Goal: Task Accomplishment & Management: Manage account settings

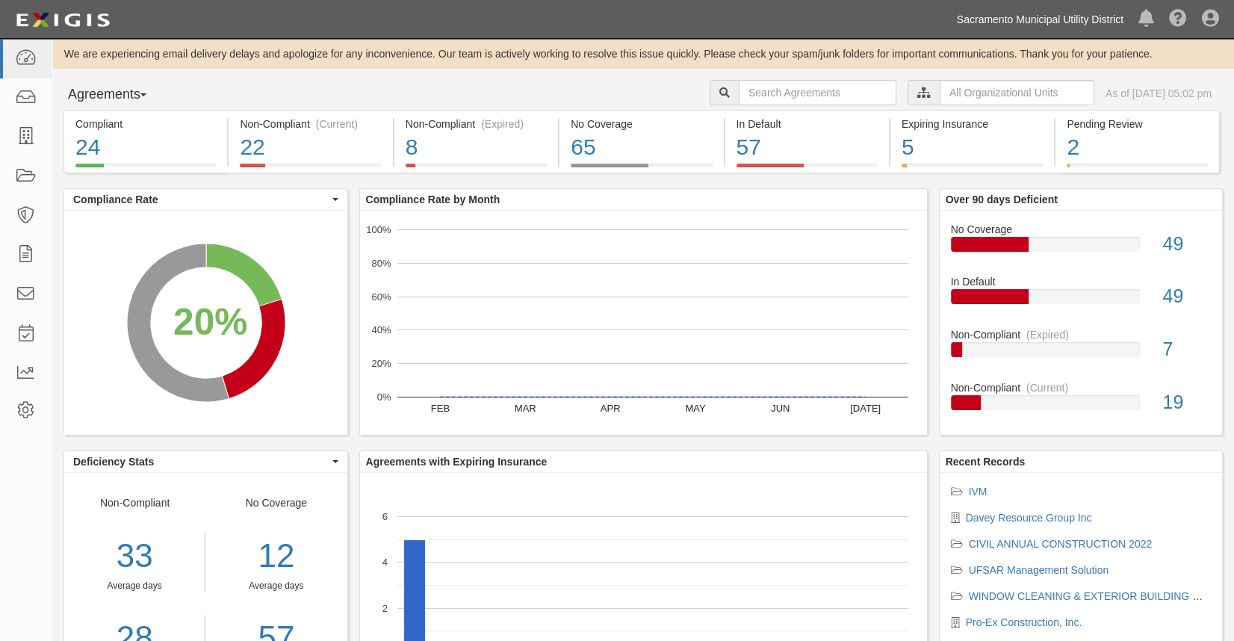
click at [990, 18] on link "Sacramento Municipal Utility District" at bounding box center [1039, 19] width 181 height 30
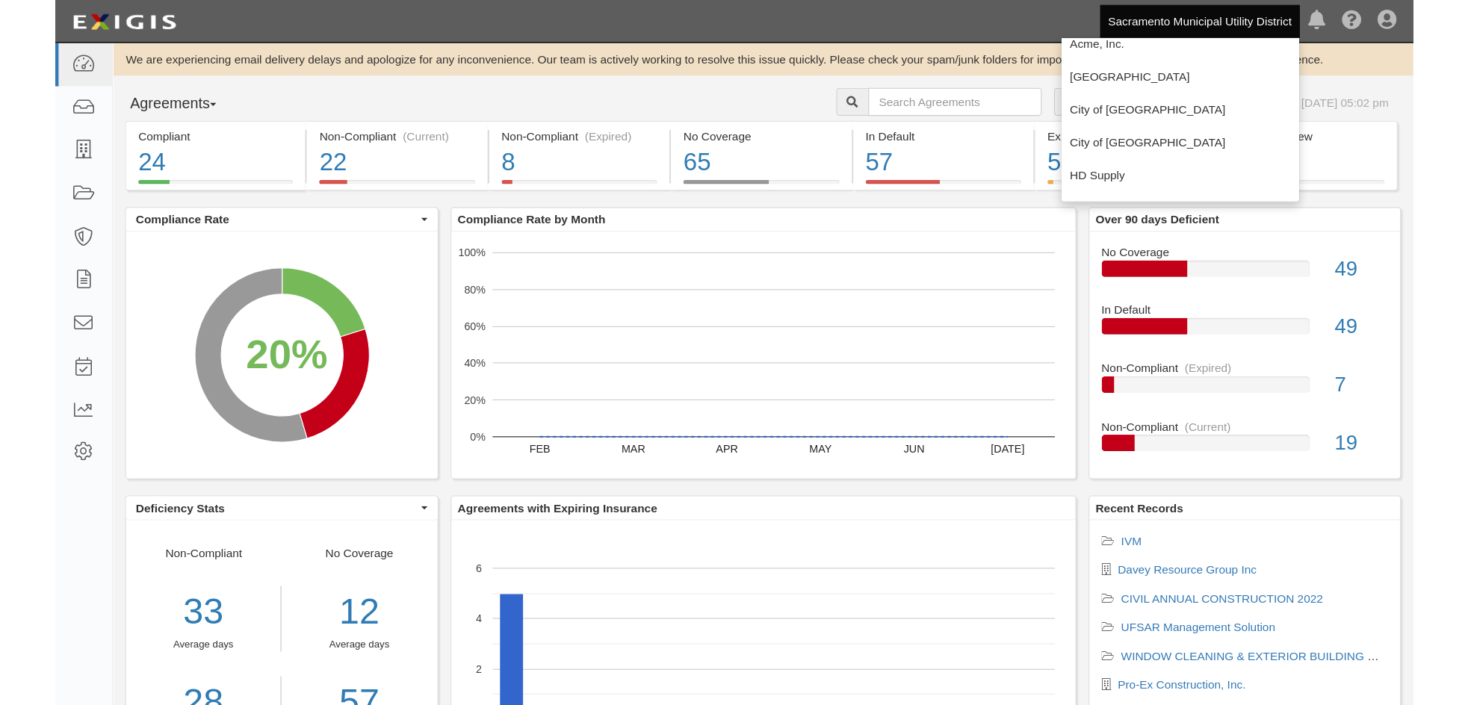
scroll to position [67, 0]
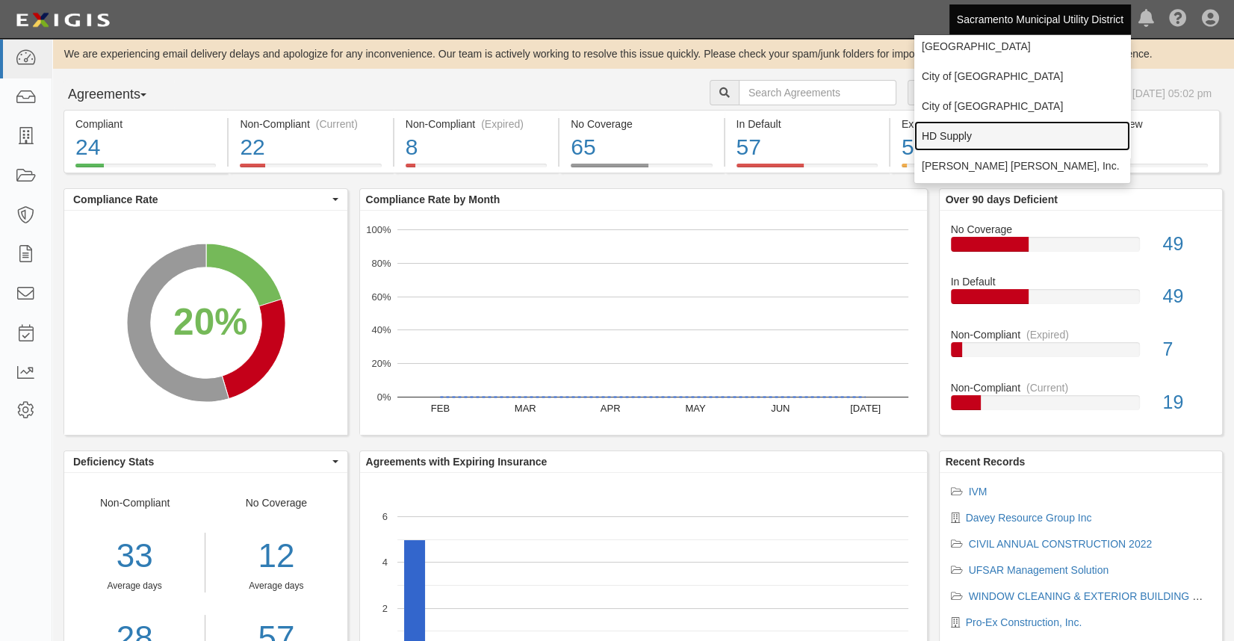
click at [964, 123] on link "HD Supply" at bounding box center [1022, 136] width 216 height 30
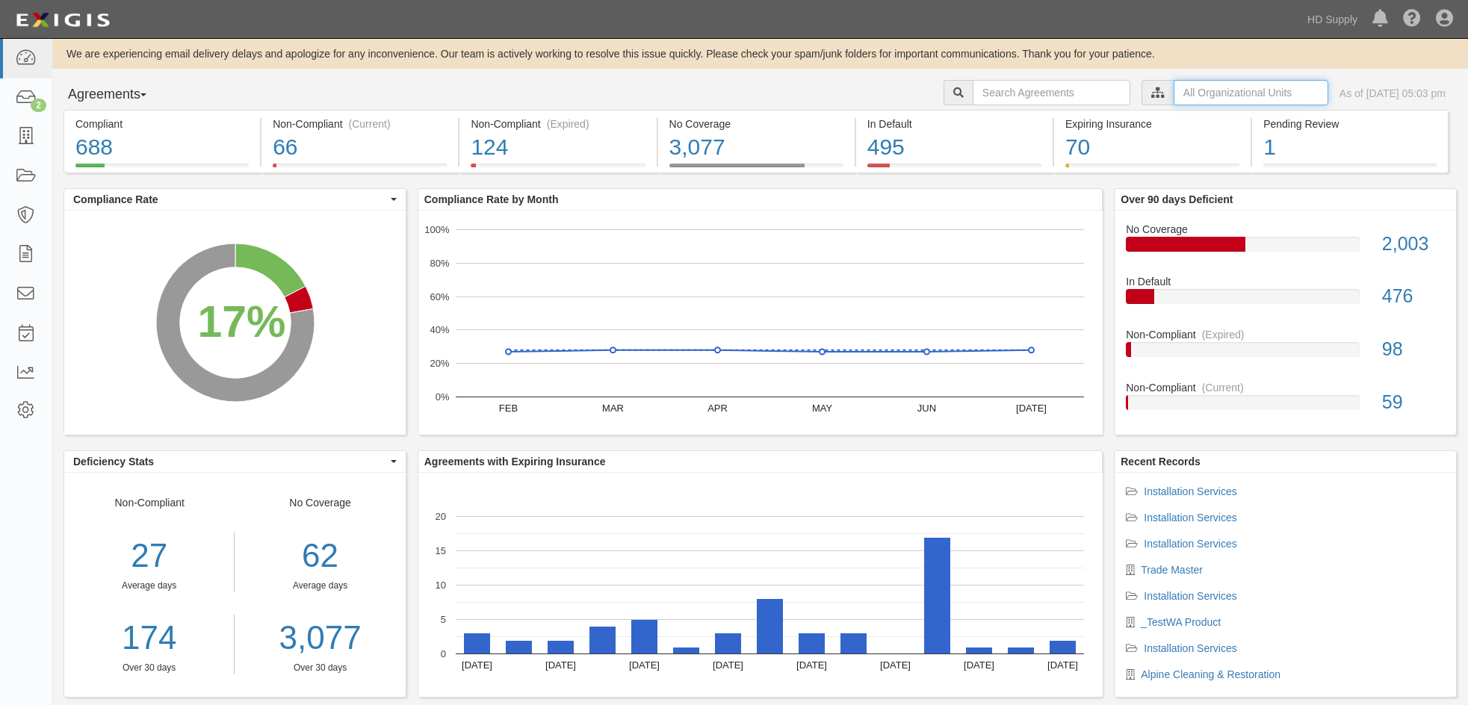
click at [1190, 93] on input "text" at bounding box center [1250, 92] width 155 height 25
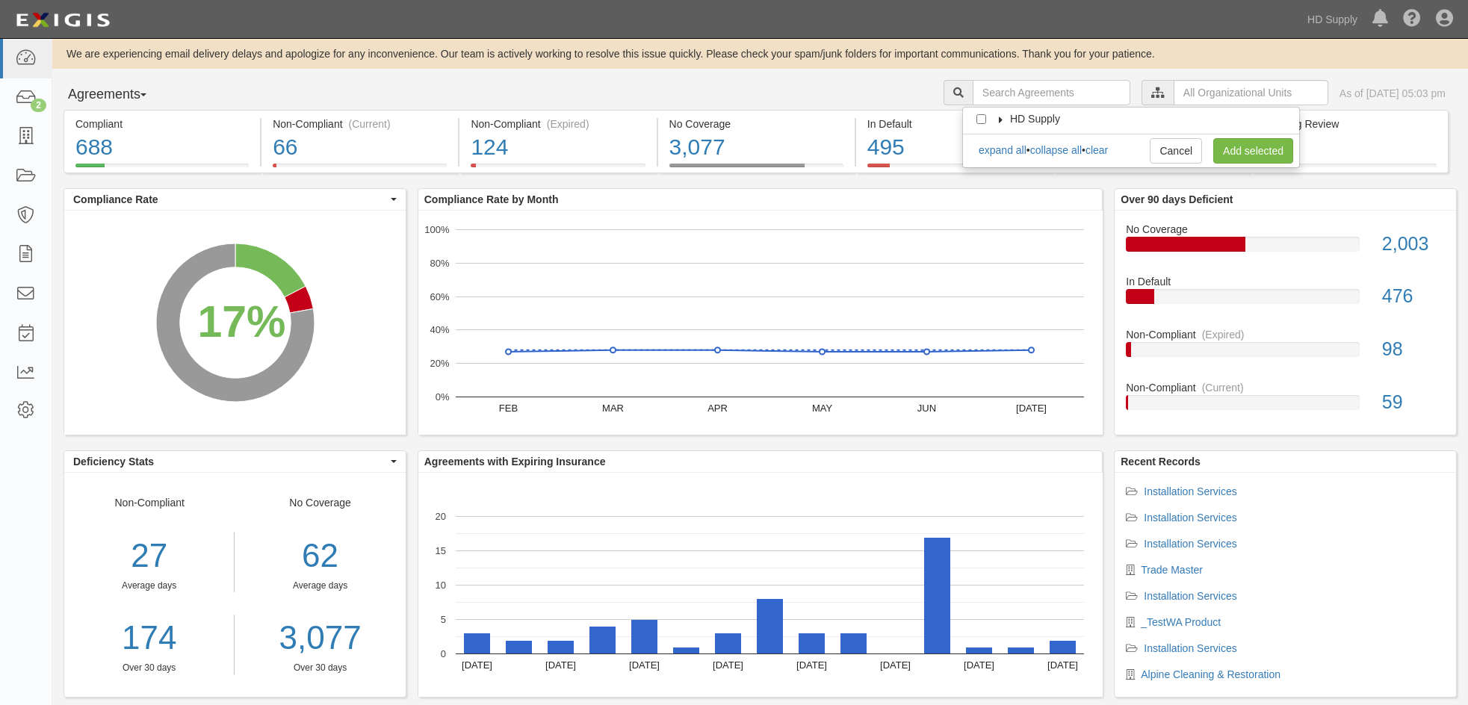
click at [1002, 118] on icon at bounding box center [1001, 120] width 10 height 7
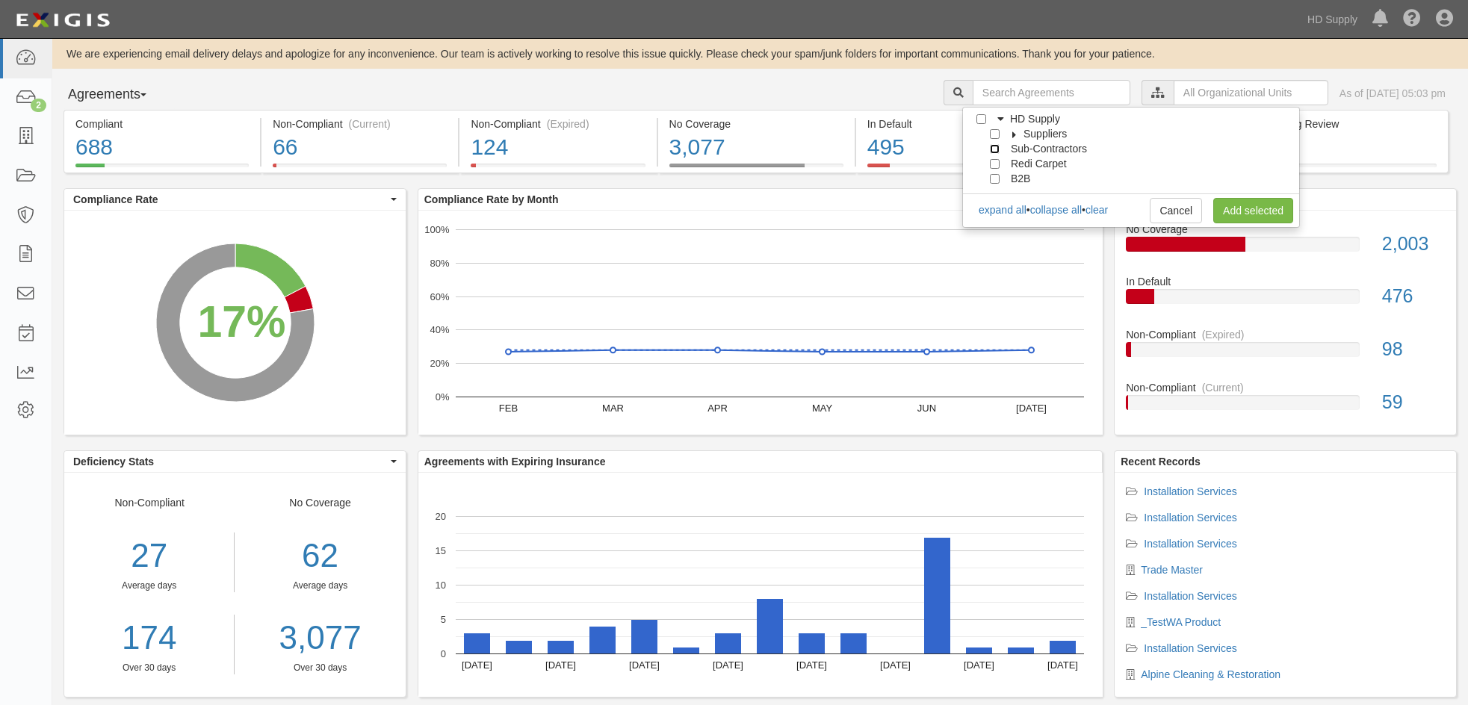
click at [990, 150] on input "Sub-Contractors" at bounding box center [995, 149] width 10 height 10
checkbox input "true"
click at [1257, 209] on link "Add selected" at bounding box center [1253, 210] width 80 height 25
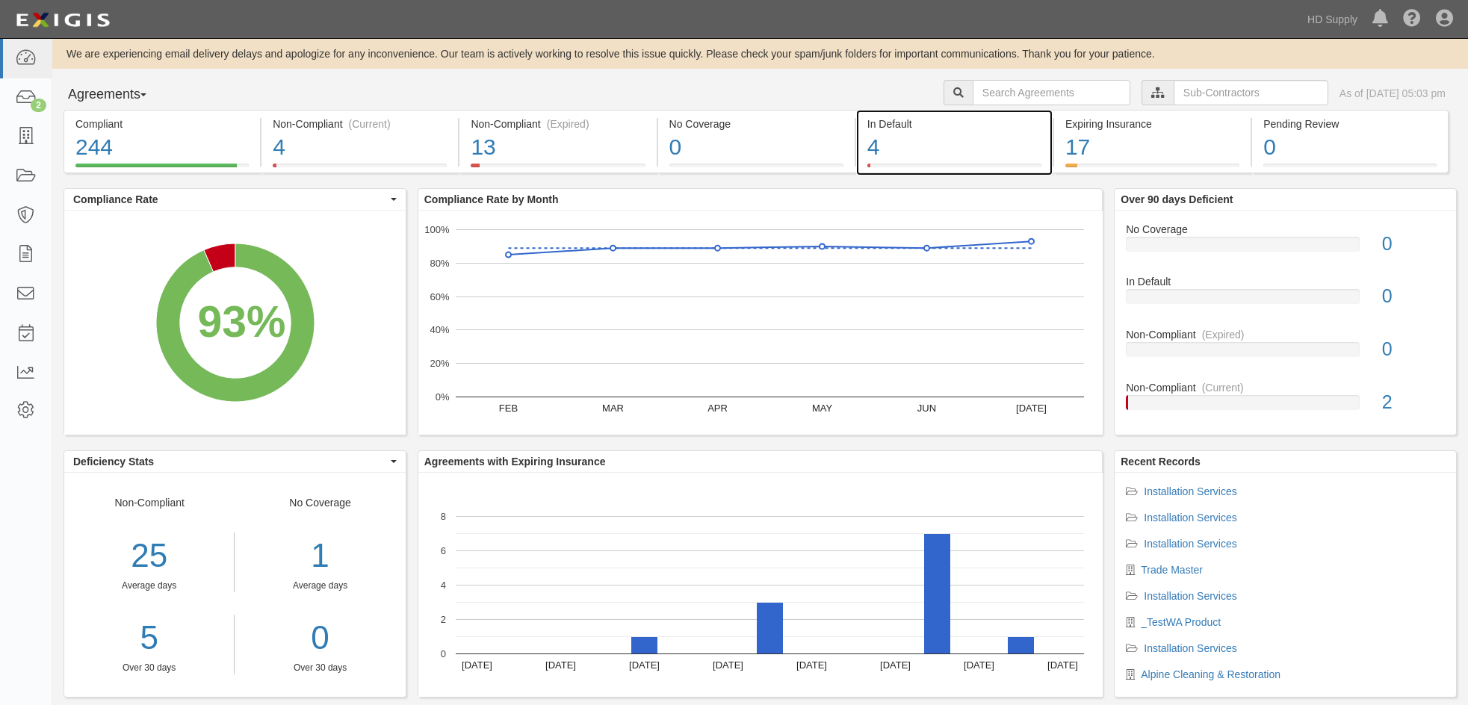
click at [0, 0] on div "2% (4 out of 261 agreements)" at bounding box center [0, 0] width 0 height 0
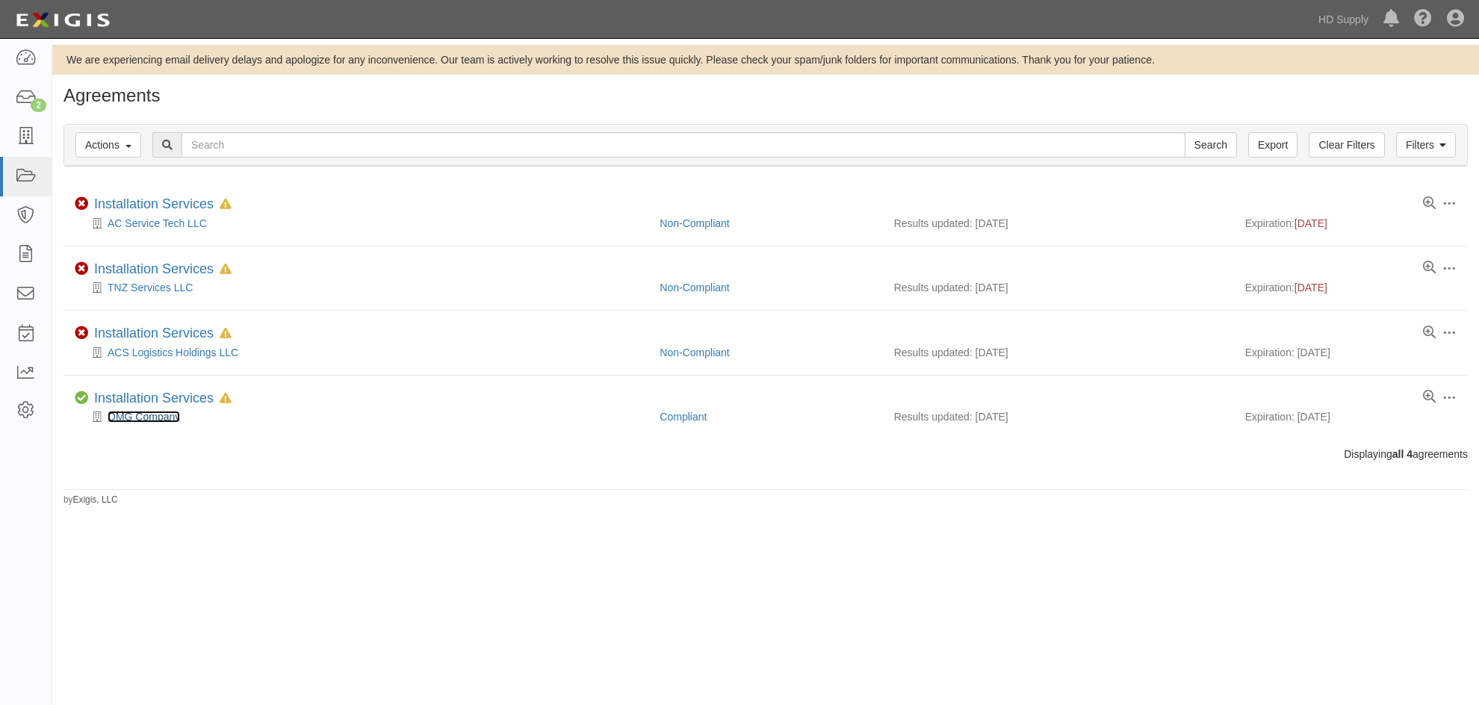
click at [141, 415] on link "OMG Company" at bounding box center [144, 417] width 72 height 12
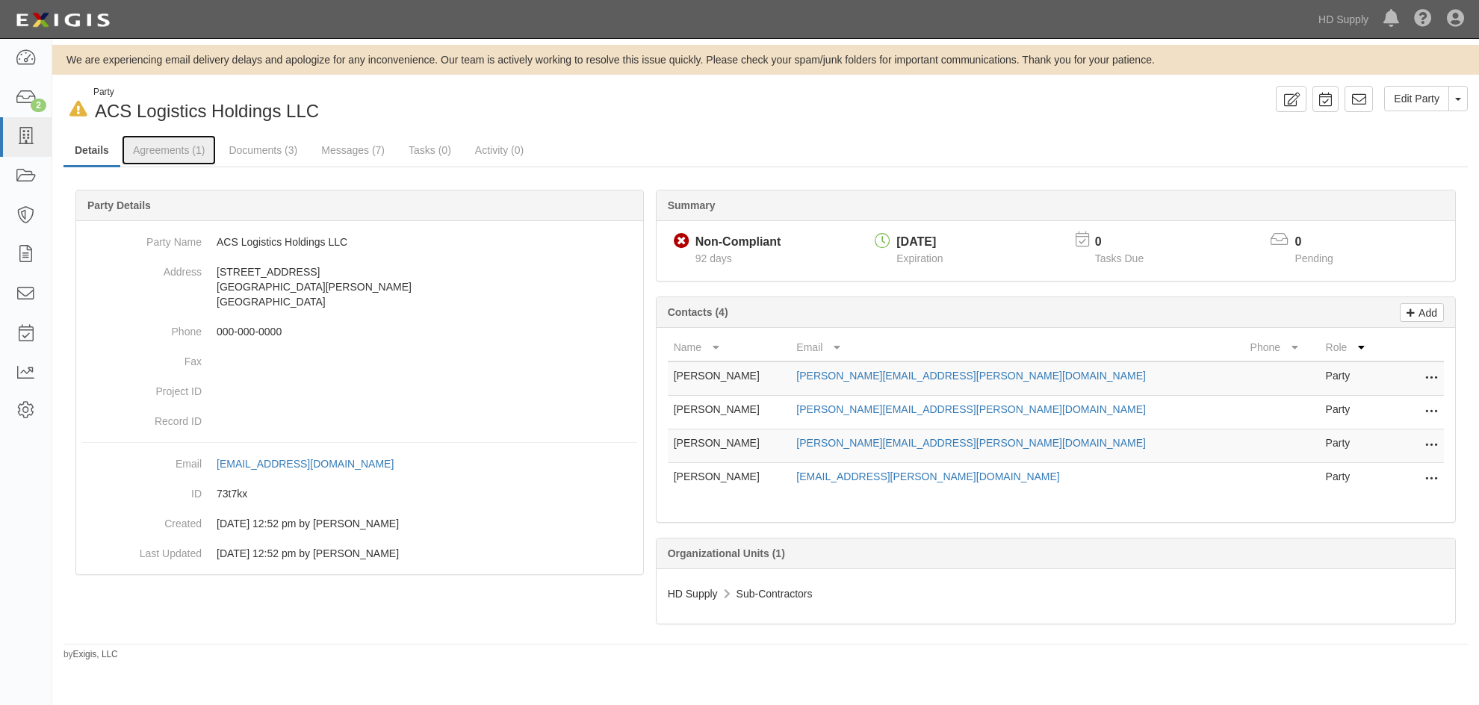
click at [193, 150] on link "Agreements (1)" at bounding box center [169, 150] width 94 height 30
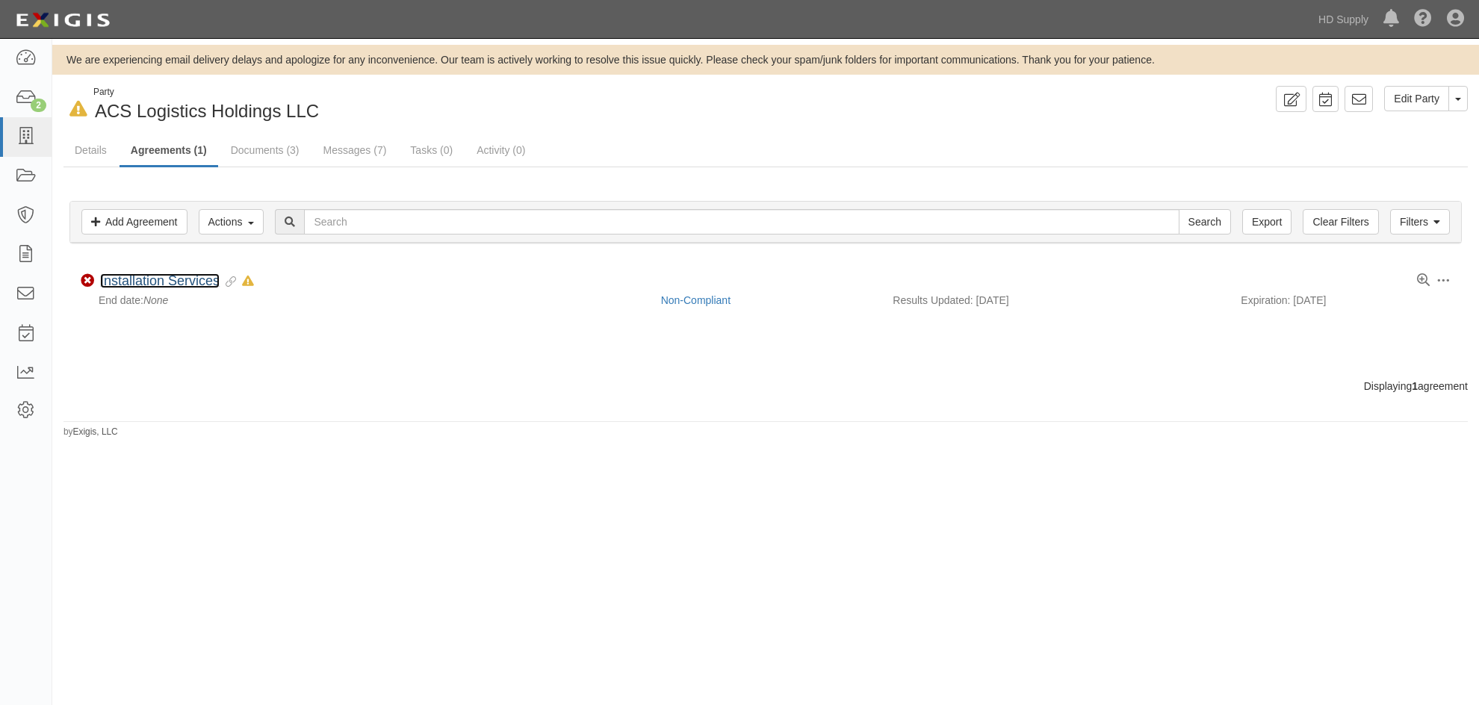
click at [164, 283] on link "Installation Services" at bounding box center [160, 280] width 120 height 15
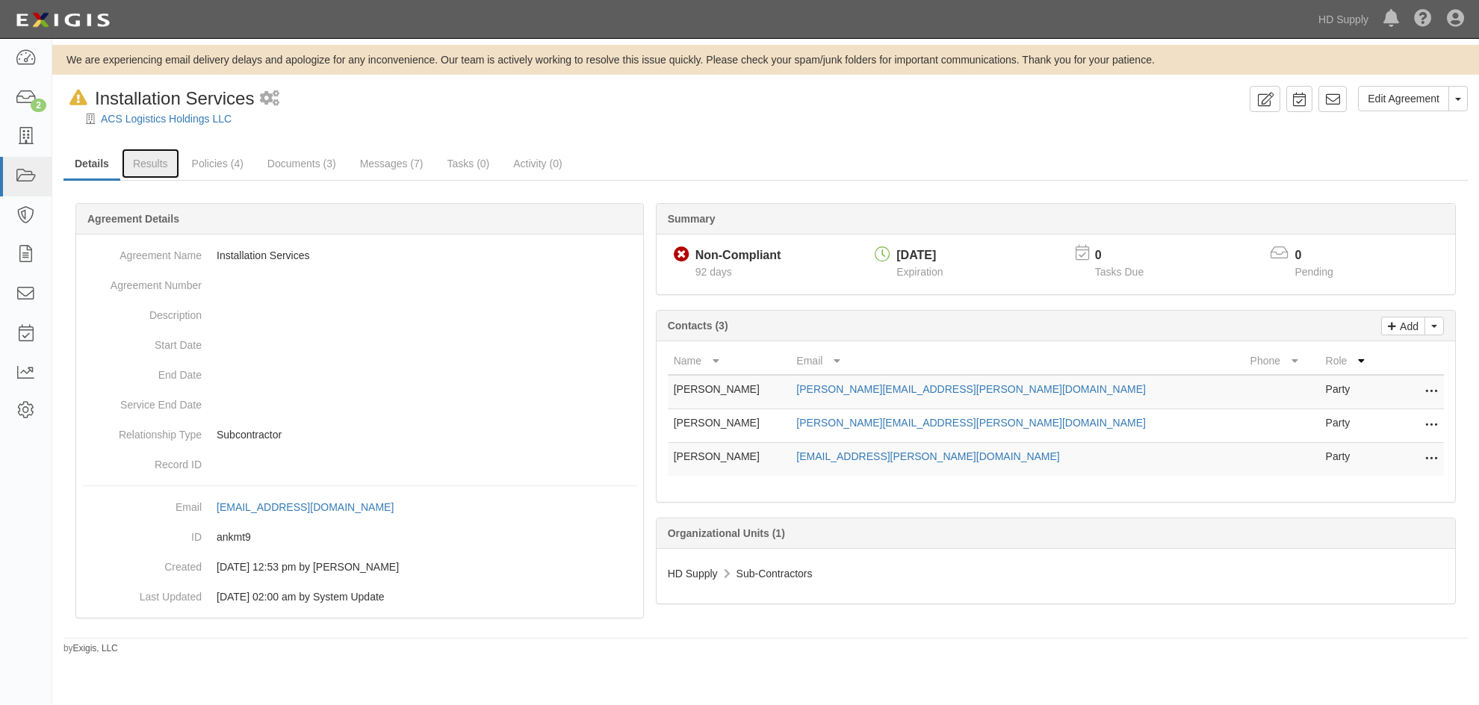
click at [168, 160] on link "Results" at bounding box center [151, 164] width 58 height 30
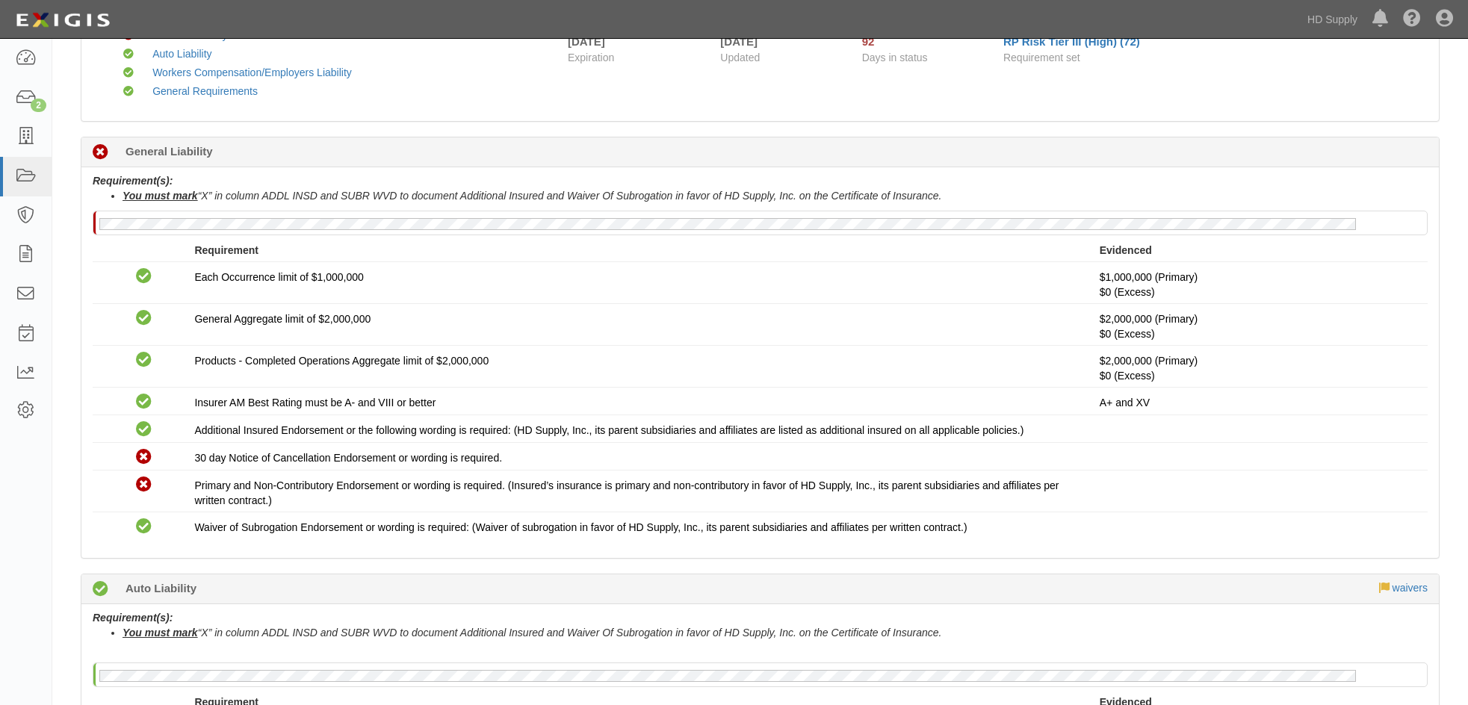
scroll to position [75, 0]
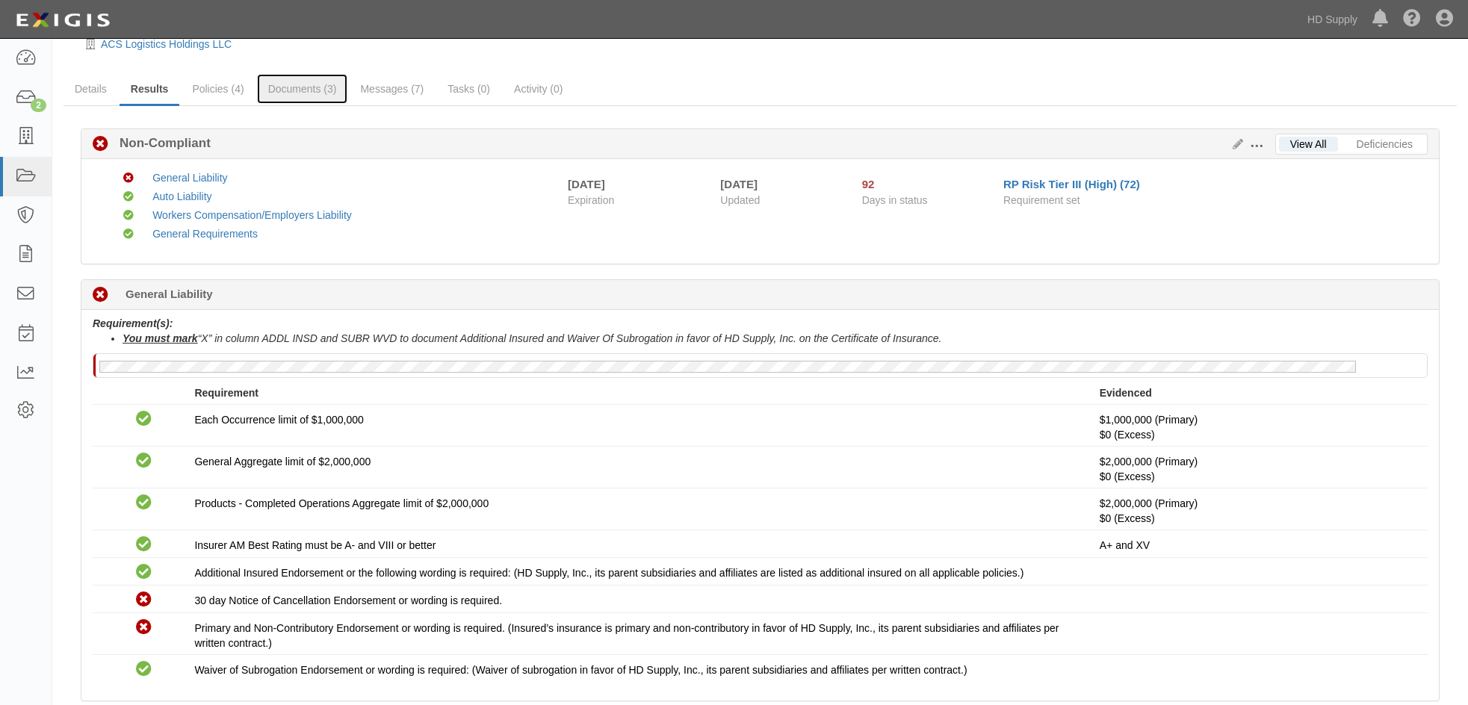
click at [320, 89] on link "Documents (3)" at bounding box center [302, 89] width 91 height 30
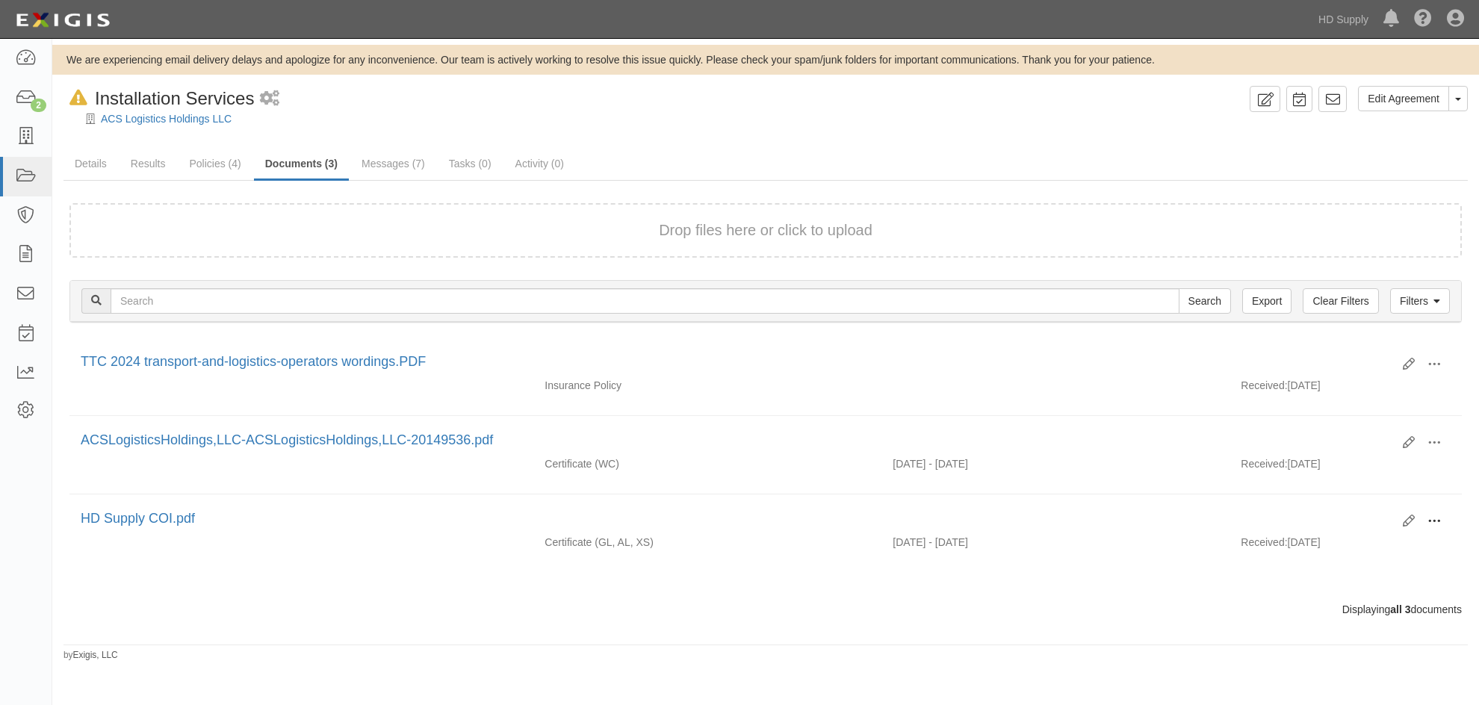
click at [1435, 515] on span at bounding box center [1433, 521] width 13 height 13
click at [1373, 538] on link "View" at bounding box center [1362, 543] width 118 height 27
click at [1434, 364] on span at bounding box center [1433, 364] width 13 height 13
click at [1328, 383] on link "View" at bounding box center [1362, 386] width 118 height 27
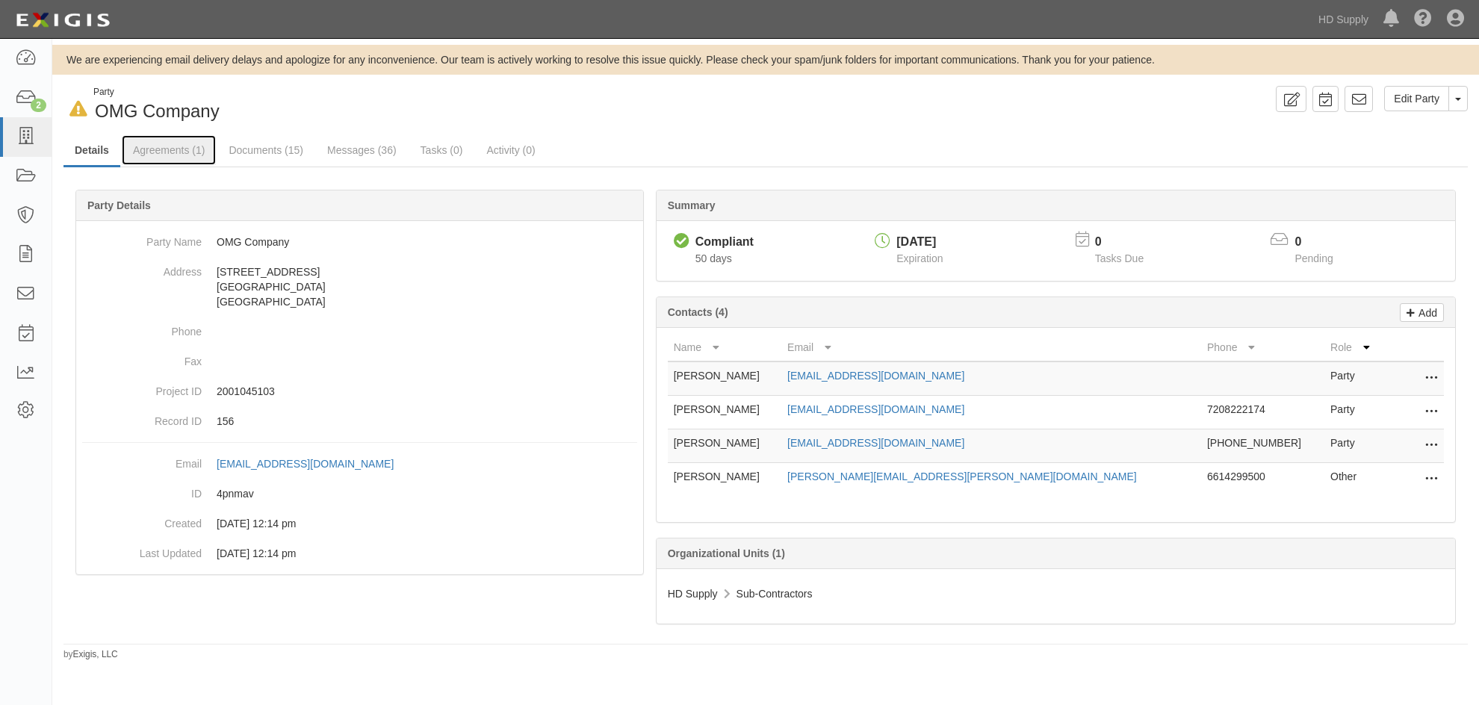
click at [169, 149] on link "Agreements (1)" at bounding box center [169, 150] width 94 height 30
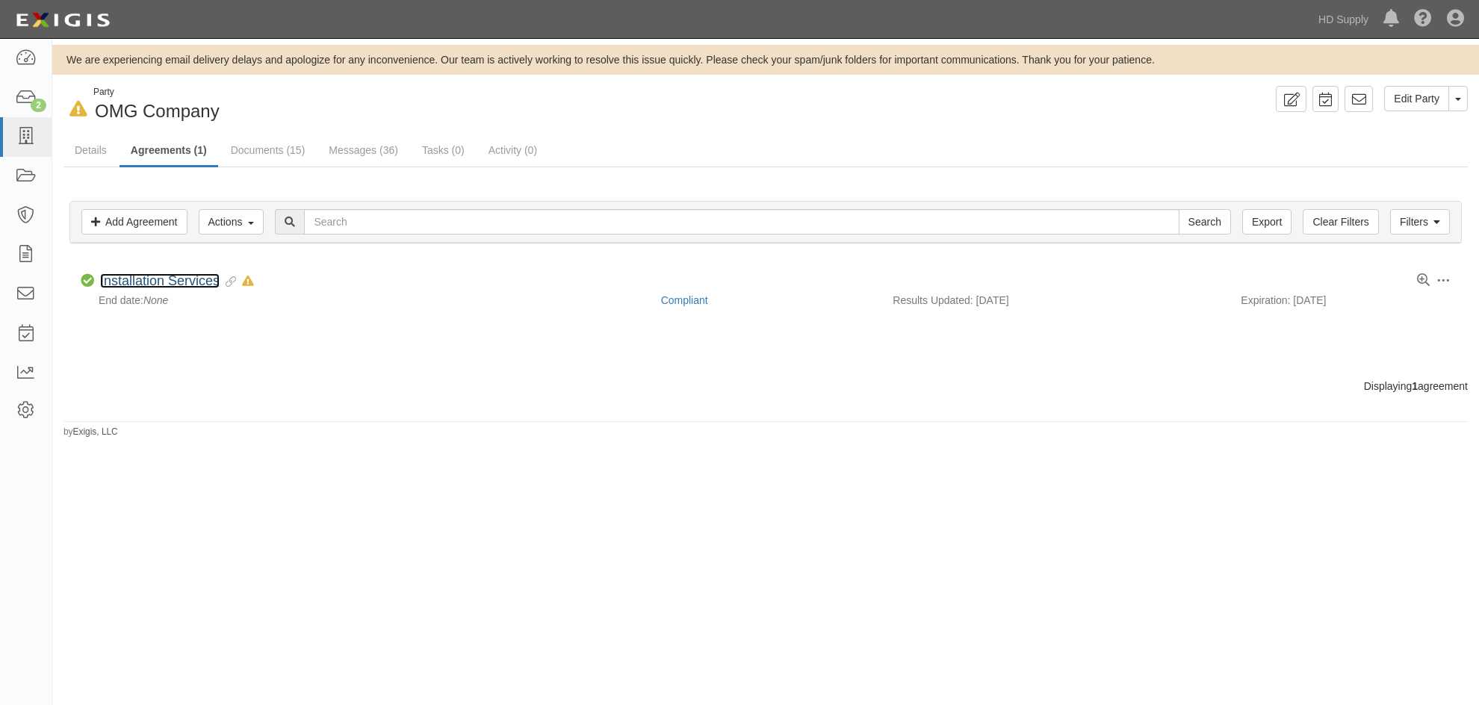
click at [182, 275] on link "Installation Services" at bounding box center [160, 280] width 120 height 15
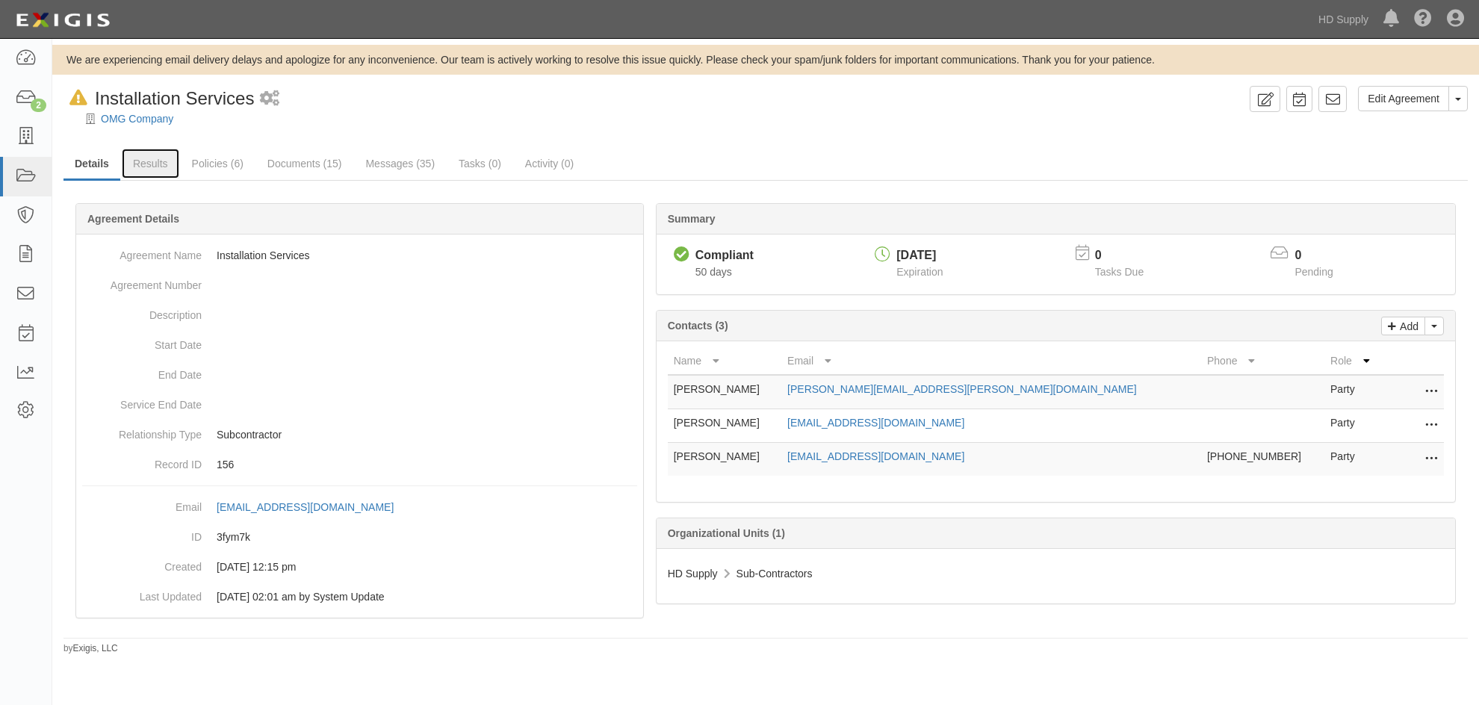
click at [155, 167] on link "Results" at bounding box center [151, 164] width 58 height 30
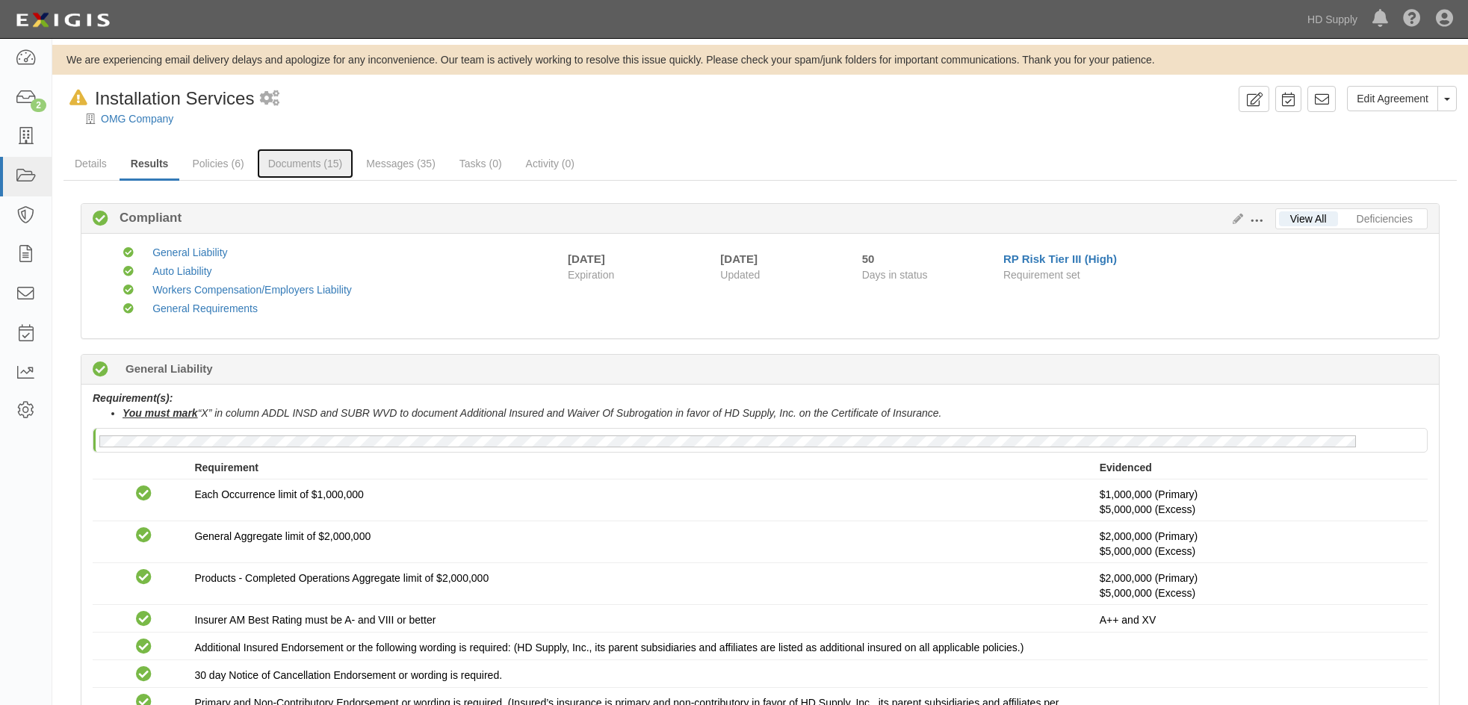
click at [320, 164] on link "Documents (15)" at bounding box center [305, 164] width 97 height 30
click at [890, 131] on div at bounding box center [759, 131] width 1415 height 11
click at [1023, 154] on ul "Details Results Policies (6) Documents (15) Messages (35) Tasks (0) Activity (0)" at bounding box center [759, 165] width 1393 height 32
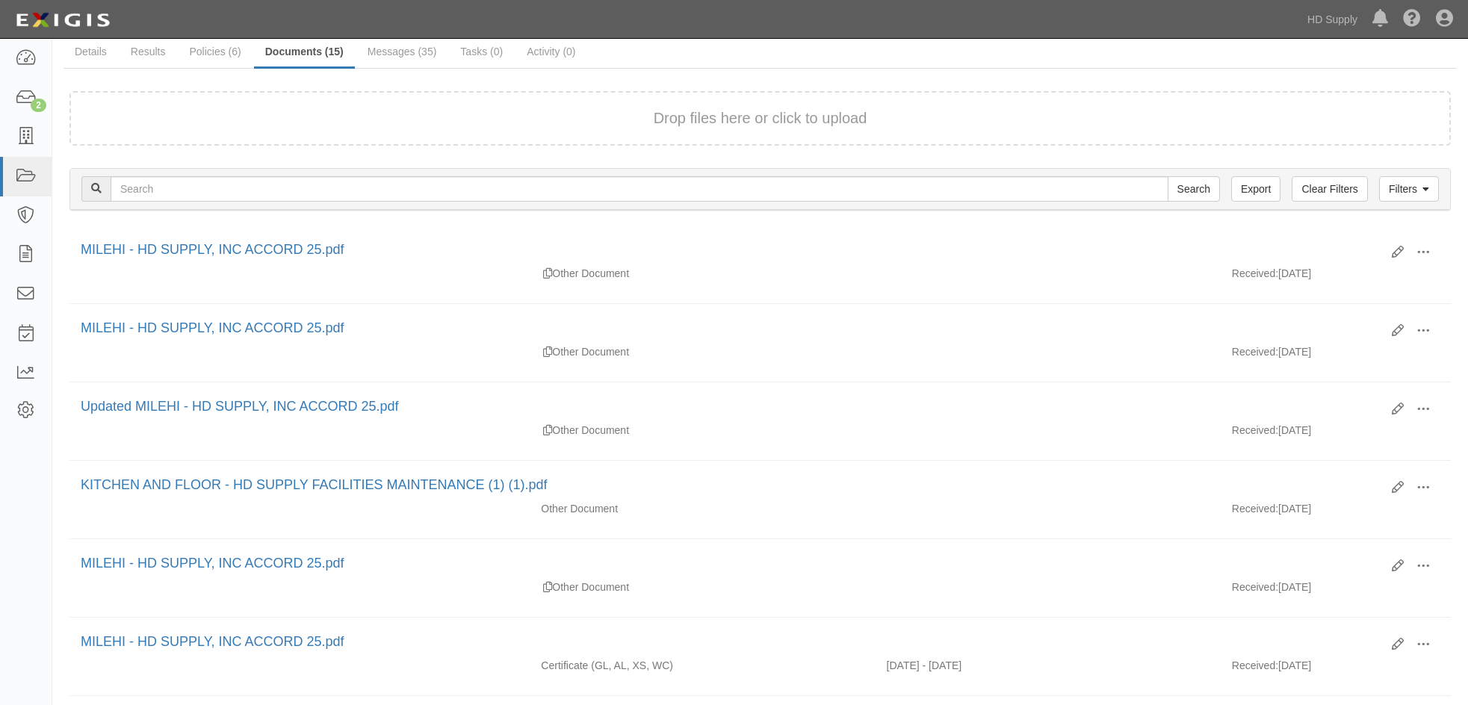
scroll to position [224, 0]
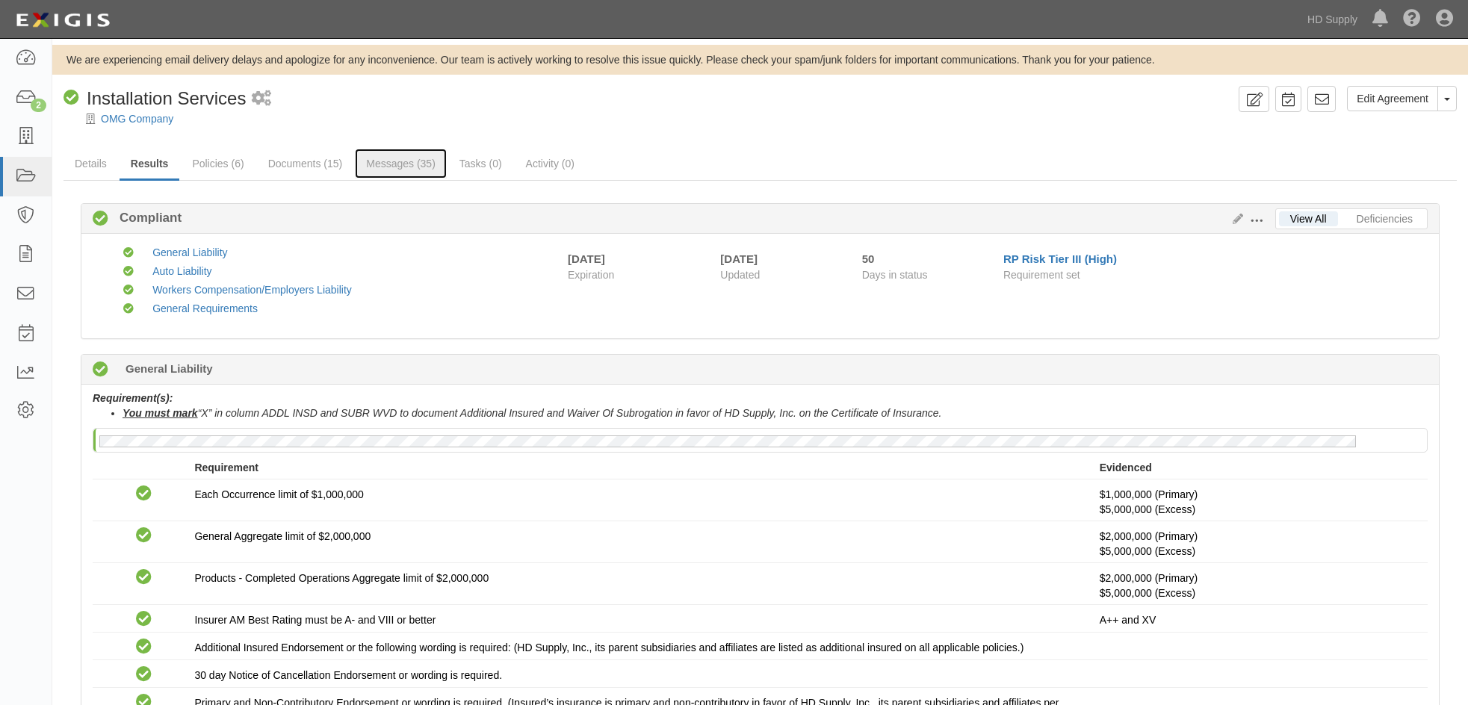
click at [383, 155] on link "Messages (35)" at bounding box center [401, 164] width 92 height 30
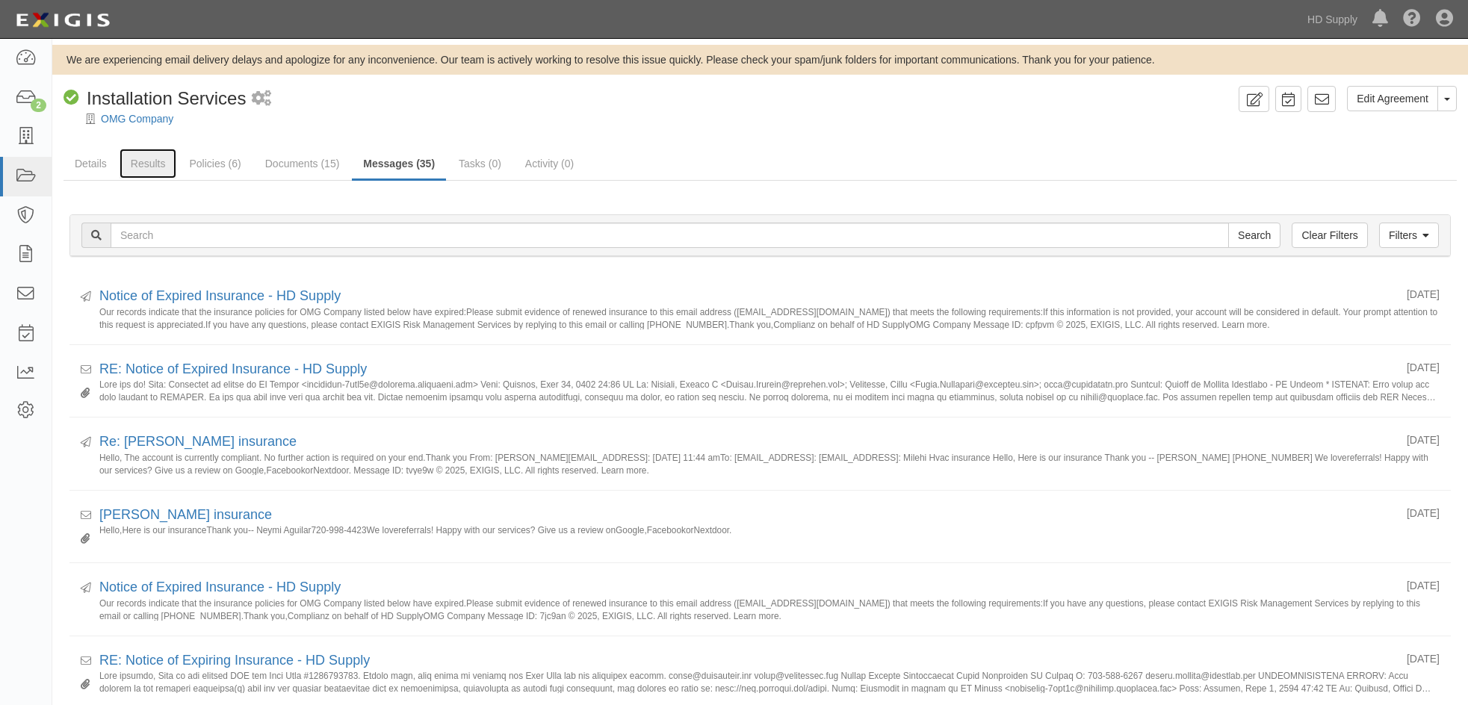
click at [154, 164] on link "Results" at bounding box center [149, 164] width 58 height 30
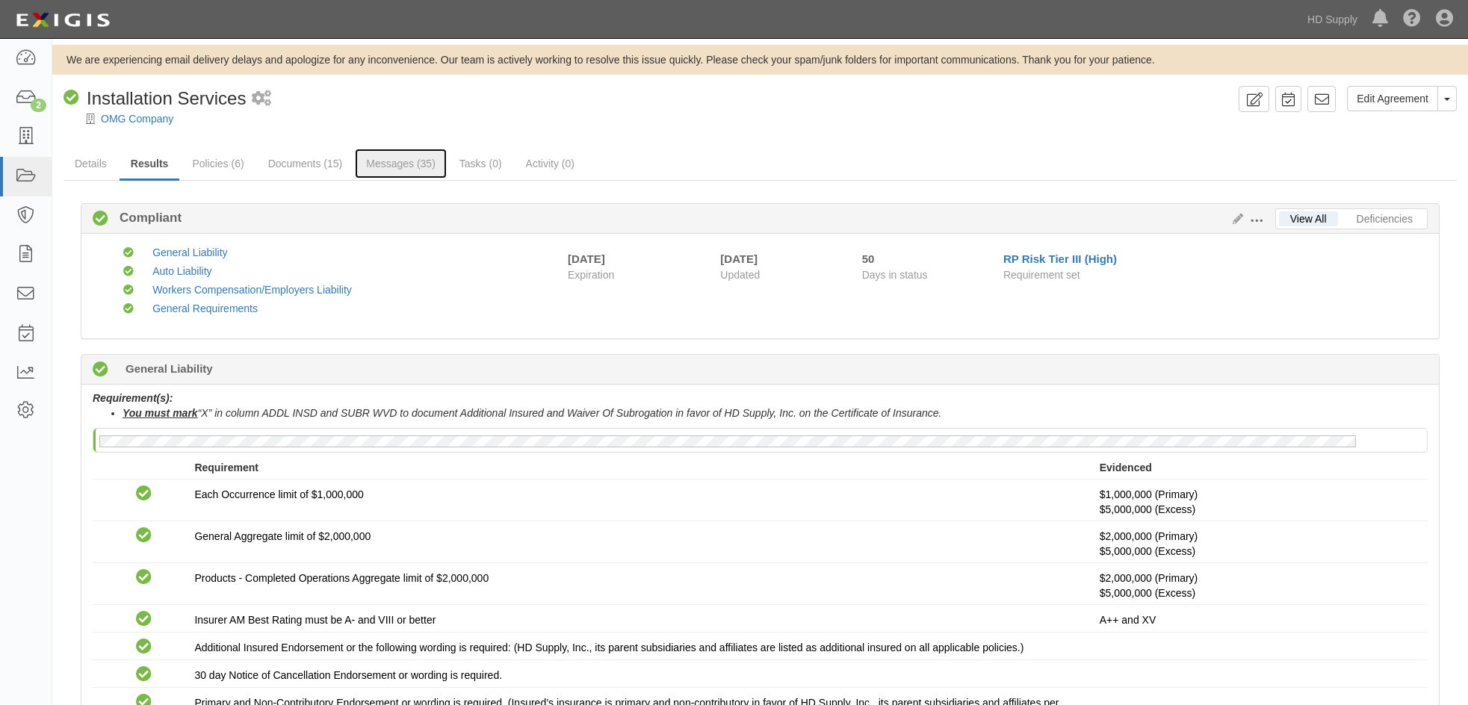
click at [379, 159] on link "Messages (35)" at bounding box center [401, 164] width 92 height 30
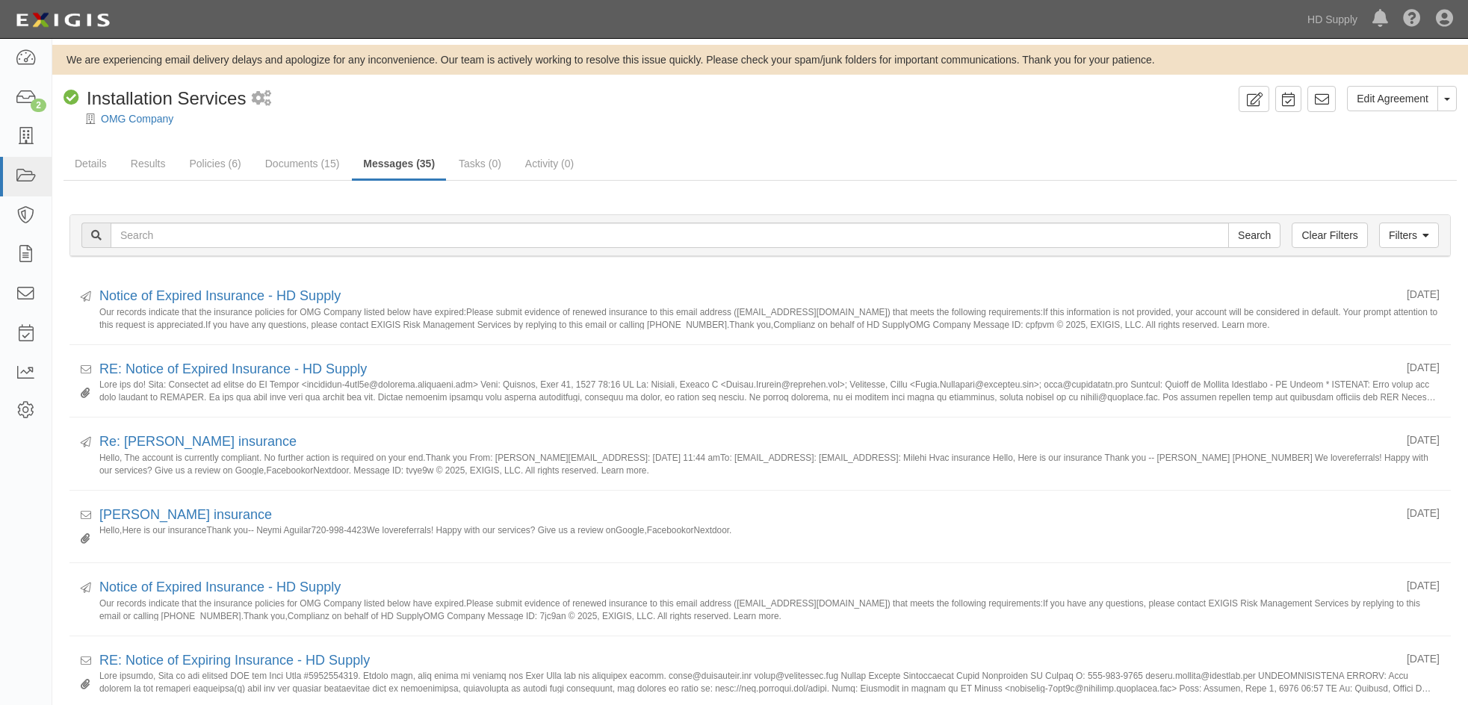
click at [686, 126] on div at bounding box center [759, 131] width 1415 height 11
click at [20, 60] on icon at bounding box center [25, 58] width 21 height 17
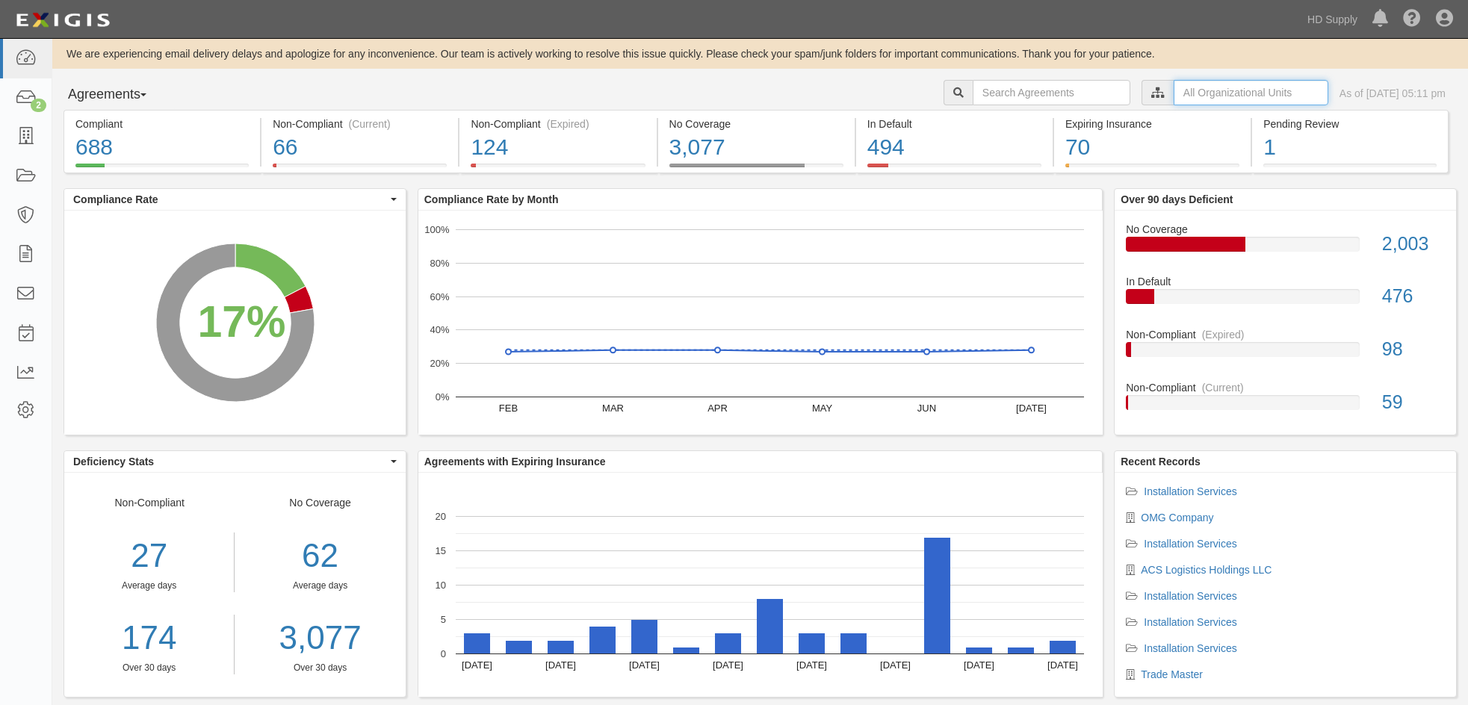
click at [1225, 97] on input "text" at bounding box center [1250, 92] width 155 height 25
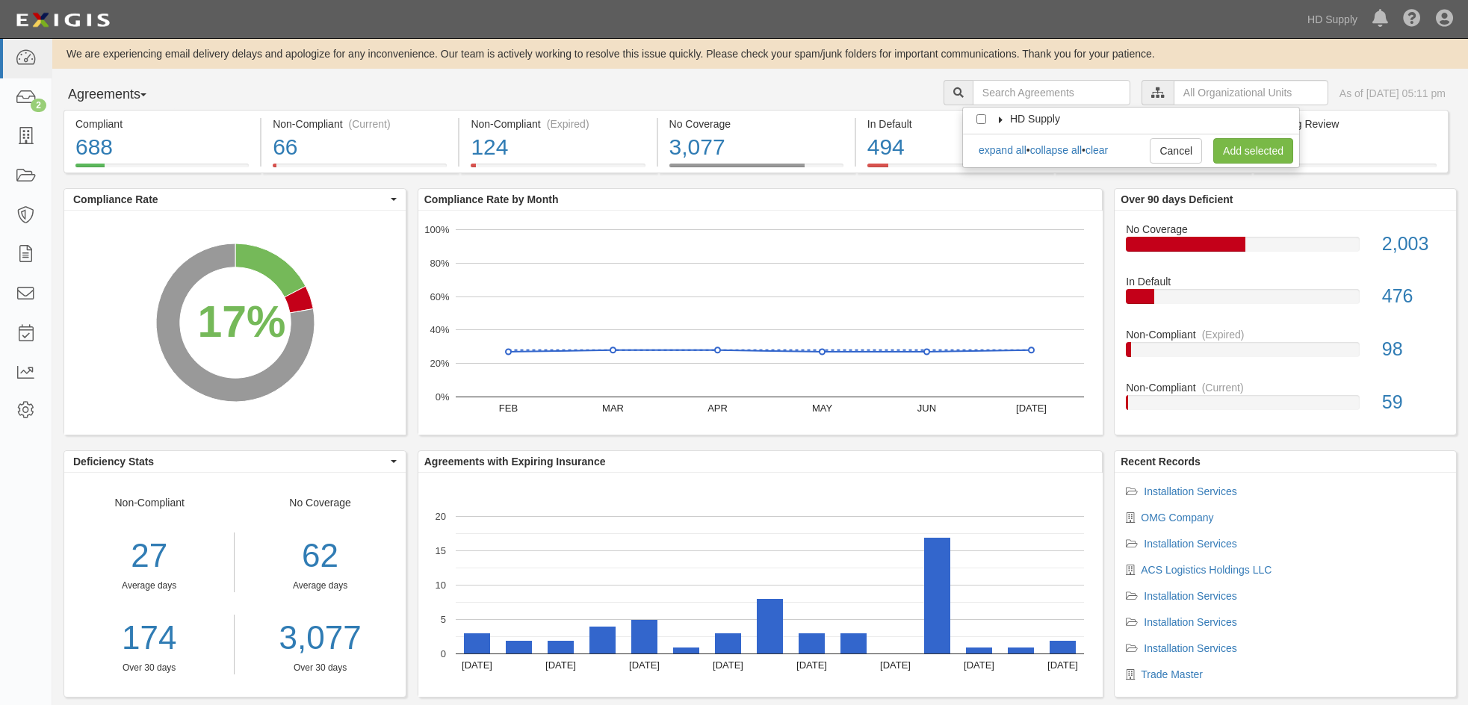
click at [999, 125] on label "HD Supply" at bounding box center [1025, 118] width 69 height 15
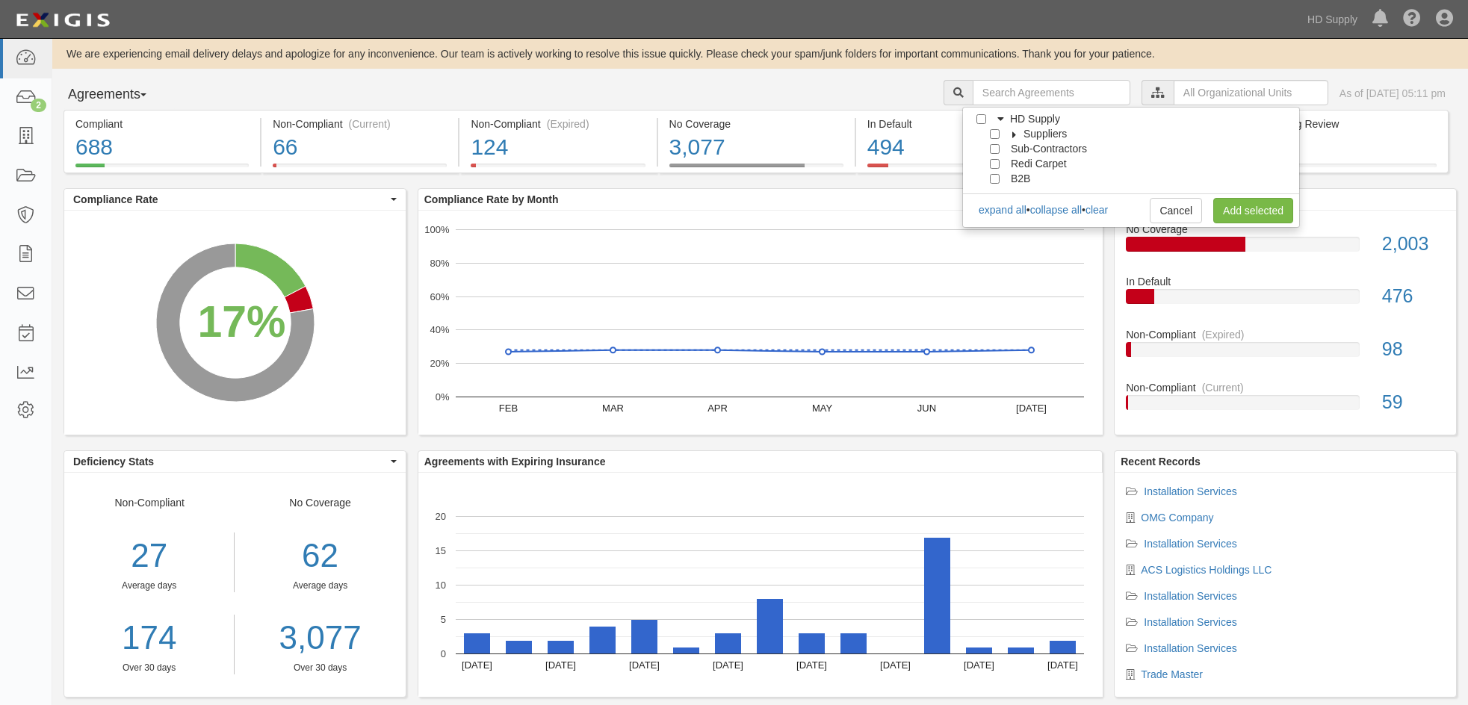
click at [999, 150] on div at bounding box center [997, 148] width 13 height 10
click at [996, 149] on input "Sub-Contractors" at bounding box center [995, 149] width 10 height 10
checkbox input "true"
click at [1251, 212] on link "Add selected" at bounding box center [1253, 210] width 80 height 25
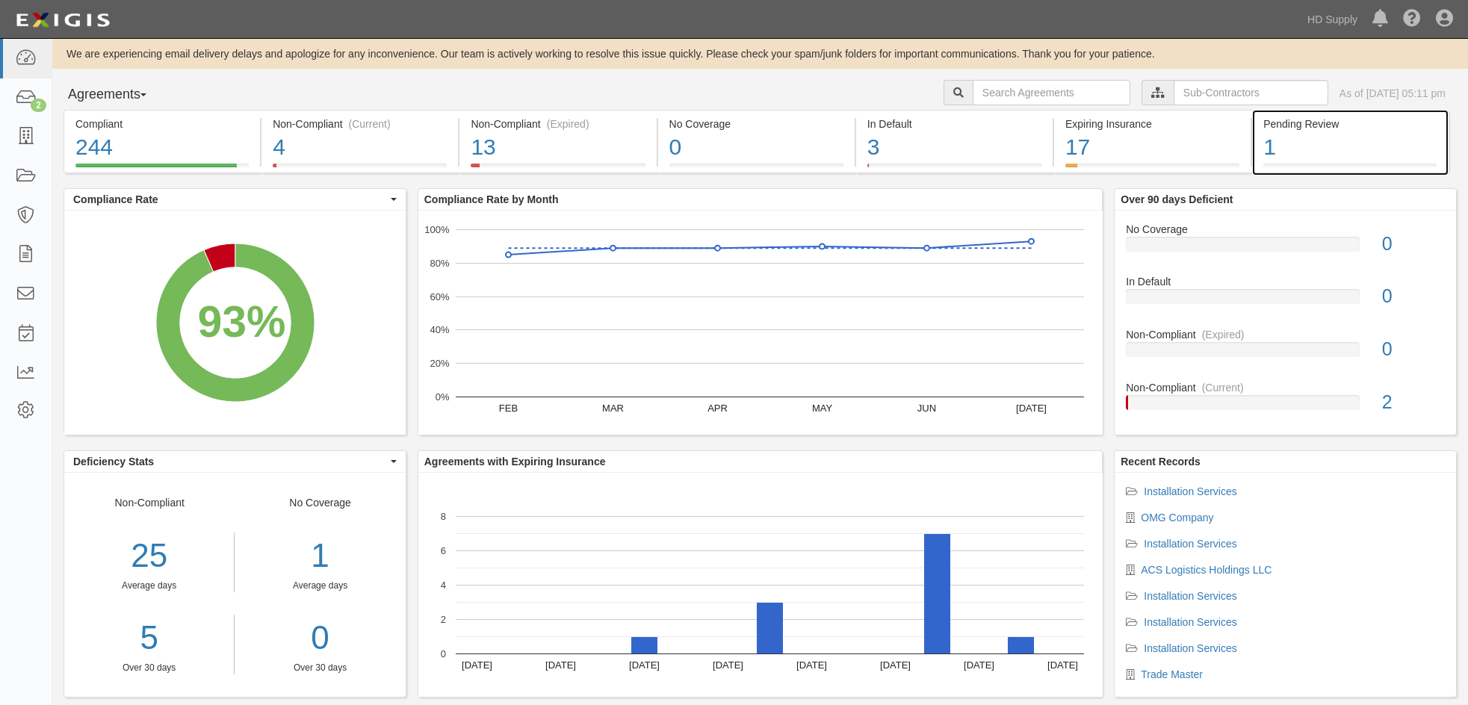
click at [0, 0] on div "< 1% (1 out of 261 agreements)" at bounding box center [0, 0] width 0 height 0
click at [1274, 151] on div "1" at bounding box center [1349, 147] width 173 height 32
click at [25, 94] on icon at bounding box center [25, 98] width 21 height 17
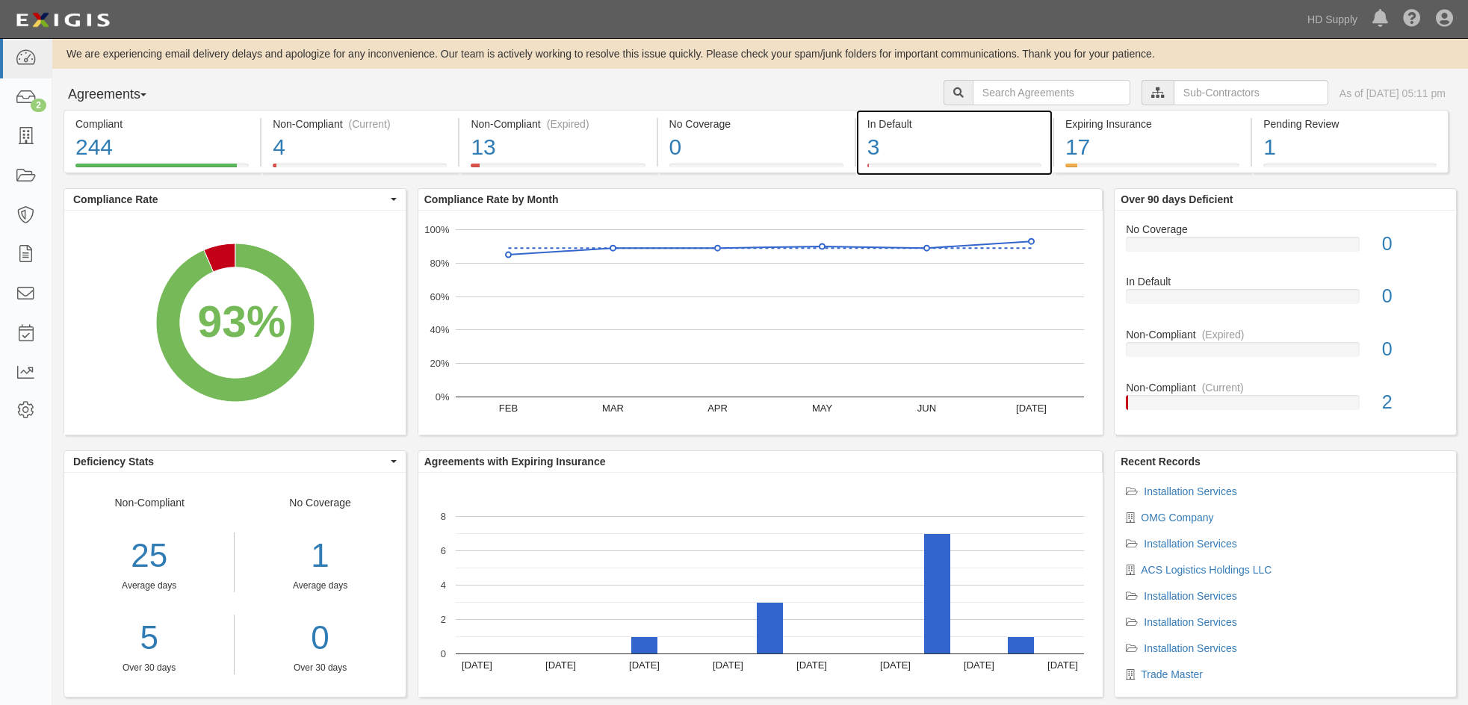
click at [875, 149] on div "3" at bounding box center [954, 147] width 174 height 32
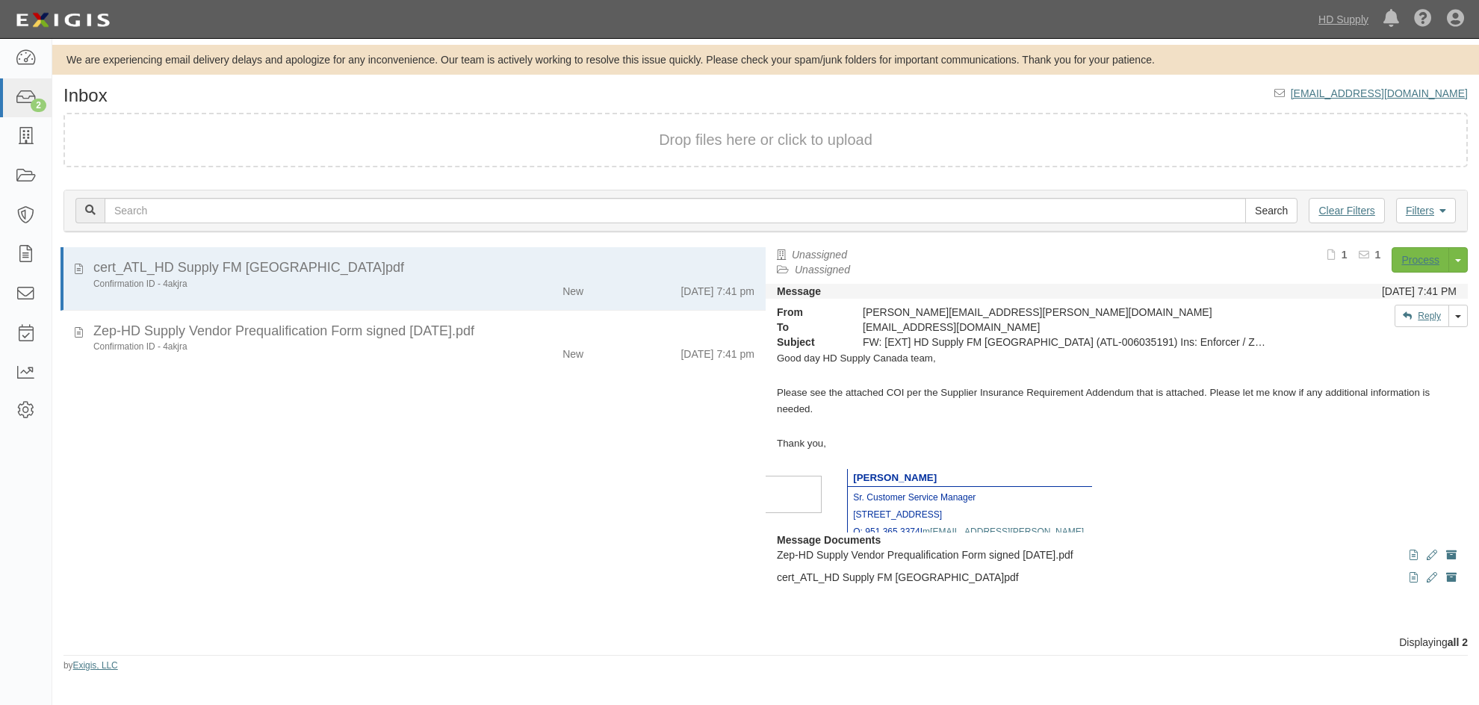
click at [384, 406] on div "cert_ATL_HD Supply FM [GEOGRAPHIC_DATA]pdf Confirmation ID - 4akjra New [DATE] …" at bounding box center [408, 441] width 713 height 388
click at [481, 348] on div "New" at bounding box center [538, 351] width 114 height 21
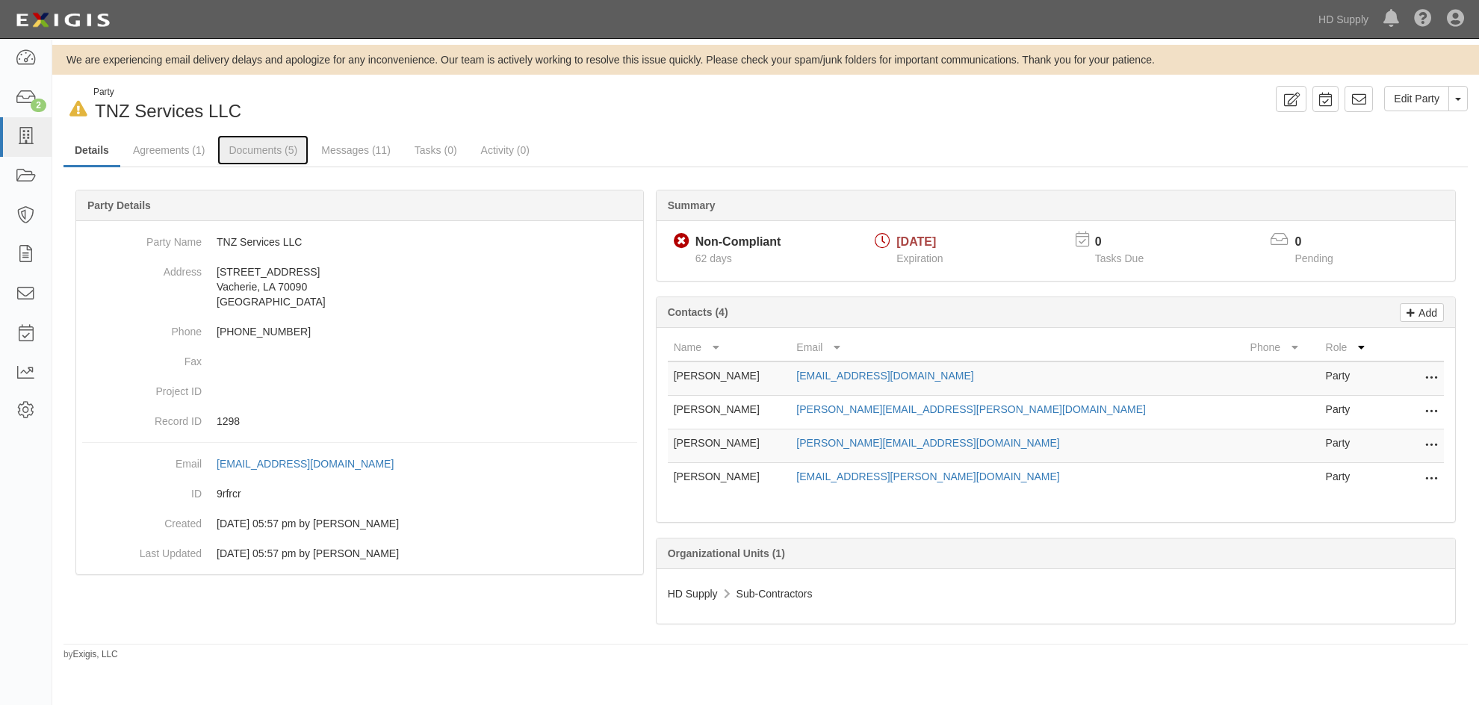
click at [252, 148] on link "Documents (5)" at bounding box center [262, 150] width 91 height 30
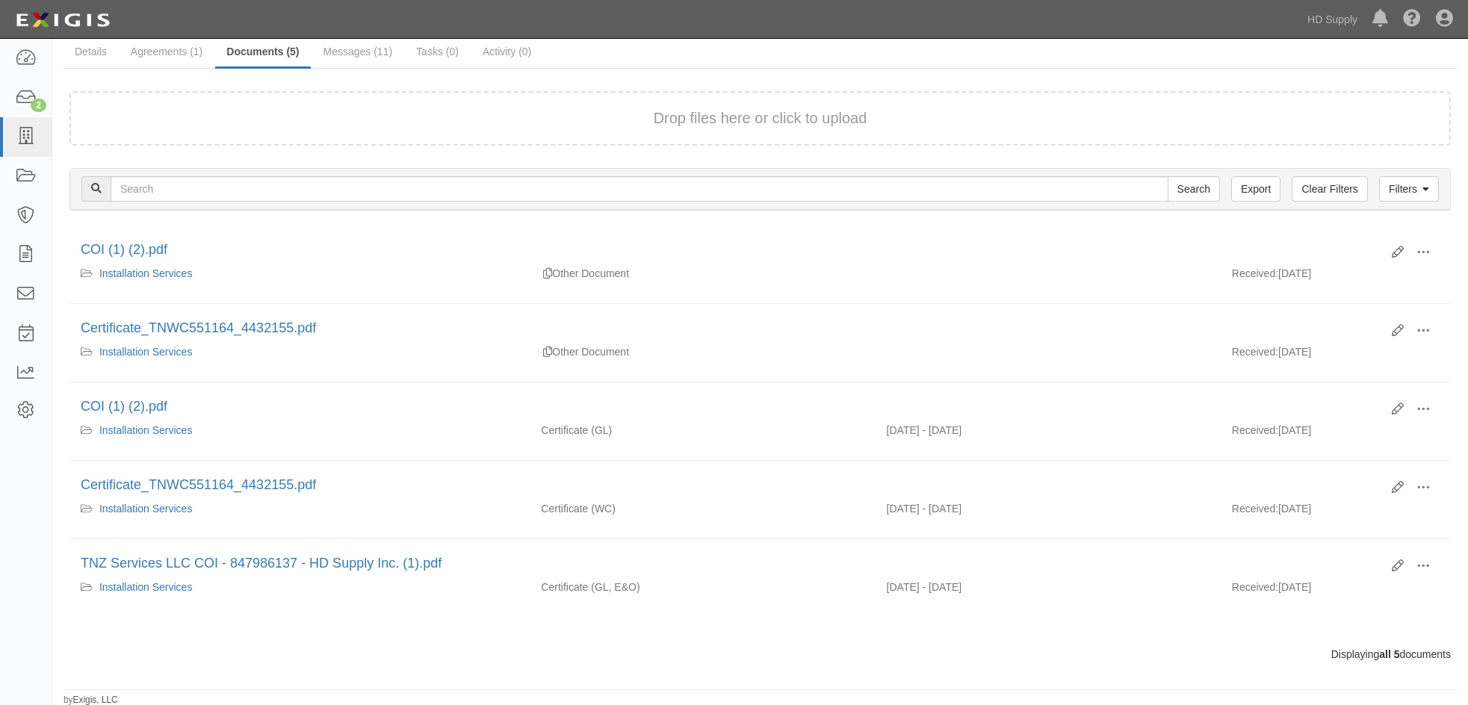
scroll to position [100, 0]
click at [1427, 401] on span at bounding box center [1422, 407] width 13 height 13
click at [1350, 424] on link "View" at bounding box center [1350, 429] width 118 height 27
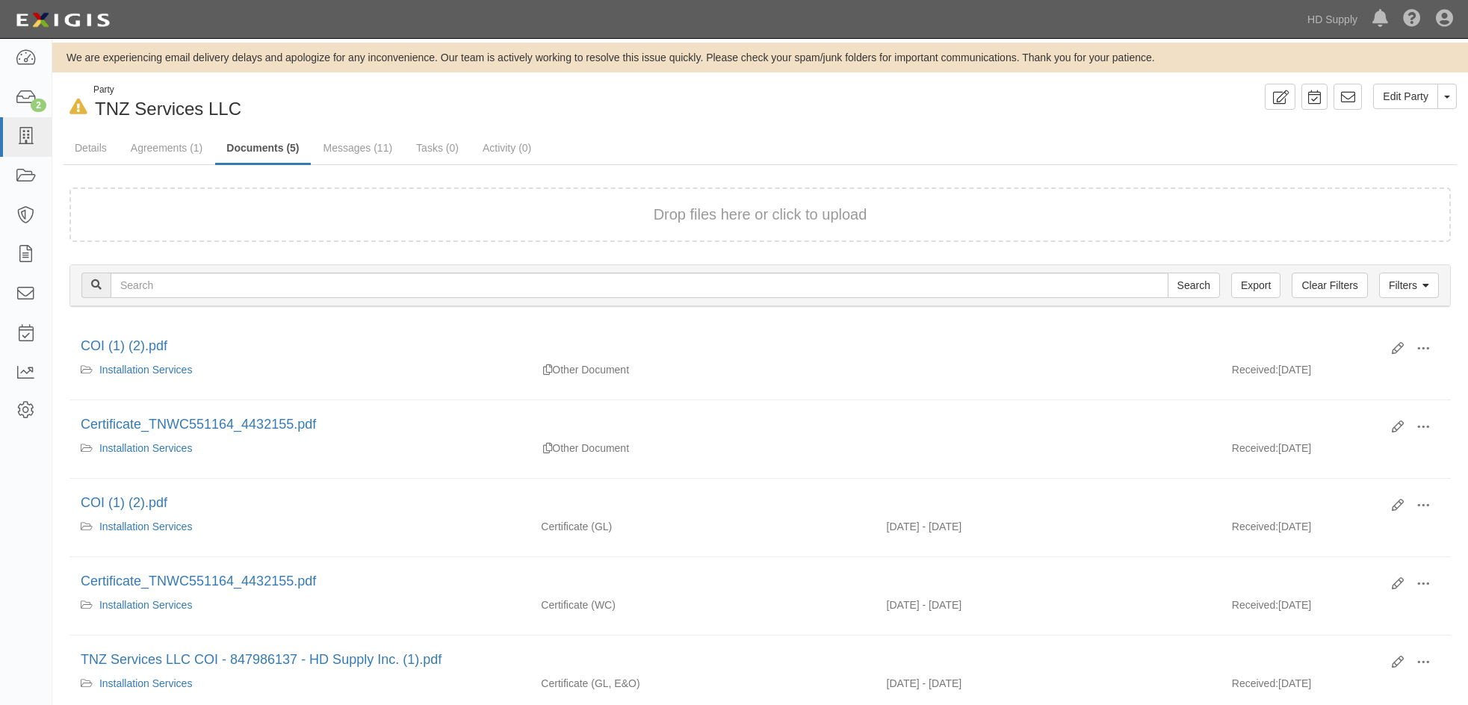
scroll to position [0, 0]
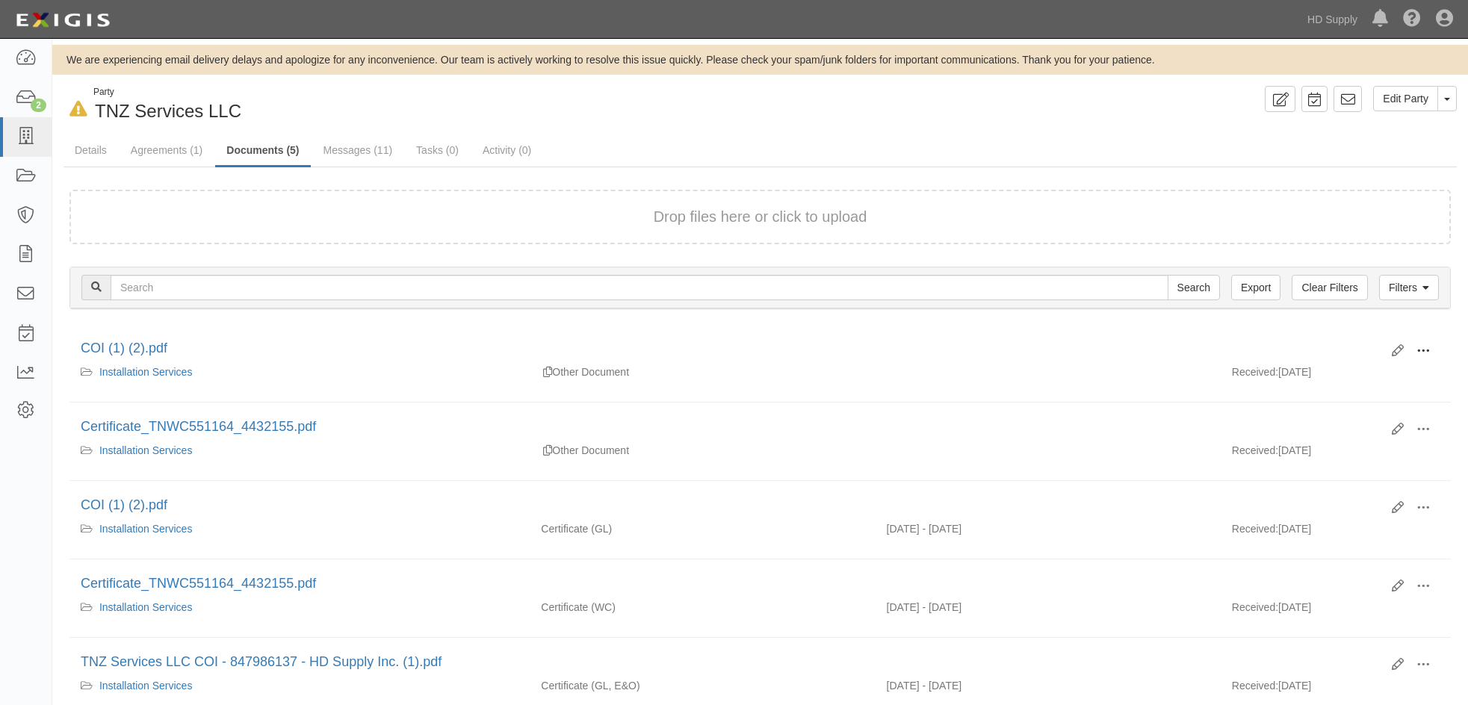
click at [1422, 349] on span at bounding box center [1422, 350] width 13 height 13
click at [1331, 374] on link "View" at bounding box center [1350, 372] width 118 height 27
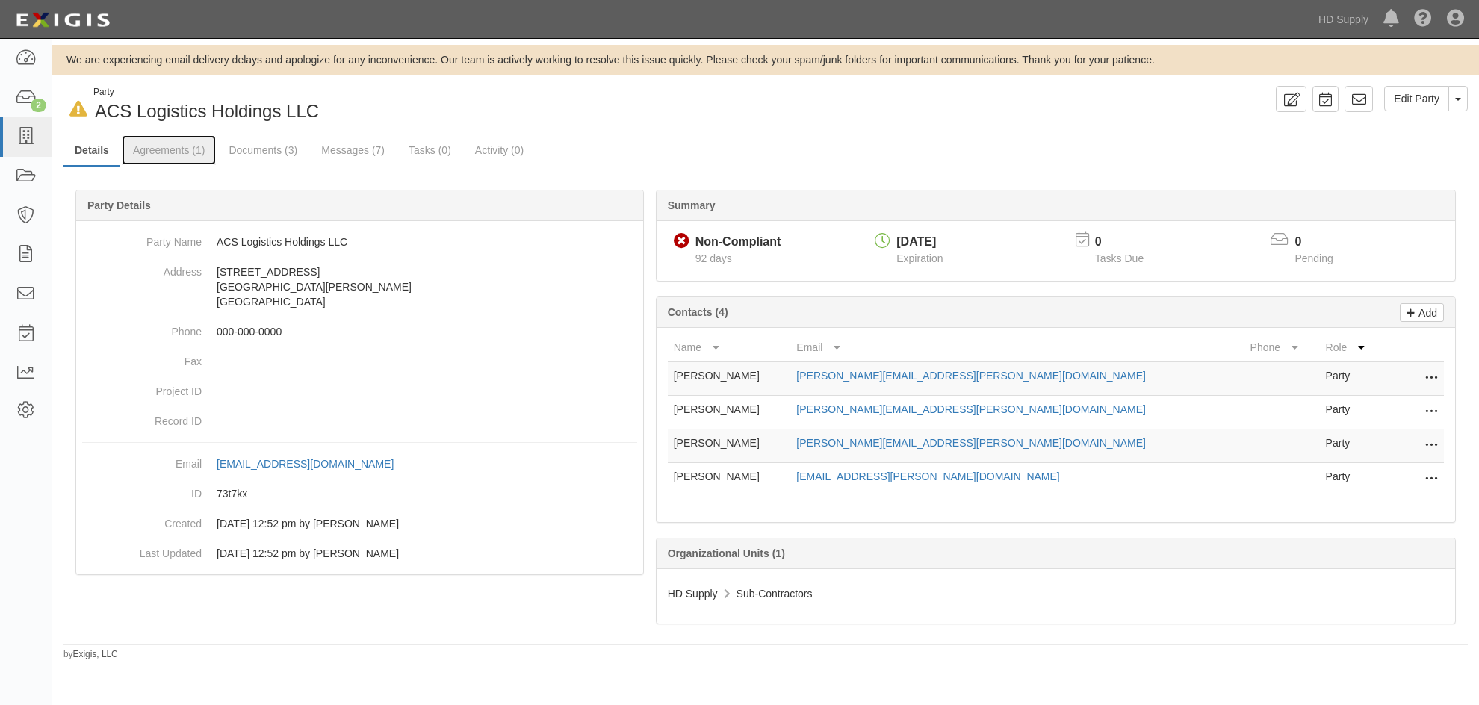
click at [169, 149] on link "Agreements (1)" at bounding box center [169, 150] width 94 height 30
click at [175, 143] on link "Agreements (1)" at bounding box center [169, 150] width 94 height 30
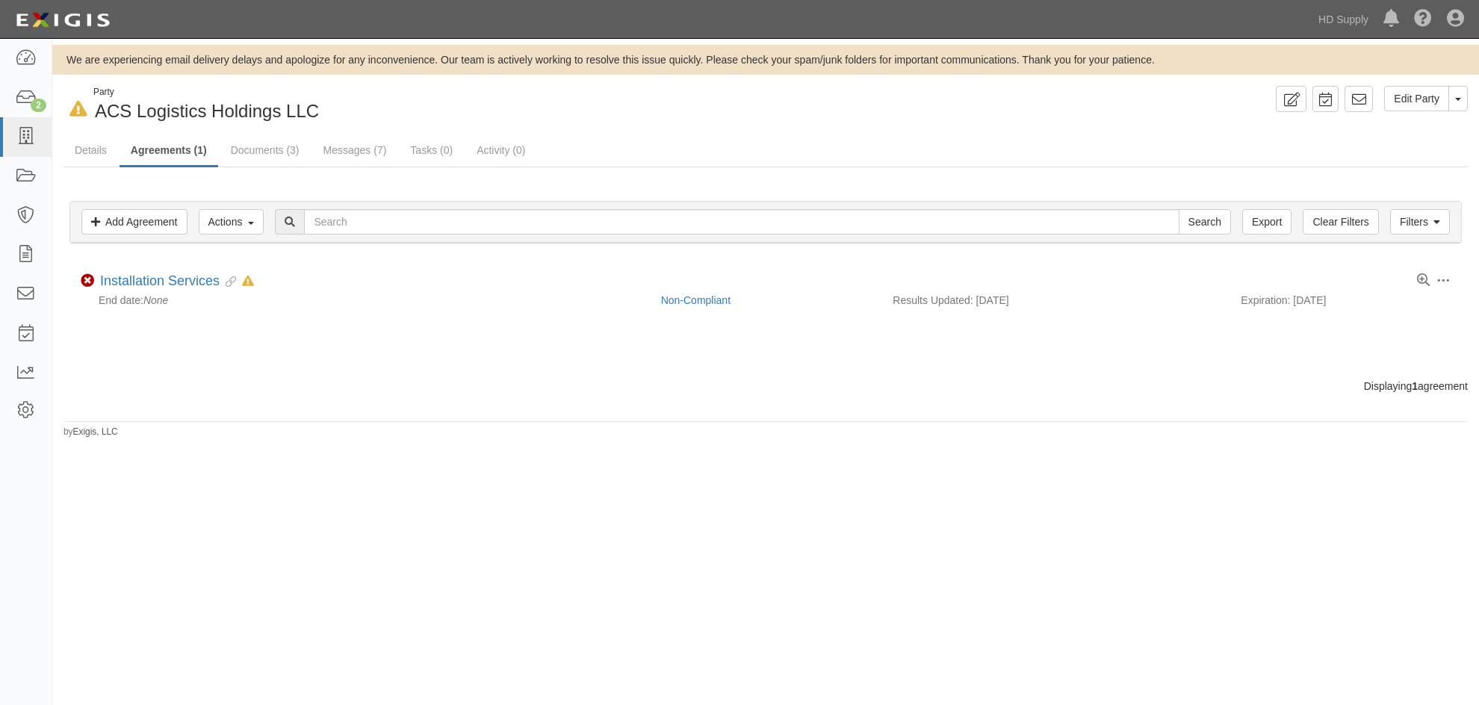
click at [355, 134] on div "In Default since [DATE] Party ACS Logistics Holdings LLC Edit Party Toggle Part…" at bounding box center [765, 262] width 1427 height 353
click at [352, 149] on link "Messages (7)" at bounding box center [355, 150] width 86 height 30
click at [140, 279] on link "Installation Services" at bounding box center [160, 280] width 120 height 15
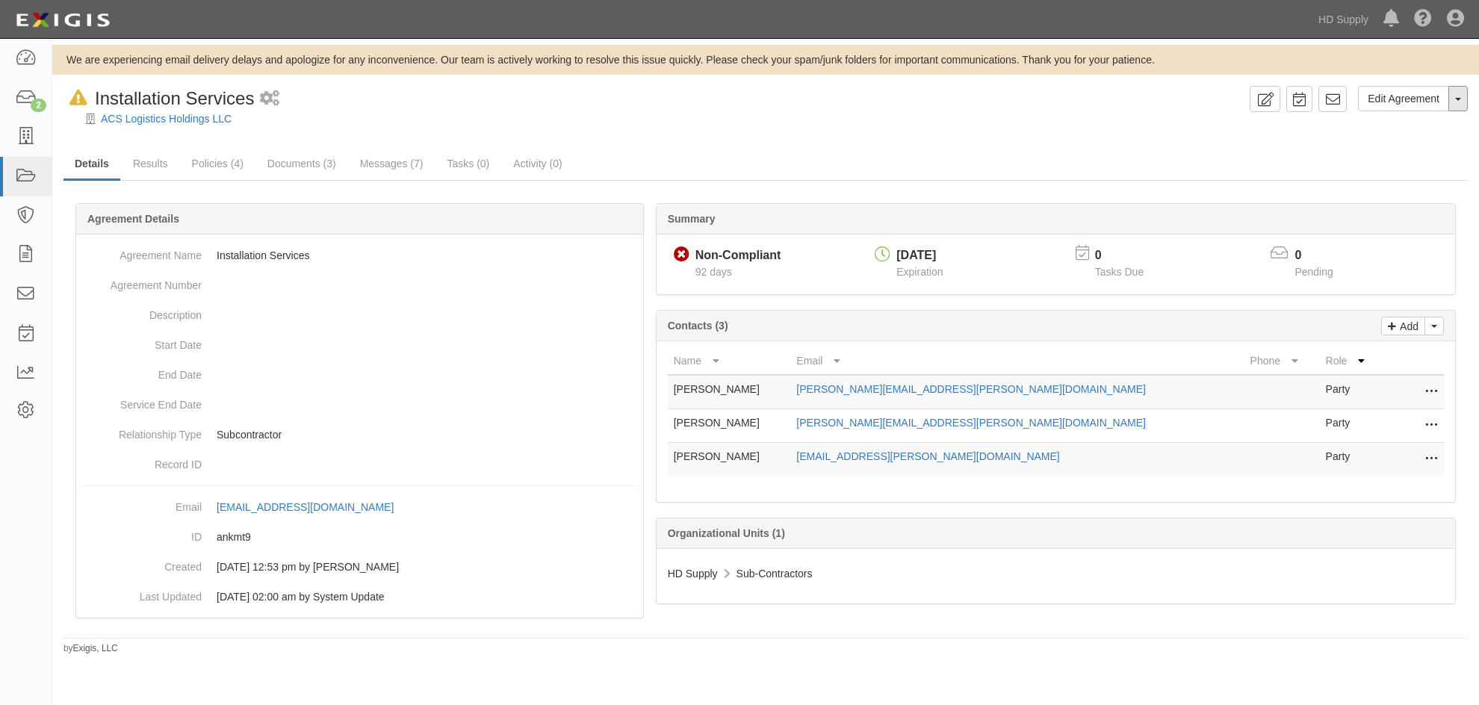
click at [1456, 101] on span "button" at bounding box center [1458, 99] width 6 height 3
click at [1410, 179] on button "Remove from Default" at bounding box center [1406, 187] width 121 height 22
click at [203, 120] on link "ACS Logistics Holdings LLC" at bounding box center [166, 119] width 131 height 12
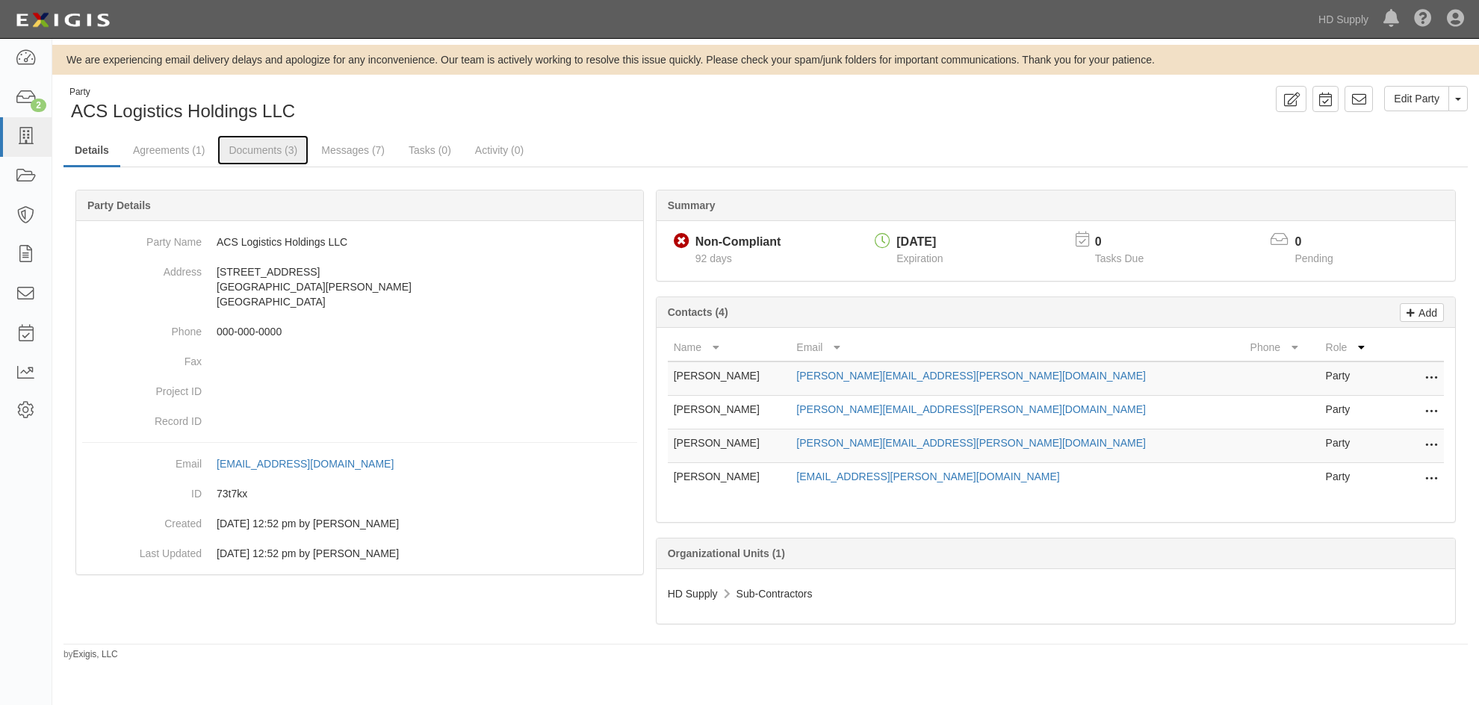
click at [264, 149] on link "Documents (3)" at bounding box center [262, 150] width 91 height 30
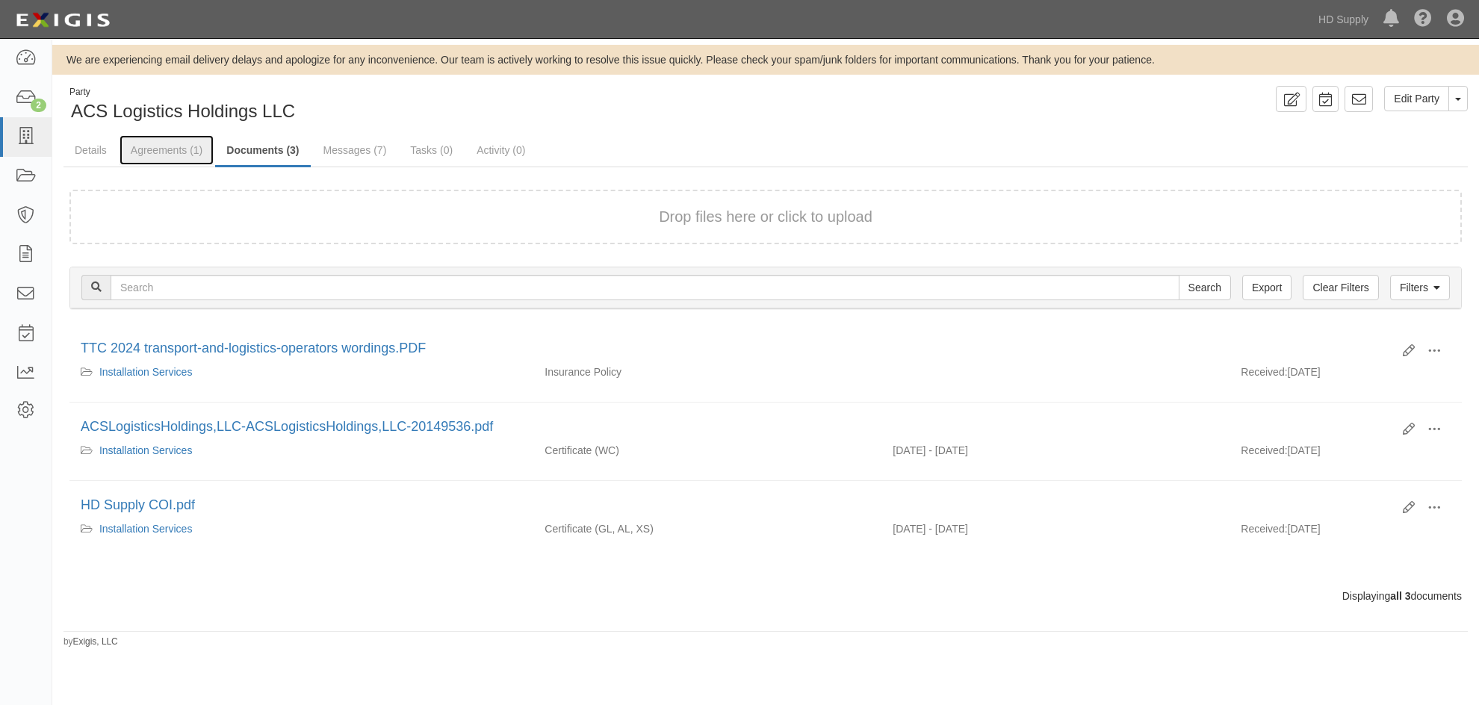
click at [175, 154] on link "Agreements (1)" at bounding box center [167, 150] width 94 height 30
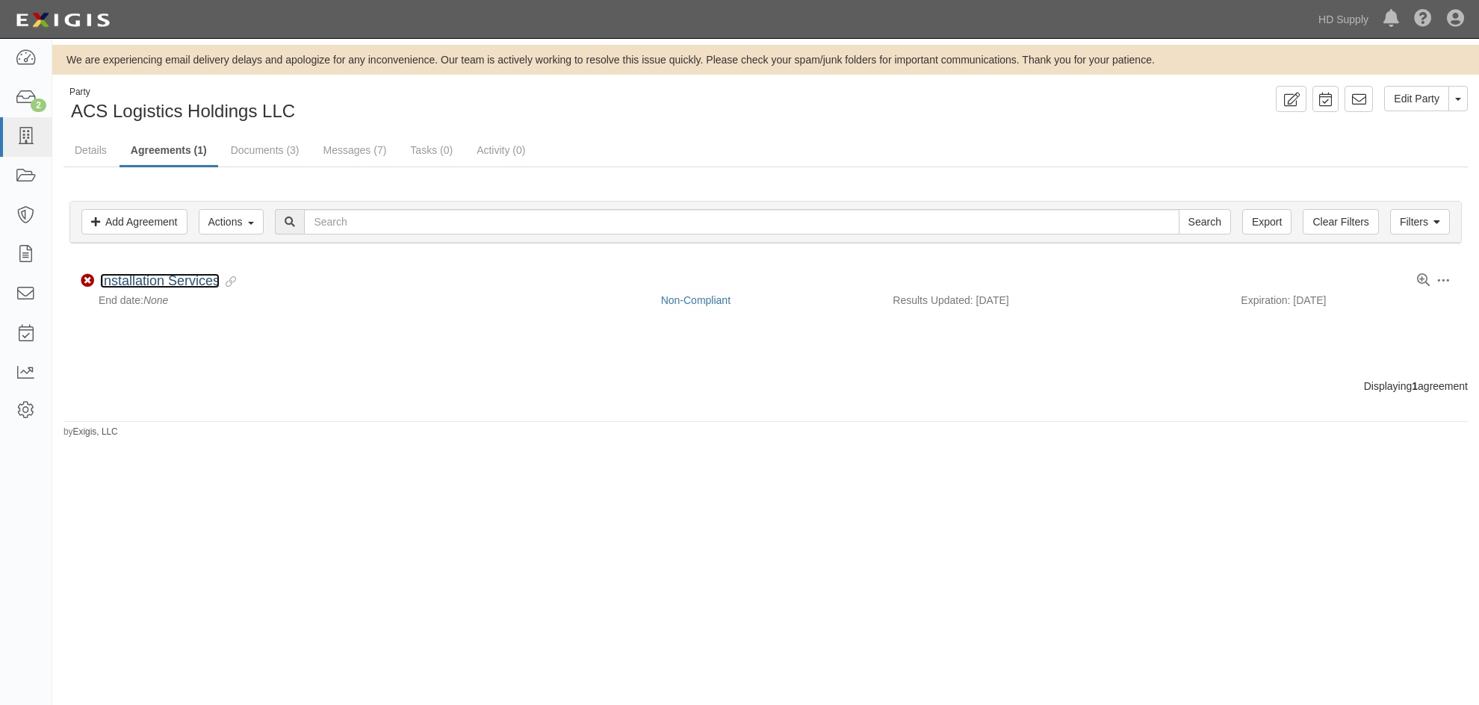
click at [163, 279] on link "Installation Services" at bounding box center [160, 280] width 120 height 15
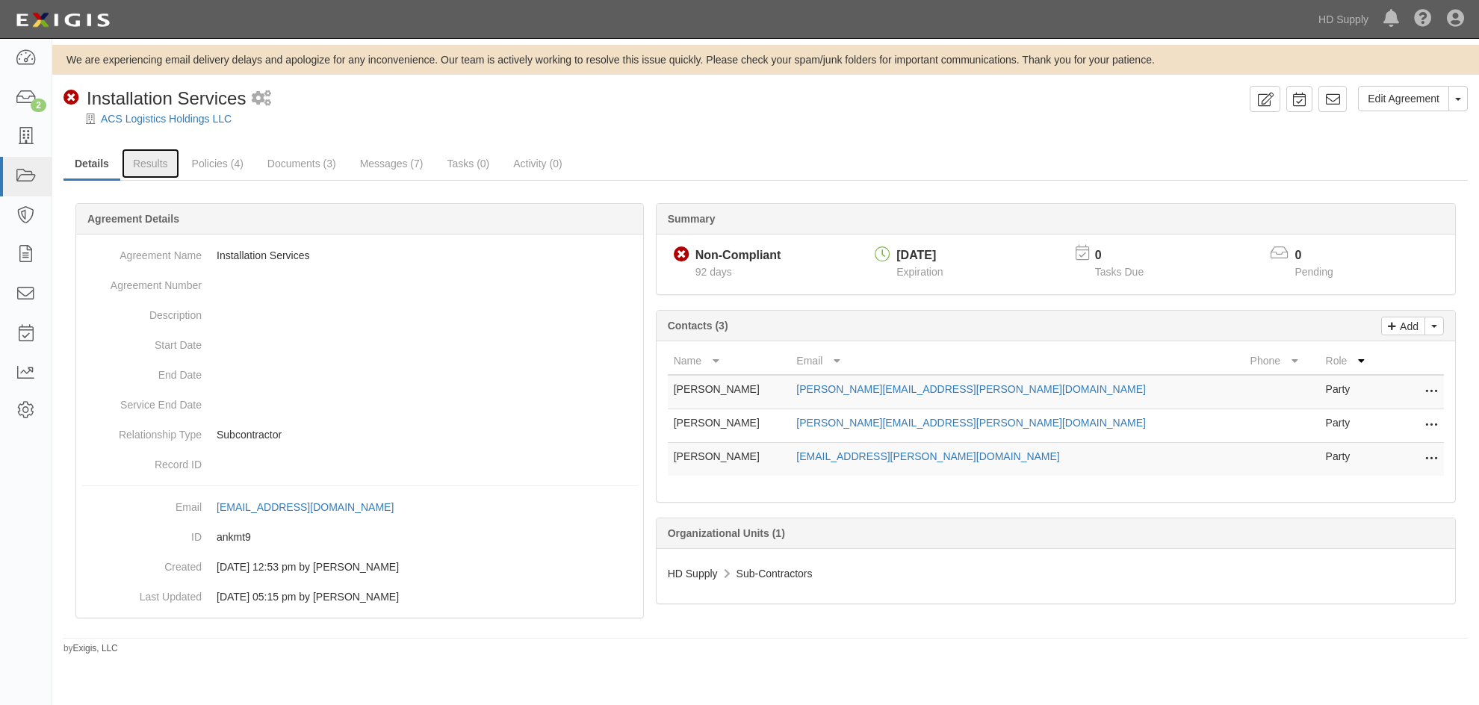
click at [148, 164] on link "Results" at bounding box center [151, 164] width 58 height 30
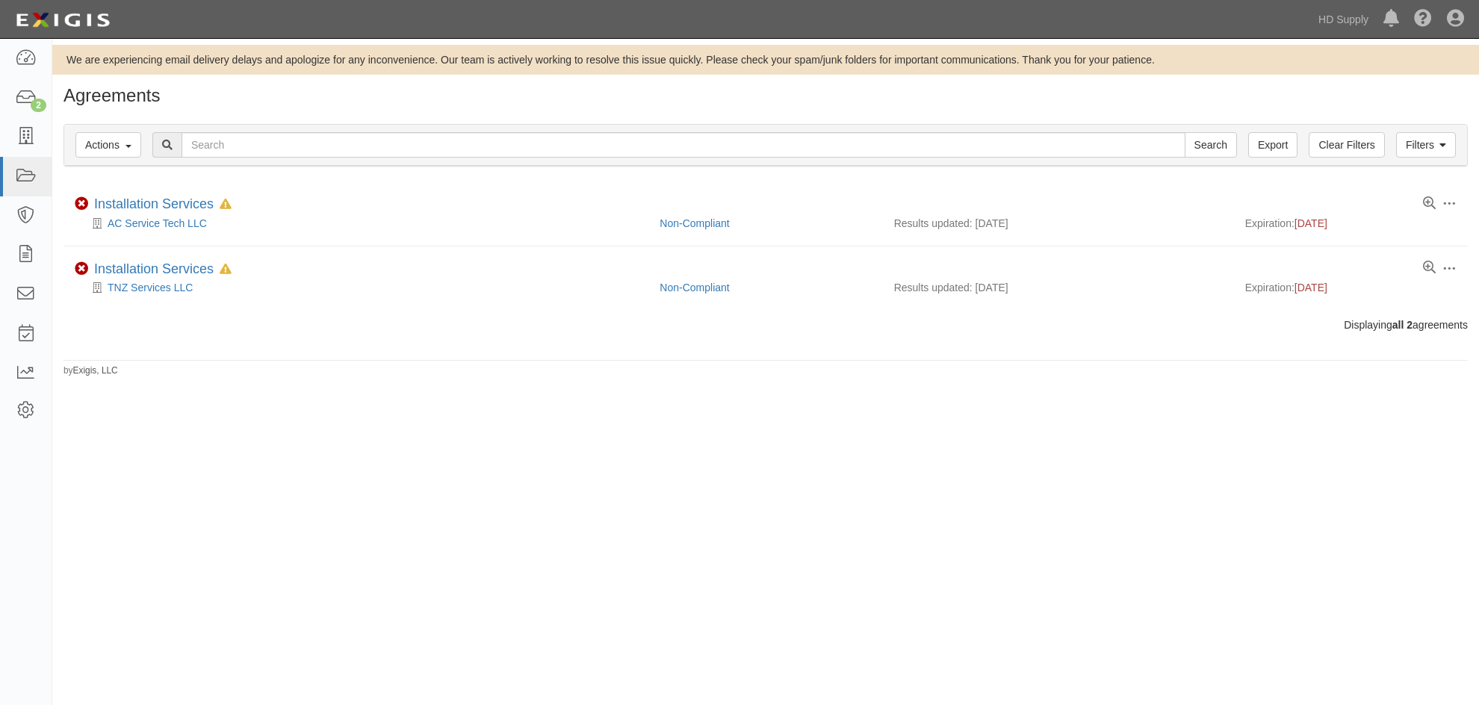
click at [1142, 500] on div "We are experiencing email delivery delays and apologize for any inconvenience. …" at bounding box center [739, 362] width 1479 height 635
click at [1191, 450] on div "We are experiencing email delivery delays and apologize for any inconvenience. …" at bounding box center [739, 362] width 1479 height 635
drag, startPoint x: 629, startPoint y: 409, endPoint x: 621, endPoint y: 409, distance: 7.5
click at [622, 410] on div "We are experiencing email delivery delays and apologize for any inconvenience. …" at bounding box center [739, 362] width 1479 height 635
click at [1074, 416] on div "We are experiencing email delivery delays and apologize for any inconvenience. …" at bounding box center [739, 362] width 1479 height 635
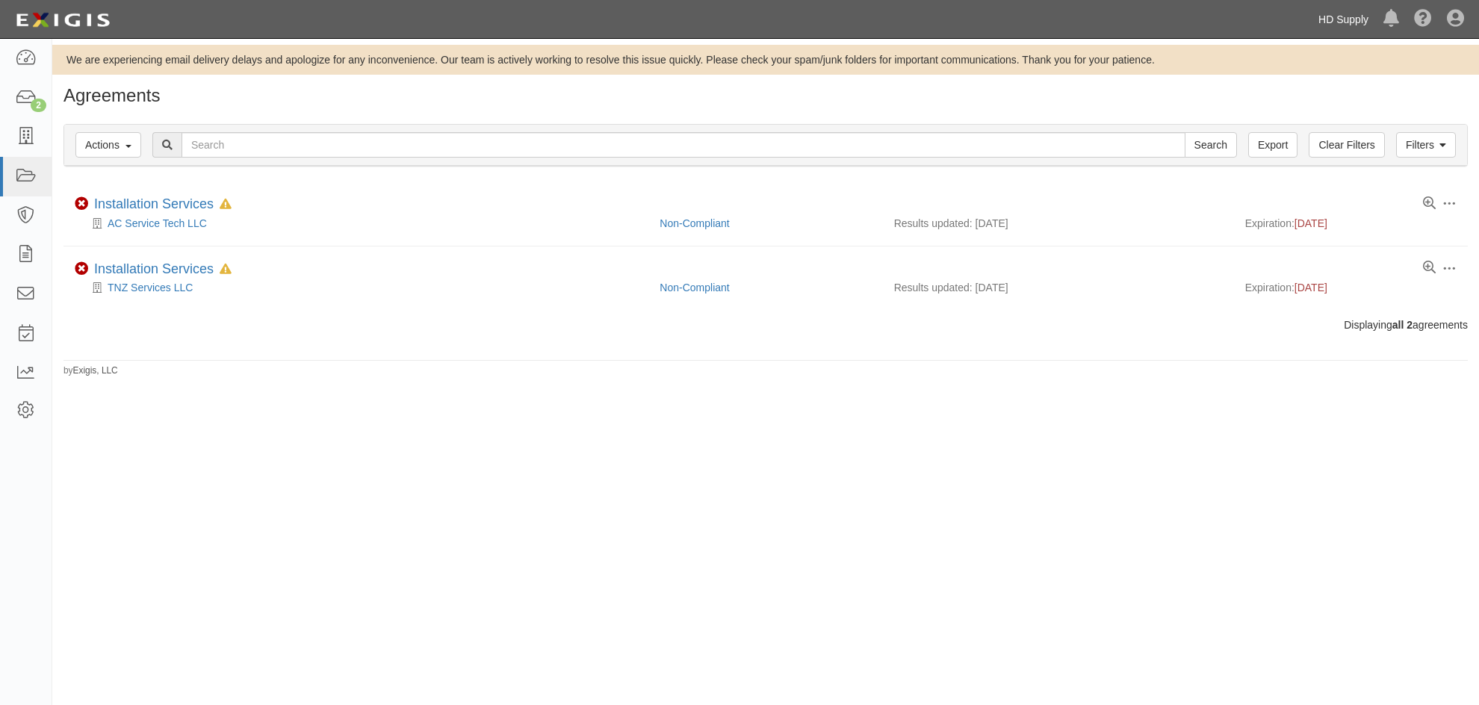
click at [1340, 16] on link "HD Supply" at bounding box center [1343, 19] width 65 height 30
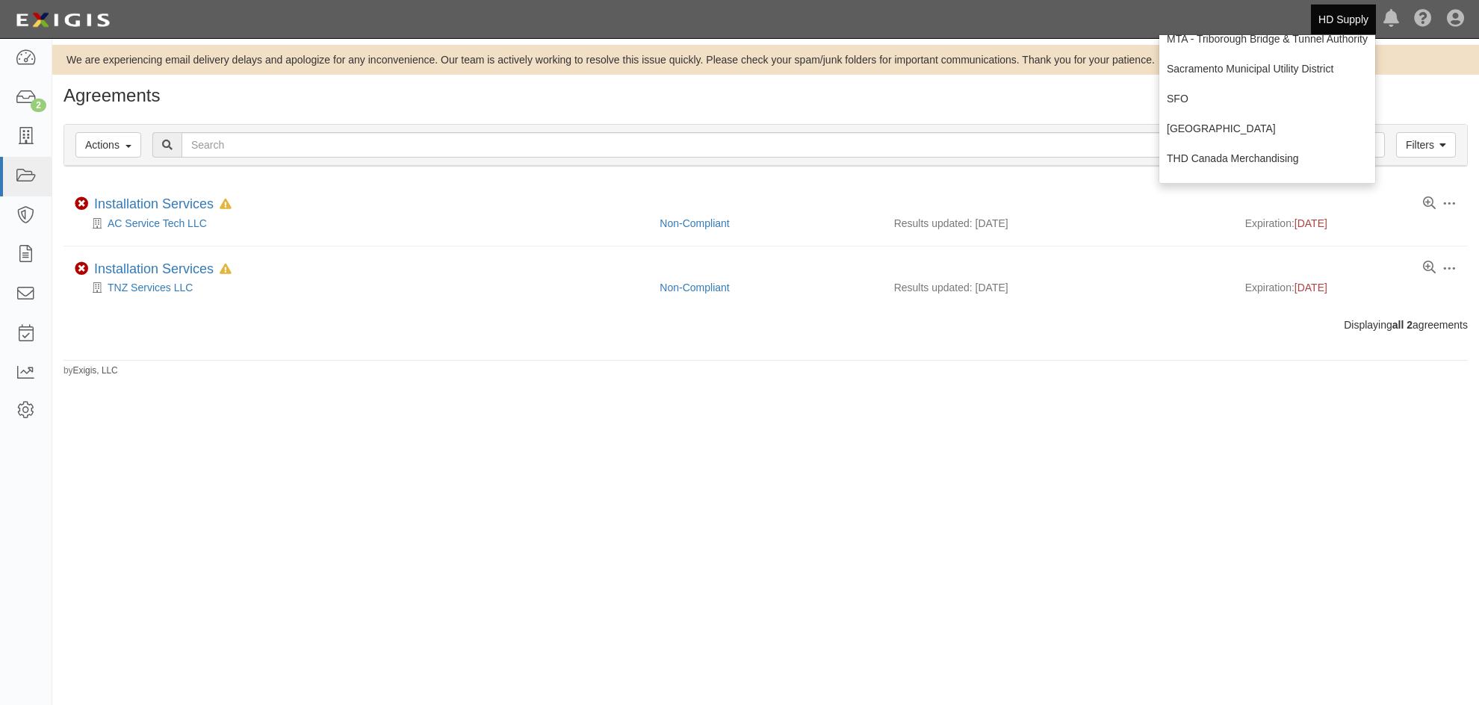
scroll to position [299, 0]
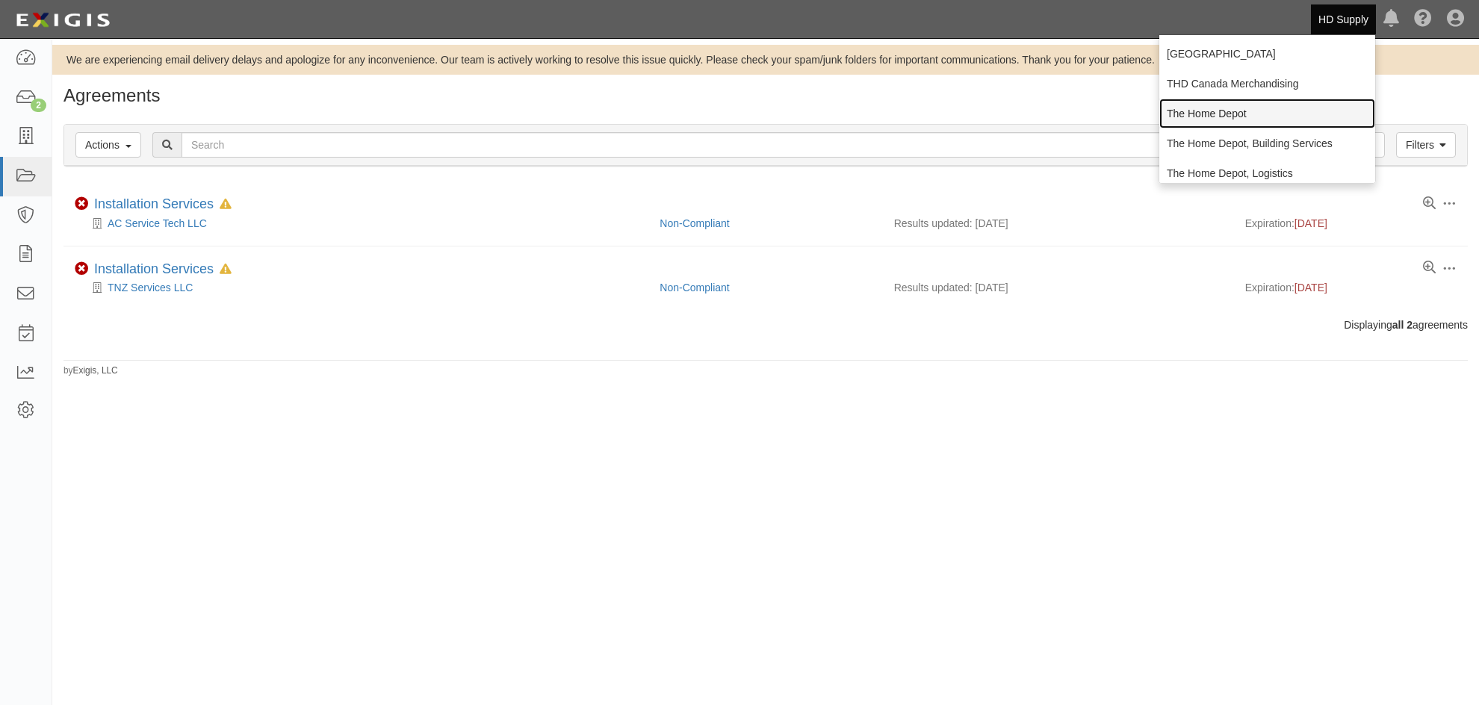
click at [1222, 112] on link "The Home Depot" at bounding box center [1267, 114] width 216 height 30
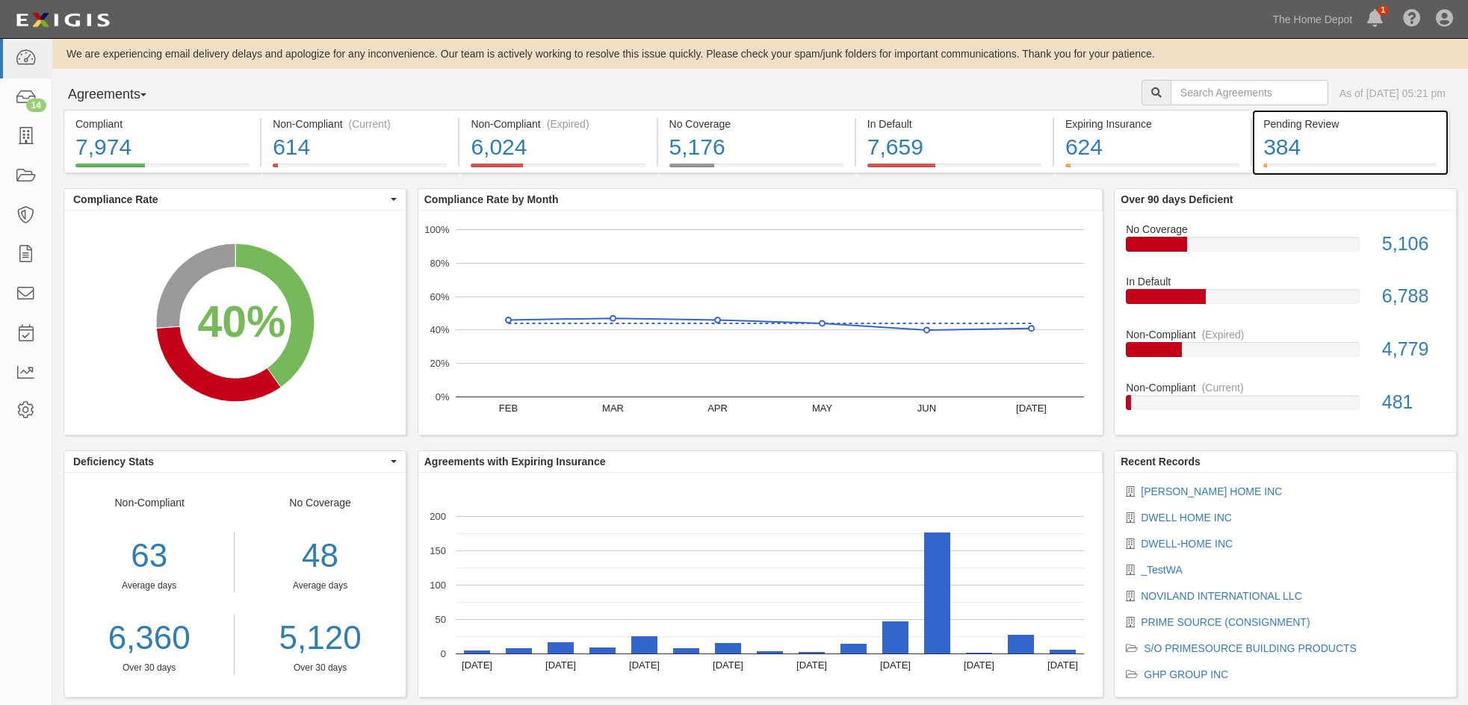
click at [1301, 150] on div "384" at bounding box center [1349, 147] width 173 height 32
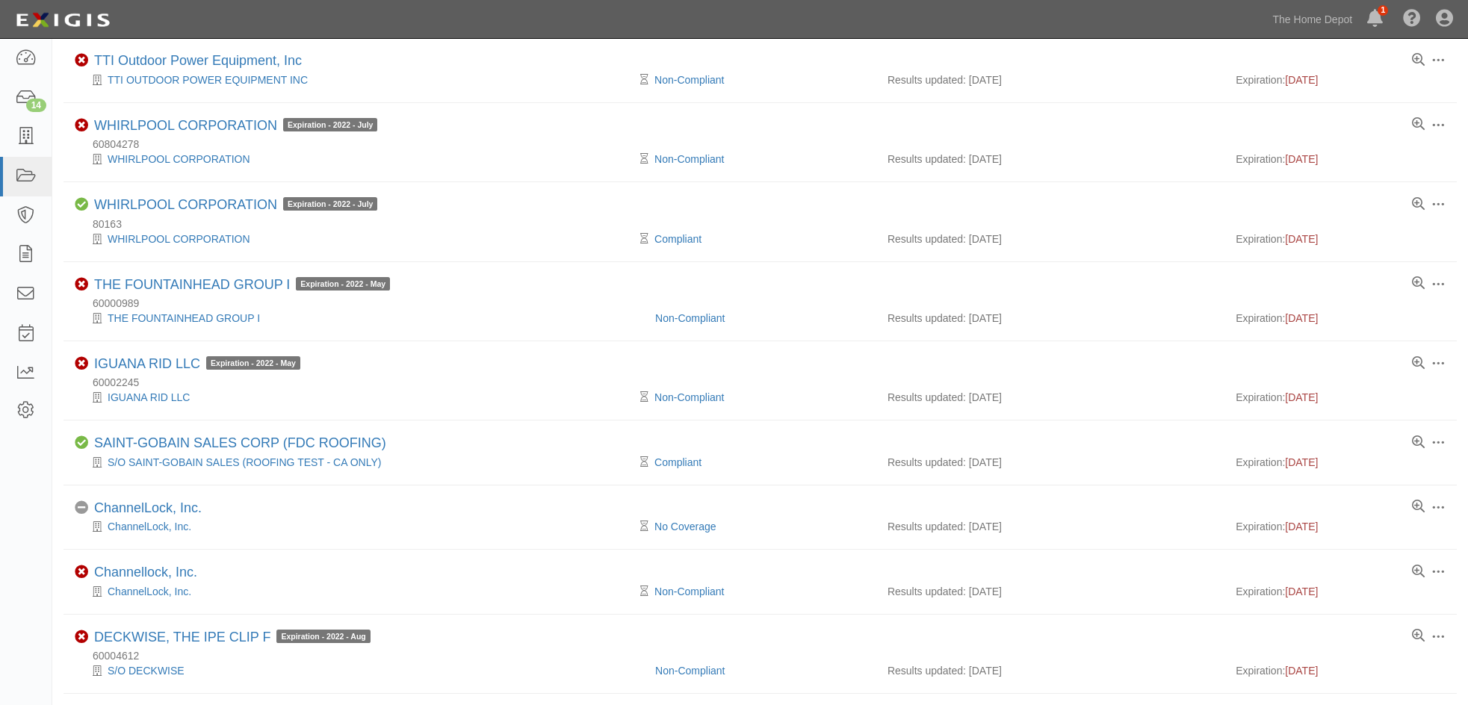
scroll to position [299, 0]
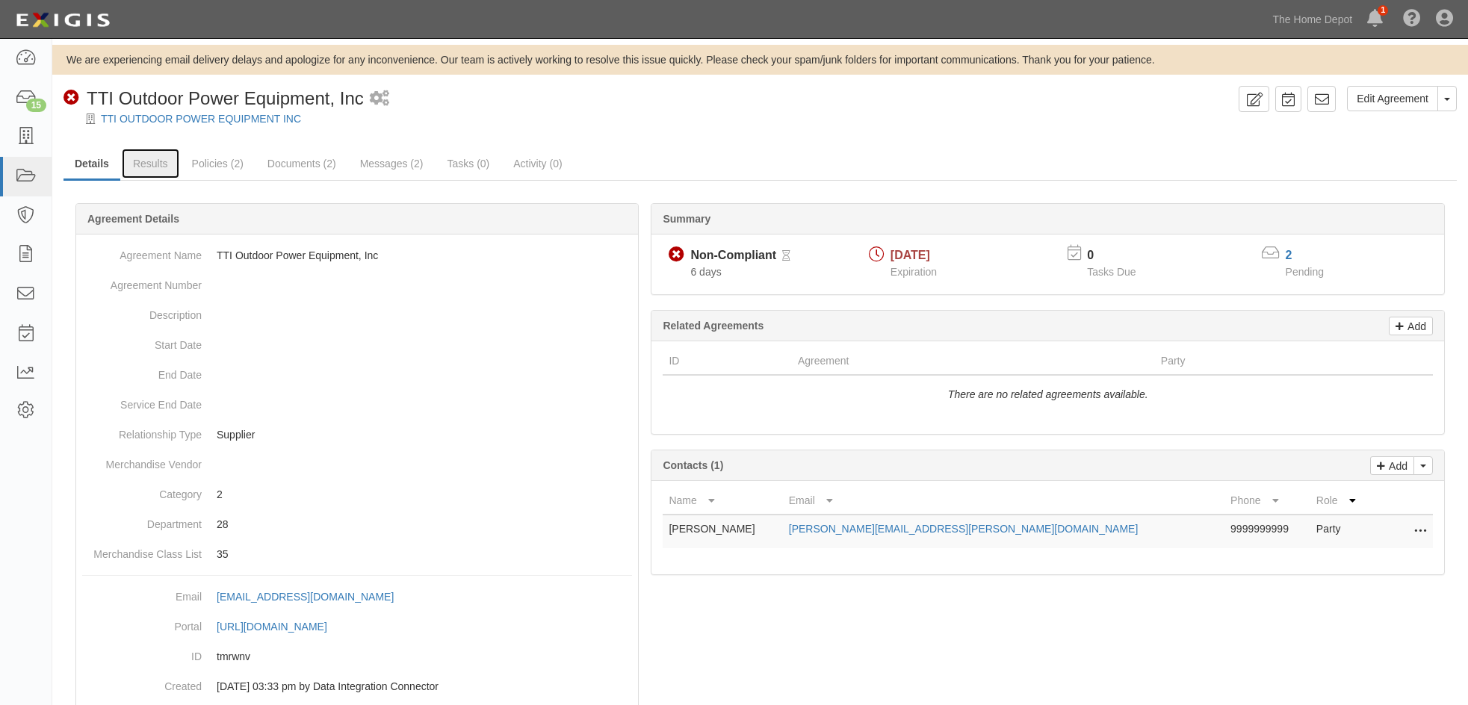
click at [158, 161] on link "Results" at bounding box center [151, 164] width 58 height 30
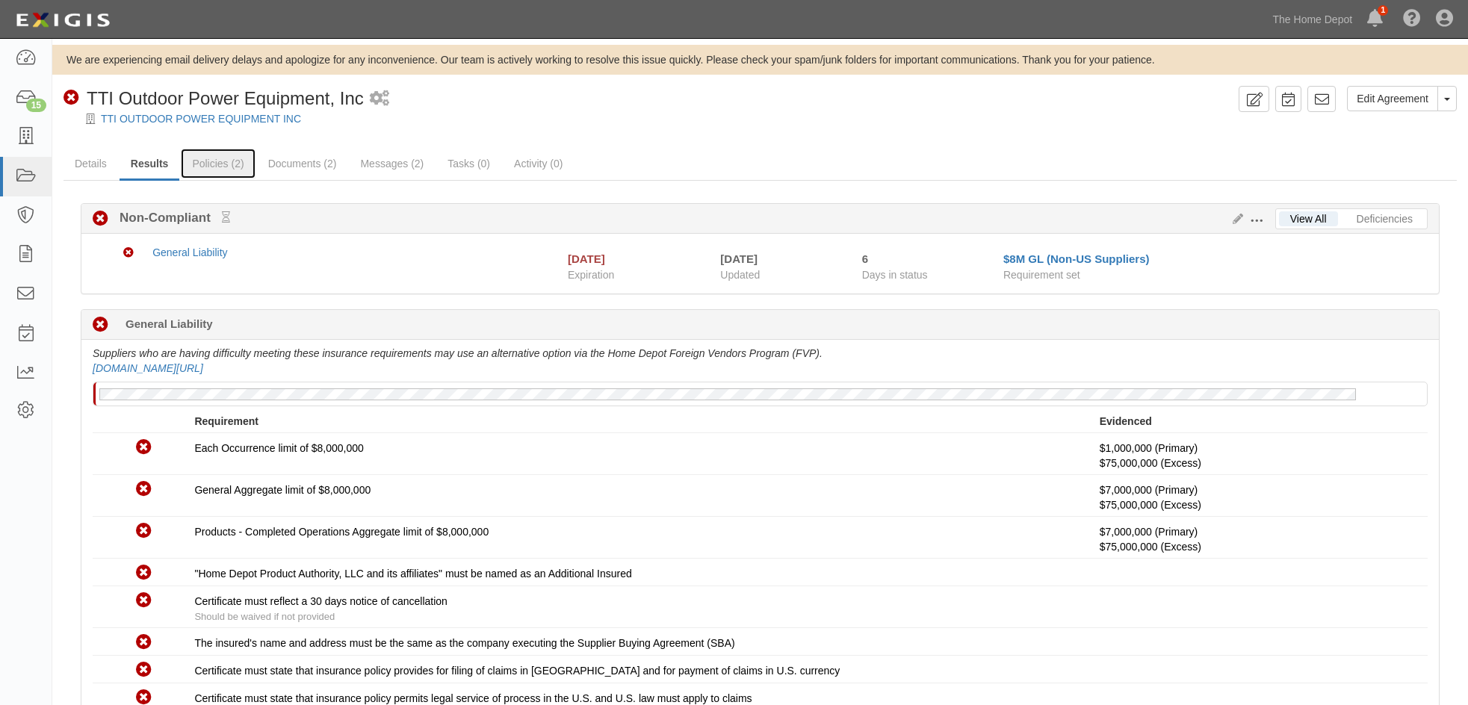
click at [224, 164] on link "Policies (2)" at bounding box center [218, 164] width 74 height 30
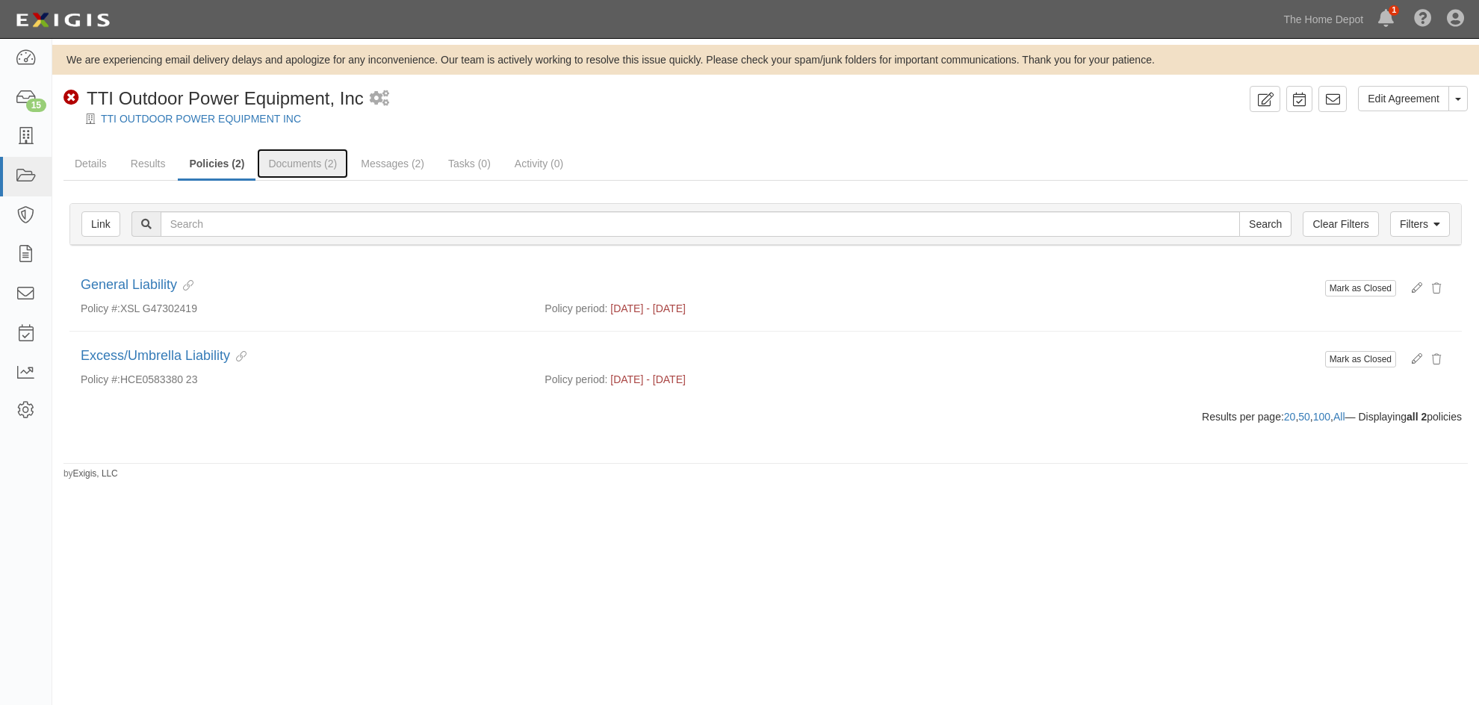
click at [292, 165] on link "Documents (2)" at bounding box center [302, 164] width 91 height 30
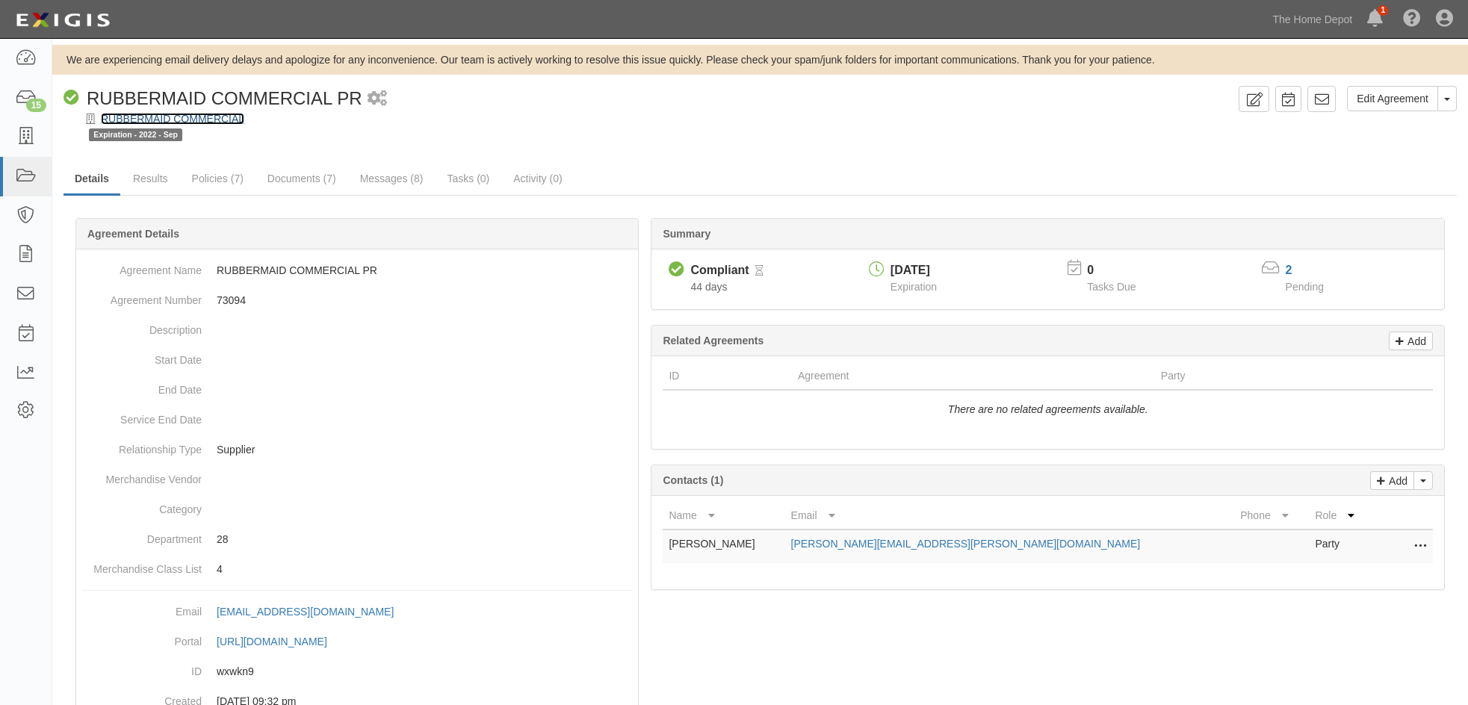
click at [203, 117] on link "RUBBERMAID COMMERCIAL" at bounding box center [172, 119] width 143 height 12
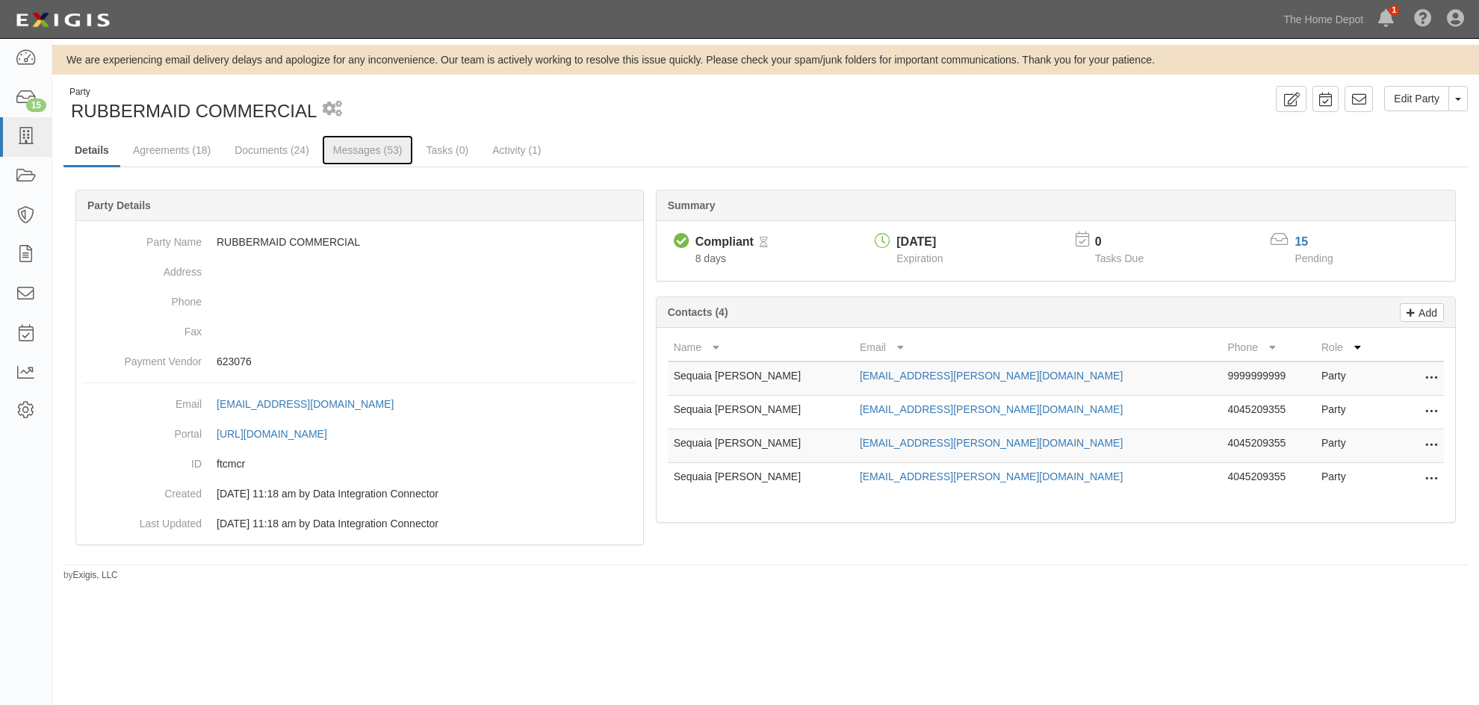
click at [372, 150] on link "Messages (53)" at bounding box center [368, 150] width 92 height 30
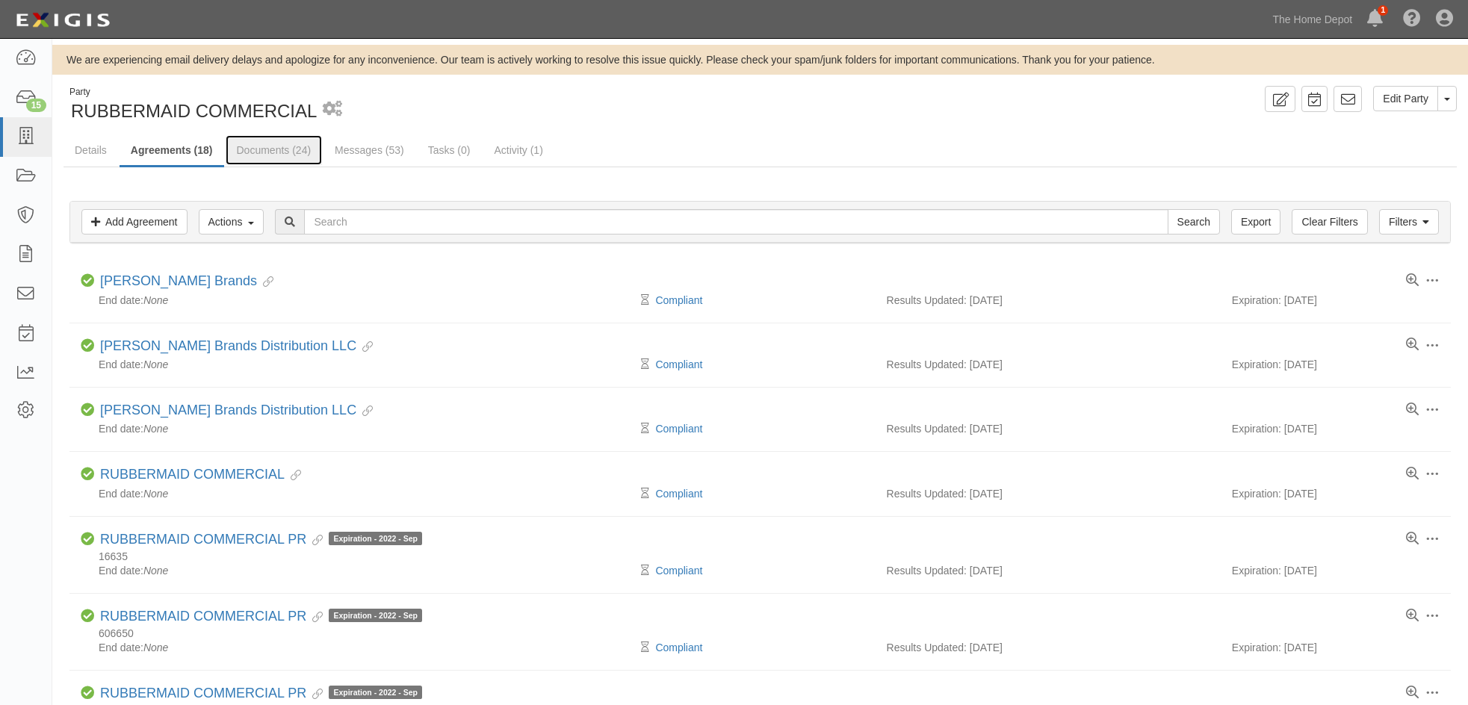
click at [265, 149] on link "Documents (24)" at bounding box center [274, 150] width 97 height 30
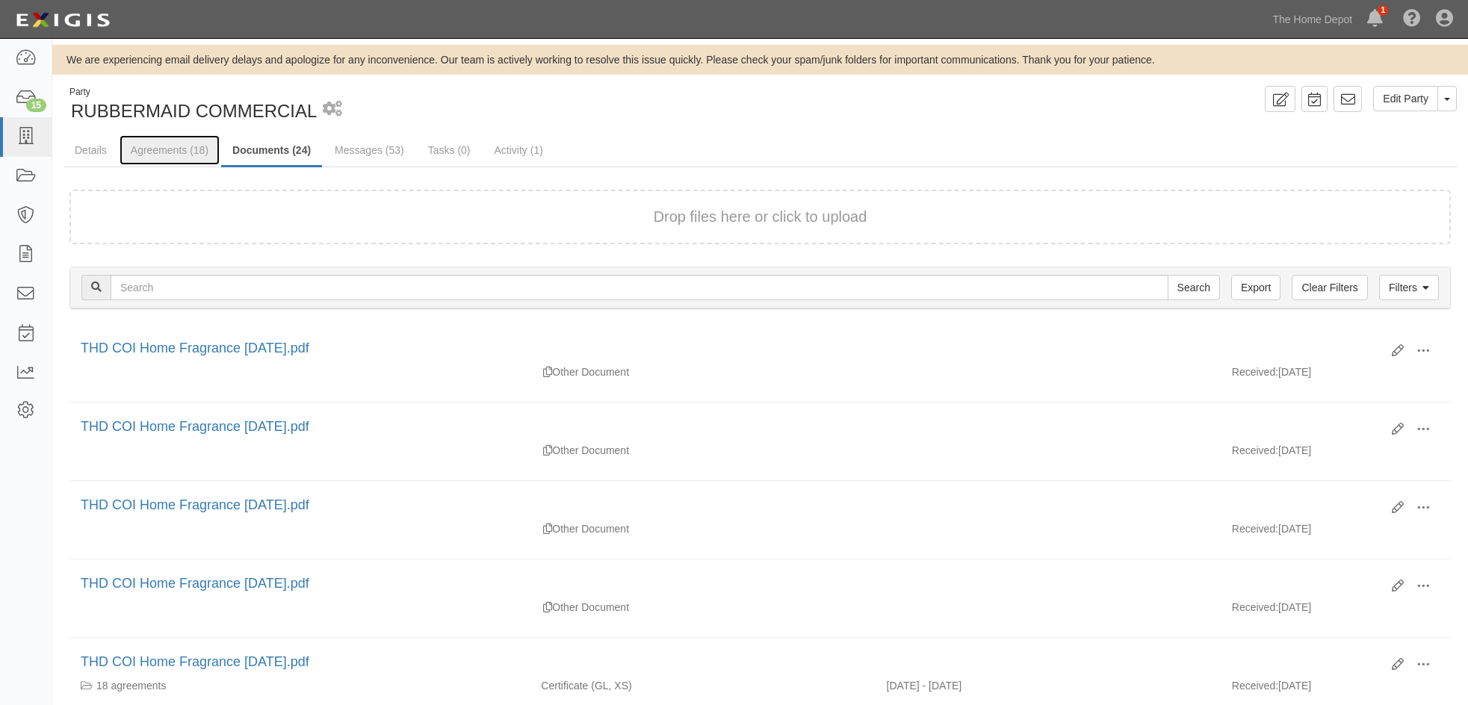
click at [175, 144] on link "Agreements (18)" at bounding box center [170, 150] width 100 height 30
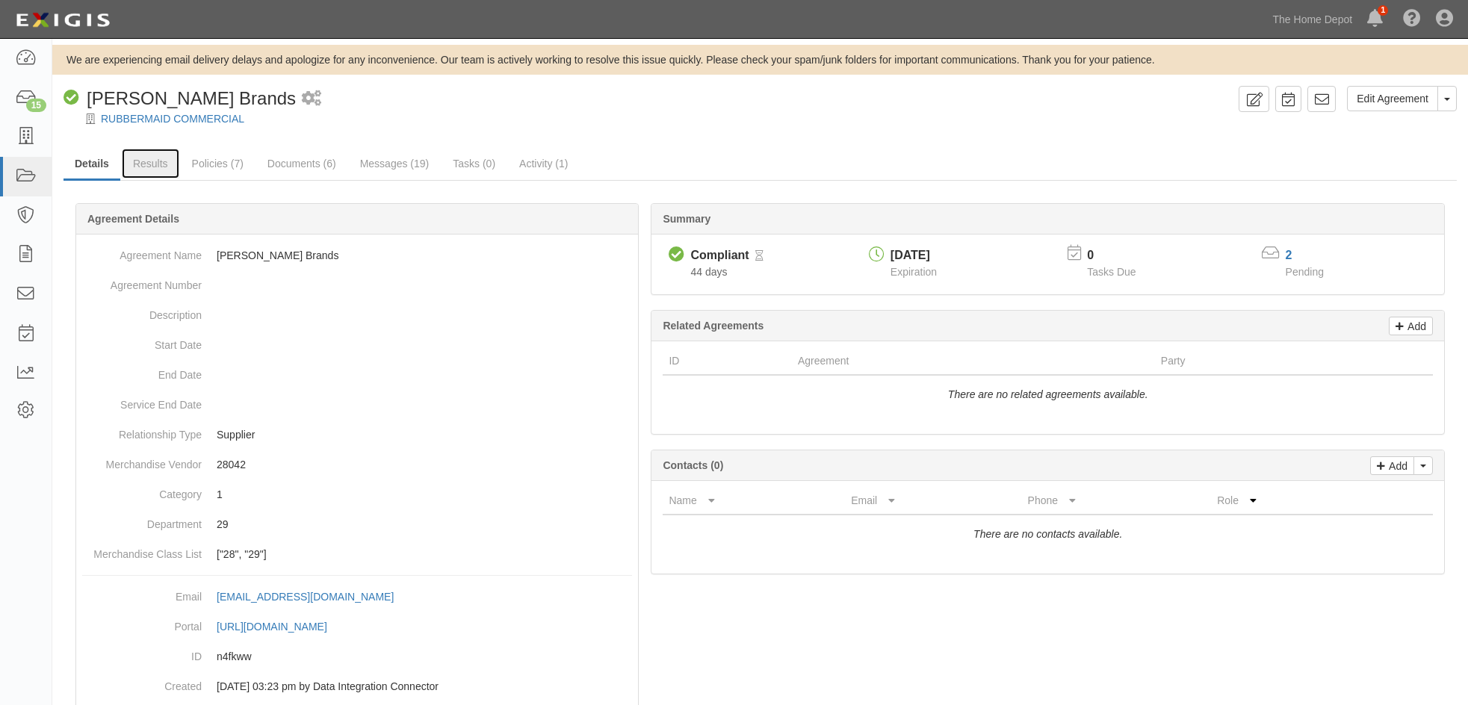
click at [149, 160] on link "Results" at bounding box center [151, 164] width 58 height 30
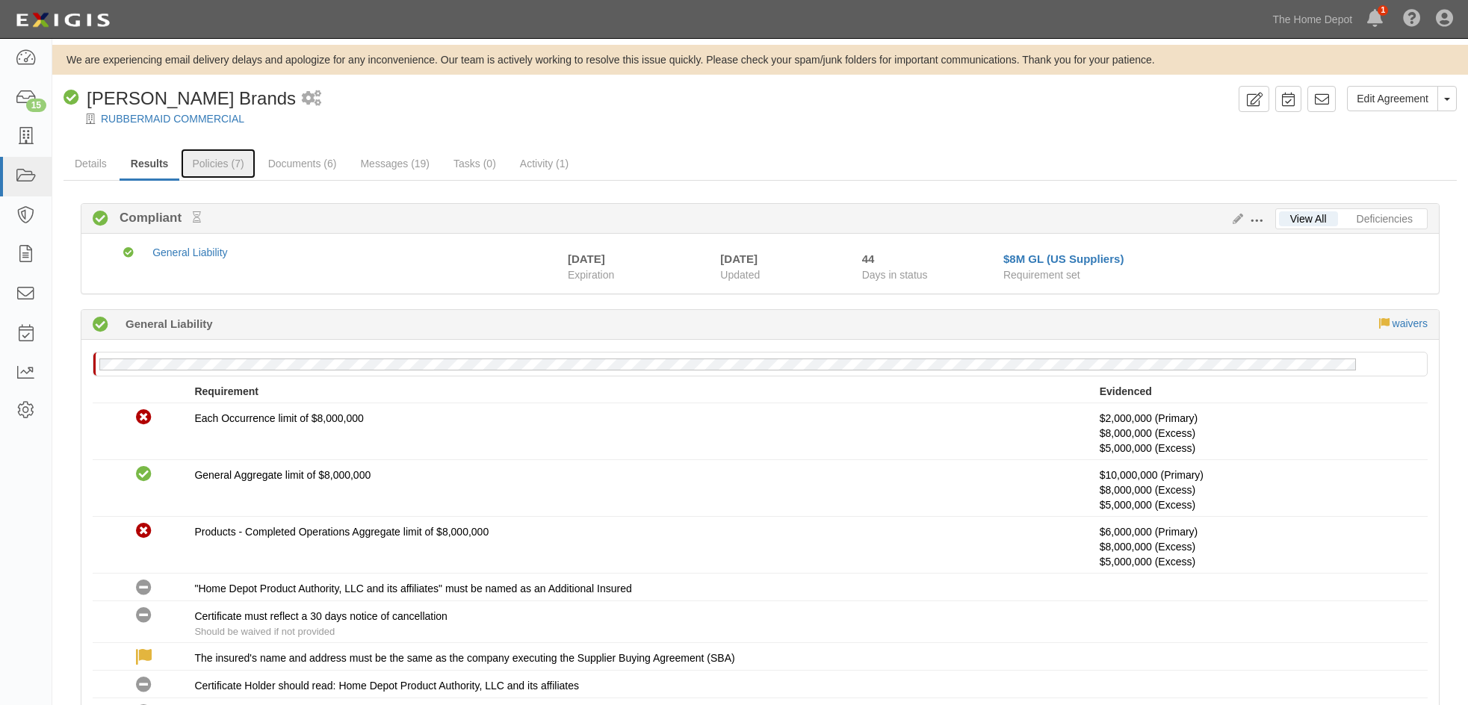
click at [219, 162] on link "Policies (7)" at bounding box center [218, 164] width 74 height 30
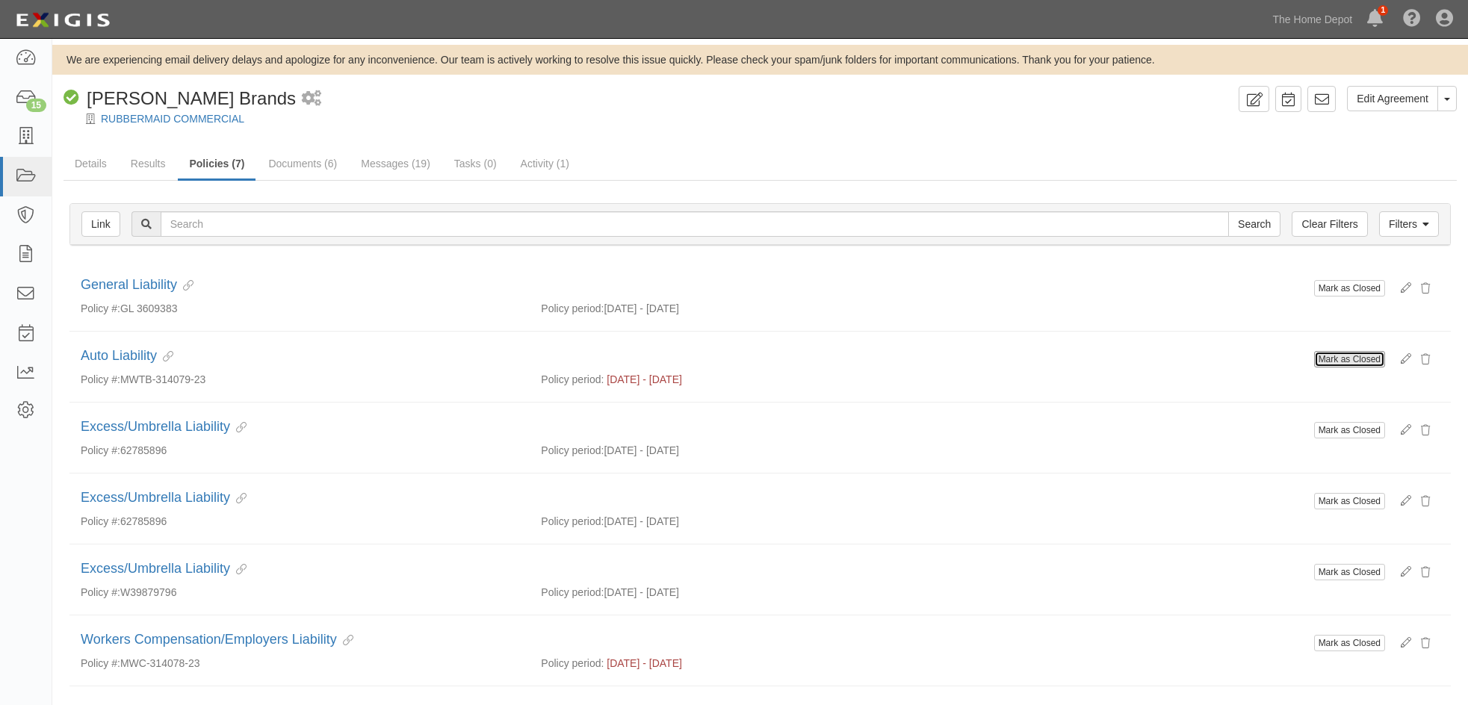
click at [1350, 362] on button "Mark as Closed" at bounding box center [1349, 359] width 71 height 16
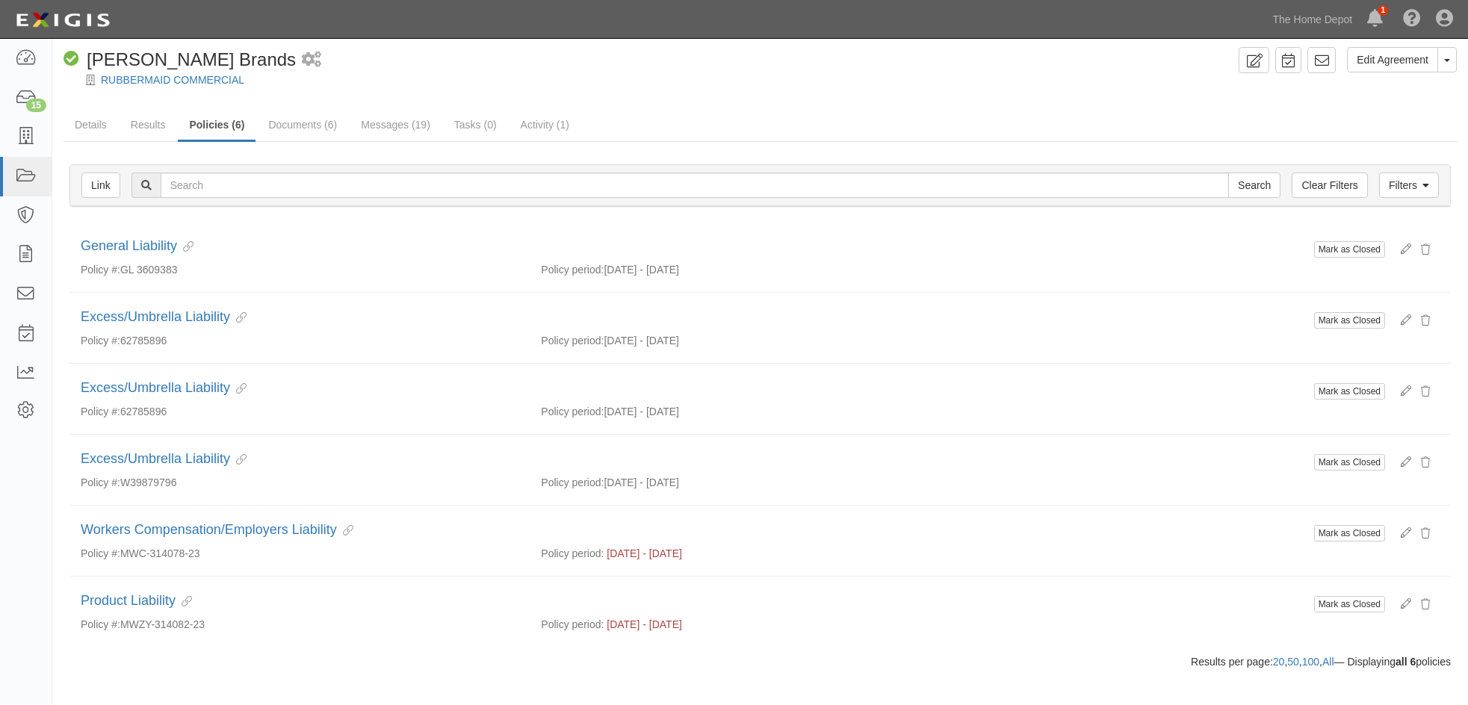
scroll to position [59, 0]
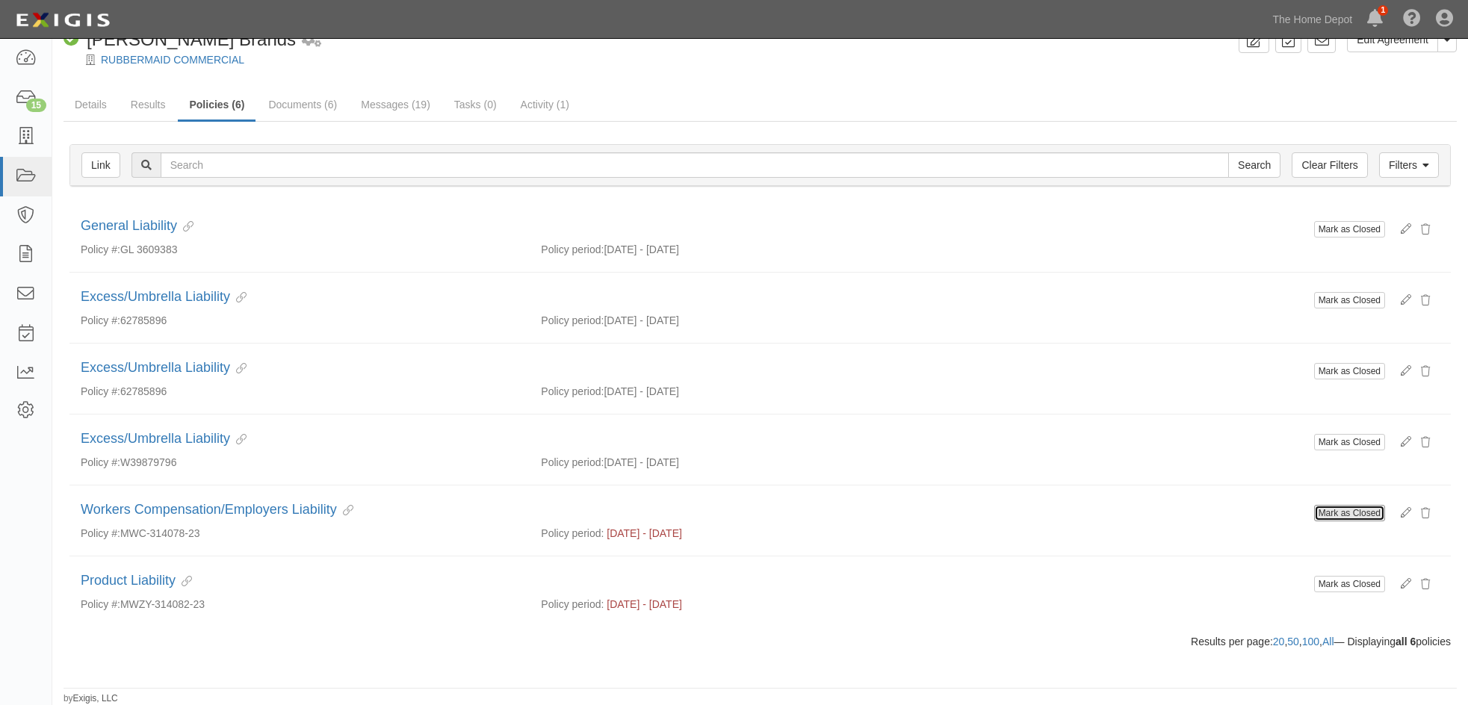
click at [1352, 516] on button "Mark as Closed" at bounding box center [1349, 513] width 71 height 16
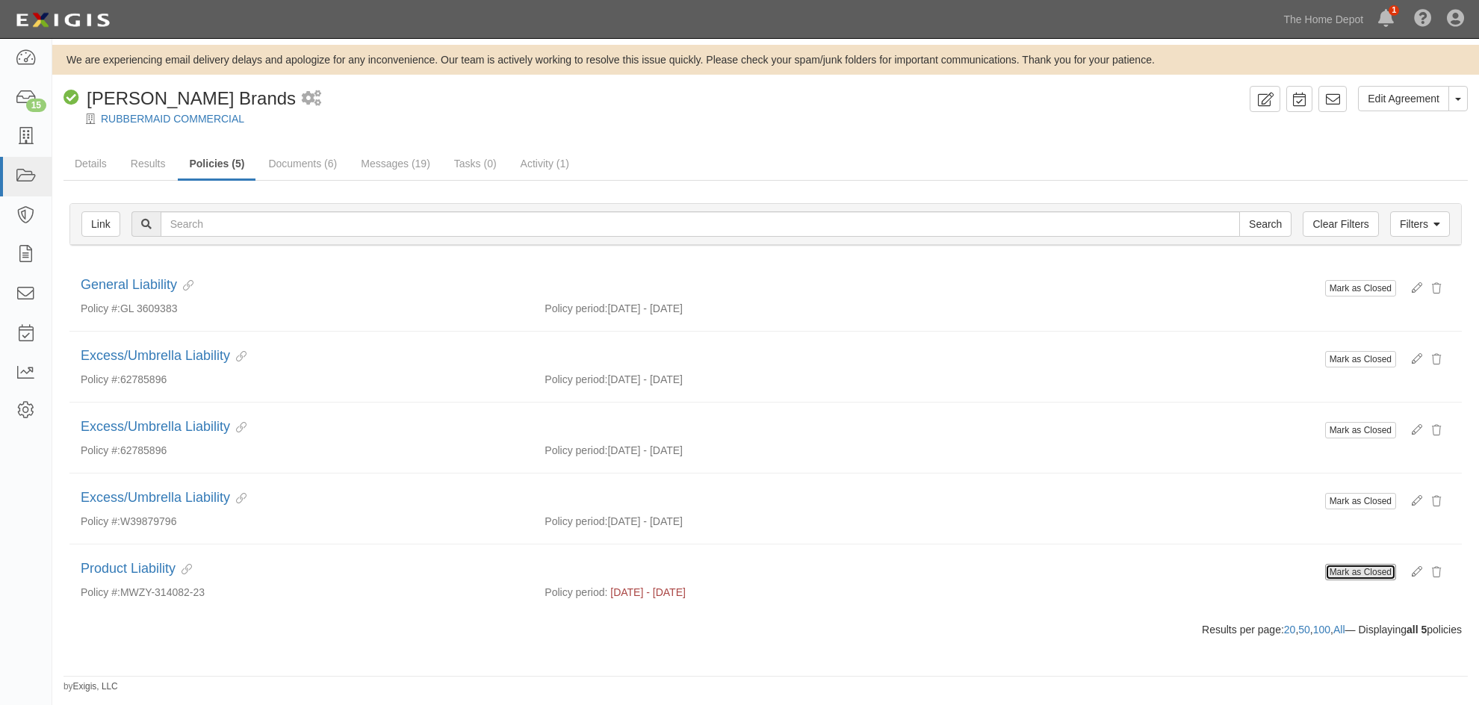
click at [1346, 570] on button "Mark as Closed" at bounding box center [1360, 572] width 71 height 16
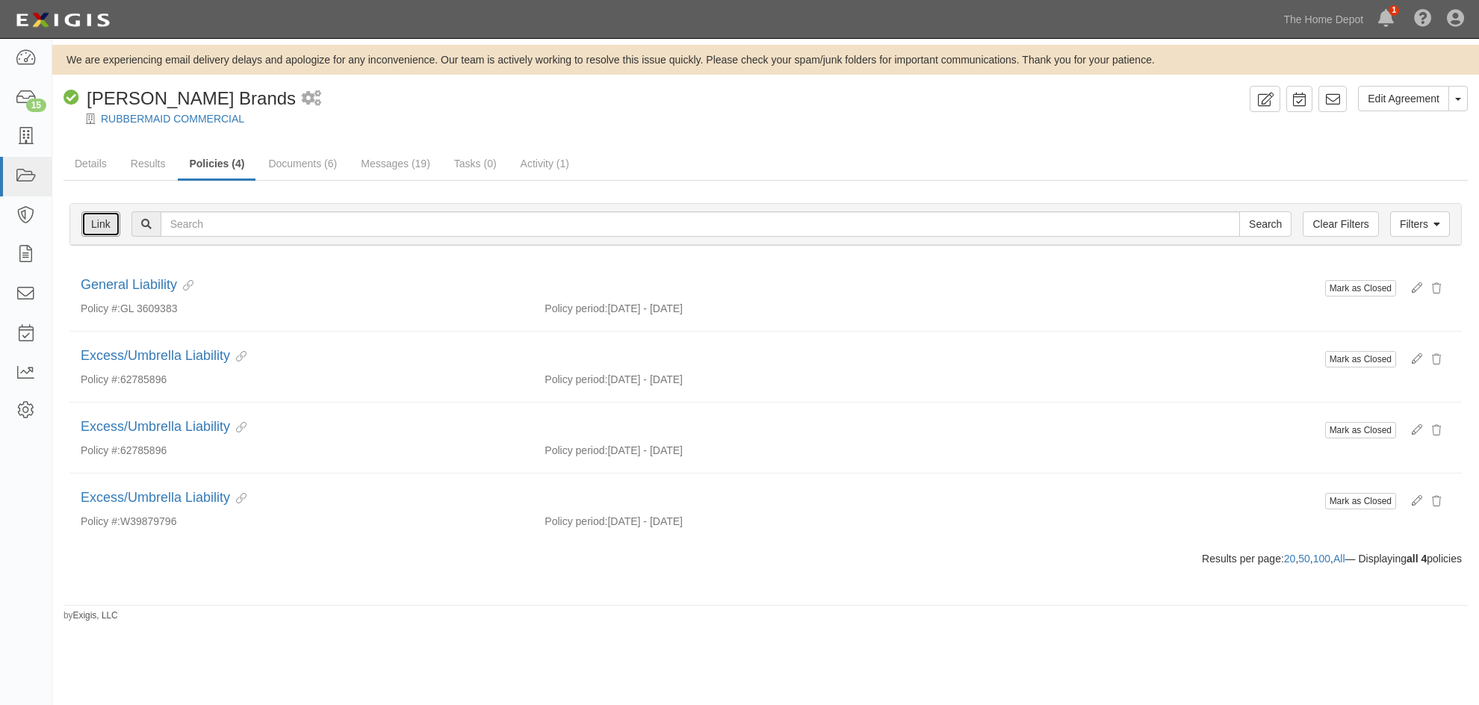
click at [99, 229] on link "Link" at bounding box center [100, 223] width 39 height 25
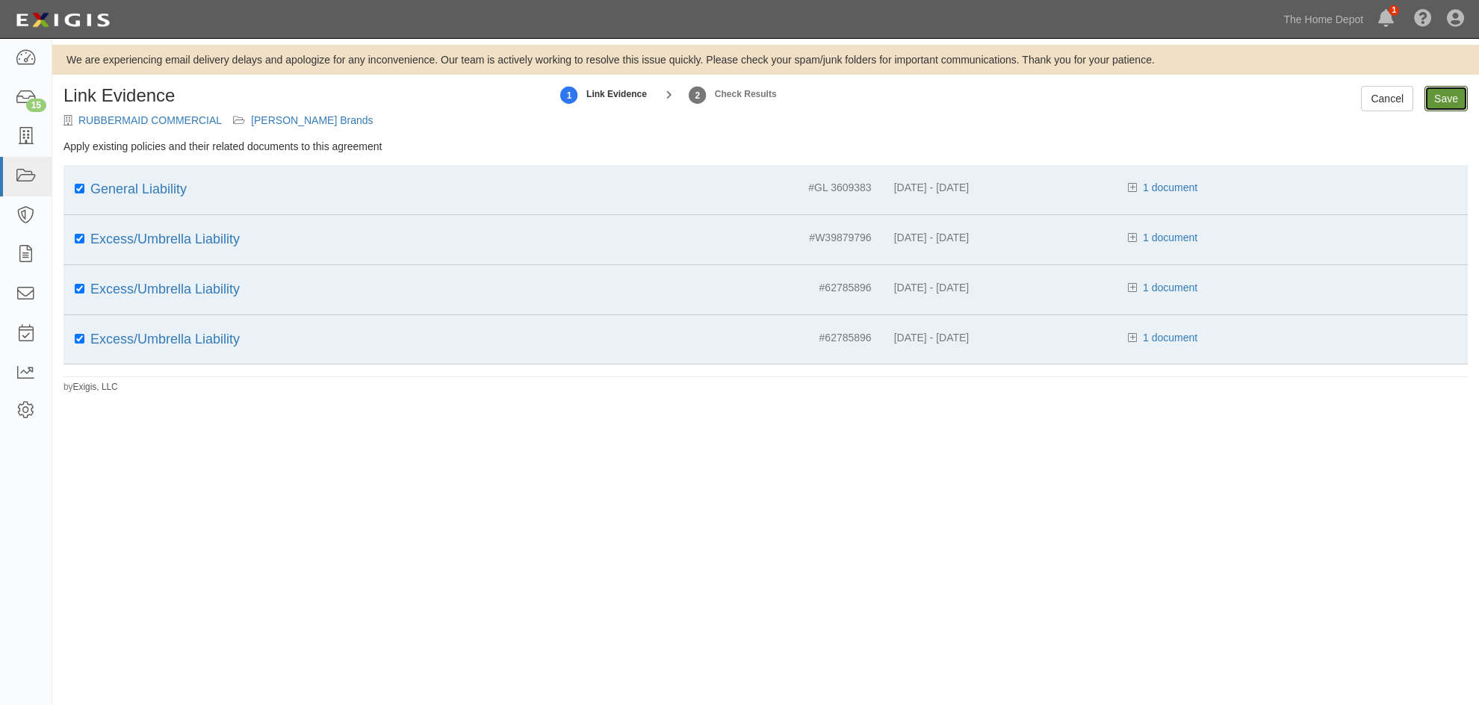
click at [1439, 94] on input "Save" at bounding box center [1445, 98] width 43 height 25
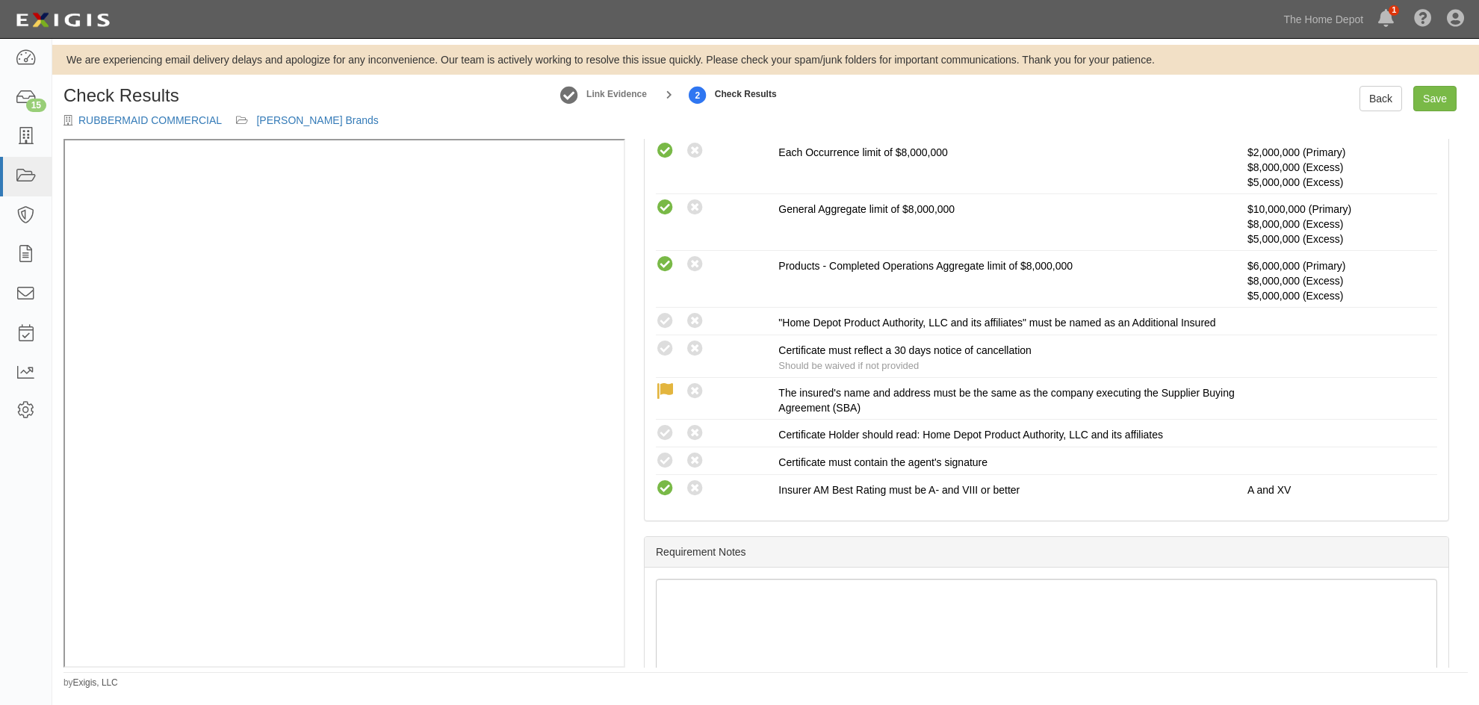
scroll to position [373, 0]
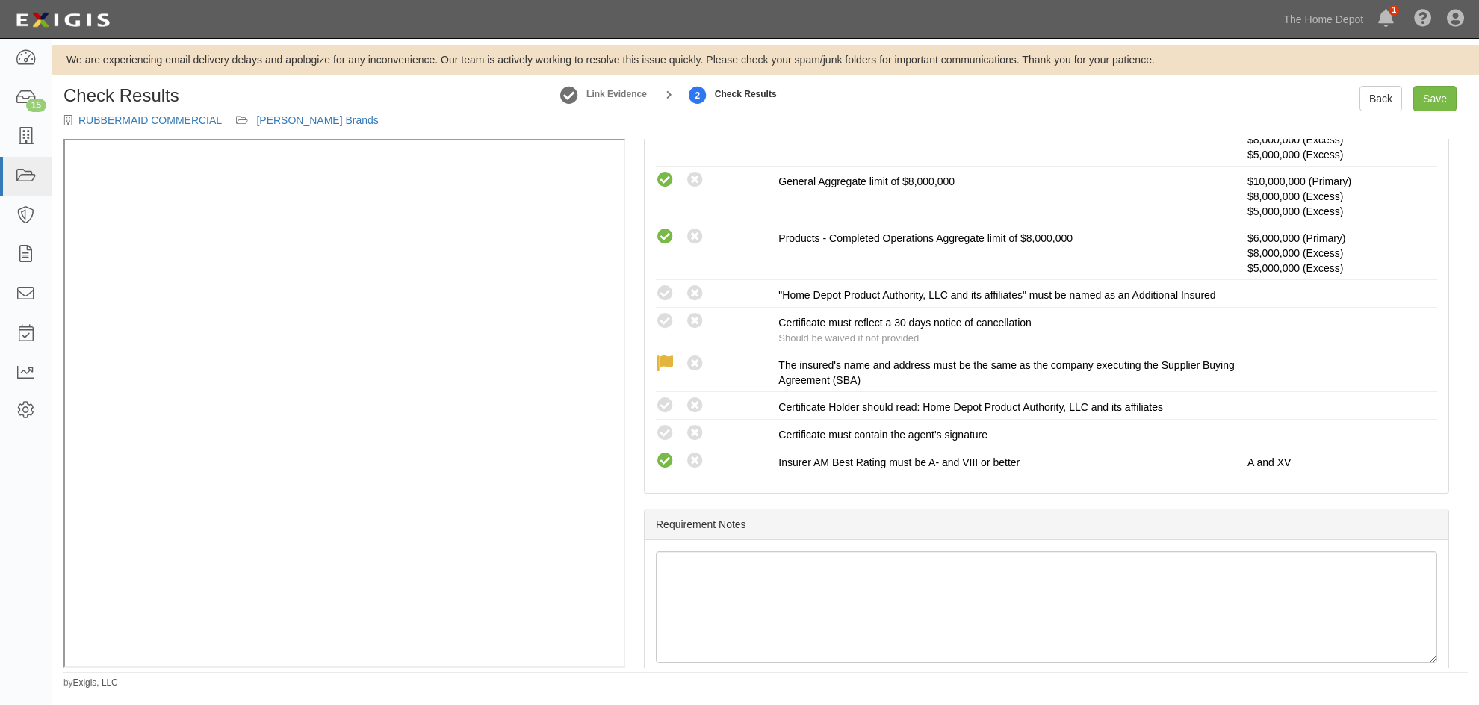
click at [665, 292] on icon at bounding box center [665, 294] width 19 height 19
radio input "true"
click at [668, 320] on icon at bounding box center [665, 321] width 19 height 19
click at [670, 326] on icon at bounding box center [665, 321] width 19 height 19
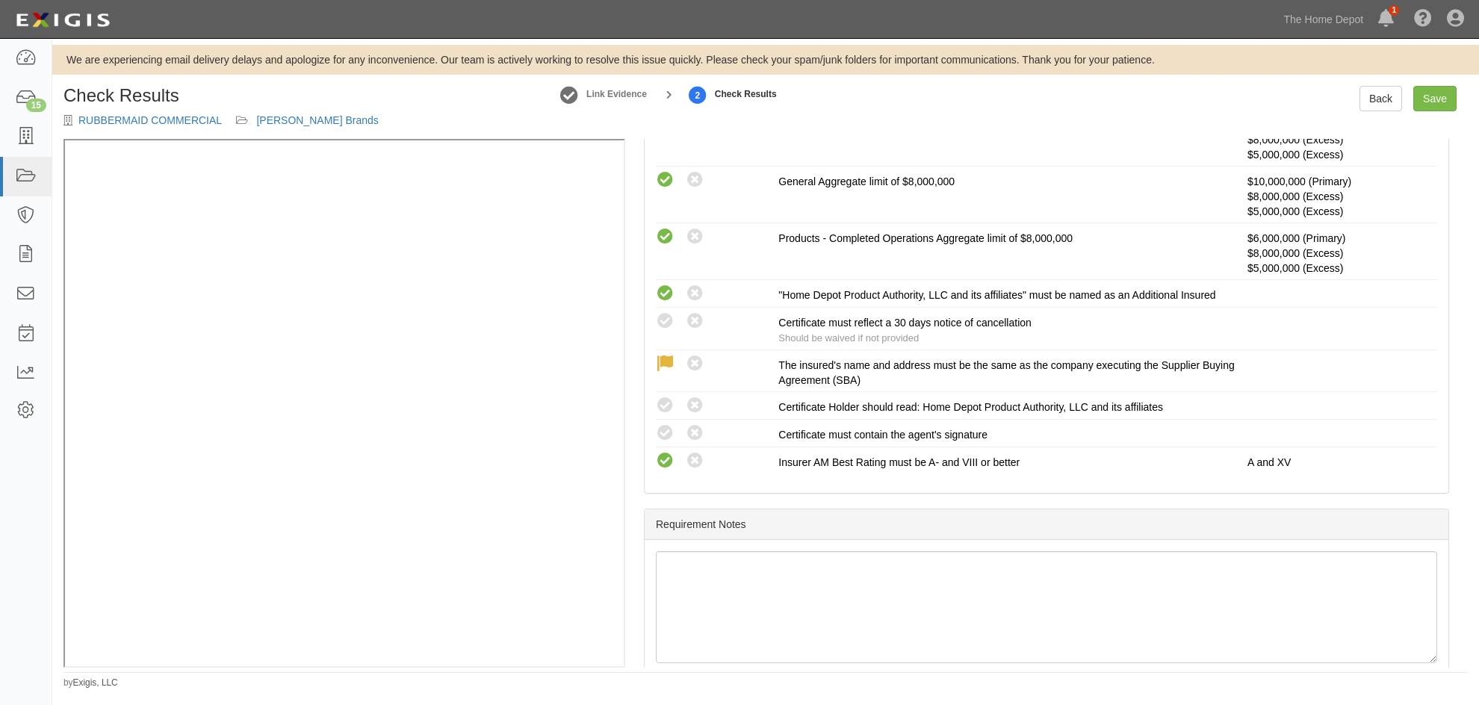
radio input "true"
click at [670, 409] on icon at bounding box center [665, 406] width 19 height 19
radio input "true"
click at [668, 431] on icon at bounding box center [665, 433] width 19 height 19
radio input "true"
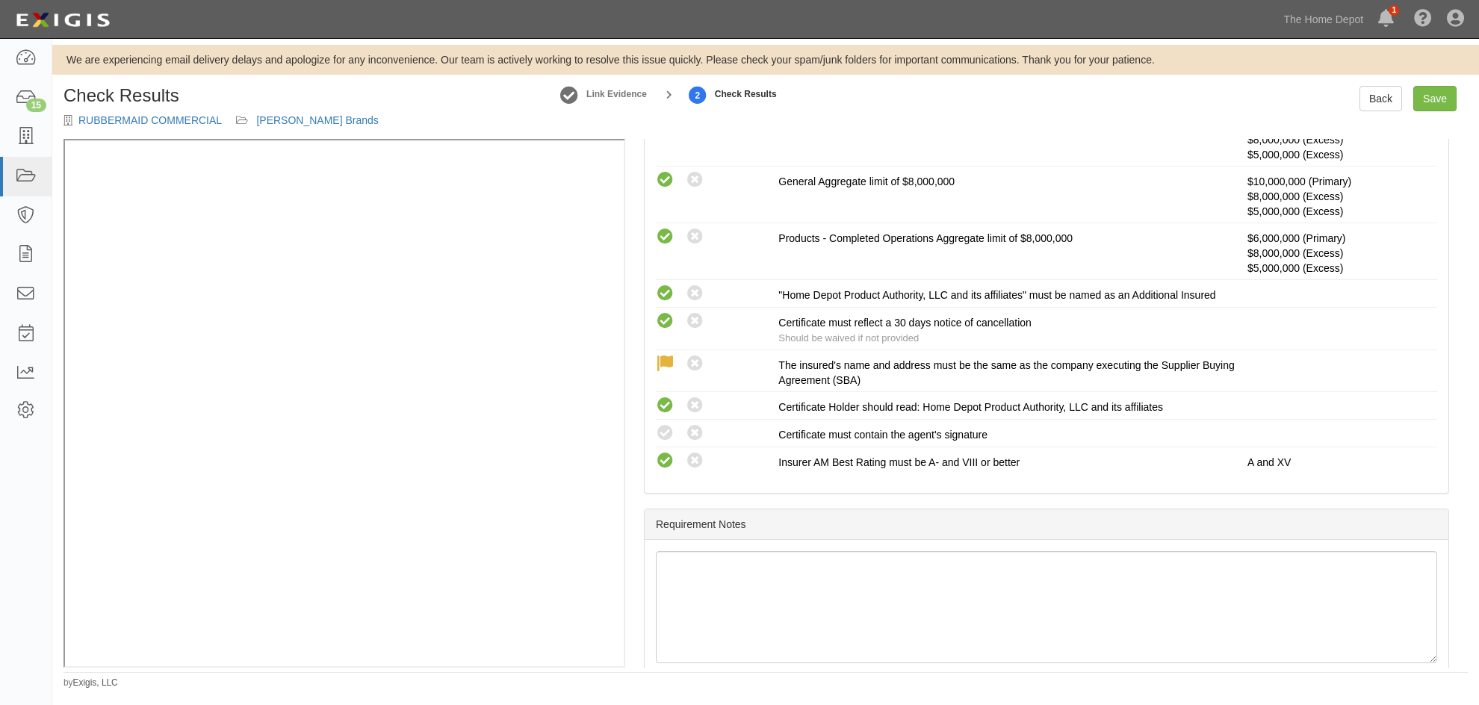
radio input "true"
drag, startPoint x: 793, startPoint y: 514, endPoint x: 620, endPoint y: 479, distance: 176.8
click at [788, 509] on div "Requirement Notes" at bounding box center [1047, 524] width 804 height 31
click at [1426, 93] on link "Save" at bounding box center [1434, 98] width 43 height 25
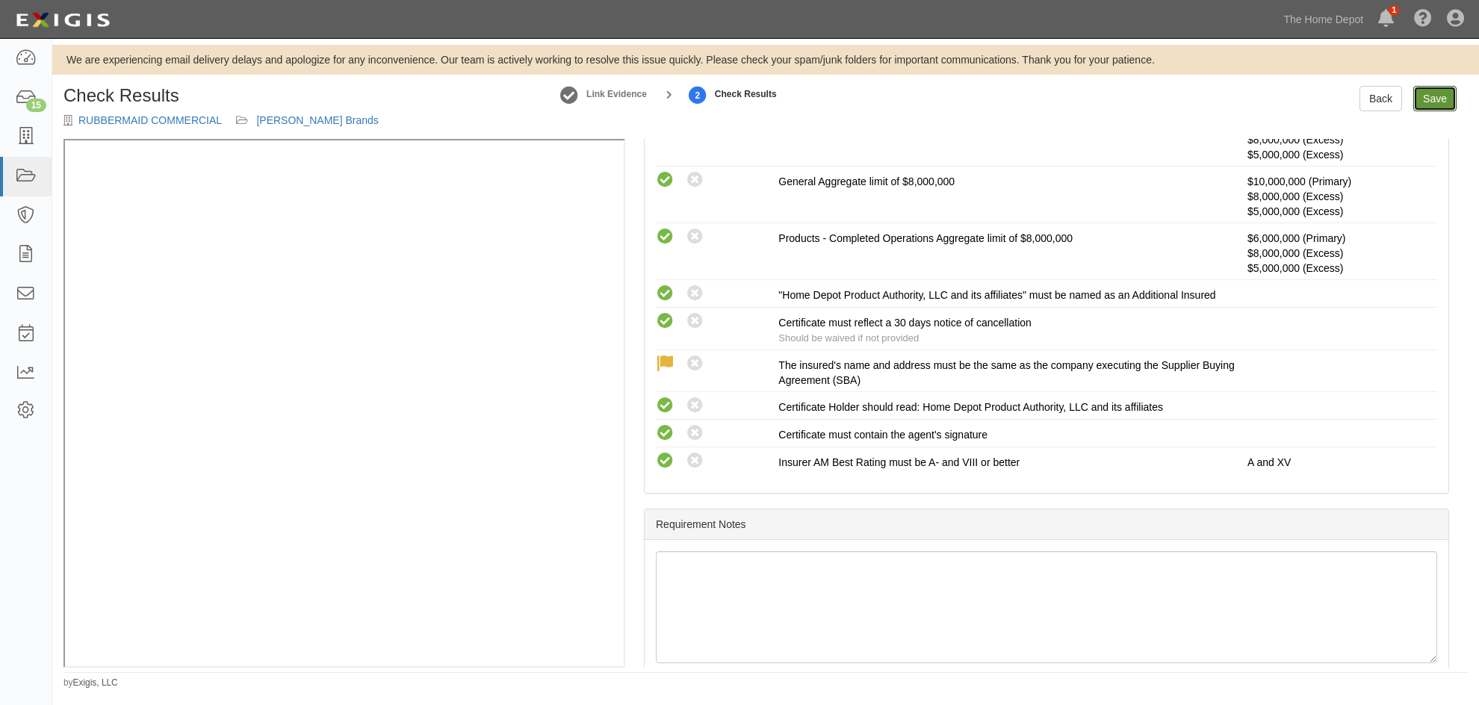
radio input "true"
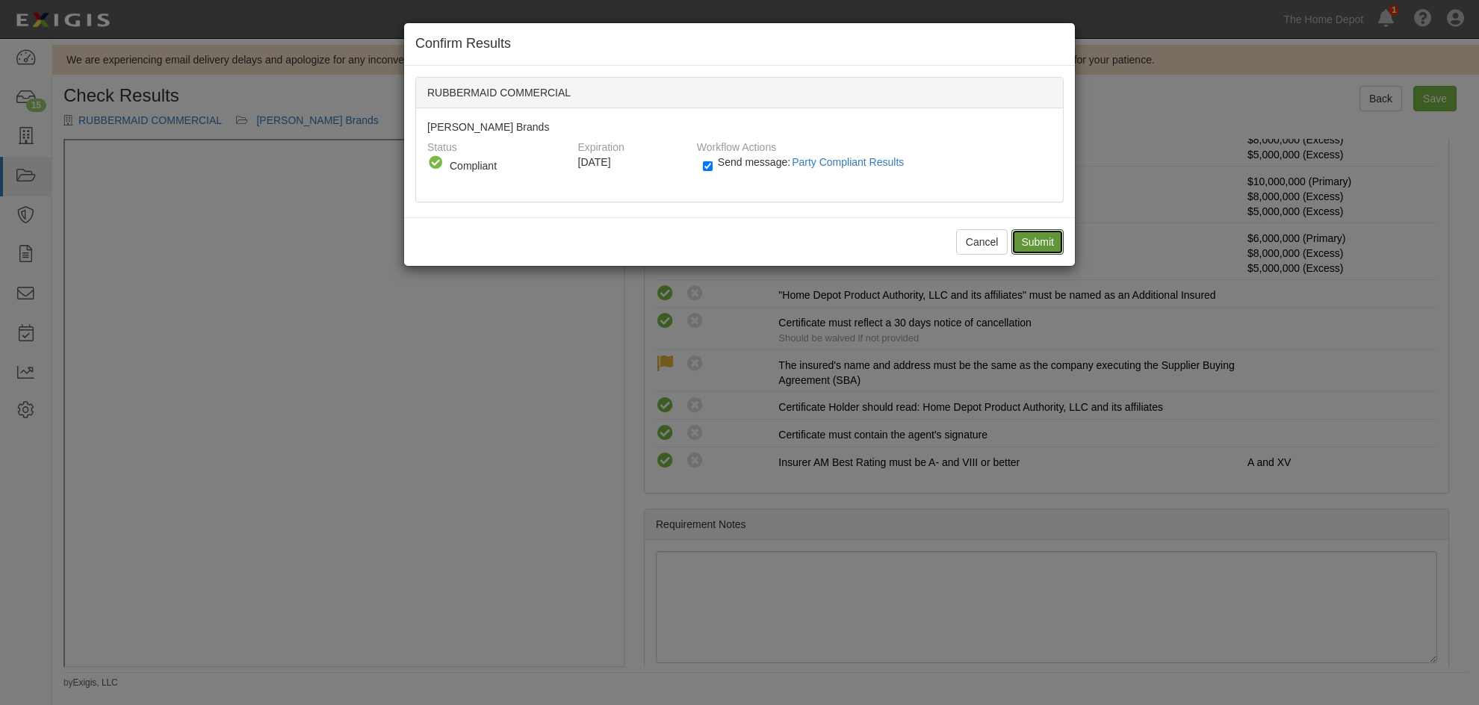
click at [1028, 241] on input "Submit" at bounding box center [1037, 241] width 52 height 25
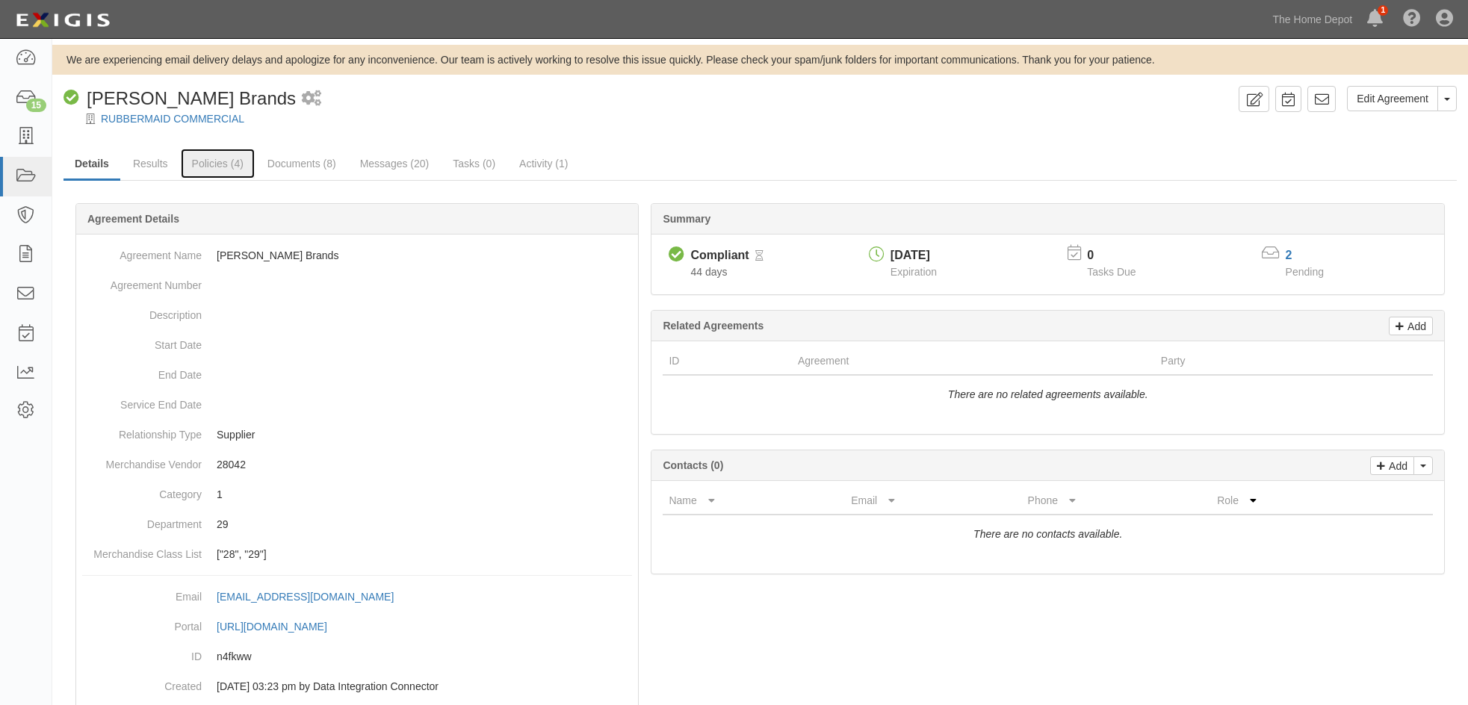
click at [221, 158] on link "Policies (4)" at bounding box center [218, 164] width 74 height 30
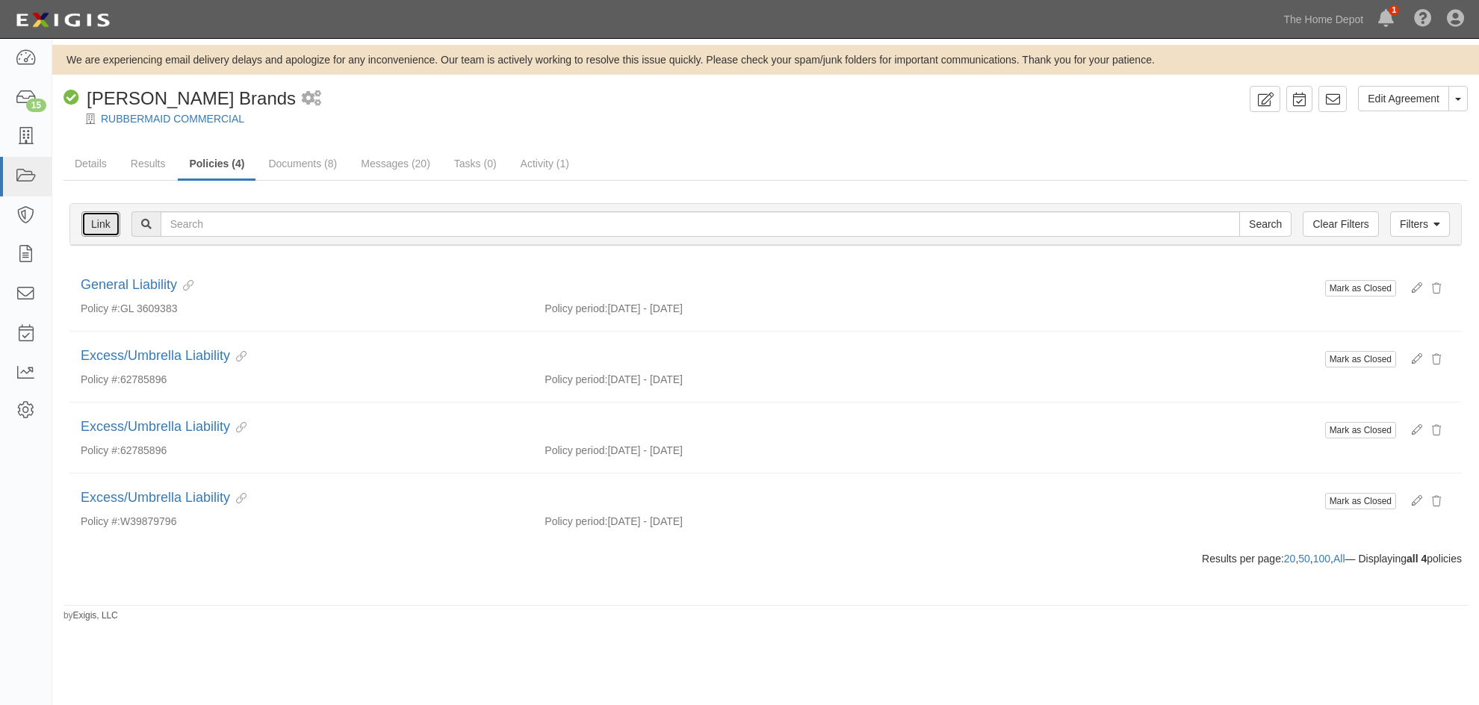
click at [94, 223] on link "Link" at bounding box center [100, 223] width 39 height 25
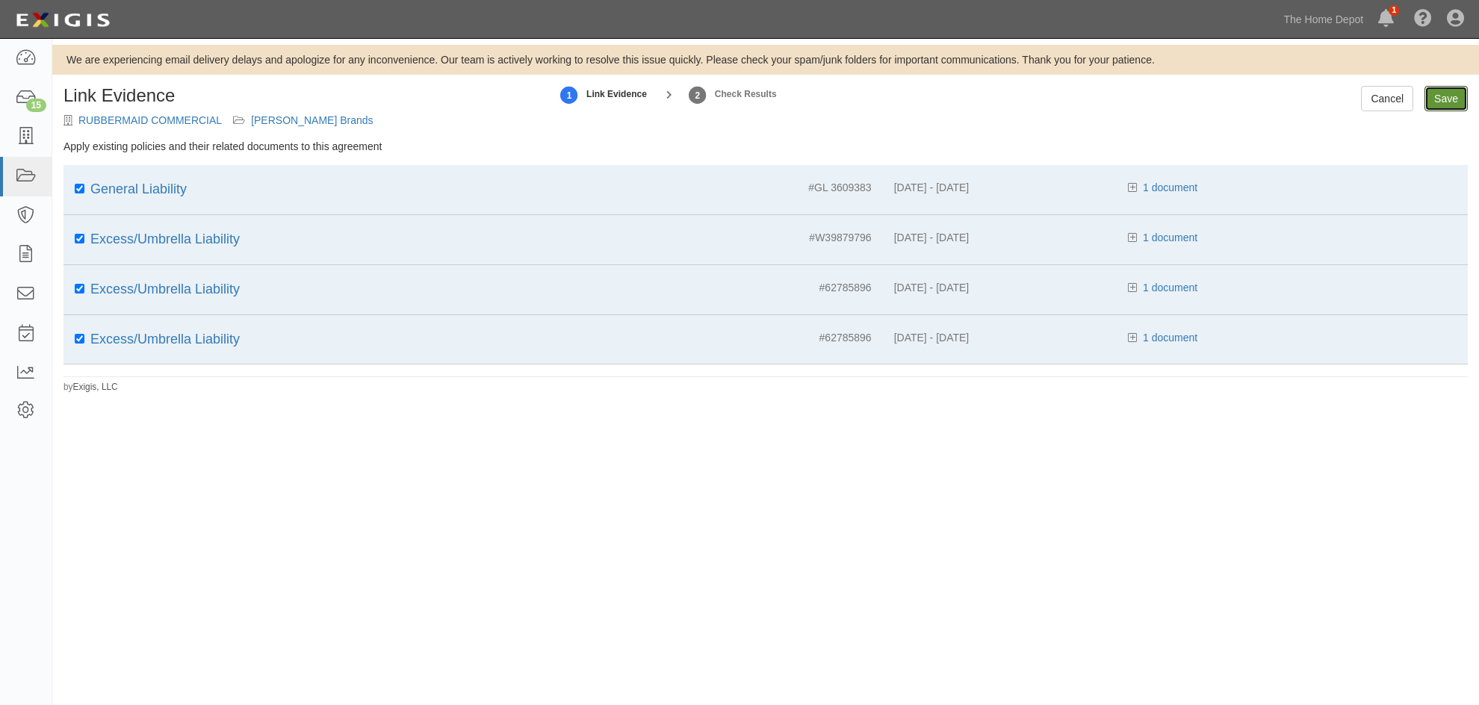
click at [1438, 99] on input "Save" at bounding box center [1445, 98] width 43 height 25
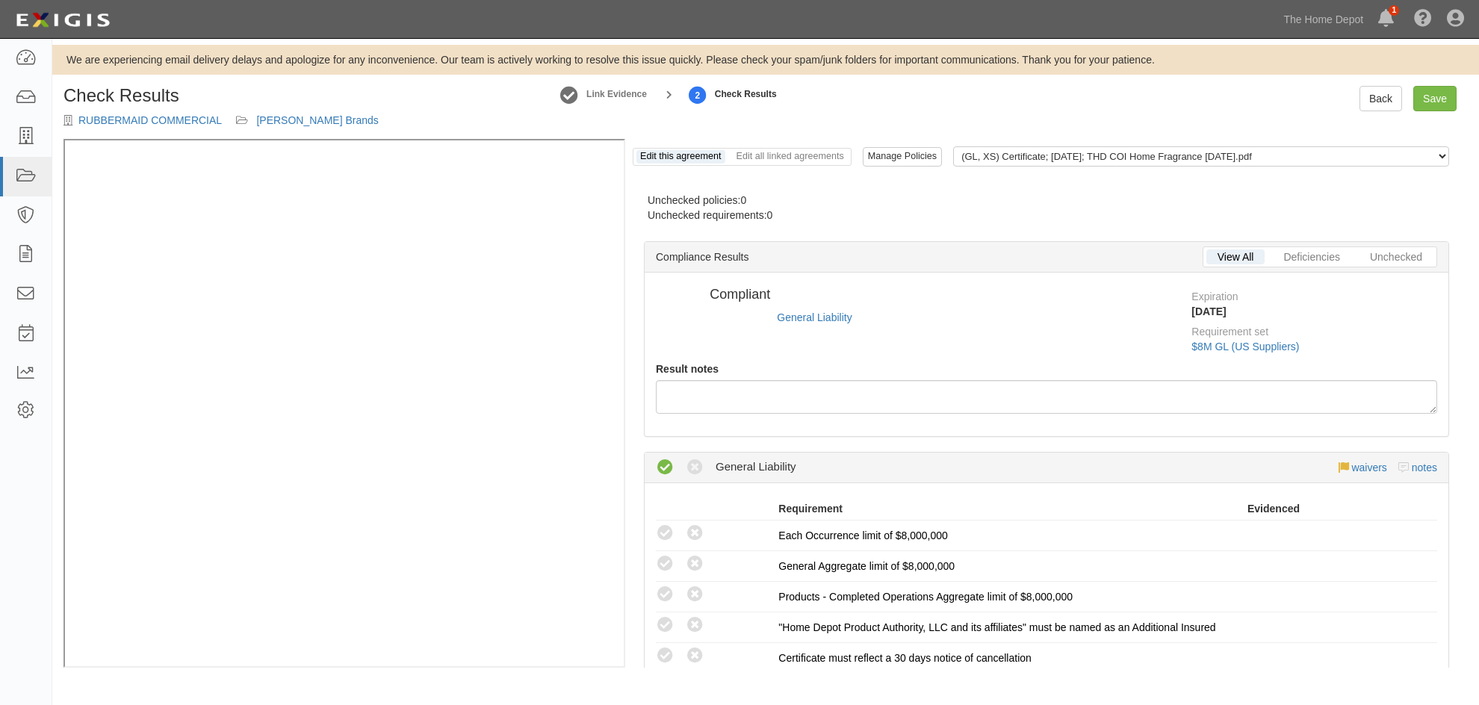
radio input "false"
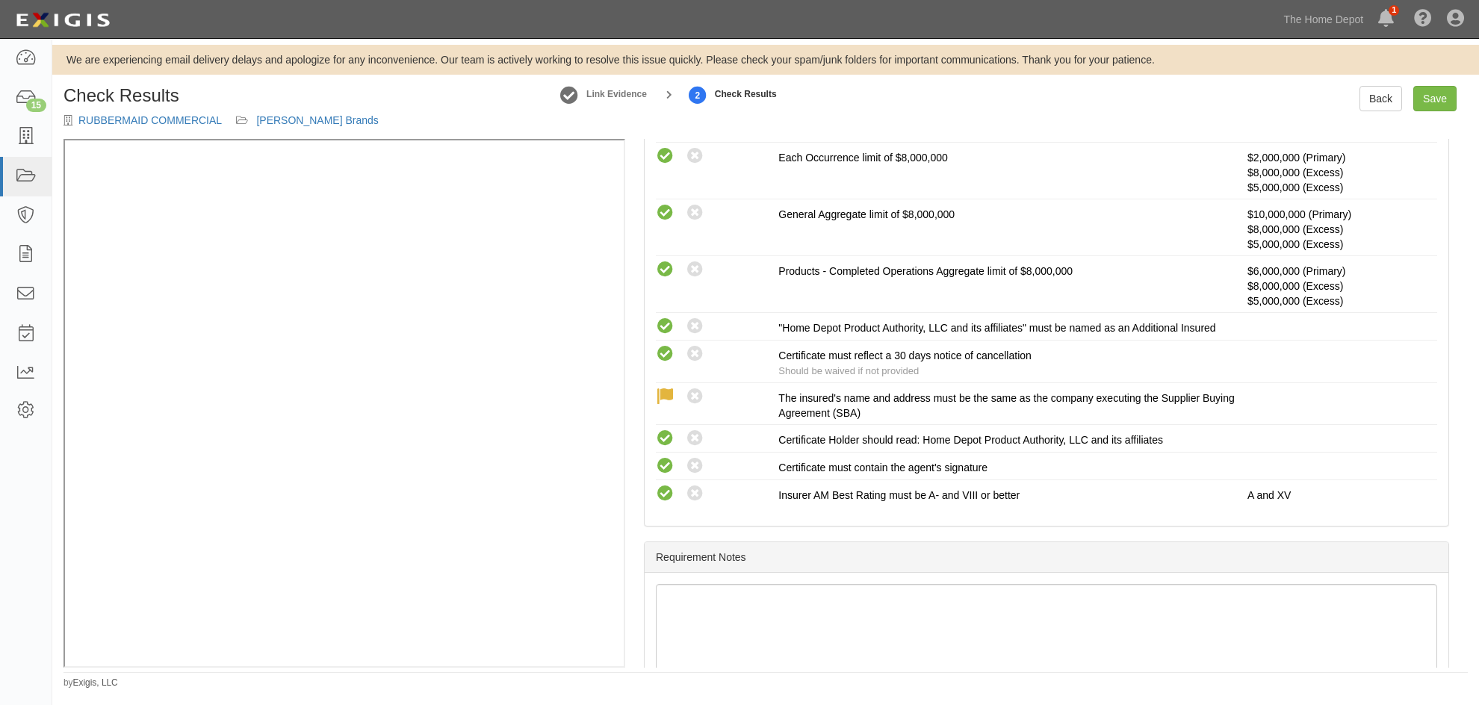
scroll to position [415, 0]
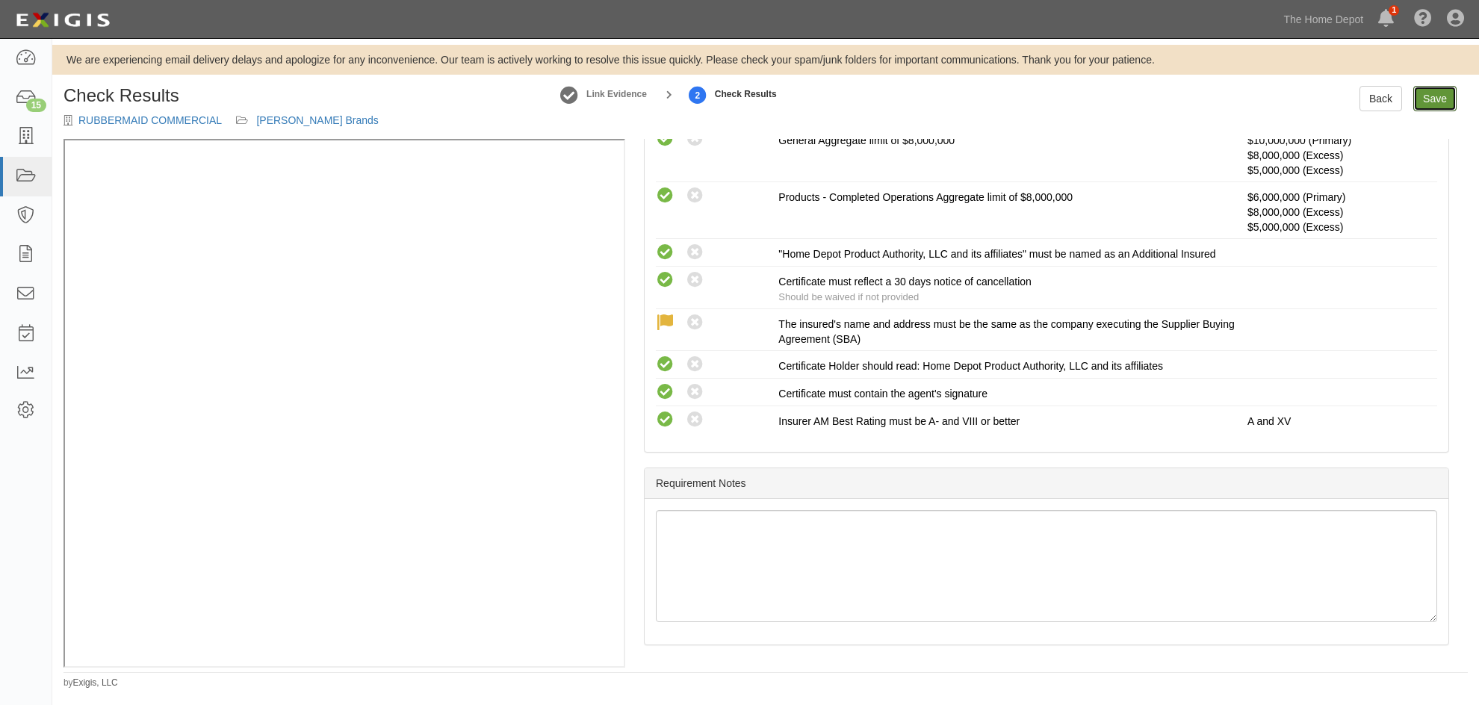
click at [1428, 106] on link "Save" at bounding box center [1434, 98] width 43 height 25
radio input "true"
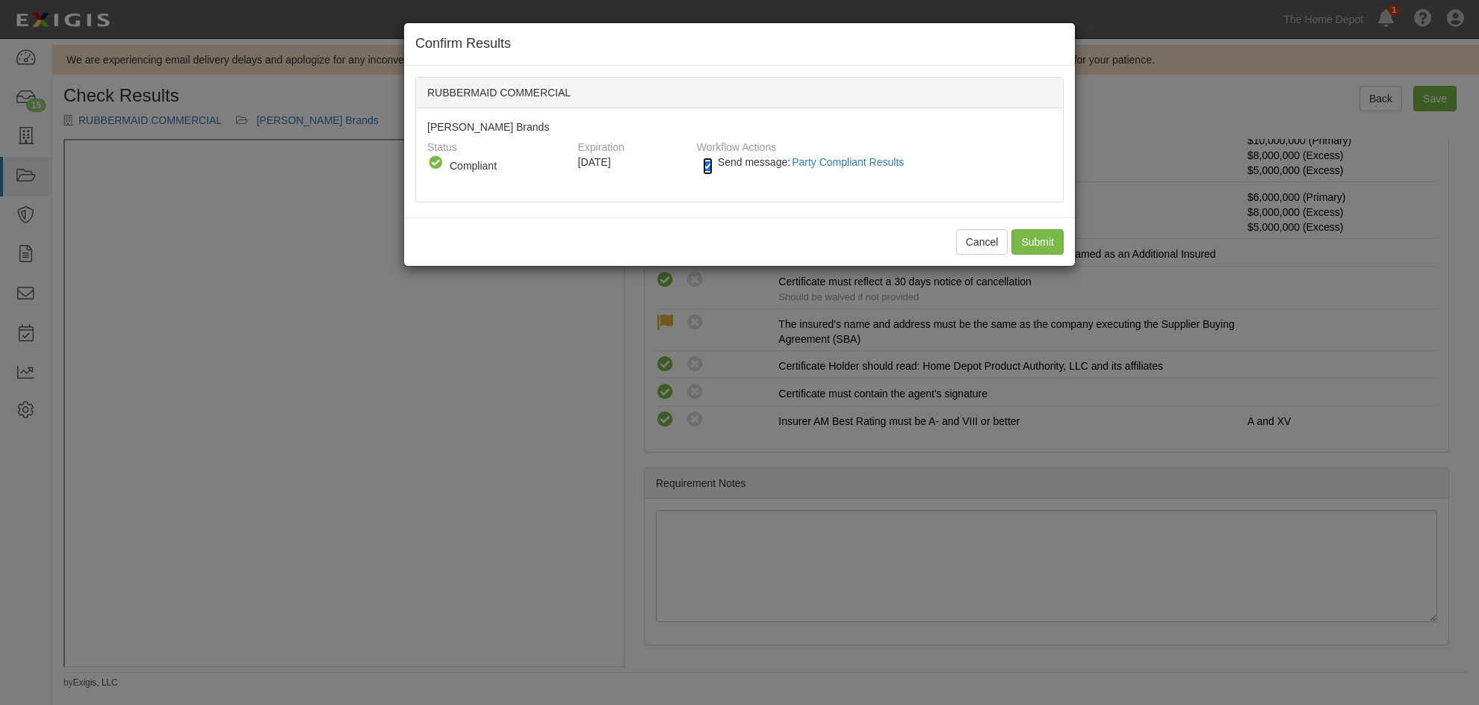
click at [710, 170] on input "Send message: Party Compliant Results" at bounding box center [708, 166] width 10 height 17
checkbox input "false"
click at [1031, 241] on input "Submit" at bounding box center [1037, 241] width 52 height 25
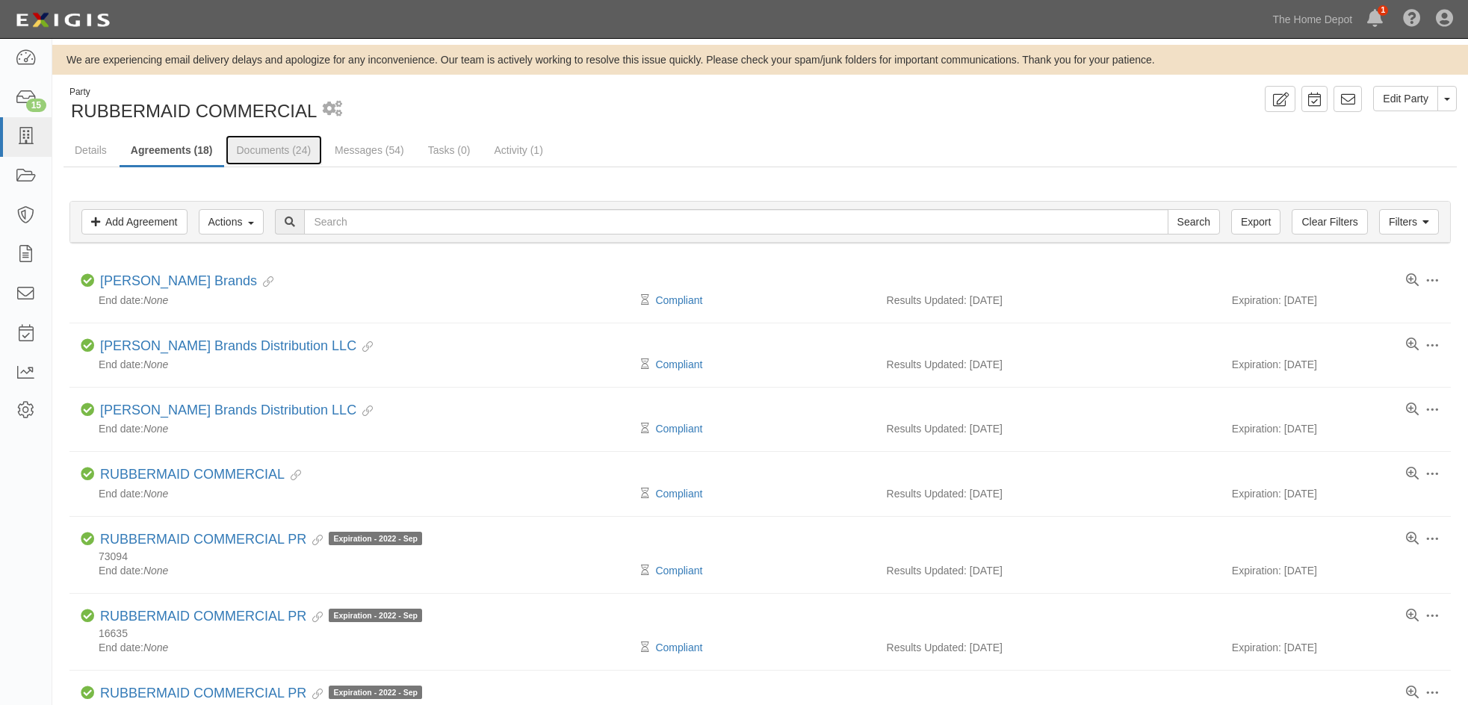
click at [268, 152] on link "Documents (24)" at bounding box center [274, 150] width 97 height 30
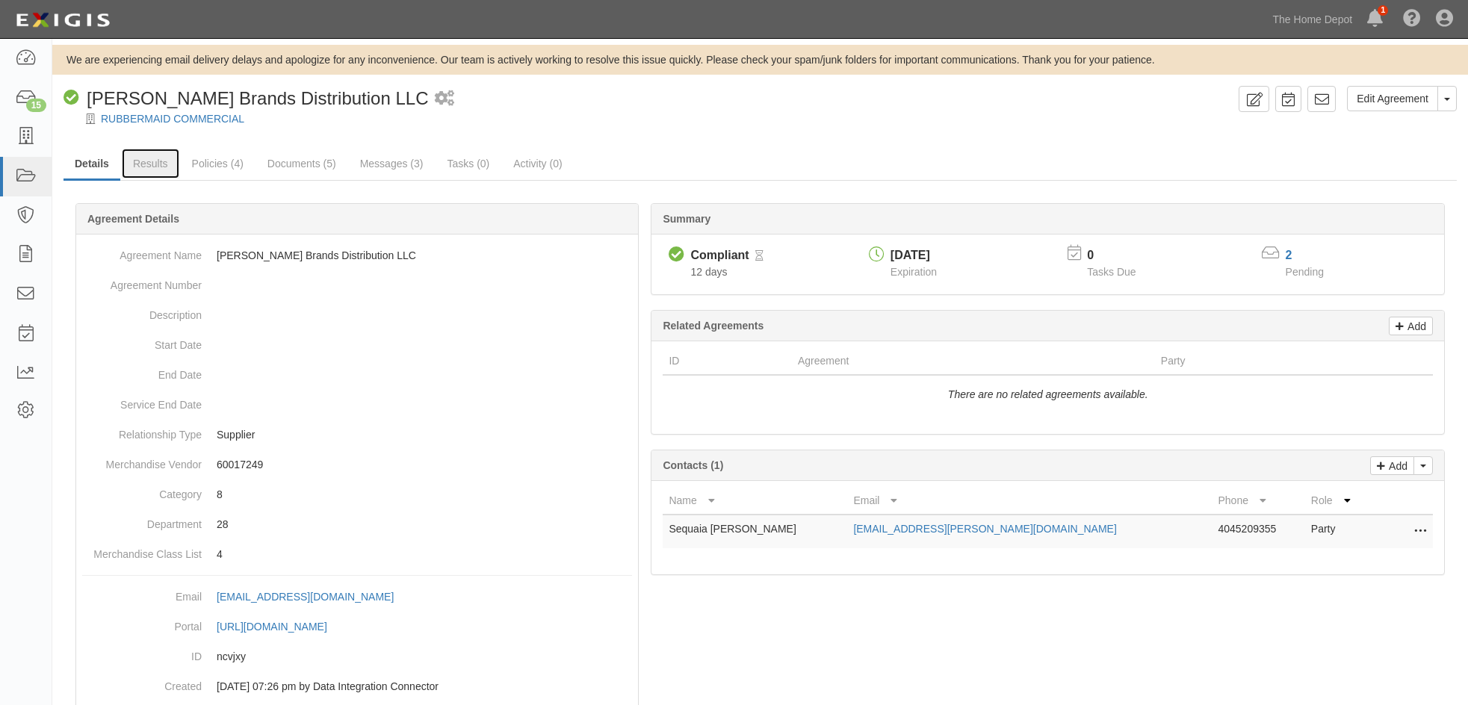
click at [142, 163] on link "Results" at bounding box center [151, 164] width 58 height 30
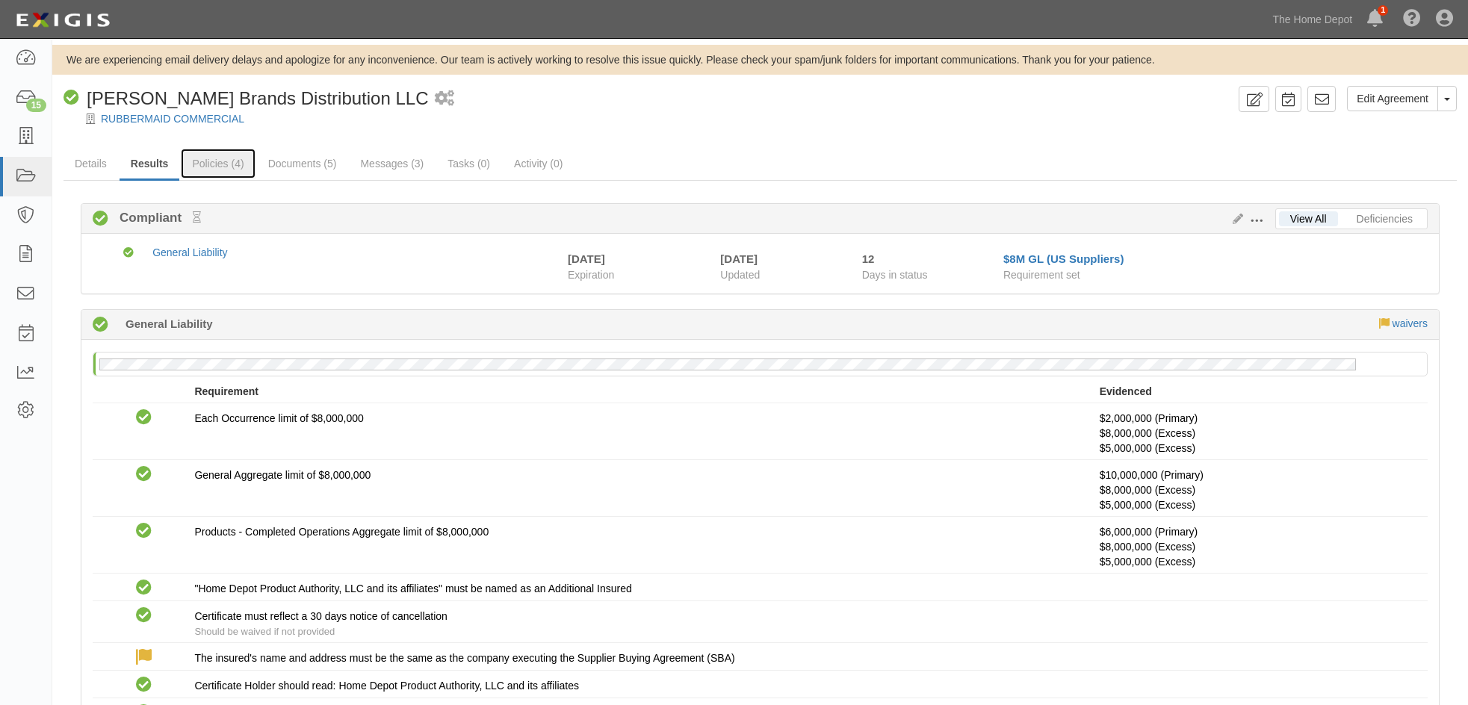
click at [229, 155] on link "Policies (4)" at bounding box center [218, 164] width 74 height 30
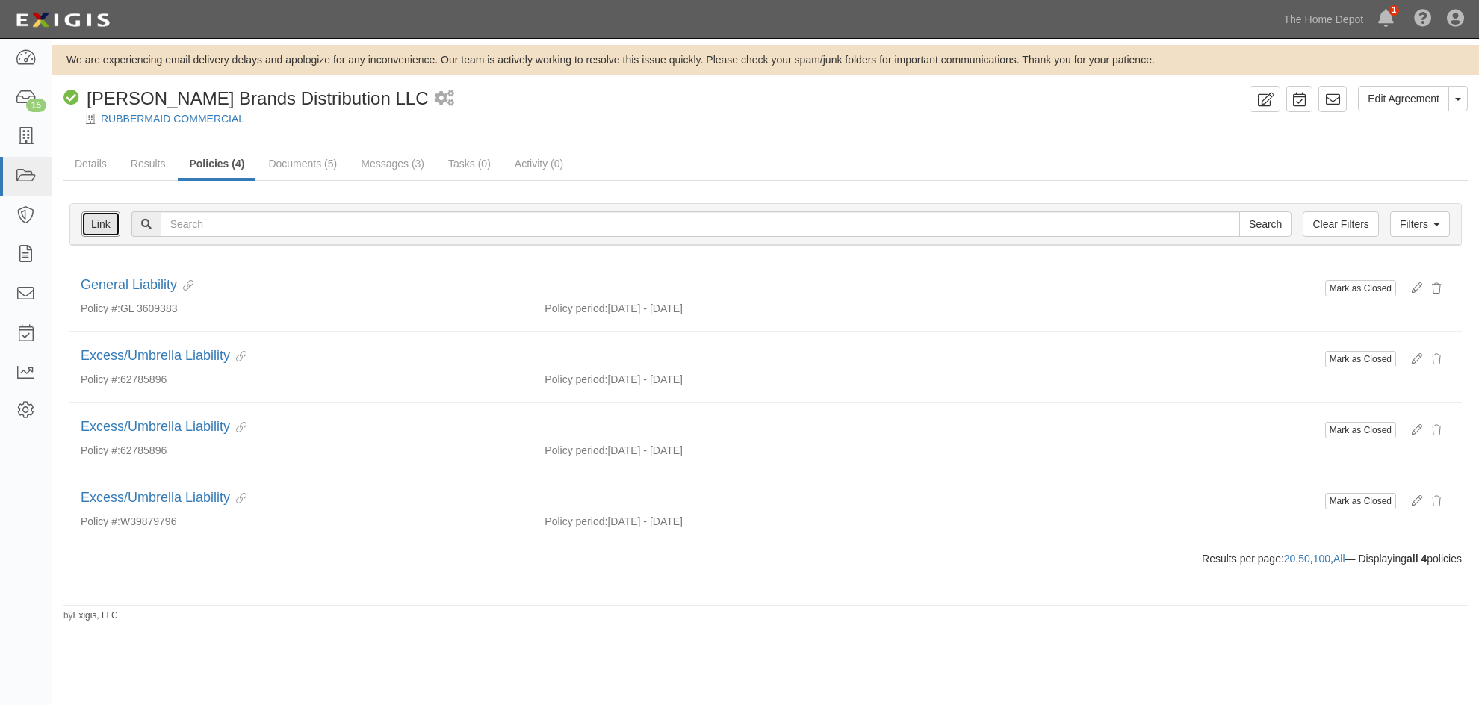
click at [108, 222] on link "Link" at bounding box center [100, 223] width 39 height 25
click at [288, 160] on link "Documents (5)" at bounding box center [302, 164] width 91 height 30
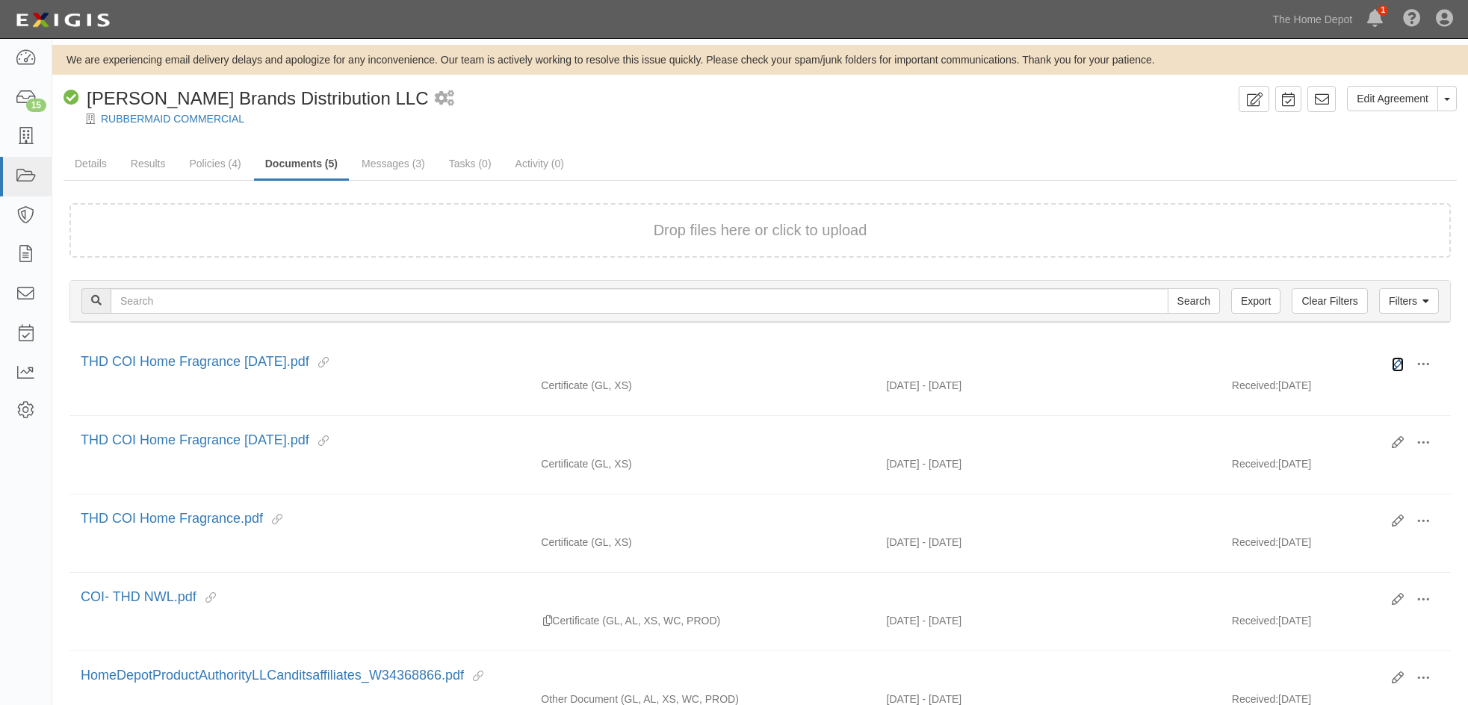
click at [1396, 362] on icon at bounding box center [1397, 365] width 12 height 12
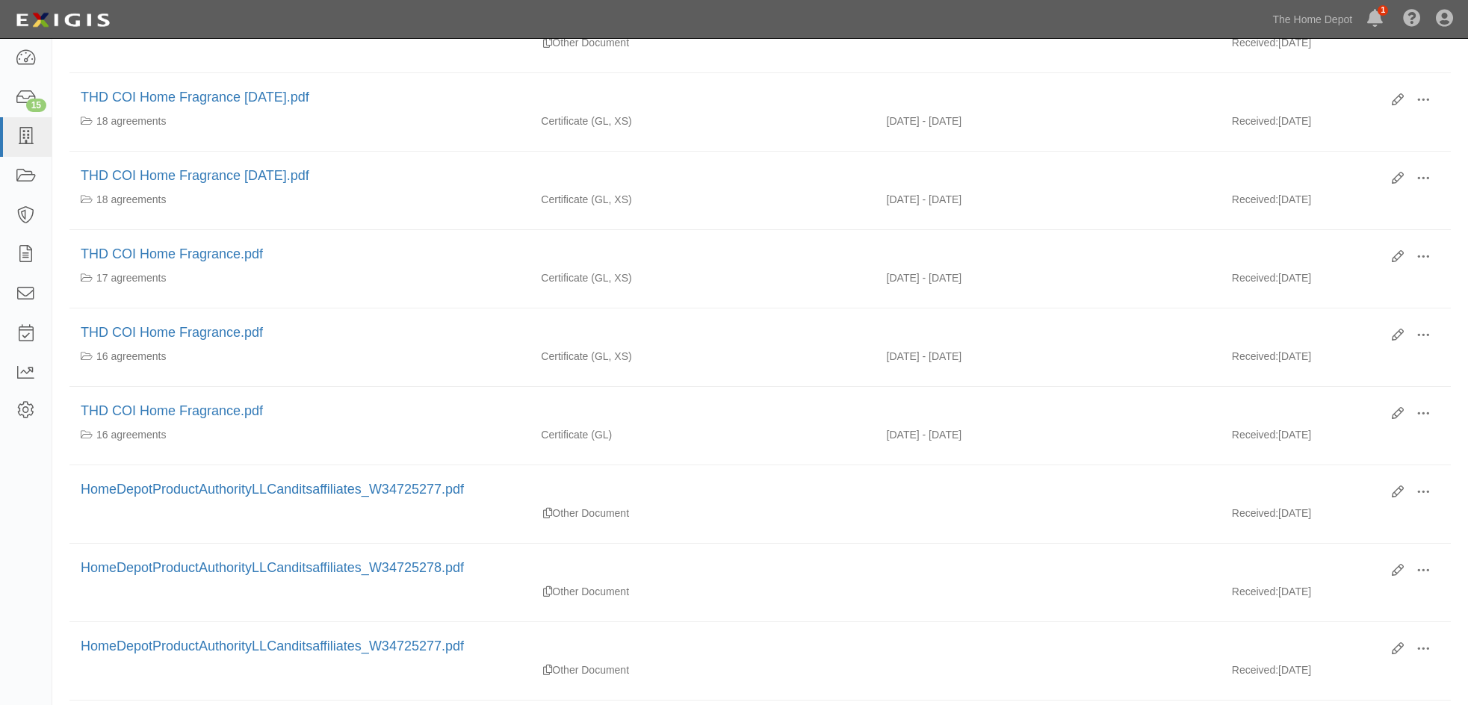
scroll to position [598, 0]
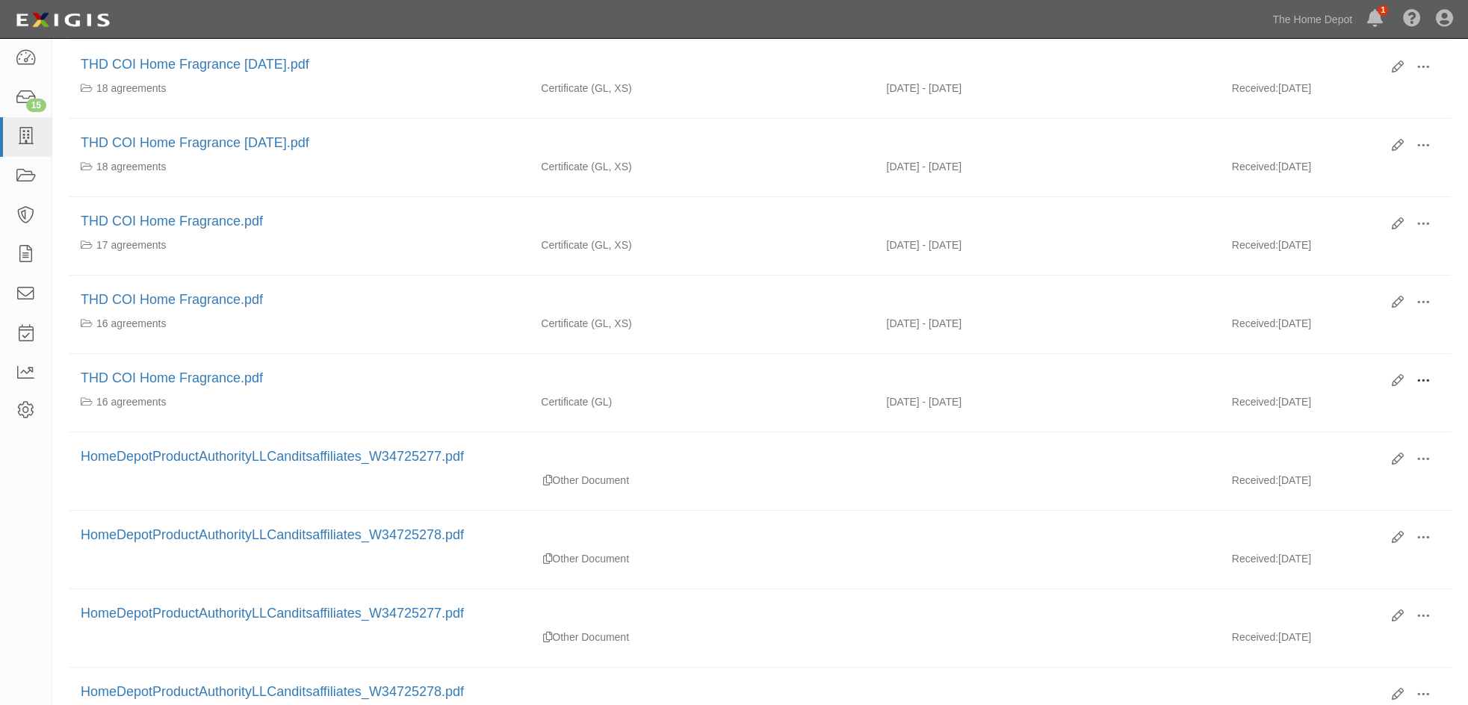
click at [1427, 377] on span at bounding box center [1422, 380] width 13 height 13
click at [1338, 402] on link "View" at bounding box center [1350, 402] width 118 height 27
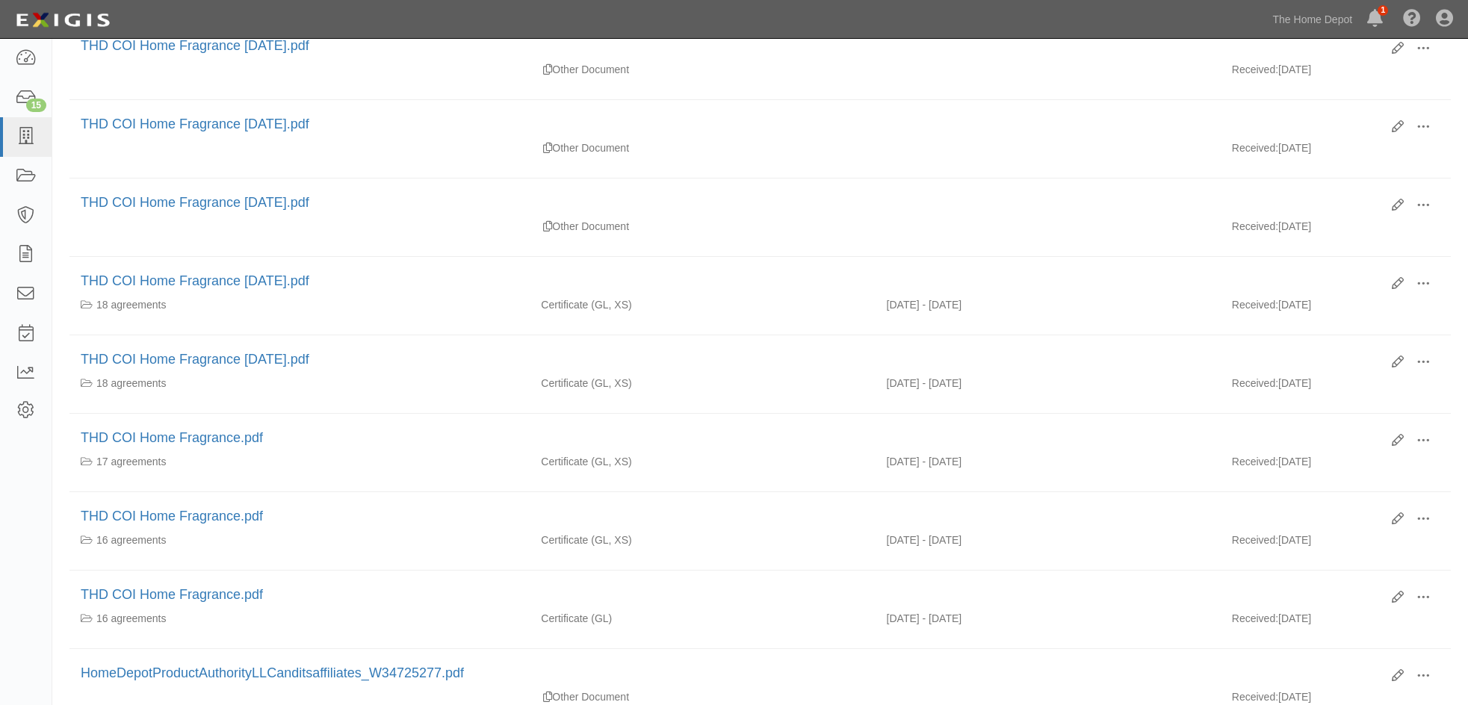
scroll to position [373, 0]
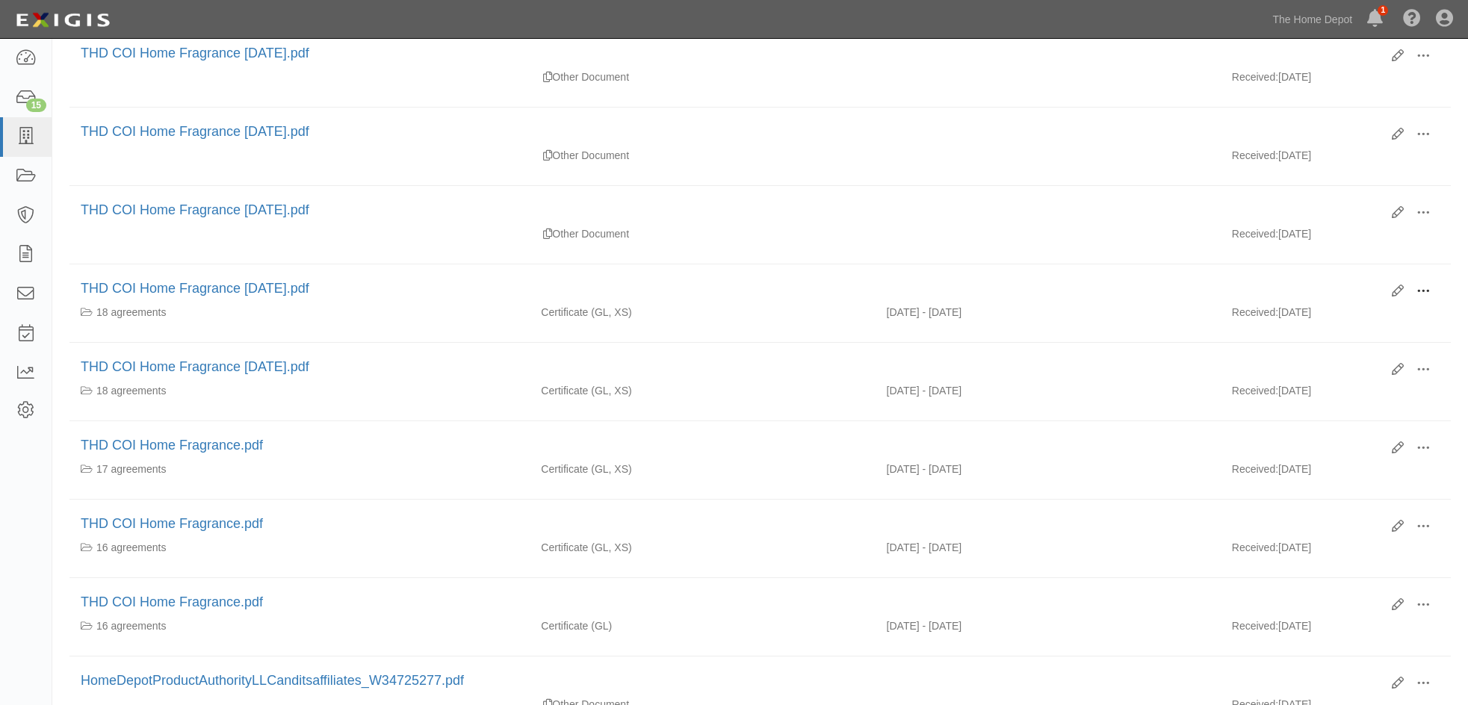
click at [1426, 294] on span at bounding box center [1422, 291] width 13 height 13
click at [1367, 314] on link "View" at bounding box center [1350, 313] width 118 height 27
click at [1425, 288] on span at bounding box center [1422, 291] width 13 height 13
click at [1365, 308] on link "View" at bounding box center [1350, 313] width 118 height 27
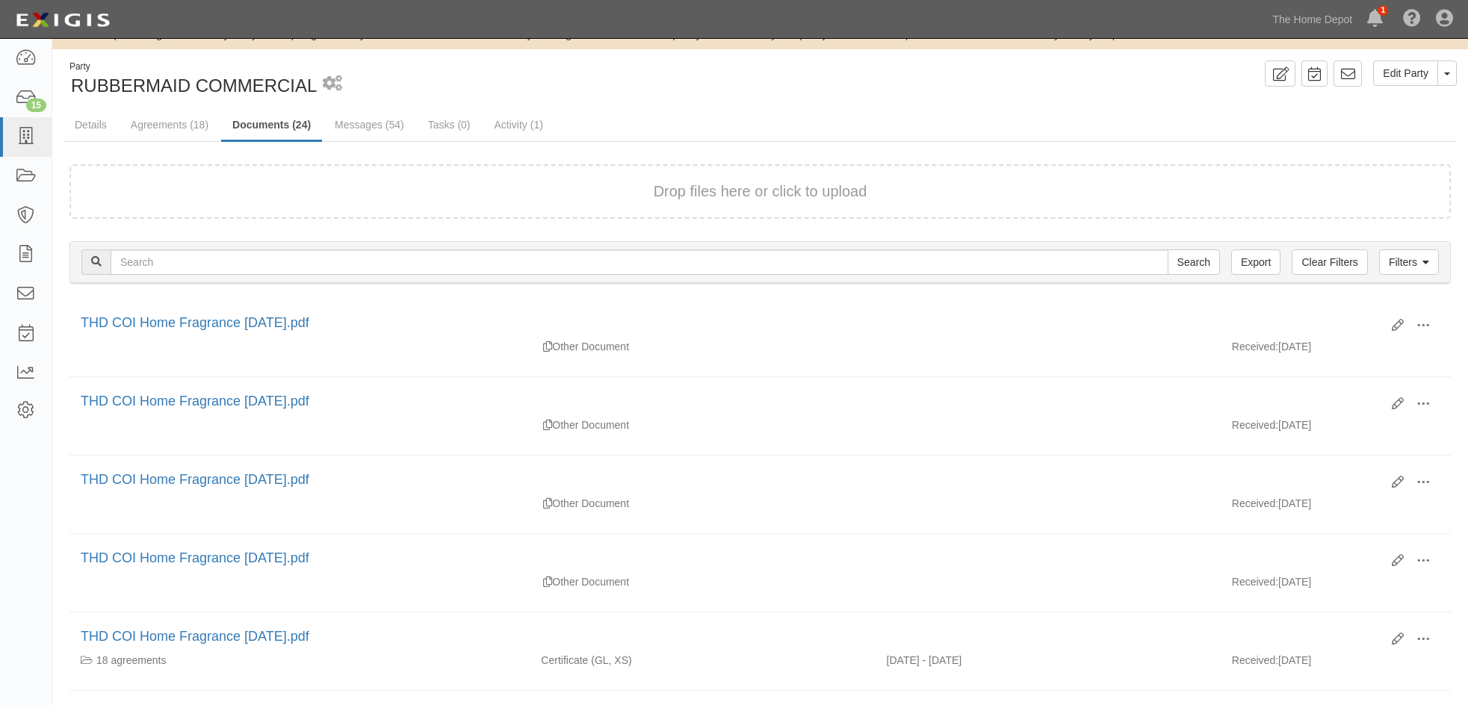
scroll to position [0, 0]
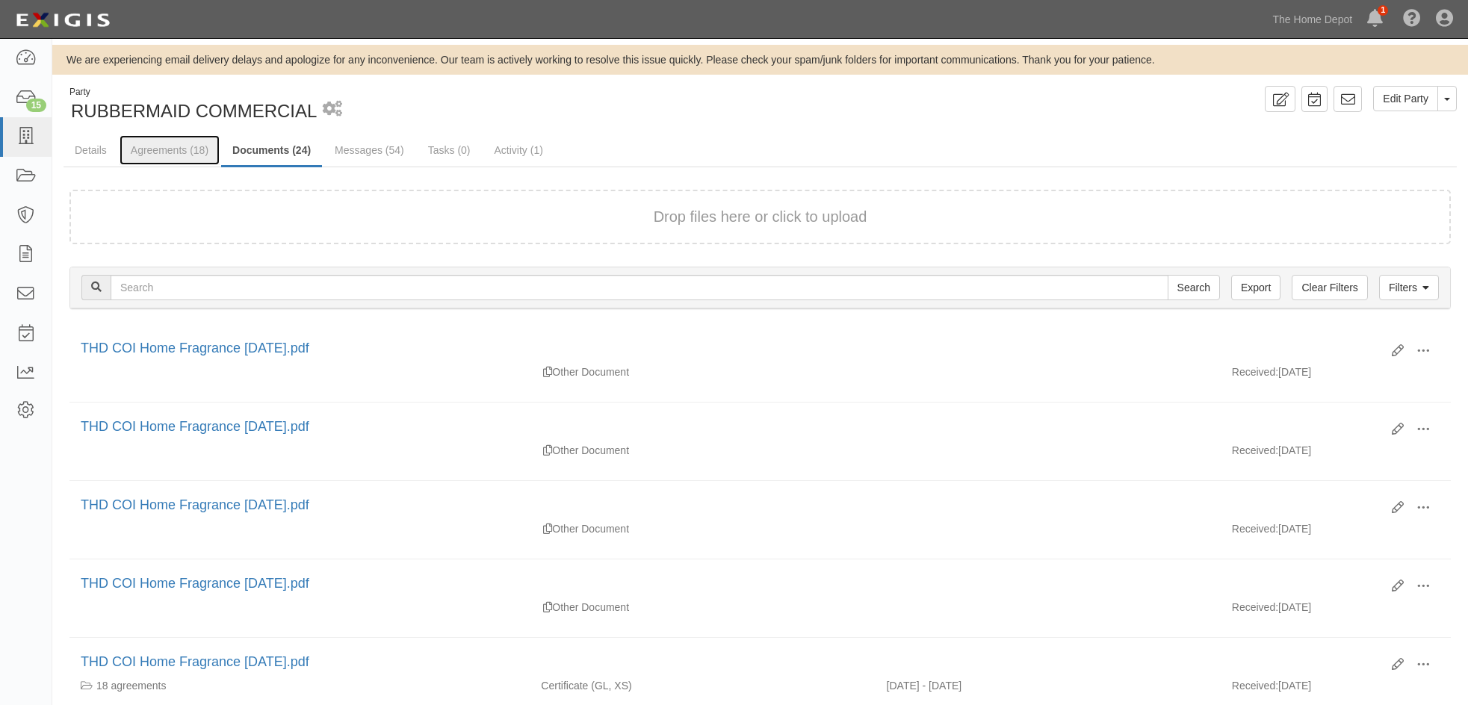
click at [160, 149] on link "Agreements (18)" at bounding box center [170, 150] width 100 height 30
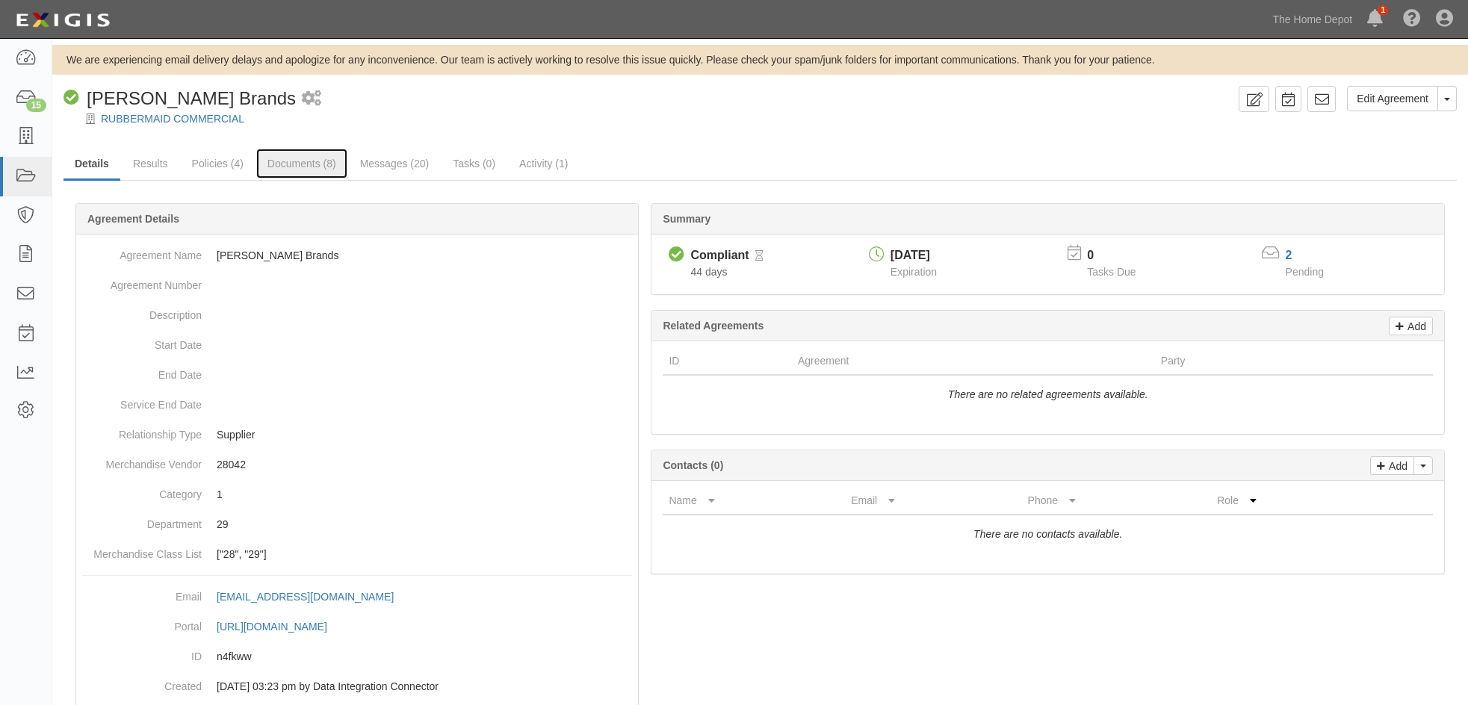
click at [288, 163] on link "Documents (8)" at bounding box center [301, 164] width 91 height 30
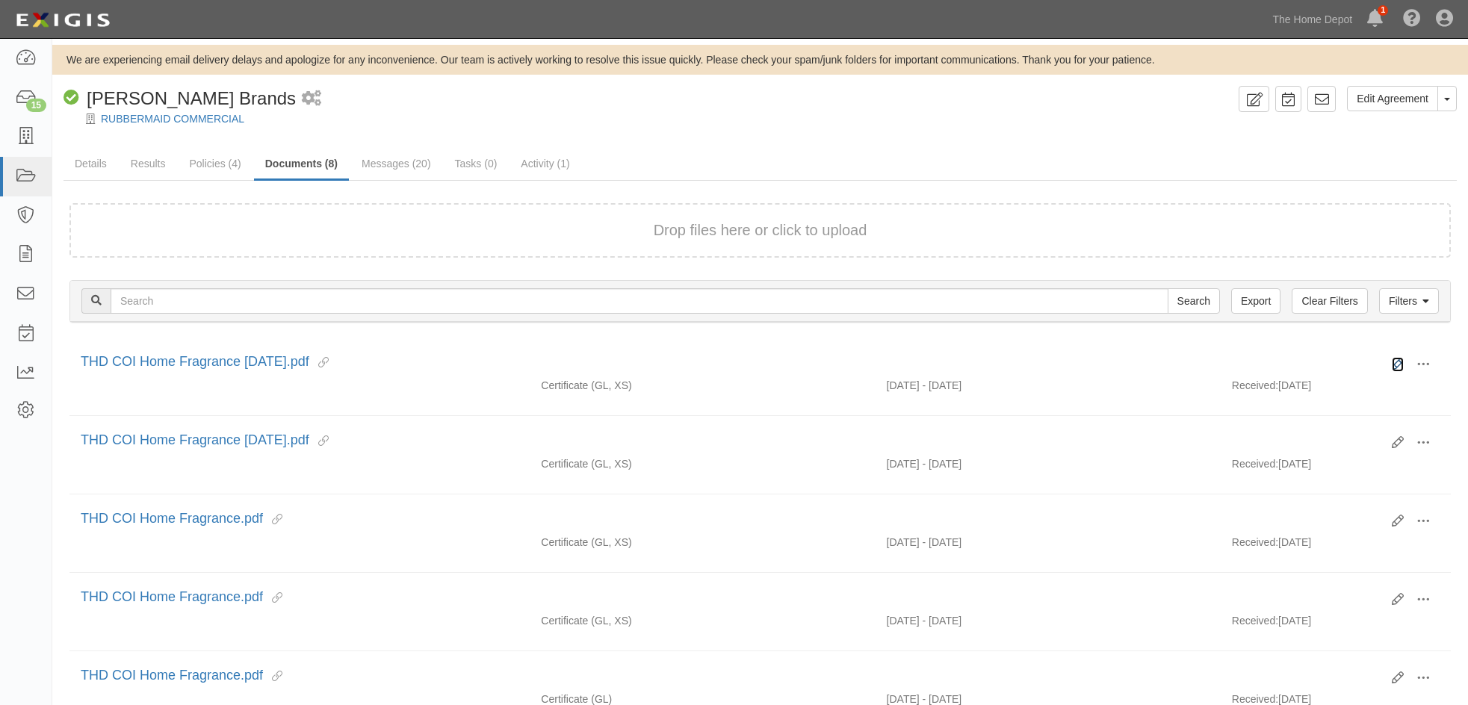
click at [1397, 367] on icon at bounding box center [1397, 365] width 12 height 12
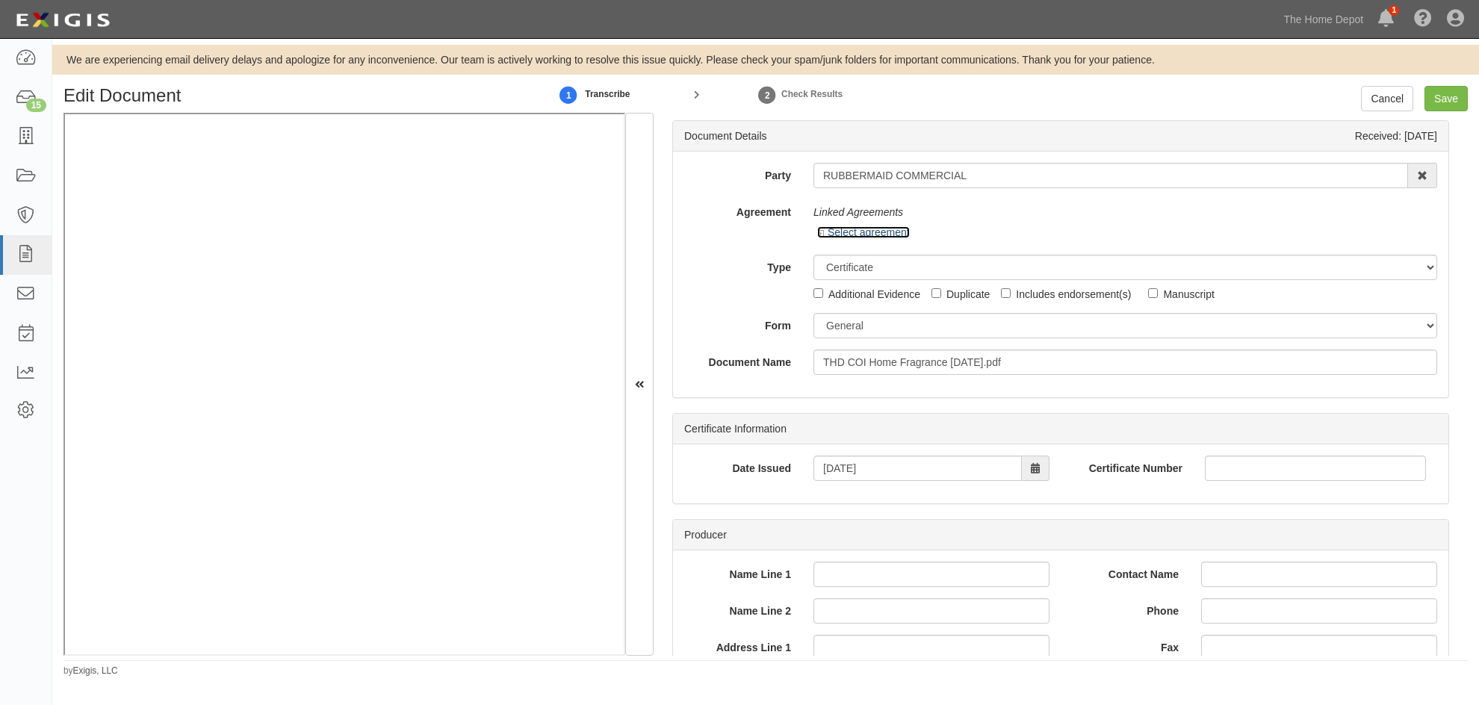
click at [820, 235] on icon at bounding box center [822, 233] width 10 height 7
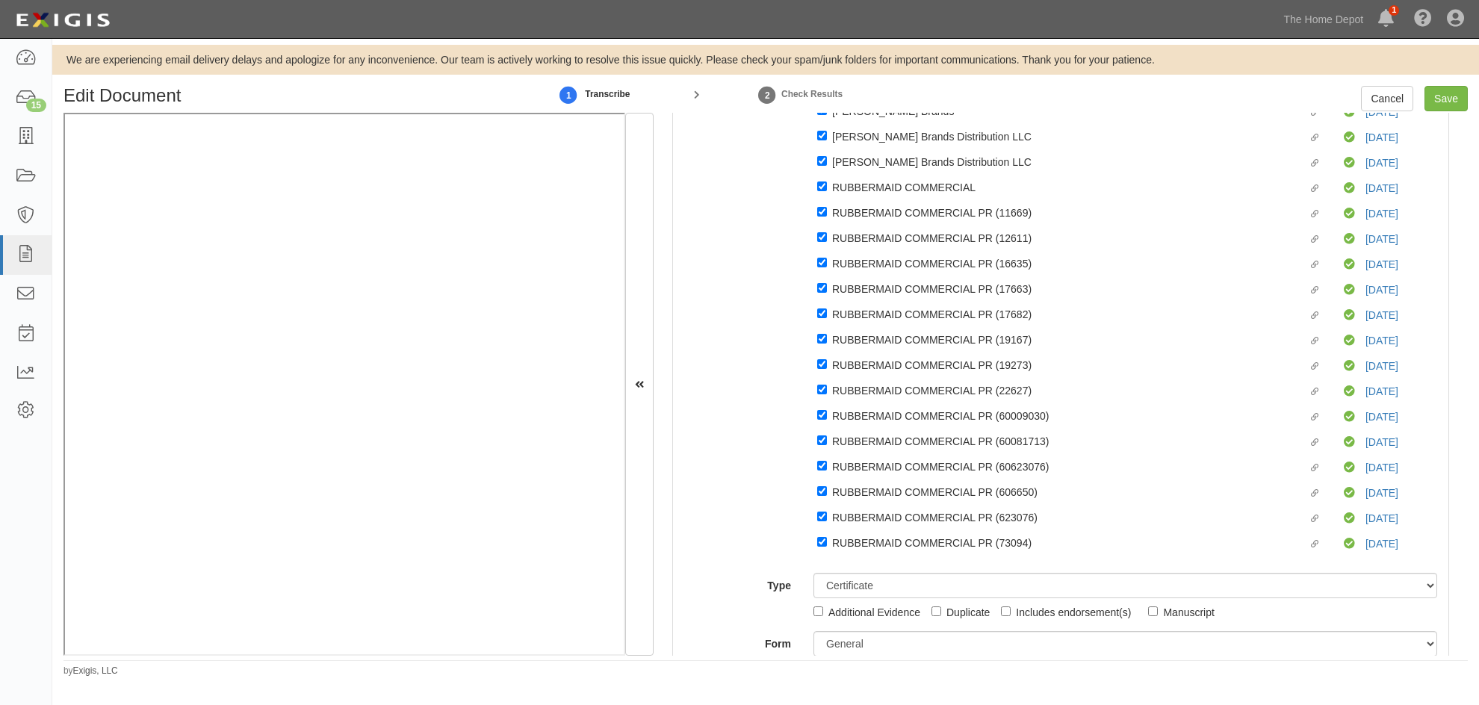
scroll to position [149, 0]
click at [1444, 101] on input "Save" at bounding box center [1445, 98] width 43 height 25
type input "2000000"
type input "10000000"
type input "6000000"
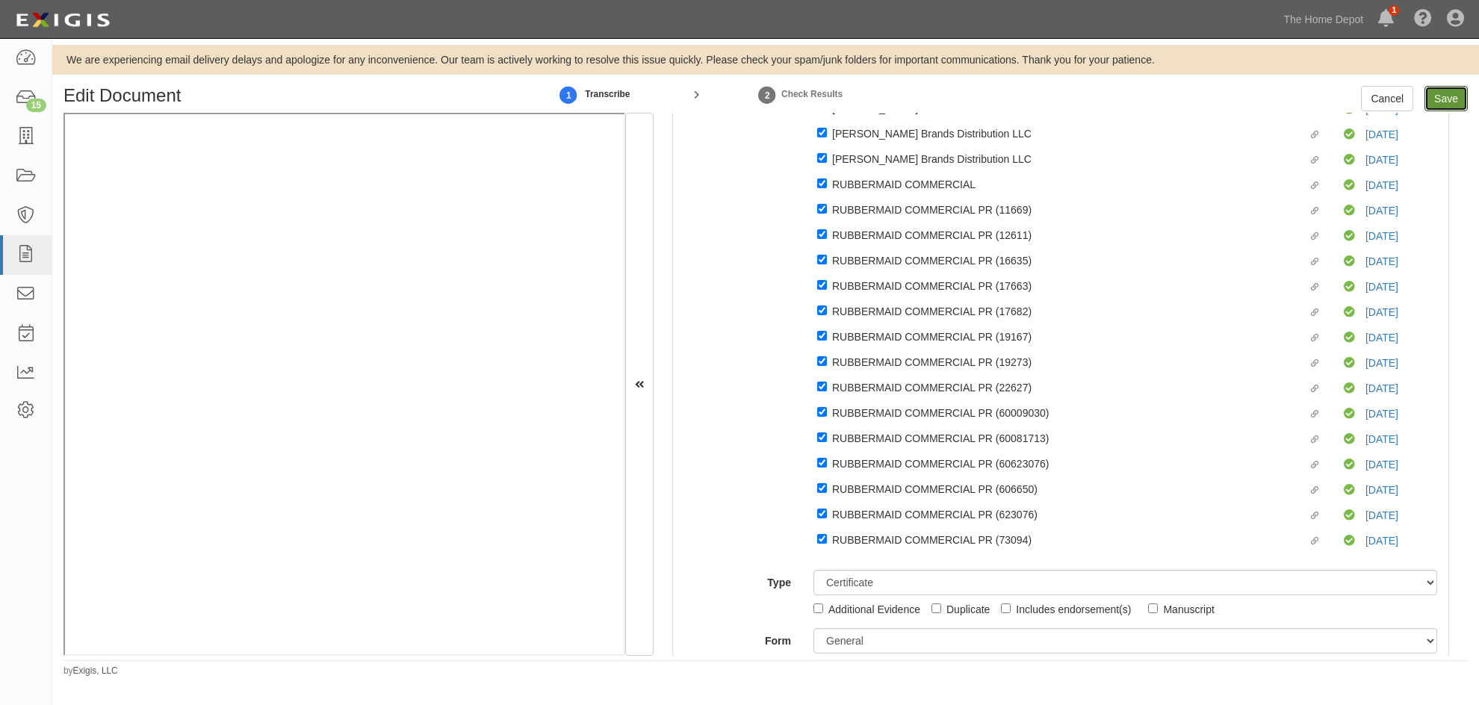
type input "5000000"
type input "25000"
type input "8000000"
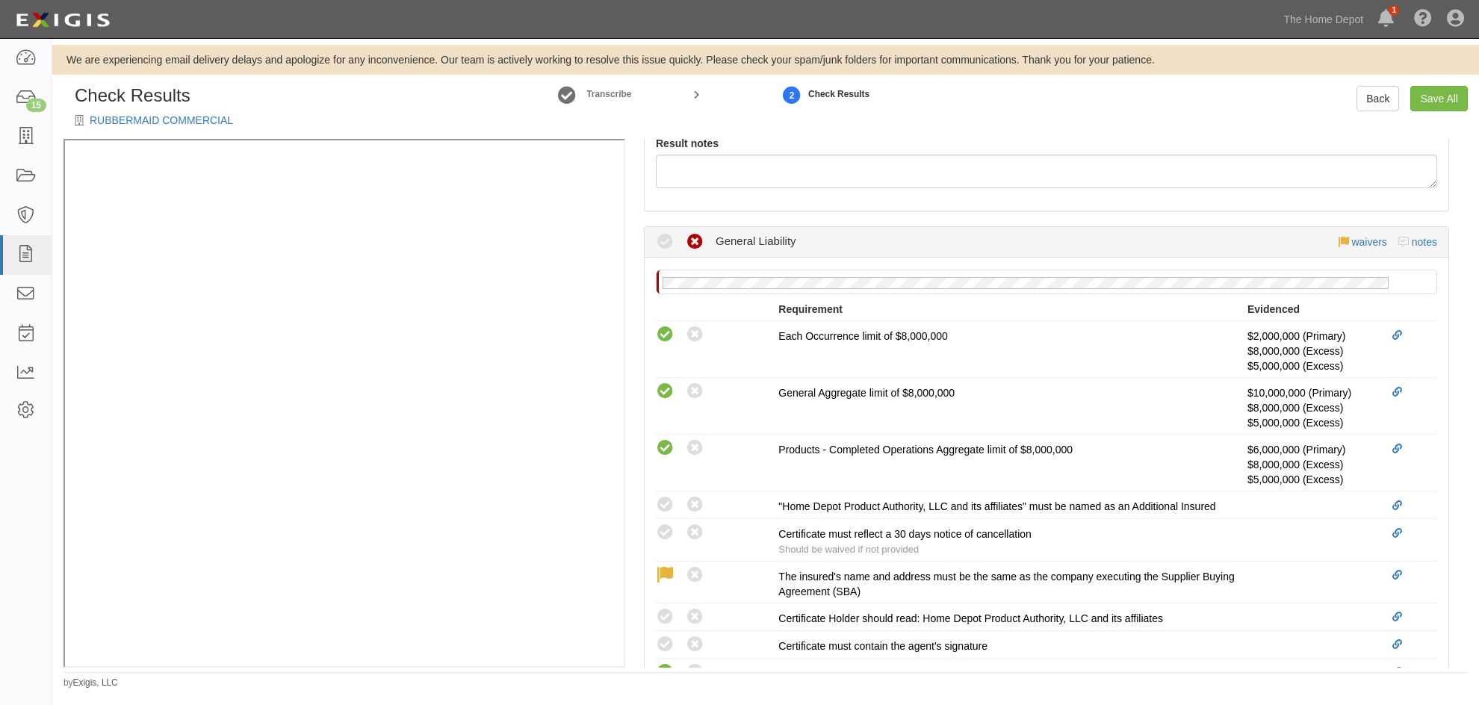
scroll to position [598, 0]
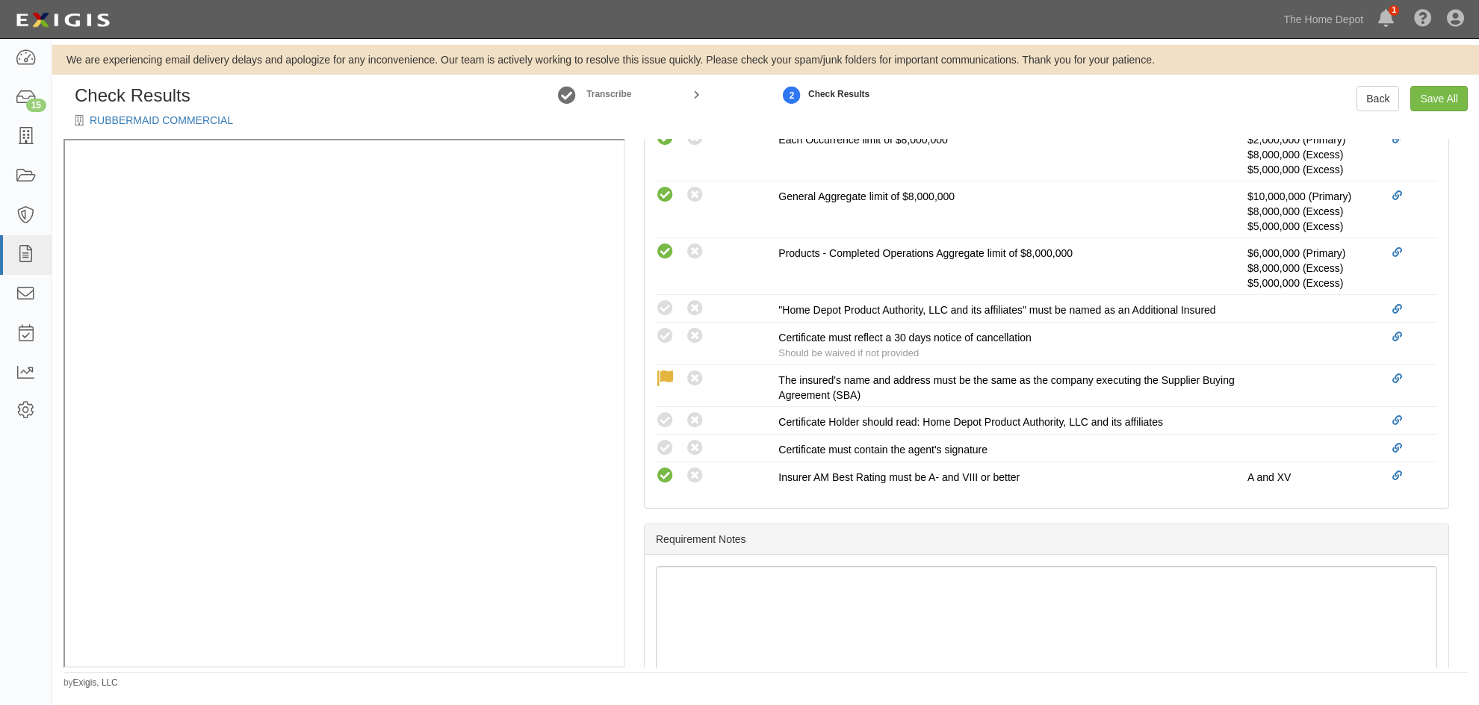
drag, startPoint x: 671, startPoint y: 311, endPoint x: 622, endPoint y: 415, distance: 115.3
click at [671, 311] on icon at bounding box center [665, 309] width 19 height 19
click at [667, 340] on icon at bounding box center [665, 336] width 19 height 19
radio input "true"
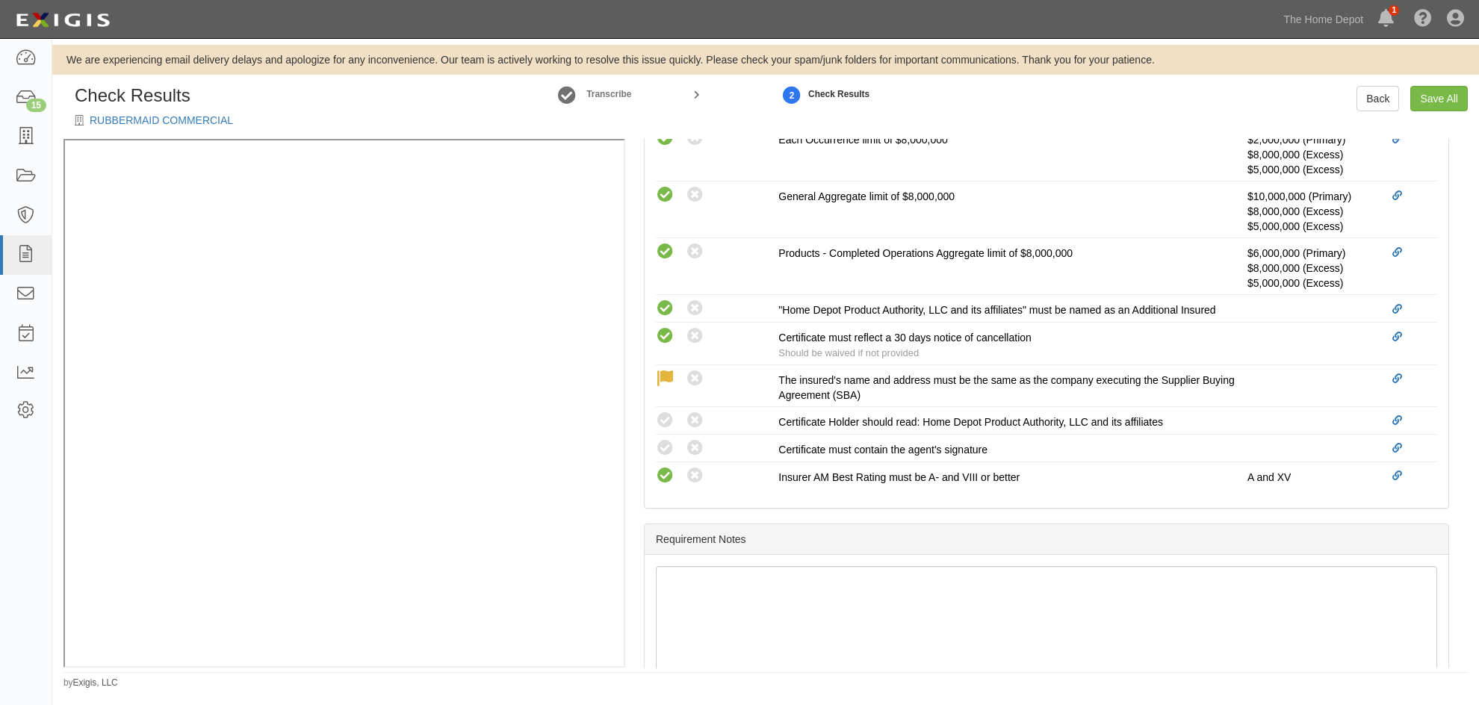
drag, startPoint x: 660, startPoint y: 417, endPoint x: 1016, endPoint y: 497, distance: 365.1
click at [660, 416] on icon at bounding box center [665, 421] width 19 height 19
click at [665, 452] on icon at bounding box center [665, 448] width 19 height 19
click at [663, 453] on icon at bounding box center [665, 448] width 19 height 19
radio input "false"
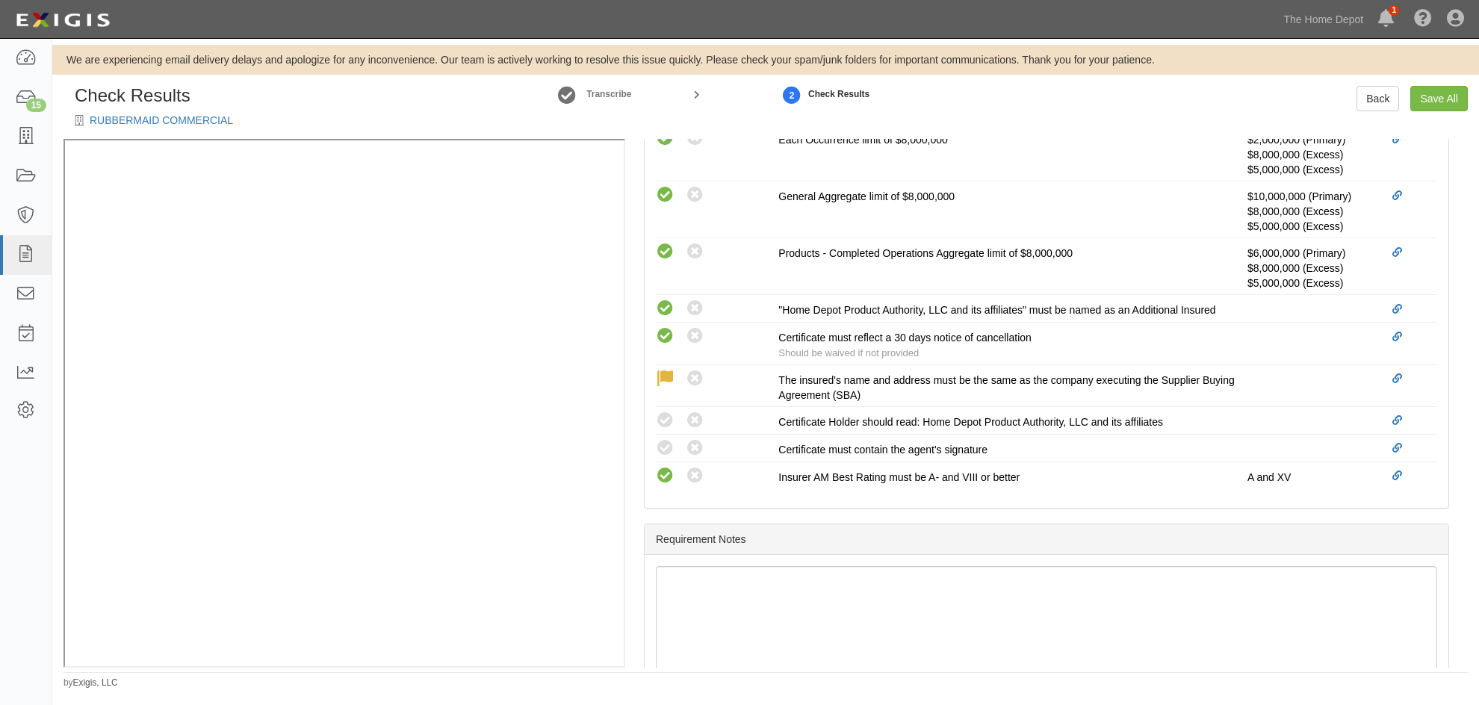
radio input "true"
radio input "false"
click at [663, 444] on icon at bounding box center [665, 448] width 19 height 19
radio input "true"
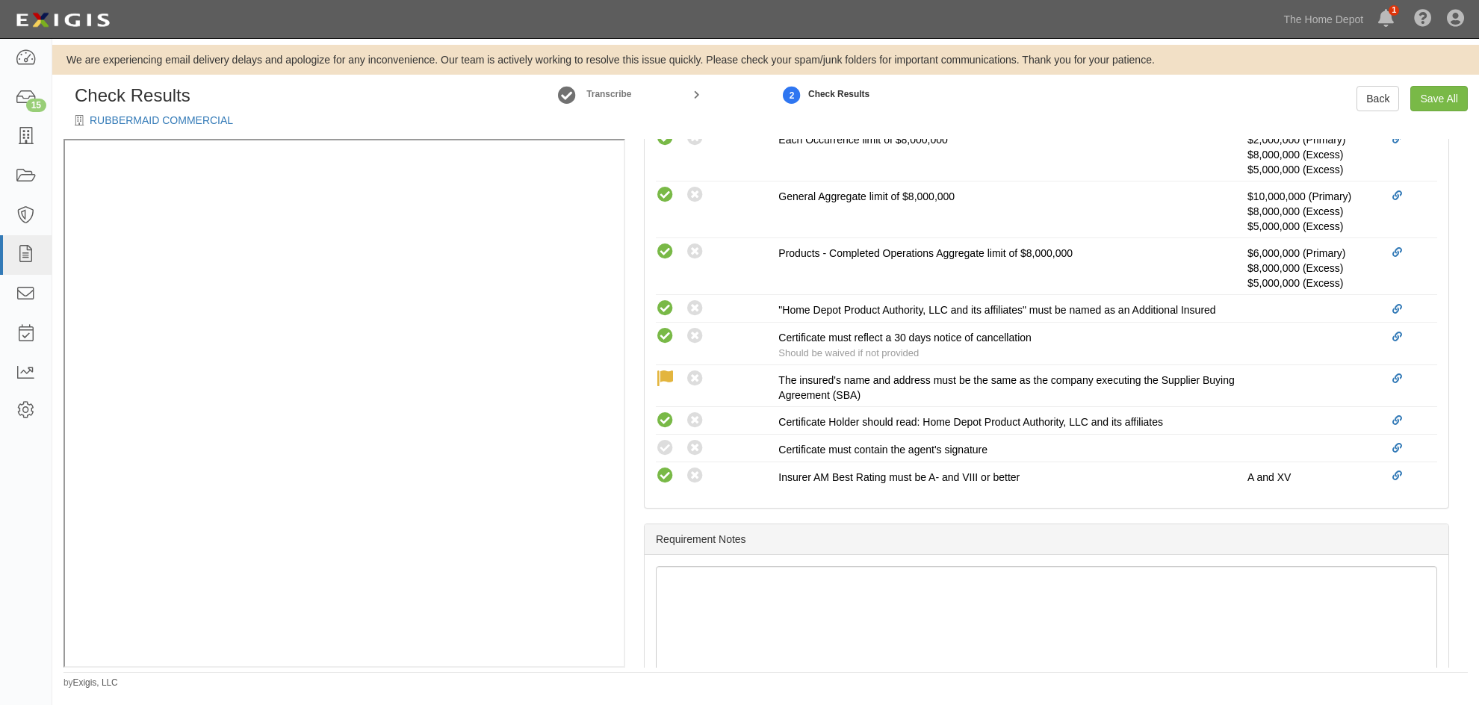
radio input "true"
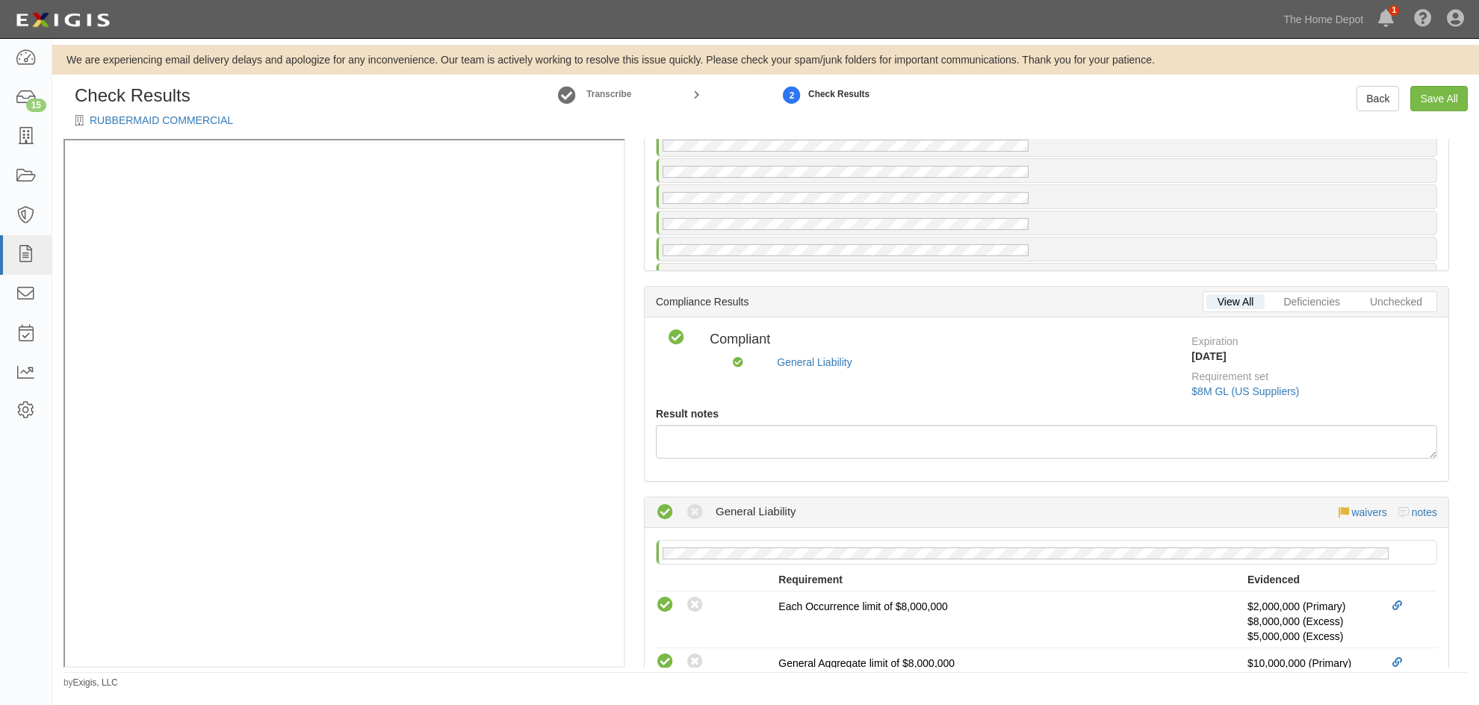
scroll to position [0, 0]
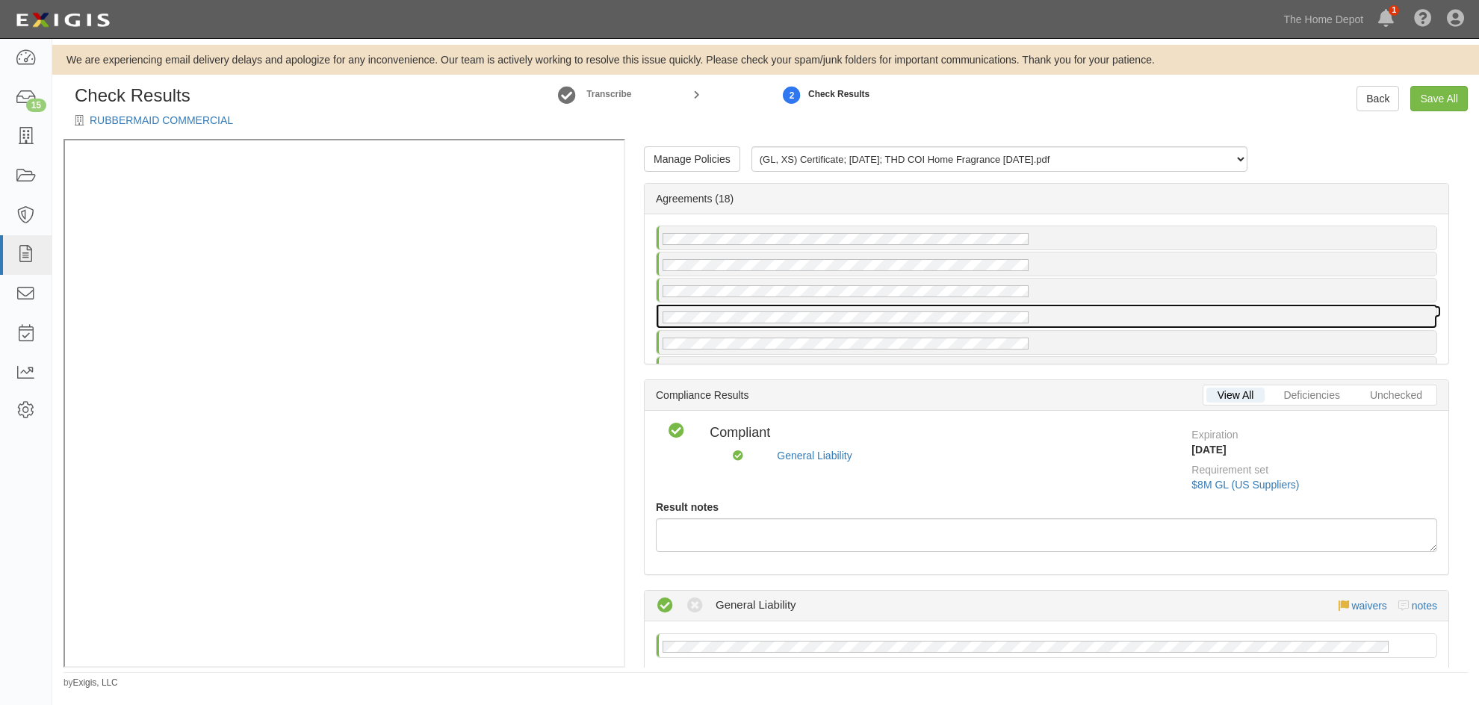
click at [1112, 321] on div at bounding box center [1047, 316] width 780 height 23
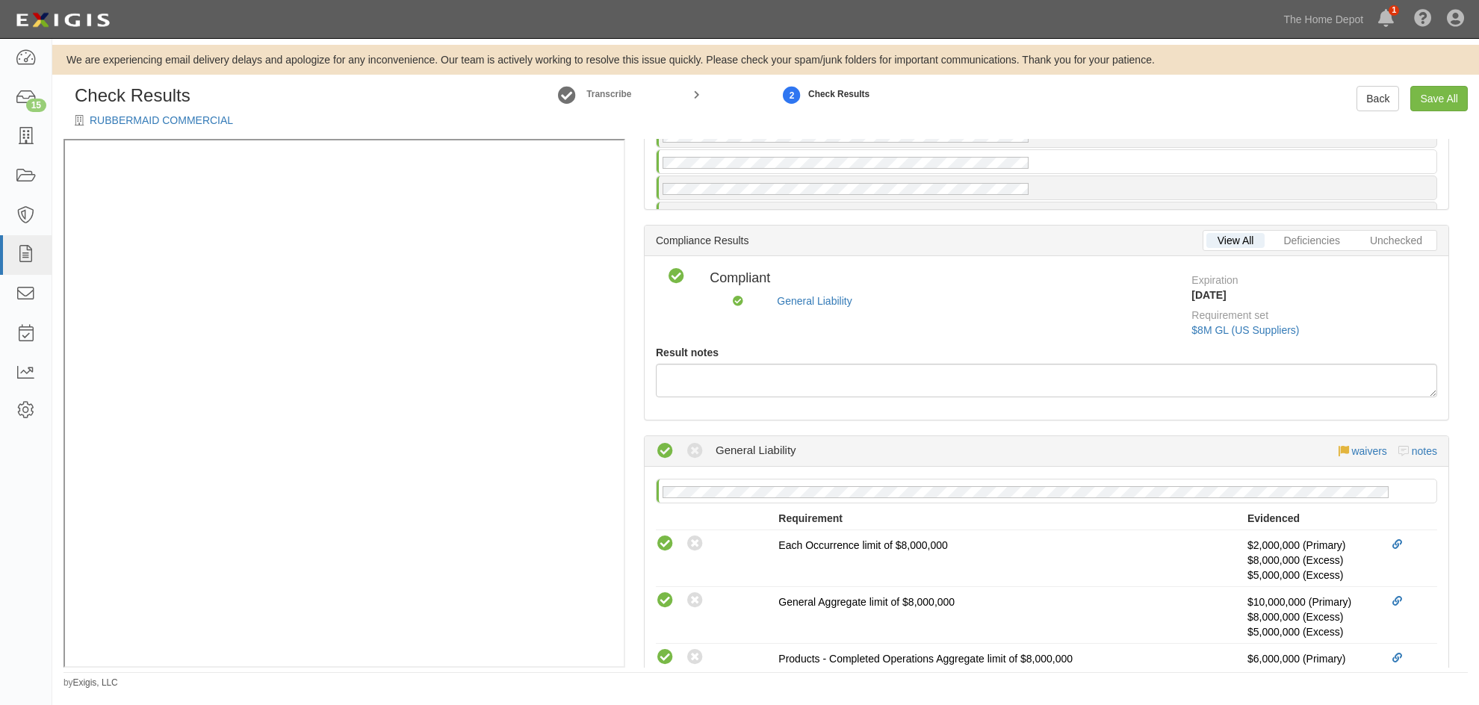
scroll to position [75, 0]
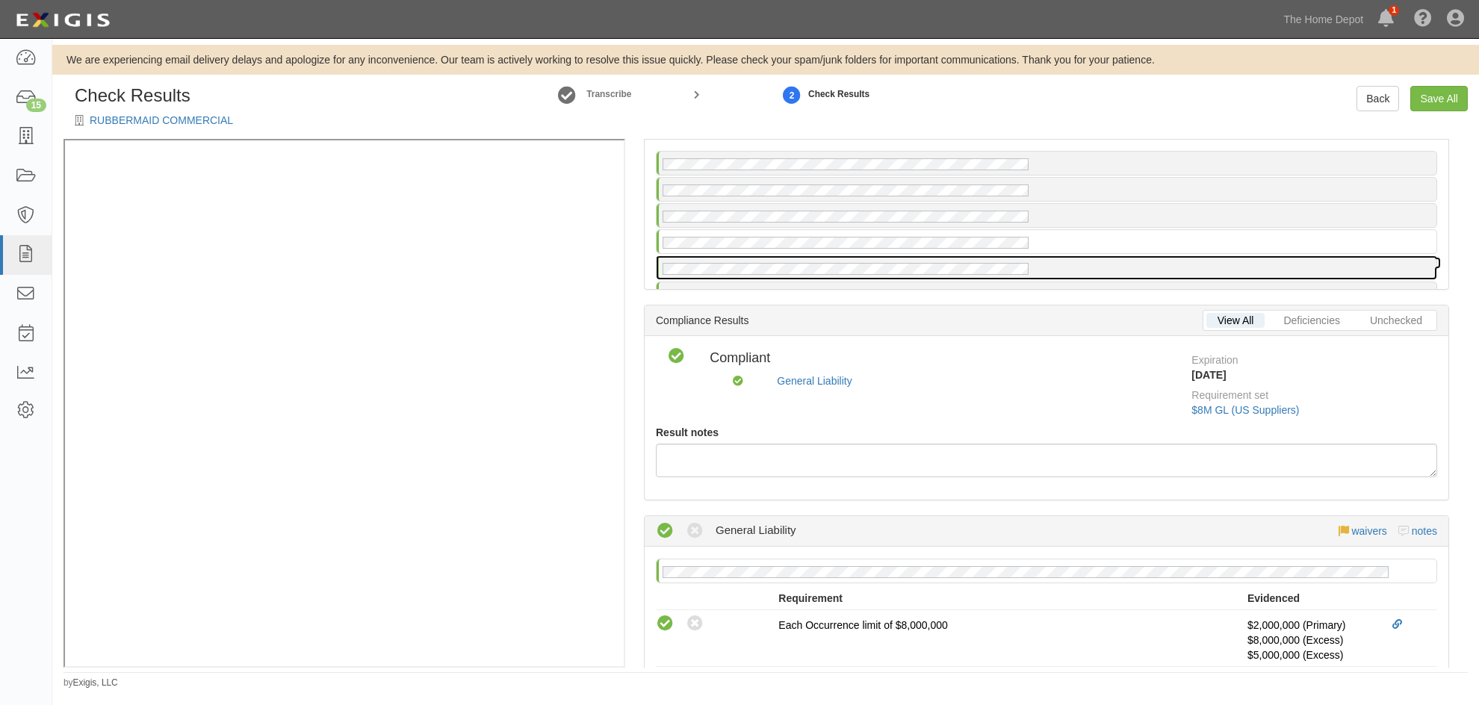
click at [1122, 272] on div at bounding box center [1047, 267] width 780 height 23
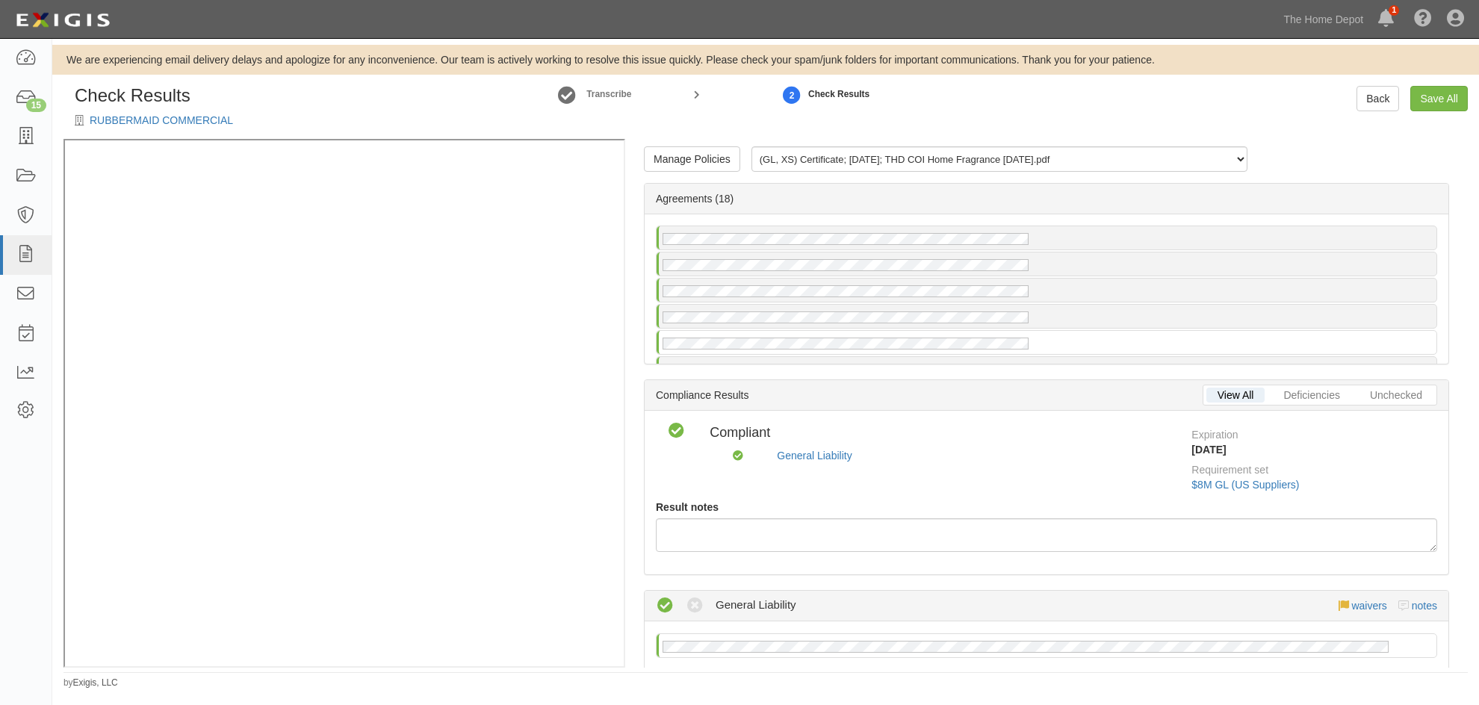
scroll to position [75, 0]
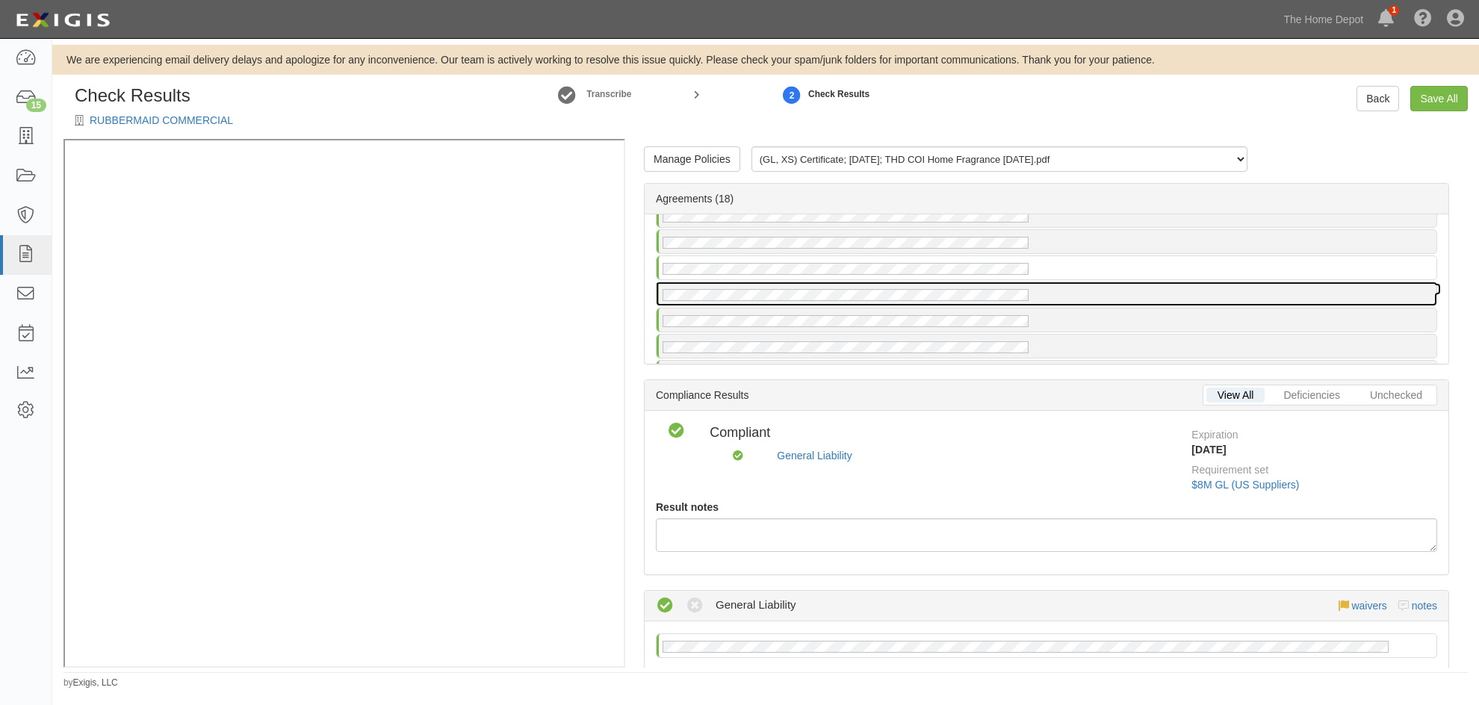
click at [1141, 291] on div at bounding box center [1047, 293] width 780 height 23
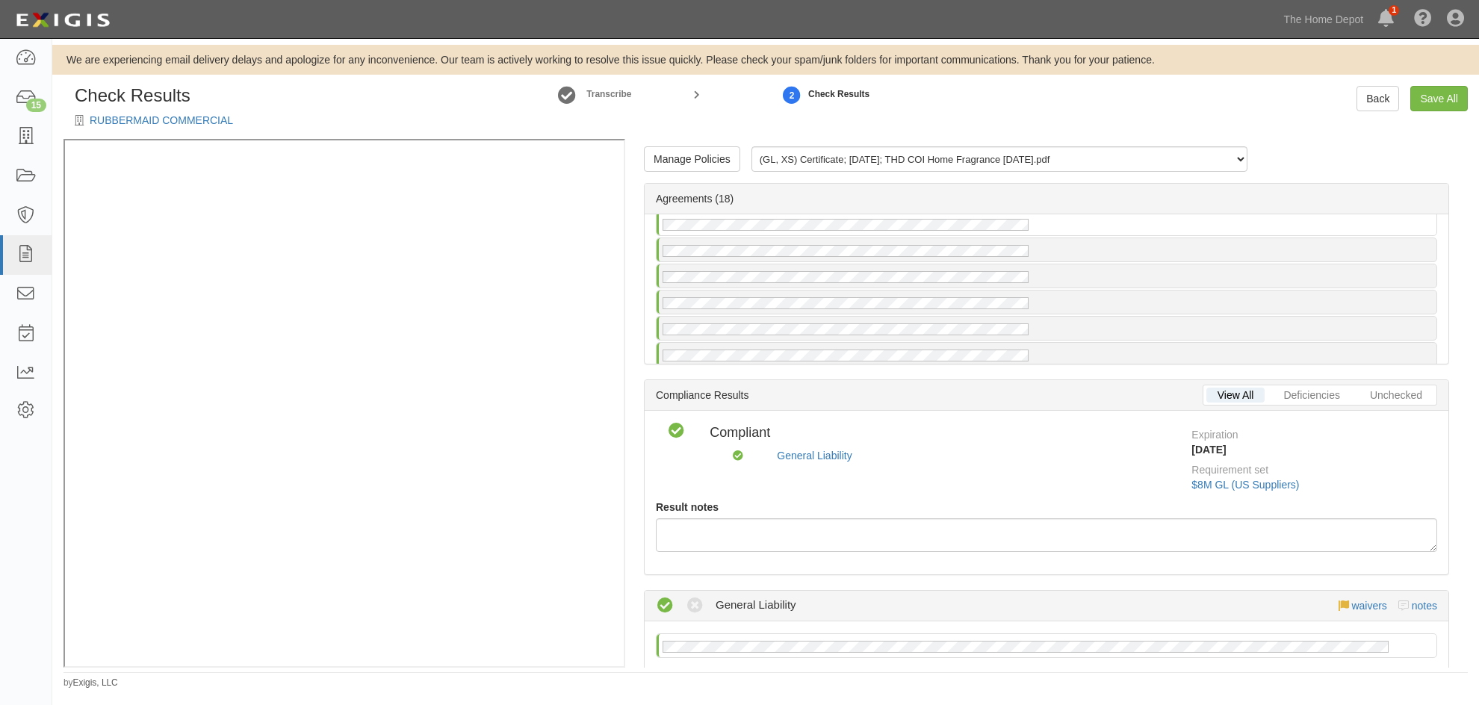
scroll to position [75, 0]
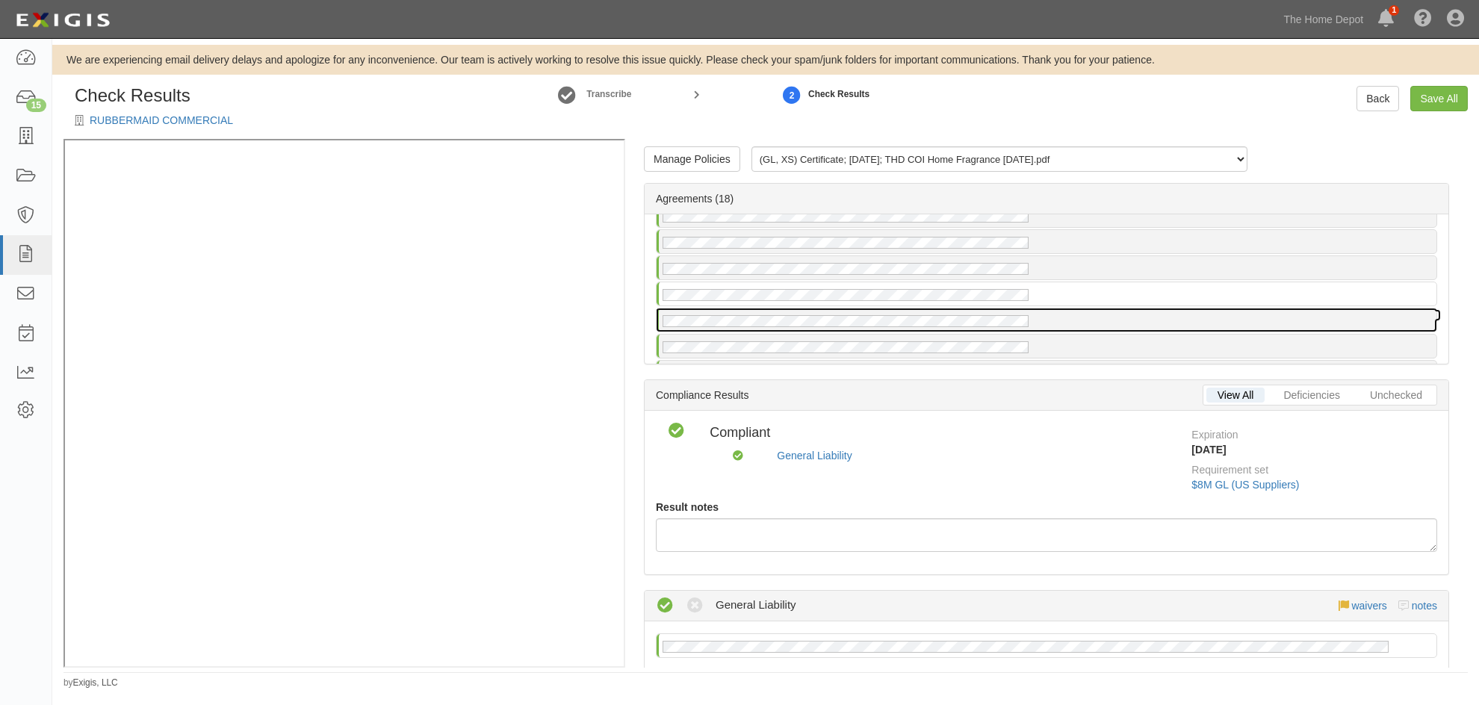
click at [1151, 314] on div at bounding box center [1047, 319] width 780 height 23
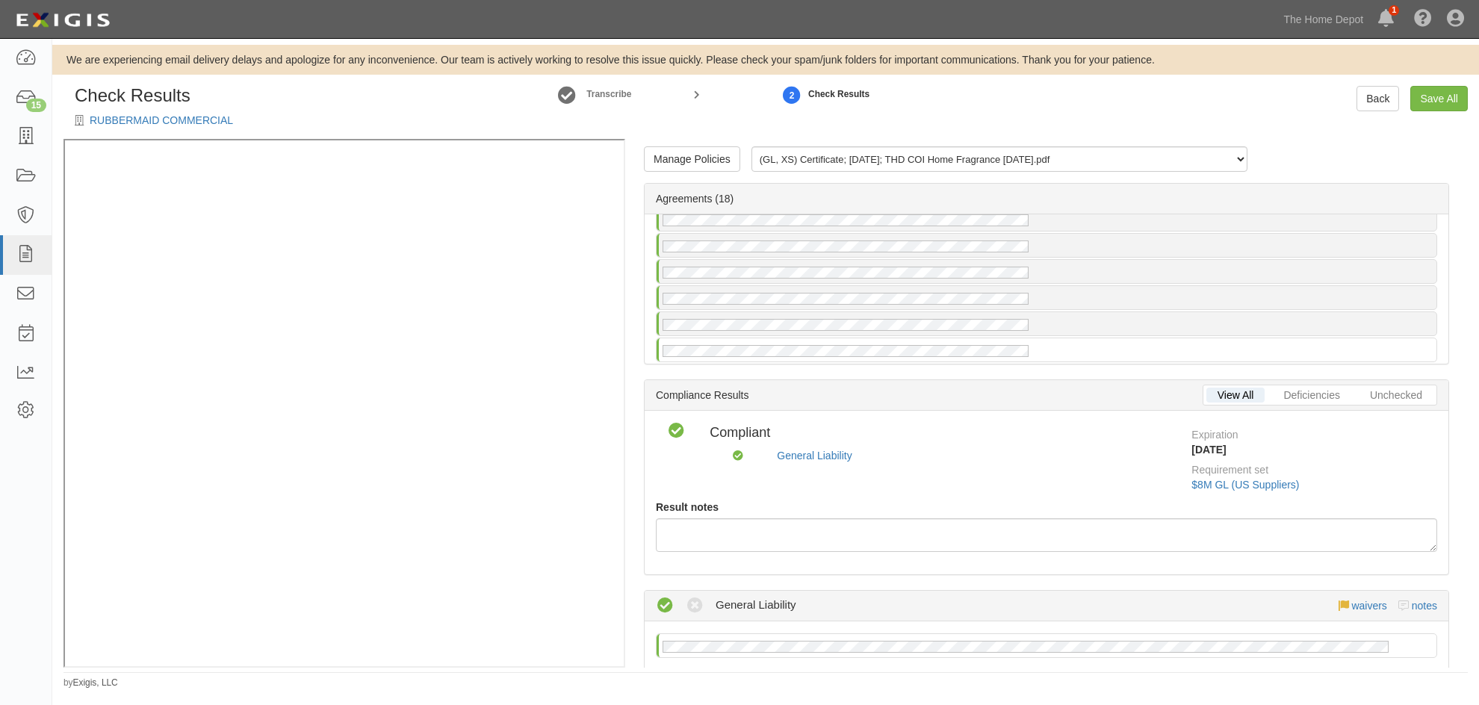
scroll to position [120, 0]
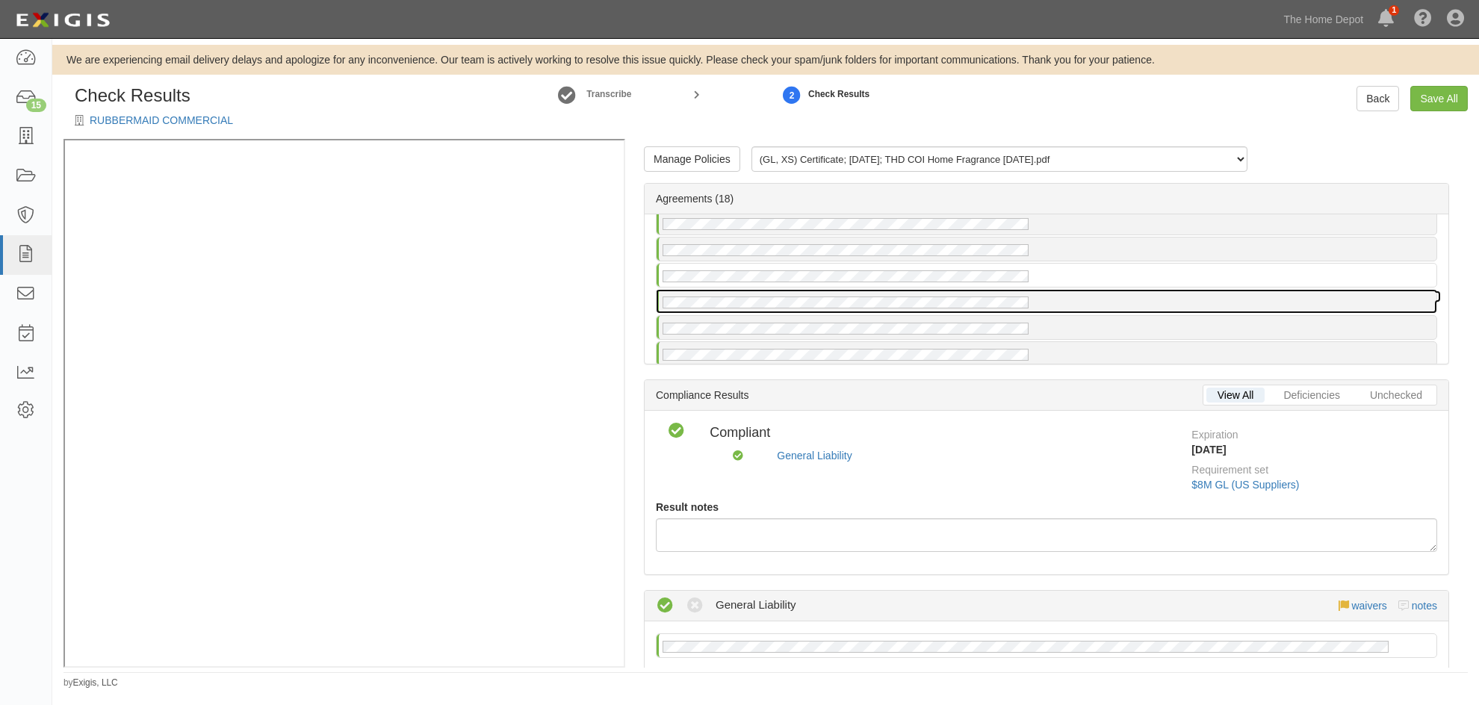
click at [1183, 299] on div at bounding box center [1047, 301] width 780 height 23
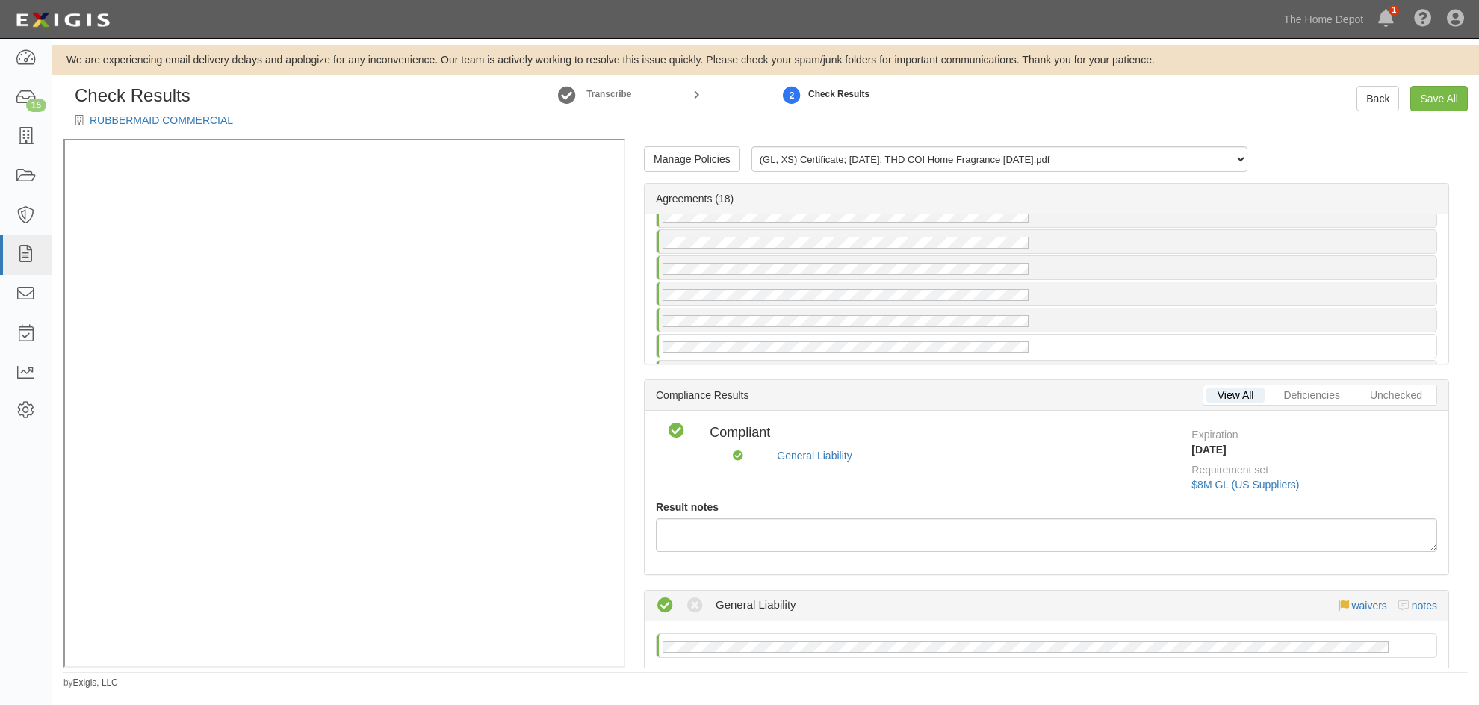
scroll to position [149, 0]
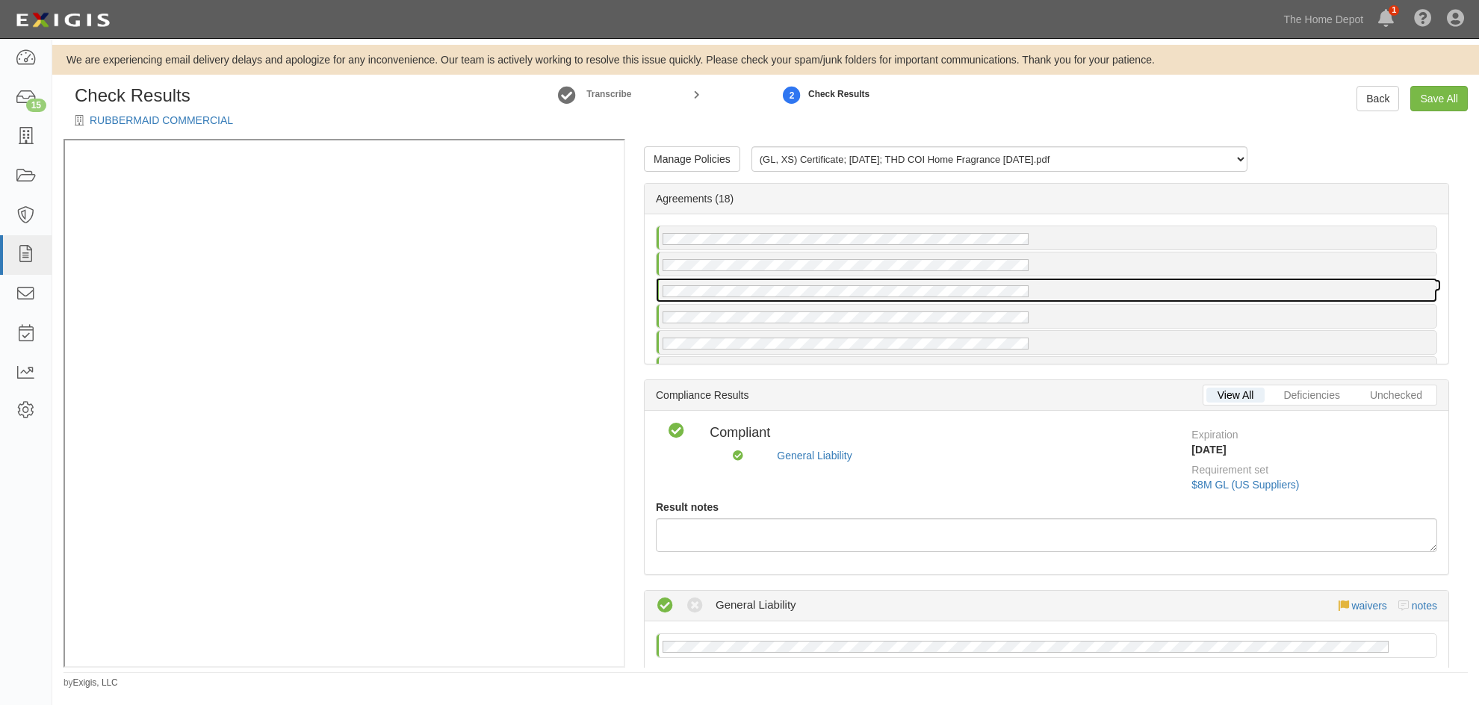
click at [1186, 300] on div at bounding box center [1047, 290] width 780 height 23
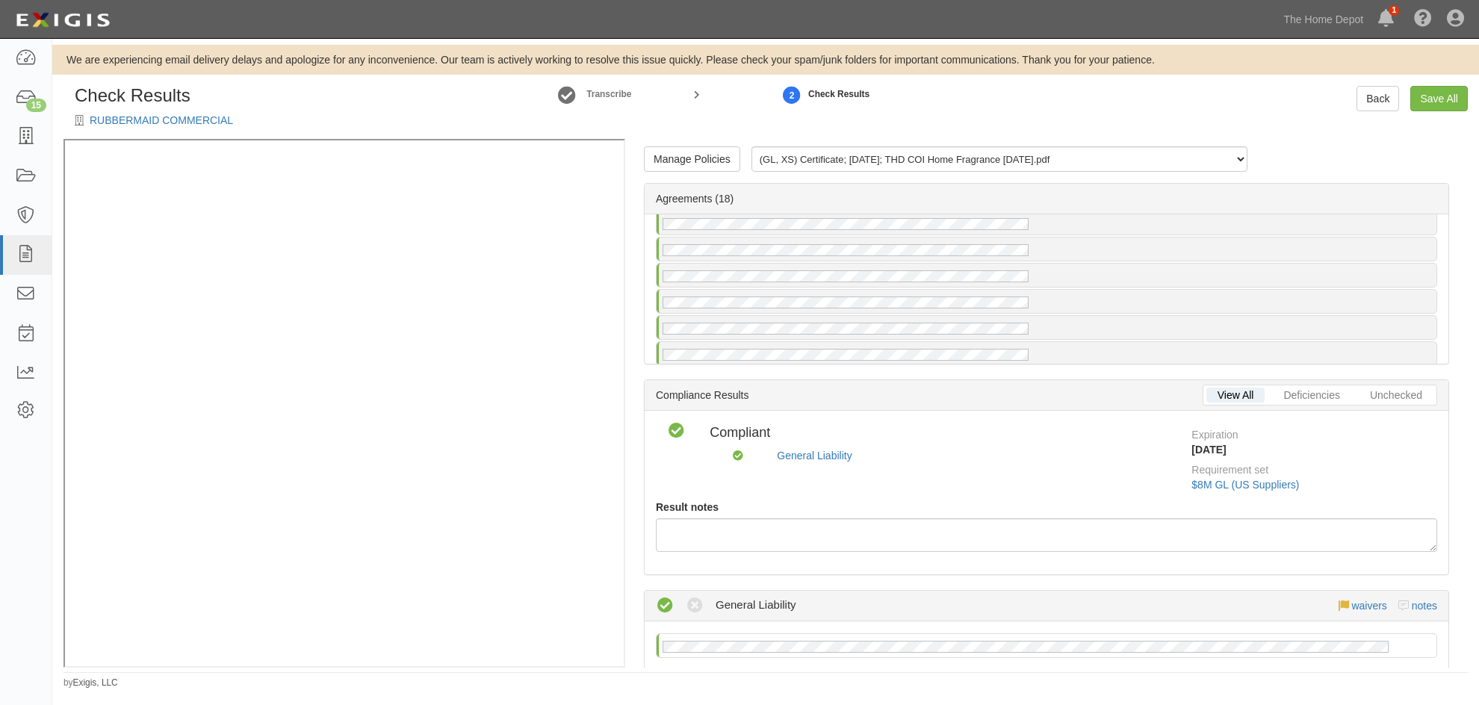
scroll to position [194, 0]
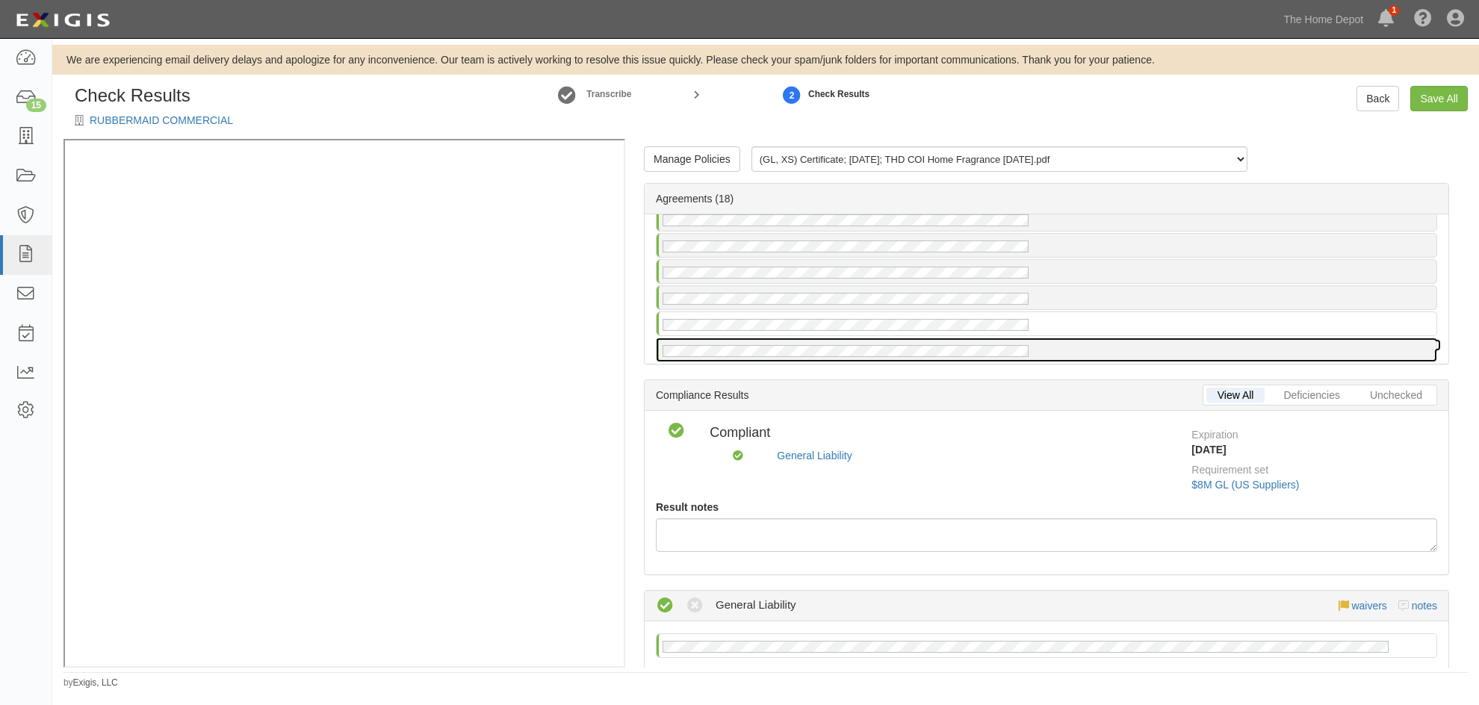
click at [1152, 344] on div at bounding box center [1047, 349] width 780 height 23
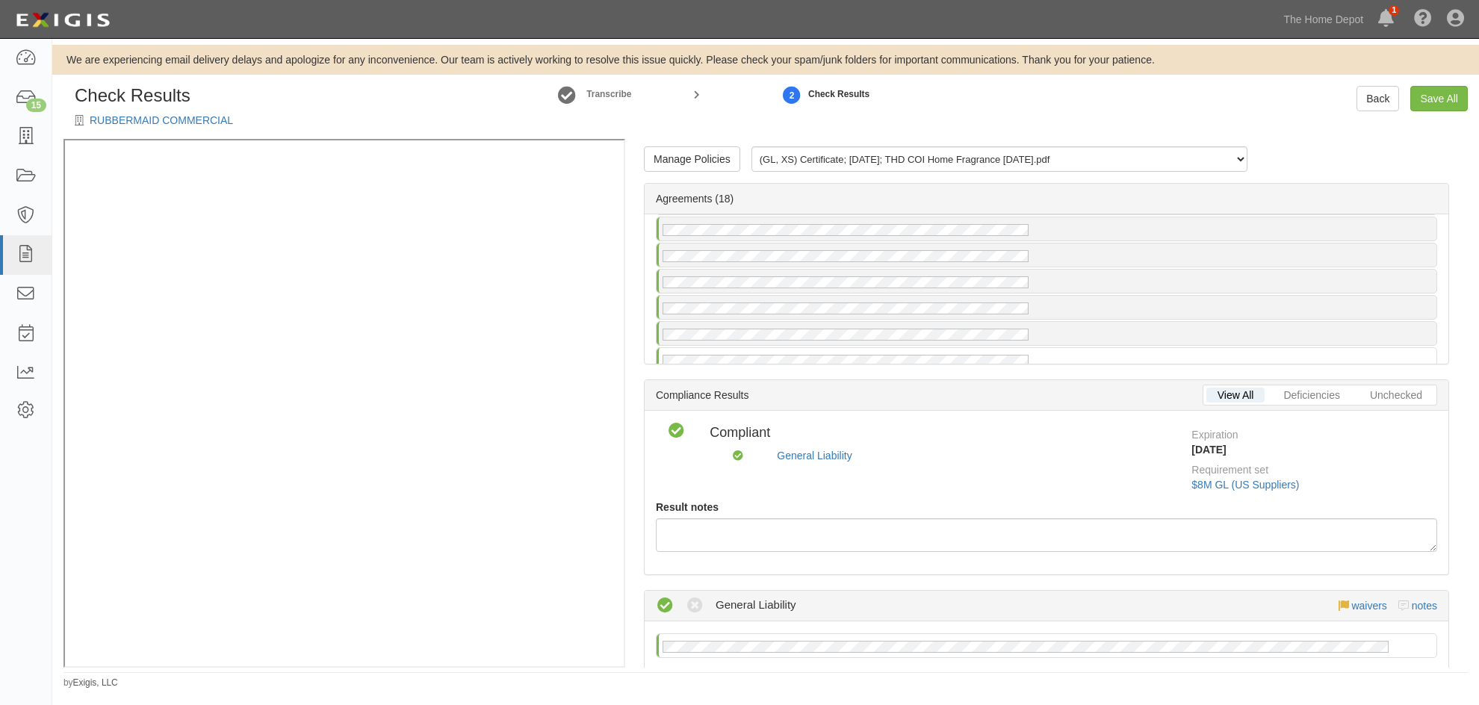
scroll to position [224, 0]
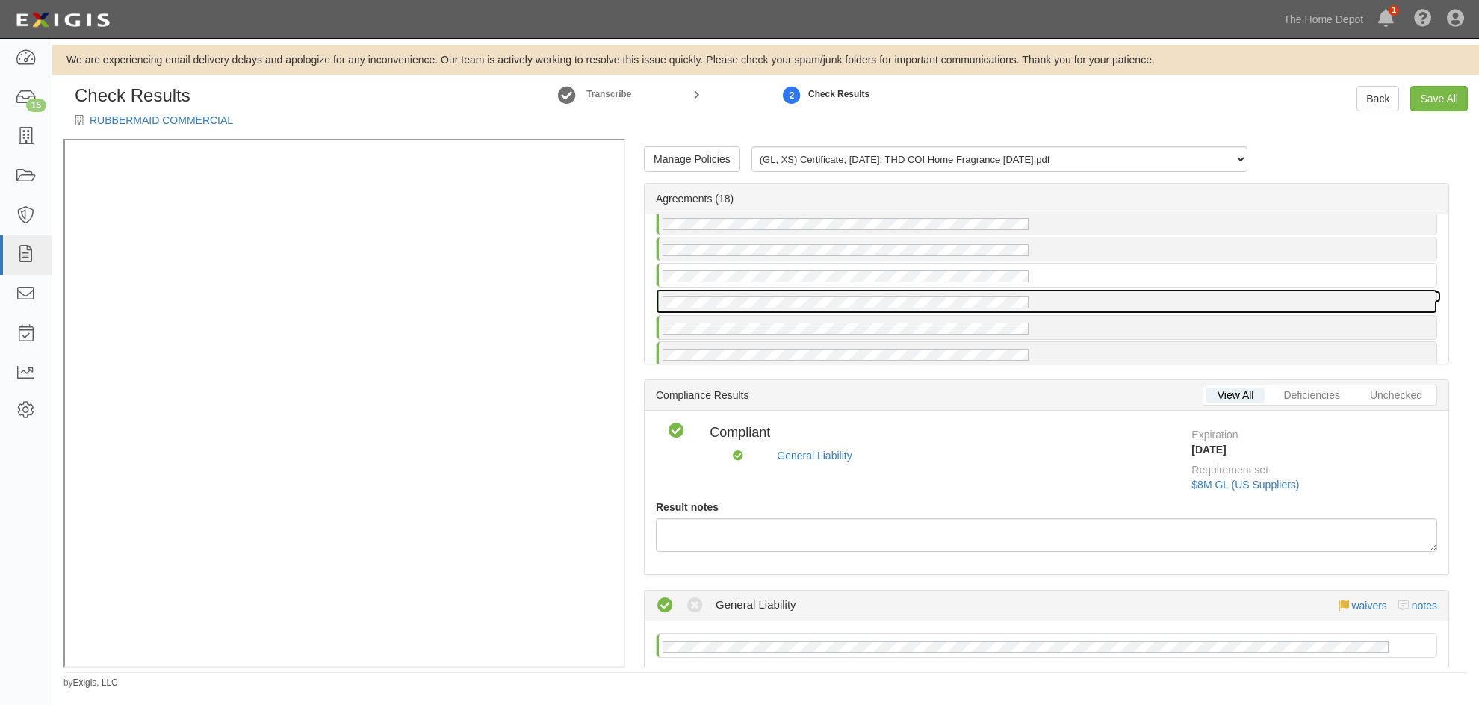
click at [1155, 299] on div at bounding box center [1047, 301] width 780 height 23
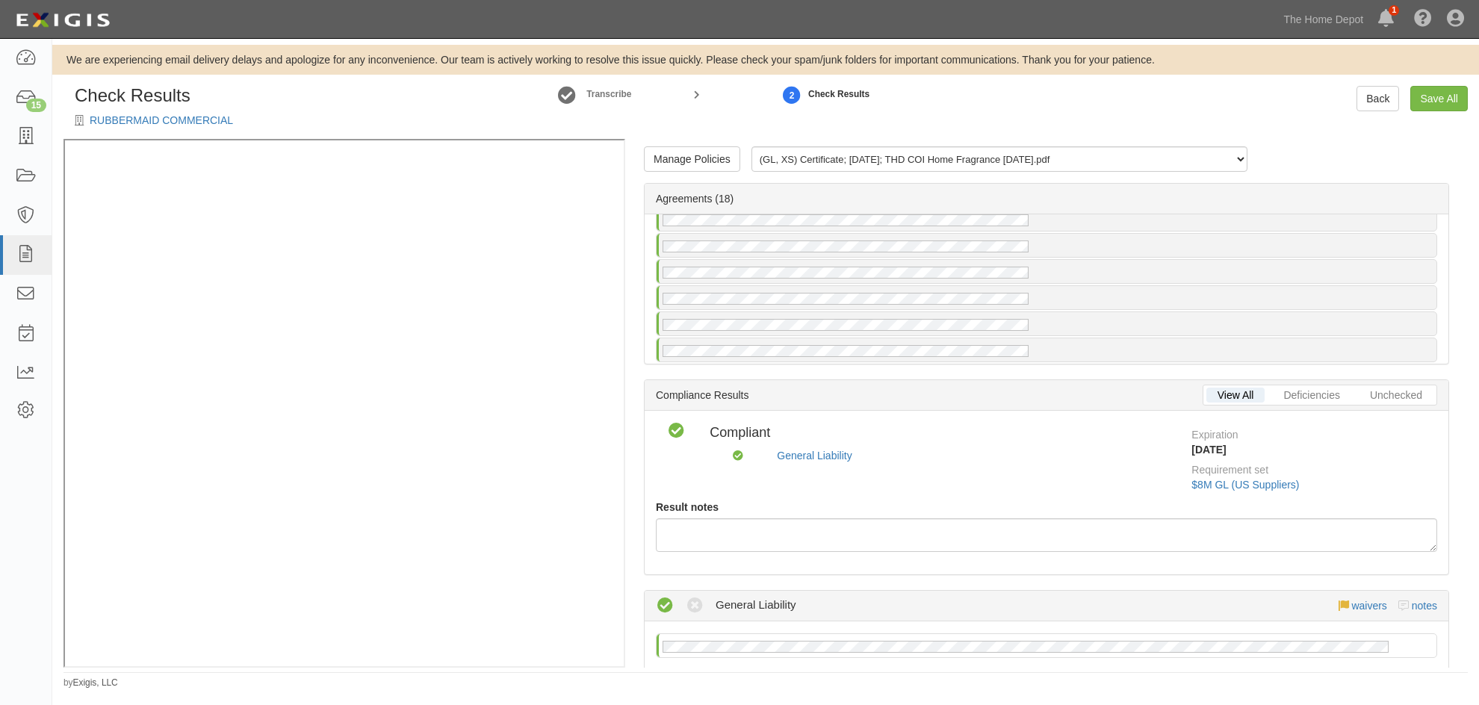
scroll to position [299, 0]
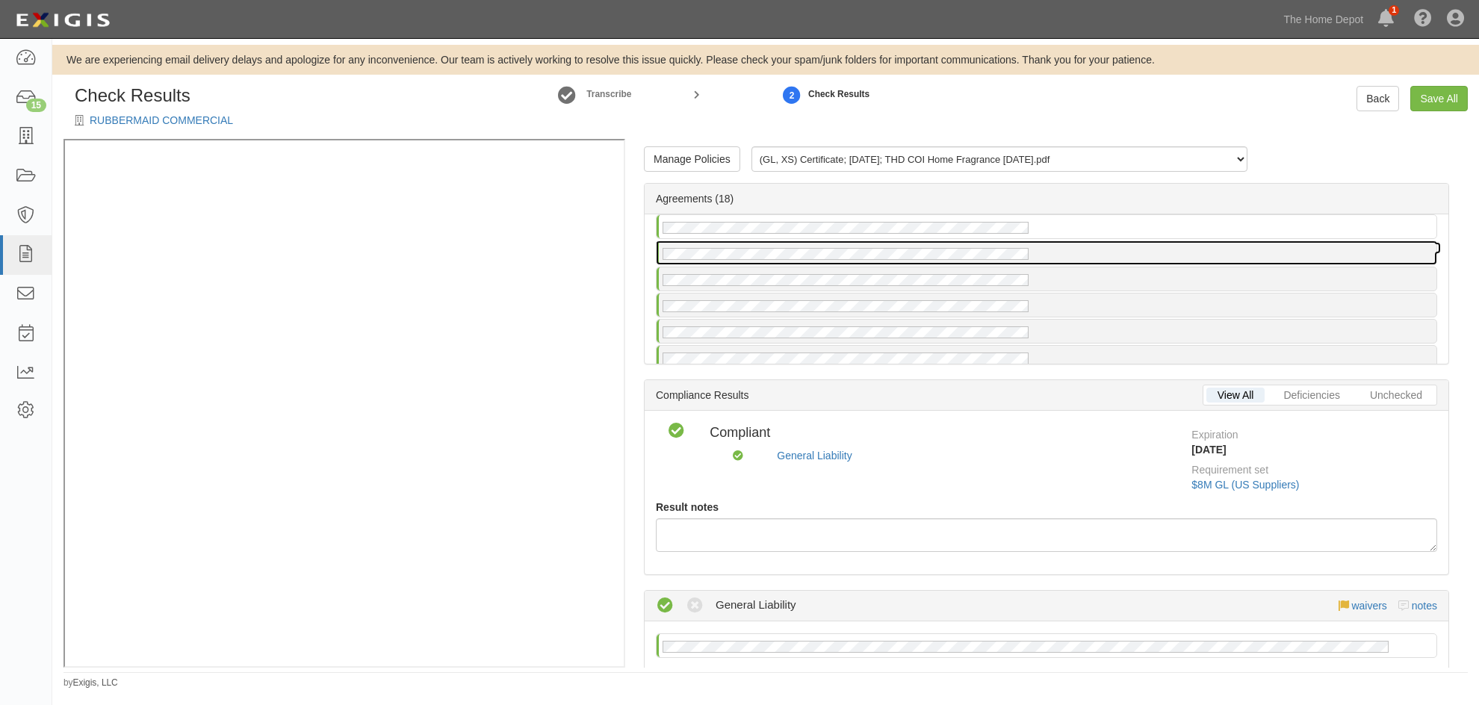
click at [1142, 244] on div at bounding box center [1047, 252] width 780 height 23
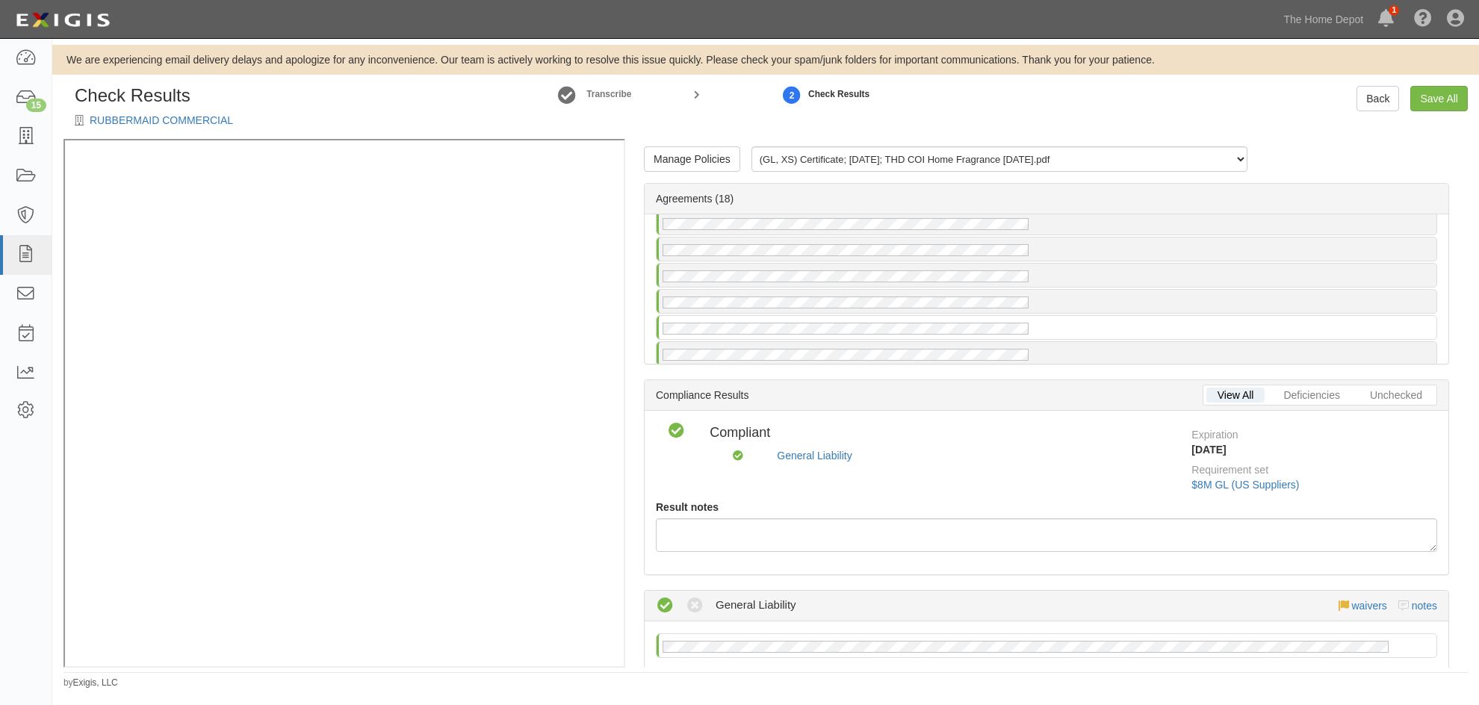
scroll to position [299, 0]
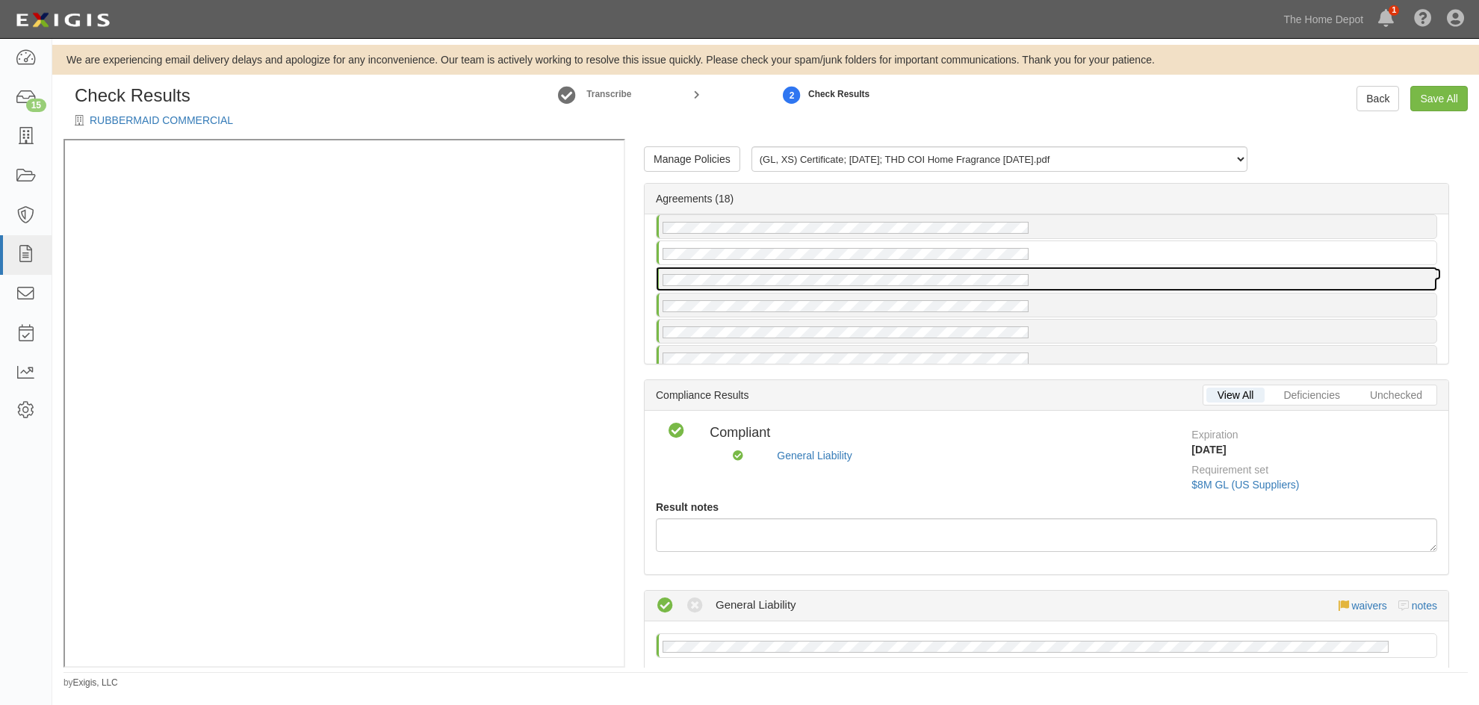
click at [1142, 276] on div at bounding box center [1047, 278] width 780 height 23
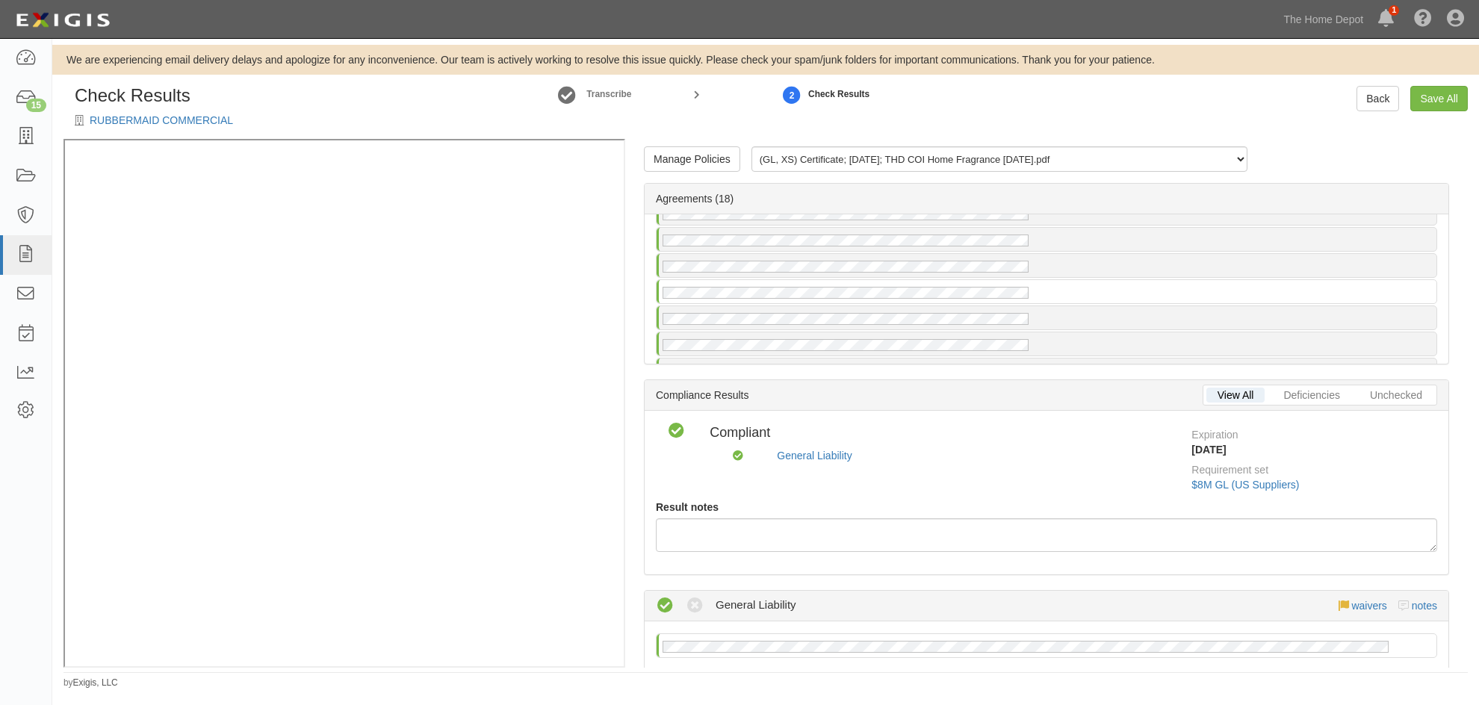
scroll to position [299, 0]
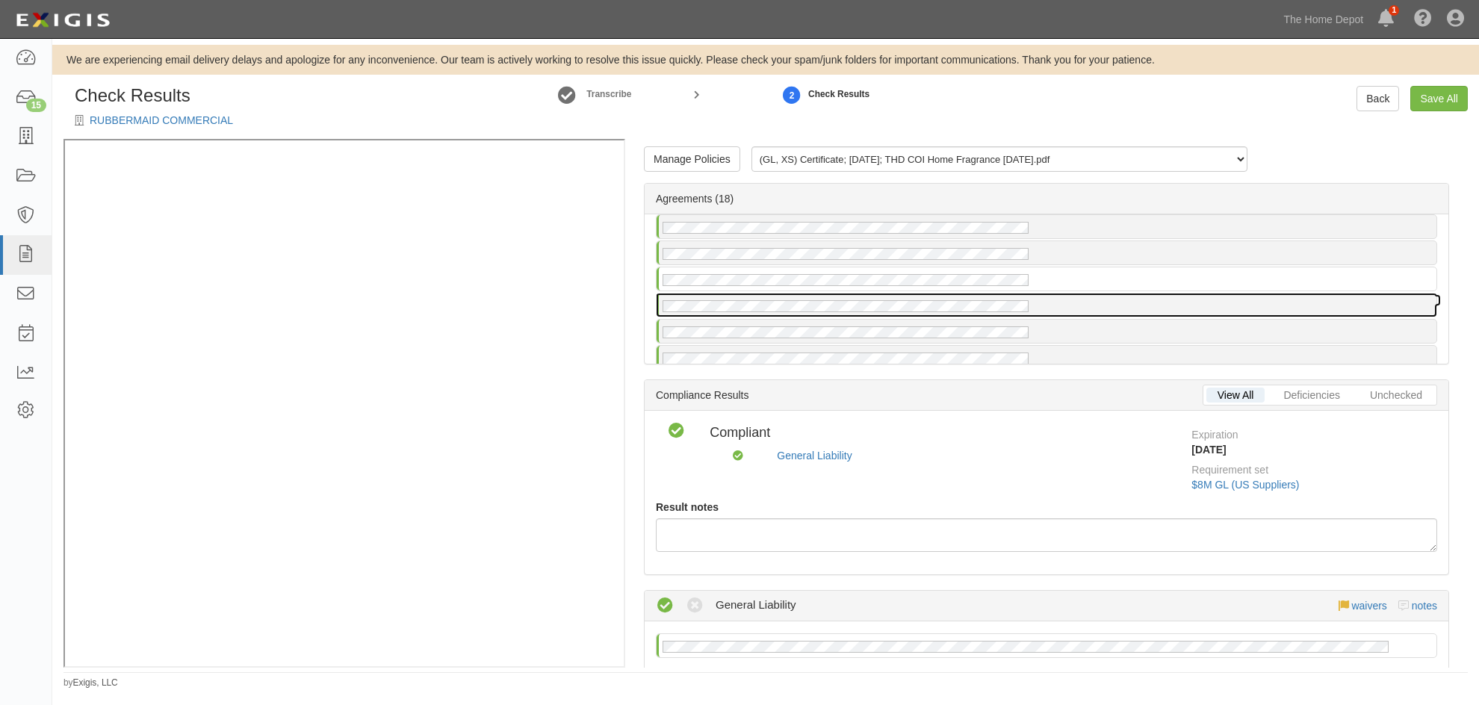
click at [1141, 297] on div at bounding box center [1047, 305] width 780 height 23
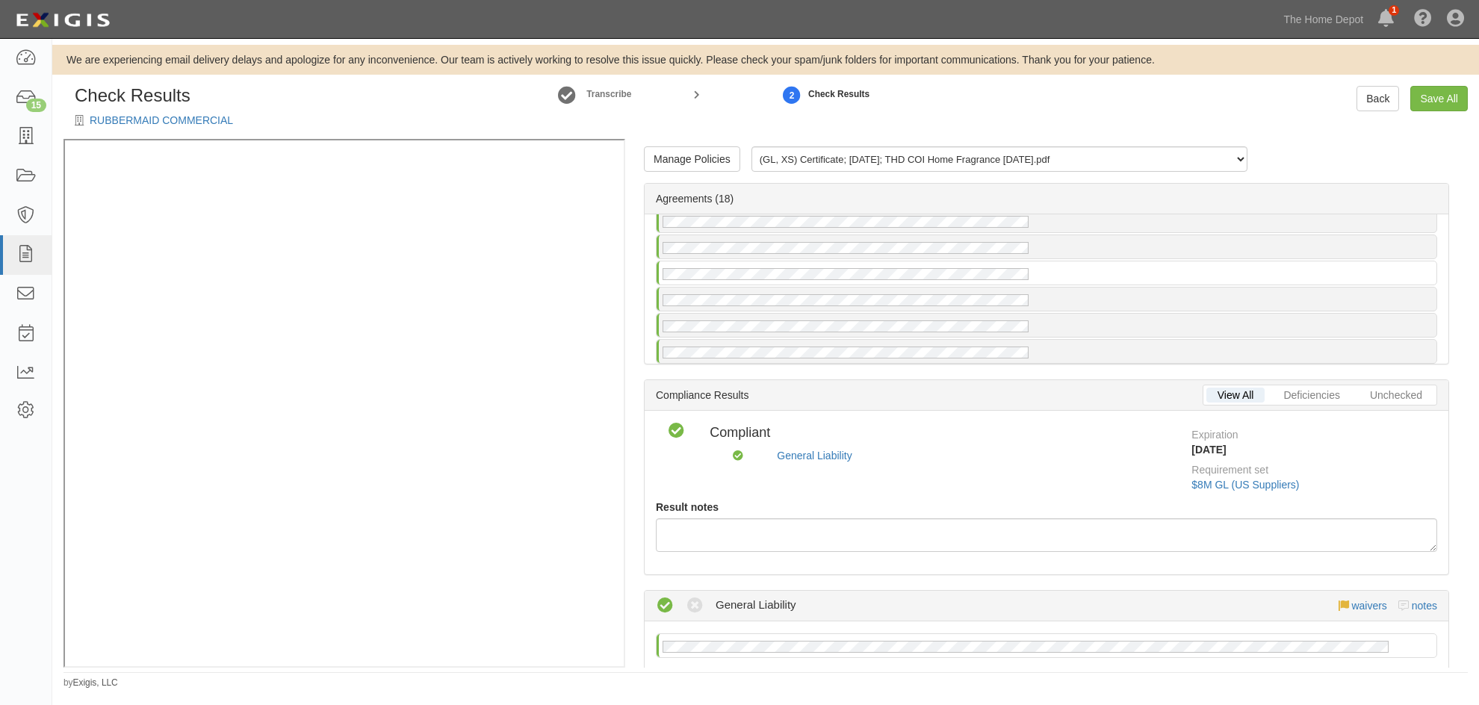
scroll to position [344, 0]
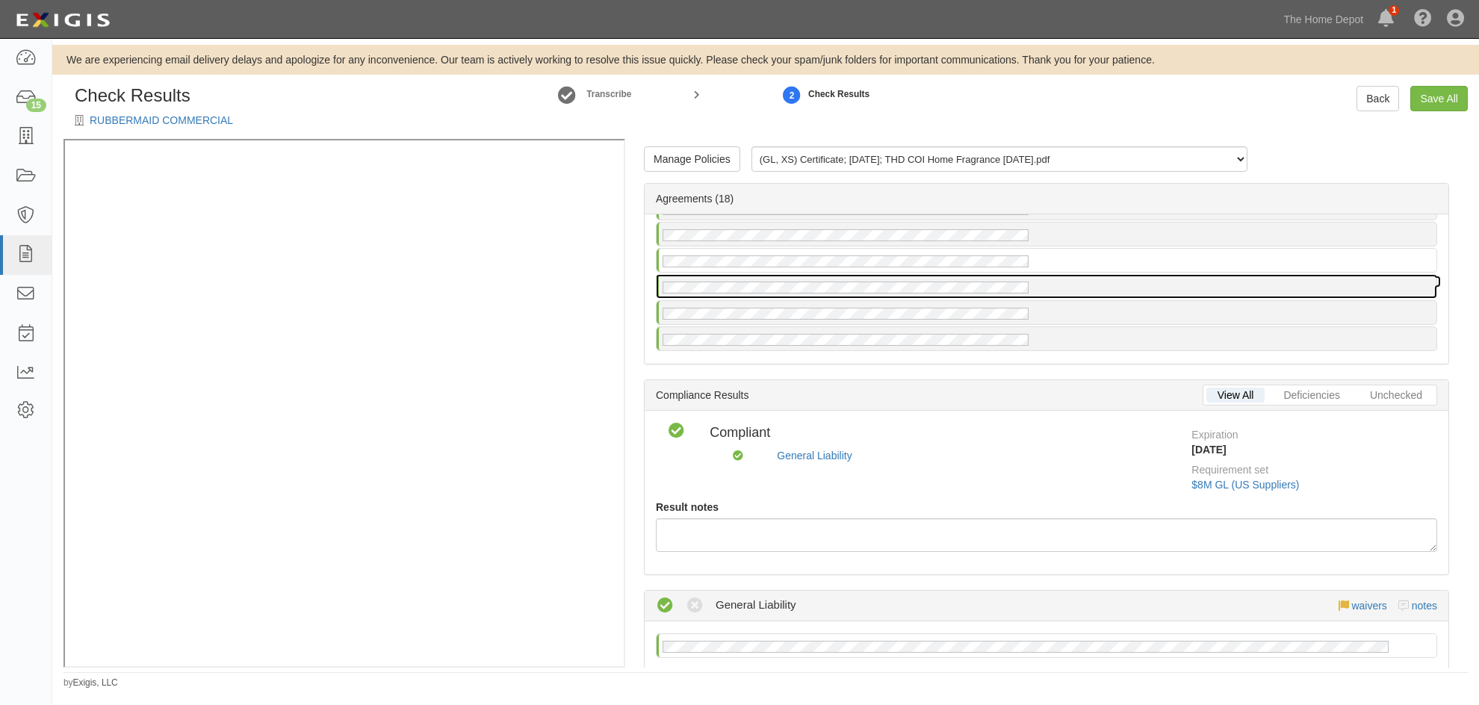
click at [1140, 290] on div at bounding box center [1047, 286] width 780 height 23
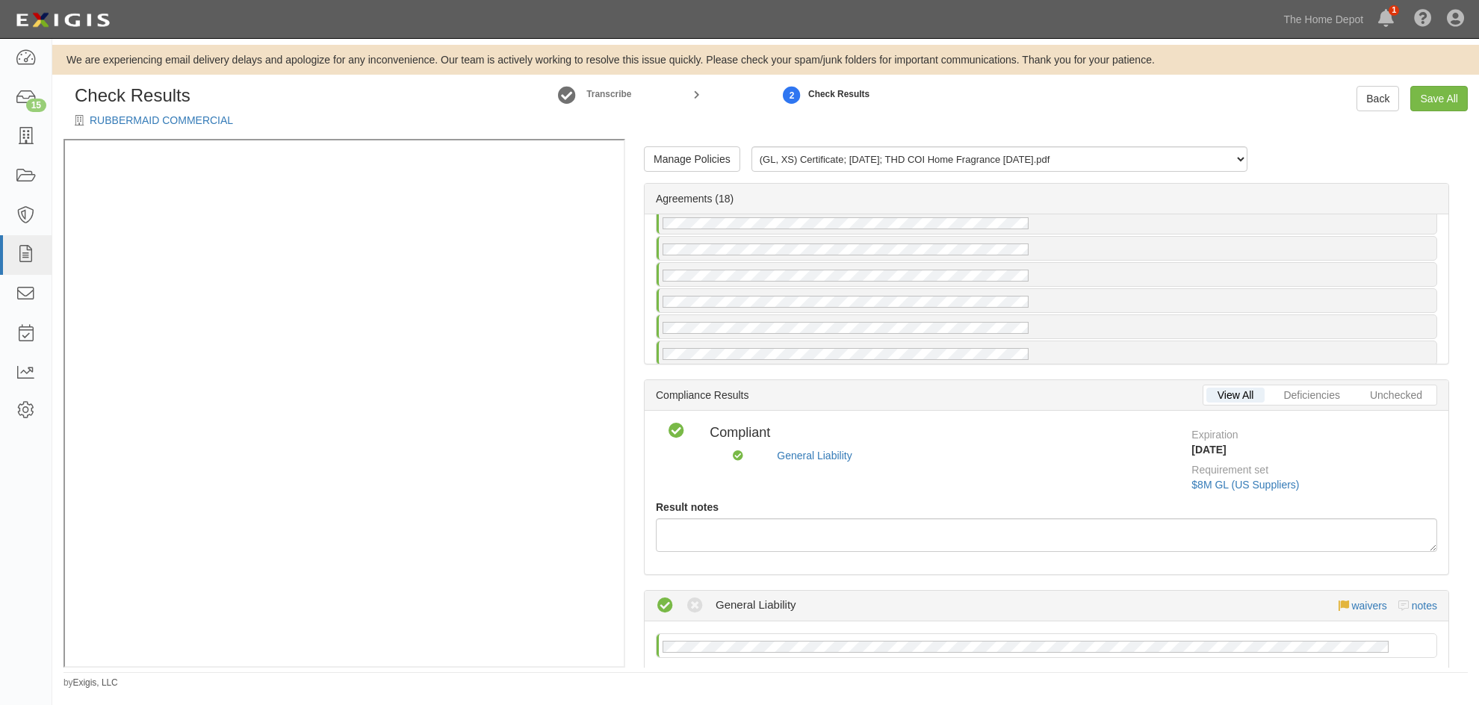
scroll to position [344, 0]
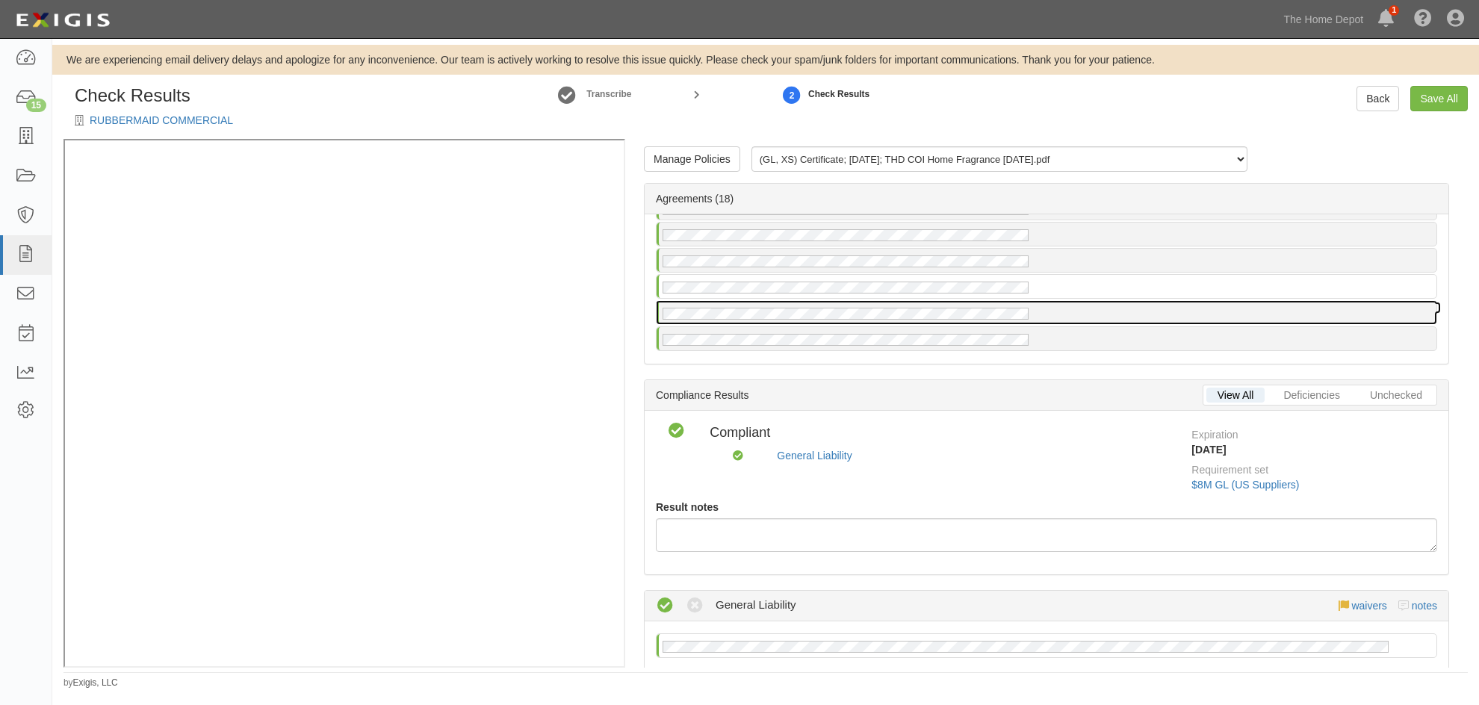
click at [1129, 315] on div at bounding box center [1047, 312] width 780 height 23
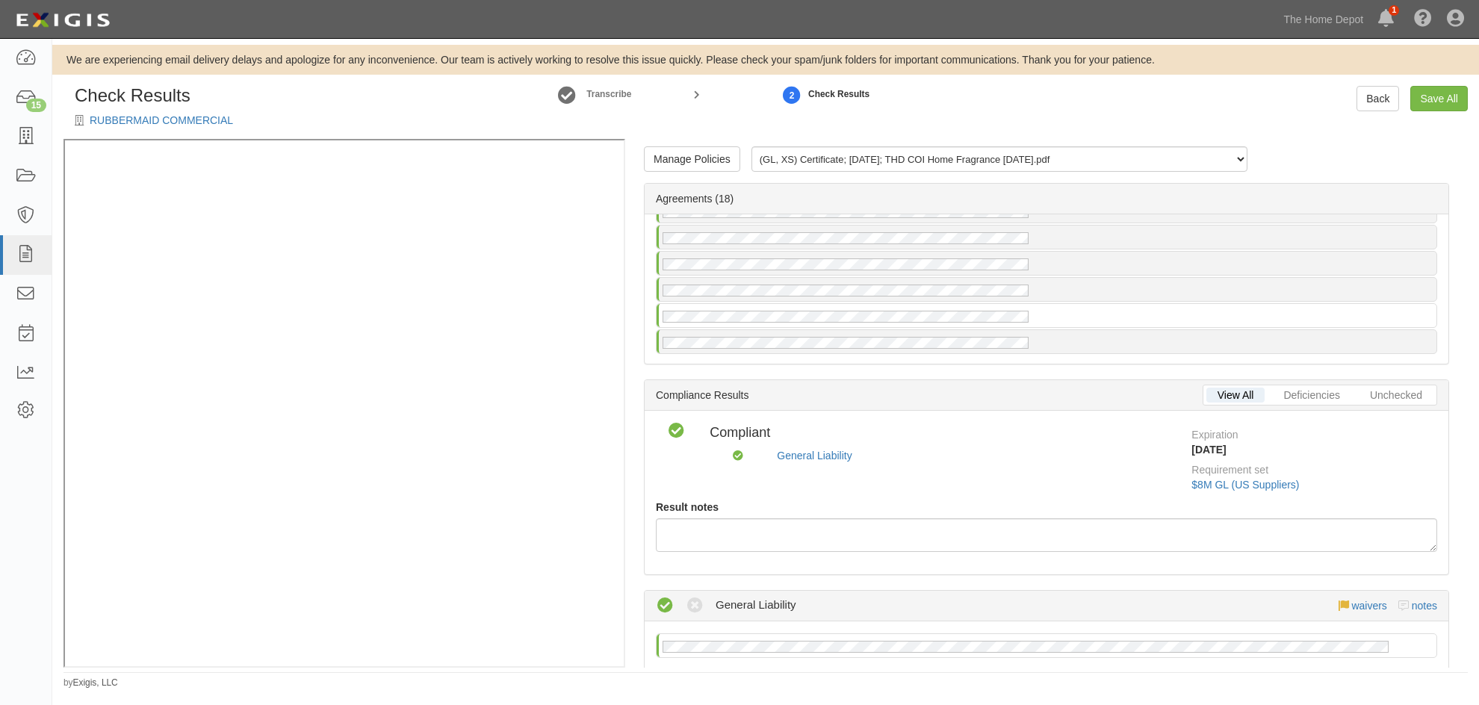
scroll to position [344, 0]
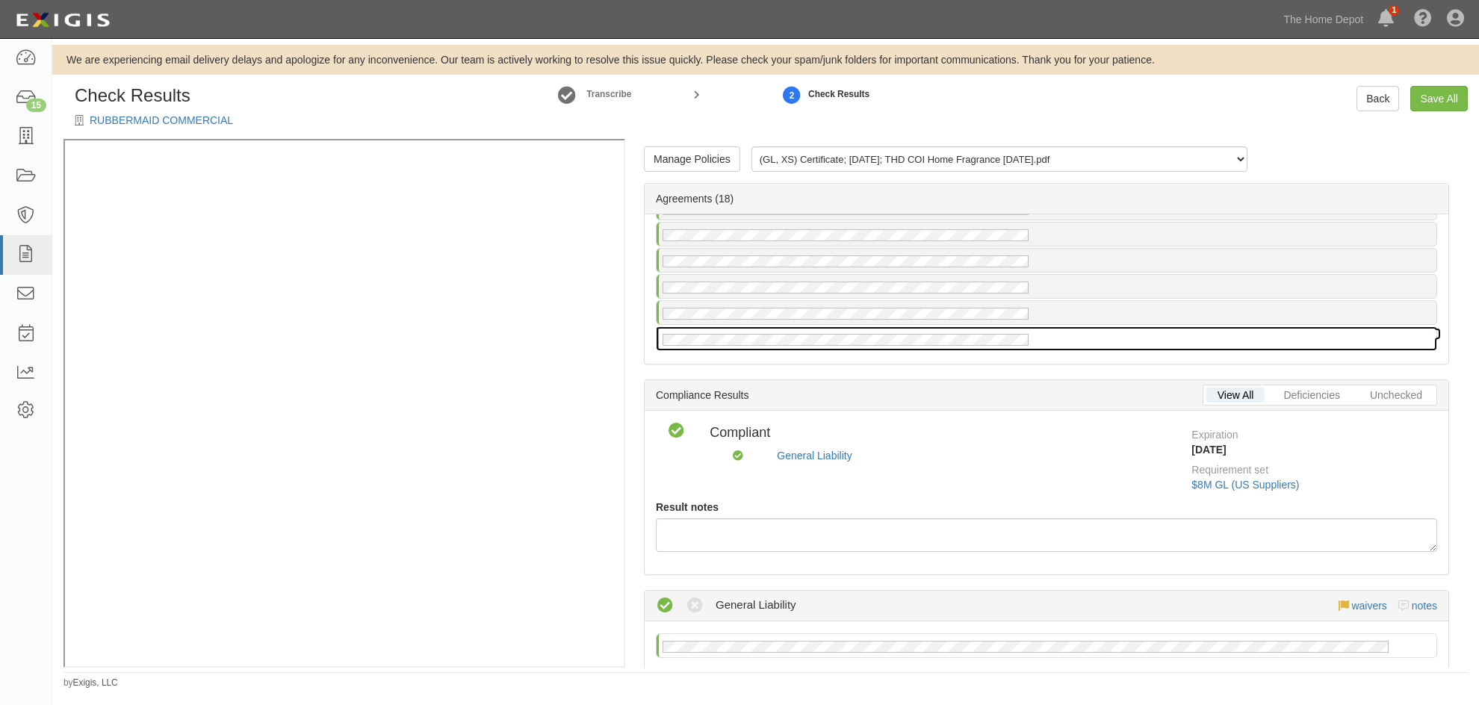
click at [1087, 348] on div at bounding box center [1047, 338] width 780 height 23
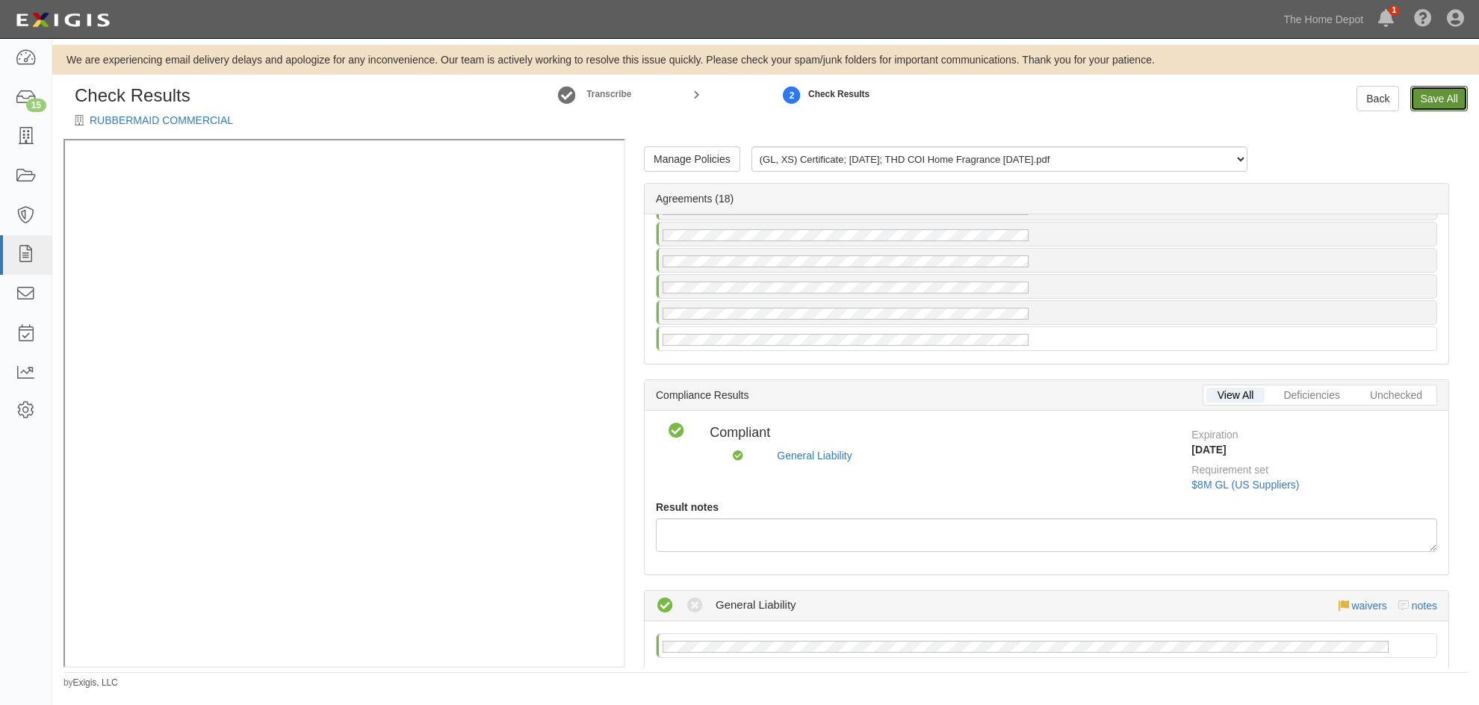
click at [1421, 98] on link "Save All" at bounding box center [1439, 98] width 58 height 25
radio input "false"
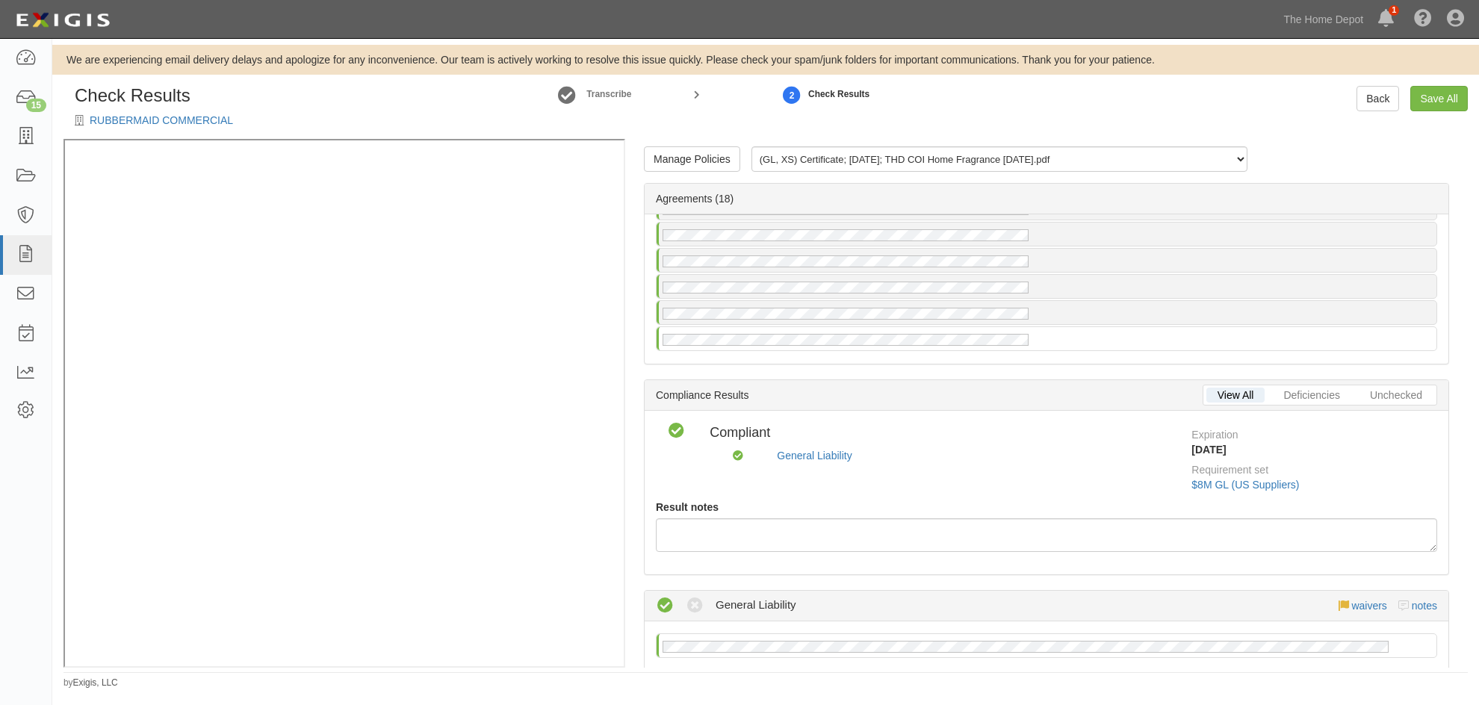
radio input "false"
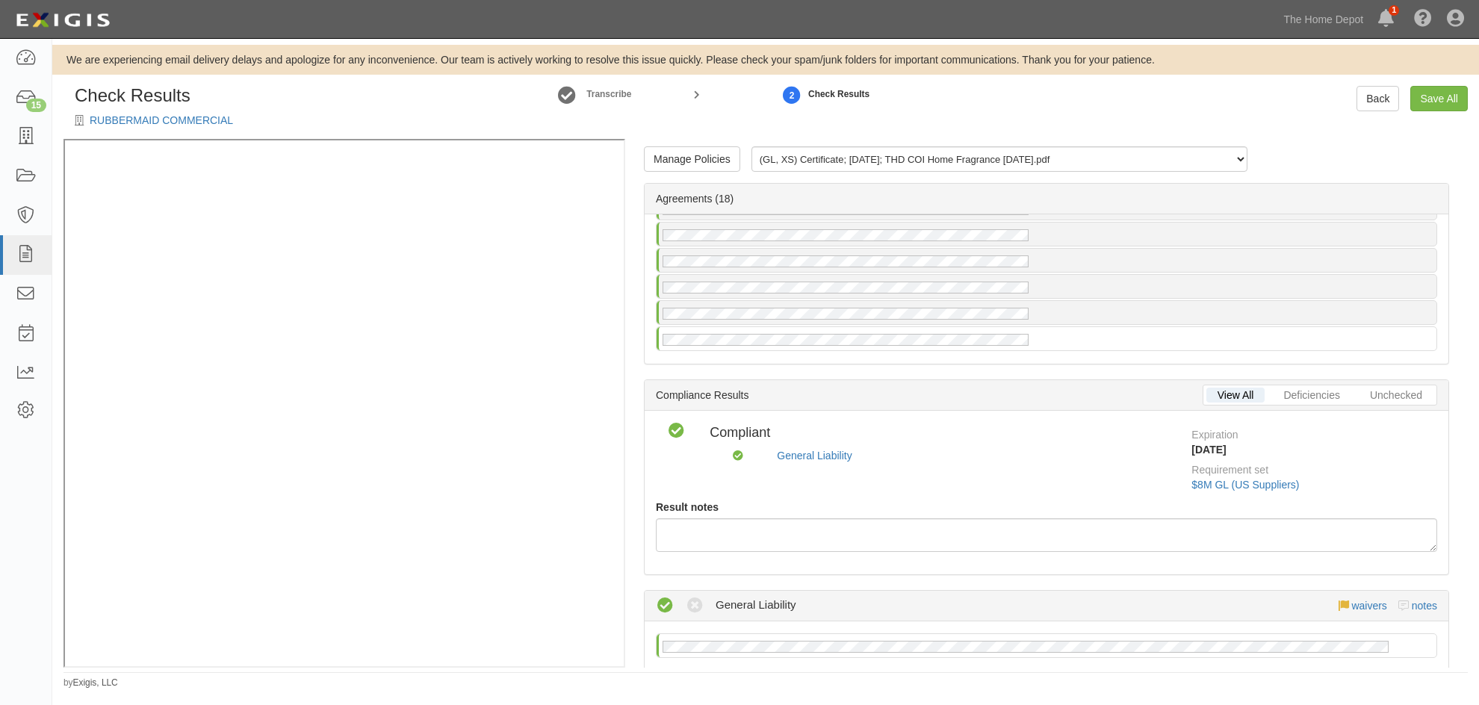
radio input "false"
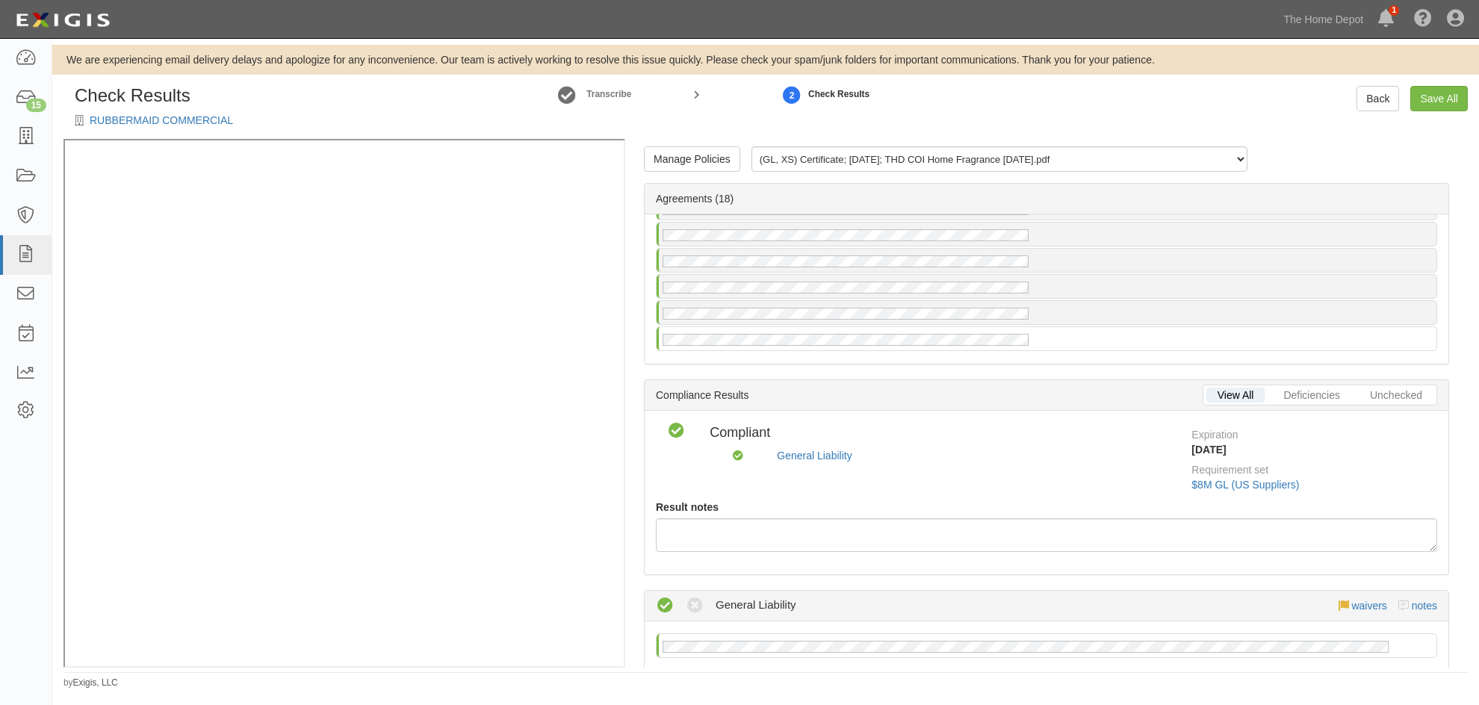
radio input "false"
radio input "true"
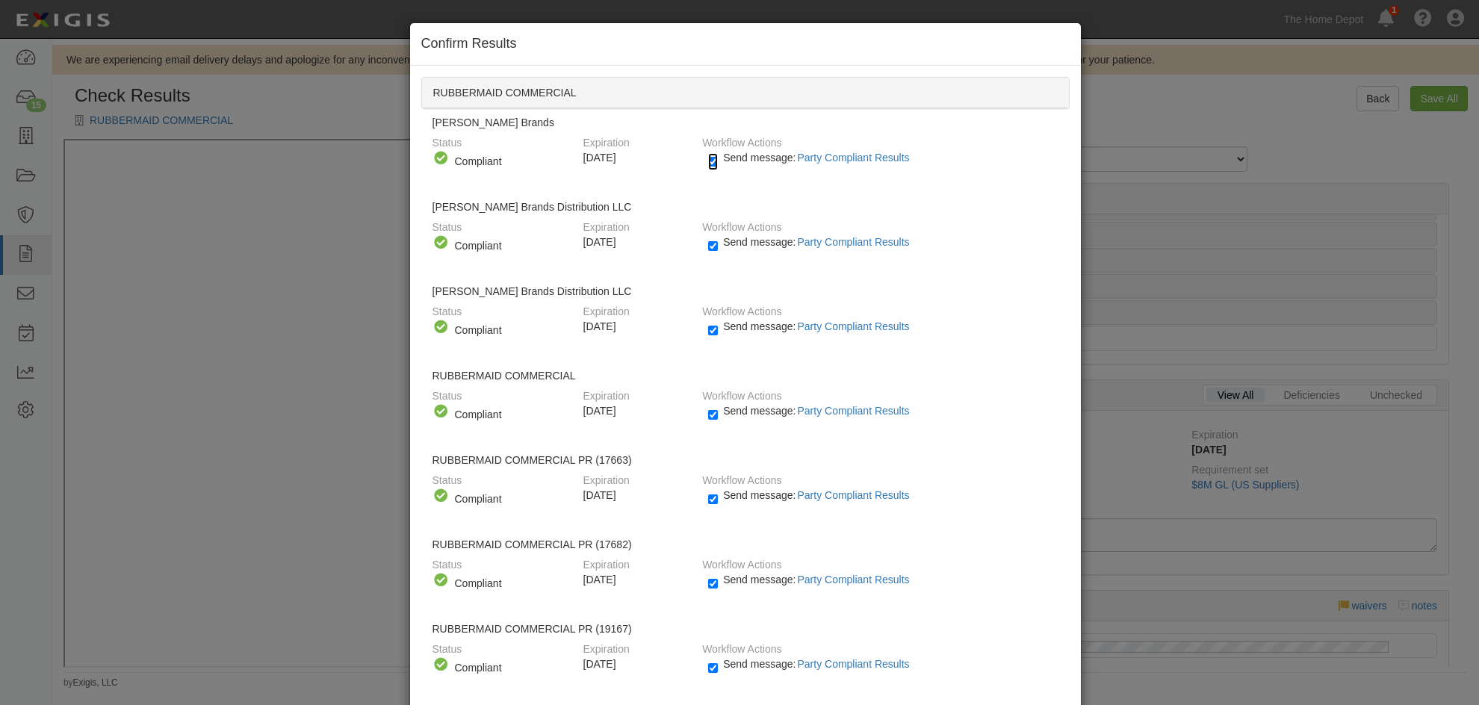
click at [710, 158] on input "Send message: Party Compliant Results" at bounding box center [713, 161] width 10 height 17
checkbox input "false"
click at [708, 247] on input "Send message: Party Compliant Results" at bounding box center [713, 246] width 10 height 17
checkbox input "false"
click at [708, 331] on input "Send message: Party Compliant Results" at bounding box center [713, 330] width 10 height 17
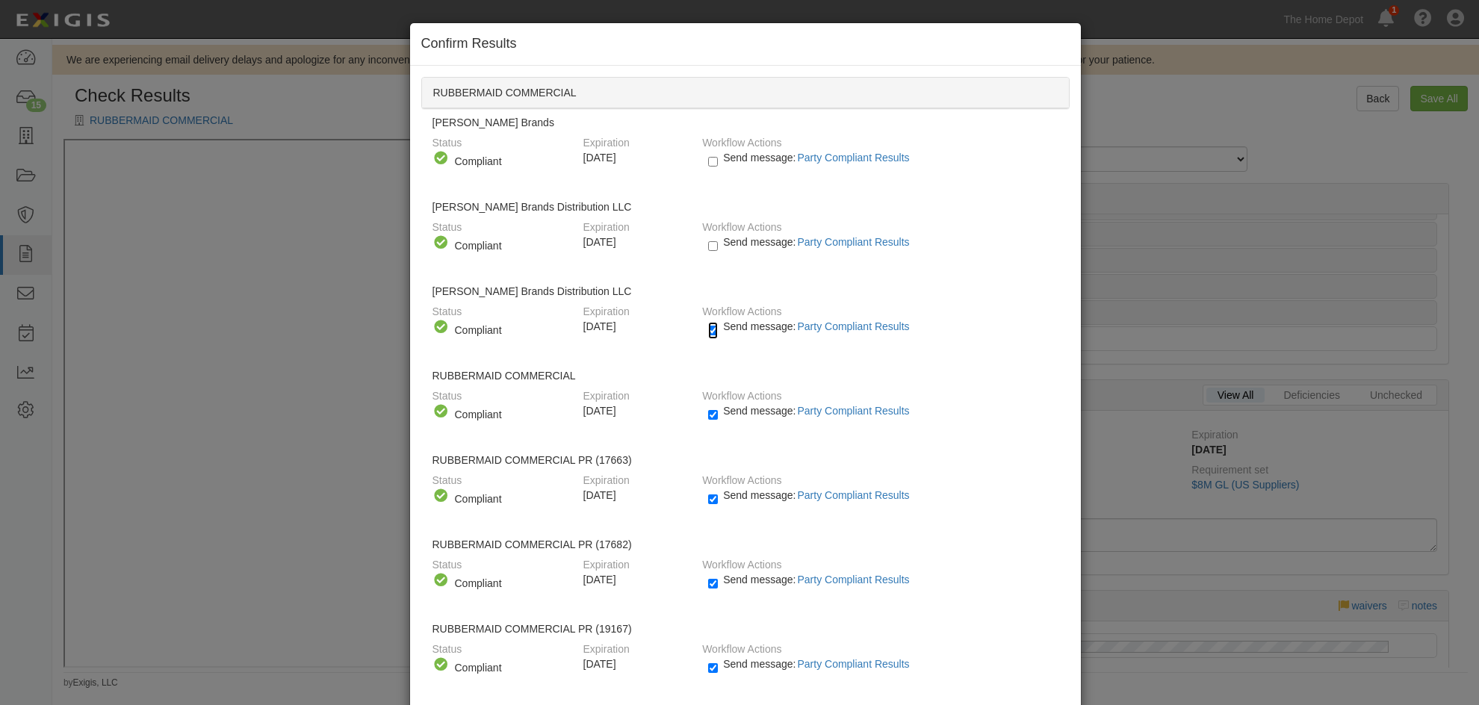
checkbox input "false"
drag, startPoint x: 709, startPoint y: 416, endPoint x: 707, endPoint y: 425, distance: 9.1
click at [709, 417] on input "Send message: Party Compliant Results" at bounding box center [713, 414] width 10 height 17
checkbox input "false"
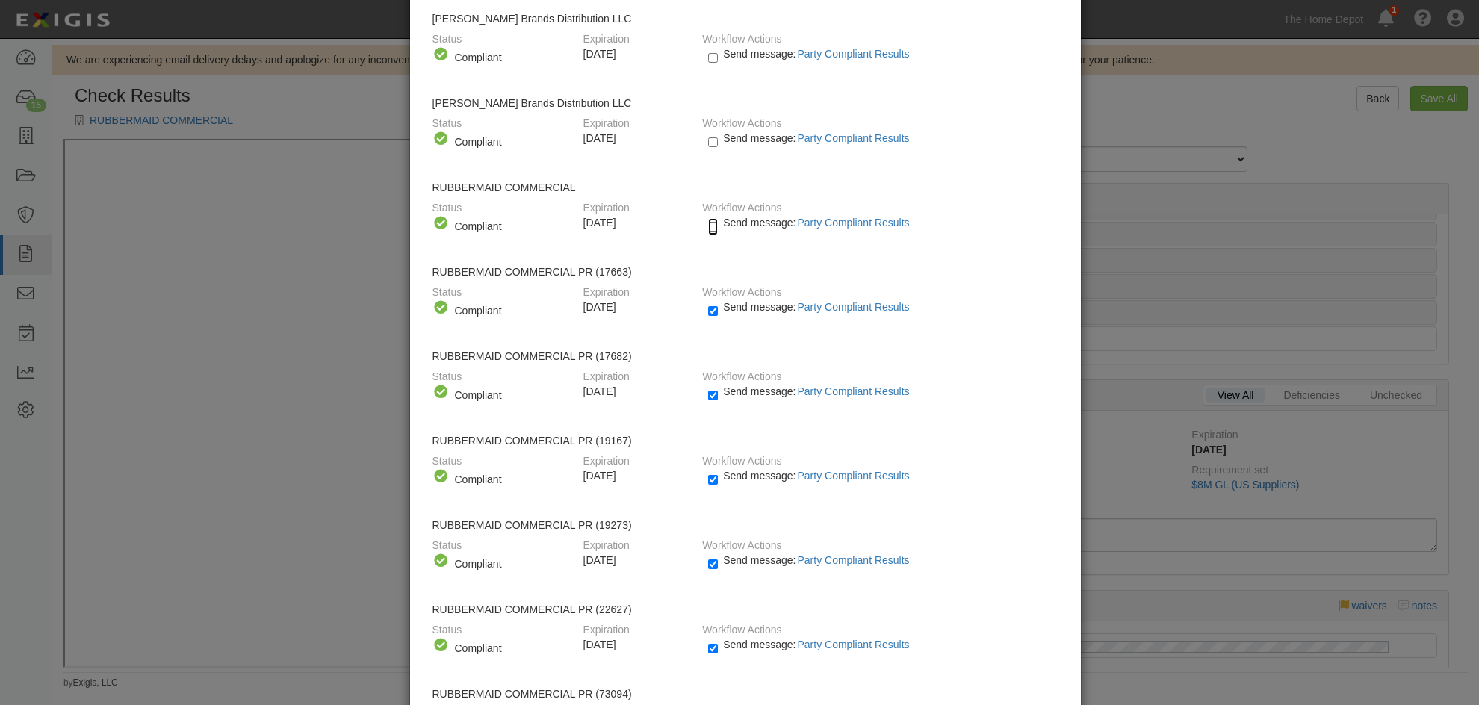
scroll to position [224, 0]
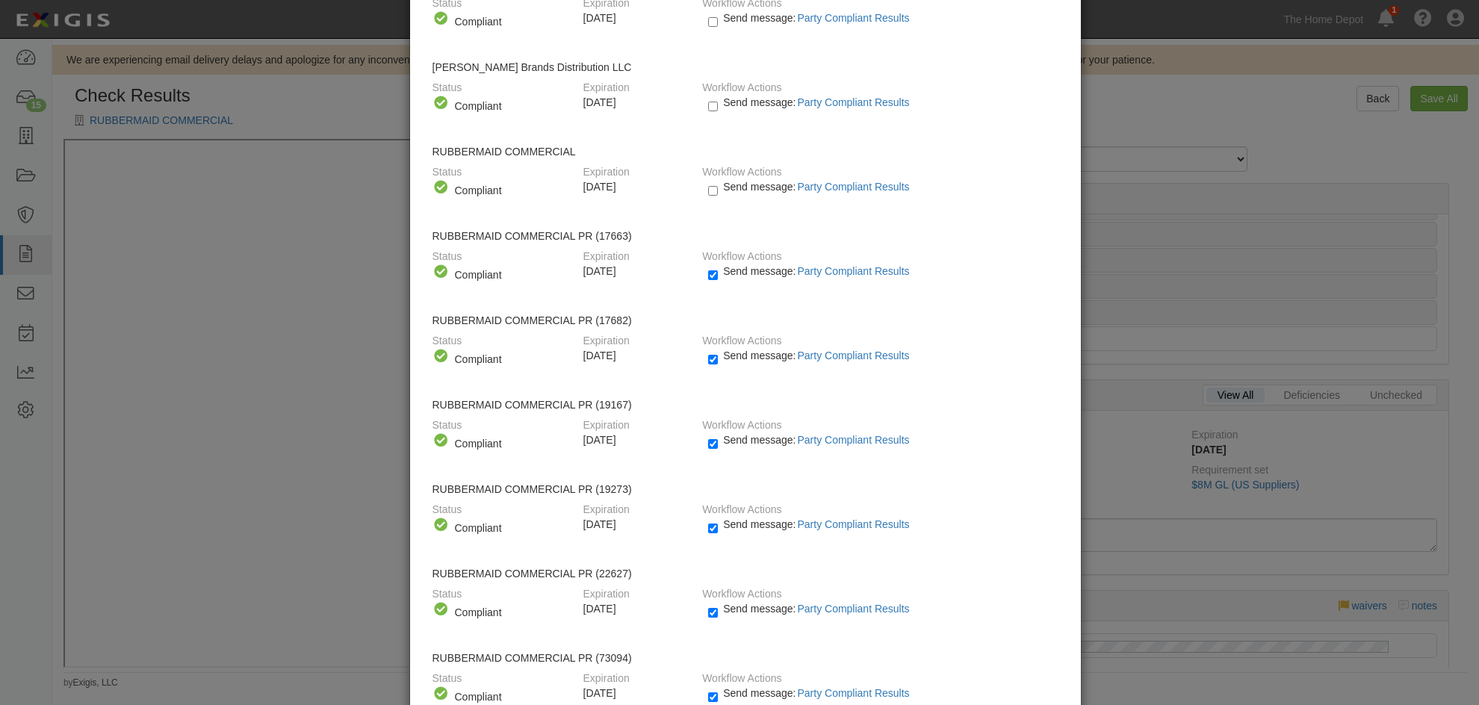
click at [715, 272] on label "Send message: Party Compliant Results" at bounding box center [811, 278] width 207 height 19
click at [715, 272] on input "Send message: Party Compliant Results" at bounding box center [713, 275] width 10 height 17
checkbox input "false"
click at [708, 358] on input "Send message: Party Compliant Results" at bounding box center [713, 359] width 10 height 17
checkbox input "false"
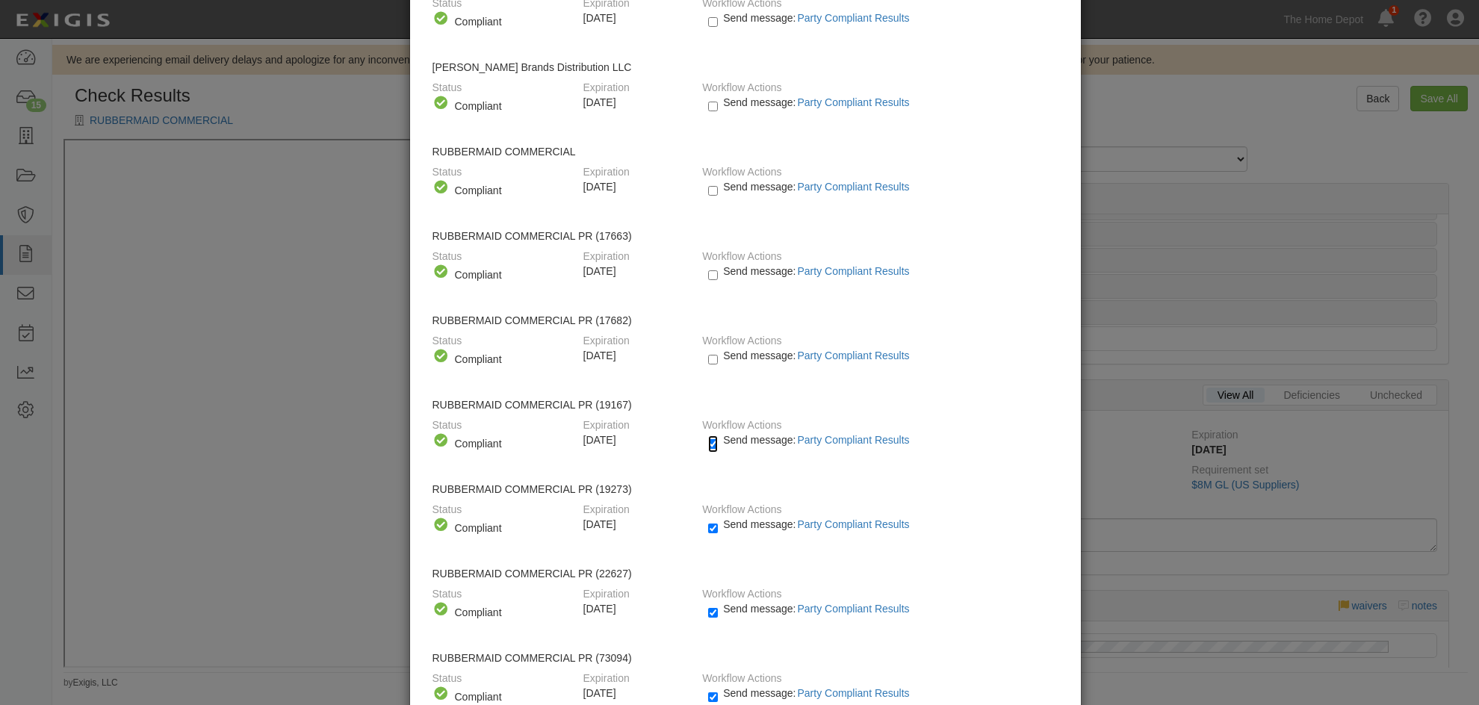
click at [708, 440] on input "Send message: Party Compliant Results" at bounding box center [713, 443] width 10 height 17
checkbox input "false"
click at [708, 527] on input "Send message: Party Compliant Results" at bounding box center [713, 528] width 10 height 17
checkbox input "false"
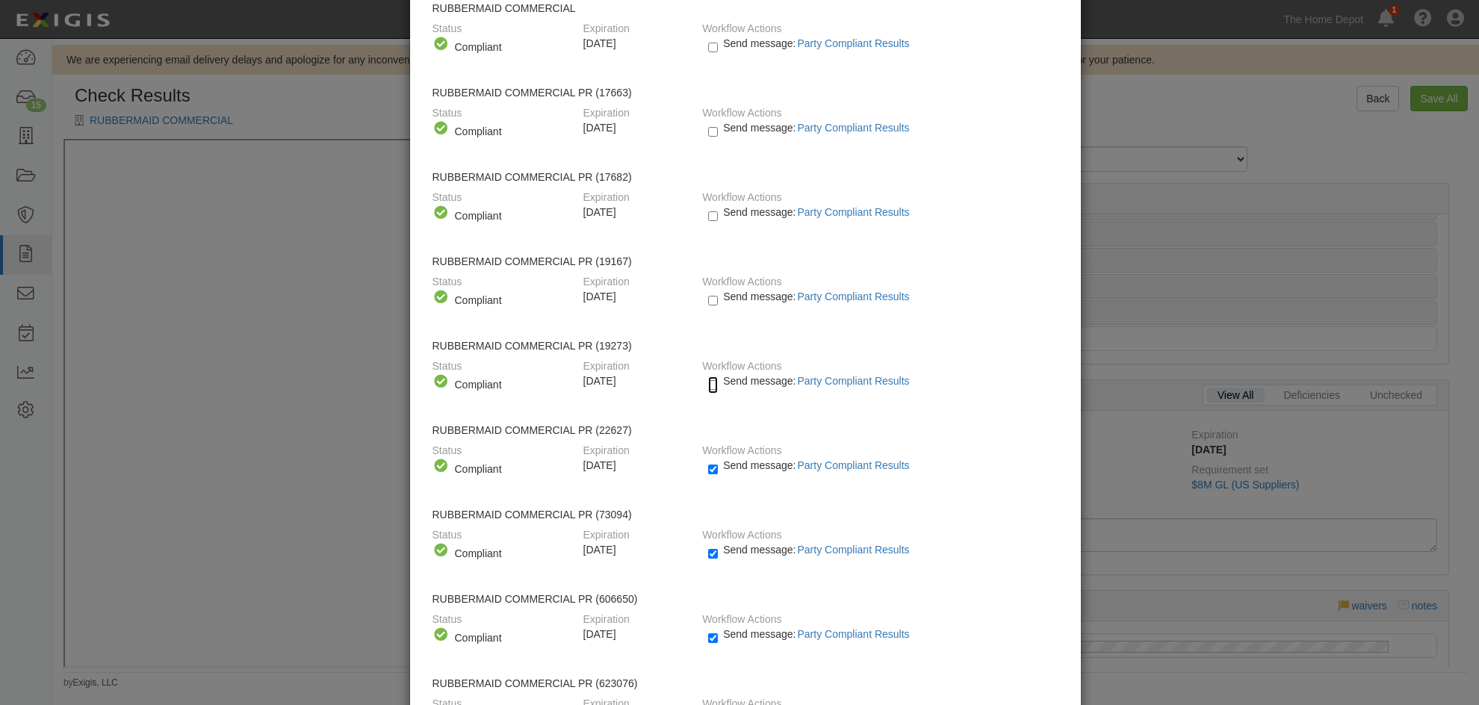
scroll to position [373, 0]
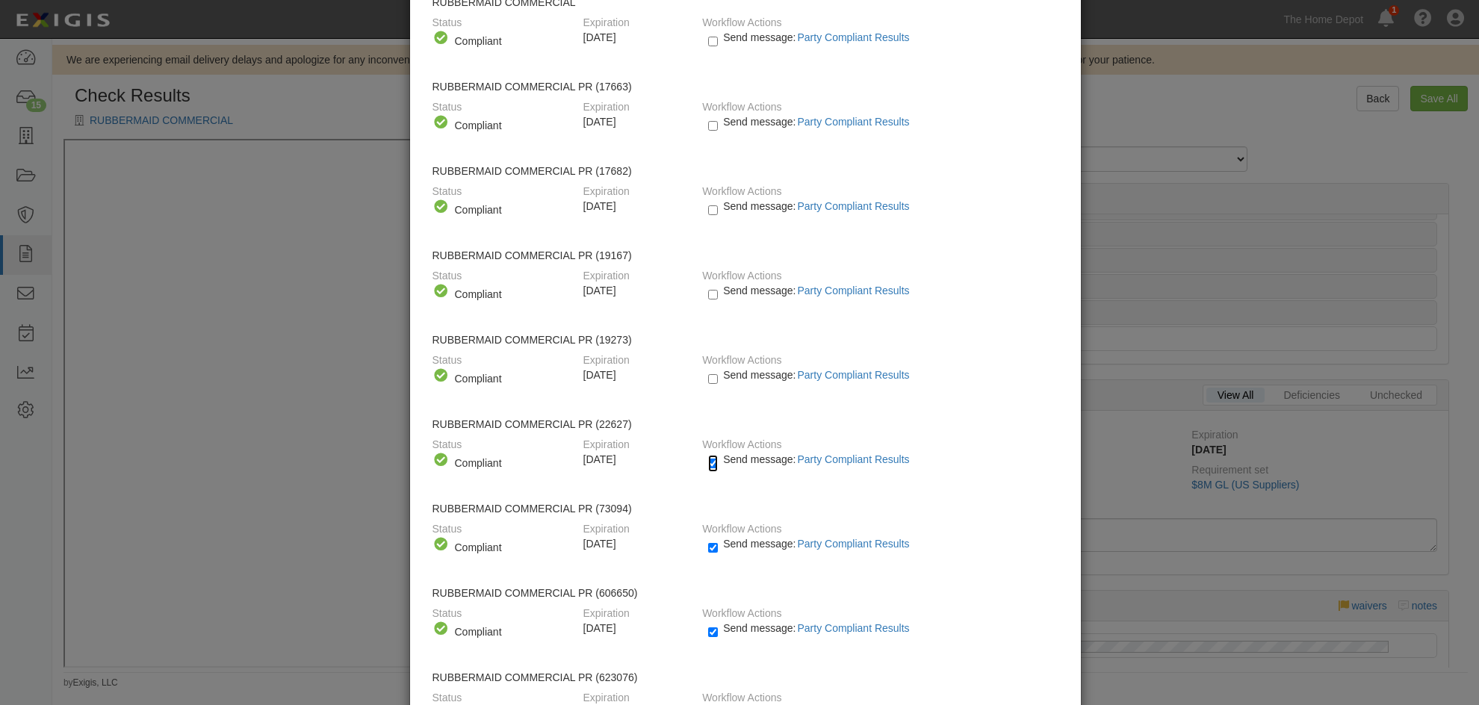
click at [708, 465] on input "Send message: Party Compliant Results" at bounding box center [713, 463] width 10 height 17
checkbox input "false"
drag, startPoint x: 706, startPoint y: 548, endPoint x: 704, endPoint y: 556, distance: 7.6
click at [708, 548] on input "Send message: Party Compliant Results" at bounding box center [713, 547] width 10 height 17
checkbox input "false"
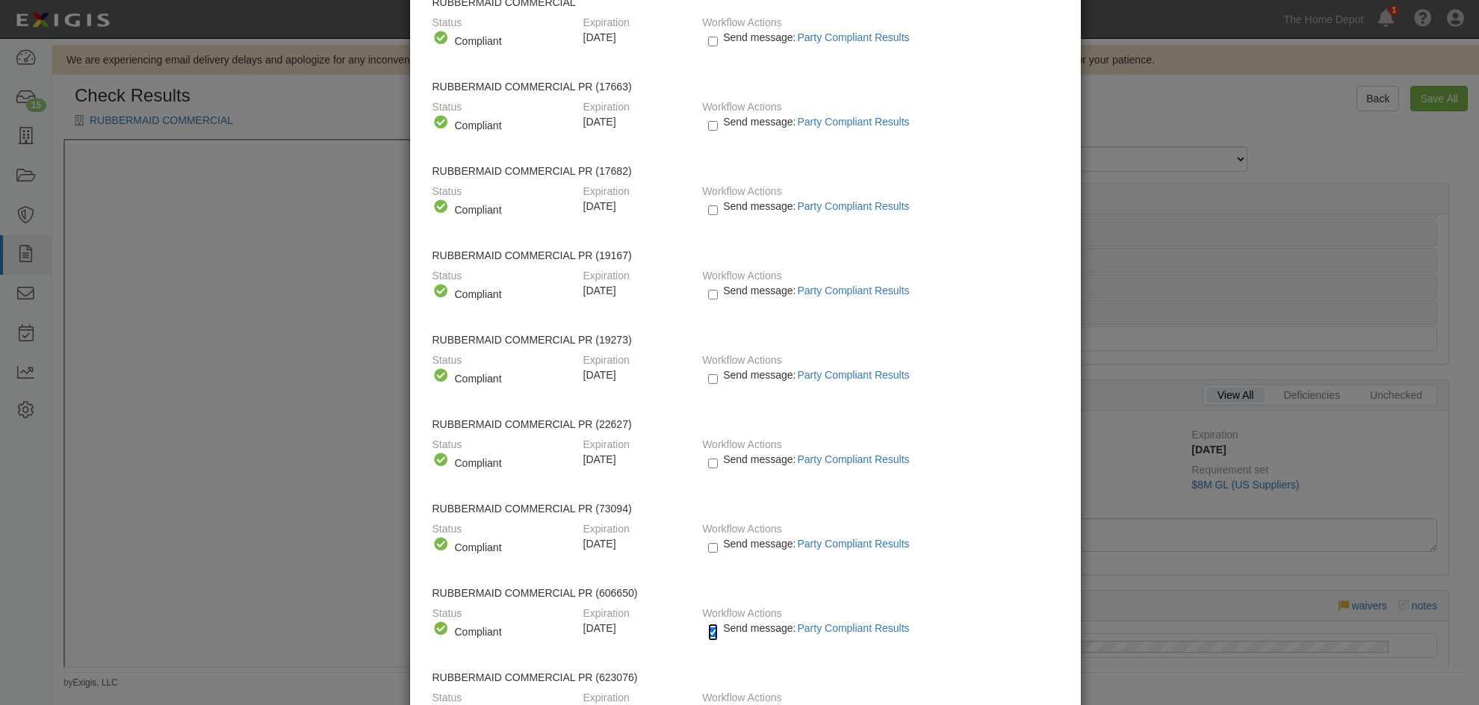
click at [708, 628] on input "Send message: Party Compliant Results" at bounding box center [713, 632] width 10 height 17
checkbox input "false"
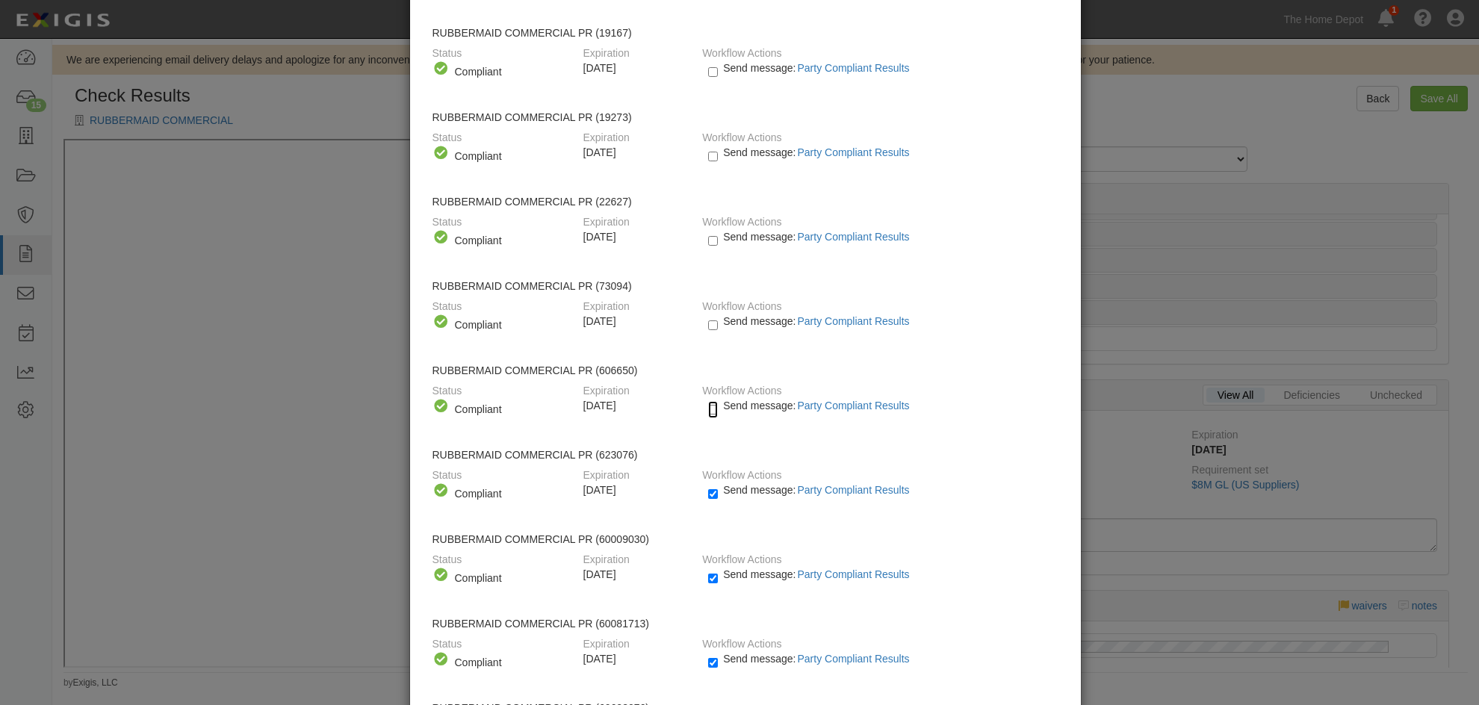
scroll to position [598, 0]
click at [708, 493] on input "Send message: Party Compliant Results" at bounding box center [713, 492] width 10 height 17
checkbox input "false"
click at [708, 580] on input "Send message: Party Compliant Results" at bounding box center [713, 576] width 10 height 17
checkbox input "false"
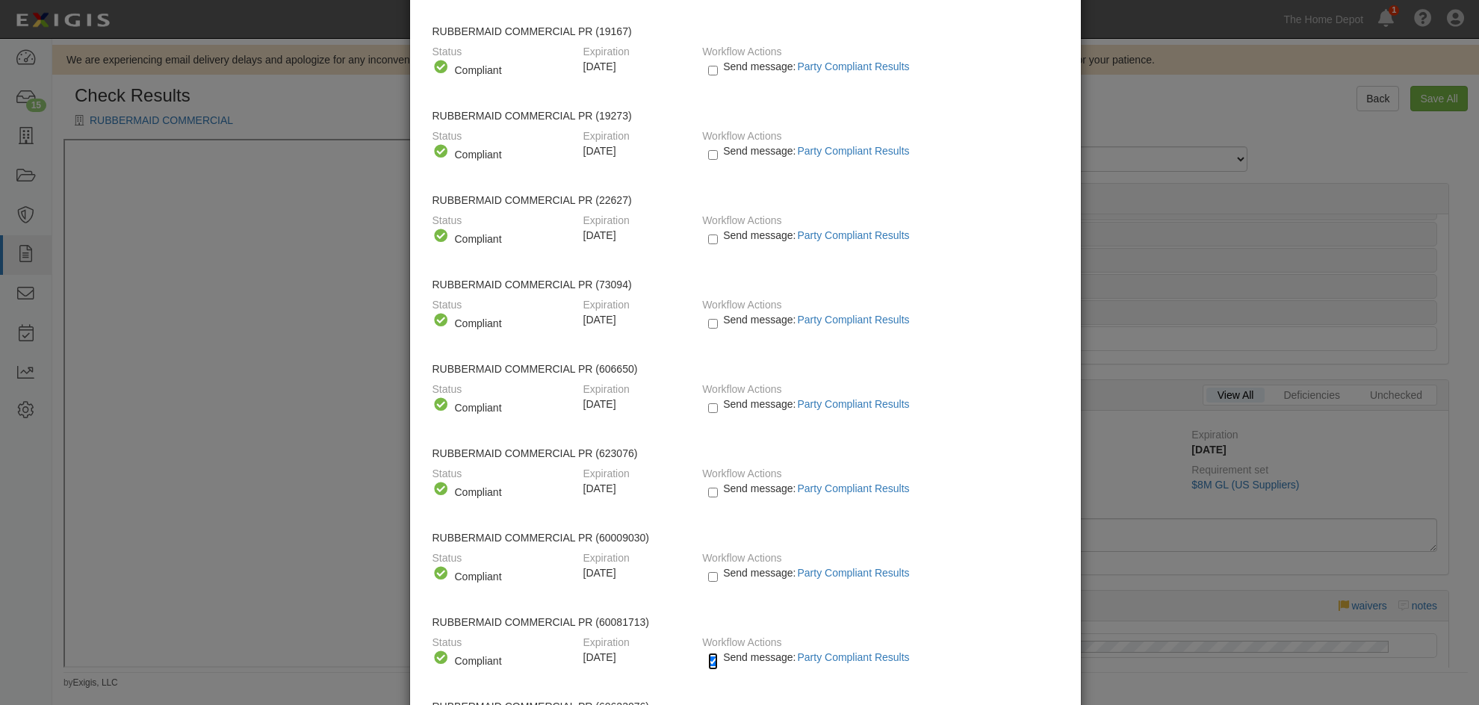
drag, startPoint x: 709, startPoint y: 662, endPoint x: 722, endPoint y: 653, distance: 15.5
click at [709, 661] on input "Send message: Party Compliant Results" at bounding box center [713, 661] width 10 height 17
checkbox input "false"
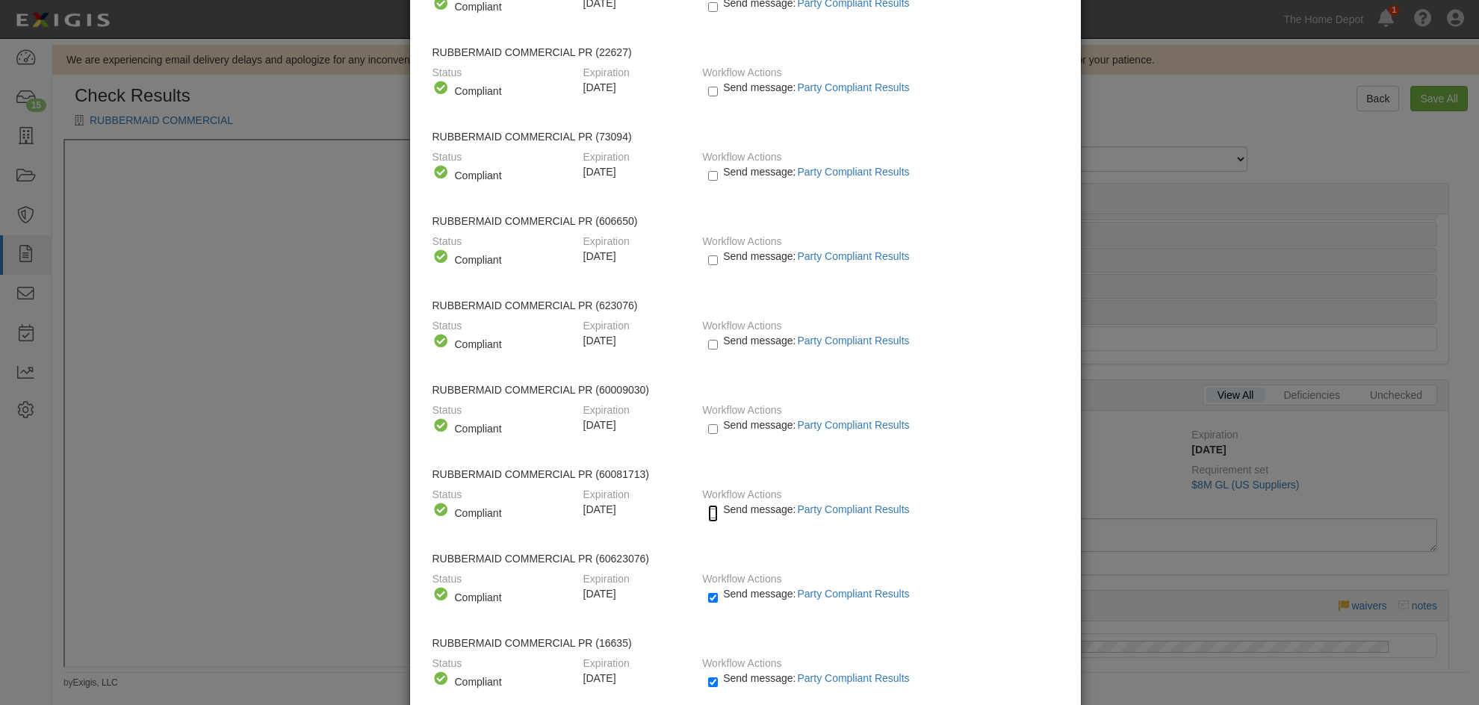
scroll to position [747, 0]
click at [708, 598] on input "Send message: Party Compliant Results" at bounding box center [713, 596] width 10 height 17
checkbox input "false"
drag, startPoint x: 708, startPoint y: 683, endPoint x: 719, endPoint y: 674, distance: 14.3
click at [708, 682] on input "Send message: Party Compliant Results" at bounding box center [713, 680] width 10 height 17
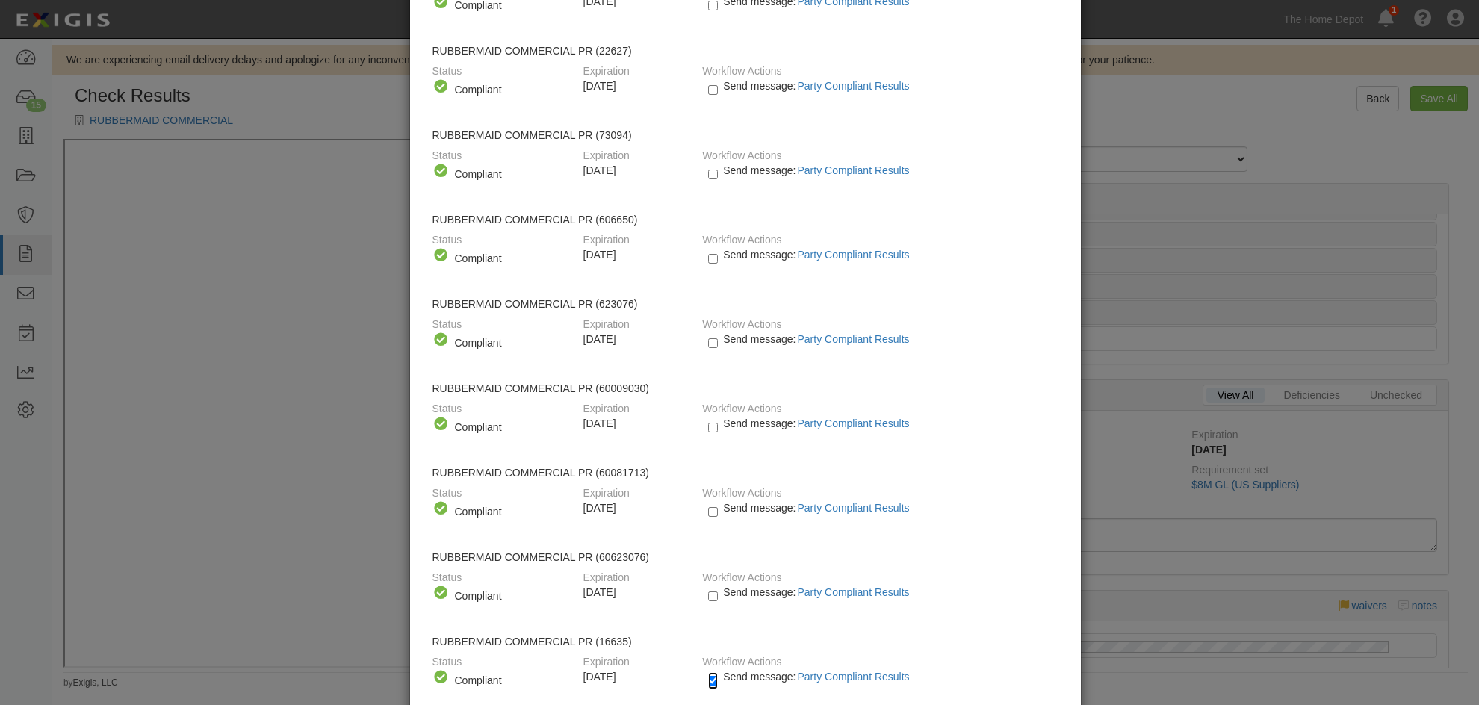
checkbox input "false"
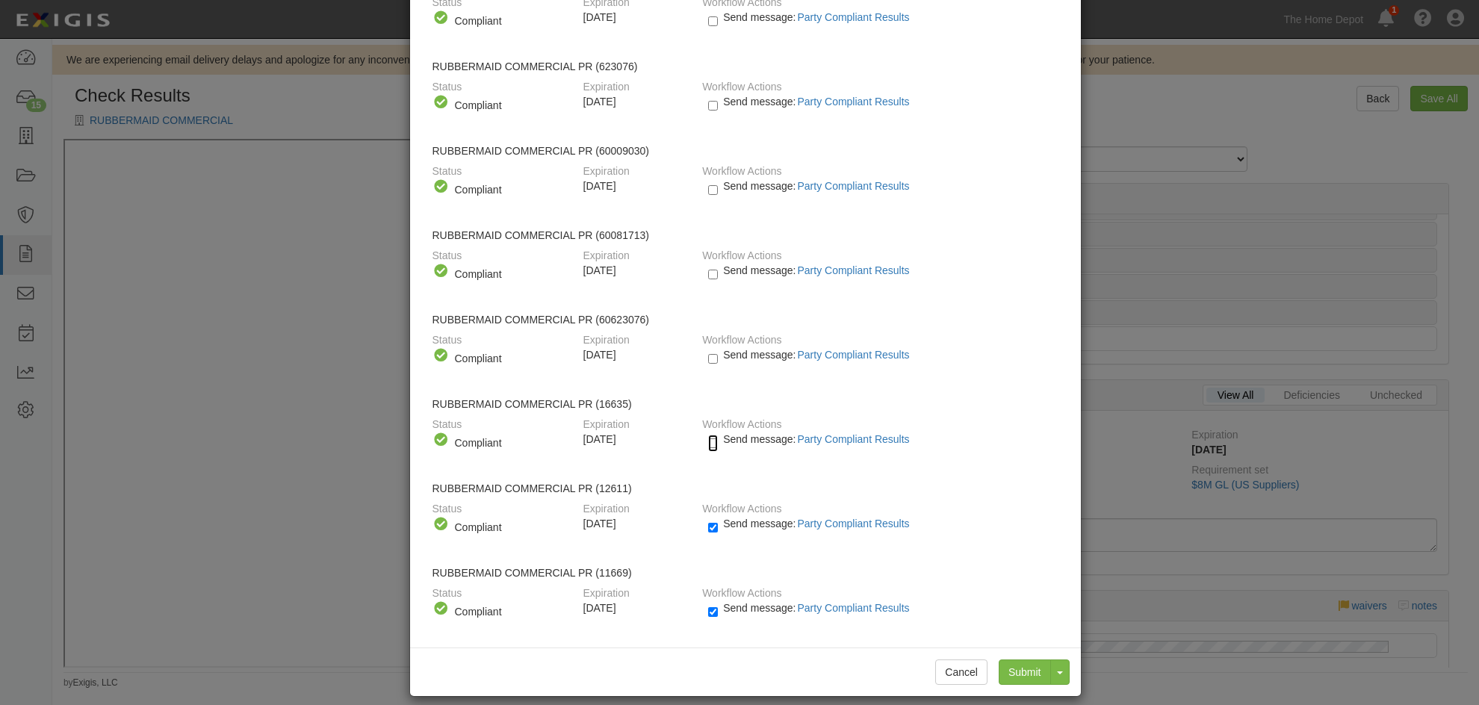
scroll to position [999, 0]
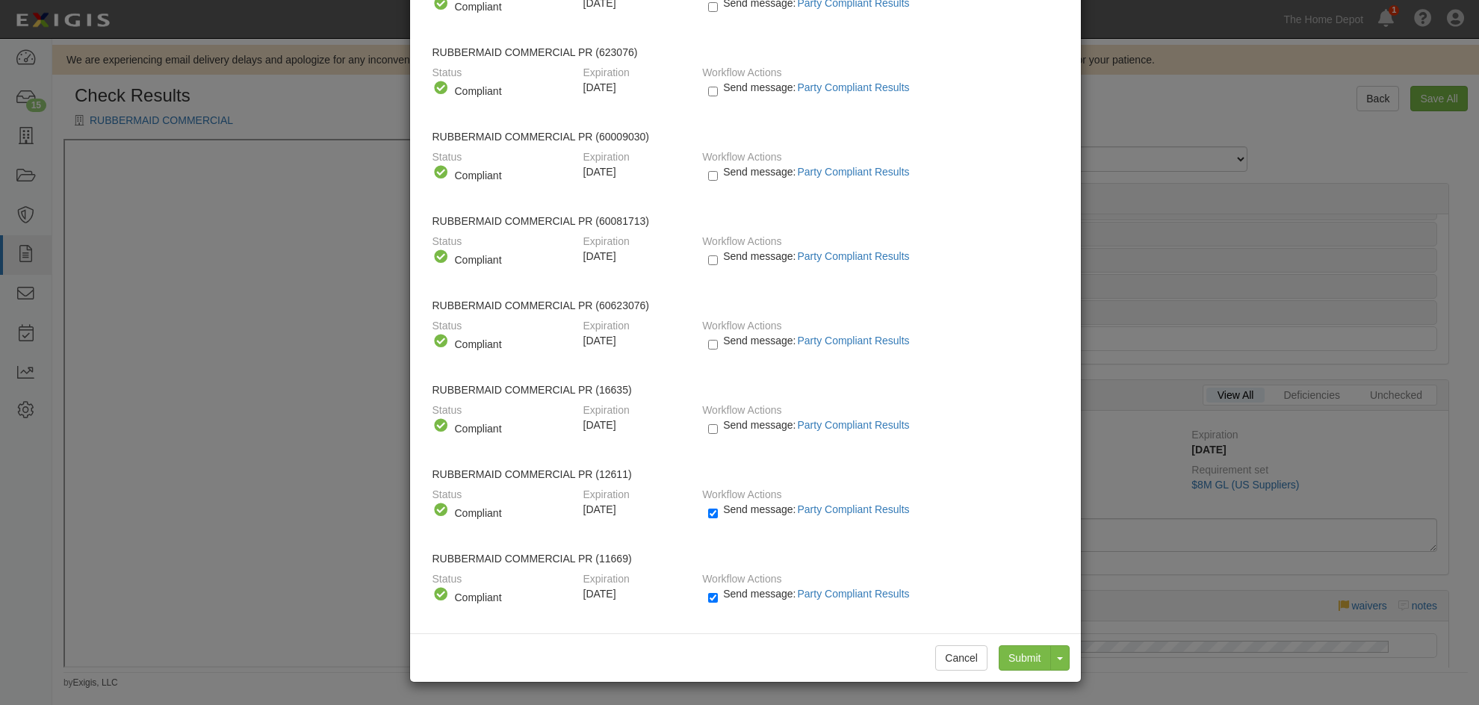
click at [714, 516] on label "Send message: Party Compliant Results" at bounding box center [811, 516] width 207 height 19
click at [714, 516] on input "Send message: Party Compliant Results" at bounding box center [713, 513] width 10 height 17
checkbox input "false"
click at [710, 599] on input "Send message: Party Compliant Results" at bounding box center [713, 597] width 10 height 17
checkbox input "false"
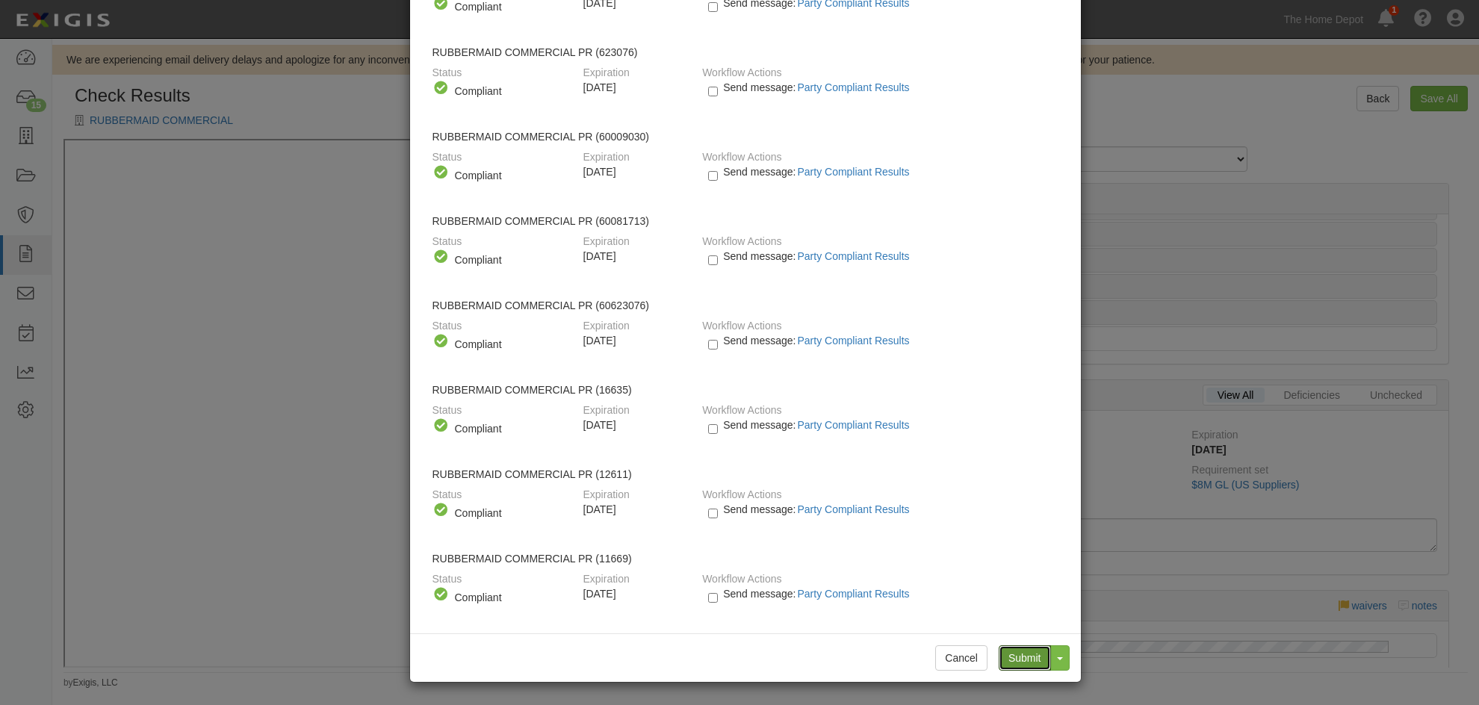
click at [1019, 650] on input "Submit" at bounding box center [1025, 657] width 52 height 25
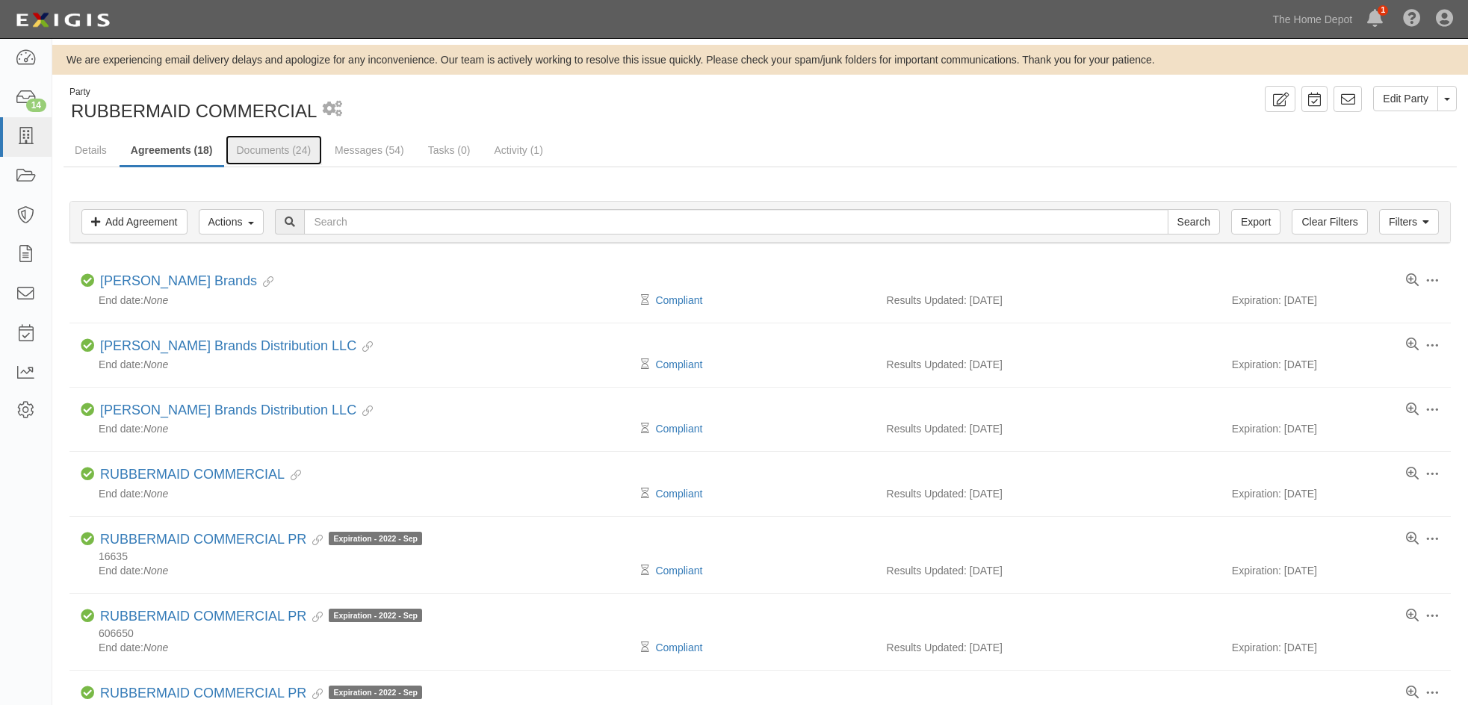
click at [297, 154] on link "Documents (24)" at bounding box center [274, 150] width 97 height 30
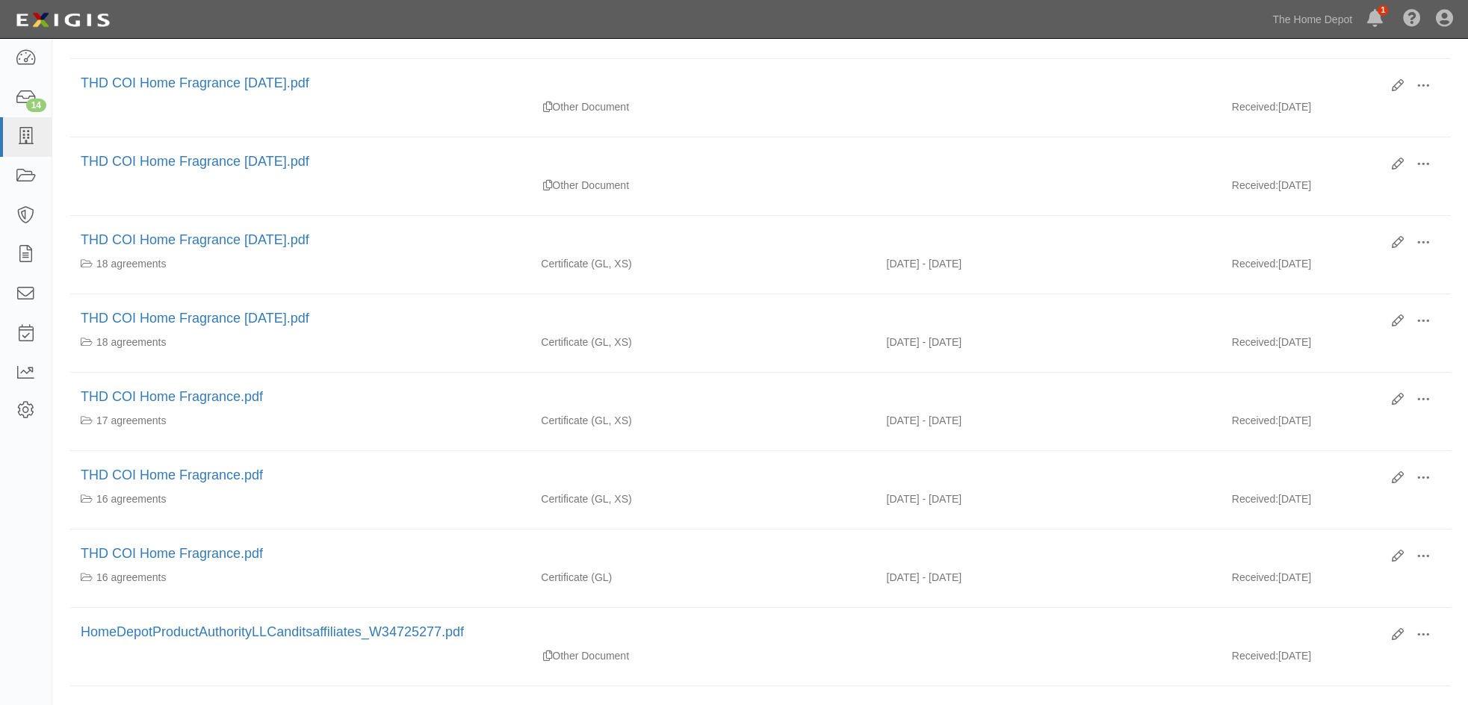
scroll to position [448, 0]
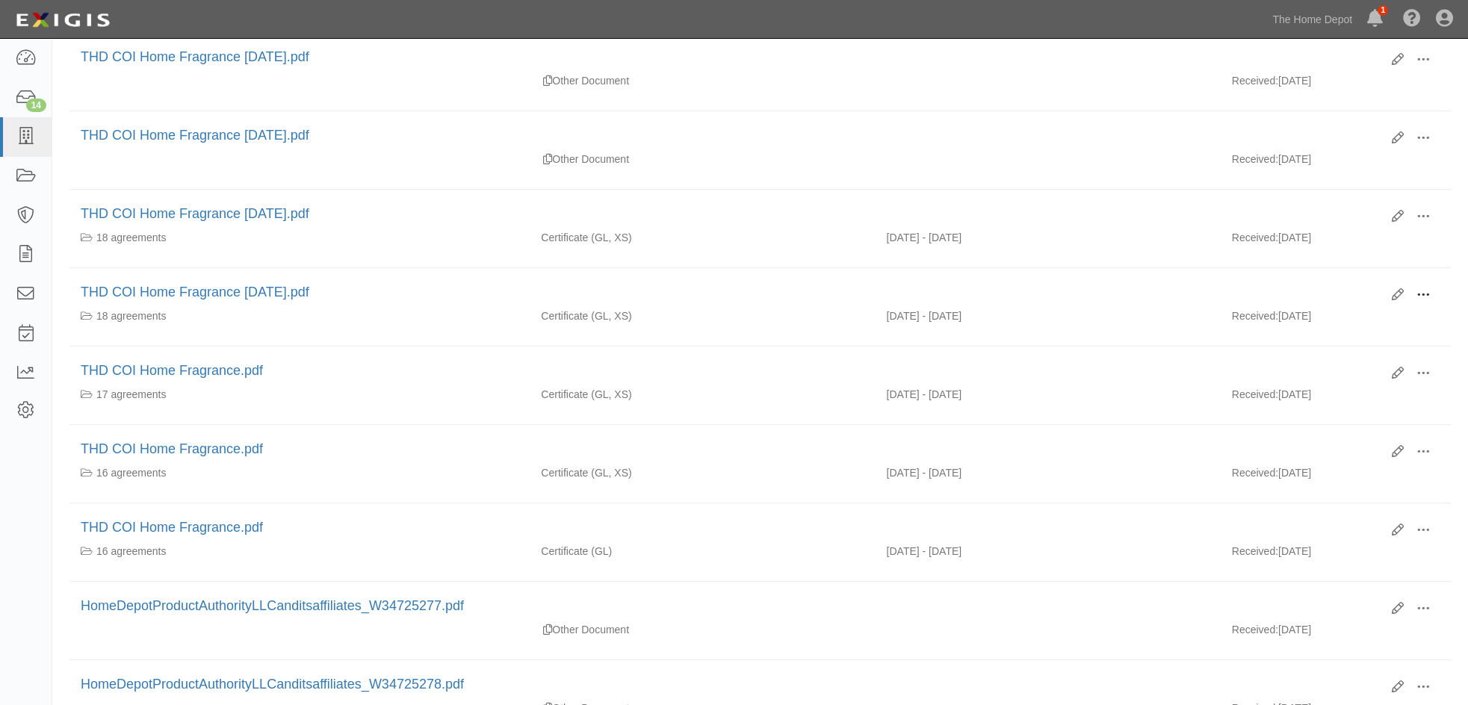
click at [1429, 293] on span at bounding box center [1422, 294] width 13 height 13
click at [1348, 323] on link "View" at bounding box center [1350, 316] width 118 height 27
click at [1400, 289] on icon at bounding box center [1397, 295] width 12 height 12
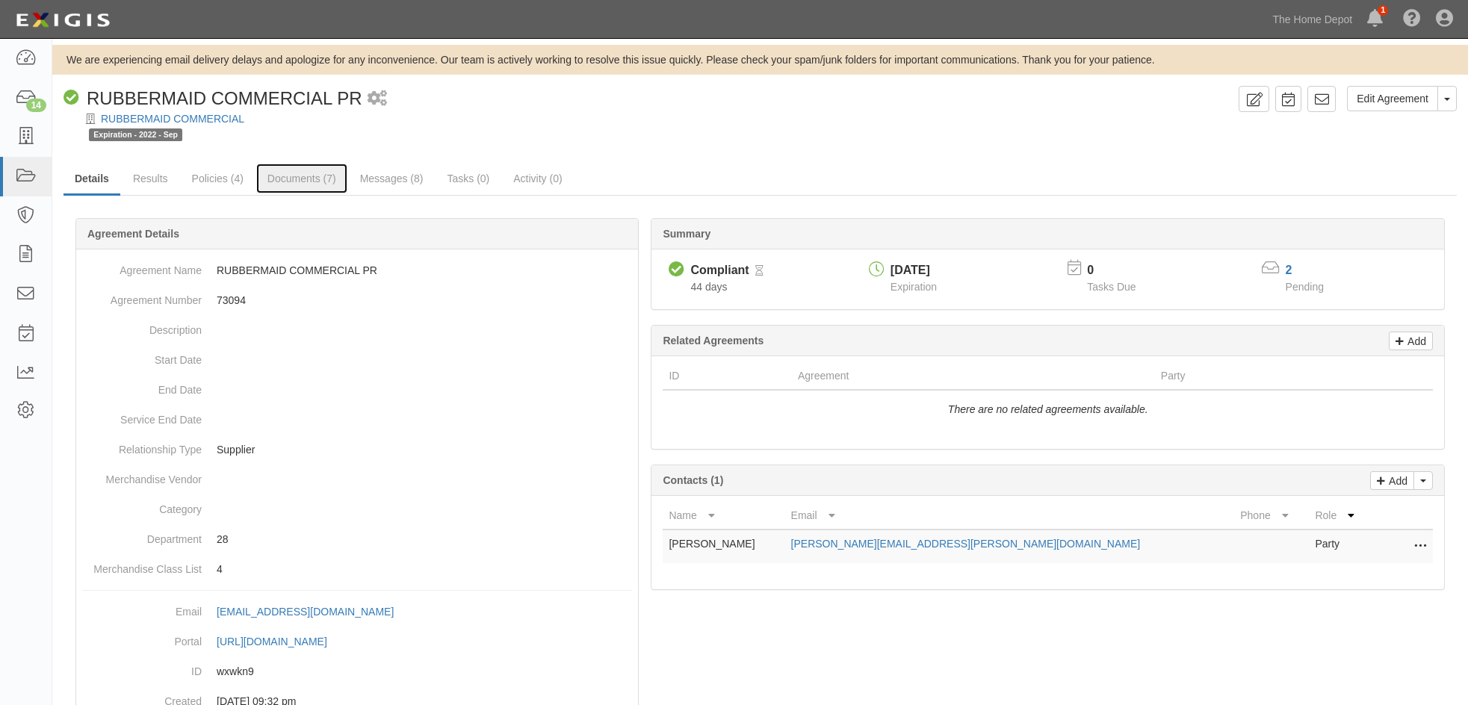
click at [290, 182] on link "Documents (7)" at bounding box center [301, 179] width 91 height 30
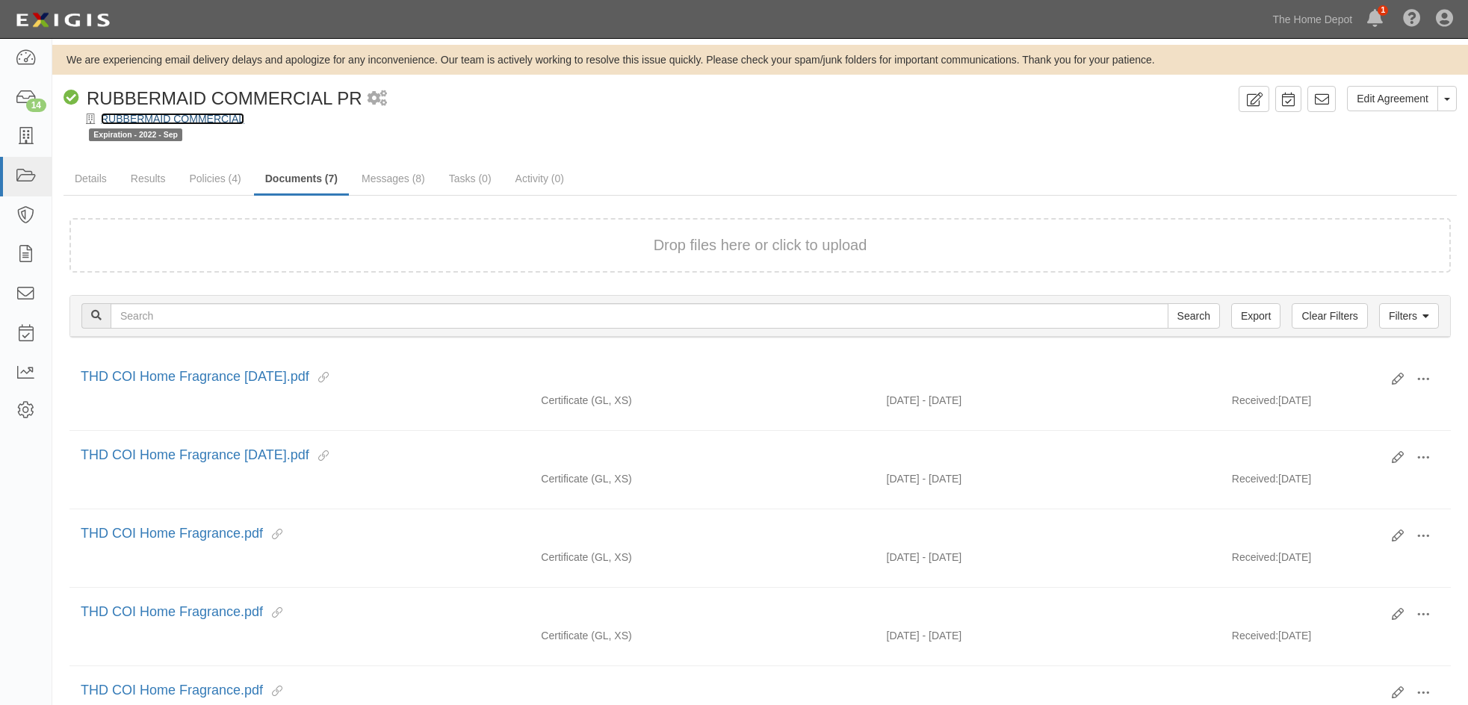
click at [161, 117] on link "RUBBERMAID COMMERCIAL" at bounding box center [172, 119] width 143 height 12
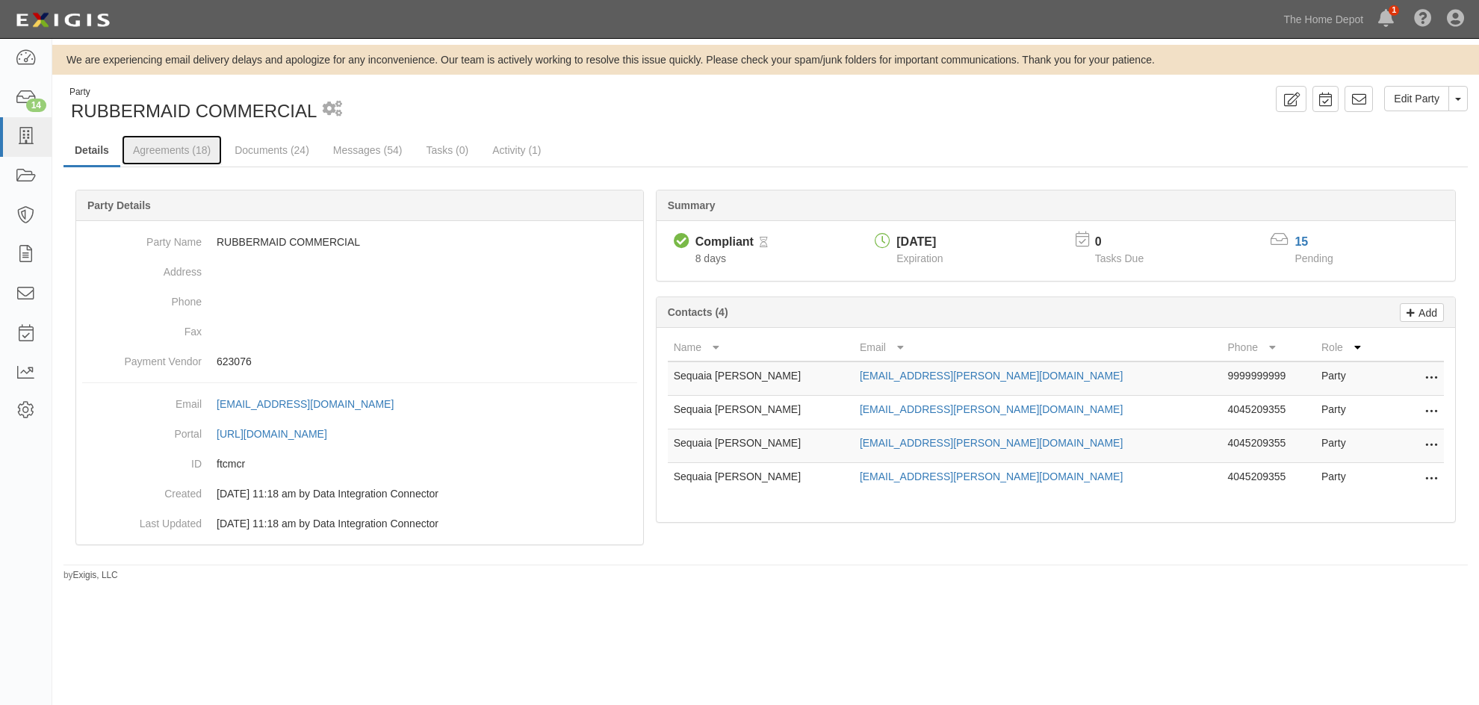
click at [165, 150] on link "Agreements (18)" at bounding box center [172, 150] width 100 height 30
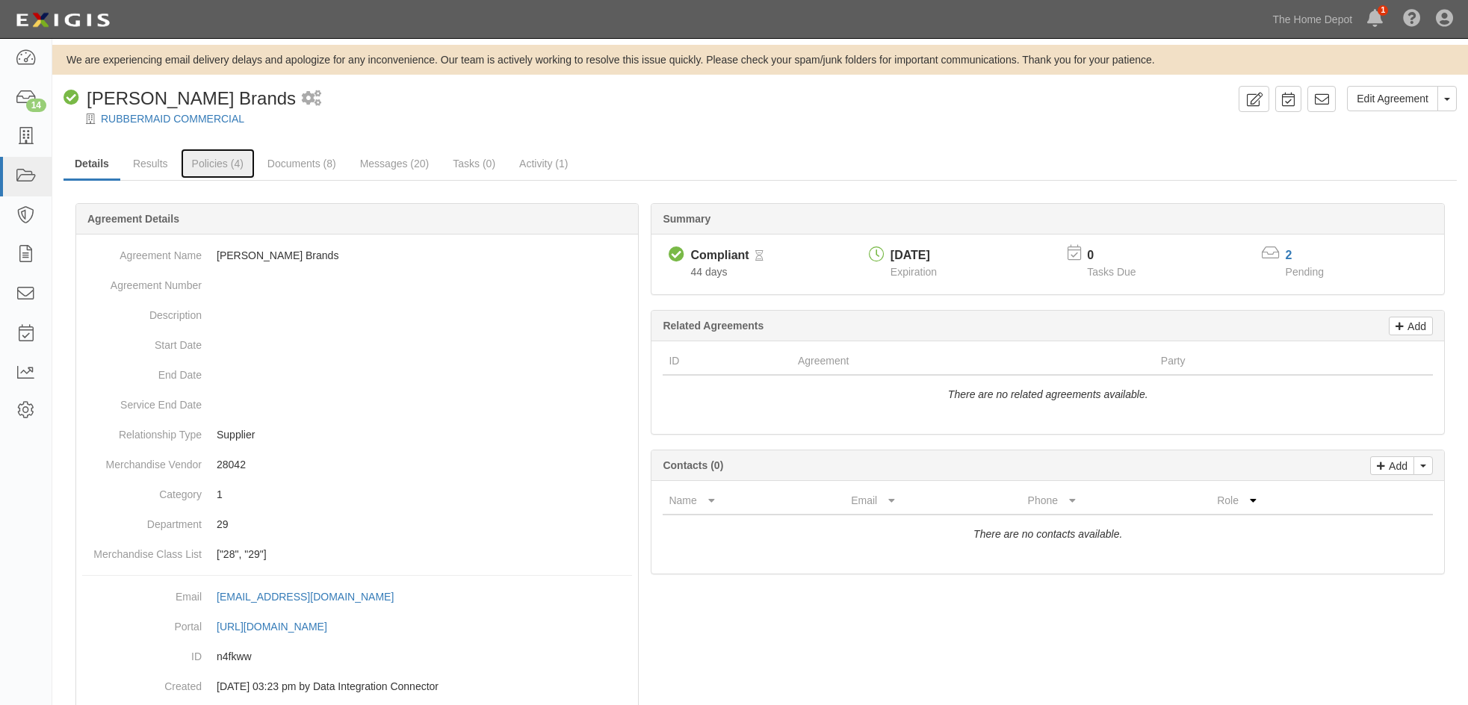
click at [203, 165] on link "Policies (4)" at bounding box center [218, 164] width 74 height 30
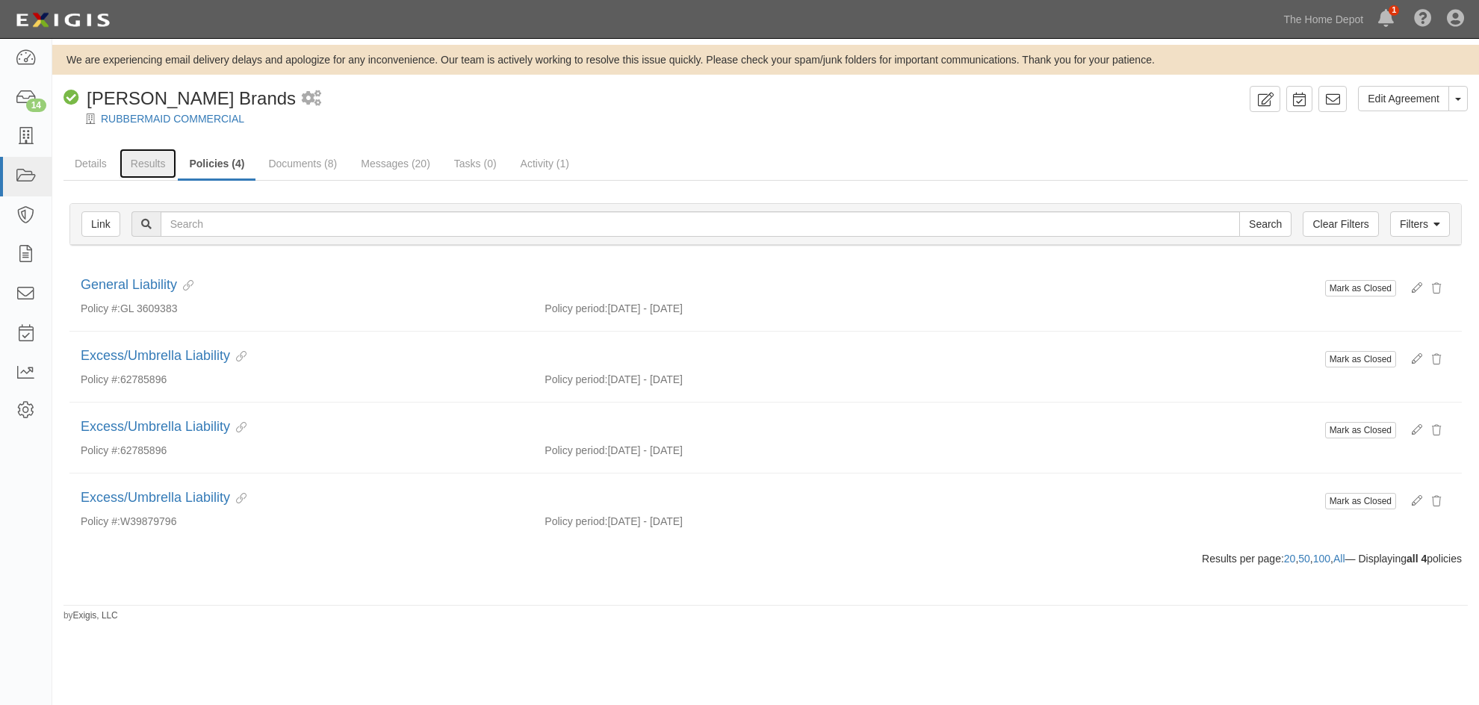
click at [160, 163] on link "Results" at bounding box center [149, 164] width 58 height 30
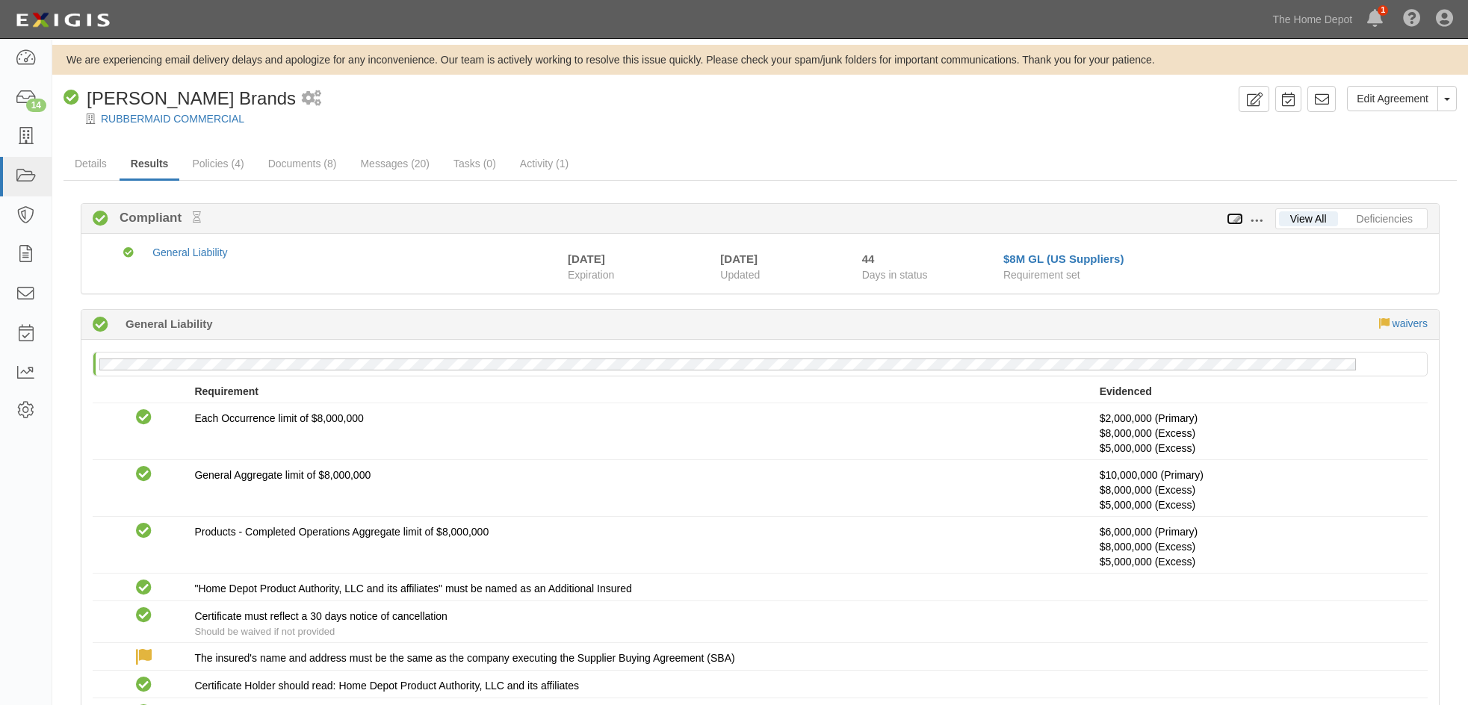
click at [1238, 214] on icon at bounding box center [1234, 219] width 16 height 10
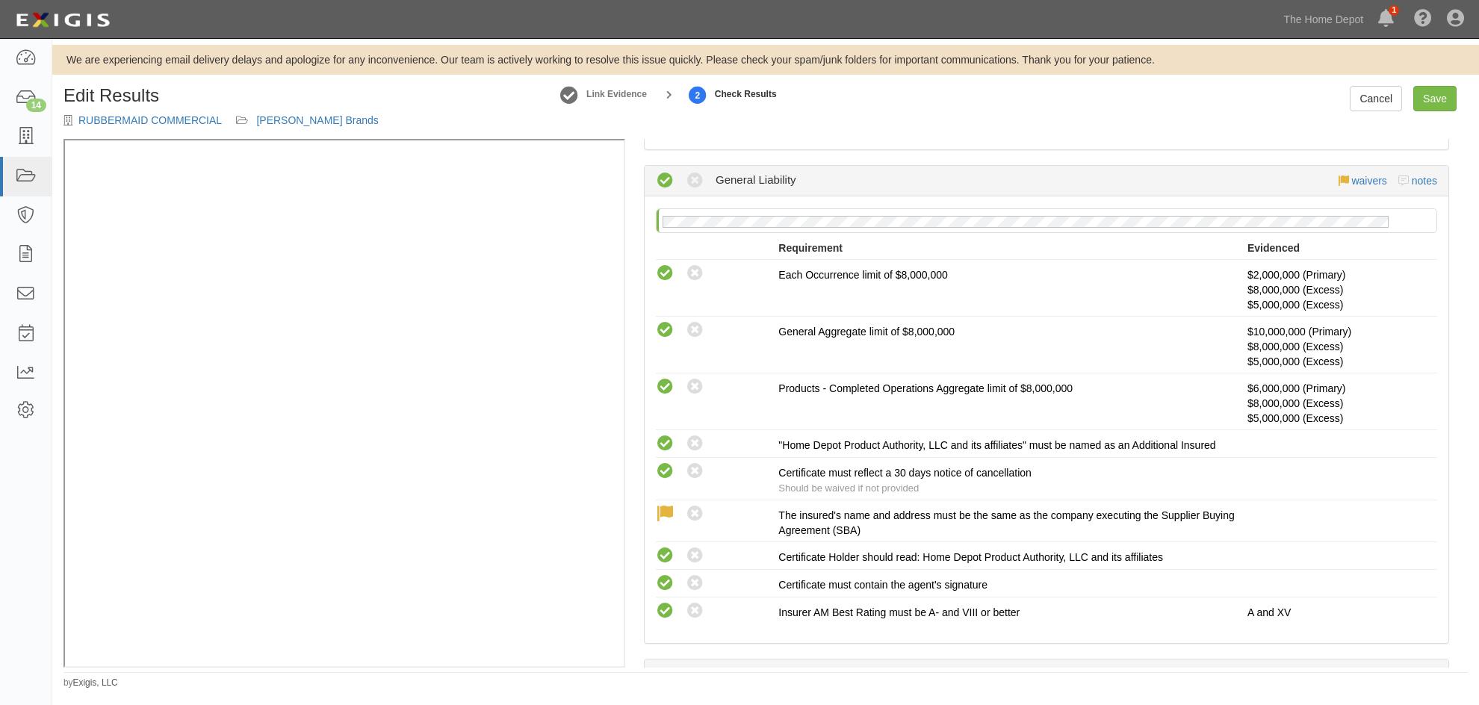
scroll to position [224, 0]
click at [1423, 105] on link "Save" at bounding box center [1434, 98] width 43 height 25
radio input "true"
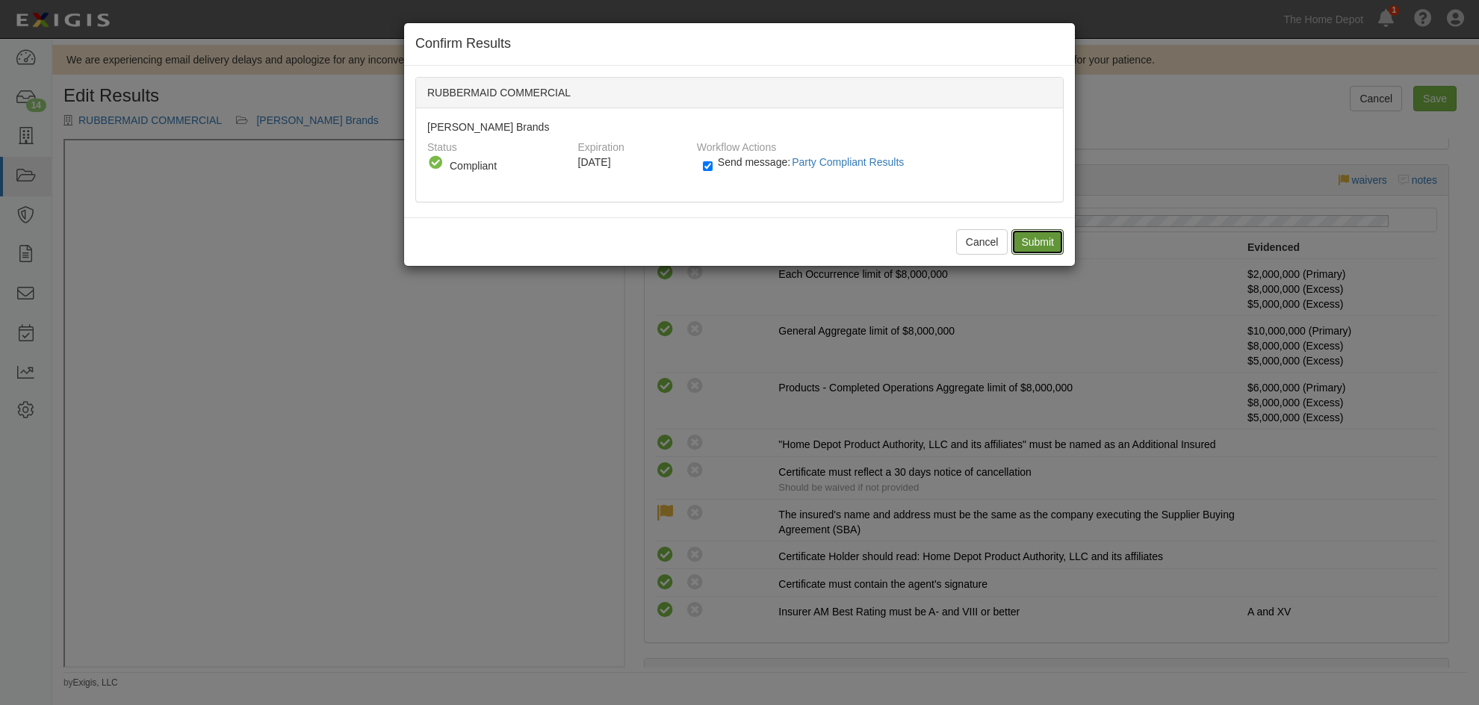
click at [1030, 232] on input "Submit" at bounding box center [1037, 241] width 52 height 25
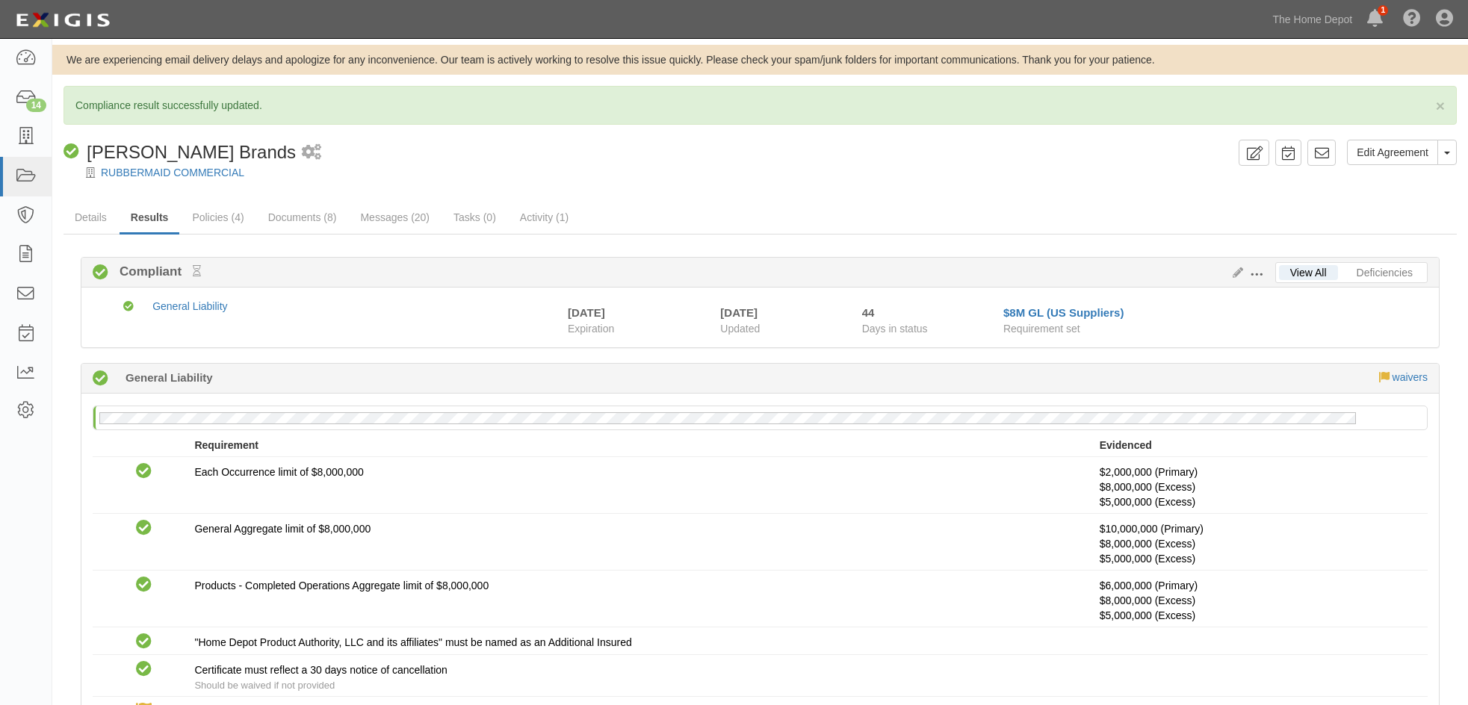
click at [1034, 198] on div "× Compliance result successfully updated. Edit Agreement Toggle Agreement Dropd…" at bounding box center [759, 500] width 1415 height 829
click at [418, 140] on div "Compliant Newell Brands 1 scheduled workflow" at bounding box center [647, 152] width 1169 height 25
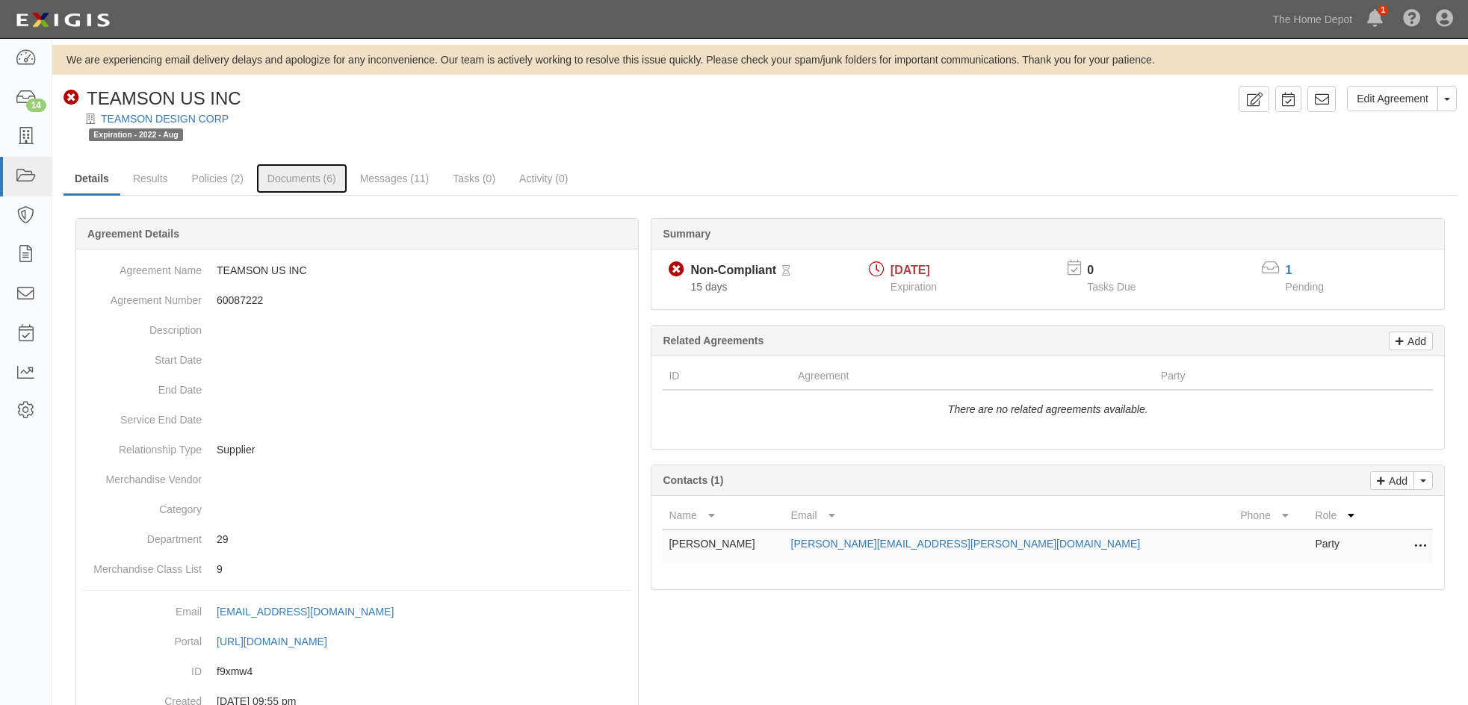
click at [304, 177] on link "Documents (6)" at bounding box center [301, 179] width 91 height 30
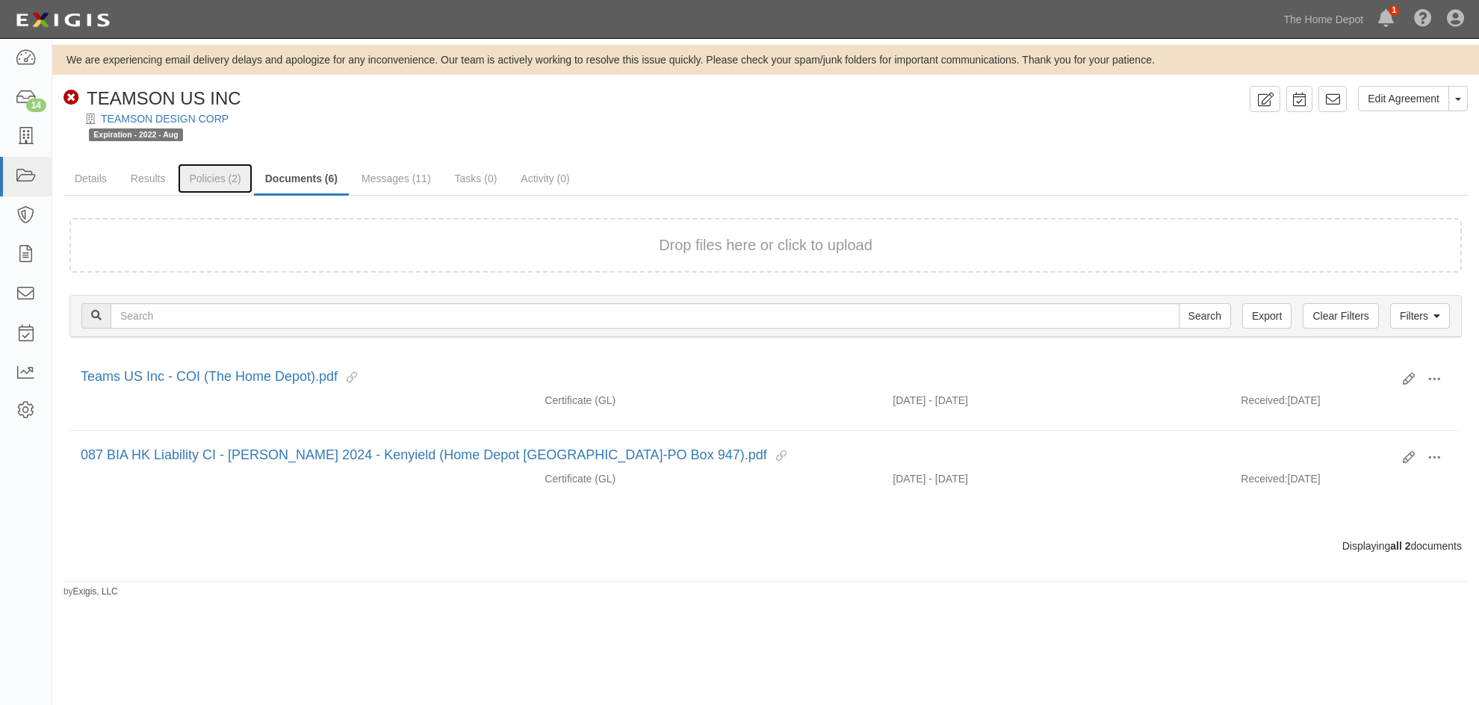
click at [213, 181] on link "Policies (2)" at bounding box center [215, 179] width 74 height 30
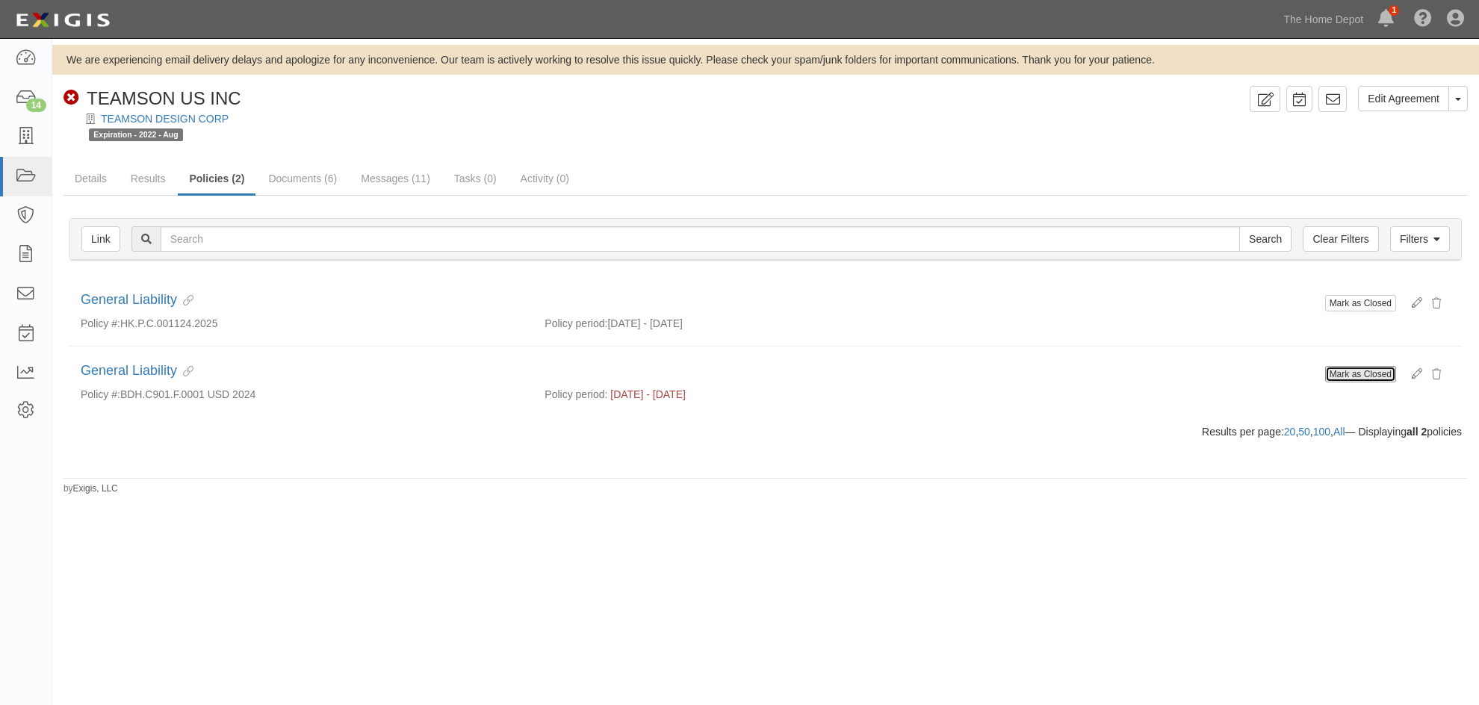
click at [1341, 373] on button "Mark as Closed" at bounding box center [1360, 374] width 71 height 16
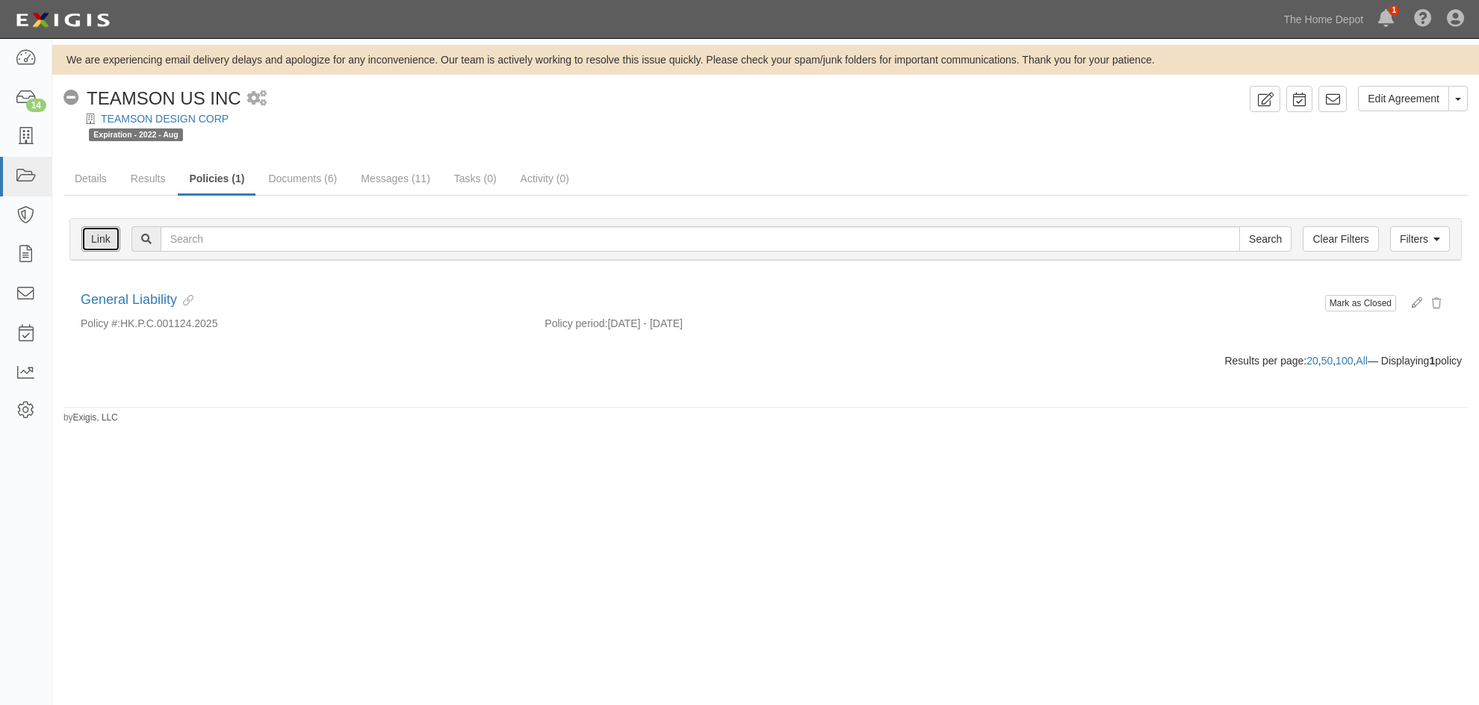
click at [87, 231] on link "Link" at bounding box center [100, 238] width 39 height 25
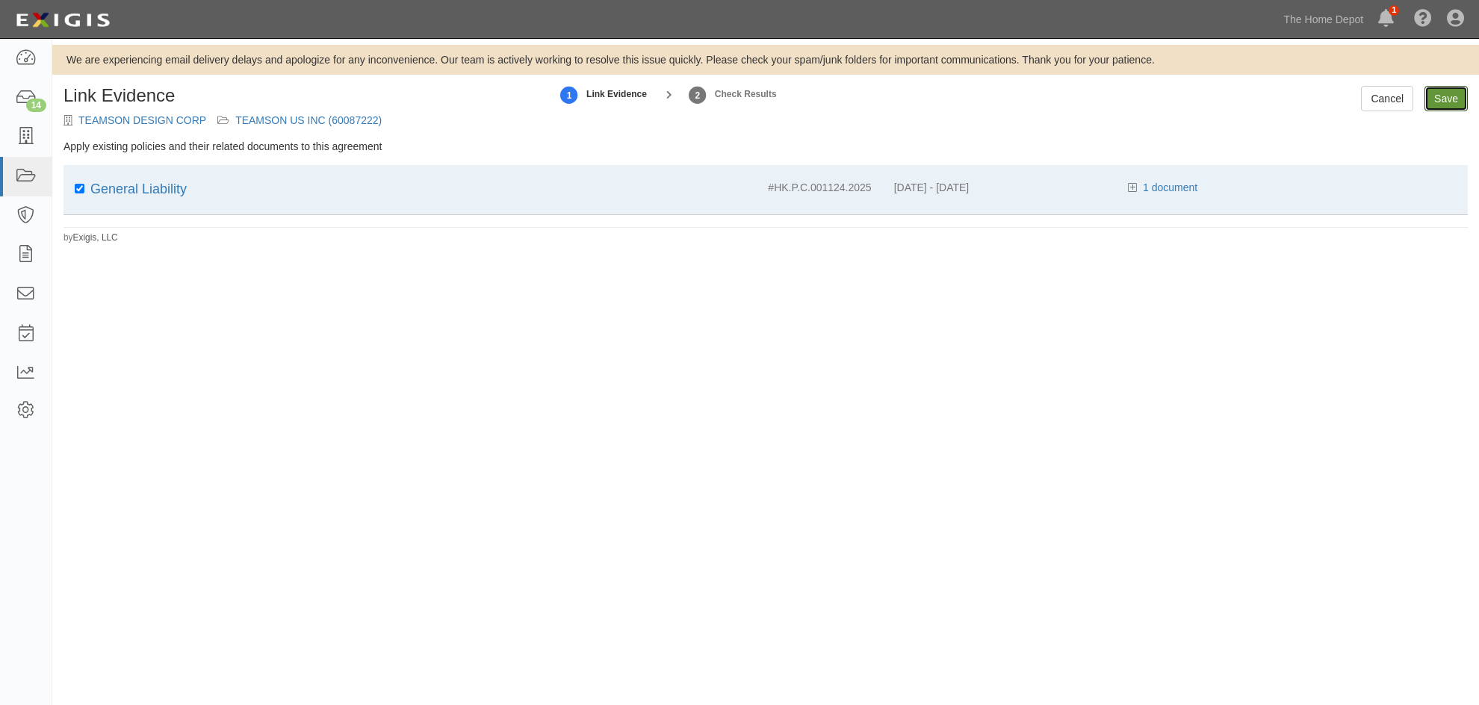
click at [1460, 102] on input "Save" at bounding box center [1445, 98] width 43 height 25
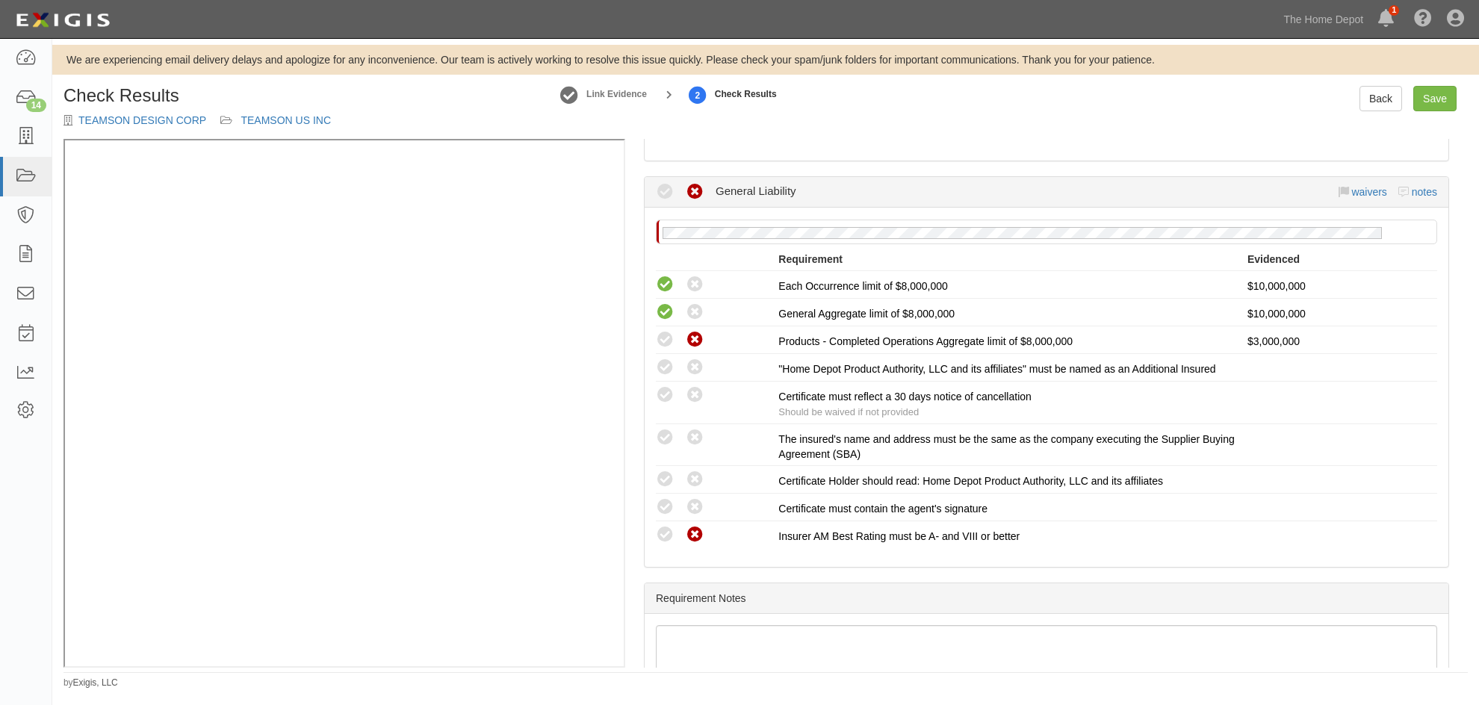
scroll to position [224, 0]
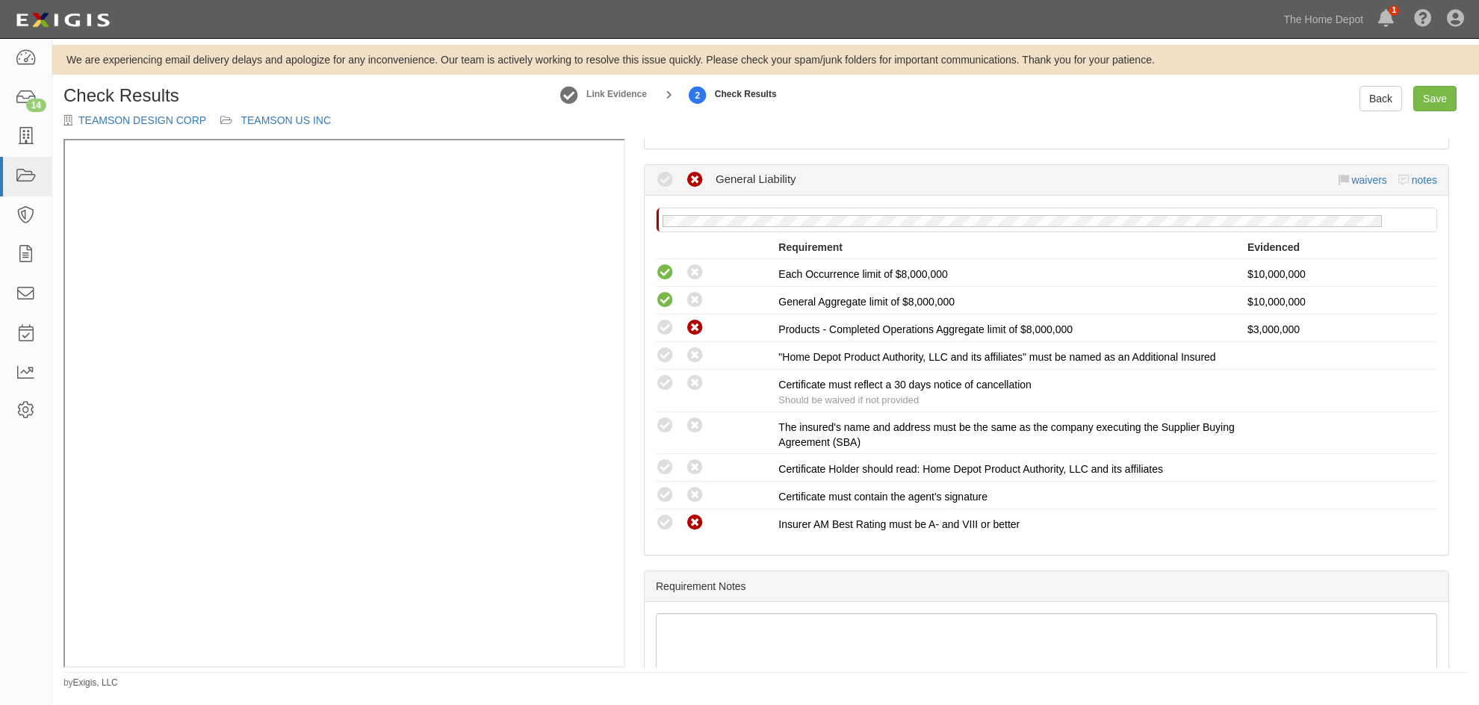
click at [189, 109] on div "Check Results TEAMSON DESIGN CORP TEAMSON US INC" at bounding box center [196, 112] width 267 height 53
click at [181, 117] on link "TEAMSON DESIGN CORP" at bounding box center [142, 120] width 128 height 12
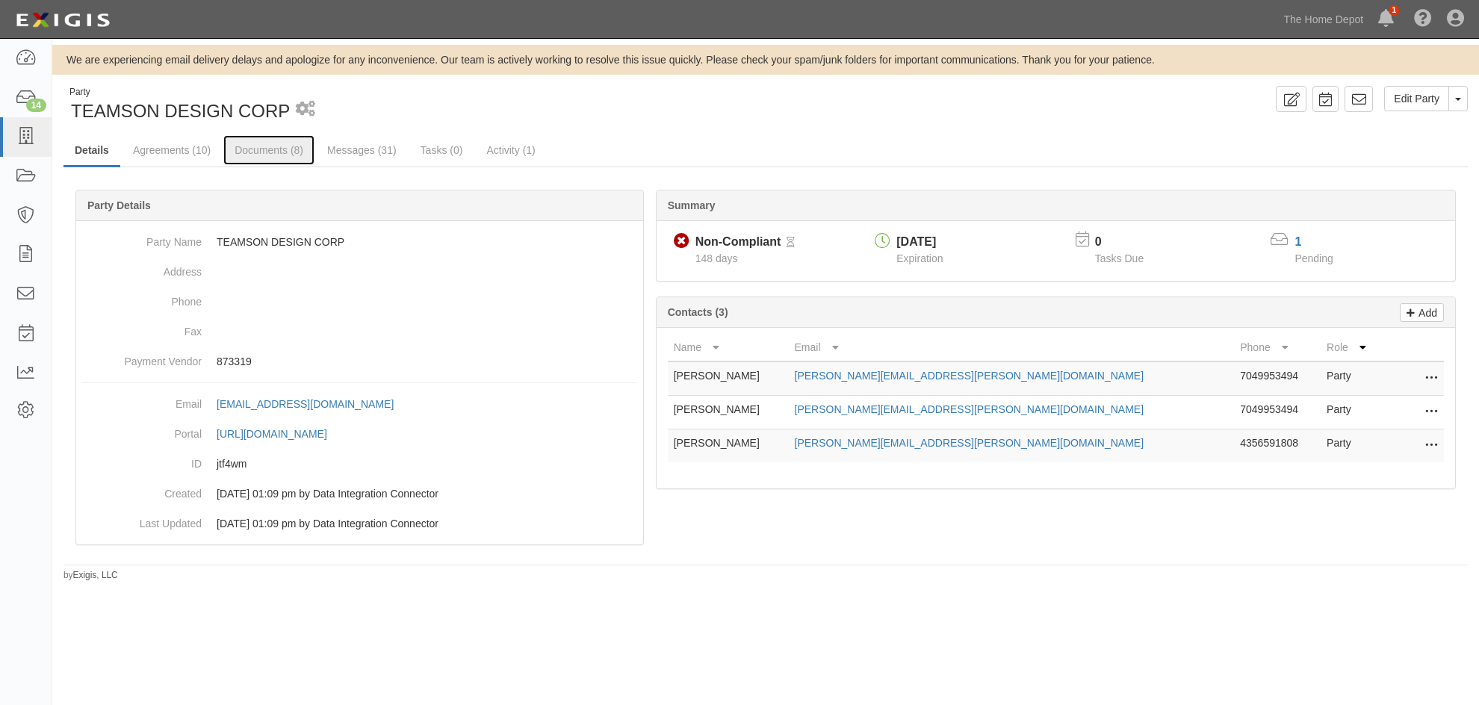
click at [286, 152] on link "Documents (8)" at bounding box center [268, 150] width 91 height 30
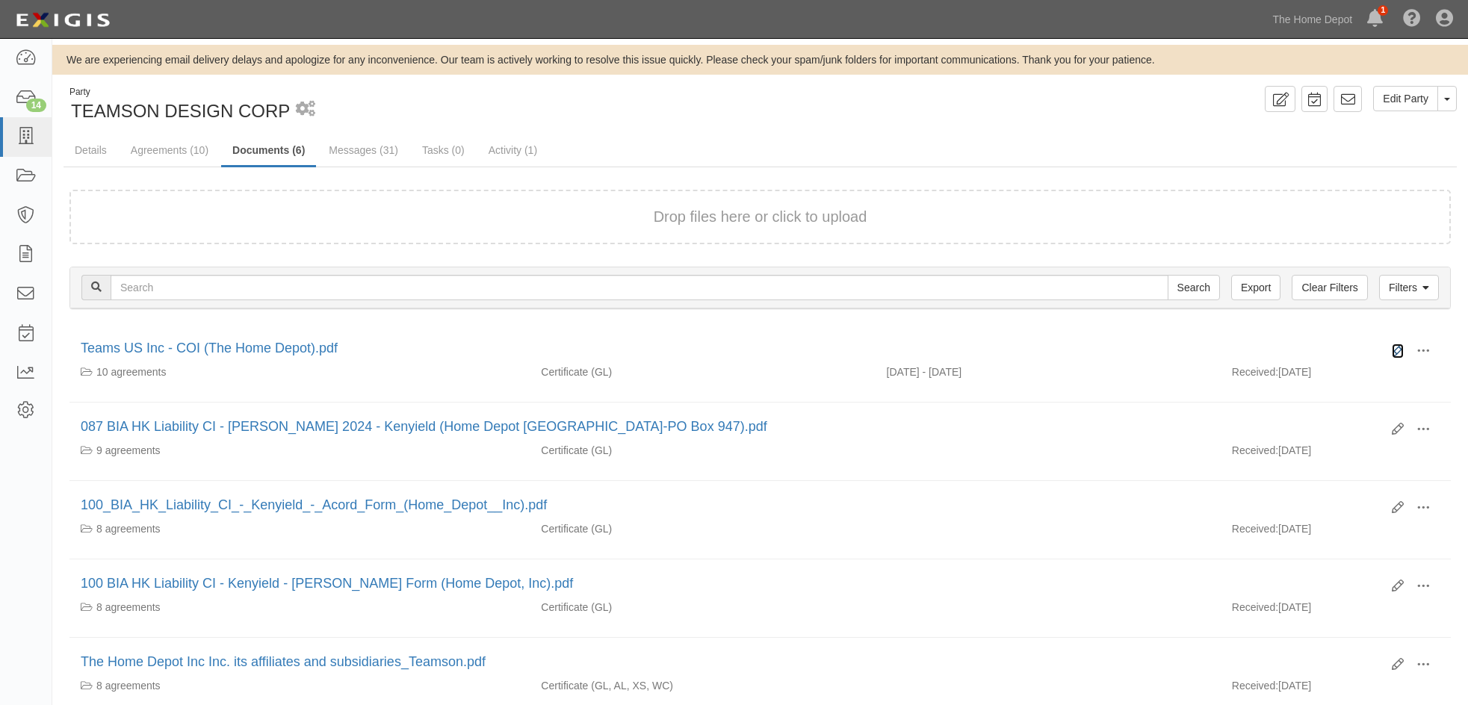
click at [1397, 347] on icon at bounding box center [1397, 351] width 12 height 12
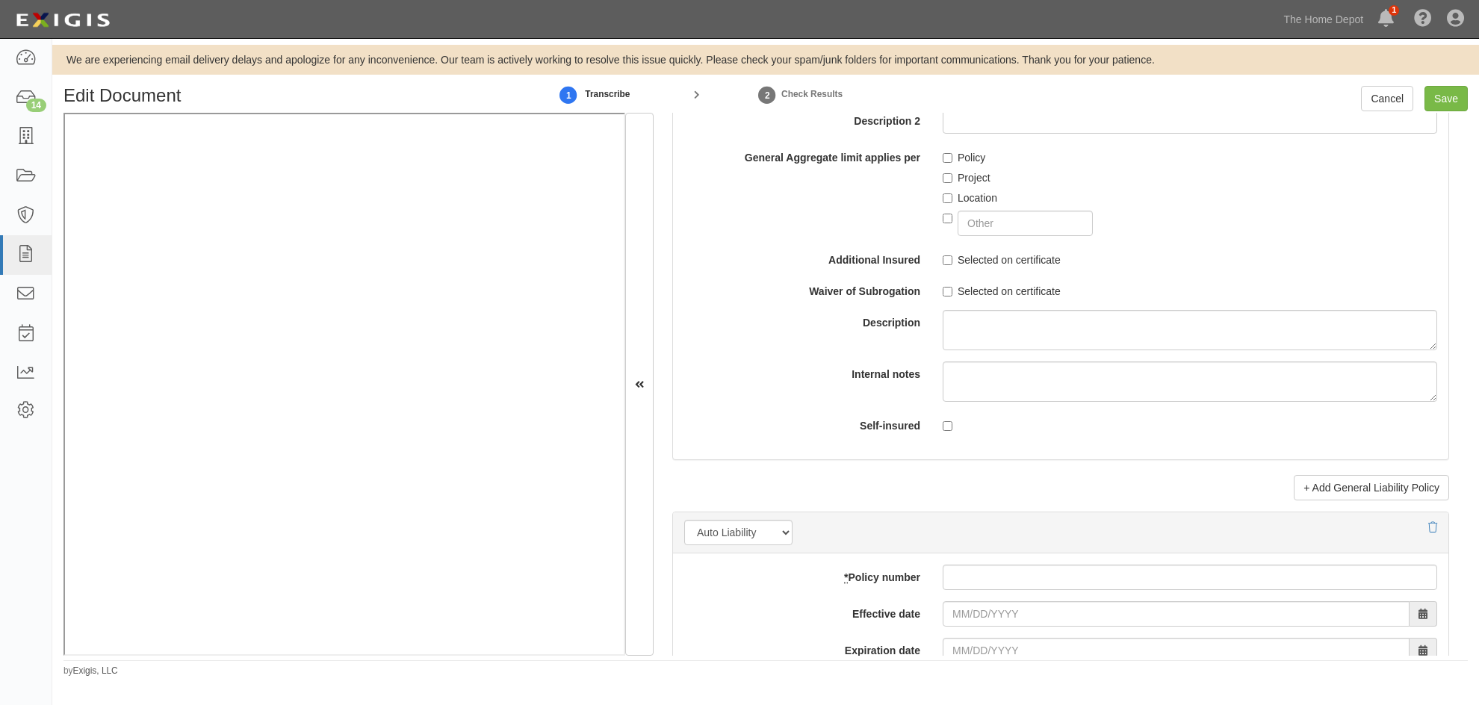
scroll to position [1643, 0]
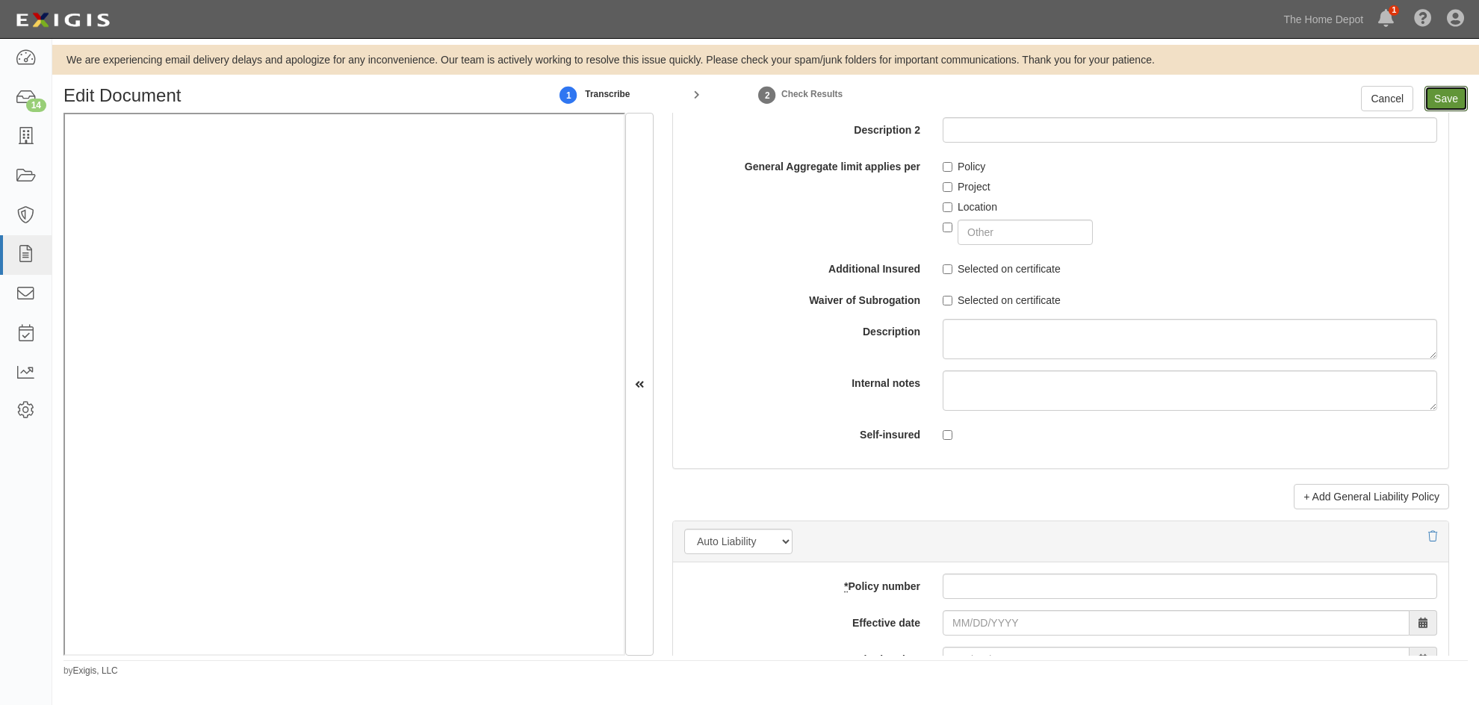
click at [1456, 95] on input "Save" at bounding box center [1445, 98] width 43 height 25
type input "10000000"
type input "3000000"
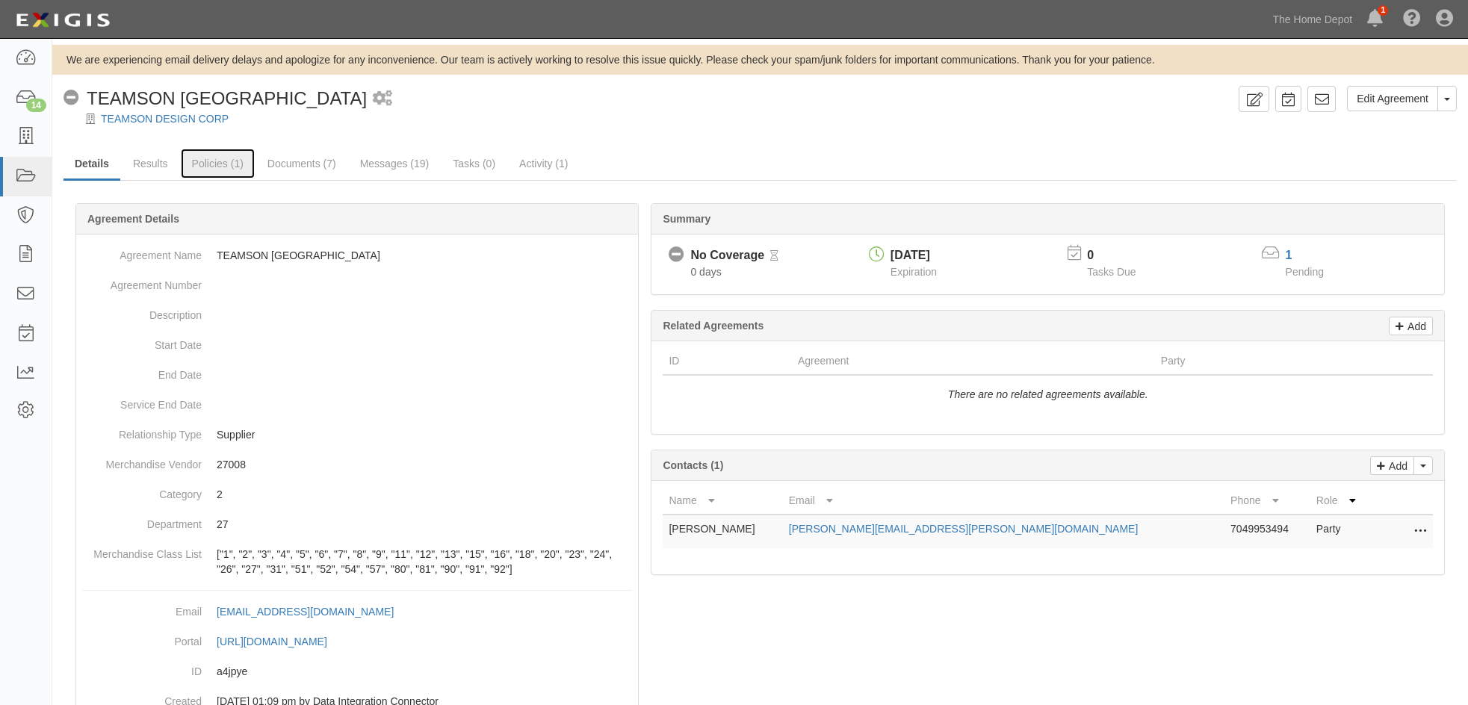
click at [200, 162] on link "Policies (1)" at bounding box center [218, 164] width 74 height 30
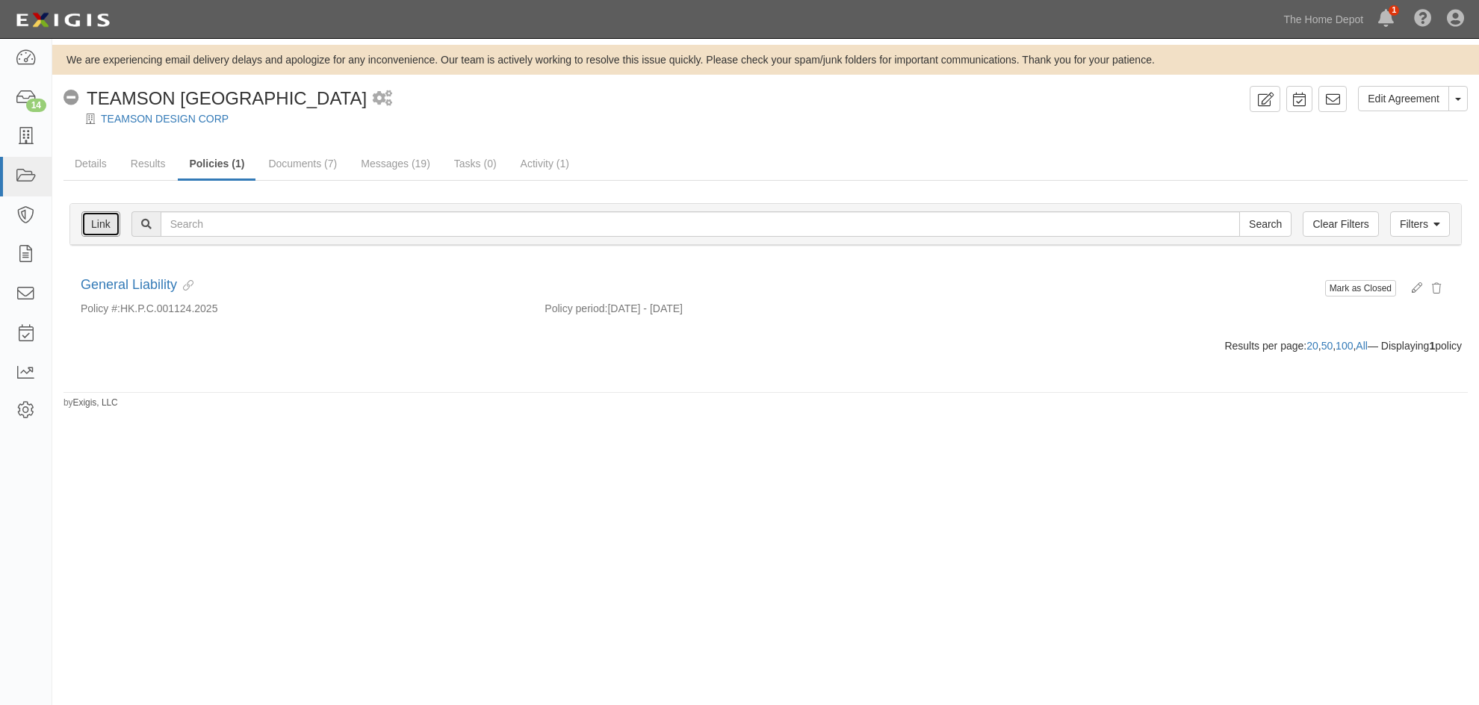
click at [114, 226] on link "Link" at bounding box center [100, 223] width 39 height 25
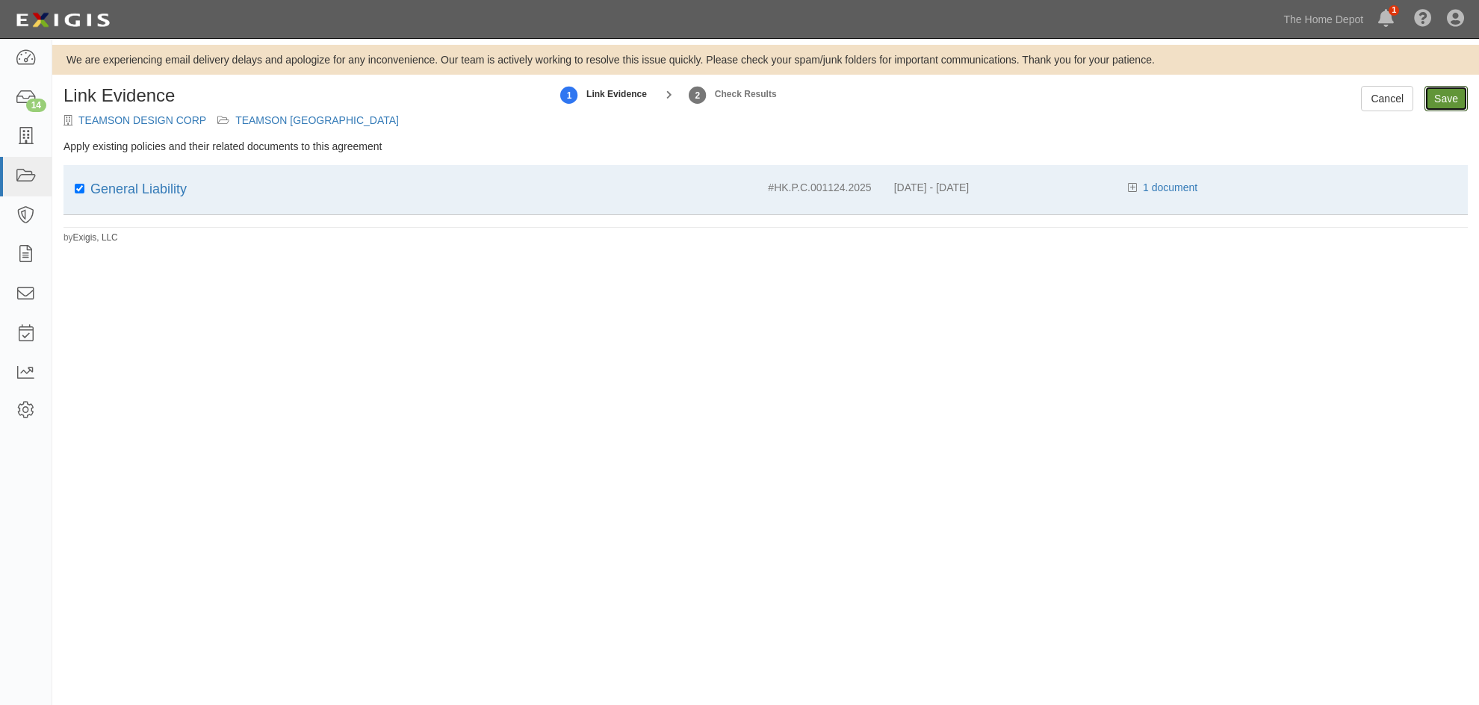
click at [1456, 96] on input "Save" at bounding box center [1445, 98] width 43 height 25
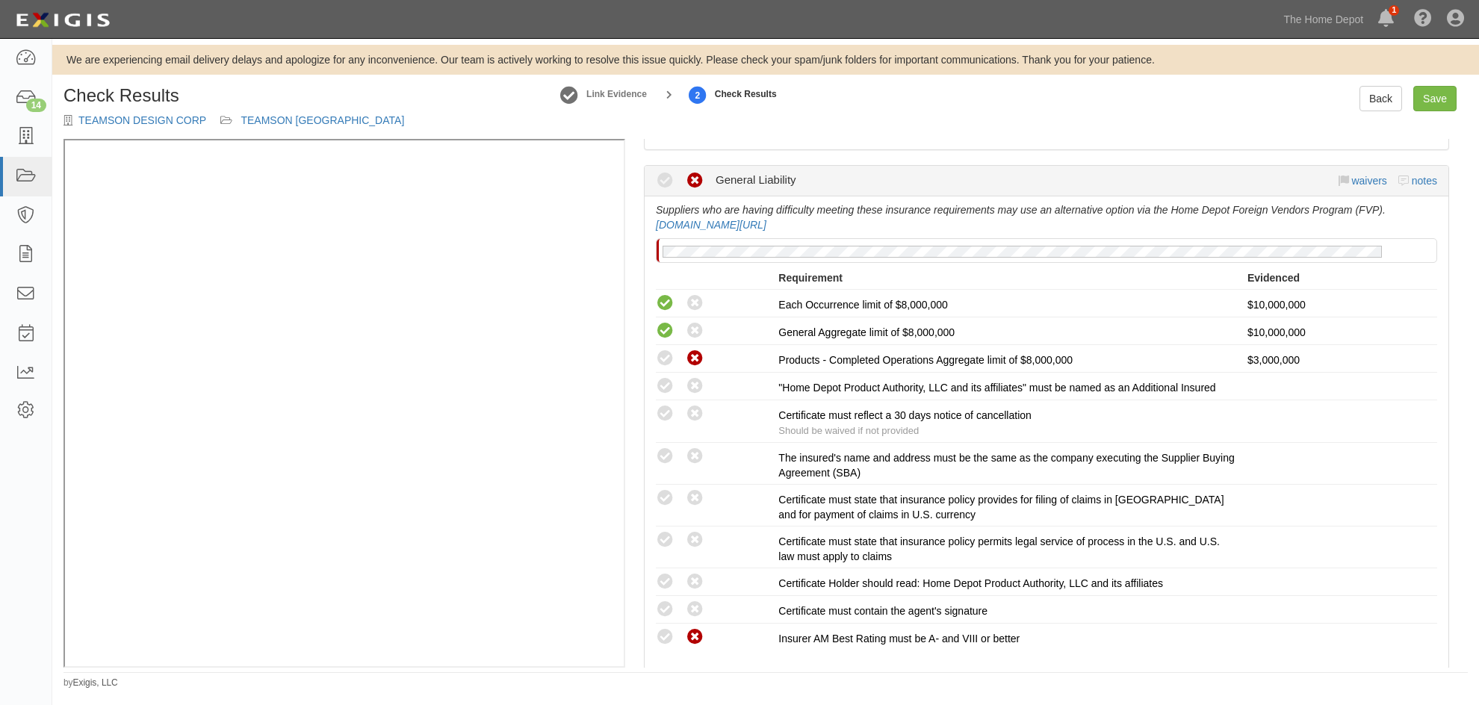
scroll to position [224, 0]
click at [665, 409] on icon at bounding box center [665, 413] width 19 height 19
radio input "true"
click at [665, 456] on icon at bounding box center [665, 456] width 19 height 19
radio input "true"
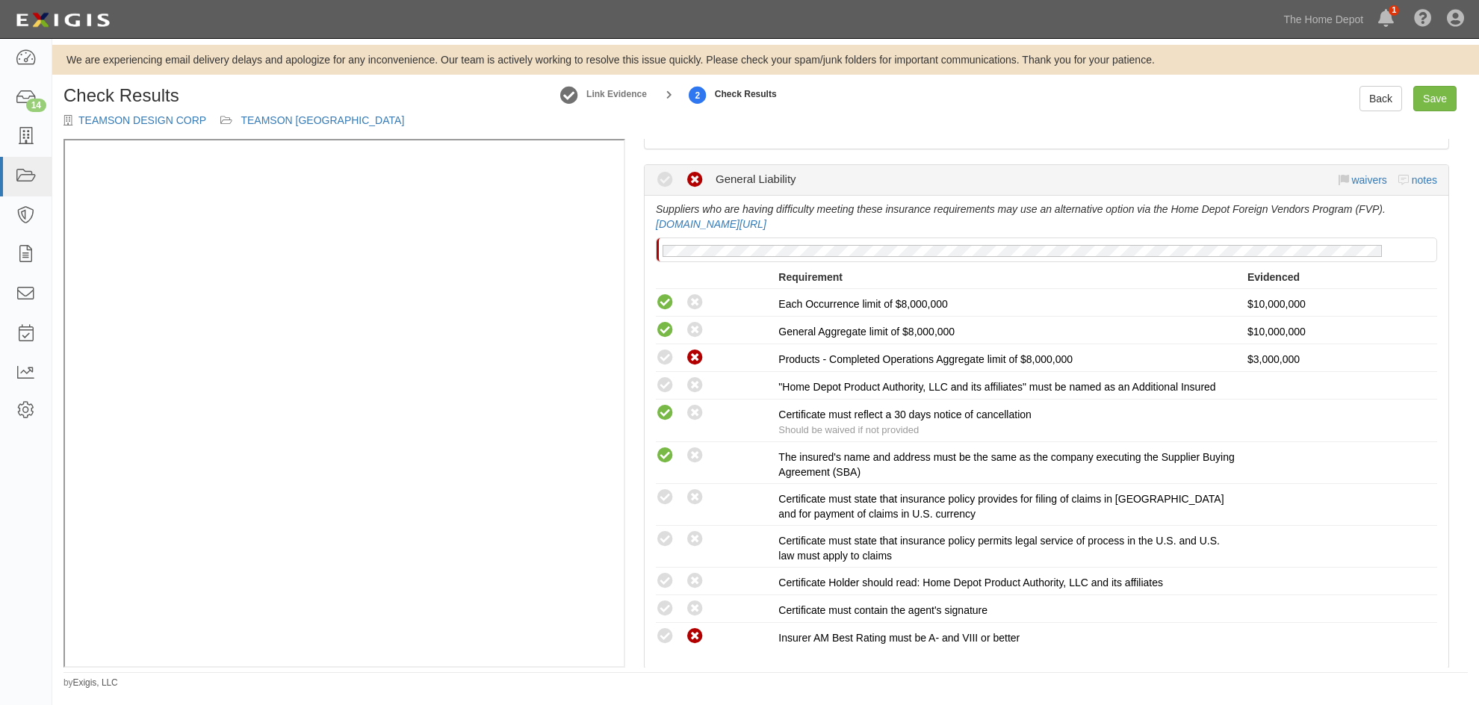
click at [666, 492] on icon at bounding box center [665, 497] width 19 height 19
click at [701, 497] on icon at bounding box center [695, 497] width 19 height 19
radio input "false"
radio input "true"
click at [702, 533] on icon at bounding box center [695, 539] width 19 height 19
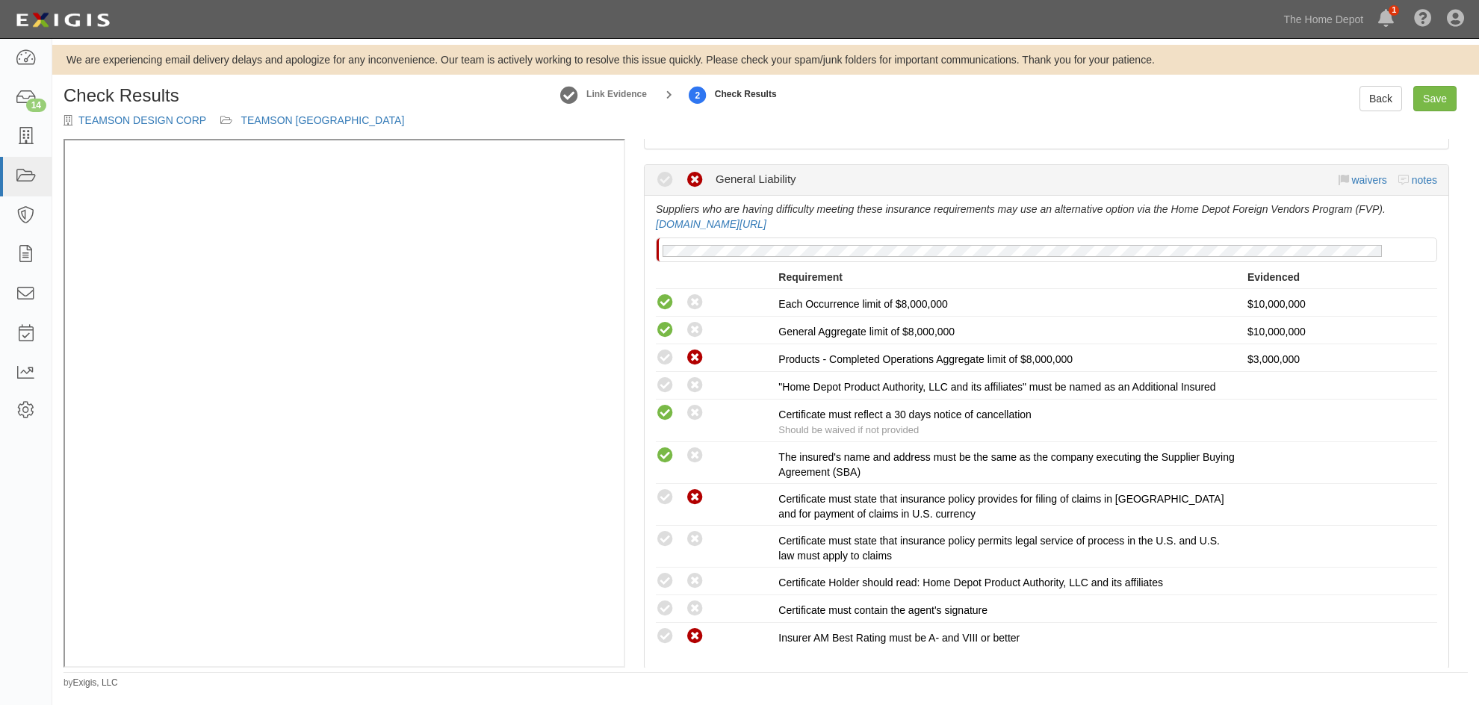
radio input "true"
click at [663, 581] on icon at bounding box center [665, 581] width 19 height 19
radio input "true"
click at [665, 611] on icon at bounding box center [665, 609] width 19 height 19
radio input "true"
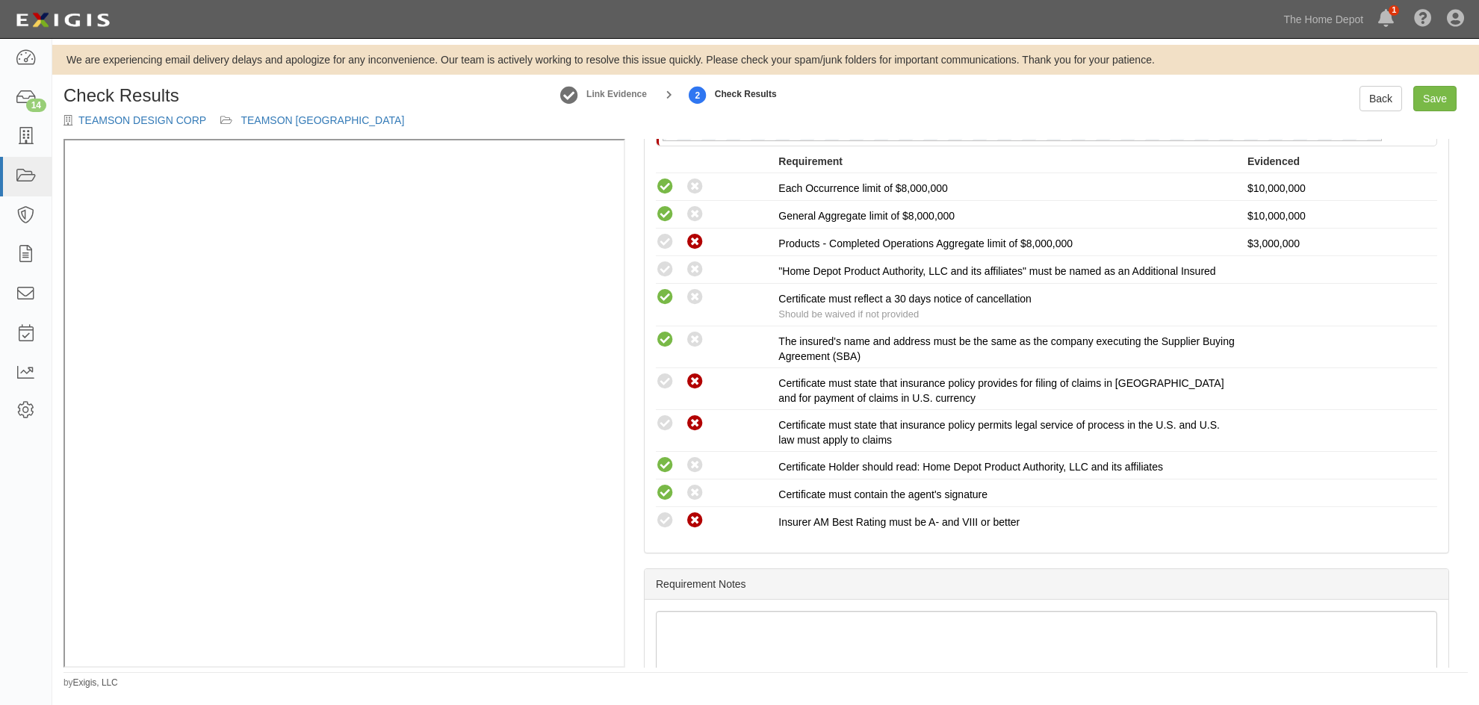
scroll to position [142, 0]
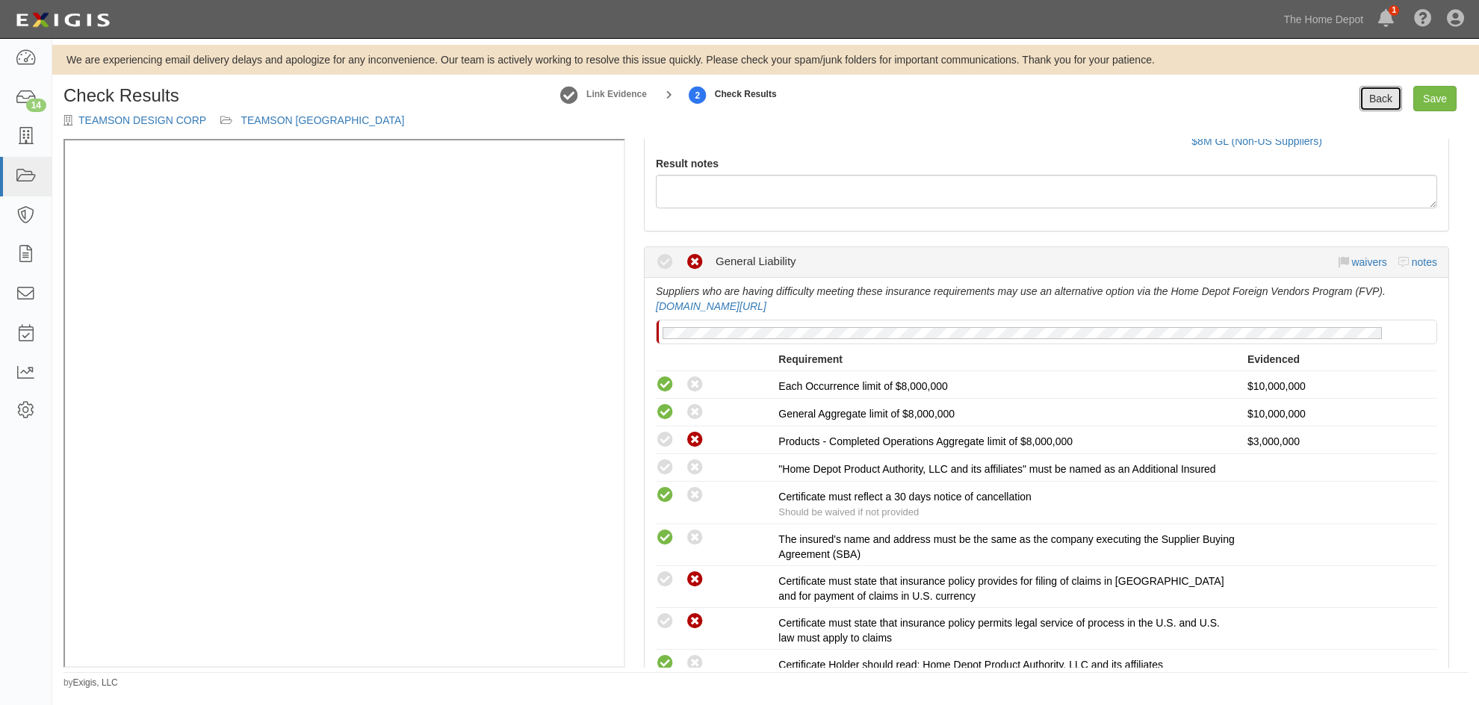
click at [1377, 97] on link "Back" at bounding box center [1380, 98] width 43 height 25
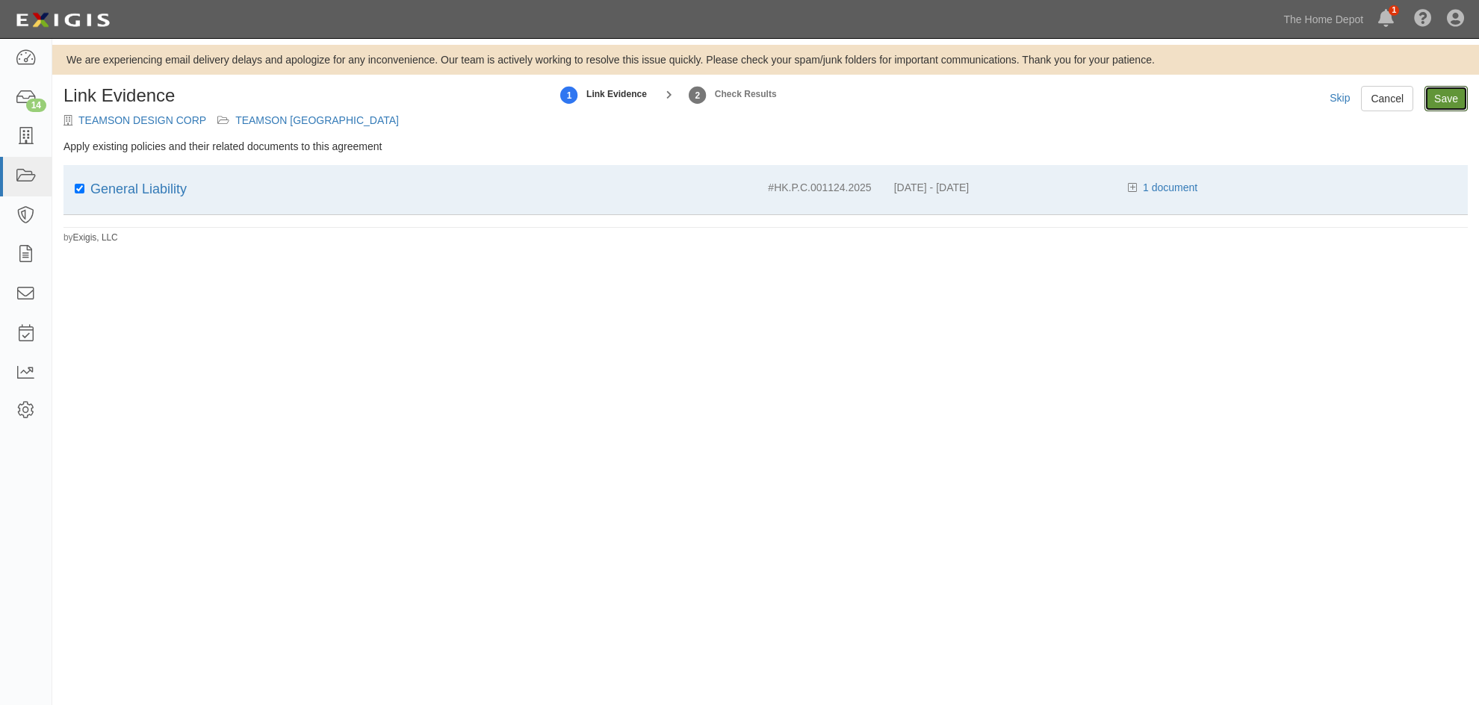
click at [1439, 97] on input "Save" at bounding box center [1445, 98] width 43 height 25
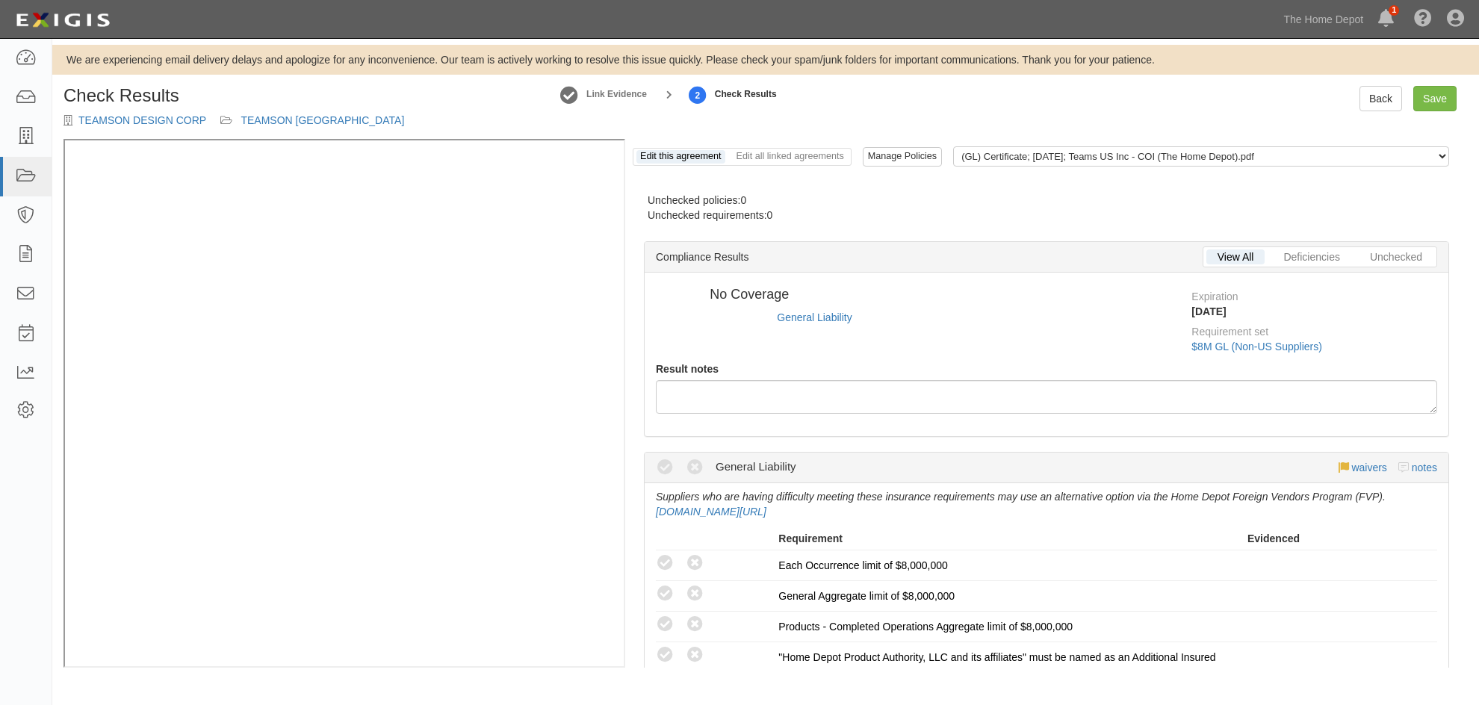
radio input "true"
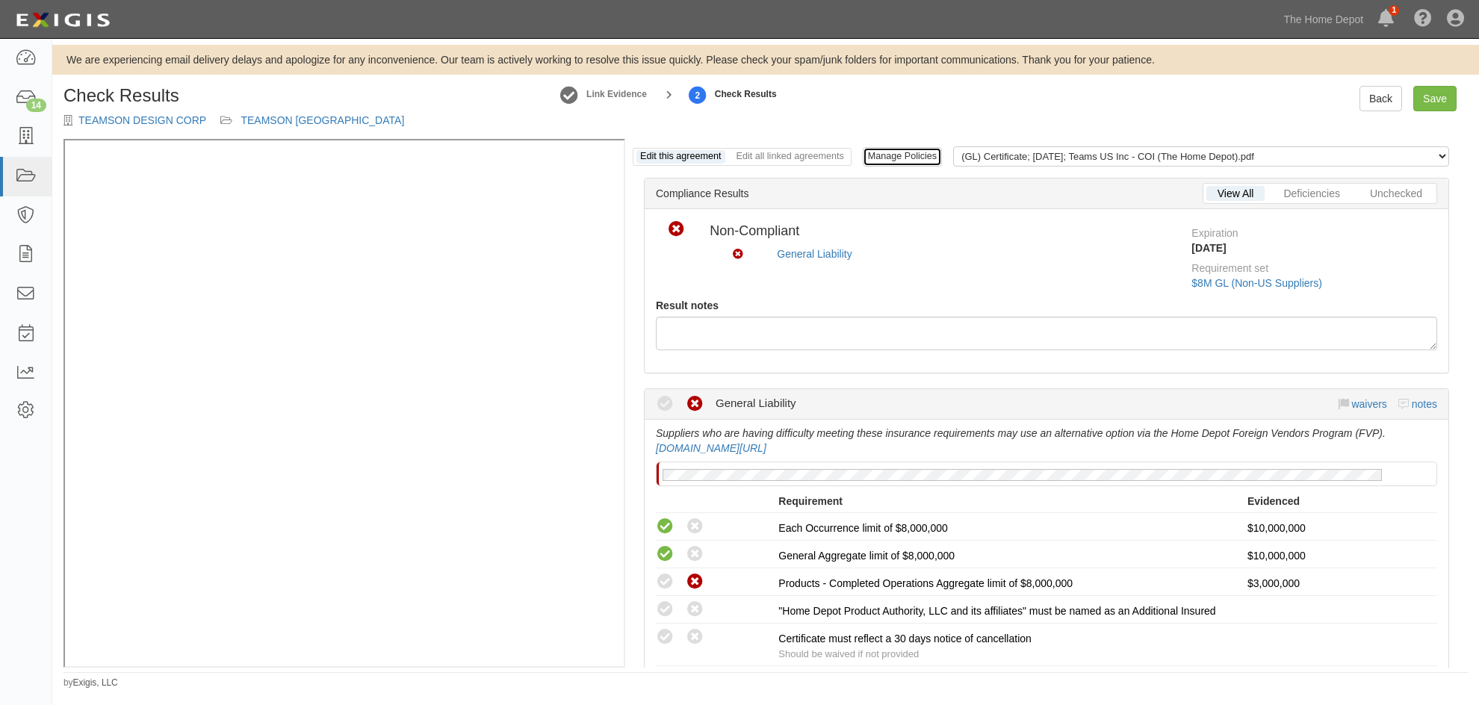
click at [898, 151] on link "Manage Policies" at bounding box center [902, 156] width 79 height 19
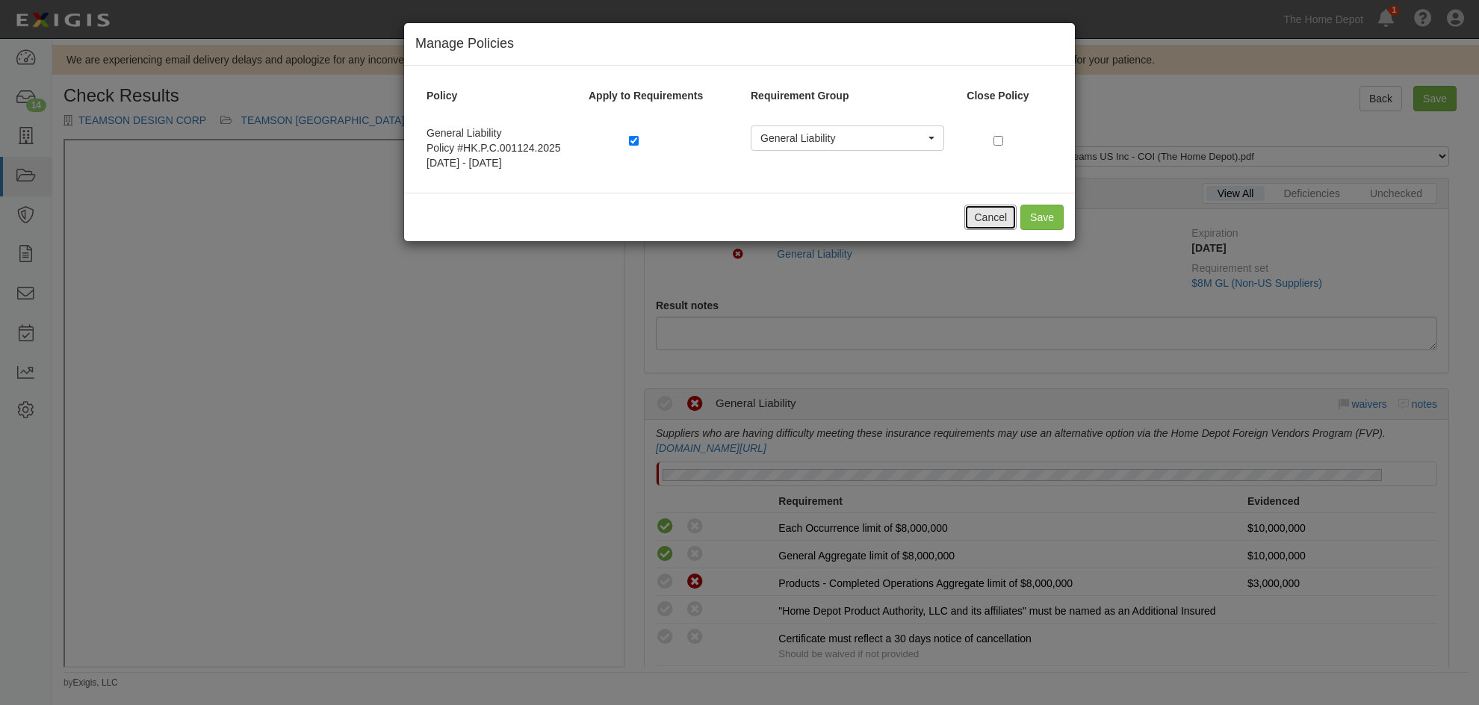
click at [979, 214] on button "Cancel" at bounding box center [990, 217] width 52 height 25
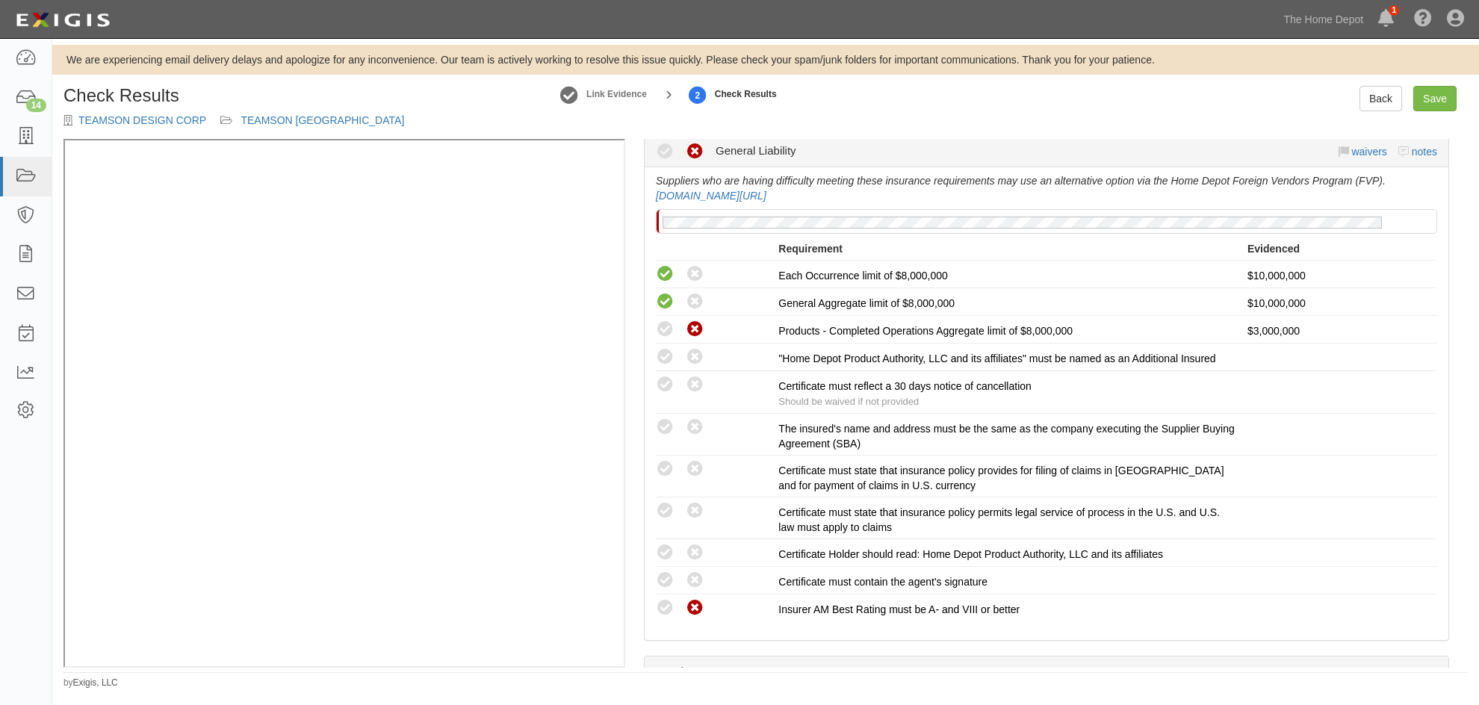
scroll to position [299, 0]
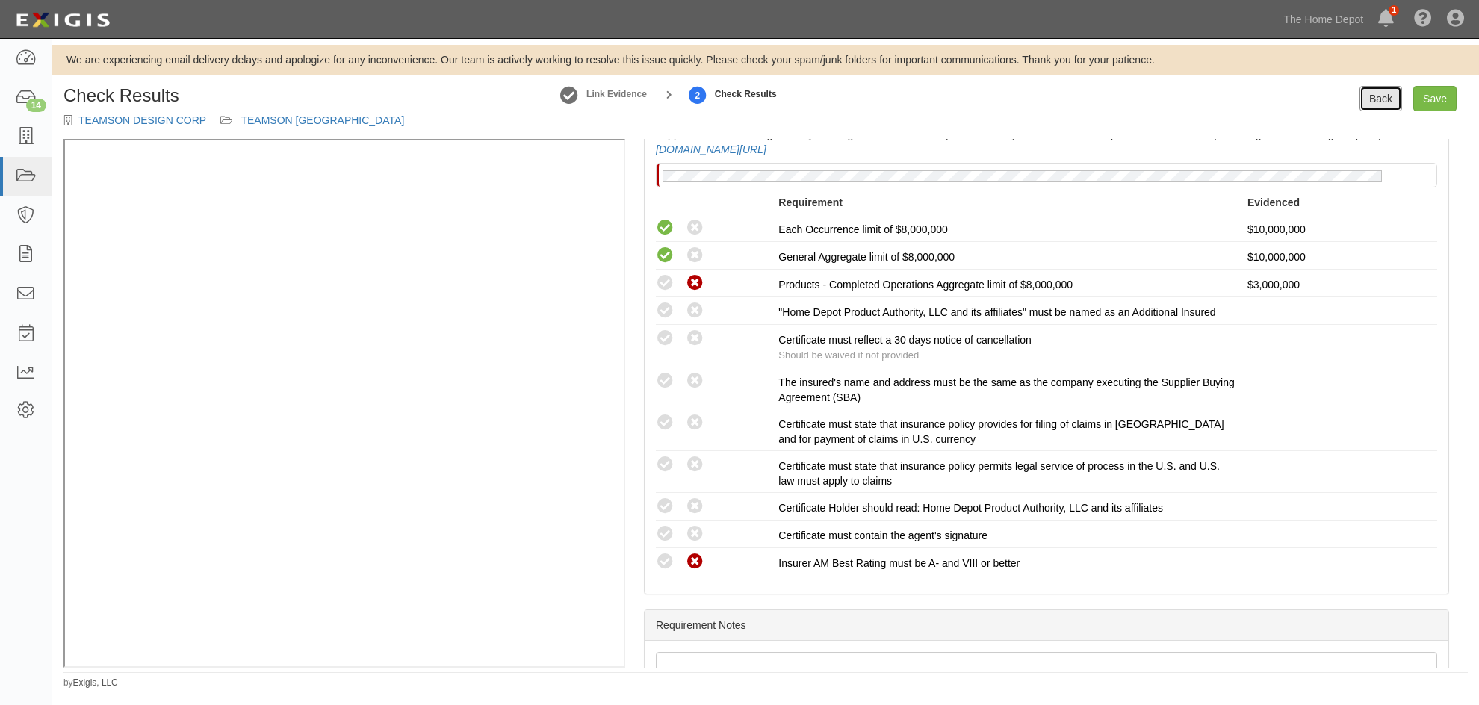
click at [1380, 99] on link "Back" at bounding box center [1380, 98] width 43 height 25
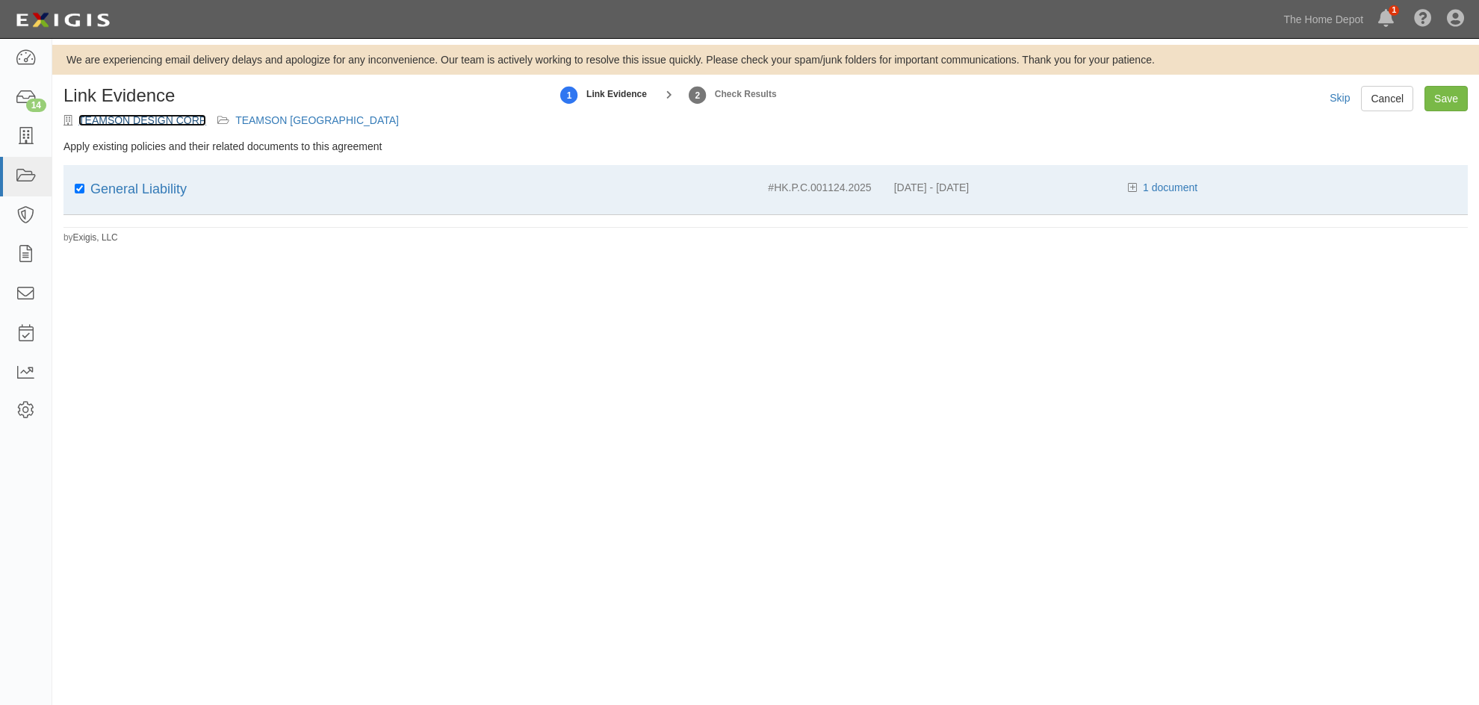
click at [191, 117] on link "TEAMSON DESIGN CORP" at bounding box center [142, 120] width 128 height 12
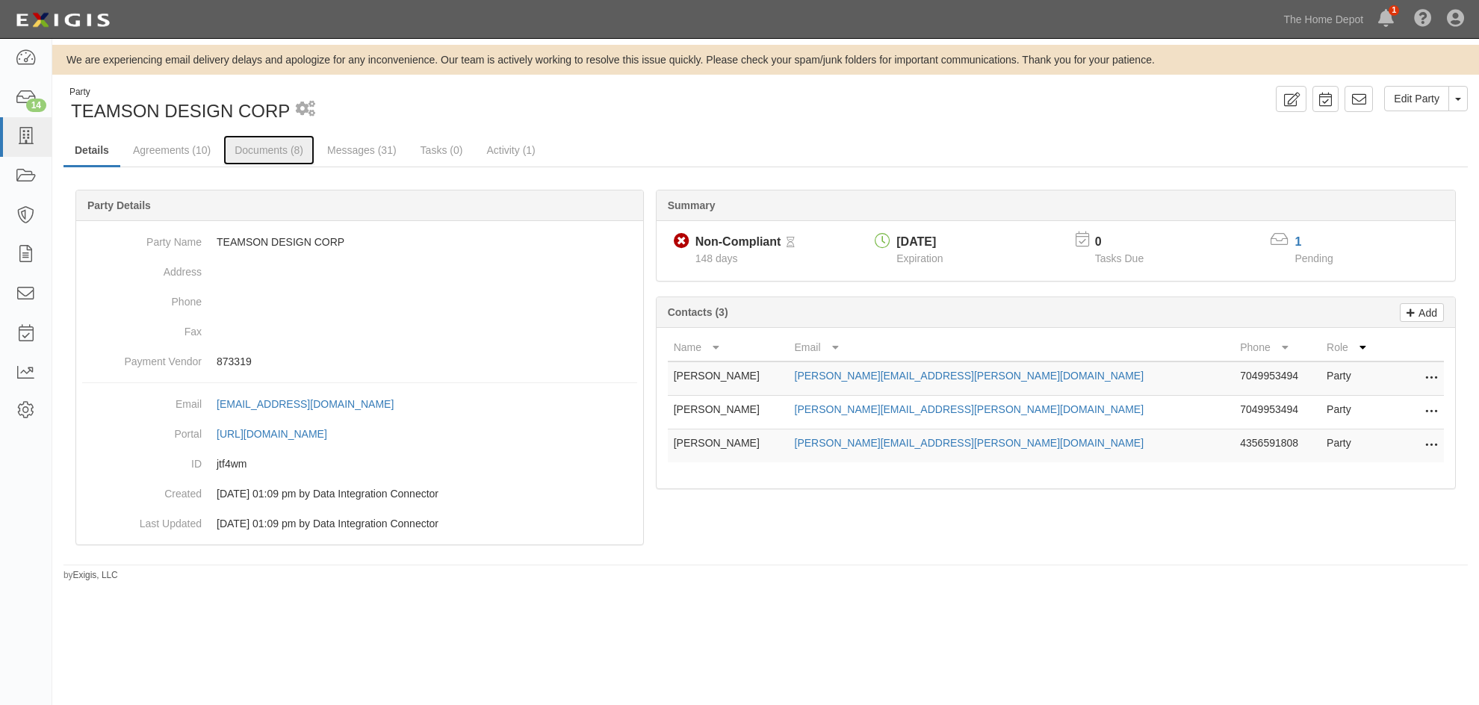
click at [243, 151] on link "Documents (8)" at bounding box center [268, 150] width 91 height 30
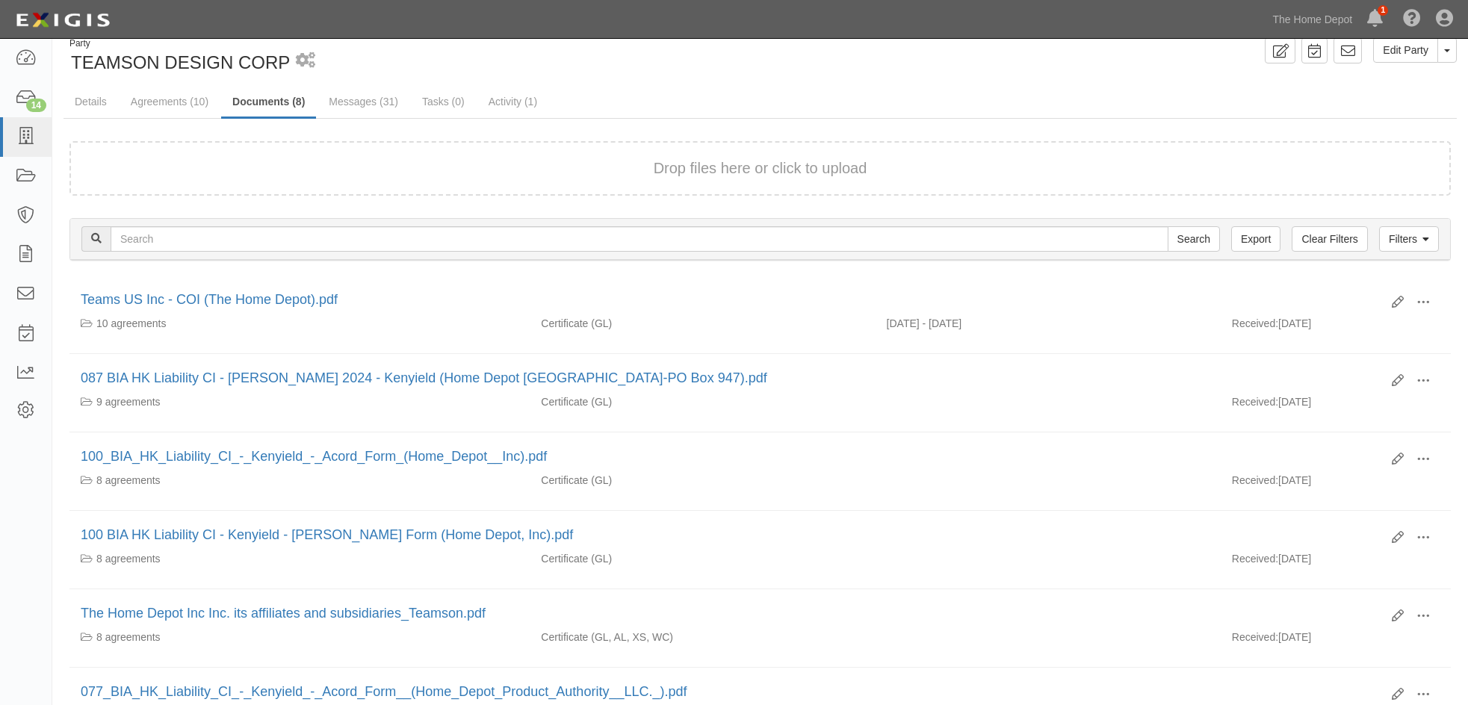
scroll to position [149, 0]
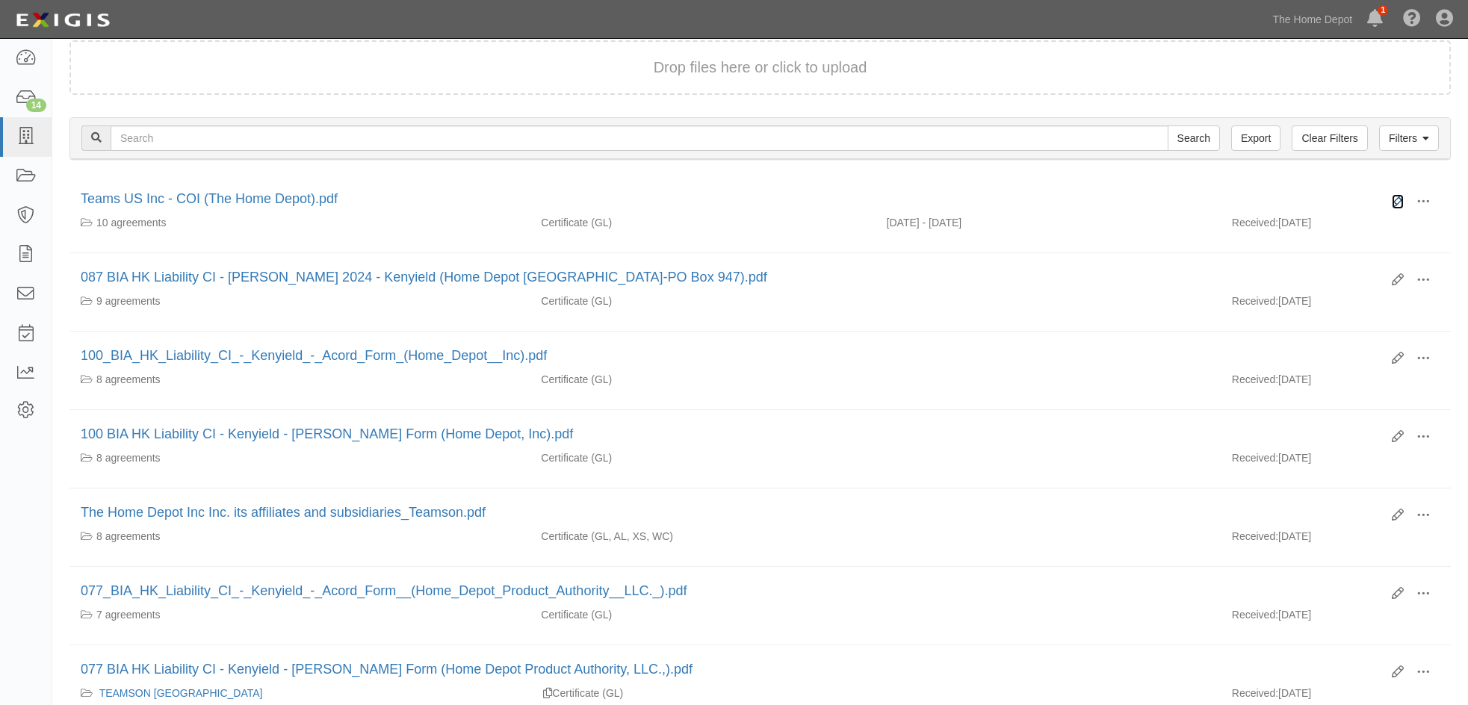
click at [1394, 200] on icon at bounding box center [1397, 202] width 12 height 12
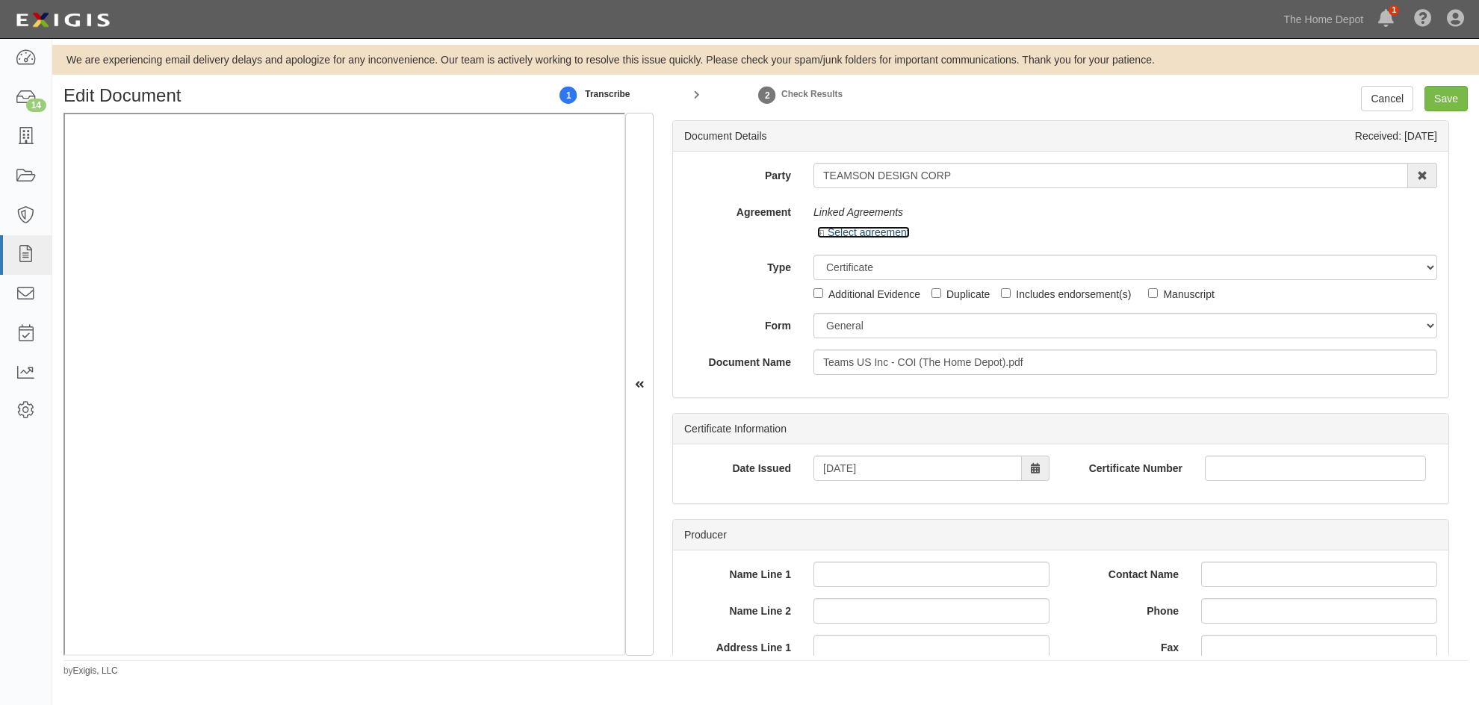
click at [822, 229] on link "Select agreement" at bounding box center [863, 232] width 93 height 12
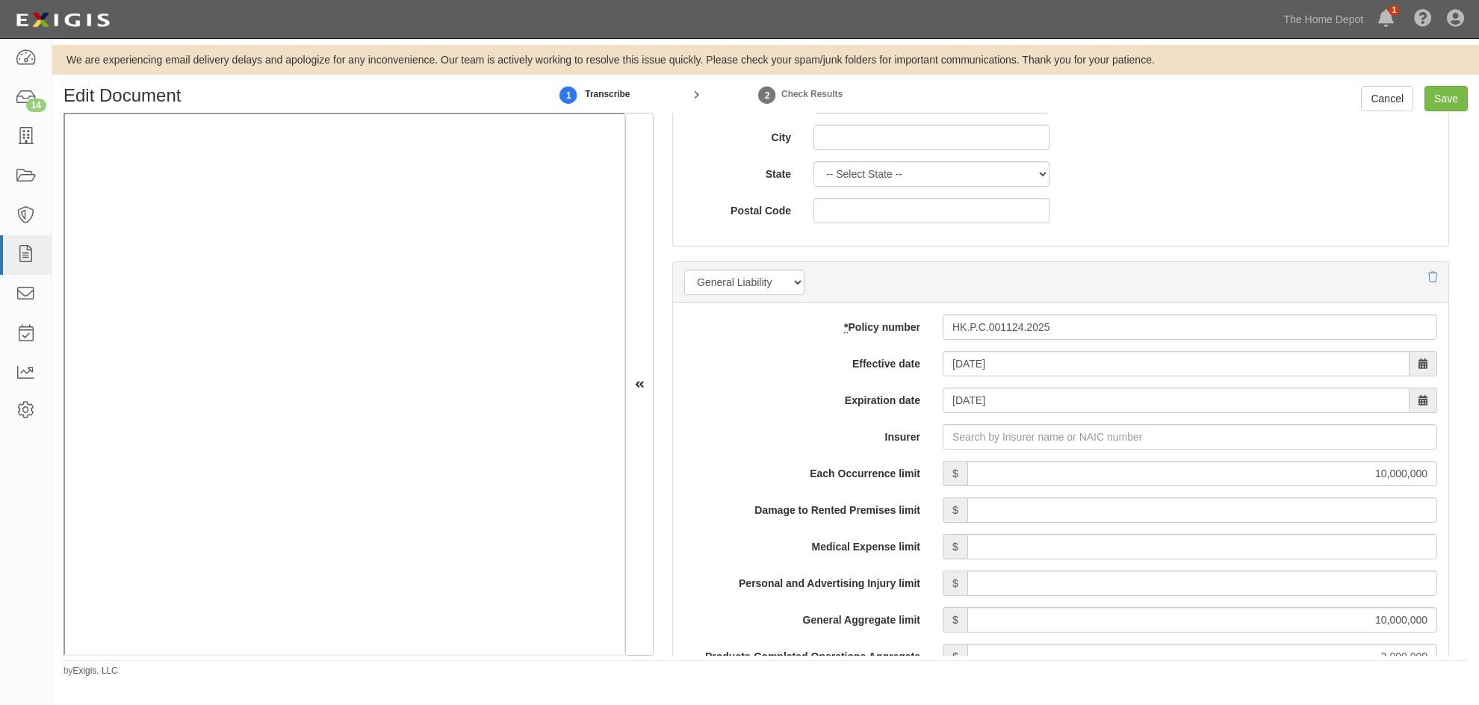
scroll to position [1195, 0]
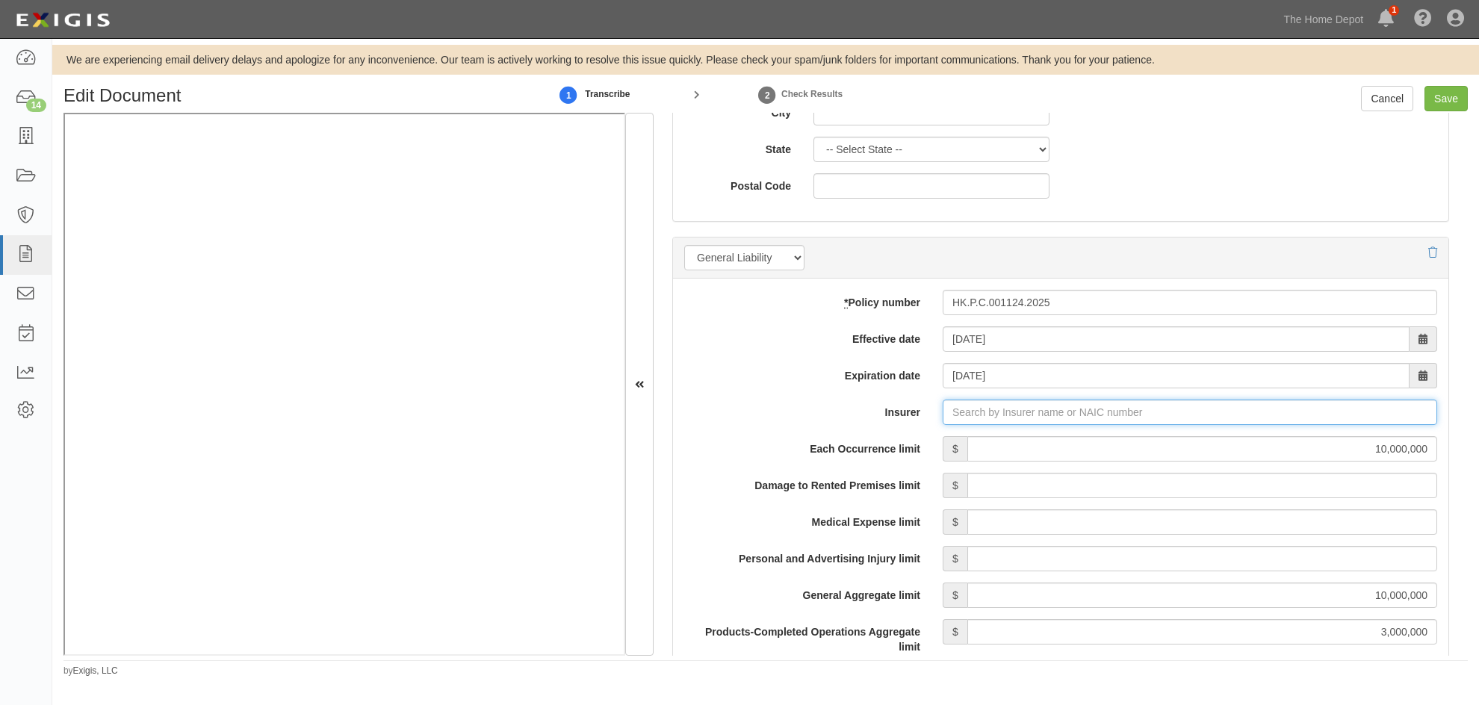
click at [968, 414] on input "Insurer" at bounding box center [1190, 412] width 494 height 25
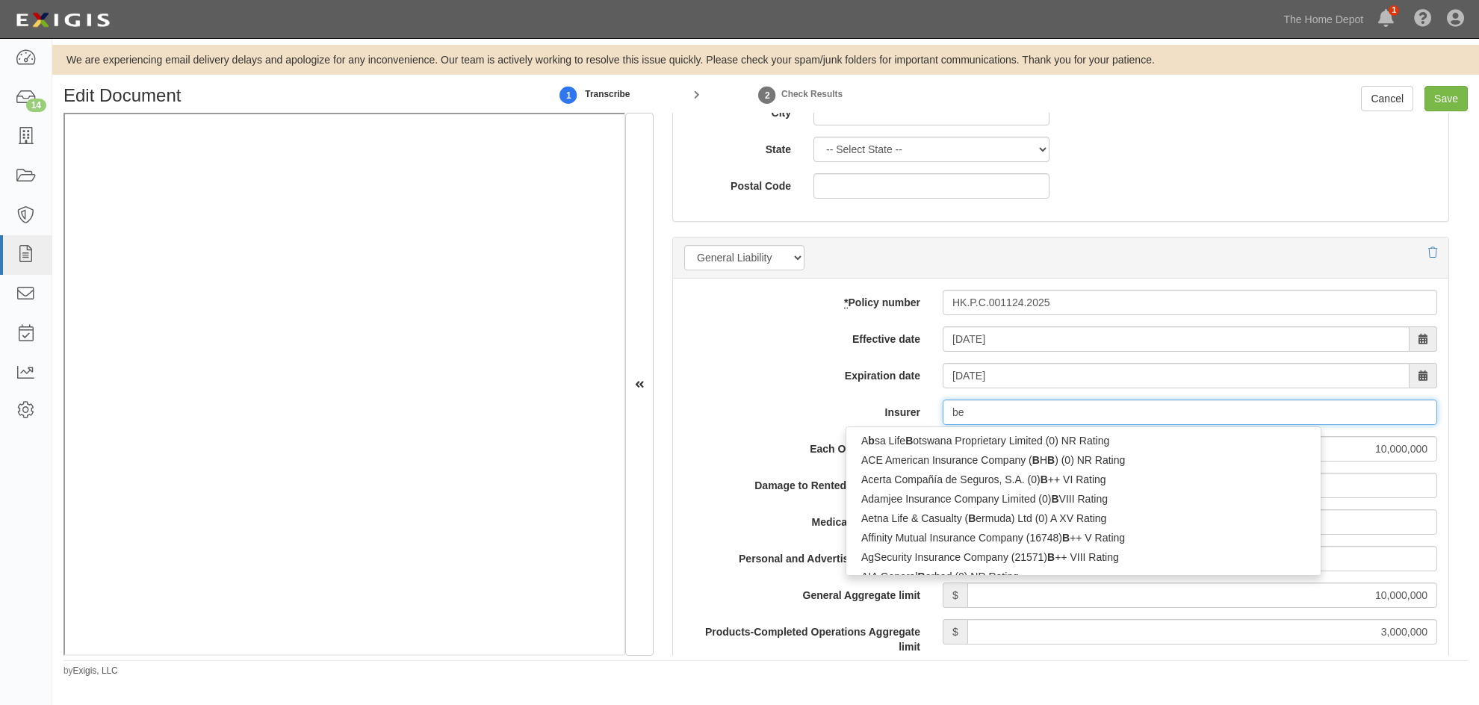
type input "ber"
type input "berkeley Re Designated Activity Co (0) B++ VIII Rating"
type input "berk"
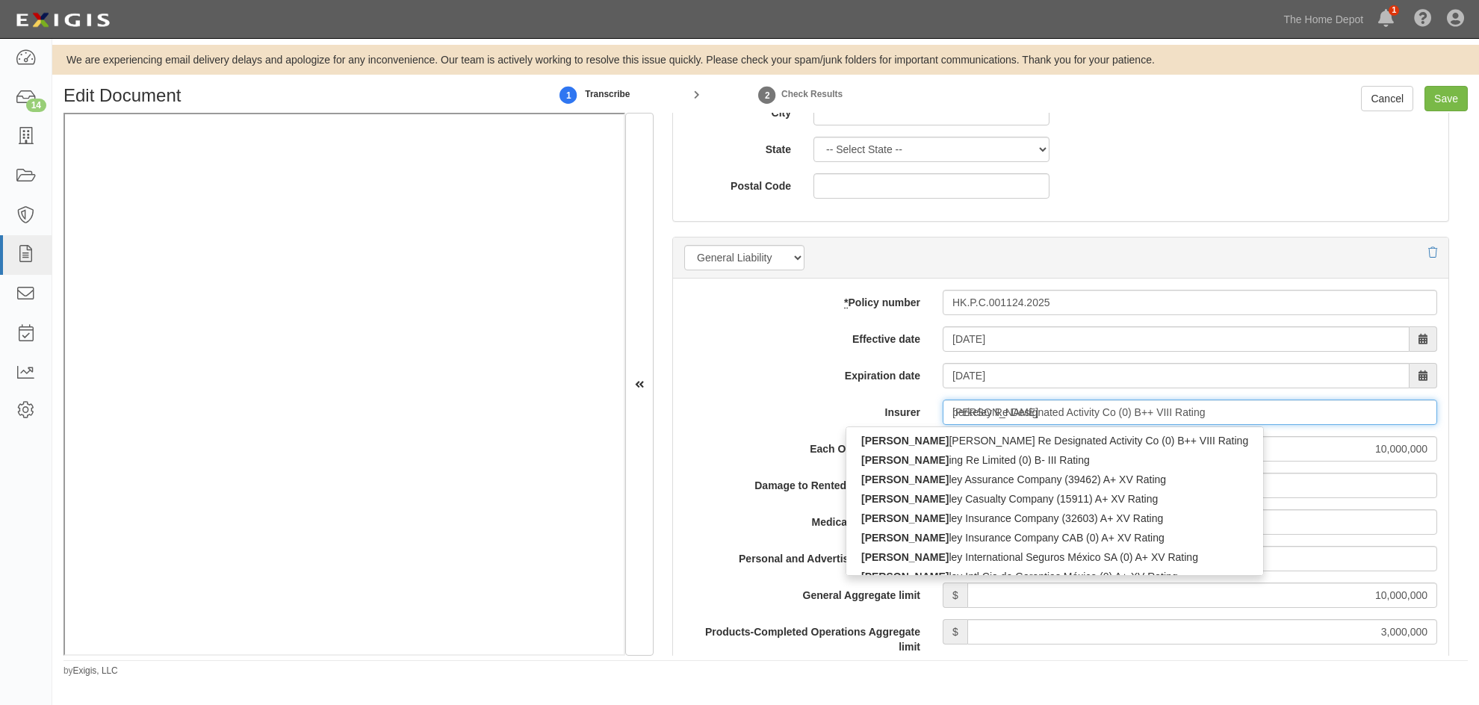
type input "berkley Assurance Company (39462) A+ XV Rating"
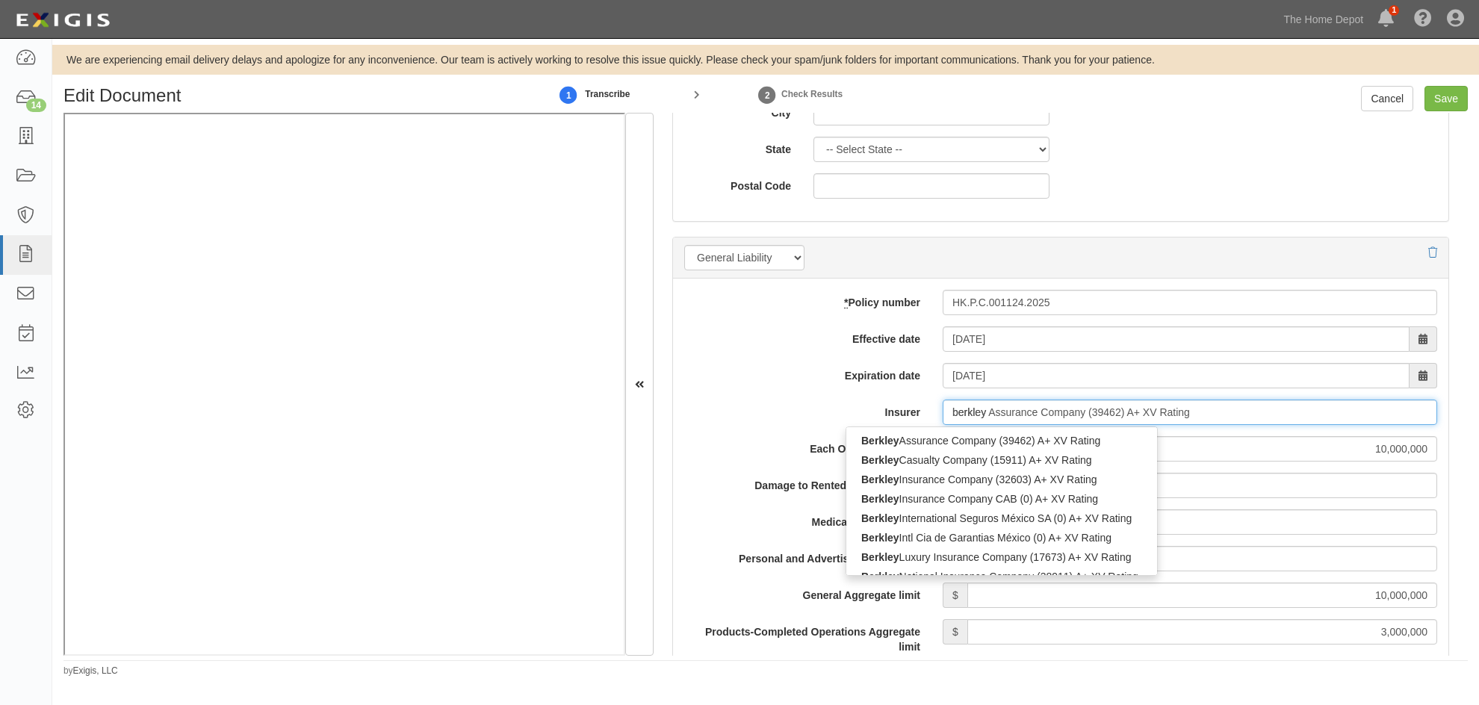
type input "berkley"
click at [945, 466] on div "Berkley Ins urance Company (32603) A+ XV Rating" at bounding box center [1001, 459] width 311 height 19
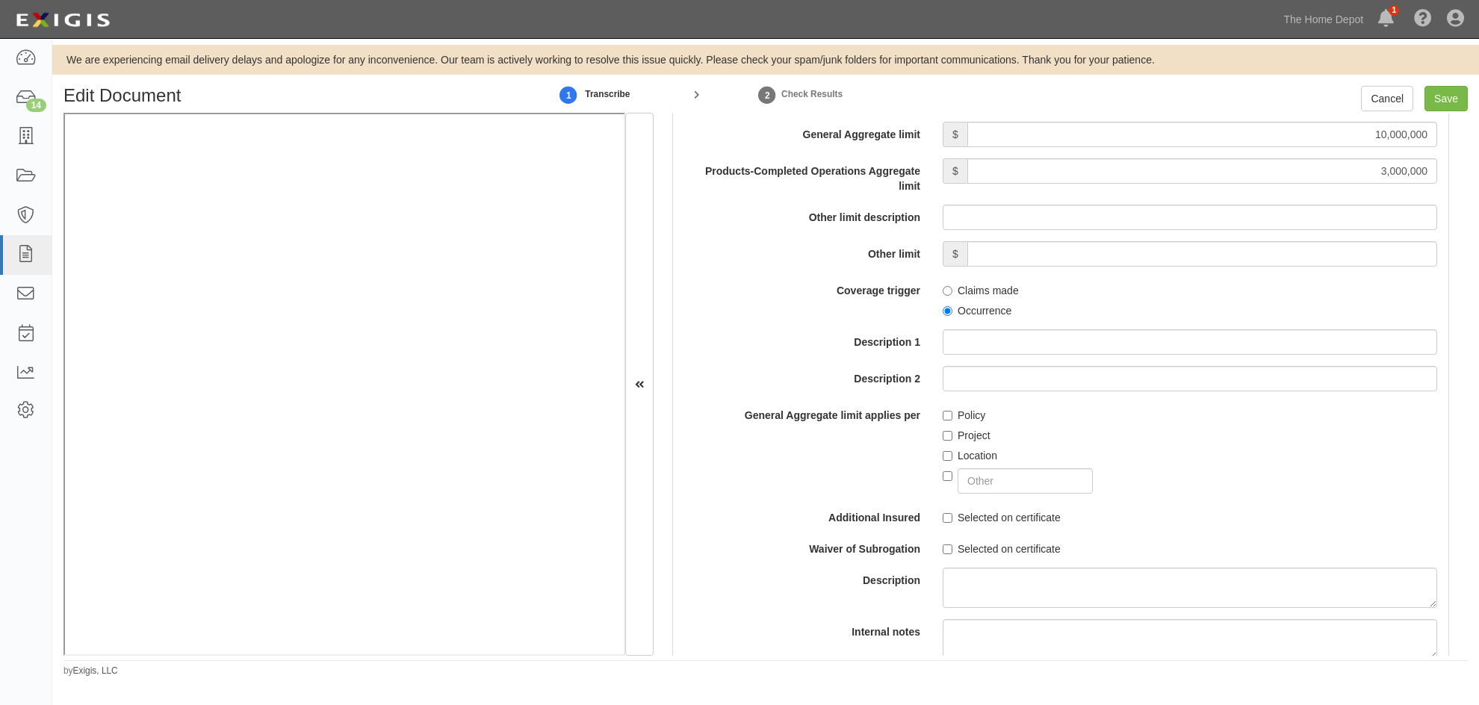
scroll to position [1867, 0]
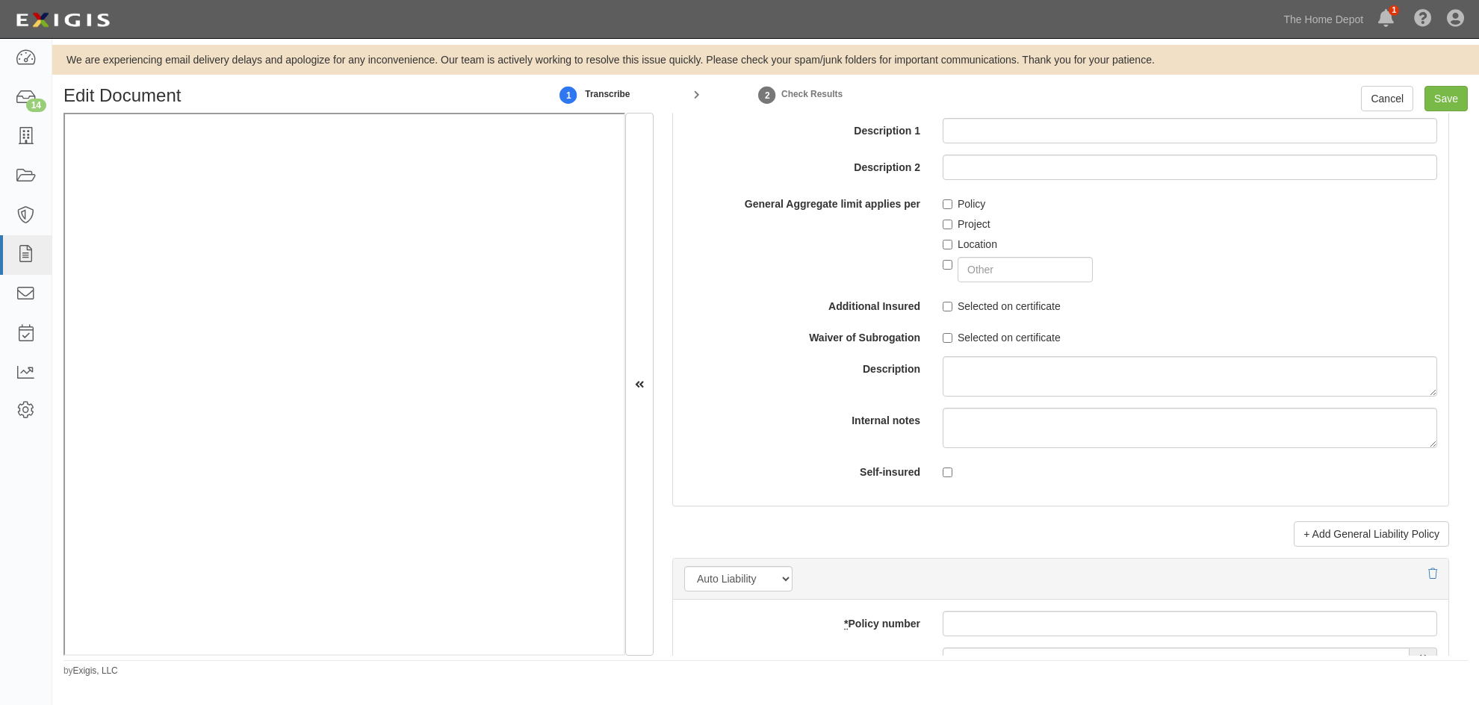
type input "Berkley Insurance Company (32603) A+ XV Rating"
click at [1450, 99] on input "Save" at bounding box center [1445, 98] width 43 height 25
type input "10000000"
type input "3000000"
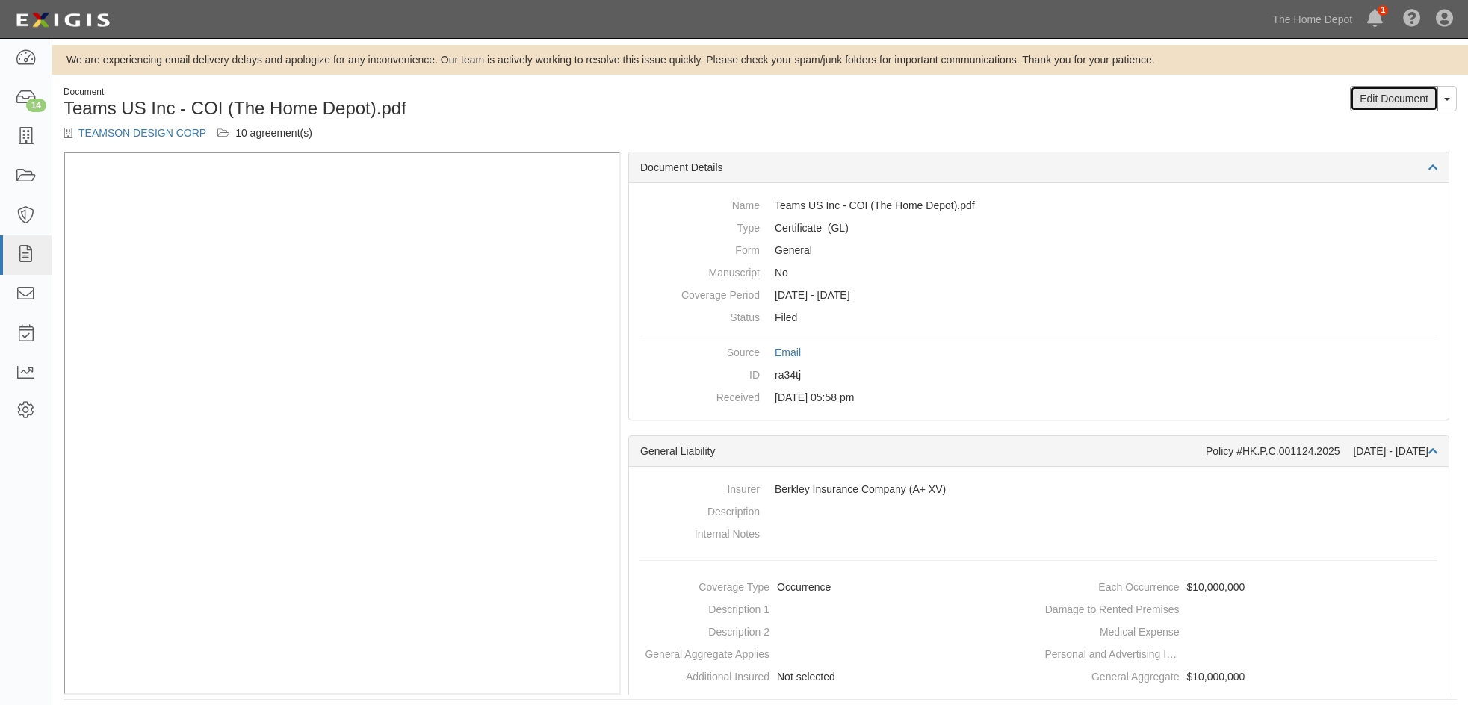
click at [1374, 96] on link "Edit Document" at bounding box center [1394, 98] width 88 height 25
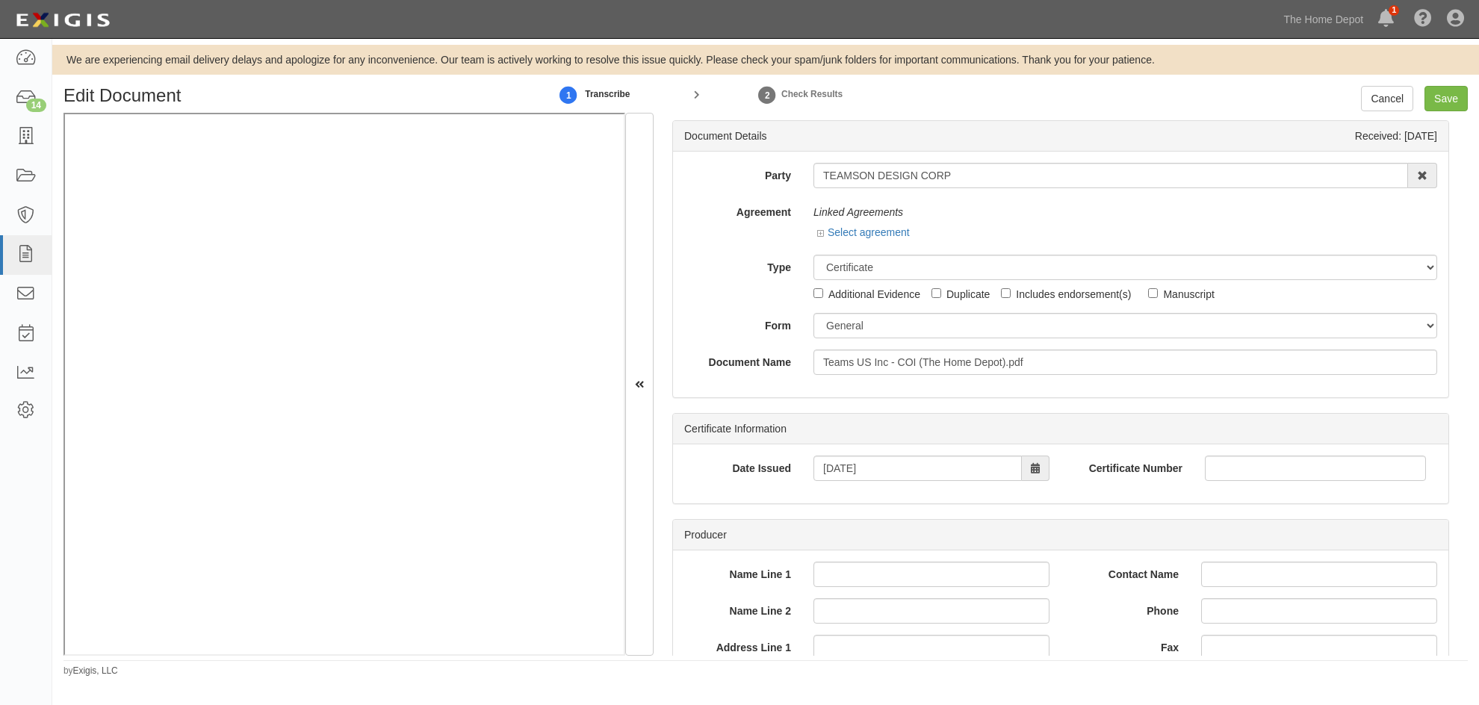
click at [814, 234] on div "Select agreement" at bounding box center [1125, 234] width 624 height 19
click at [817, 235] on icon at bounding box center [822, 233] width 10 height 7
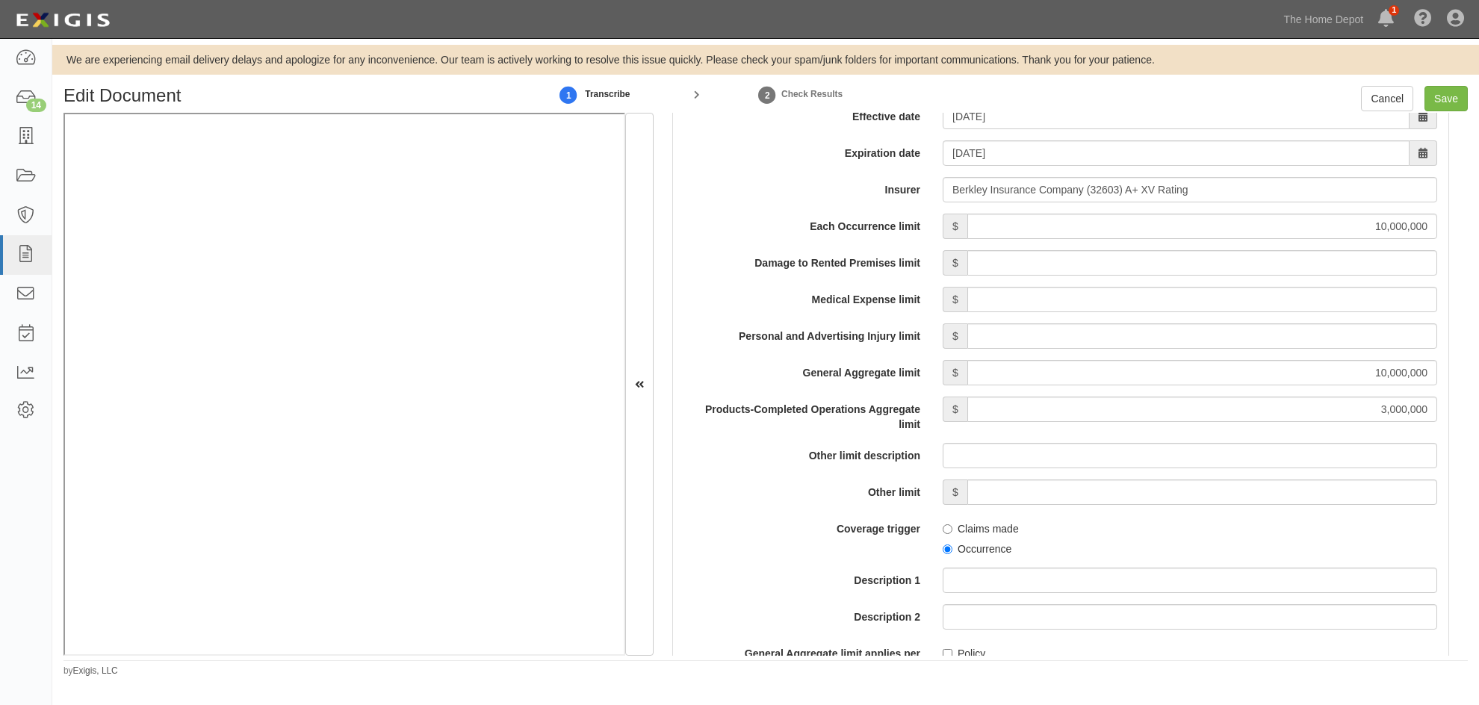
scroll to position [1419, 0]
click at [1439, 100] on input "Save" at bounding box center [1445, 98] width 43 height 25
type input "10000000"
type input "3000000"
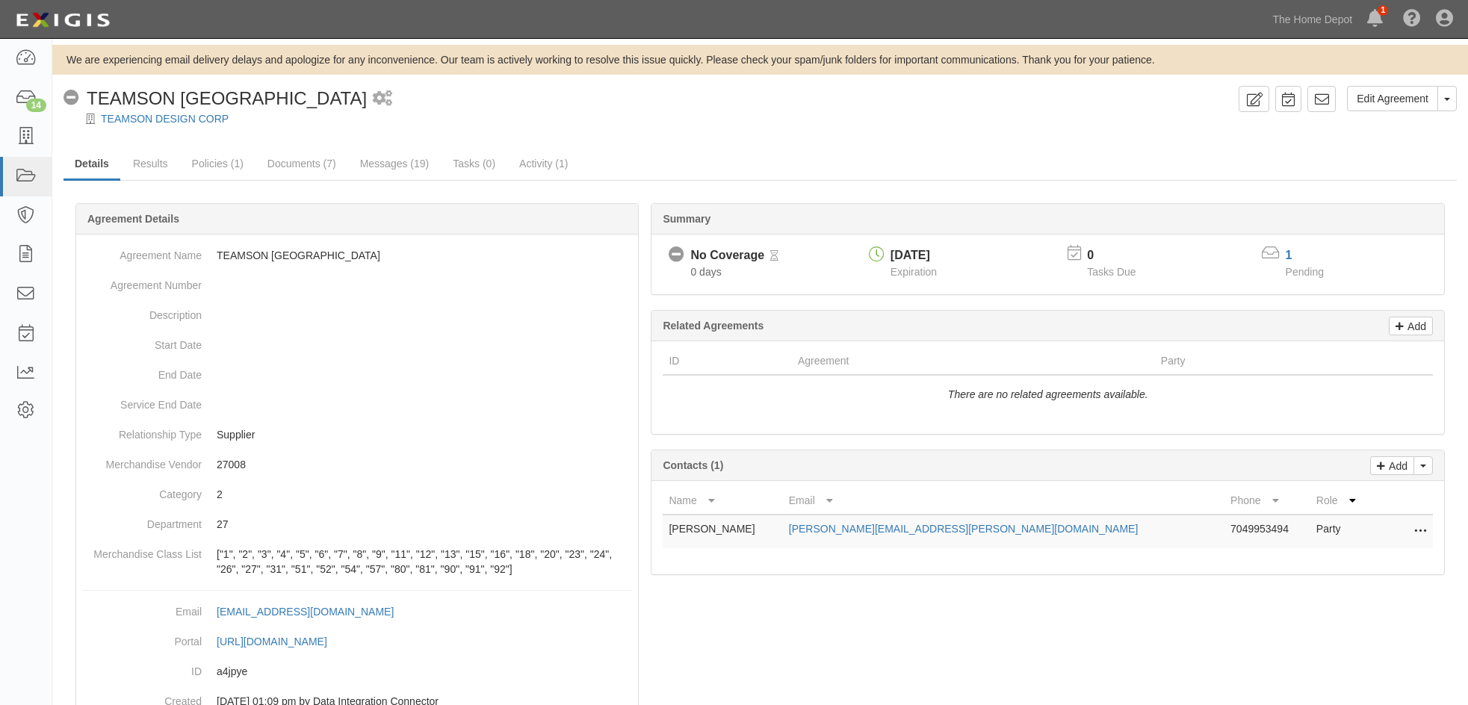
drag, startPoint x: 0, startPoint y: 0, endPoint x: 465, endPoint y: 251, distance: 528.7
click at [465, 251] on dd "TEAMSON [GEOGRAPHIC_DATA]" at bounding box center [357, 256] width 550 height 30
click at [287, 158] on link "Documents (7)" at bounding box center [301, 164] width 91 height 30
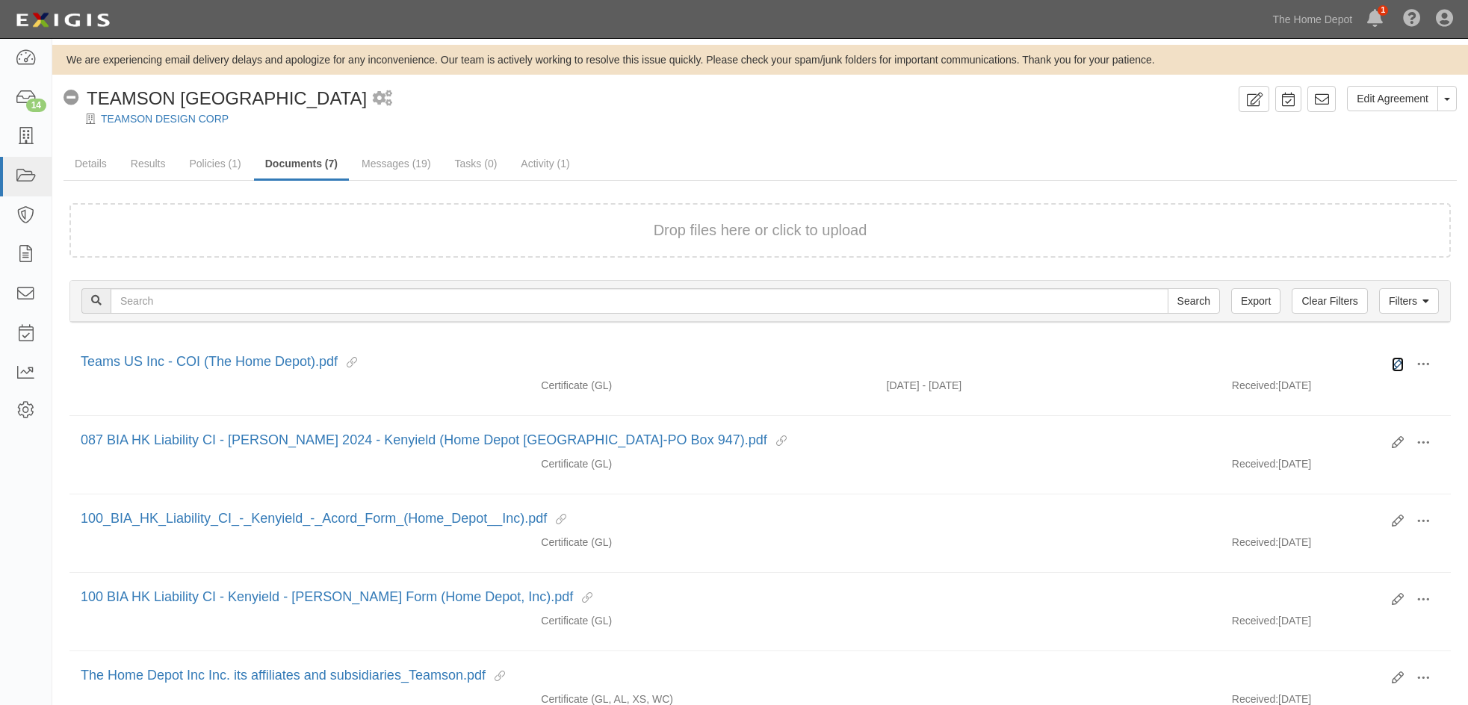
click at [1398, 361] on icon at bounding box center [1397, 365] width 12 height 12
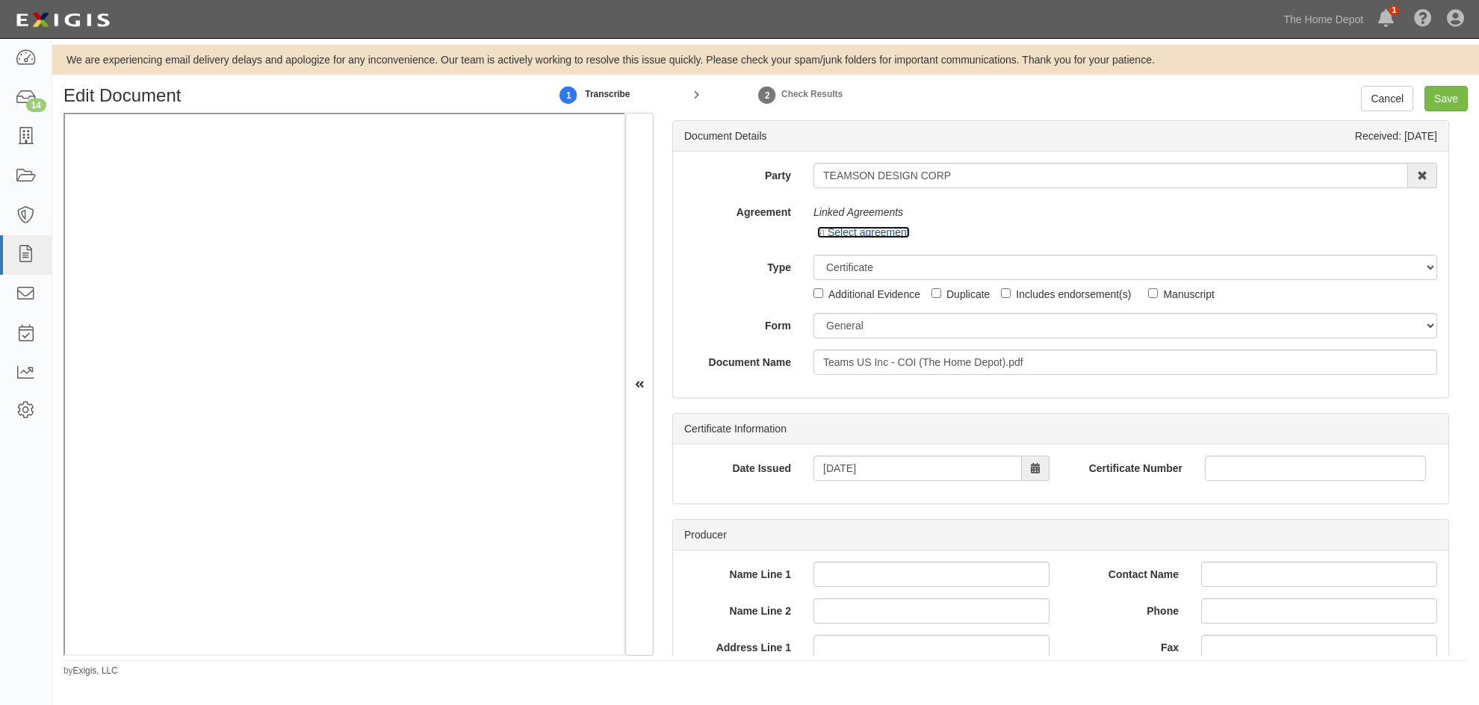
click at [818, 236] on icon at bounding box center [822, 233] width 10 height 7
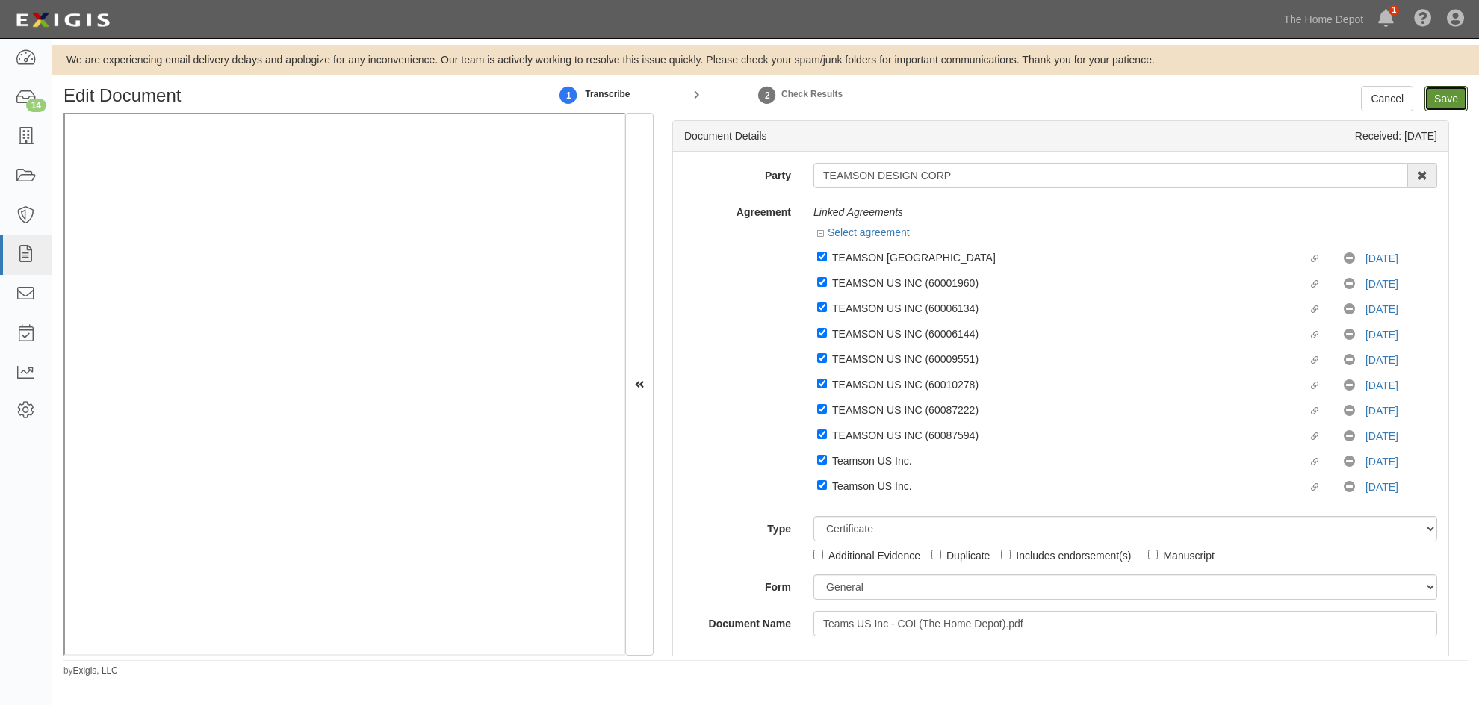
click at [1441, 102] on input "Save" at bounding box center [1445, 98] width 43 height 25
type input "10000000"
type input "3000000"
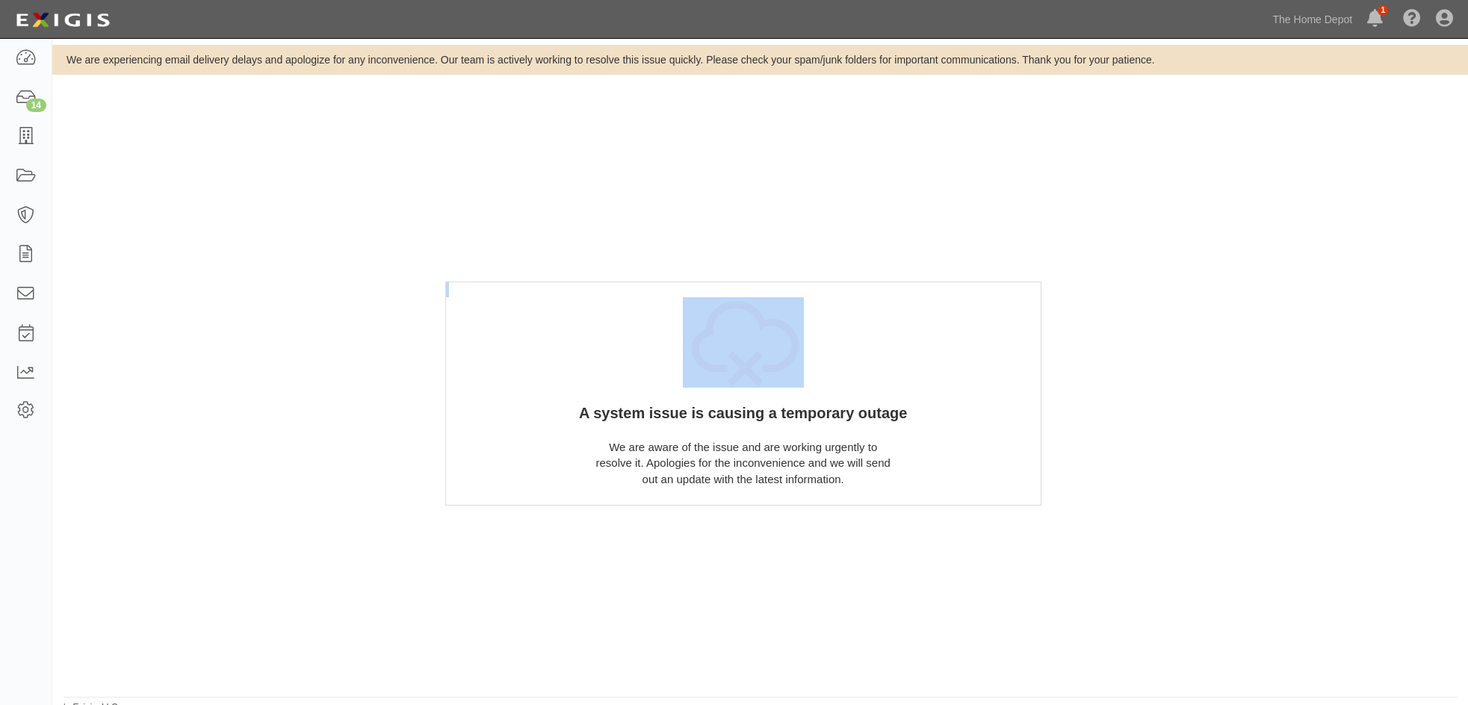
drag, startPoint x: 235, startPoint y: 239, endPoint x: 215, endPoint y: 208, distance: 36.3
click at [220, 214] on div "A system issue is causing a temporary outage We are aware of the issue and are …" at bounding box center [759, 400] width 1415 height 628
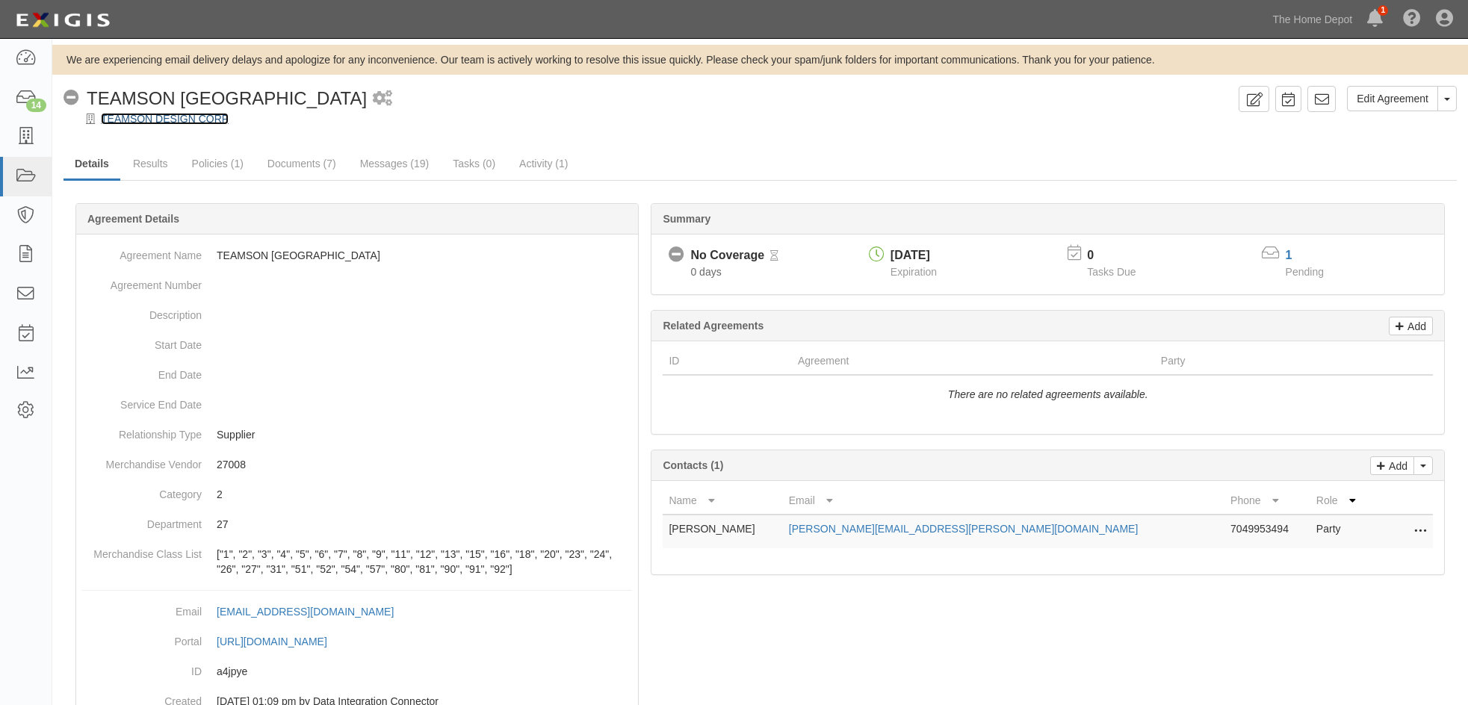
click at [179, 117] on link "TEAMSON DESIGN CORP" at bounding box center [165, 119] width 128 height 12
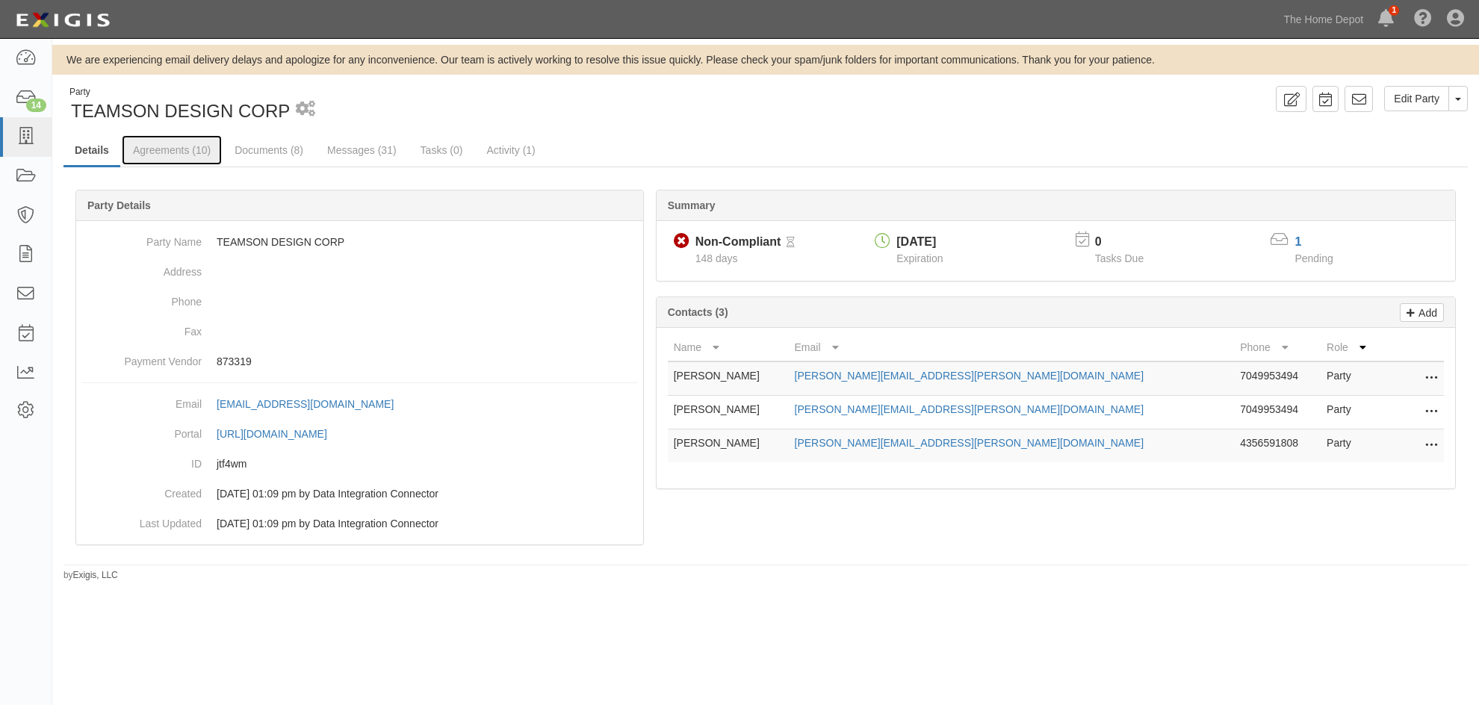
click at [174, 142] on link "Agreements (10)" at bounding box center [172, 150] width 100 height 30
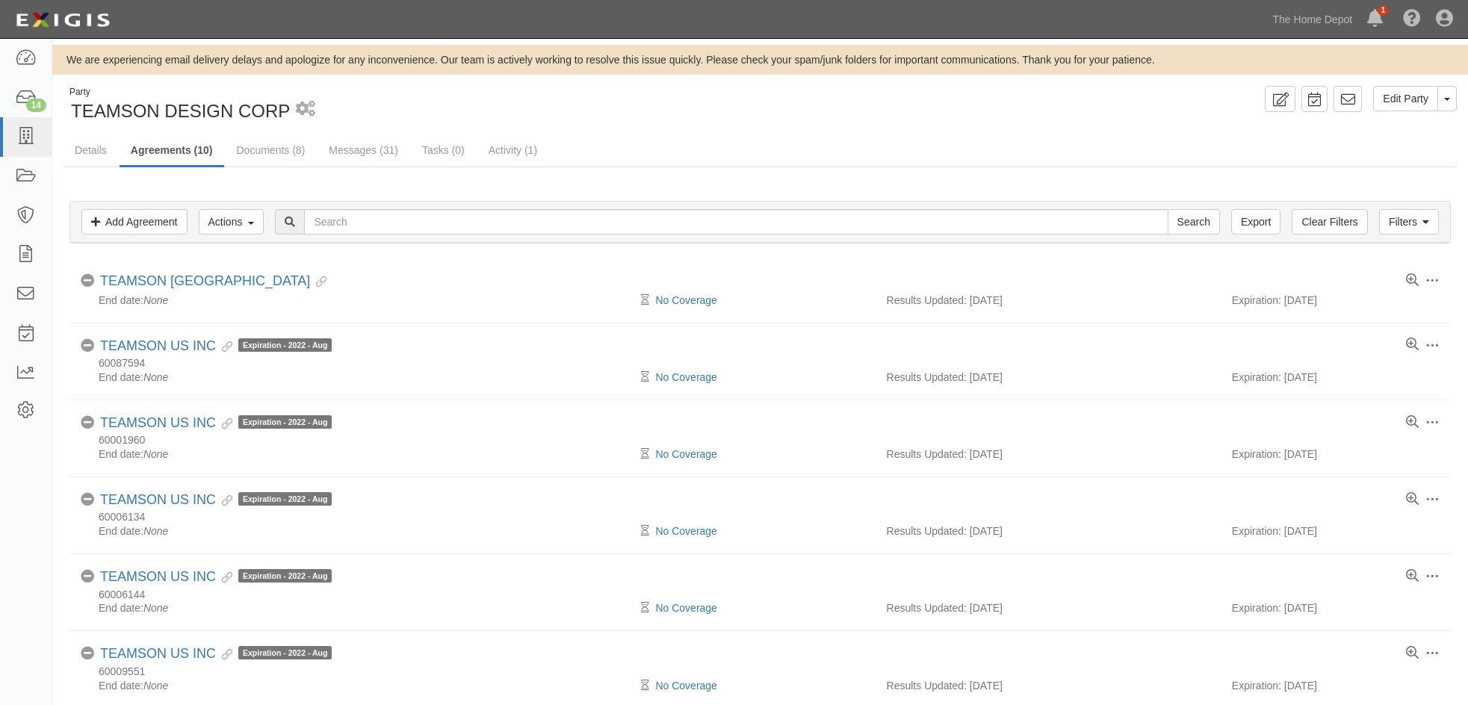
drag, startPoint x: 189, startPoint y: 337, endPoint x: 536, endPoint y: 183, distance: 379.9
click at [577, 170] on div "Filters Add Agreement Actions Edit Tags Run Workflows Send Messages Clear Filte…" at bounding box center [759, 606] width 1393 height 879
click at [260, 150] on link "Documents (8)" at bounding box center [271, 150] width 91 height 30
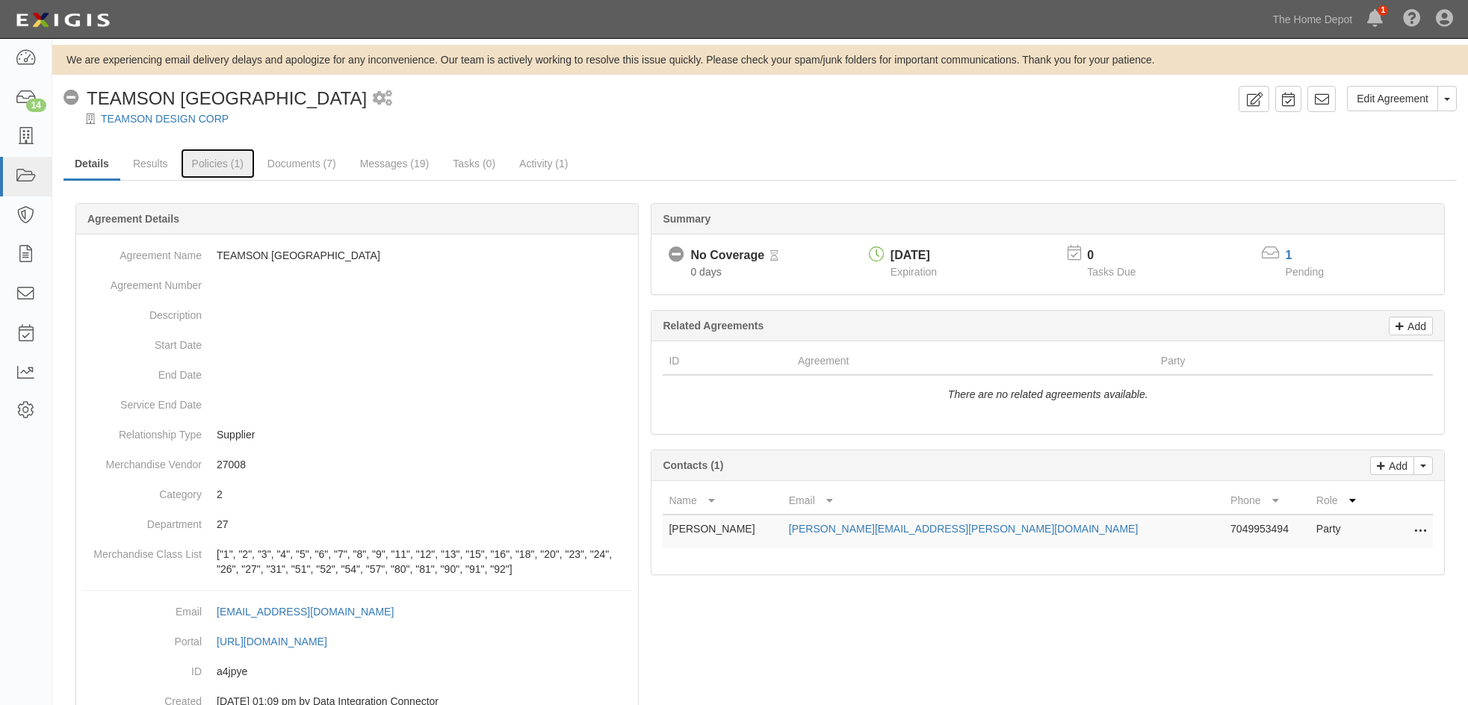
click at [217, 163] on link "Policies (1)" at bounding box center [218, 164] width 74 height 30
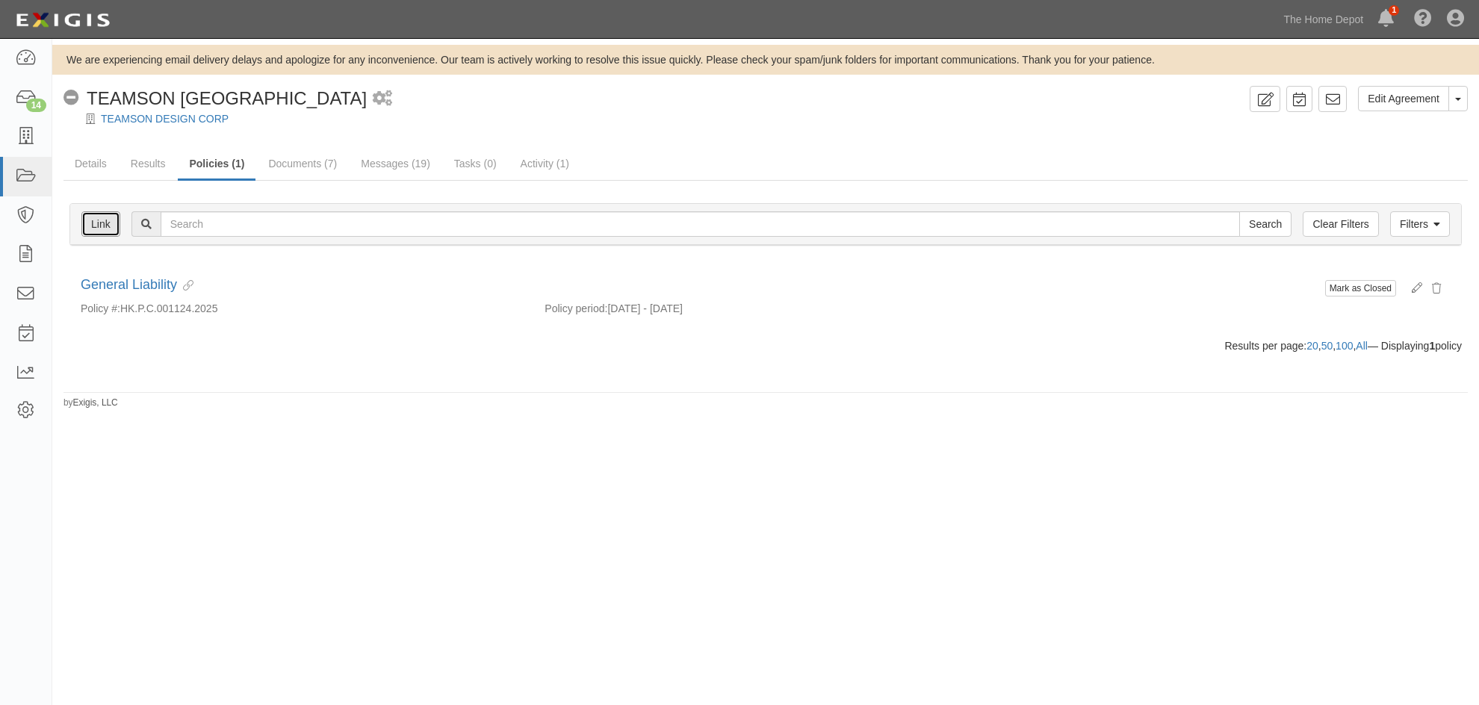
click at [104, 221] on link "Link" at bounding box center [100, 223] width 39 height 25
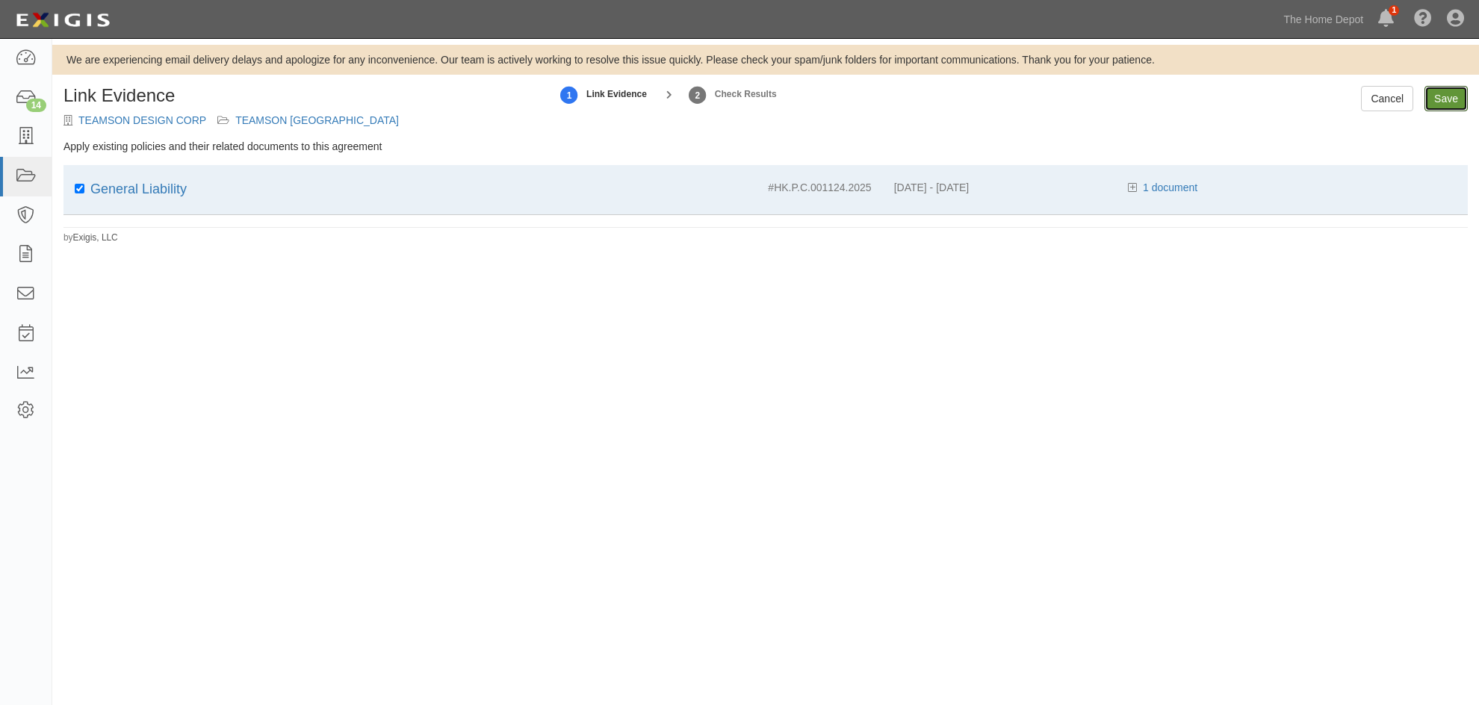
click at [1436, 105] on input "Save" at bounding box center [1445, 98] width 43 height 25
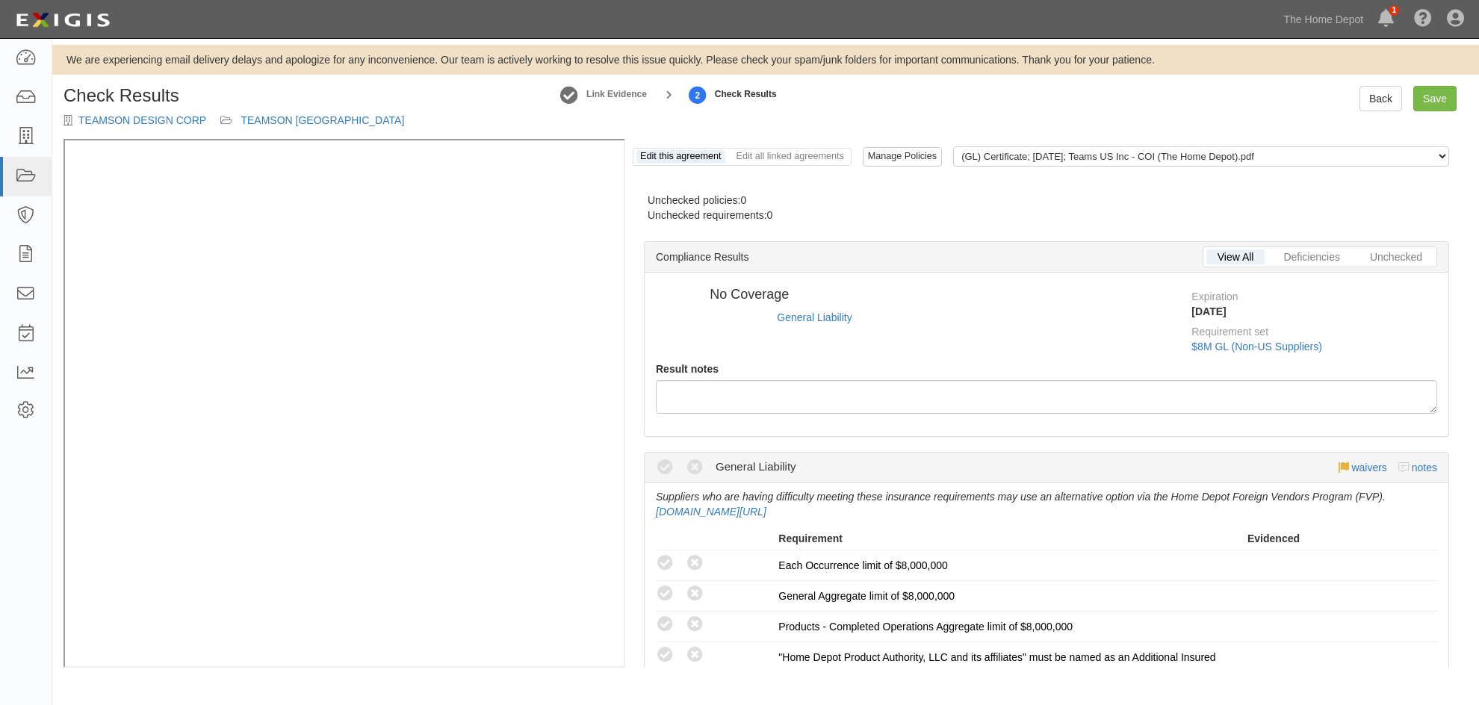
radio input "true"
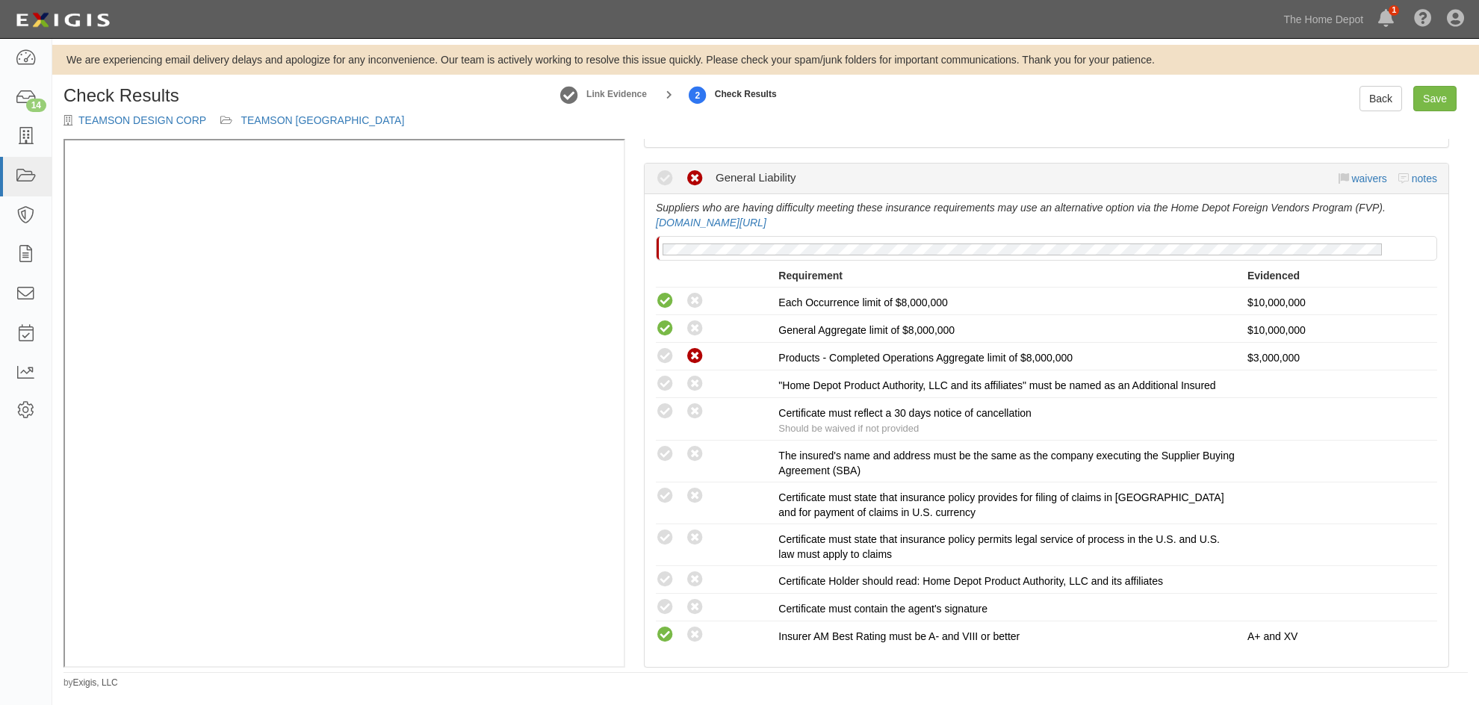
scroll to position [217, 0]
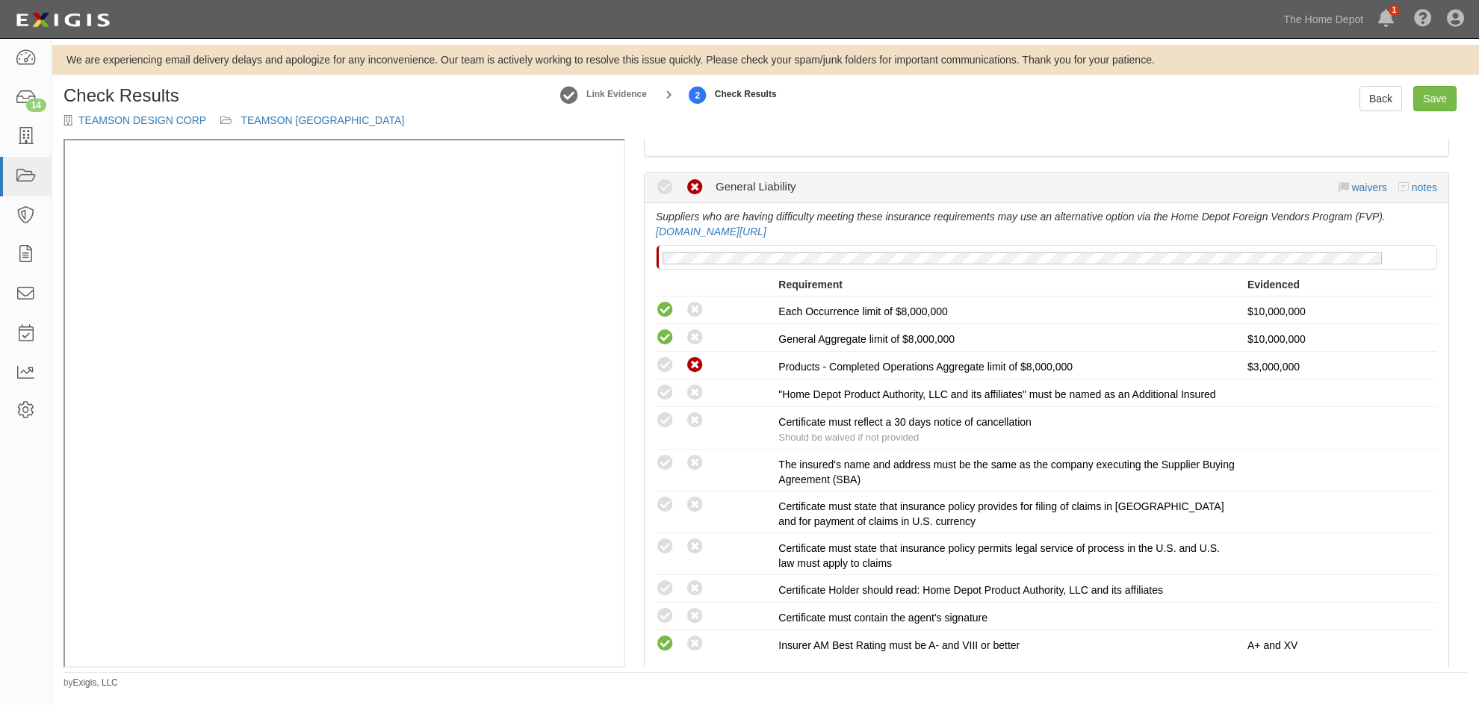
click at [665, 399] on icon at bounding box center [665, 393] width 19 height 19
radio input "true"
drag, startPoint x: 667, startPoint y: 423, endPoint x: 665, endPoint y: 433, distance: 9.8
click at [666, 423] on icon at bounding box center [665, 421] width 19 height 19
radio input "true"
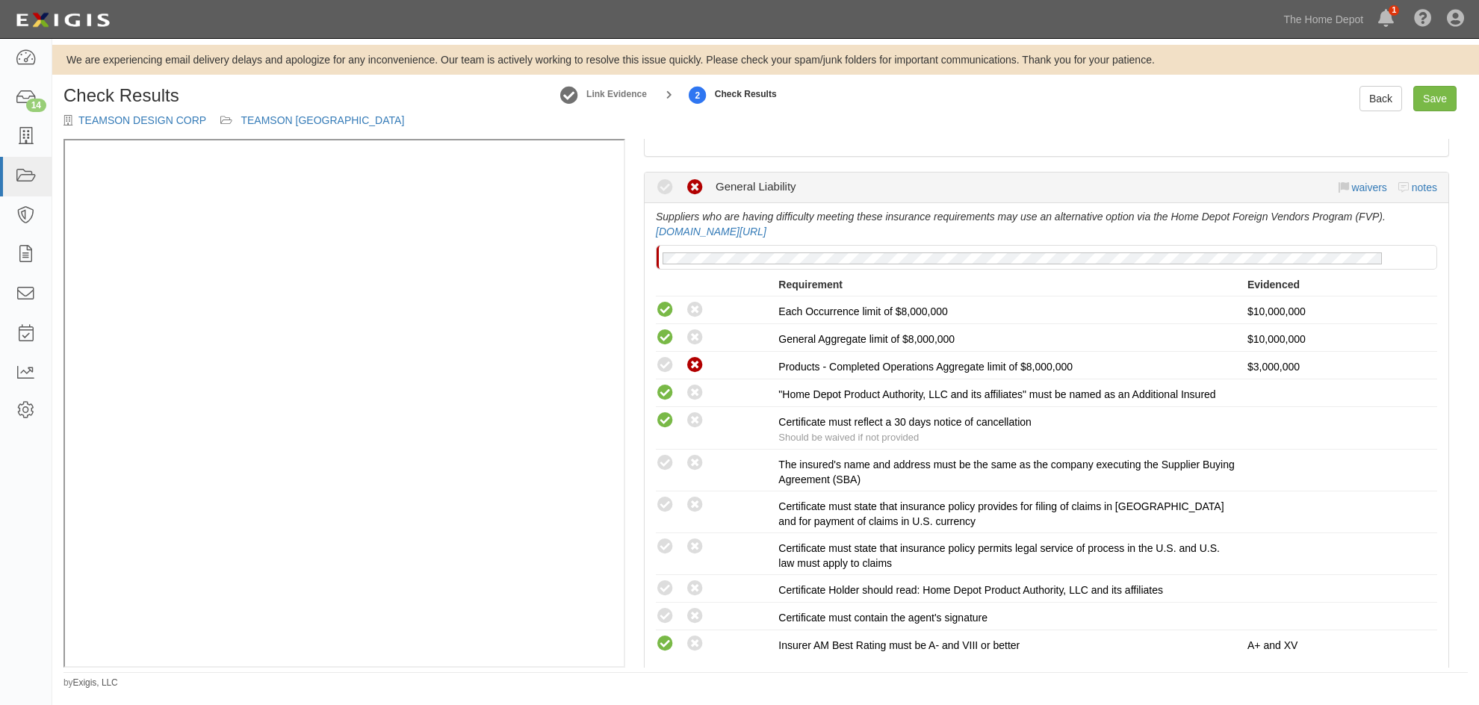
click at [666, 466] on icon at bounding box center [665, 463] width 19 height 19
radio input "true"
click at [663, 591] on icon at bounding box center [665, 589] width 19 height 19
radio input "true"
click at [669, 617] on icon at bounding box center [665, 616] width 19 height 19
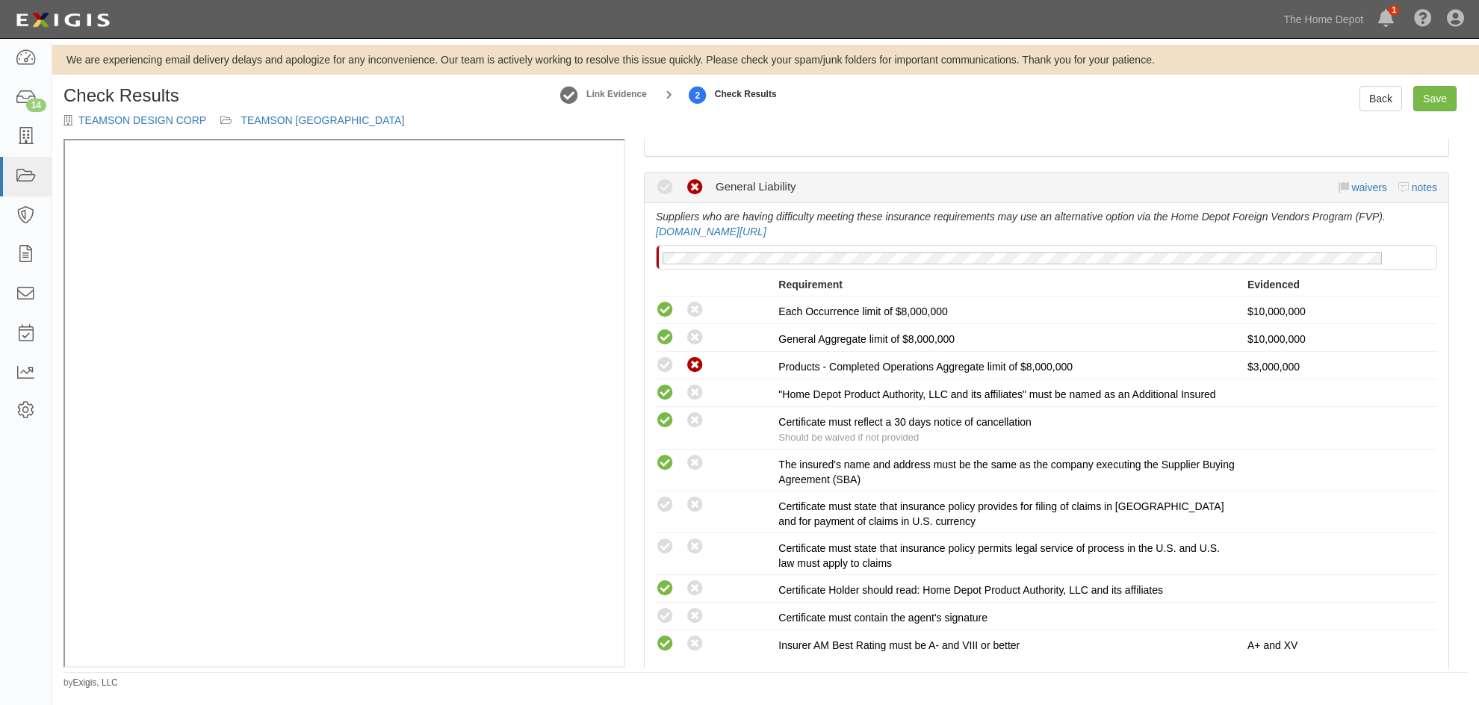
radio input "true"
click at [640, 628] on div "Compliant Waived Non-Compliant General Liability waivers notes Suppliers who ar…" at bounding box center [1047, 424] width 828 height 505
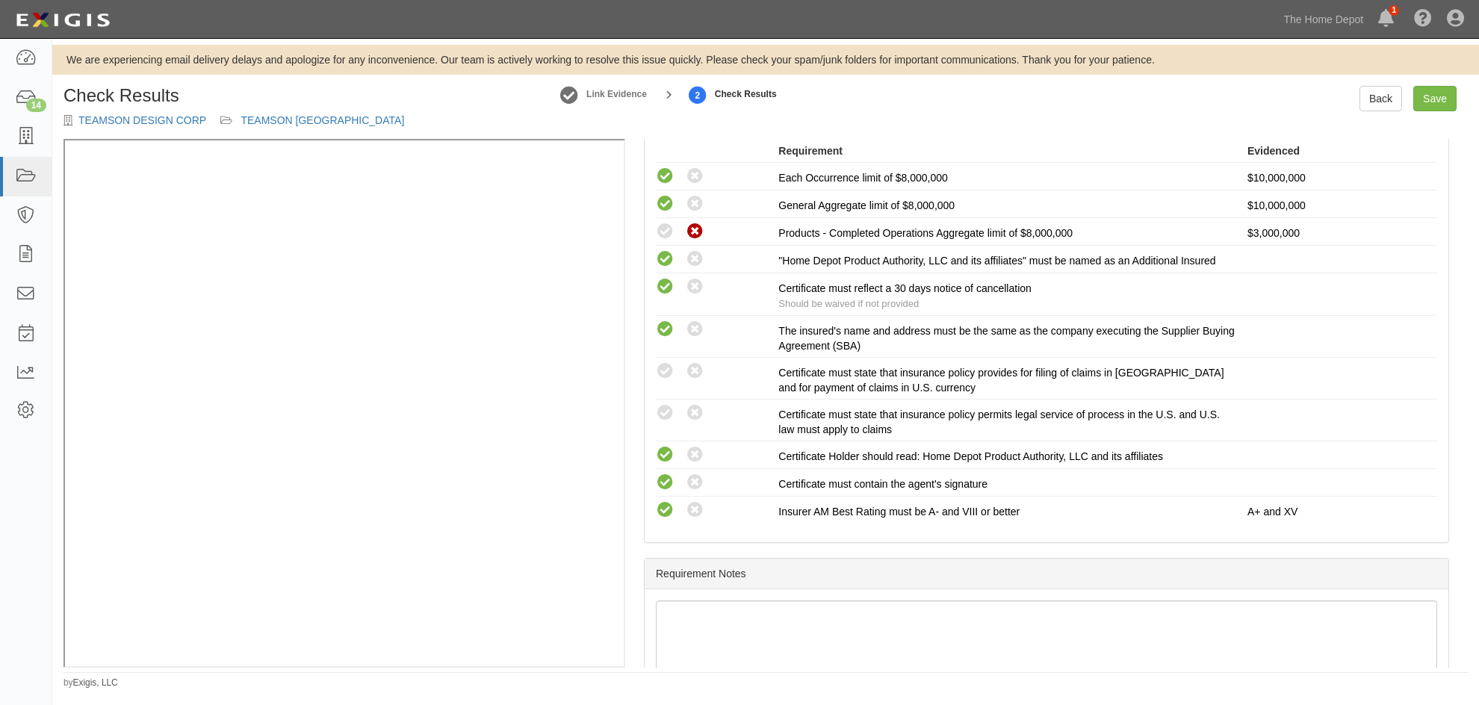
scroll to position [366, 0]
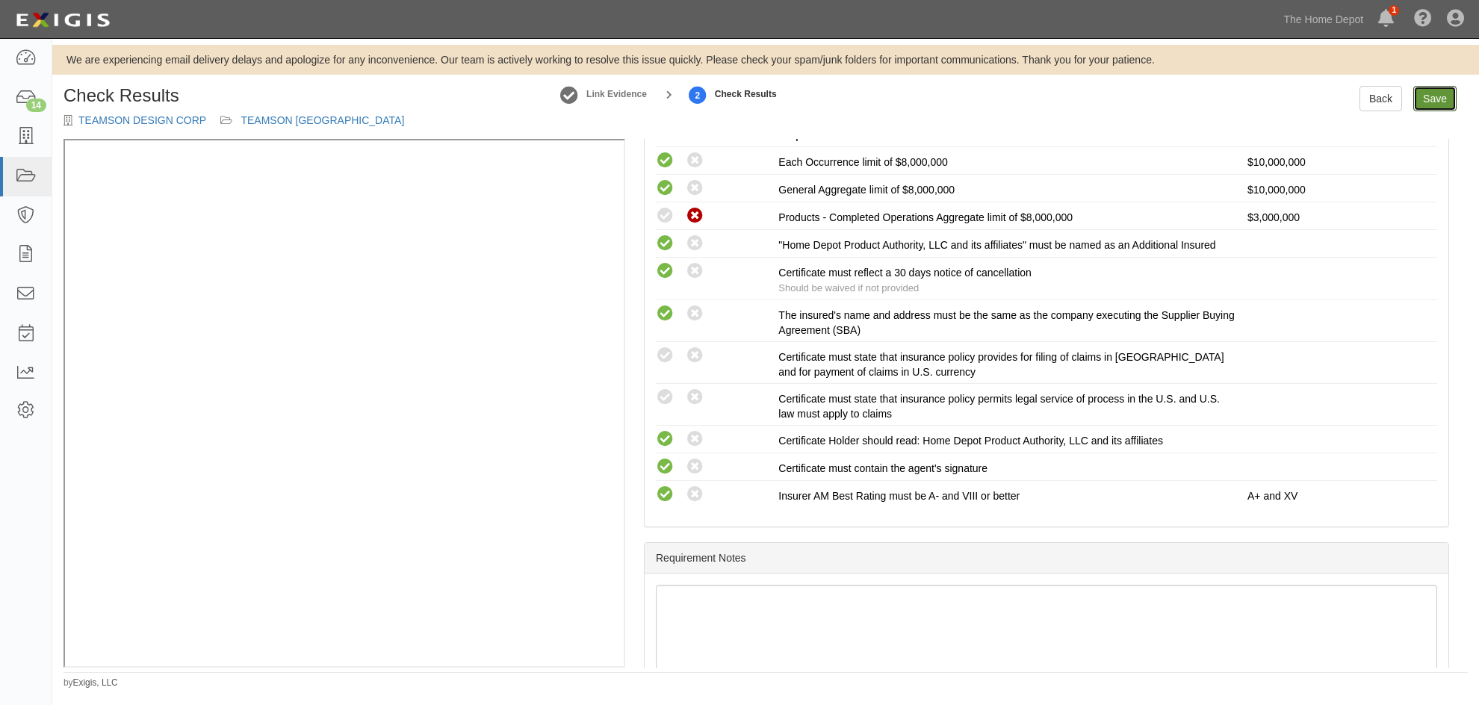
click at [1430, 108] on link "Save" at bounding box center [1434, 98] width 43 height 25
radio input "true"
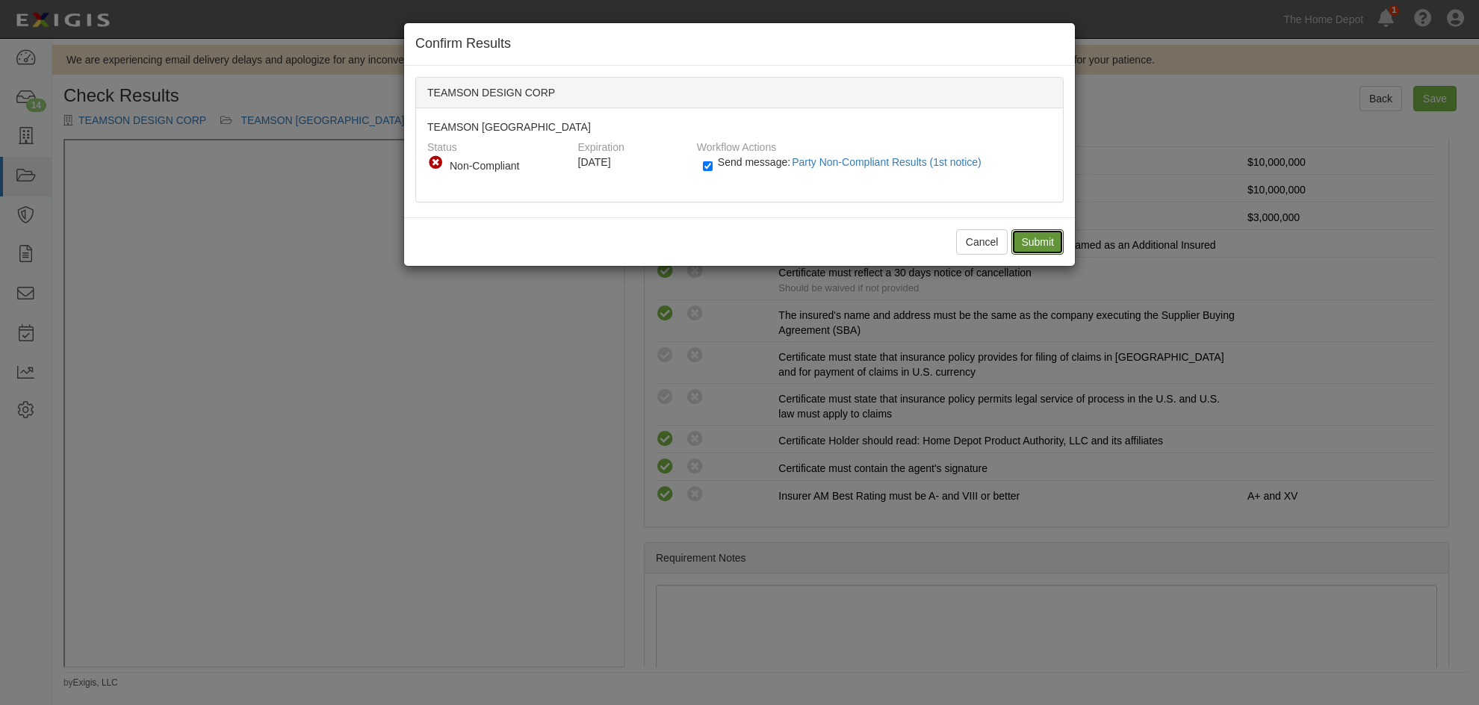
click at [1027, 246] on input "Submit" at bounding box center [1037, 241] width 52 height 25
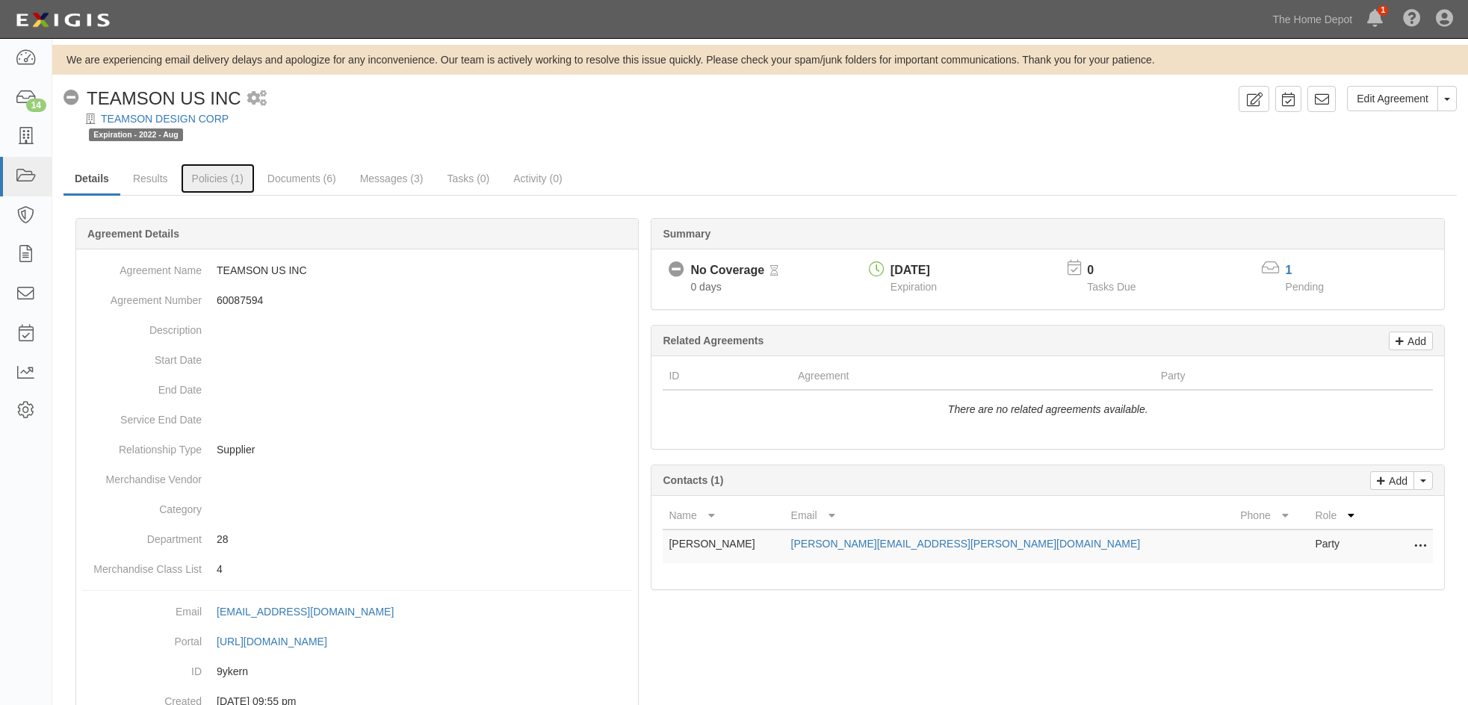
click at [208, 179] on link "Policies (1)" at bounding box center [218, 179] width 74 height 30
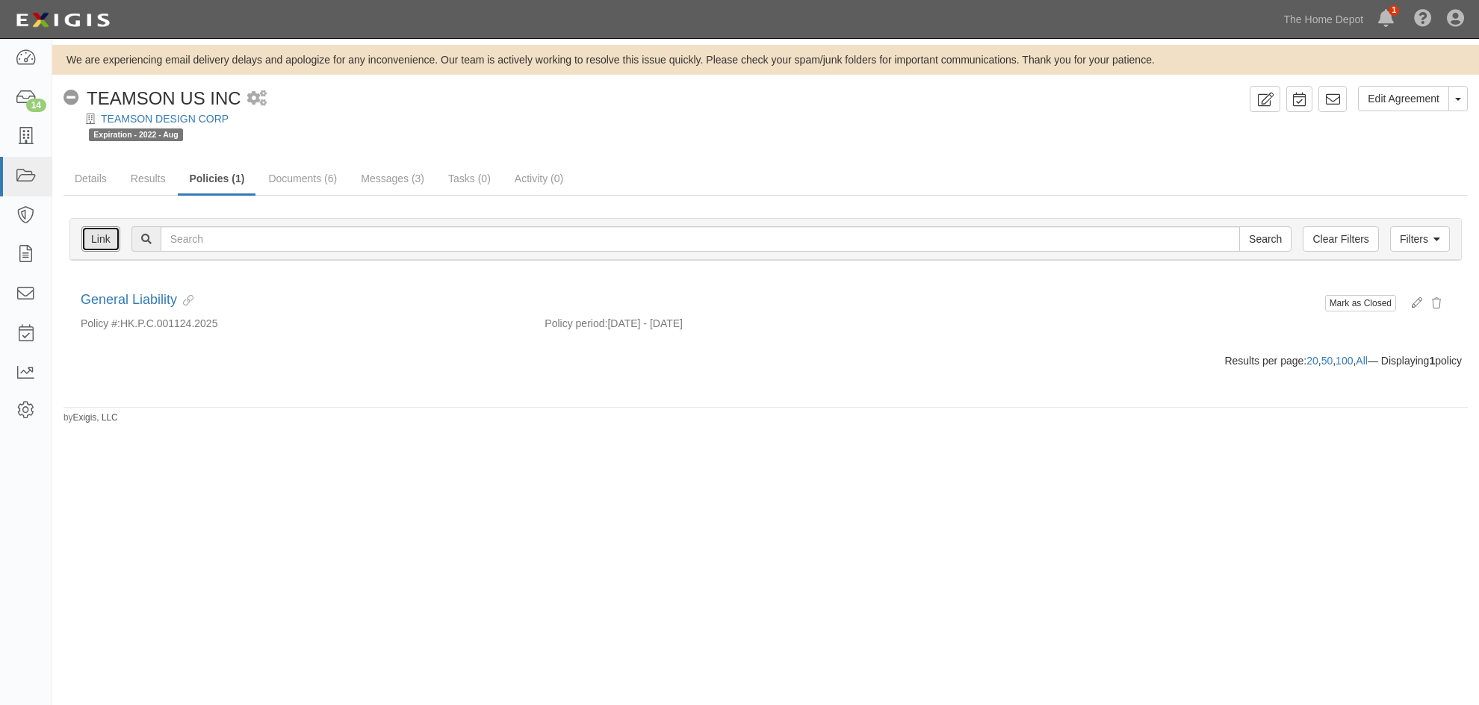
click at [103, 245] on link "Link" at bounding box center [100, 238] width 39 height 25
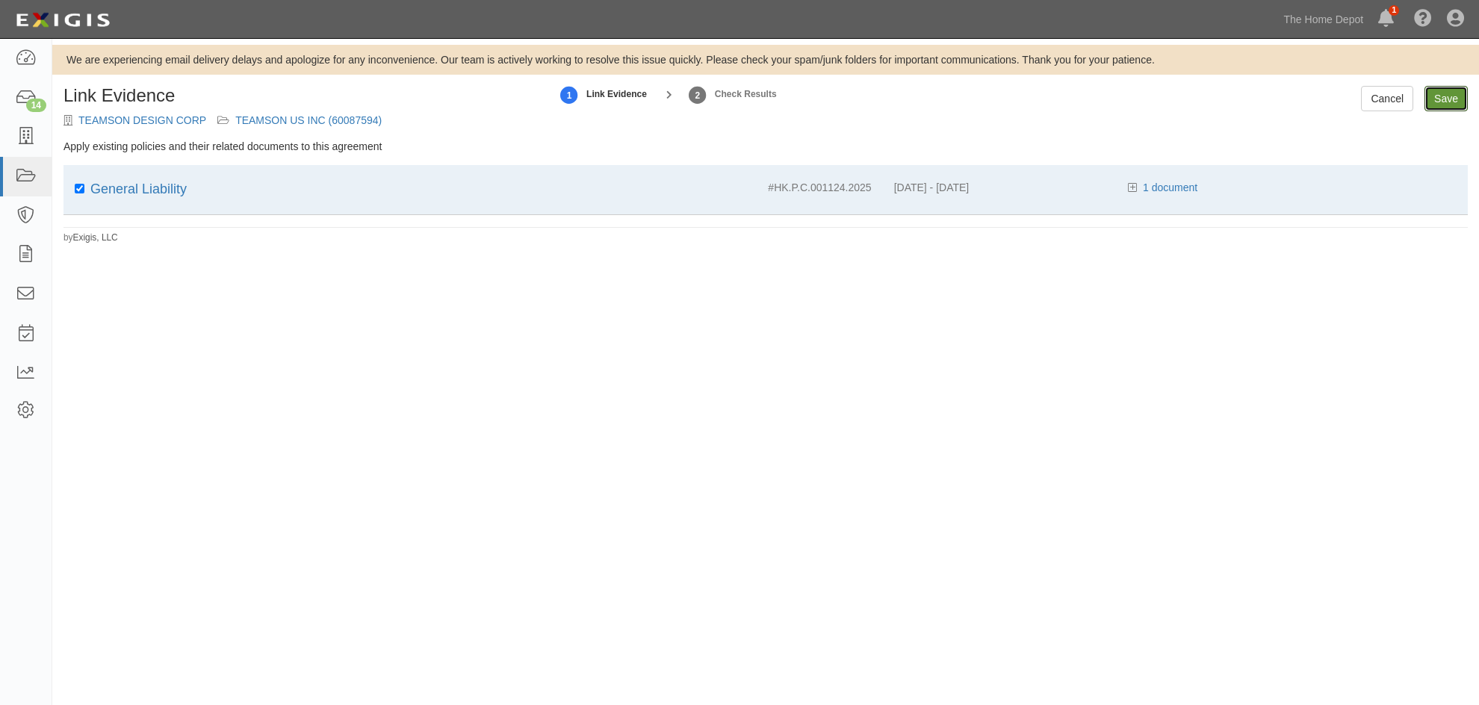
click at [1449, 97] on input "Save" at bounding box center [1445, 98] width 43 height 25
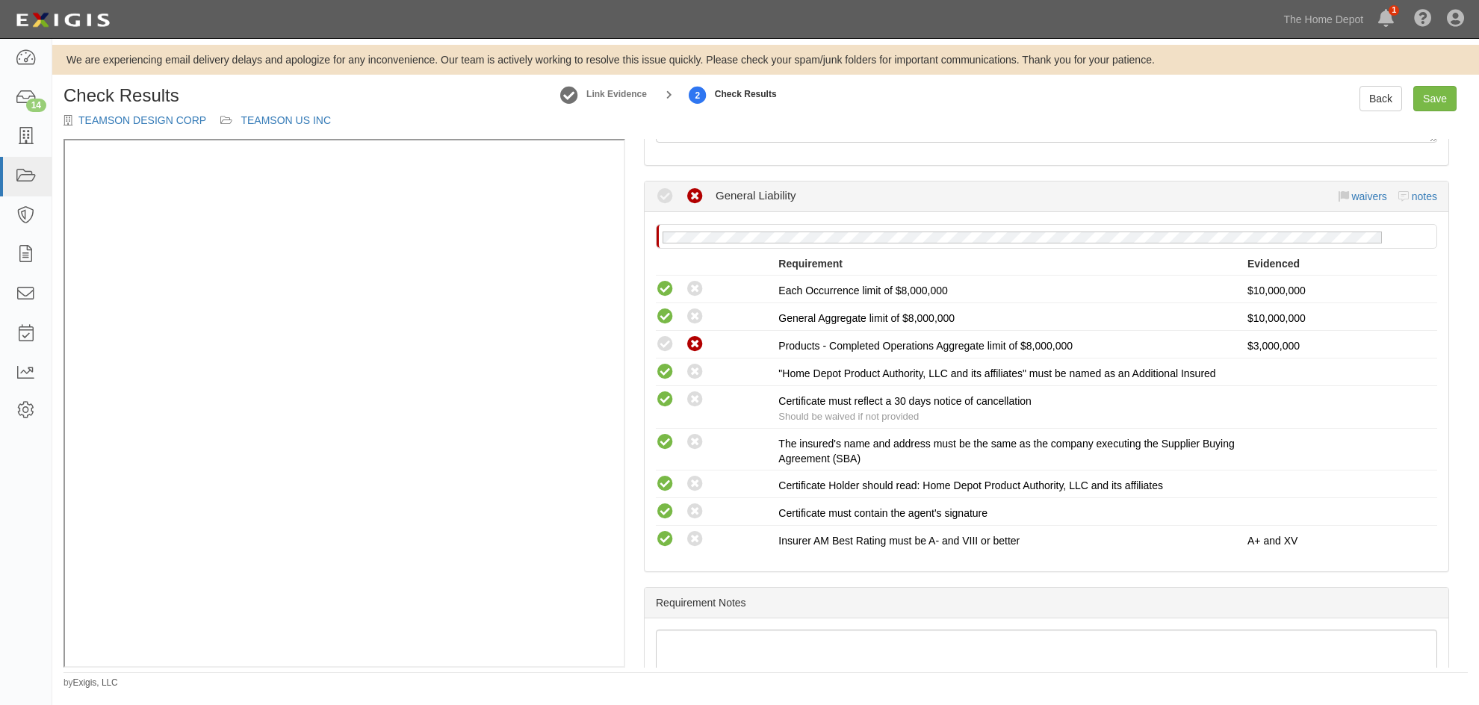
scroll to position [299, 0]
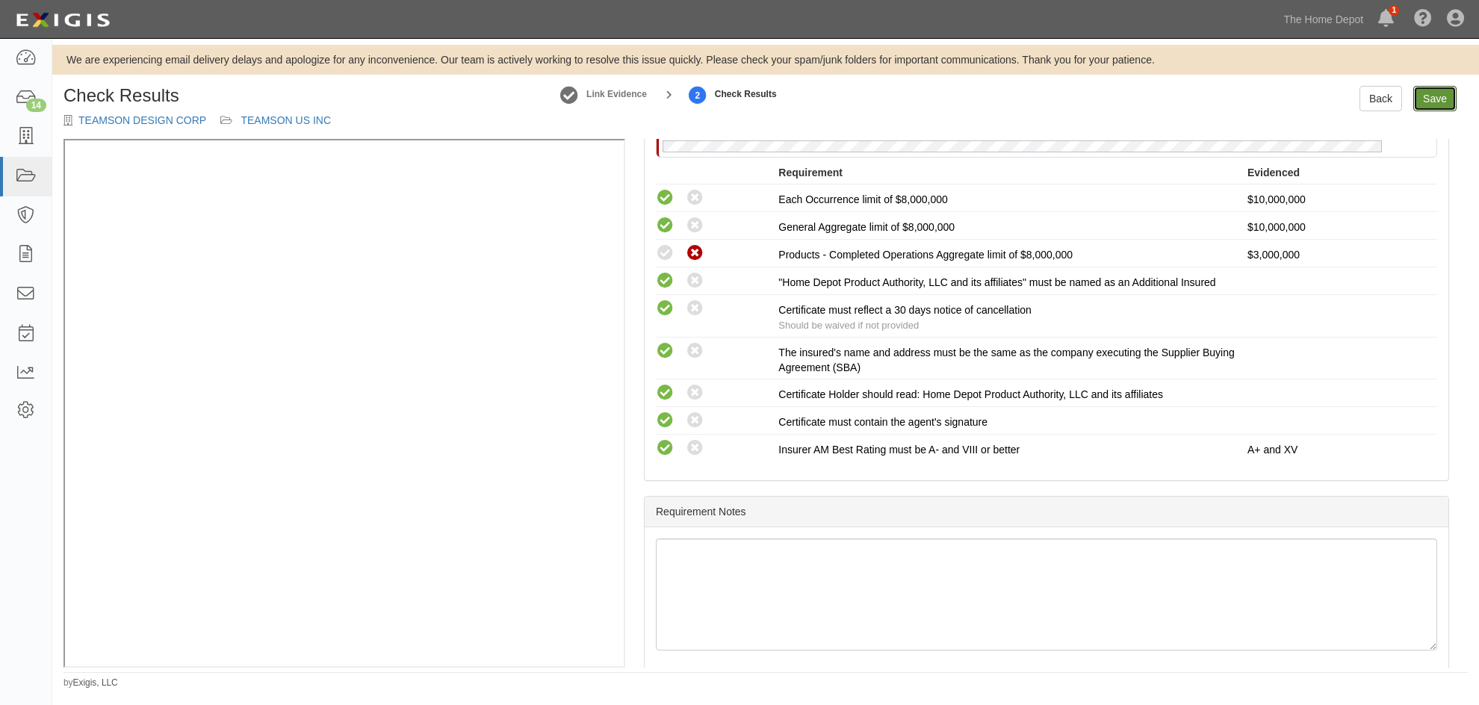
click at [1432, 109] on link "Save" at bounding box center [1434, 98] width 43 height 25
radio input "true"
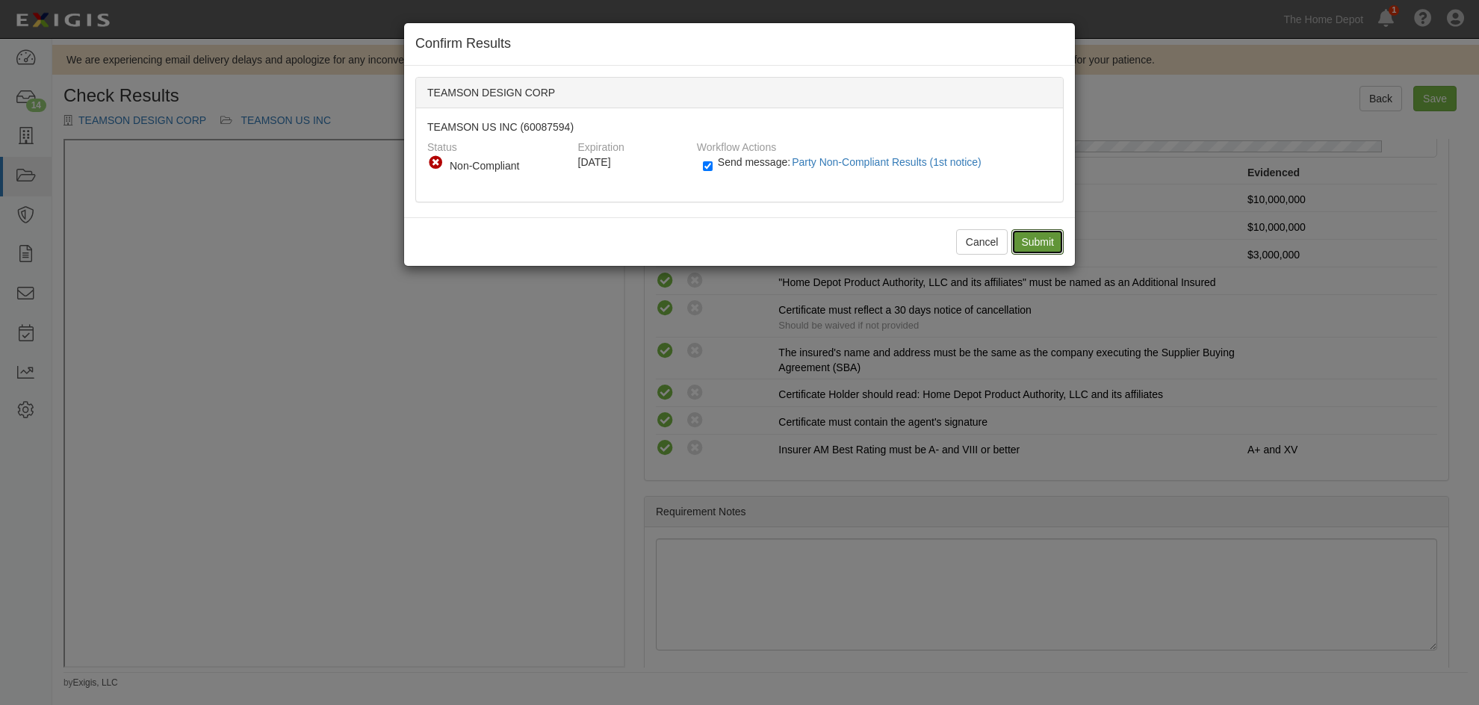
click at [1043, 249] on input "Submit" at bounding box center [1037, 241] width 52 height 25
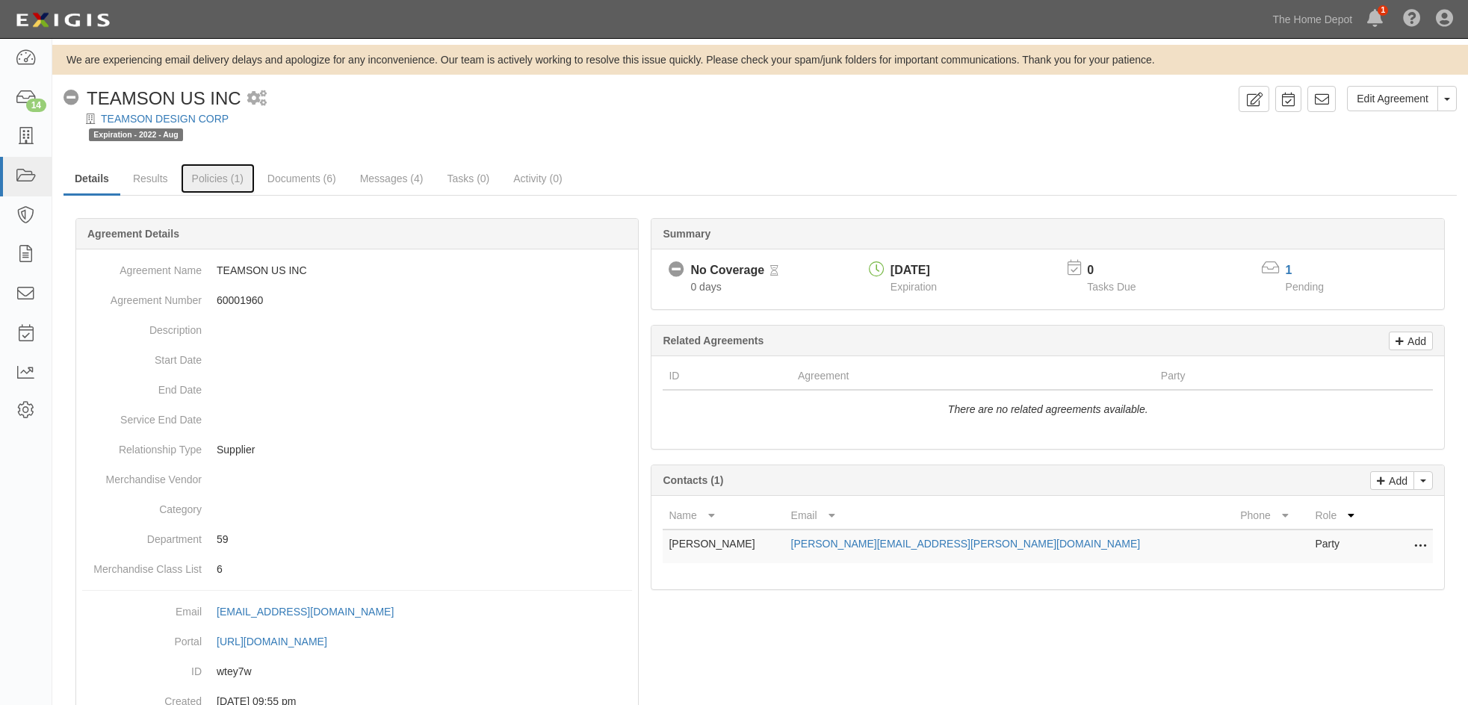
click at [207, 178] on link "Policies (1)" at bounding box center [218, 179] width 74 height 30
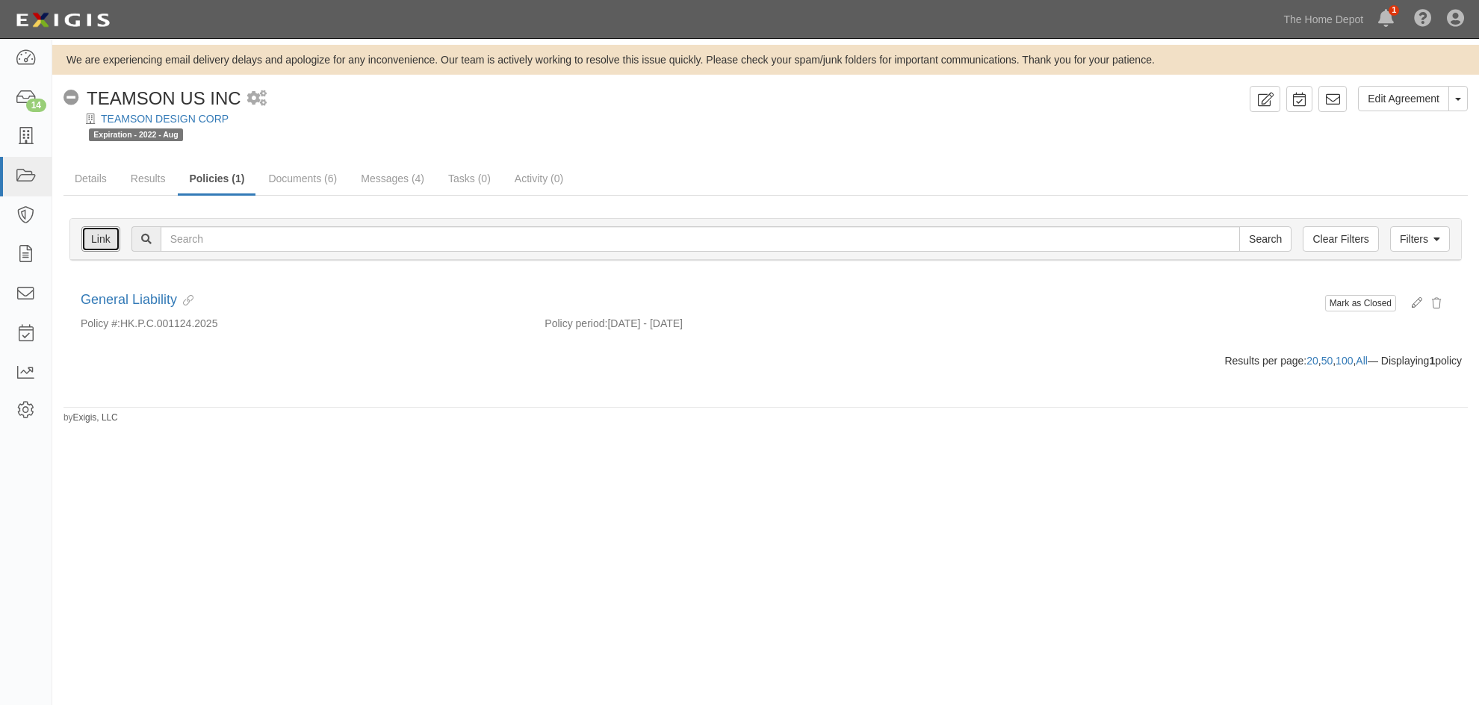
click at [105, 236] on link "Link" at bounding box center [100, 238] width 39 height 25
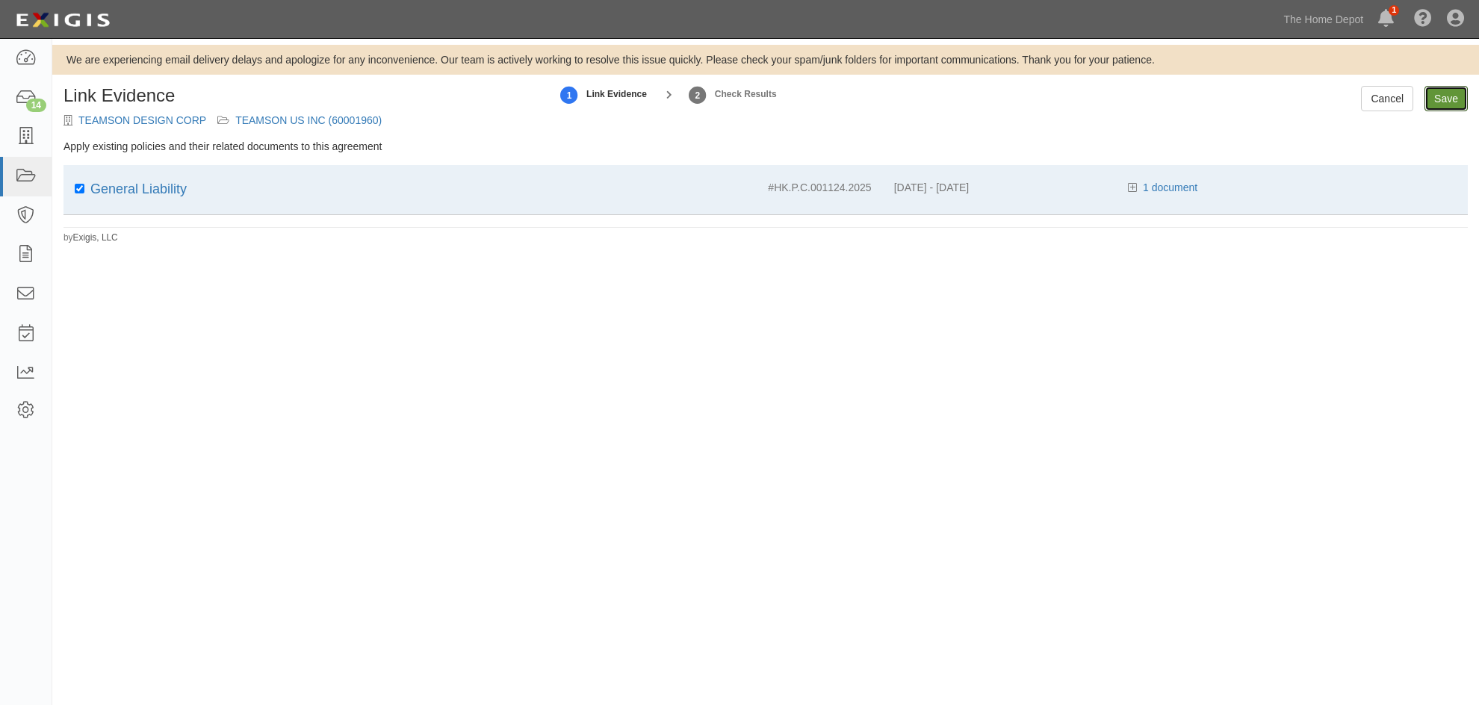
click at [1429, 99] on input "Save" at bounding box center [1445, 98] width 43 height 25
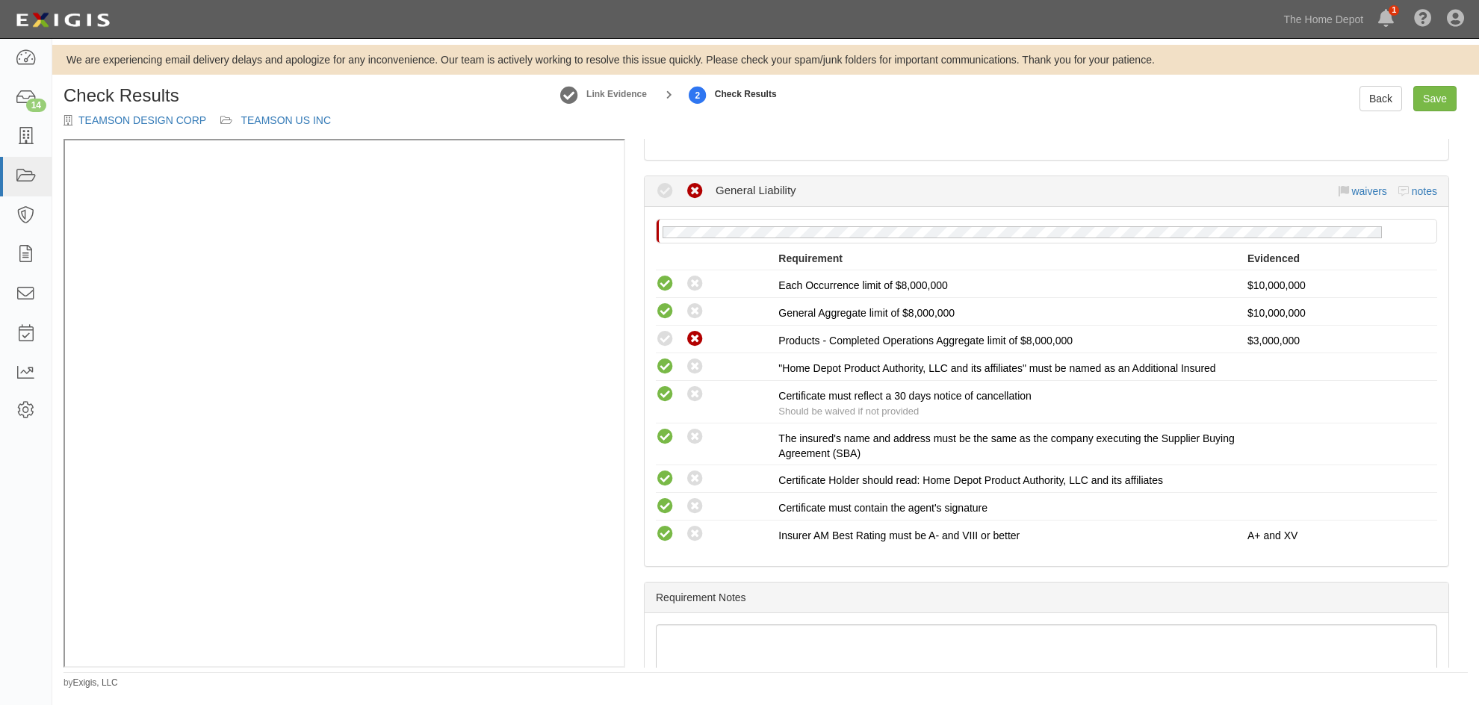
scroll to position [224, 0]
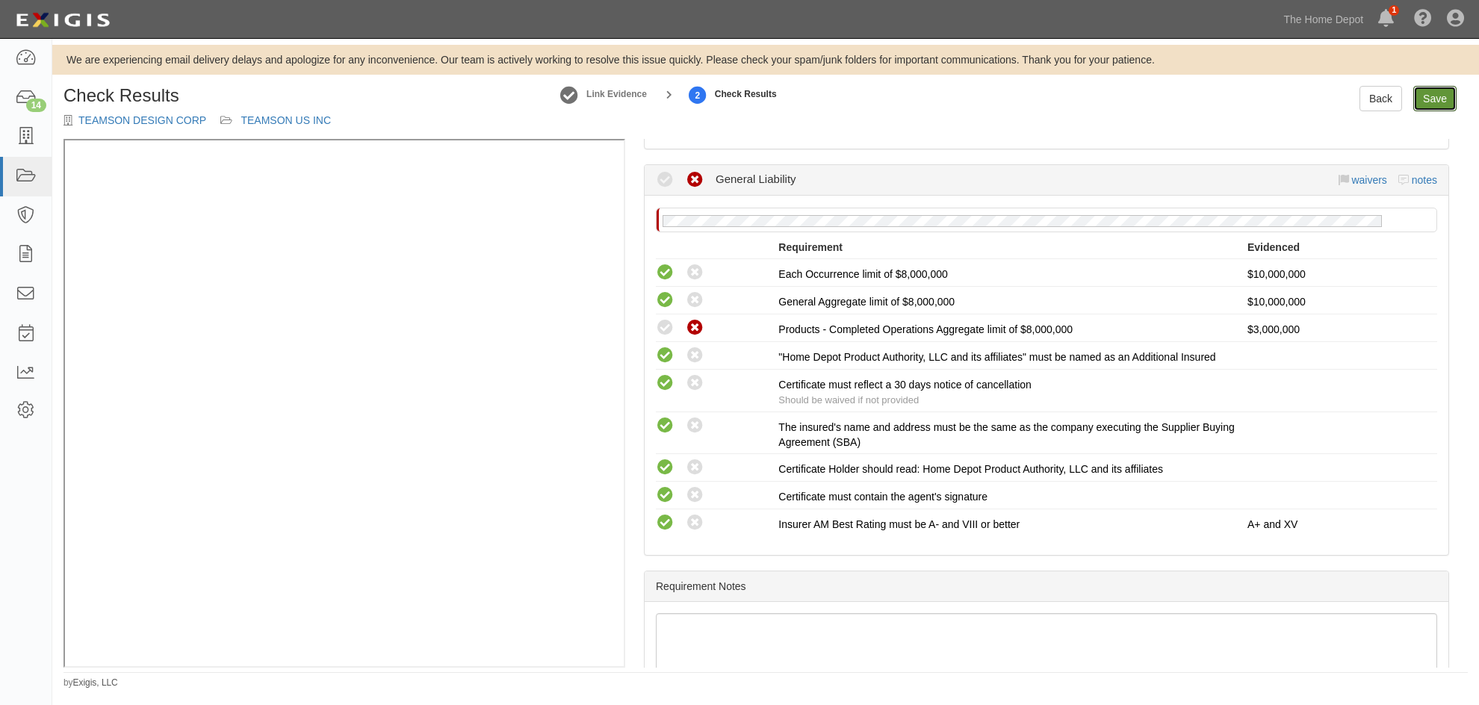
click at [1421, 102] on link "Save" at bounding box center [1434, 98] width 43 height 25
radio input "true"
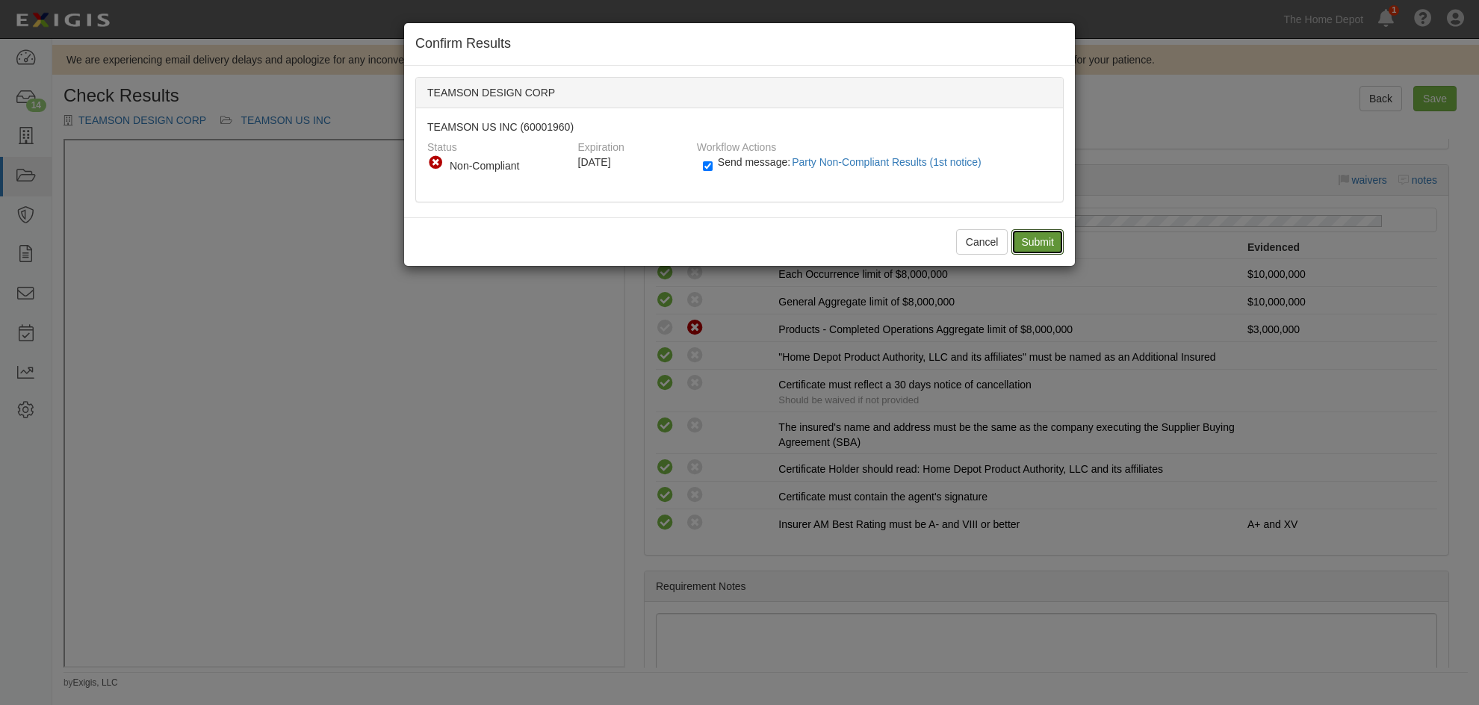
click at [1017, 232] on input "Submit" at bounding box center [1037, 241] width 52 height 25
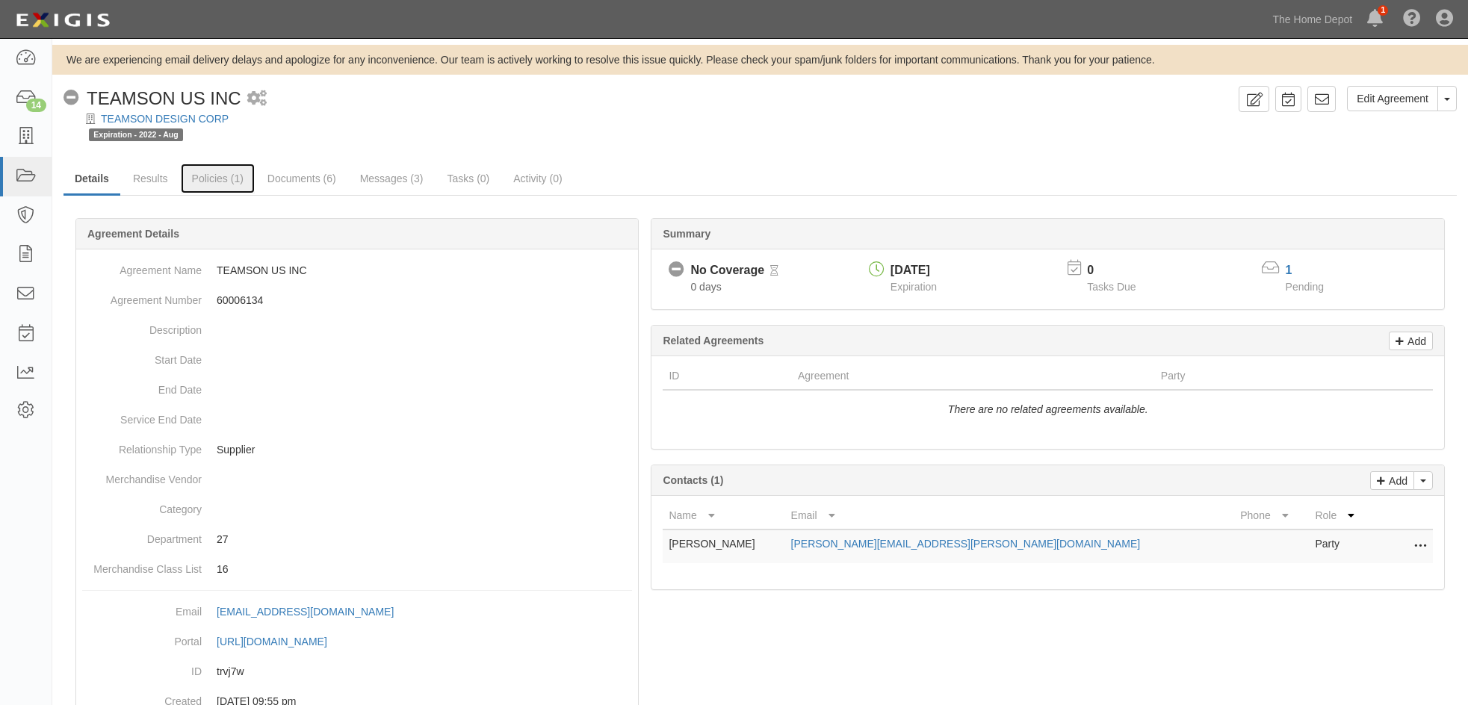
click at [203, 173] on link "Policies (1)" at bounding box center [218, 179] width 74 height 30
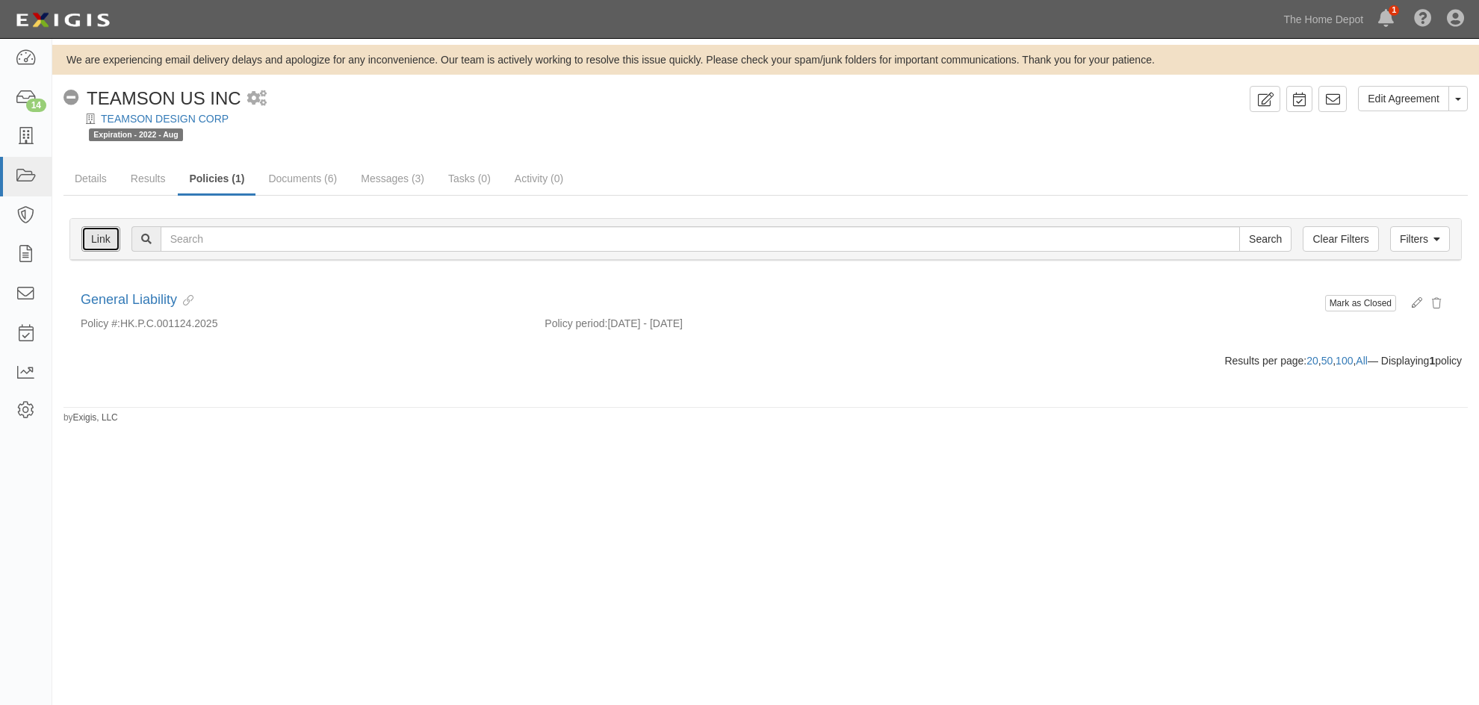
click at [119, 230] on link "Link" at bounding box center [100, 238] width 39 height 25
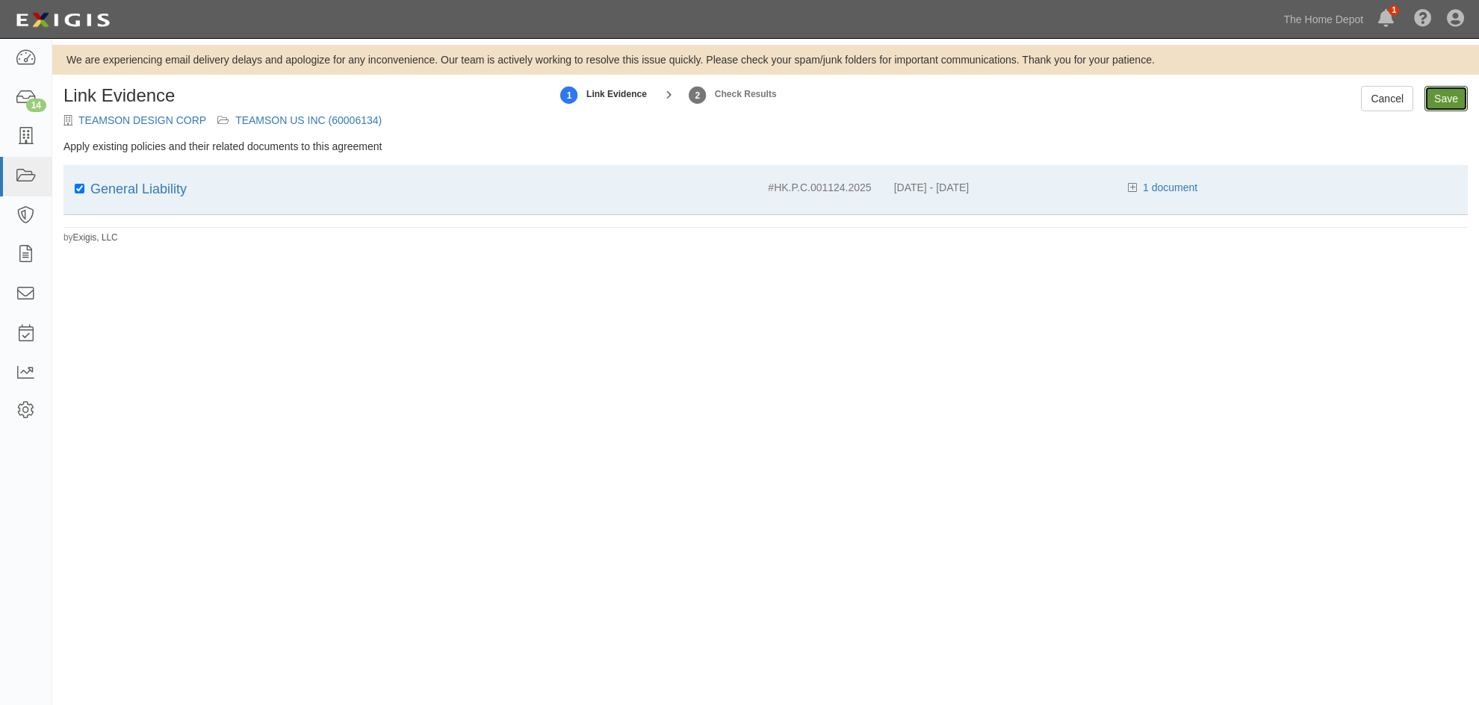
click at [1465, 93] on input "Save" at bounding box center [1445, 98] width 43 height 25
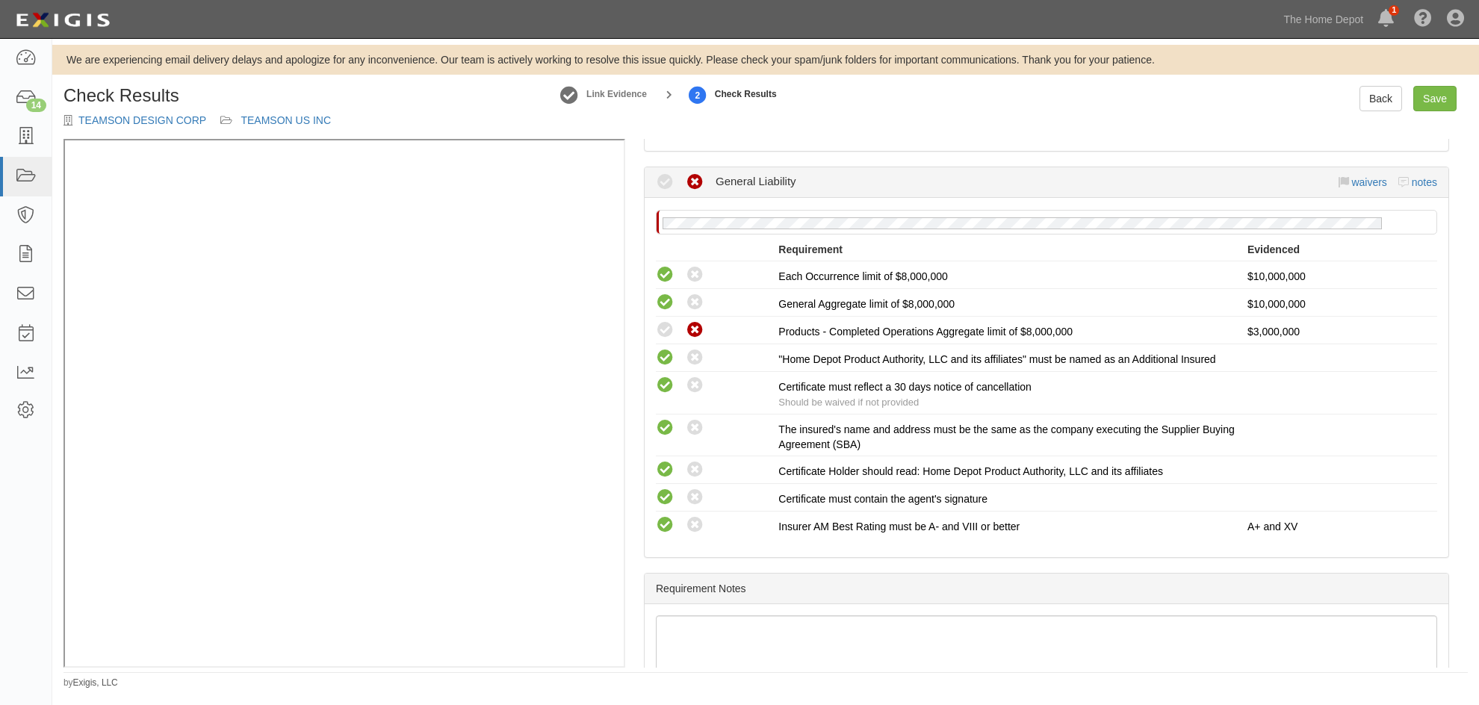
scroll to position [299, 0]
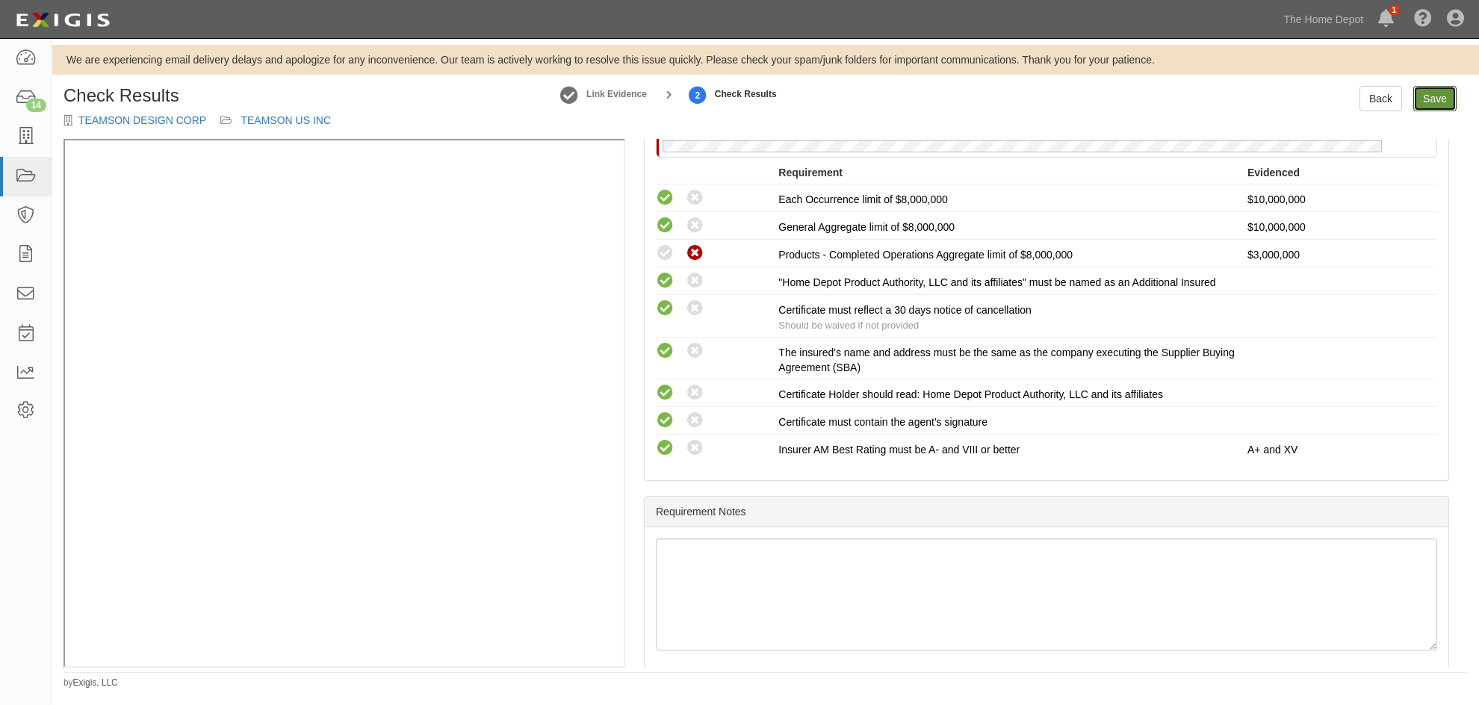
click at [1429, 94] on link "Save" at bounding box center [1434, 98] width 43 height 25
radio input "true"
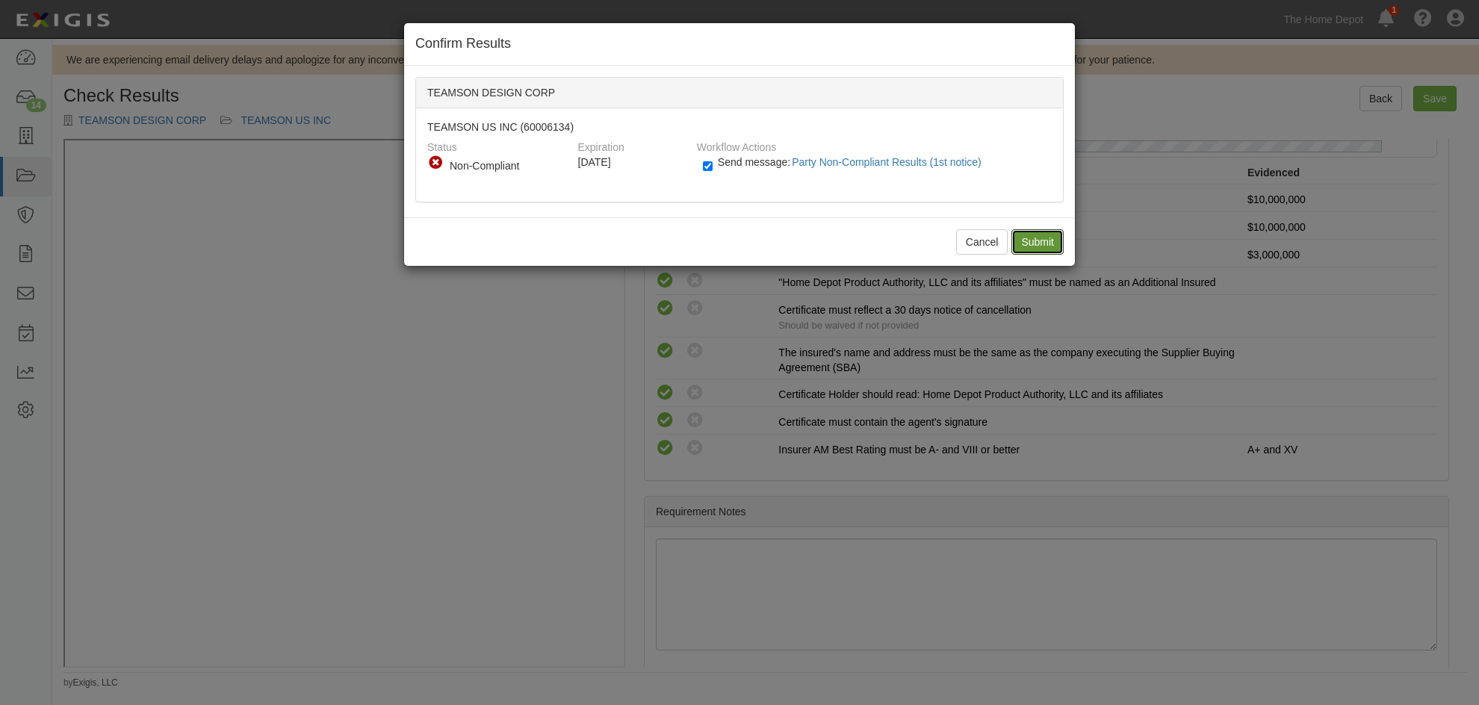
click at [1017, 245] on input "Submit" at bounding box center [1037, 241] width 52 height 25
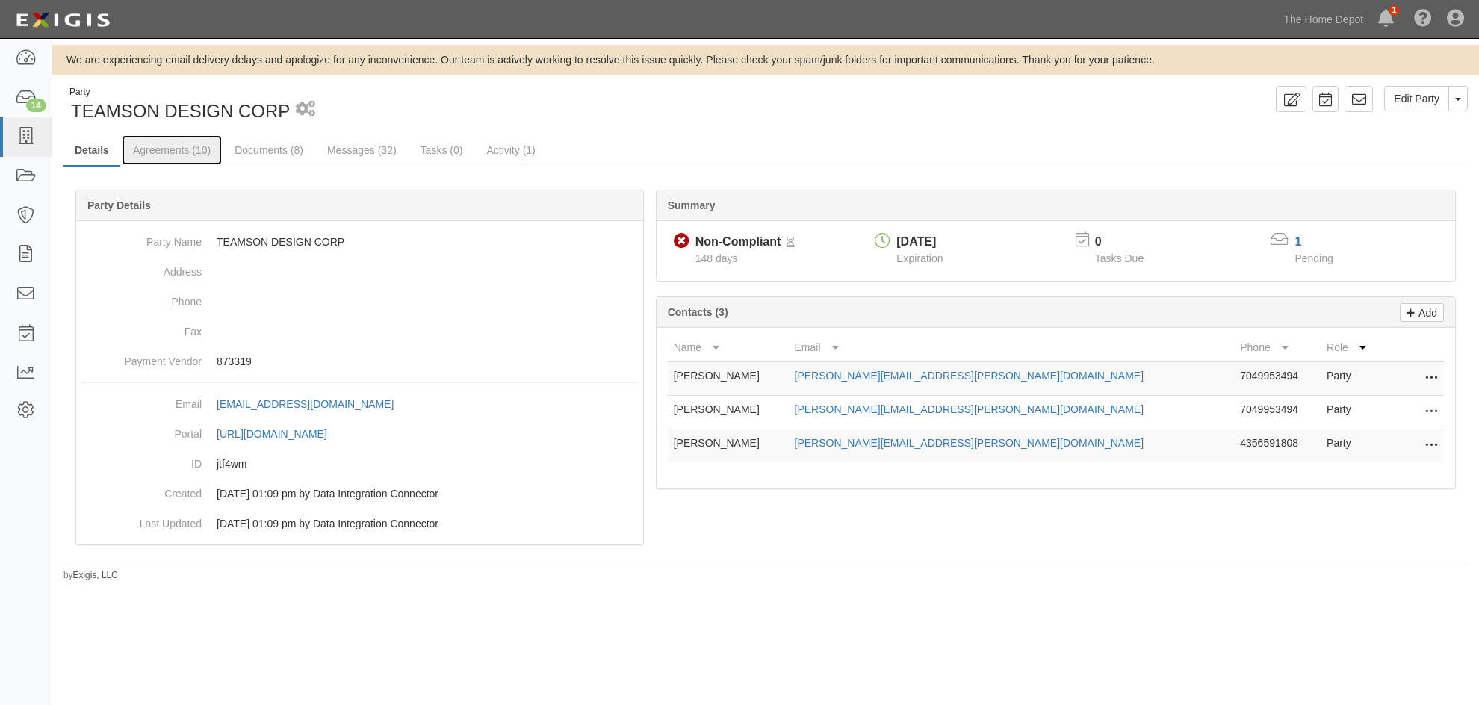
click at [173, 143] on link "Agreements (10)" at bounding box center [172, 150] width 100 height 30
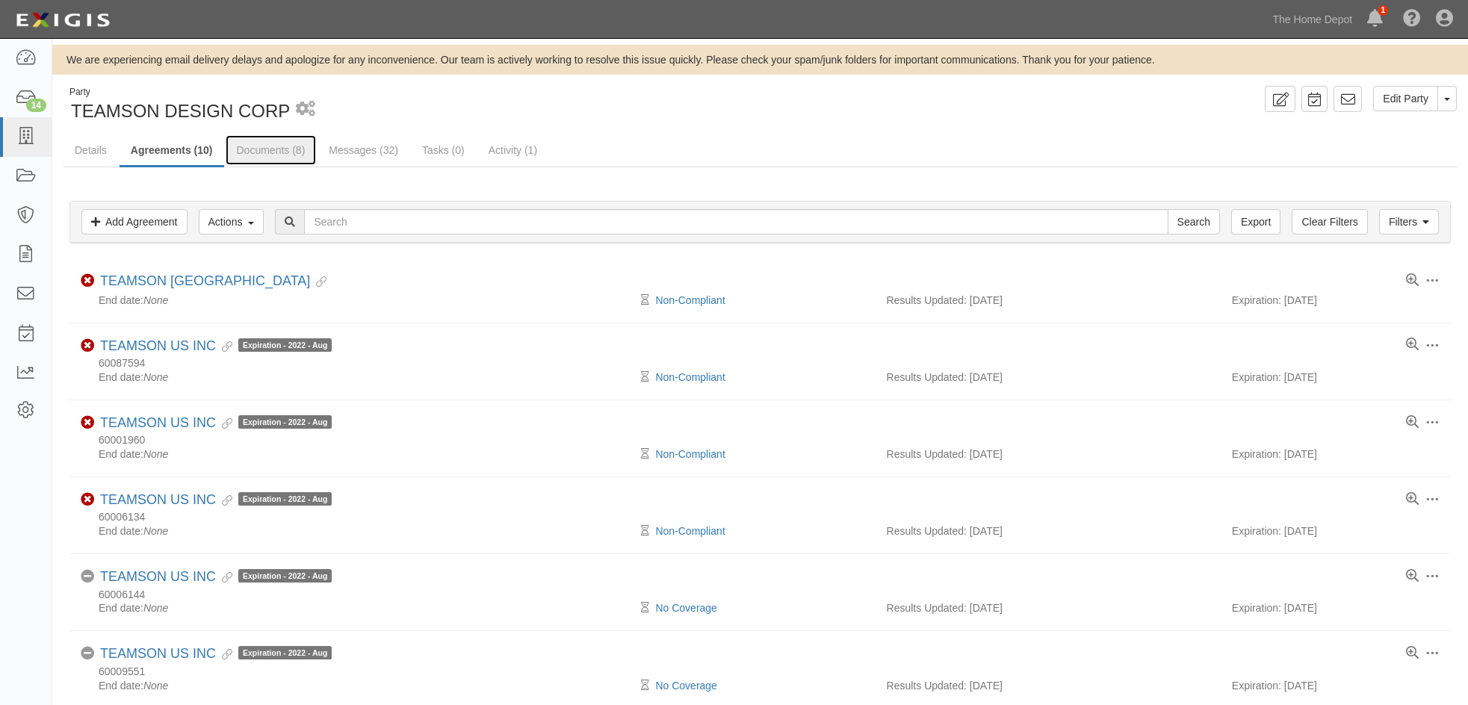
click at [268, 152] on link "Documents (8)" at bounding box center [271, 150] width 91 height 30
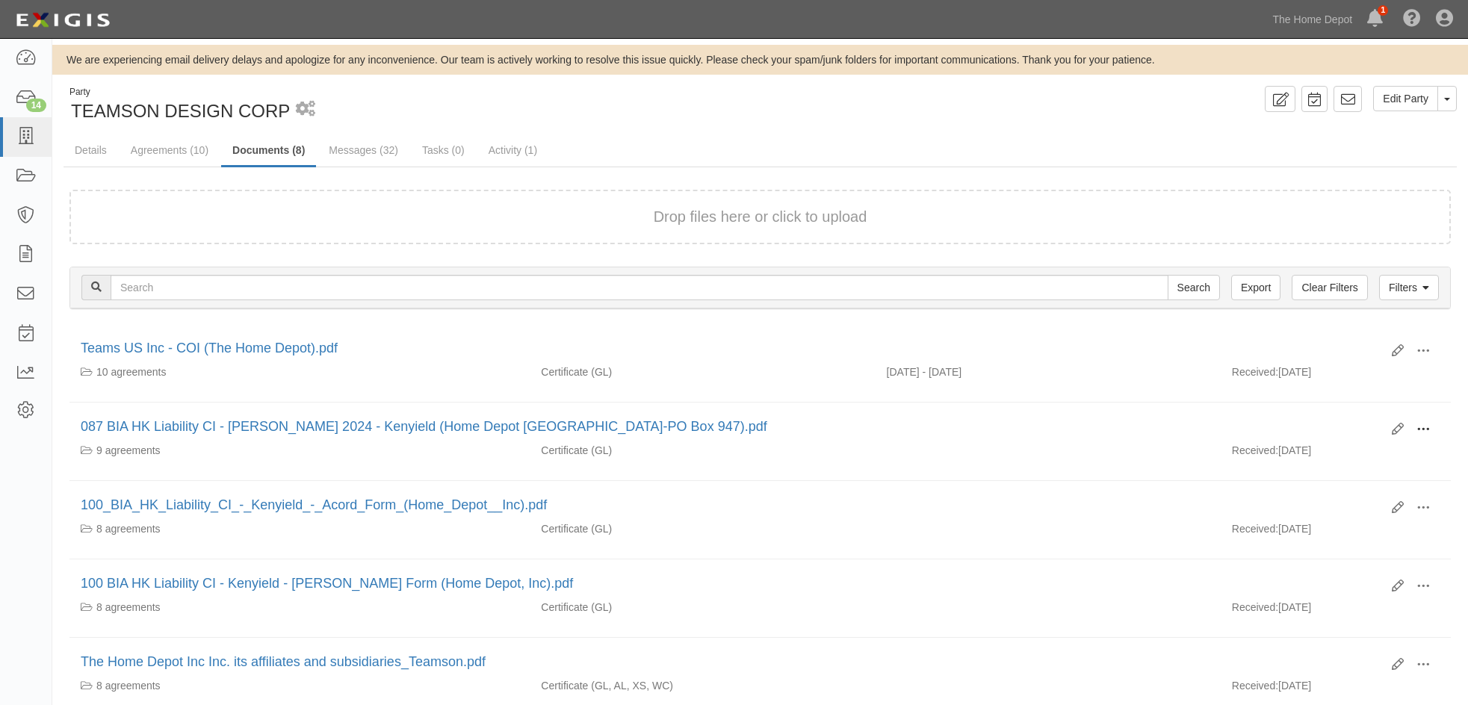
click at [1424, 423] on span at bounding box center [1422, 429] width 13 height 13
click at [1329, 452] on link "View" at bounding box center [1350, 451] width 118 height 27
click at [1421, 346] on span at bounding box center [1422, 350] width 13 height 13
click at [1351, 371] on link "View" at bounding box center [1350, 372] width 118 height 27
click at [507, 146] on link "Activity (1)" at bounding box center [512, 150] width 71 height 30
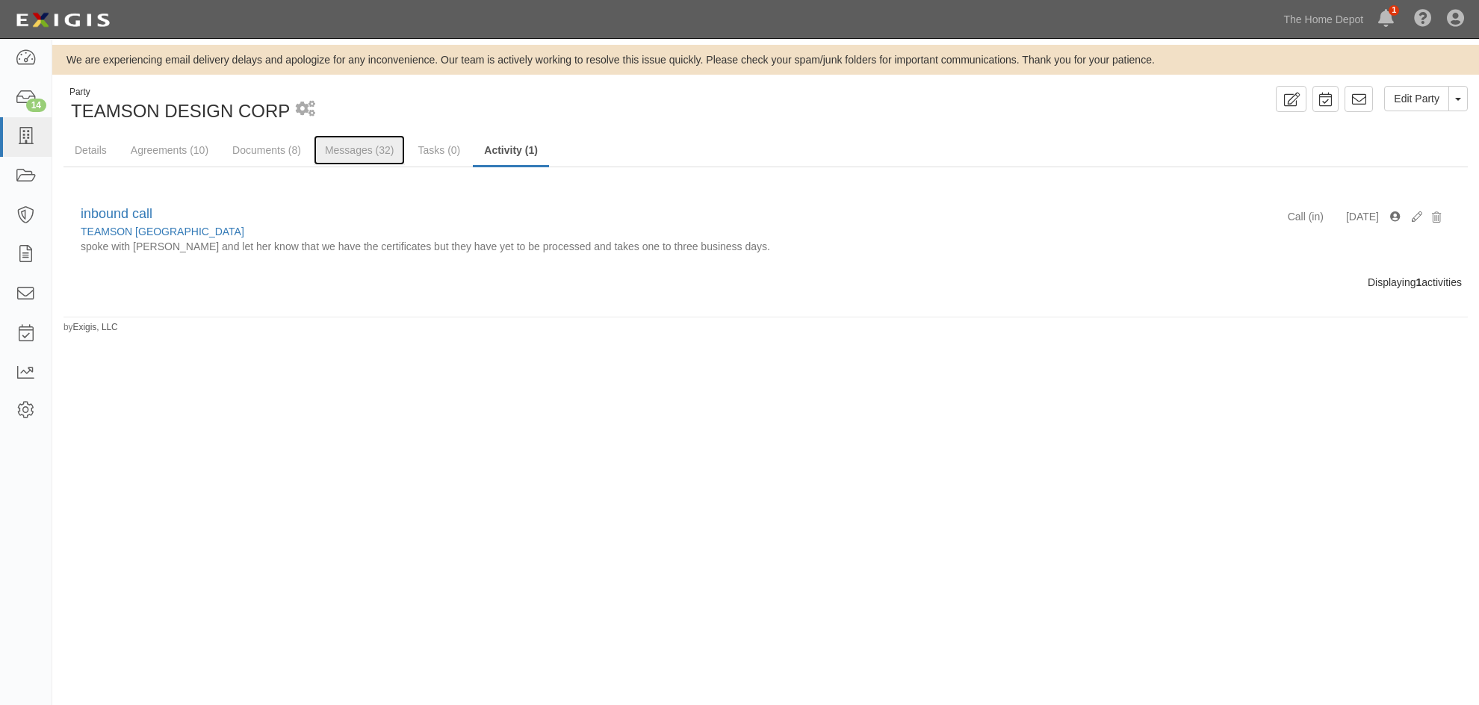
click at [355, 151] on link "Messages (32)" at bounding box center [360, 150] width 92 height 30
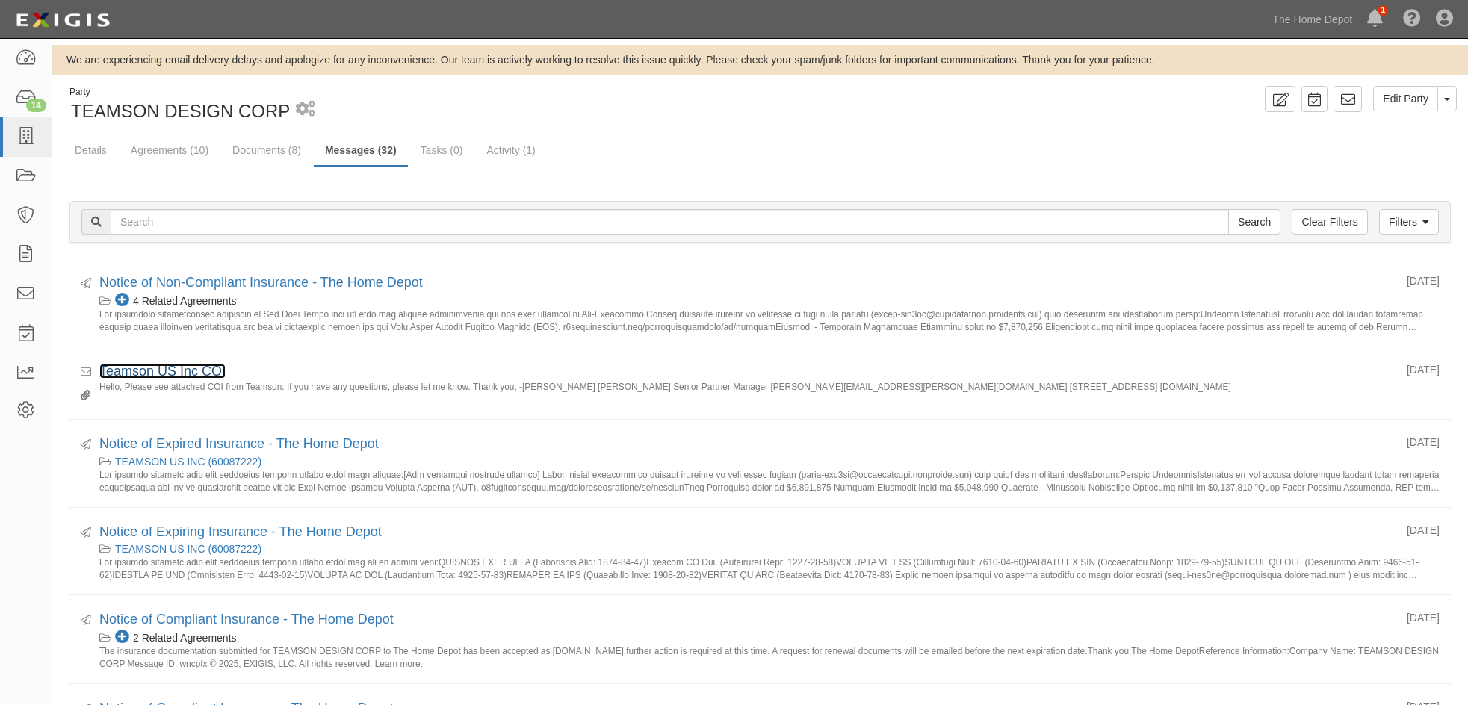
click at [175, 367] on link "Teamson US Inc COI" at bounding box center [162, 371] width 126 height 15
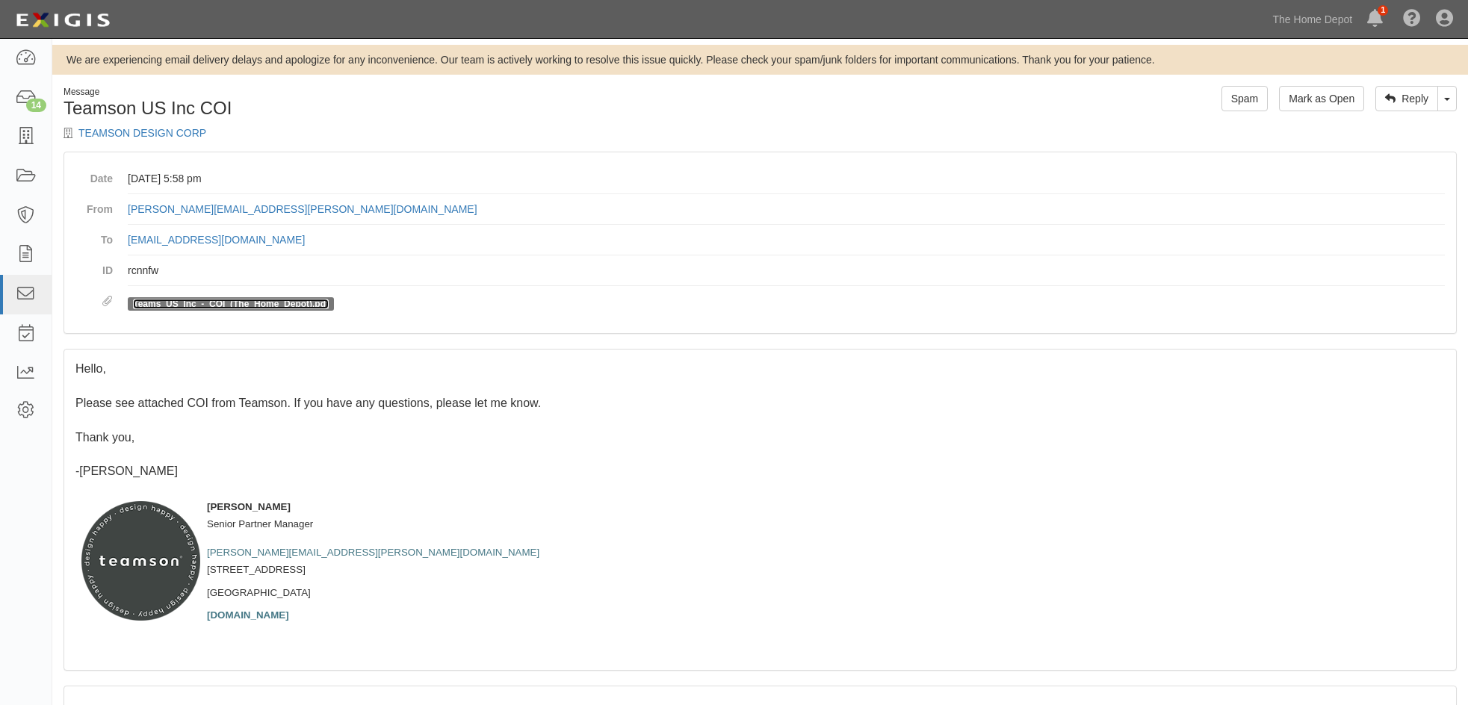
click at [288, 300] on link "Teams_US_Inc_-_COI_(The_Home_Depot).pdf" at bounding box center [231, 304] width 196 height 10
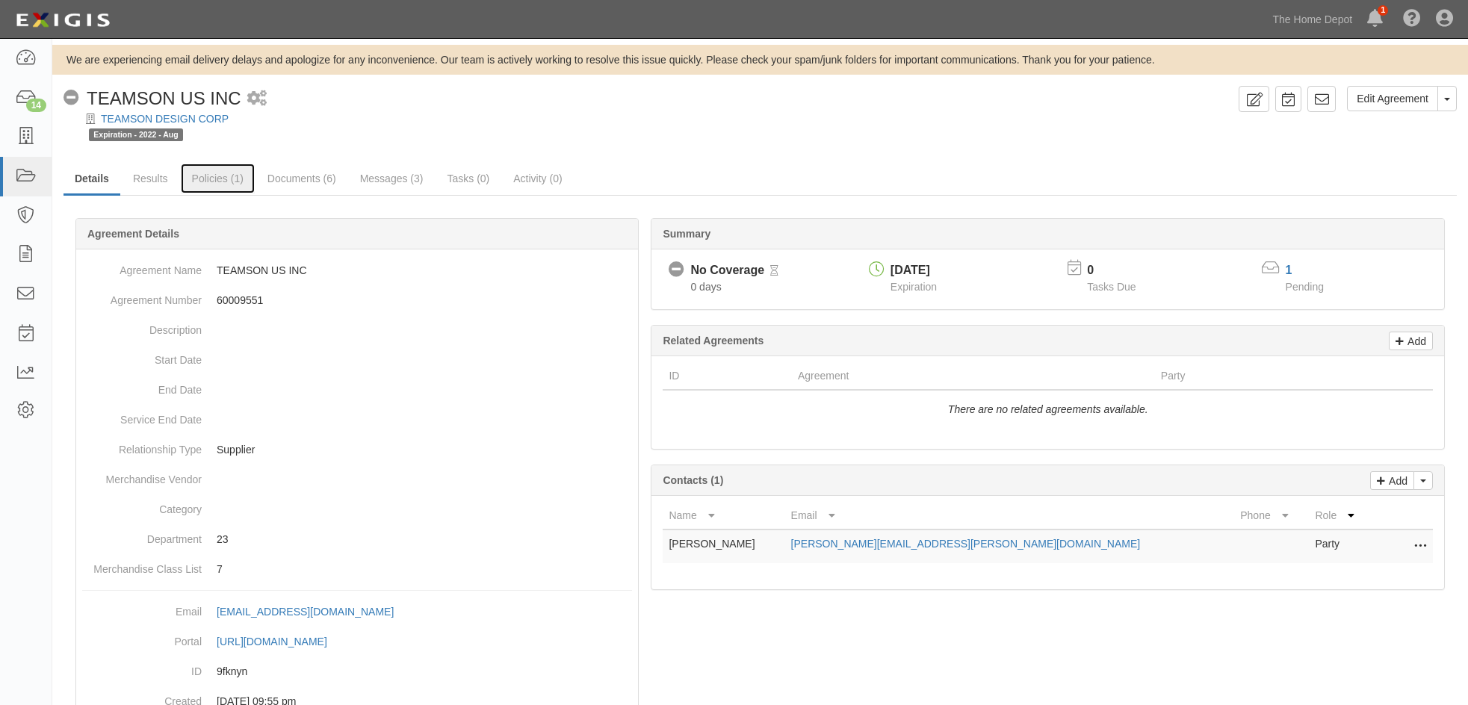
click at [199, 176] on link "Policies (1)" at bounding box center [218, 179] width 74 height 30
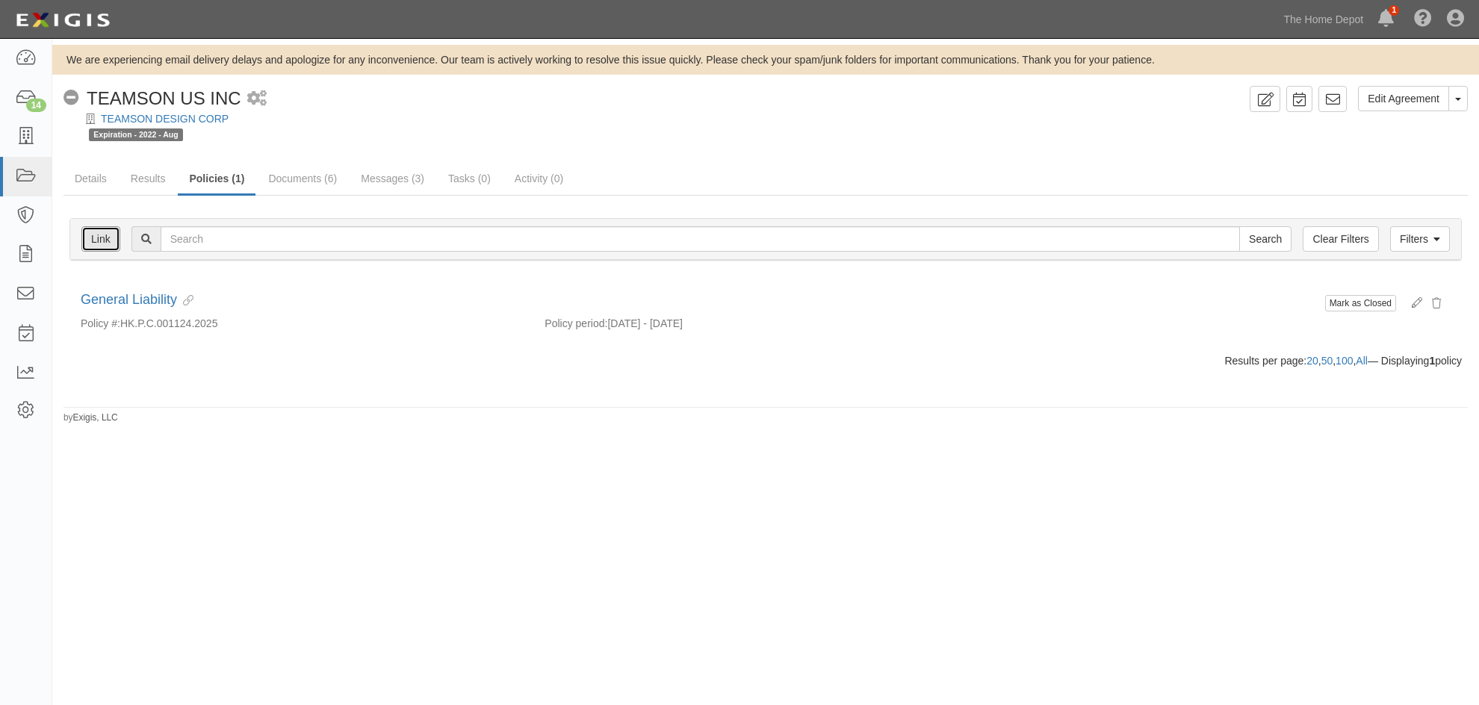
click at [97, 238] on link "Link" at bounding box center [100, 238] width 39 height 25
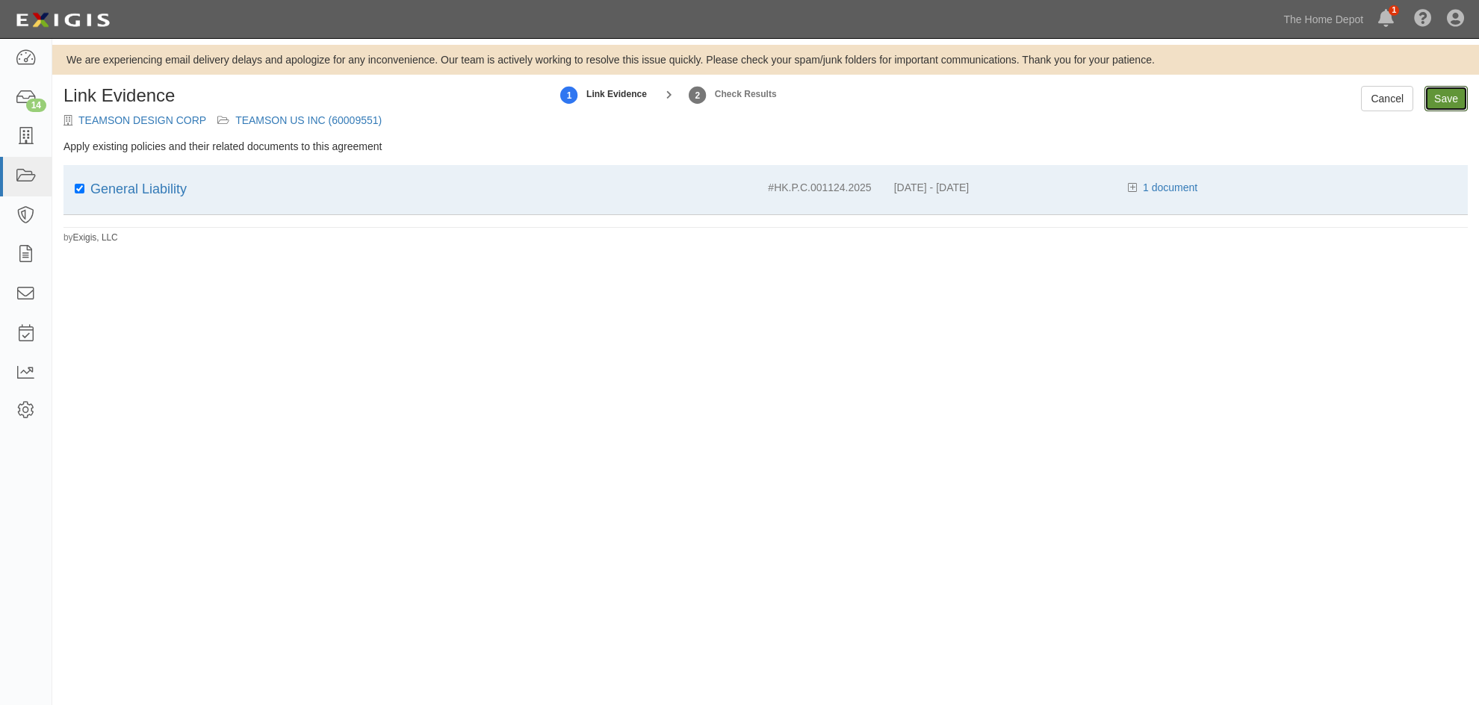
click at [1448, 96] on input "Save" at bounding box center [1445, 98] width 43 height 25
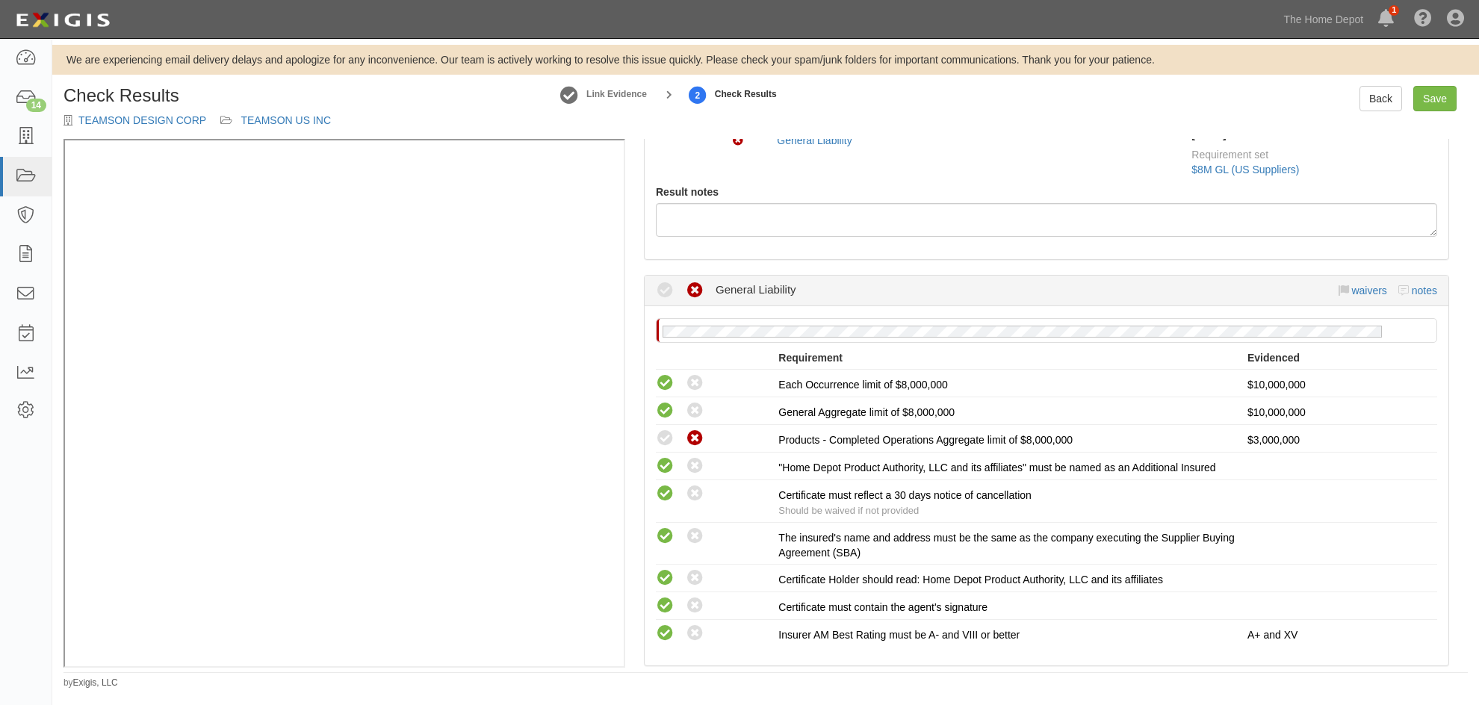
scroll to position [149, 0]
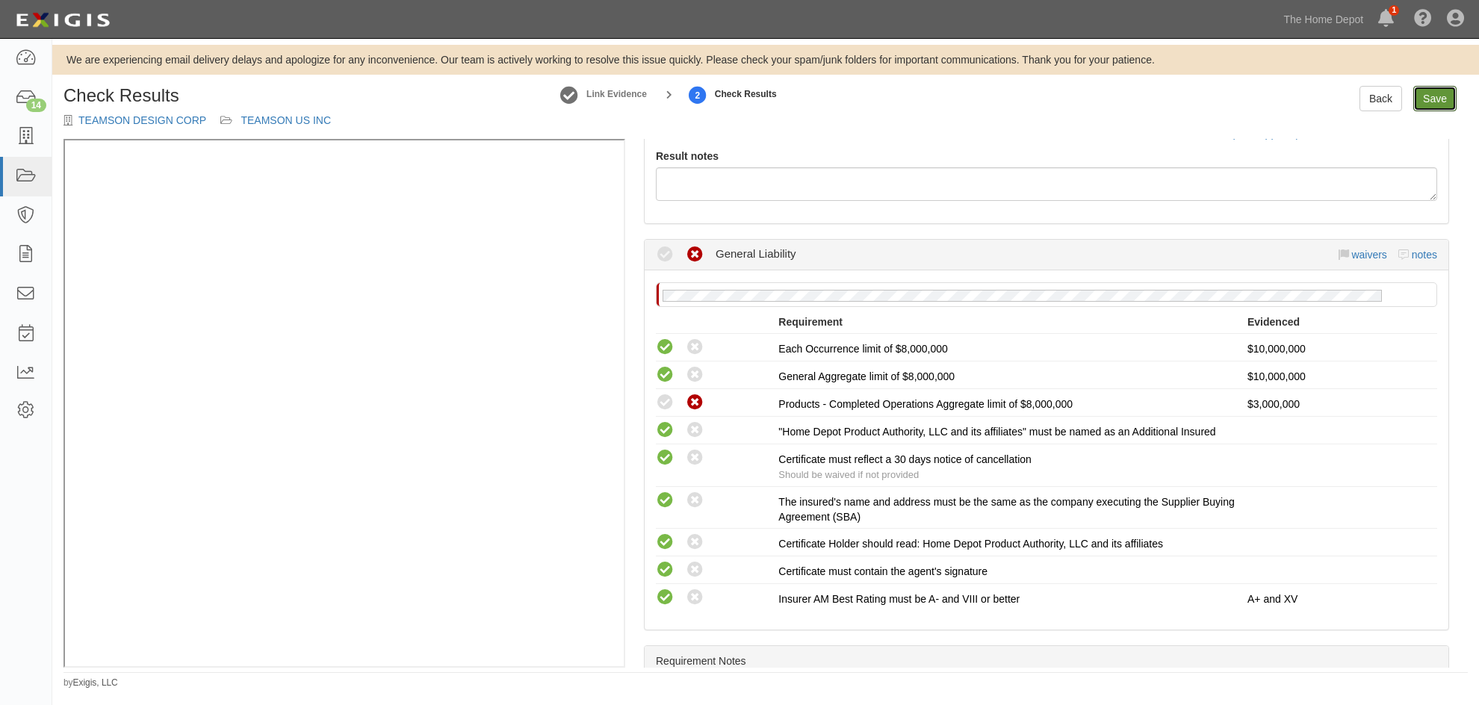
click at [1430, 94] on link "Save" at bounding box center [1434, 98] width 43 height 25
radio input "true"
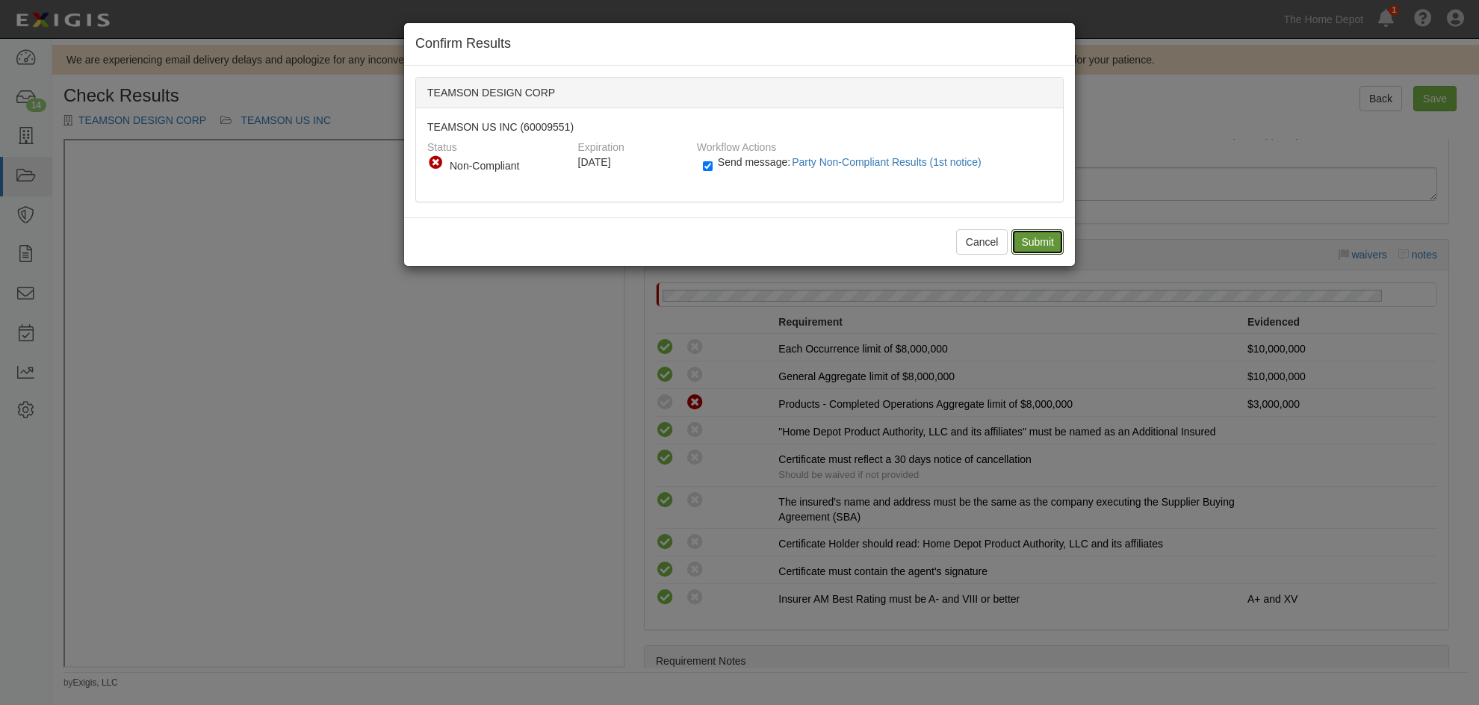
click at [1018, 243] on input "Submit" at bounding box center [1037, 241] width 52 height 25
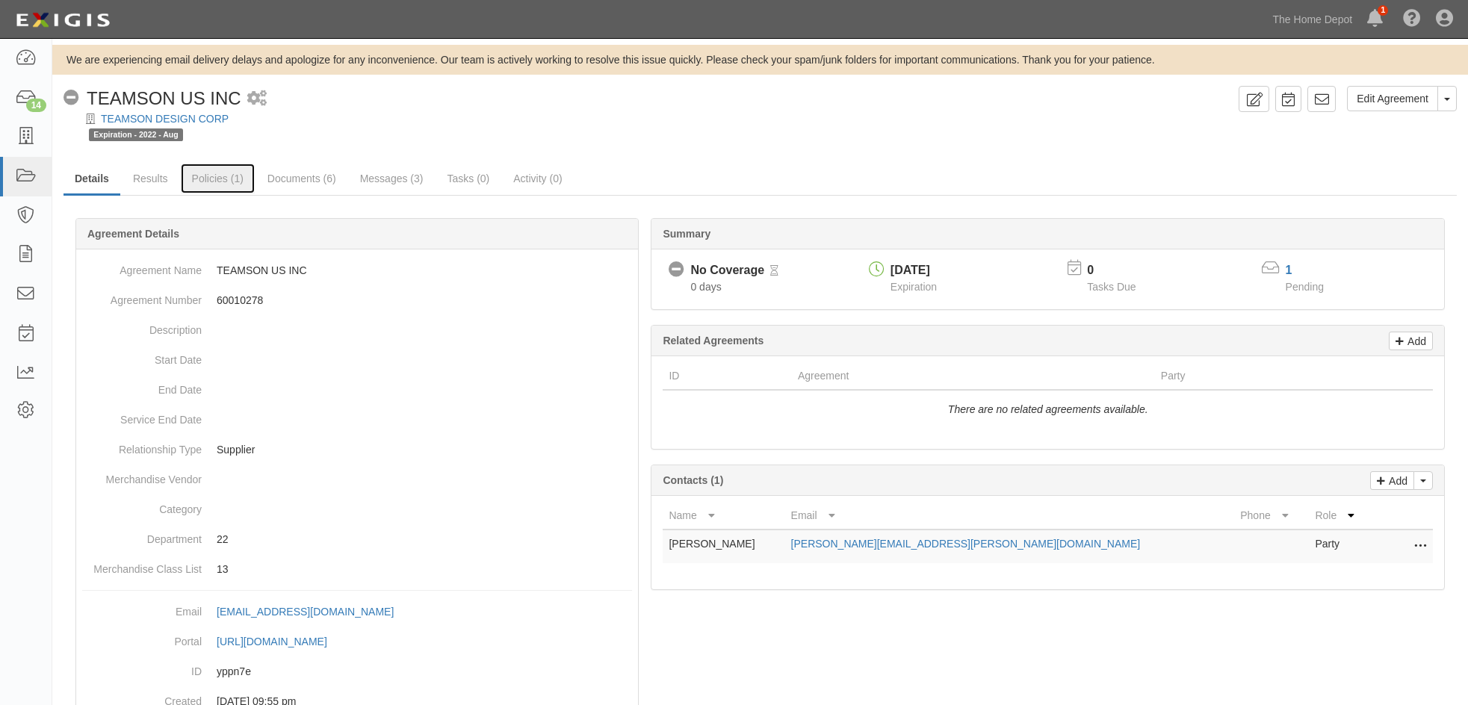
click at [213, 184] on link "Policies (1)" at bounding box center [218, 179] width 74 height 30
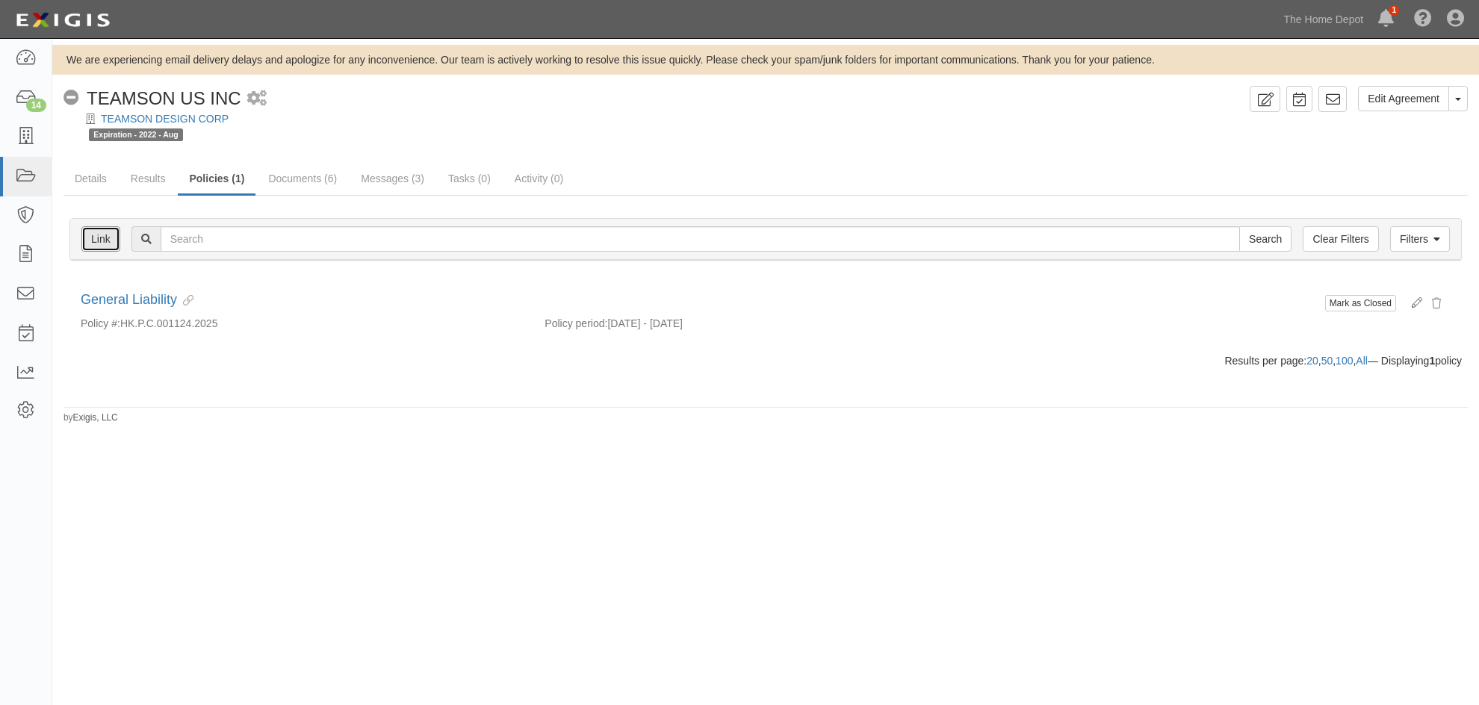
click at [96, 238] on link "Link" at bounding box center [100, 238] width 39 height 25
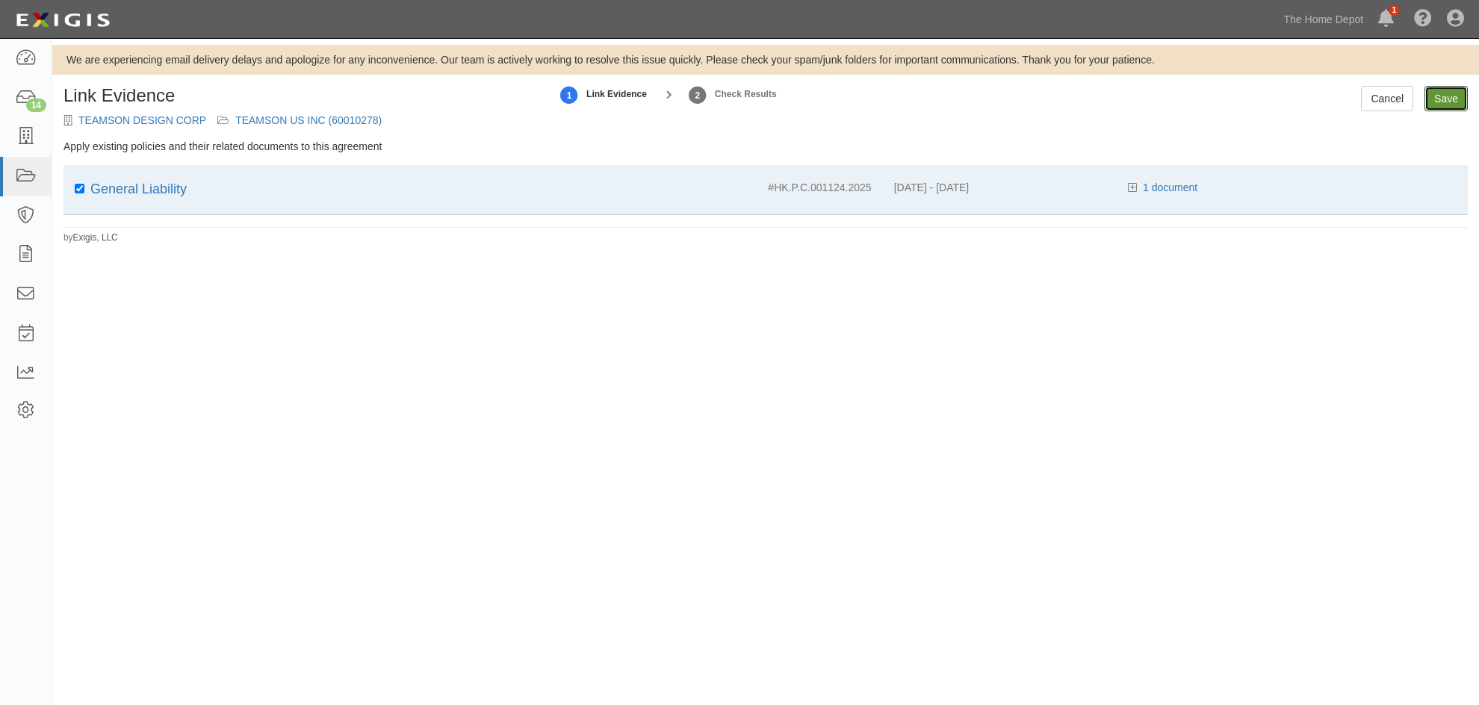
click at [1436, 95] on input "Save" at bounding box center [1445, 98] width 43 height 25
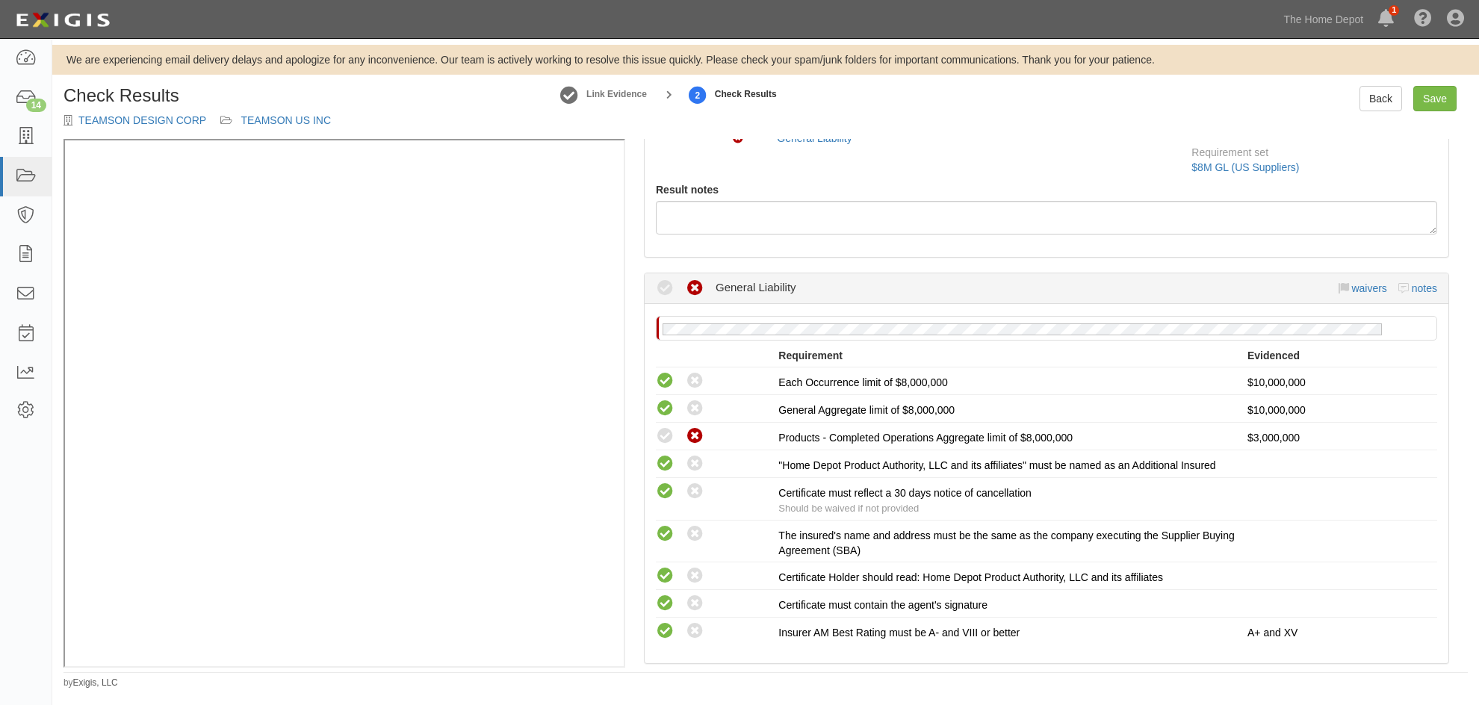
scroll to position [224, 0]
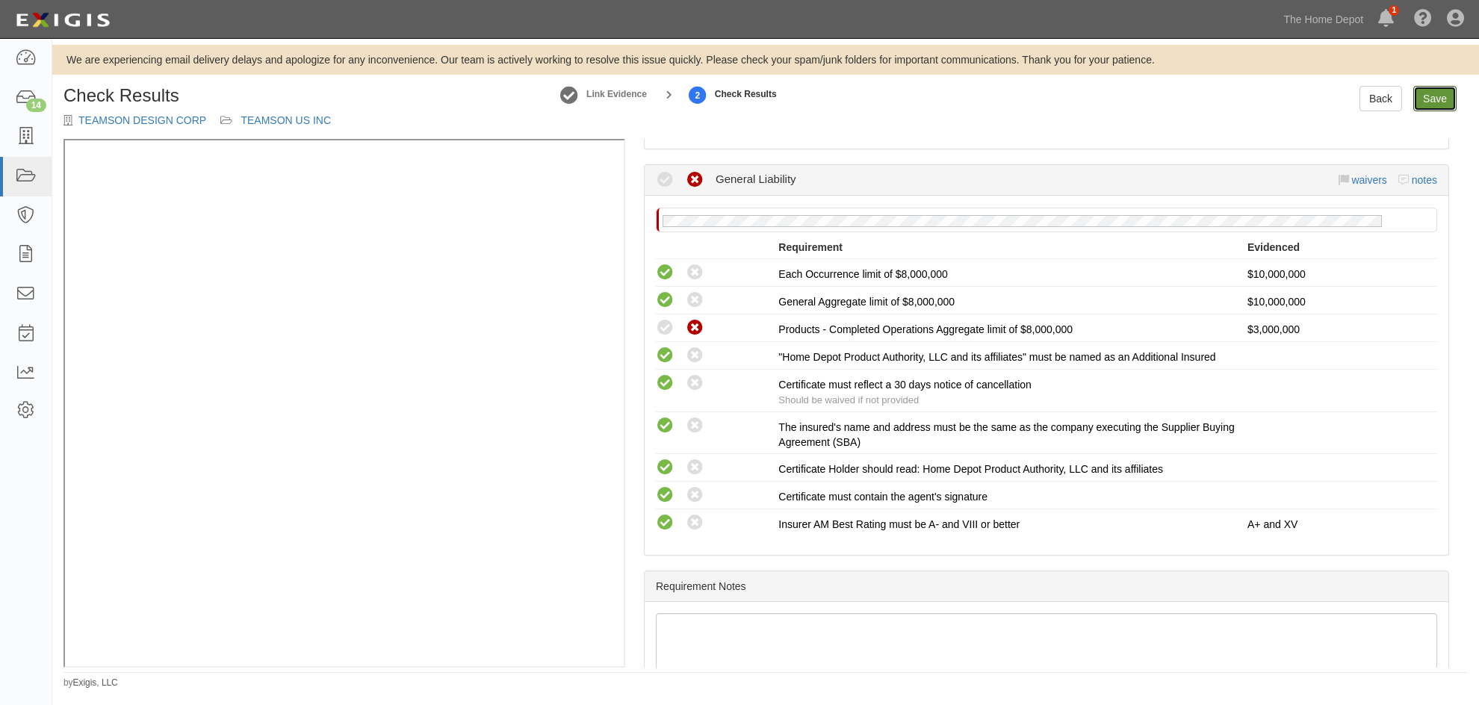
click at [1426, 106] on link "Save" at bounding box center [1434, 98] width 43 height 25
radio input "true"
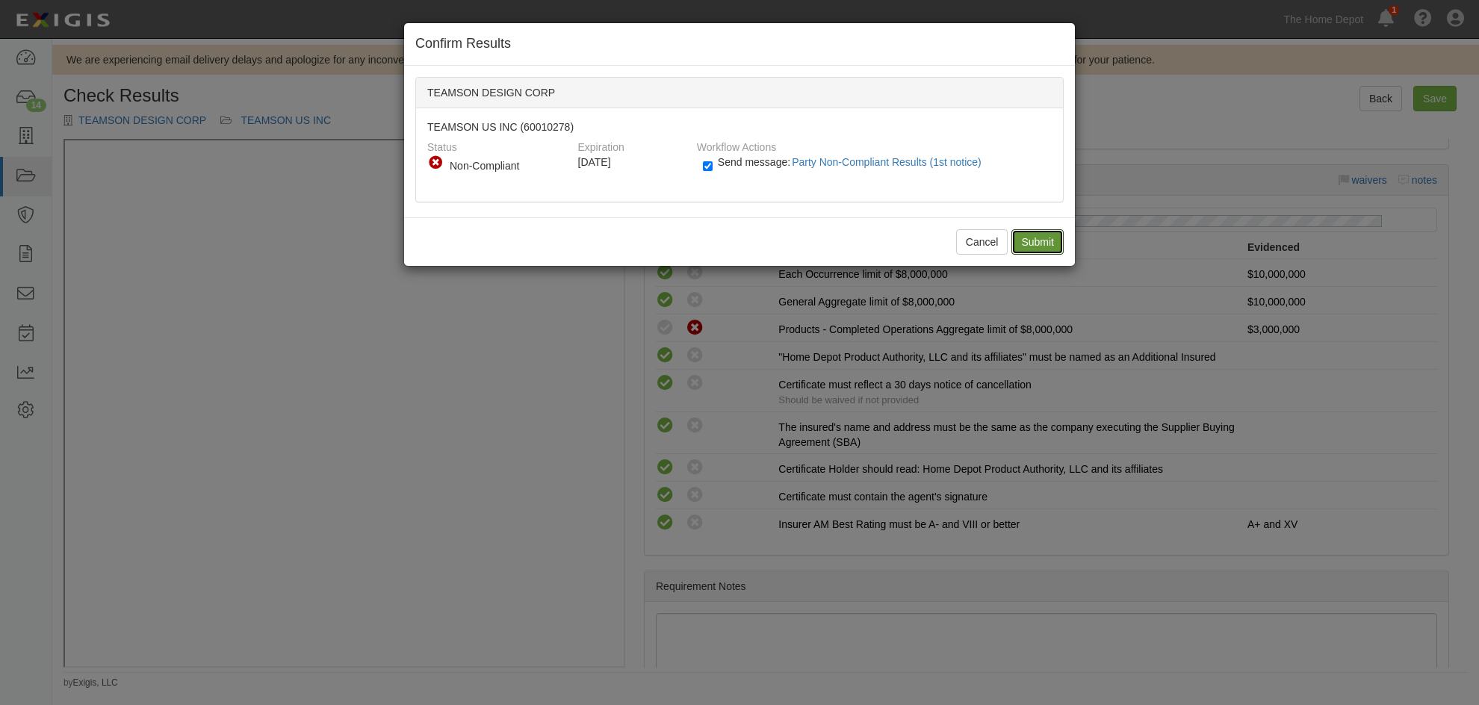
click at [1040, 238] on input "Submit" at bounding box center [1037, 241] width 52 height 25
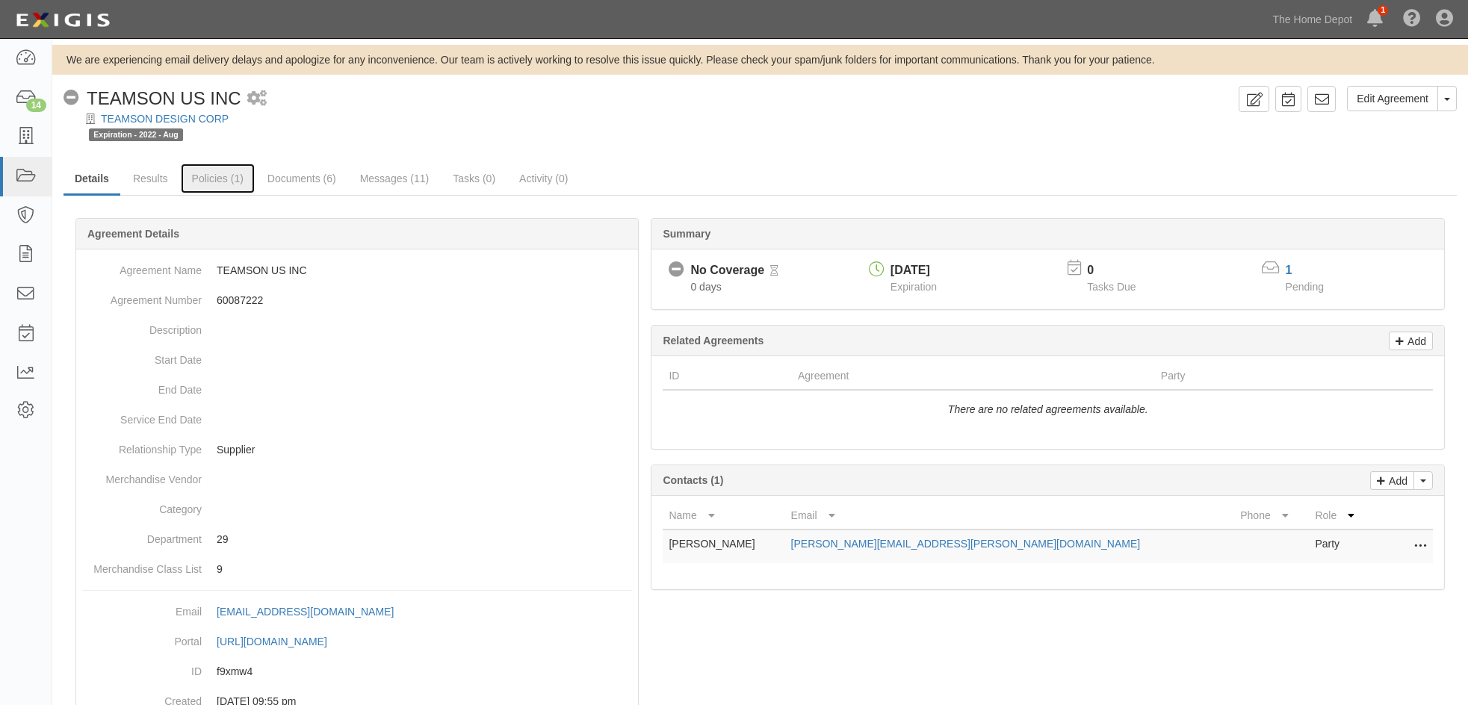
click at [221, 180] on link "Policies (1)" at bounding box center [218, 179] width 74 height 30
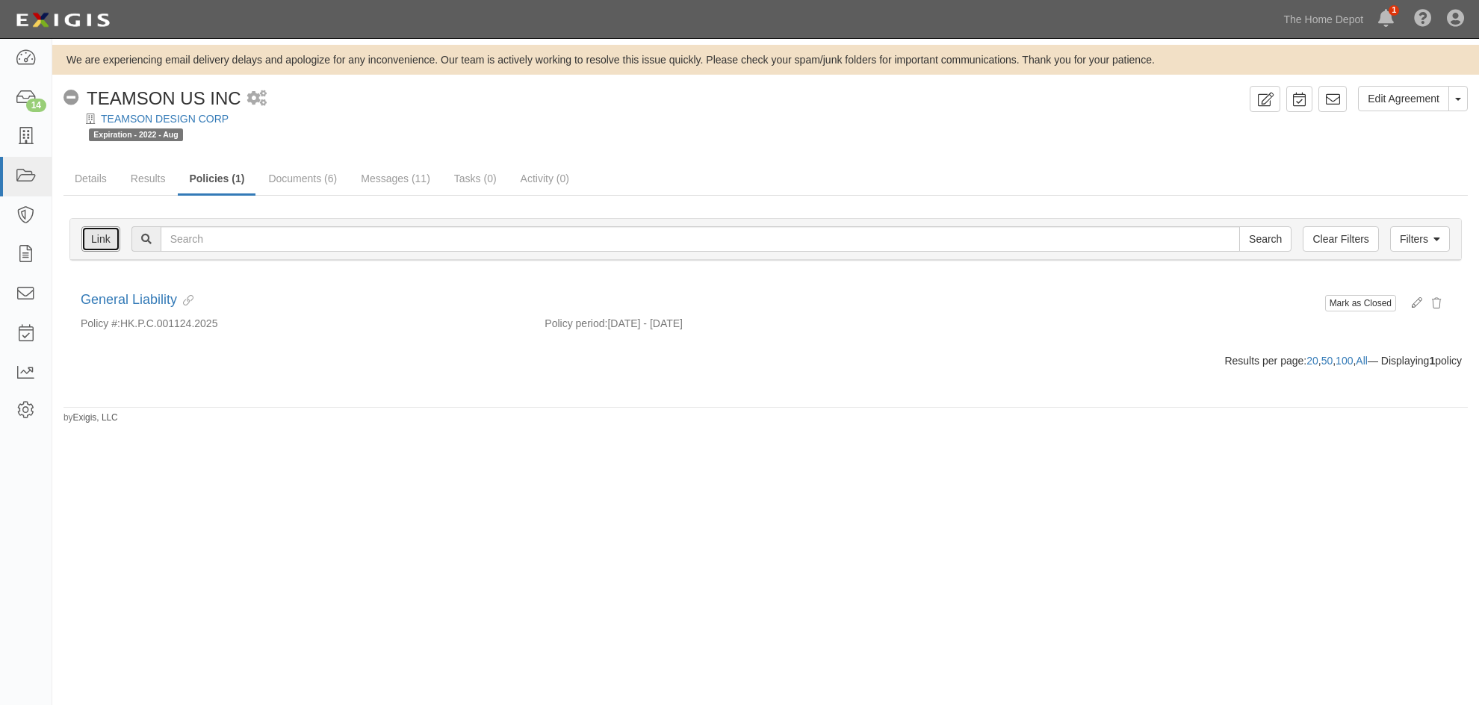
click at [96, 241] on link "Link" at bounding box center [100, 238] width 39 height 25
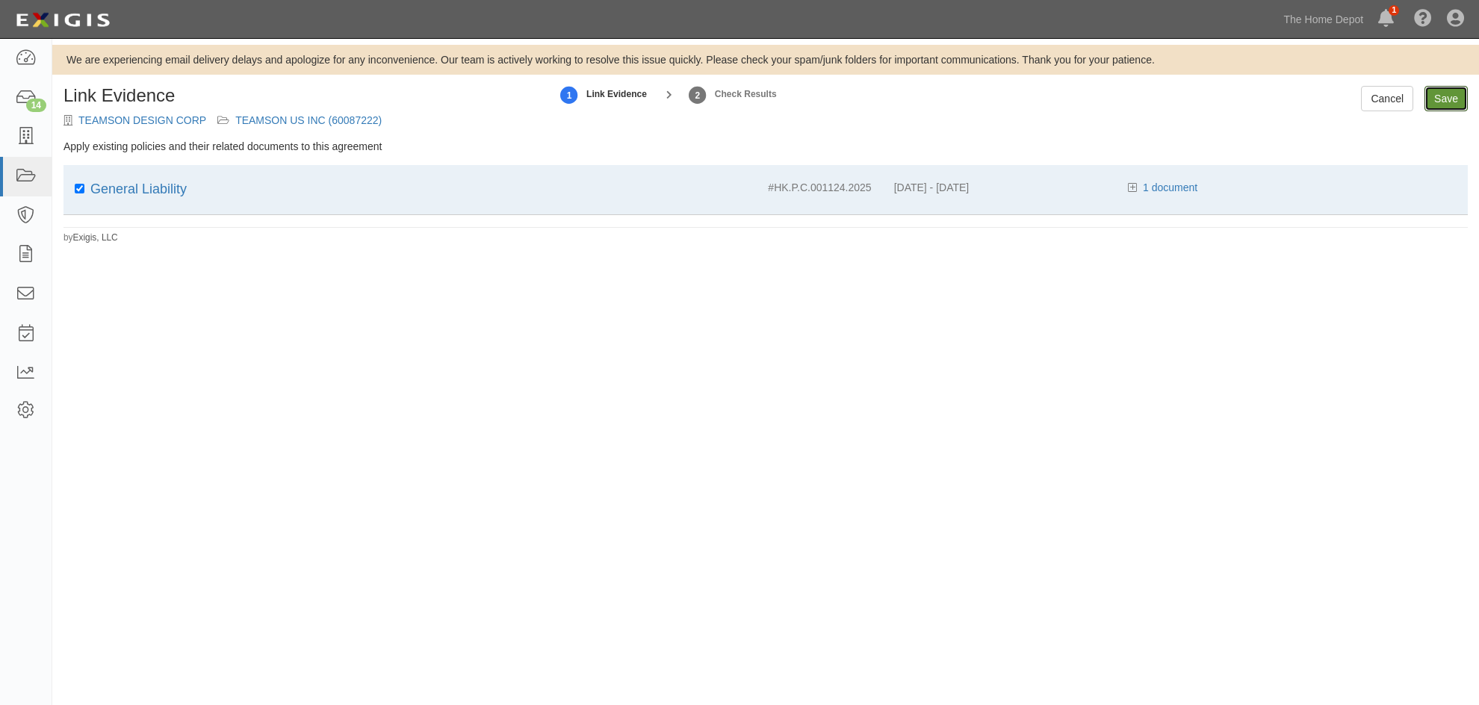
click at [1431, 99] on input "Save" at bounding box center [1445, 98] width 43 height 25
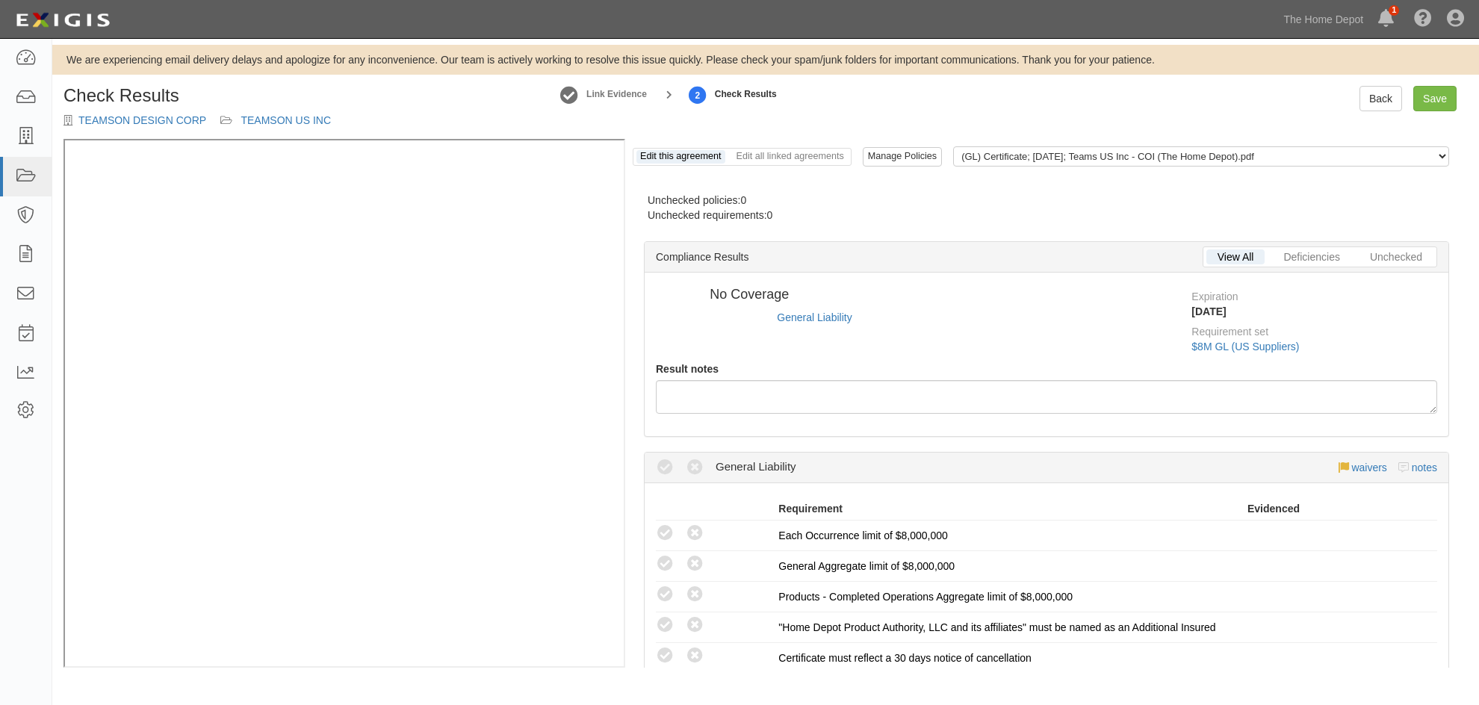
radio input "true"
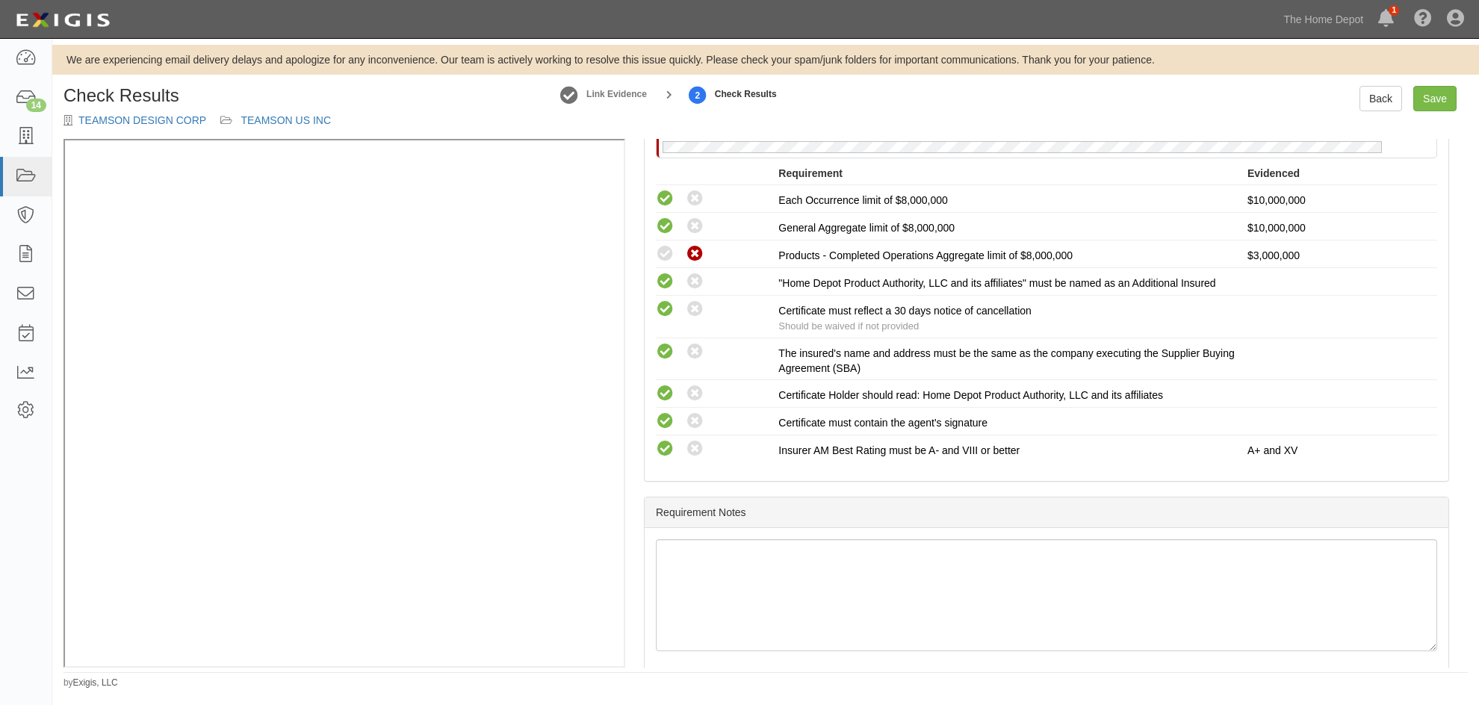
scroll to position [299, 0]
click at [1440, 101] on link "Save" at bounding box center [1434, 98] width 43 height 25
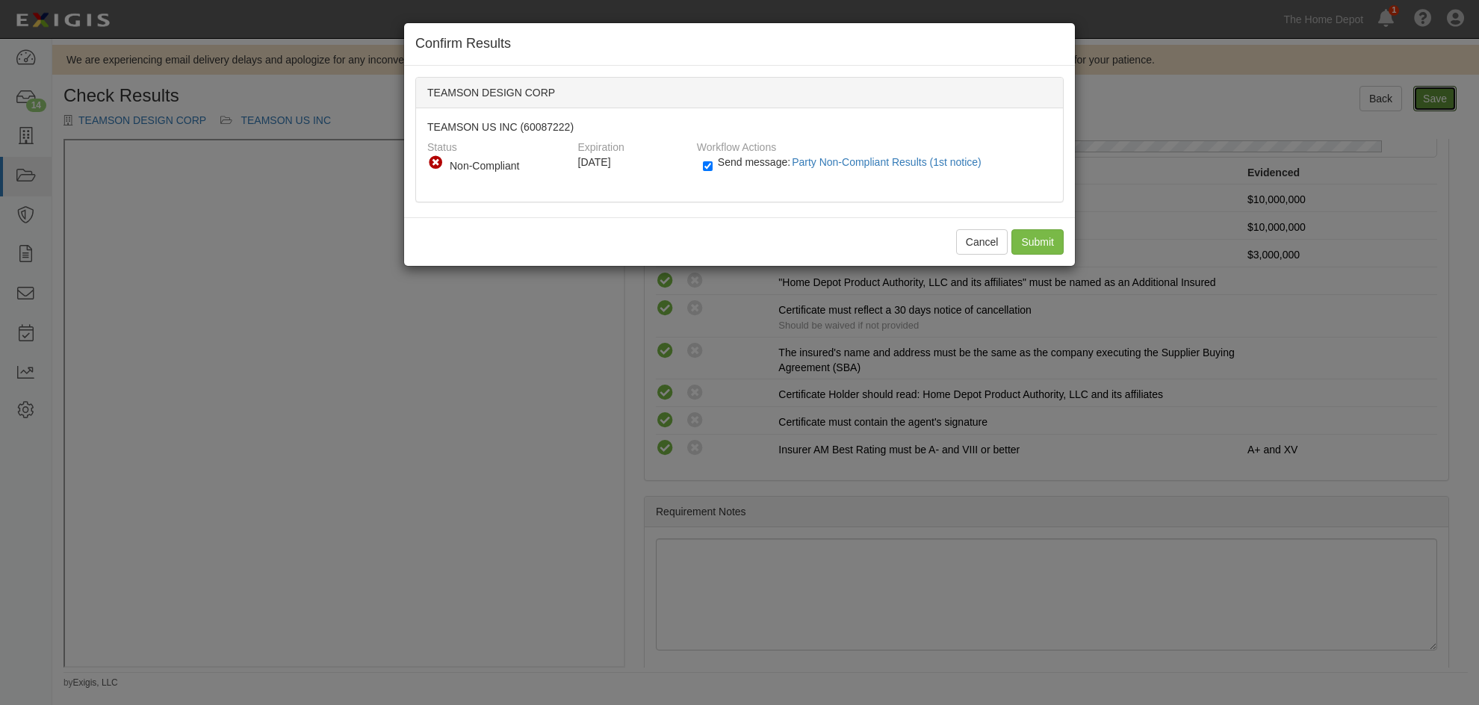
radio input "true"
click at [1034, 241] on input "Submit" at bounding box center [1037, 241] width 52 height 25
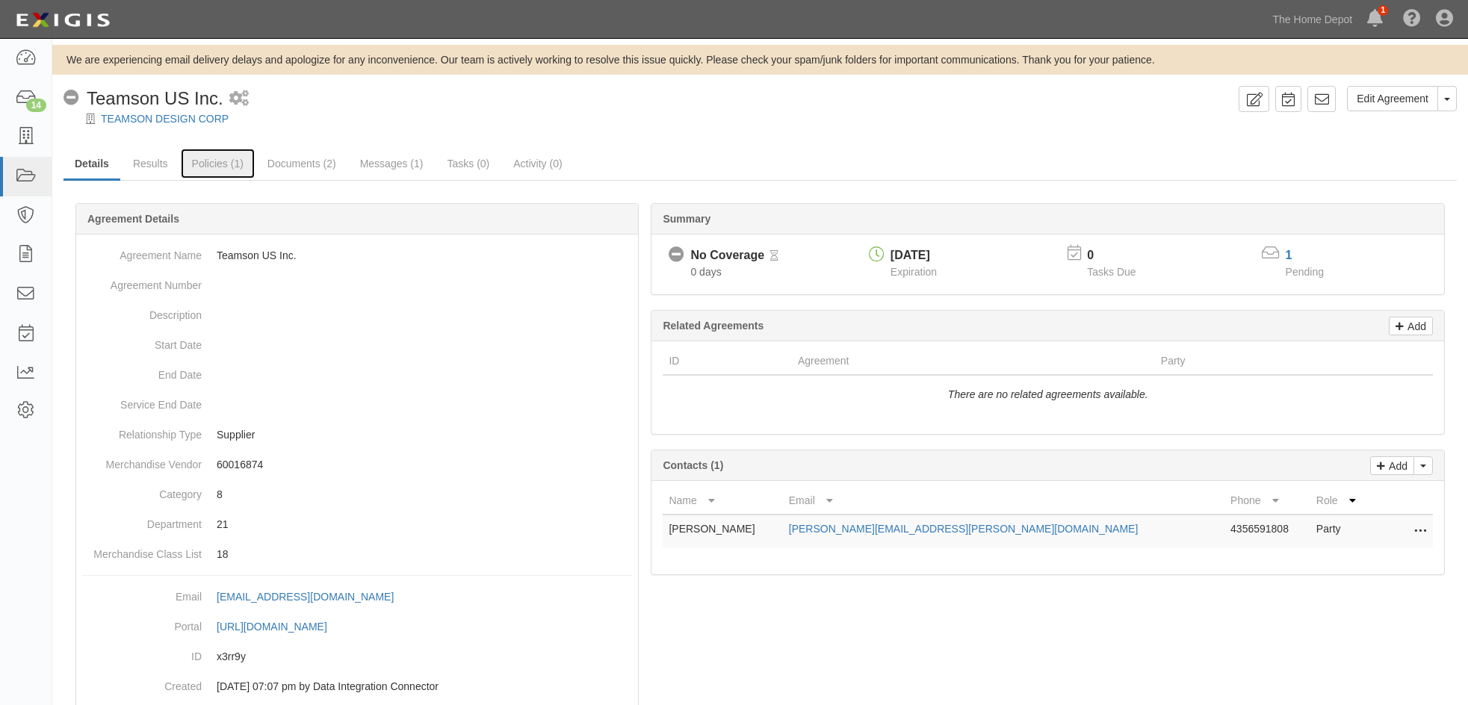
click at [196, 170] on link "Policies (1)" at bounding box center [218, 164] width 74 height 30
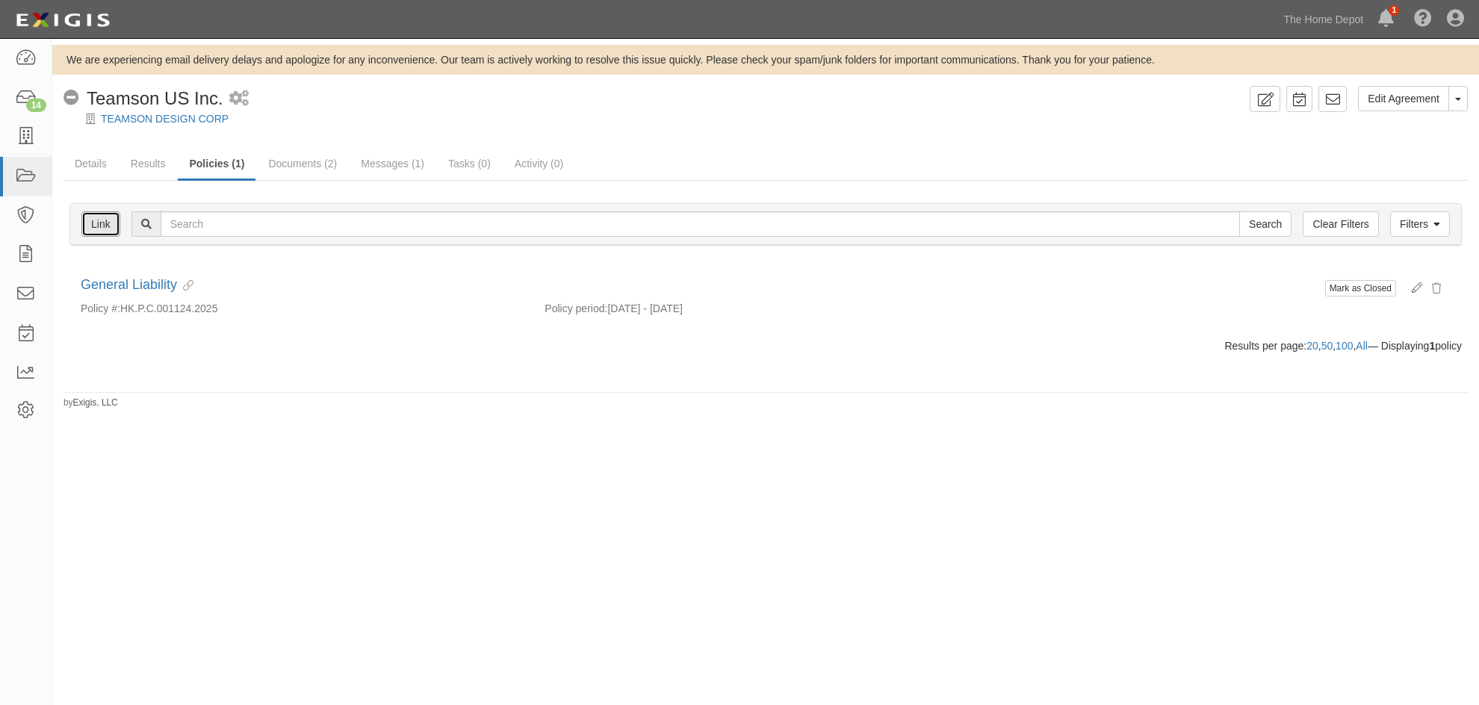
click at [108, 219] on link "Link" at bounding box center [100, 223] width 39 height 25
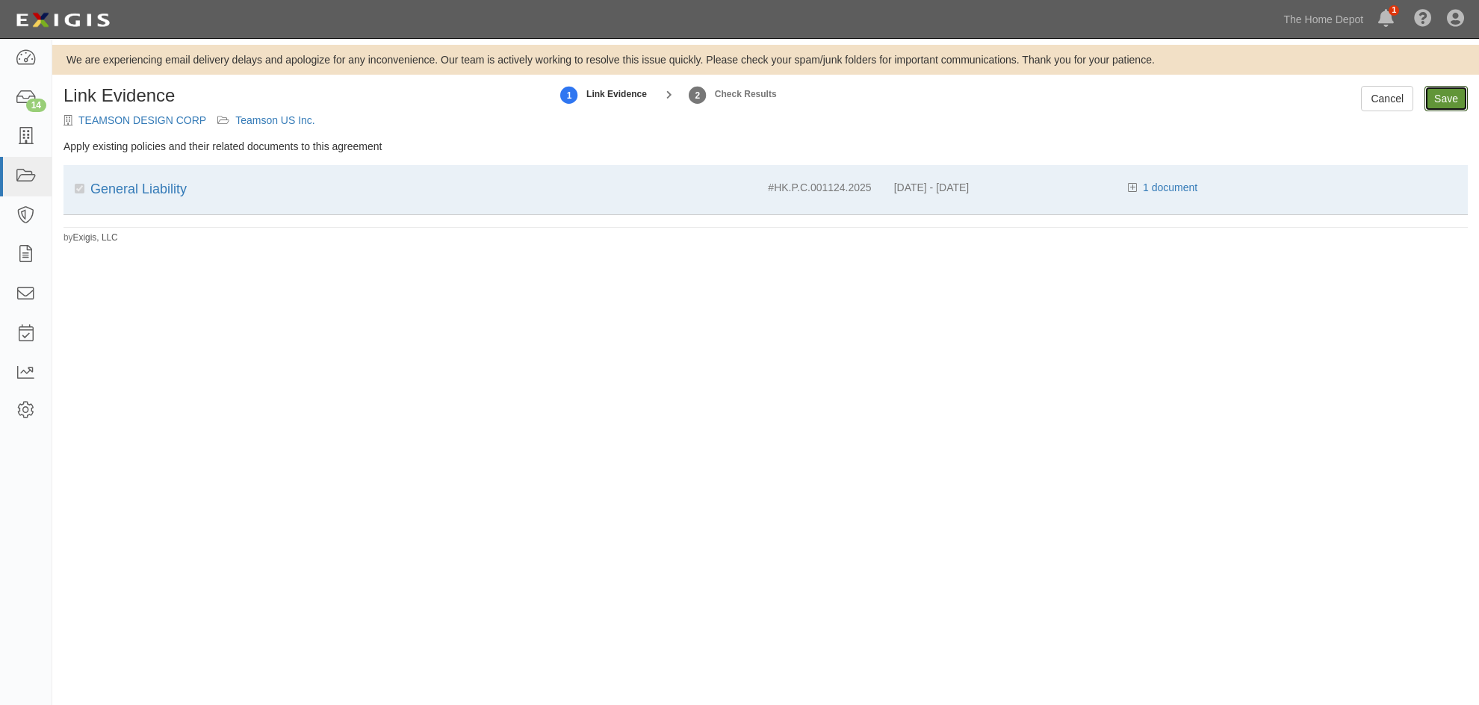
click at [1443, 102] on input "Save" at bounding box center [1445, 98] width 43 height 25
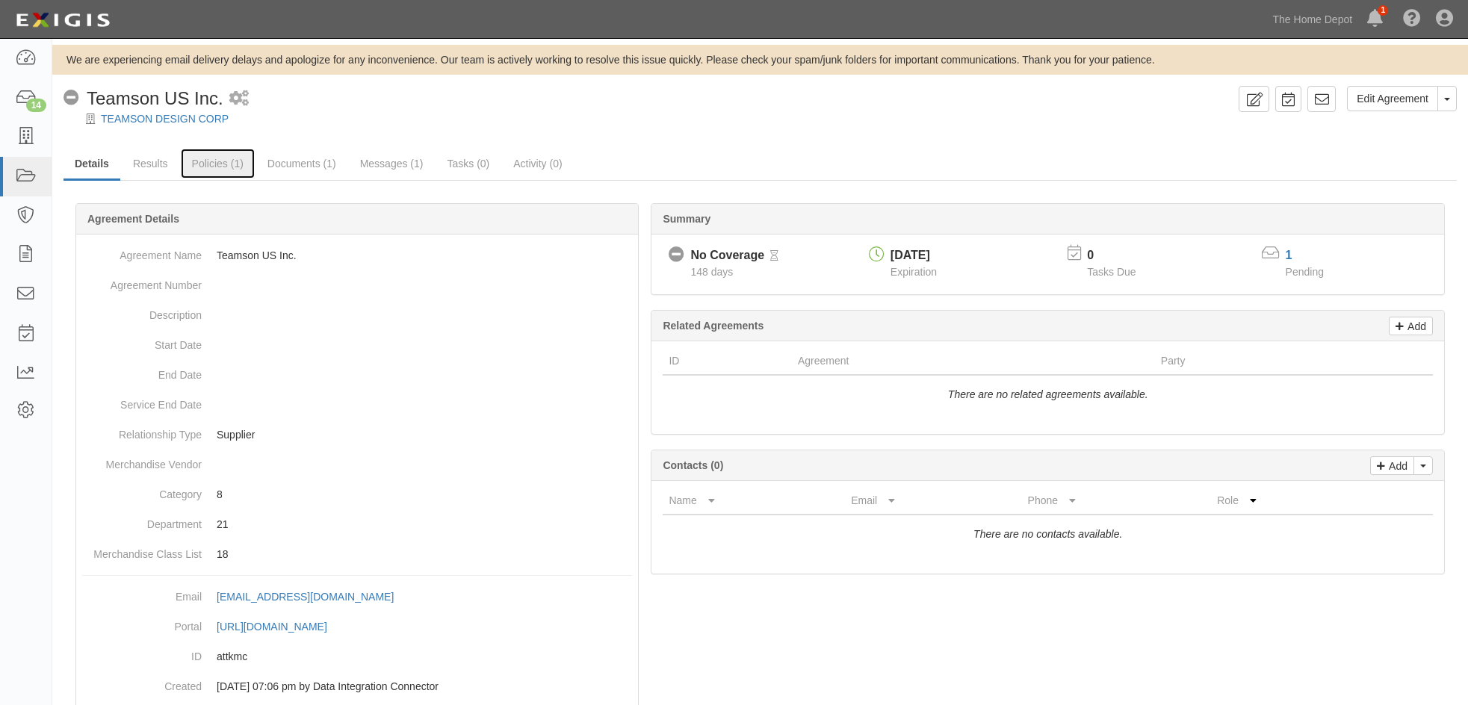
click at [195, 160] on link "Policies (1)" at bounding box center [218, 164] width 74 height 30
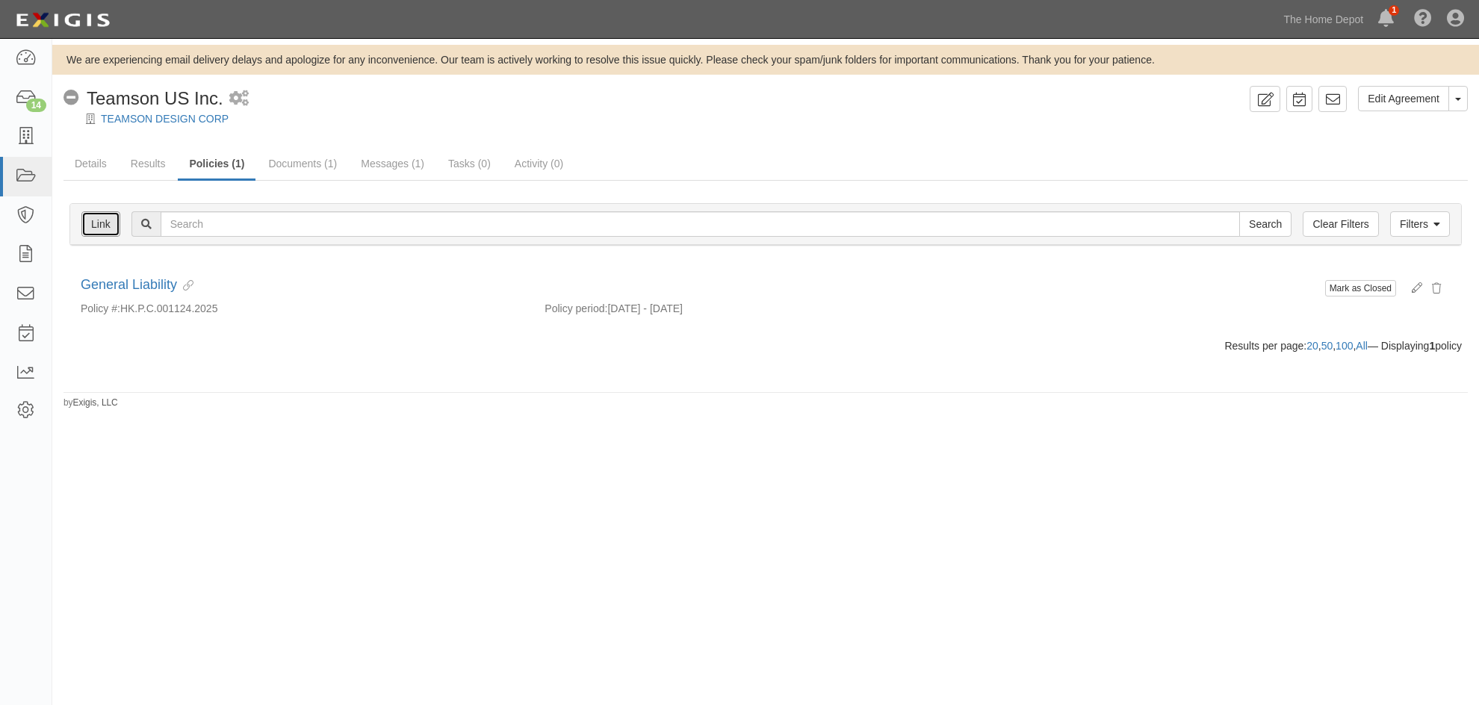
click at [105, 218] on link "Link" at bounding box center [100, 223] width 39 height 25
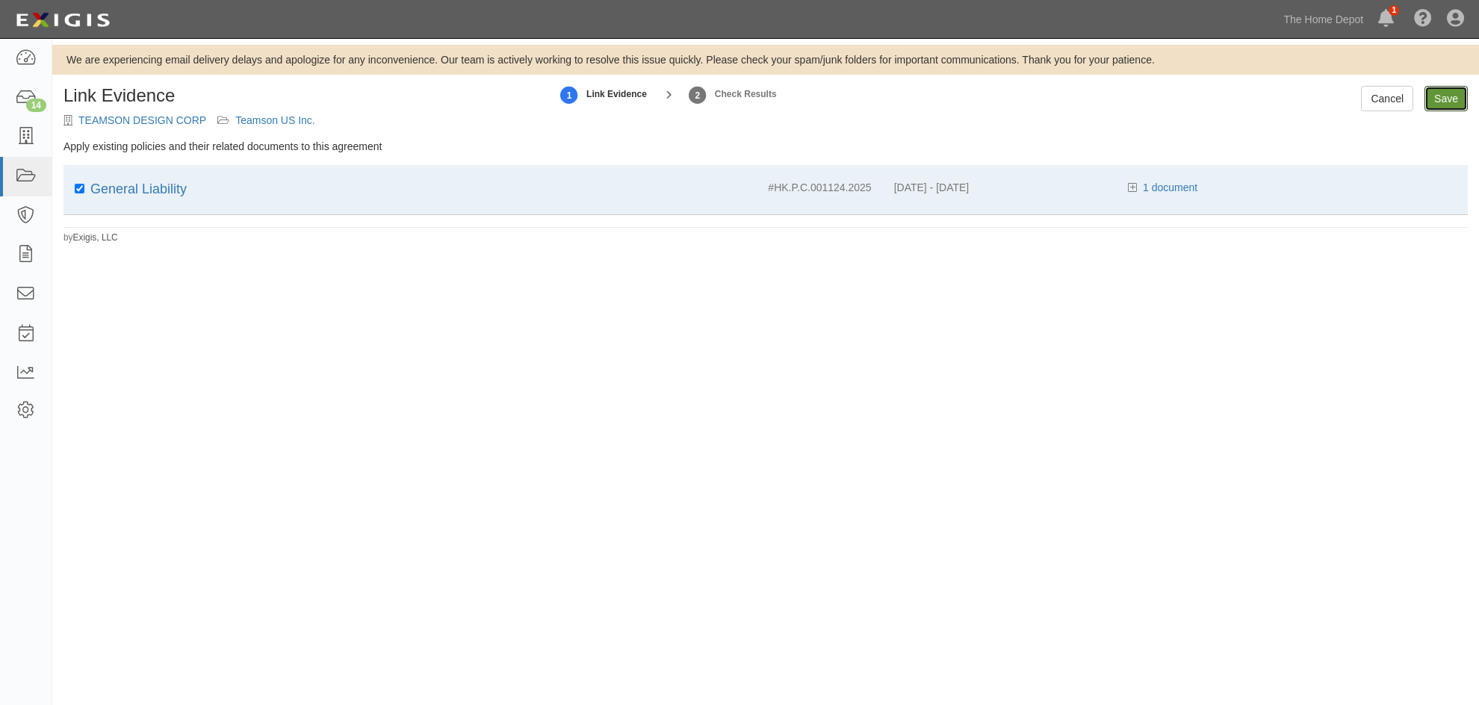
click at [1443, 90] on input "Save" at bounding box center [1445, 98] width 43 height 25
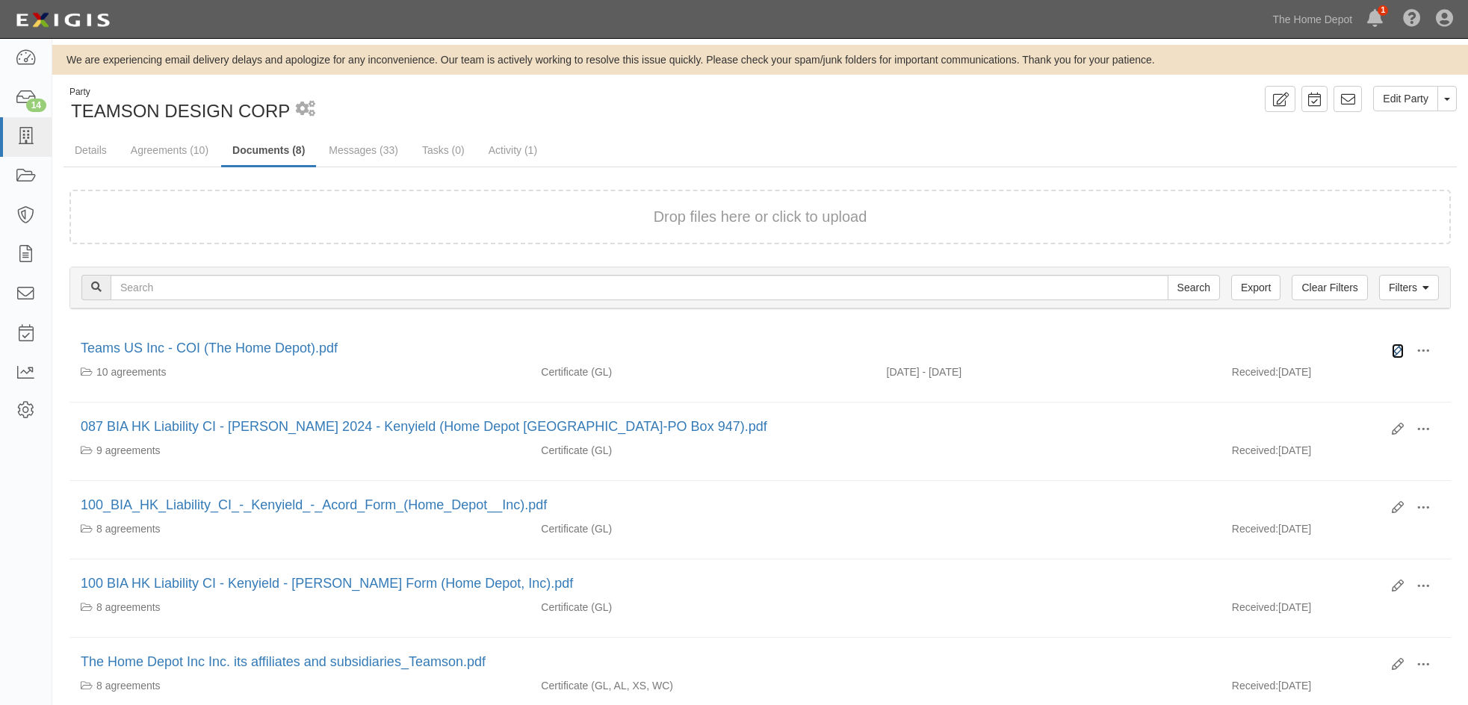
click at [1398, 346] on icon at bounding box center [1397, 351] width 12 height 12
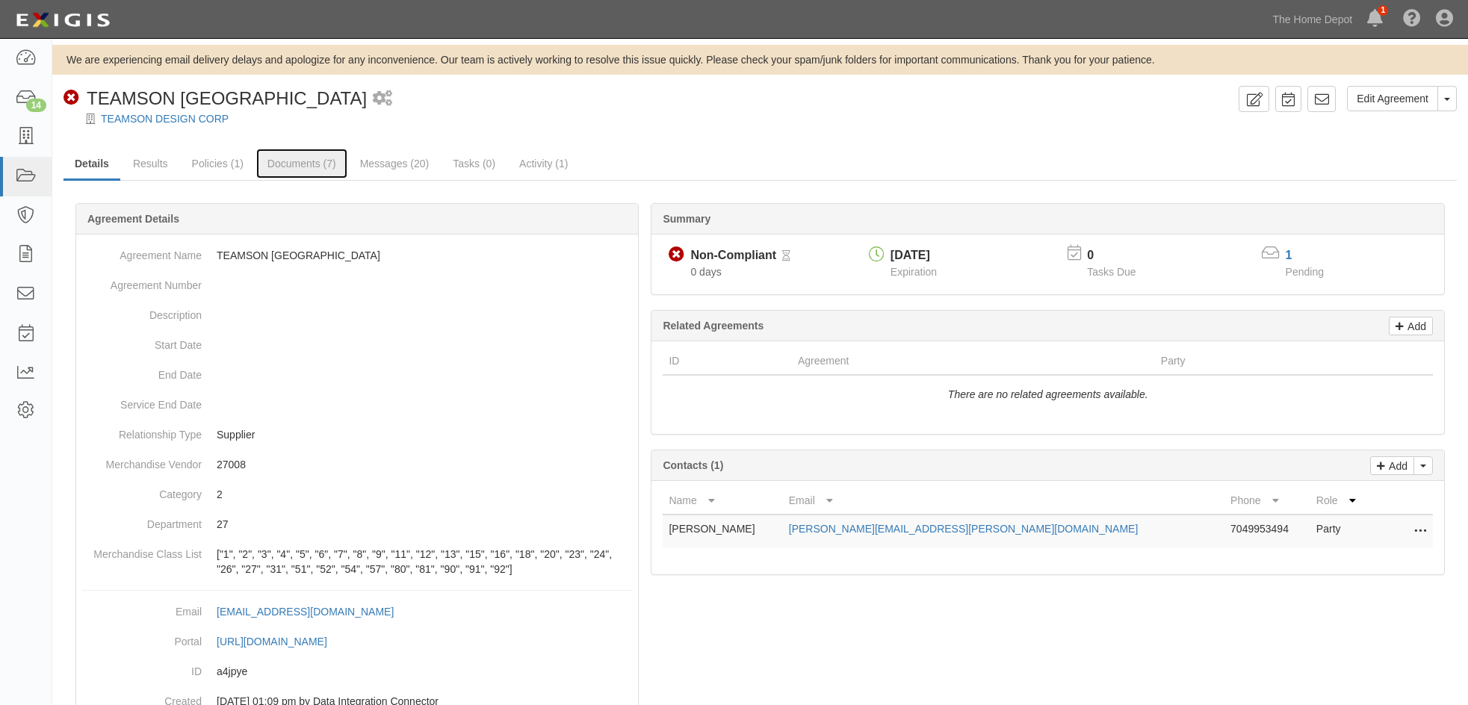
click at [302, 161] on link "Documents (7)" at bounding box center [301, 164] width 91 height 30
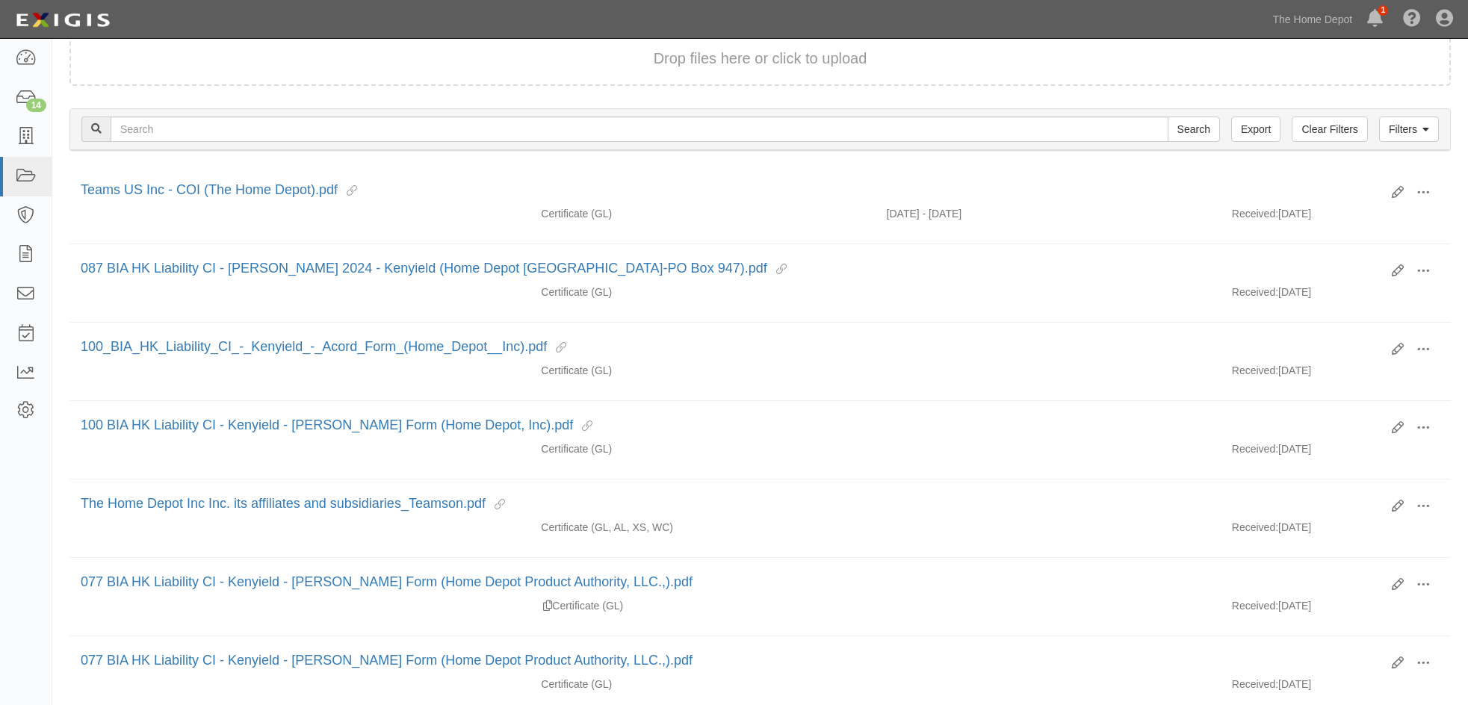
scroll to position [224, 0]
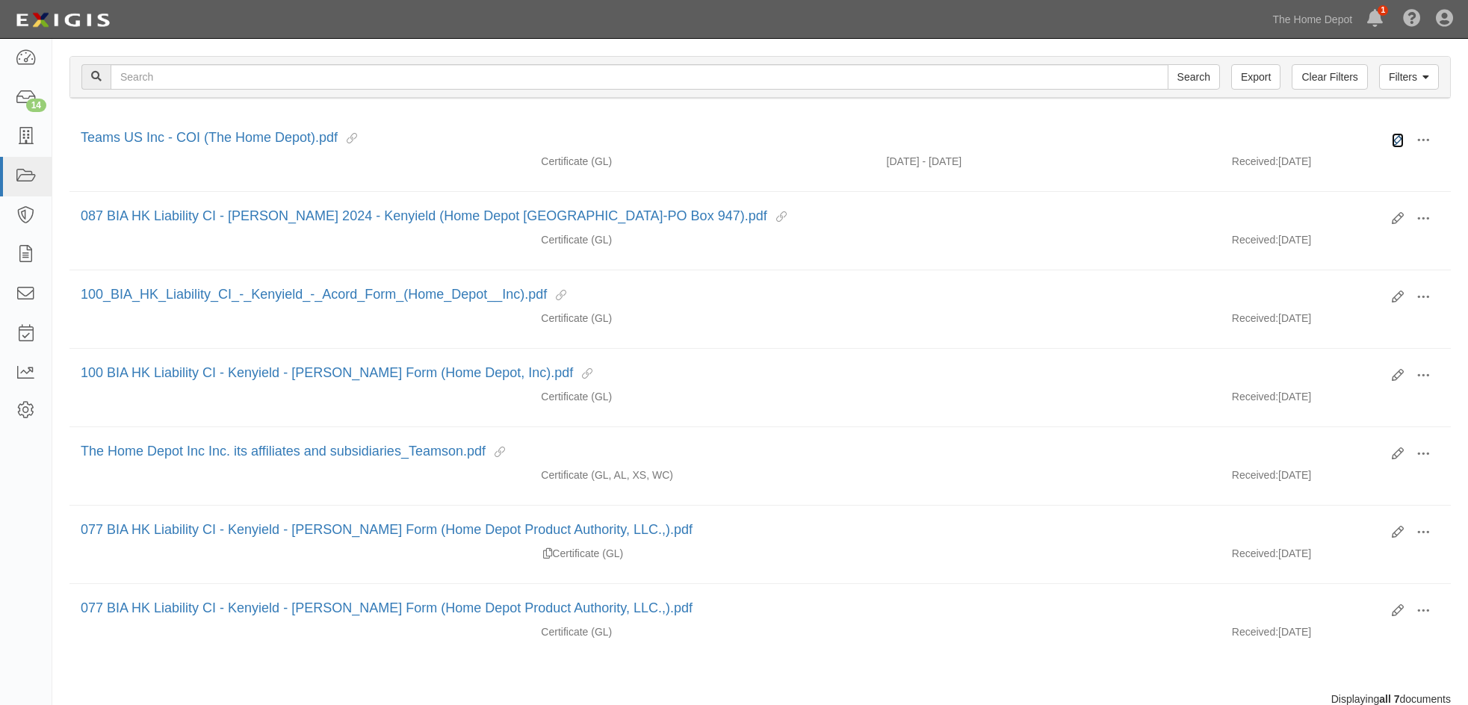
click at [1398, 136] on icon at bounding box center [1397, 140] width 12 height 12
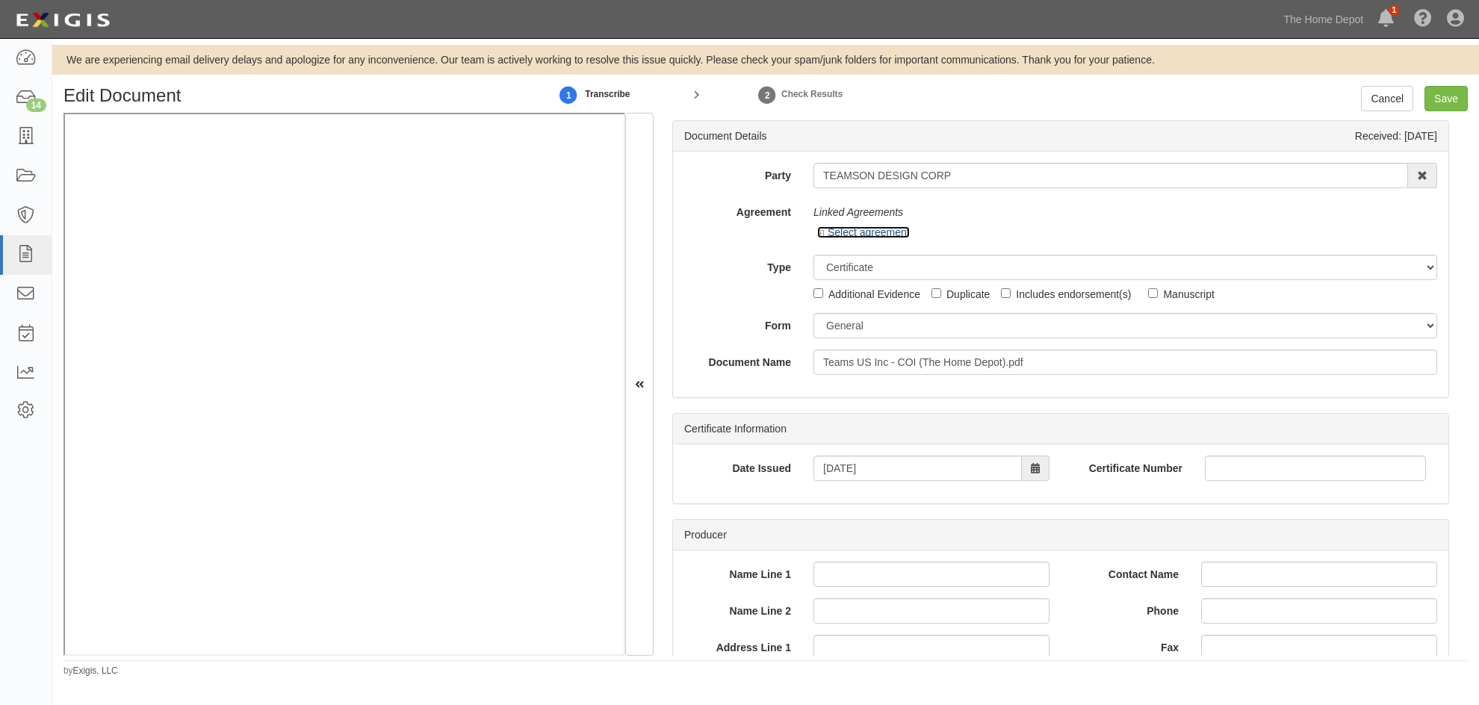
click at [819, 234] on icon at bounding box center [822, 233] width 10 height 7
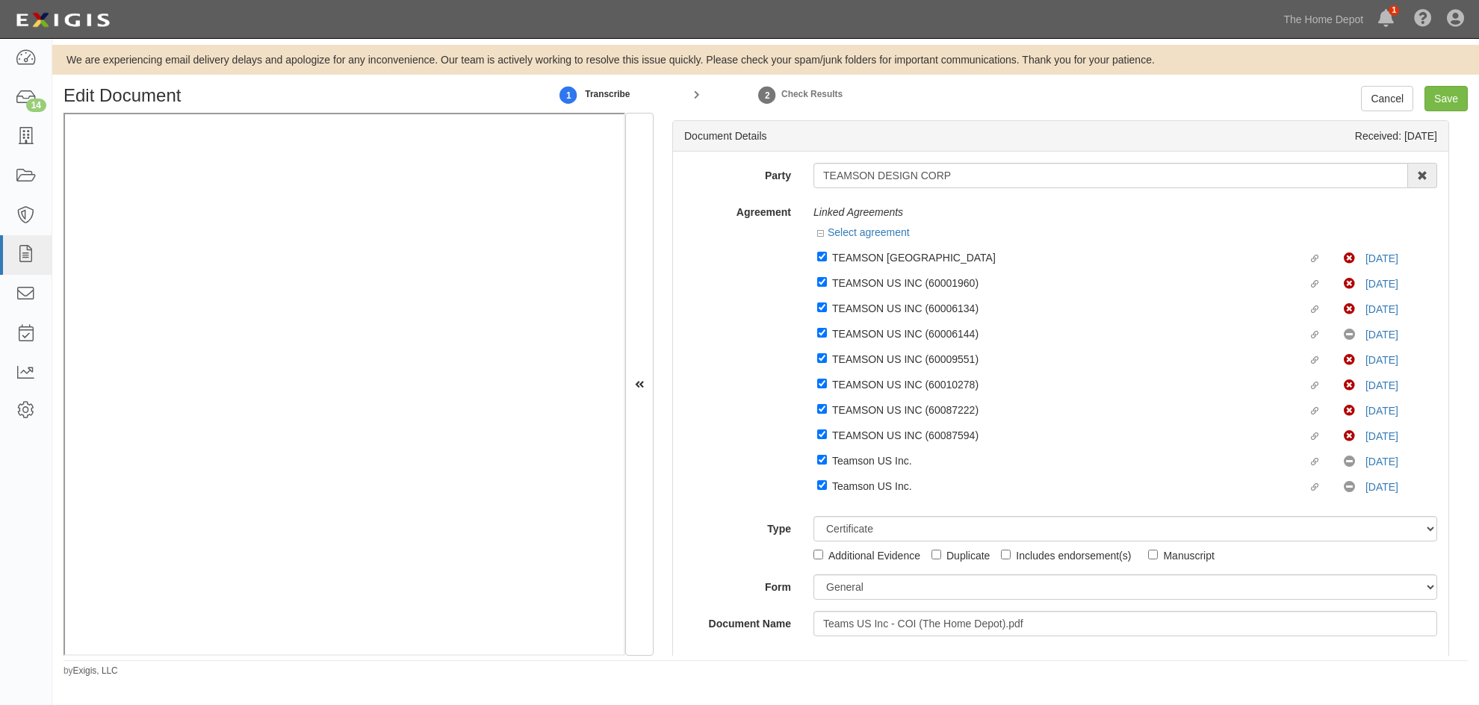
click at [716, 235] on div "Agreement Linked Agreements Select agreement Linked agreement TEAMSON HONG KONG…" at bounding box center [1060, 351] width 775 height 305
click at [1450, 106] on input "Save" at bounding box center [1445, 98] width 43 height 25
type input "10000000"
type input "3000000"
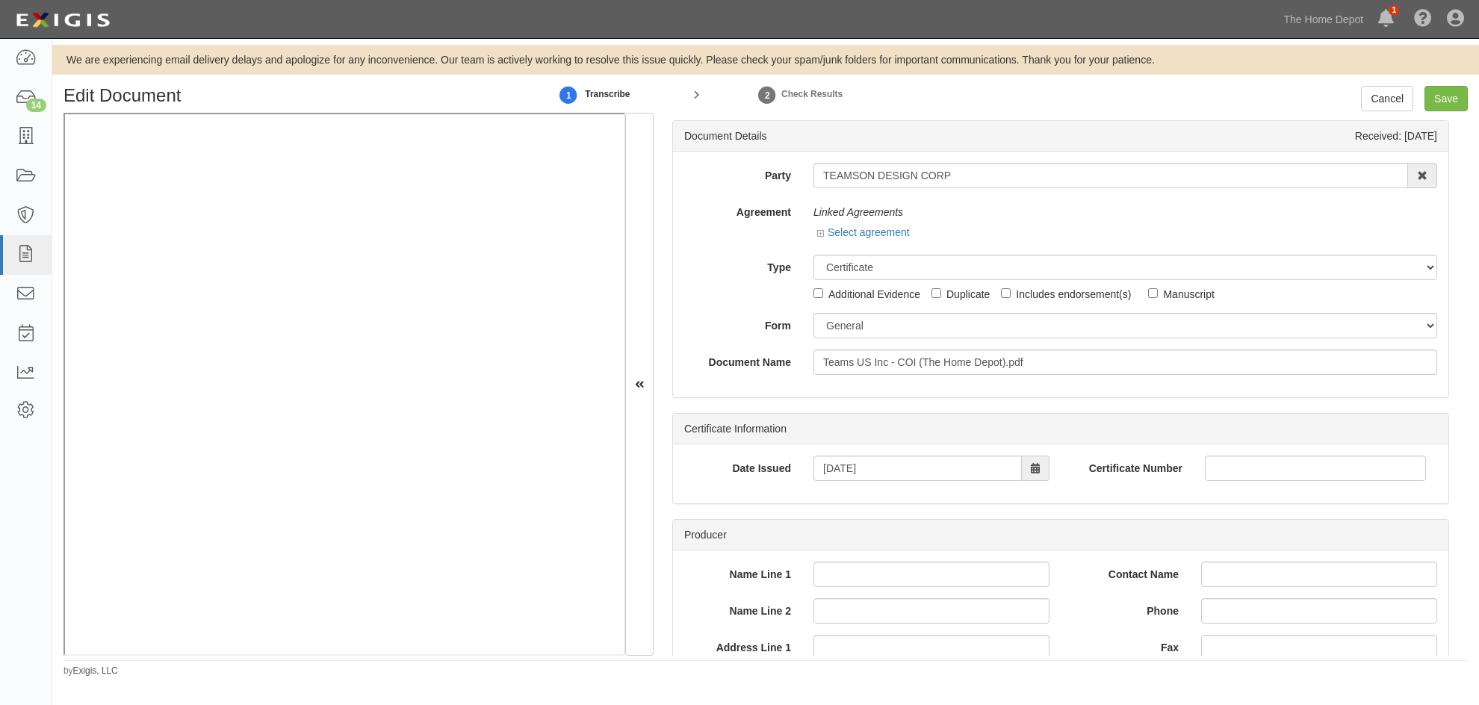
click at [808, 234] on div "Linked Agreements Select agreement Linked agreement TEAMSON HONG KONG Linked ag…" at bounding box center [1125, 221] width 646 height 44
click at [819, 233] on icon at bounding box center [822, 233] width 10 height 7
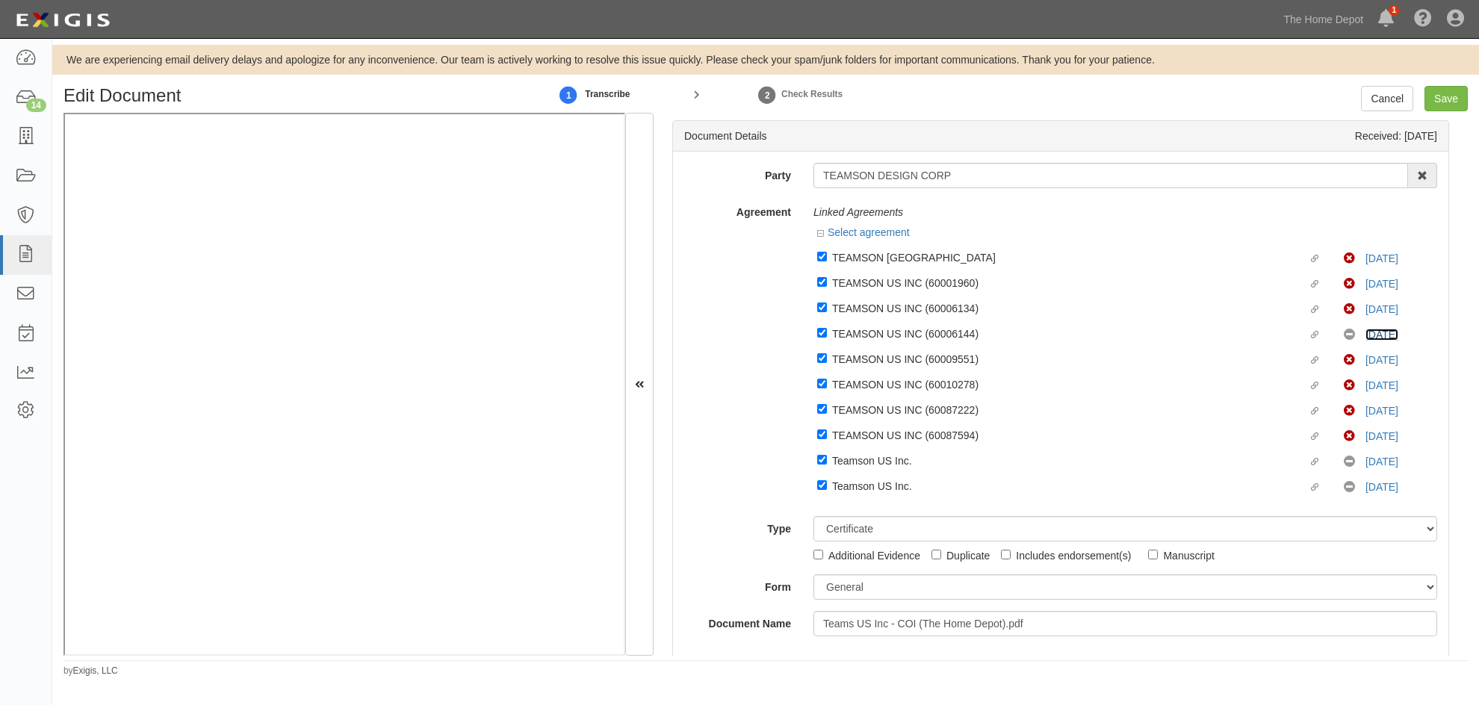
drag, startPoint x: 934, startPoint y: 329, endPoint x: 1368, endPoint y: 332, distance: 433.2
click at [1368, 332] on link "8/5/26" at bounding box center [1381, 335] width 33 height 12
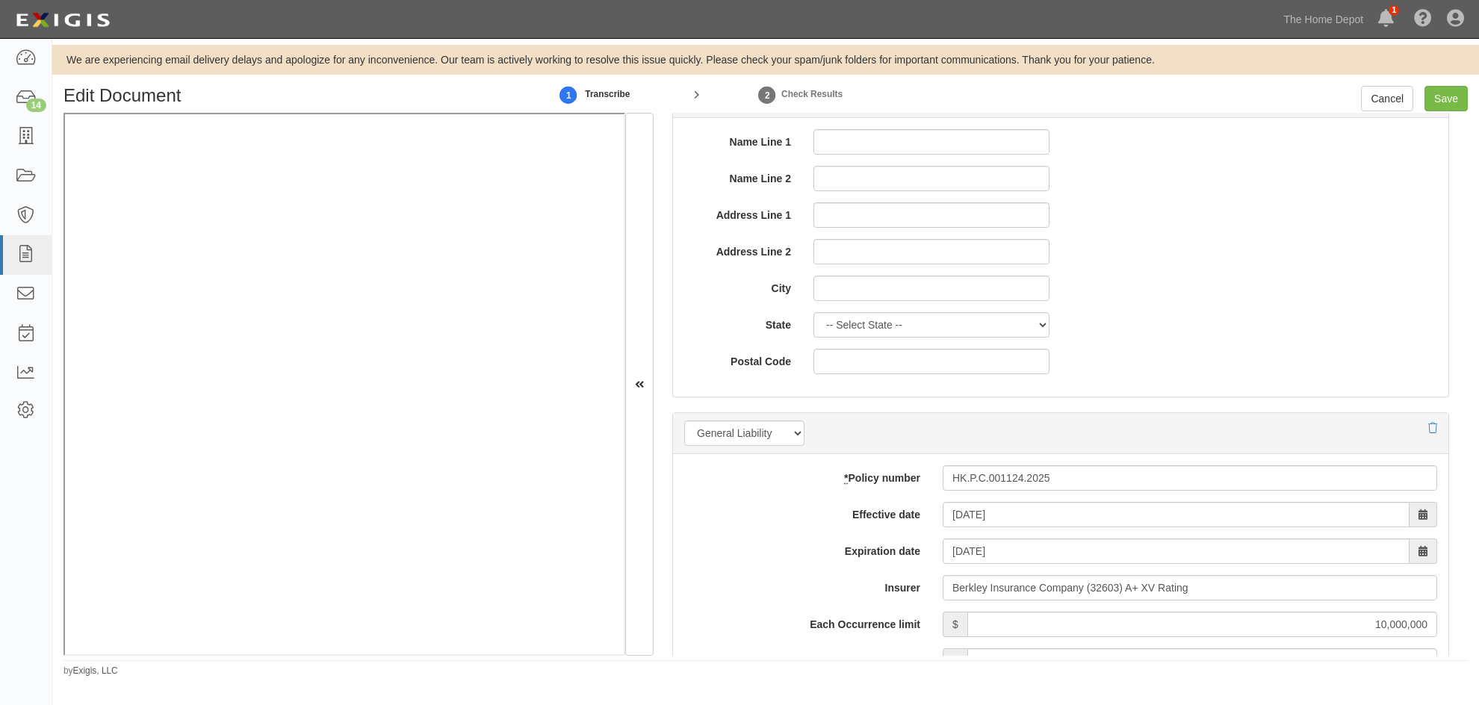
scroll to position [1195, 0]
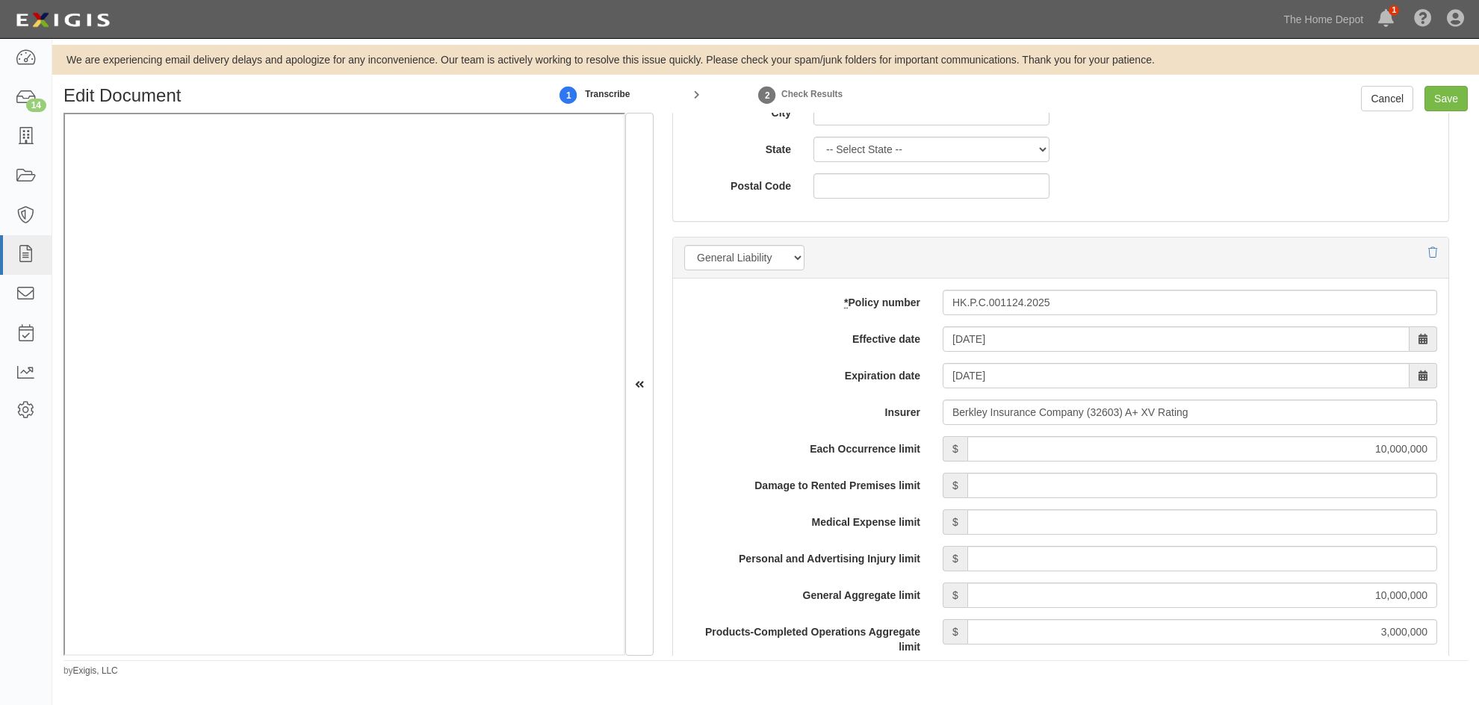
click at [741, 474] on label "Damage to Rented Premises limit" at bounding box center [802, 483] width 258 height 20
click at [967, 474] on input "Damage to Rented Premises limit" at bounding box center [1202, 485] width 470 height 25
click at [1445, 101] on input "Save" at bounding box center [1445, 98] width 43 height 25
type input "10000000"
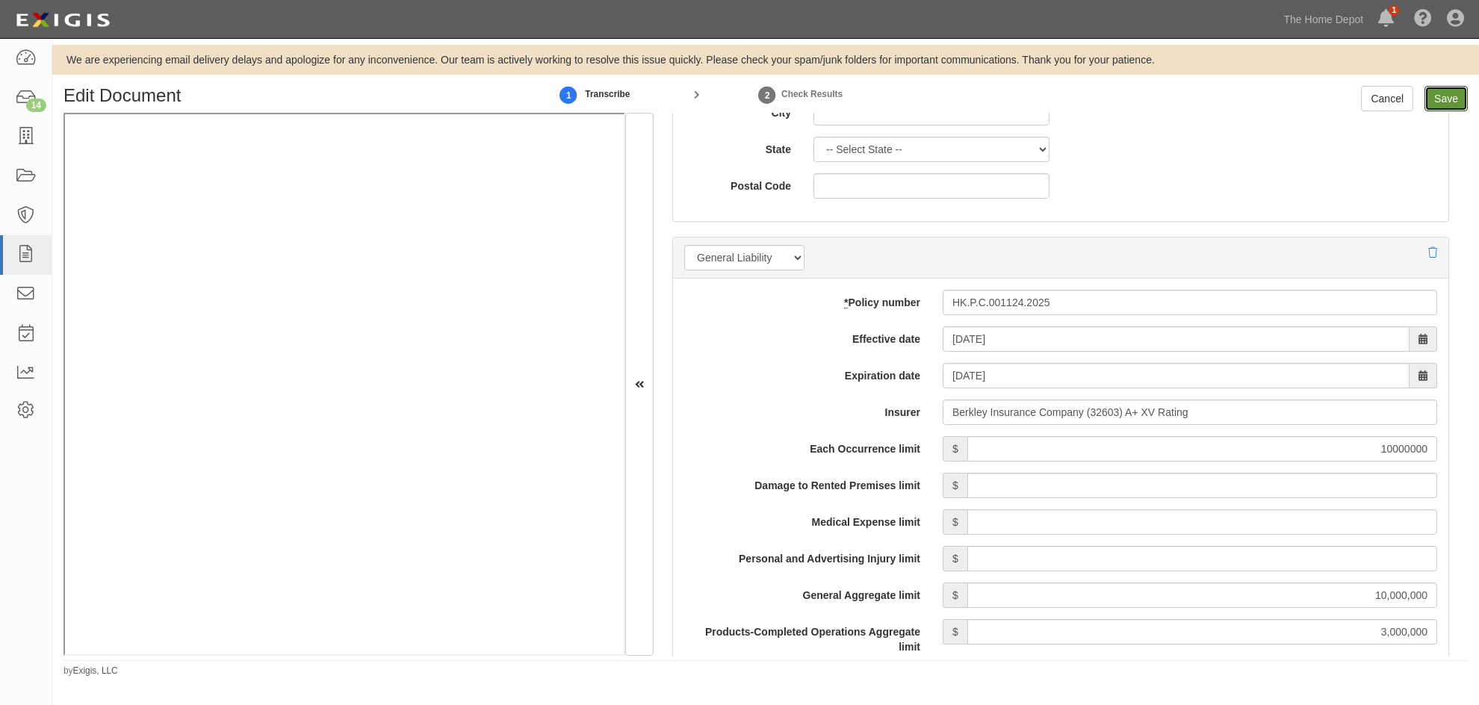
type input "3000000"
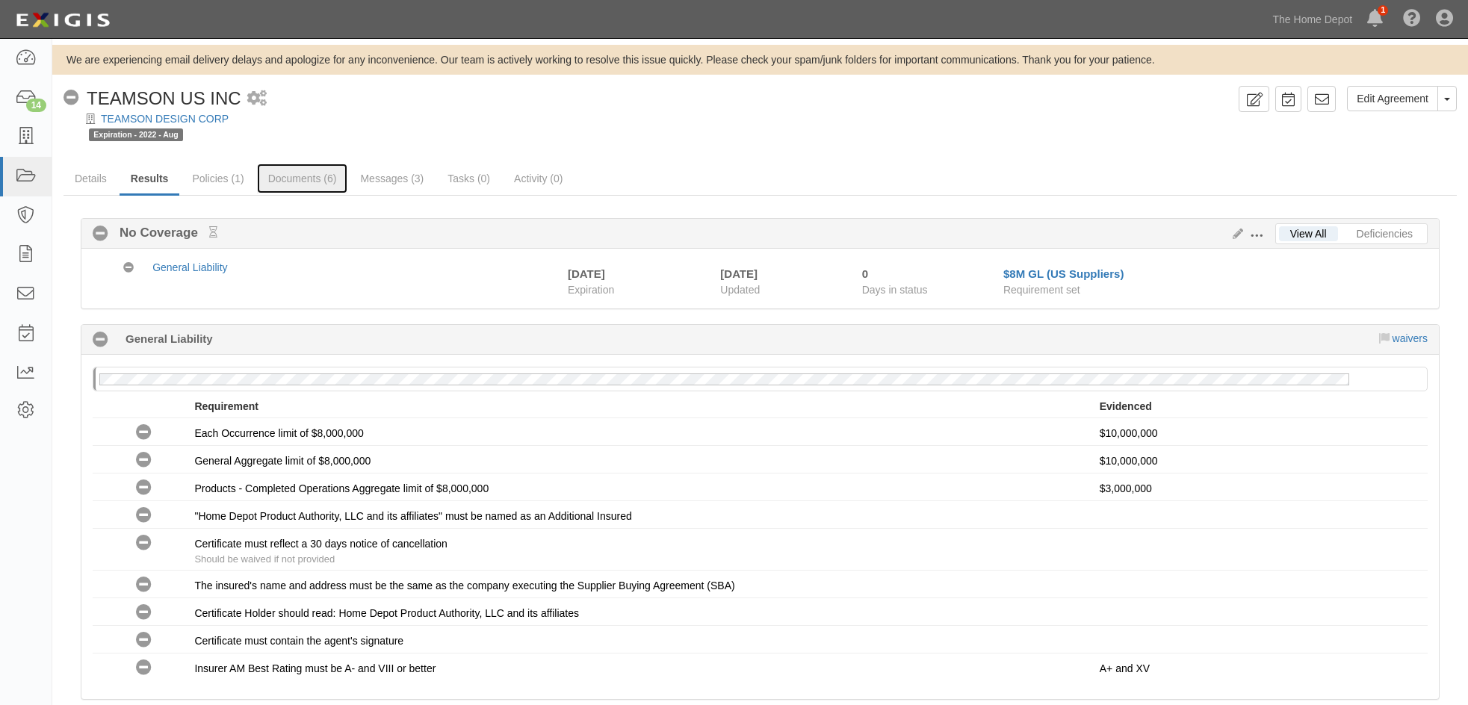
click at [275, 179] on link "Documents (6)" at bounding box center [302, 179] width 91 height 30
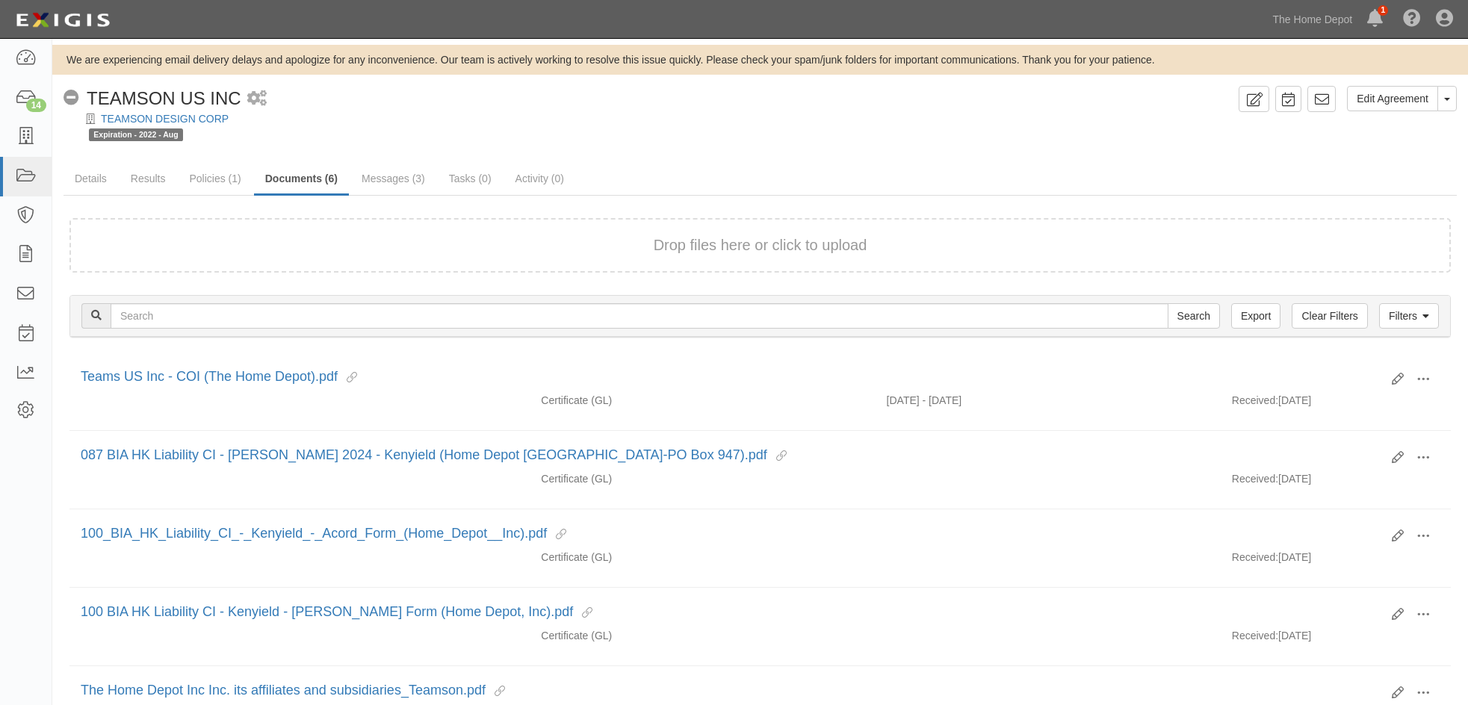
click at [294, 179] on link "Documents (6)" at bounding box center [301, 180] width 95 height 32
click at [1397, 377] on icon at bounding box center [1397, 379] width 12 height 12
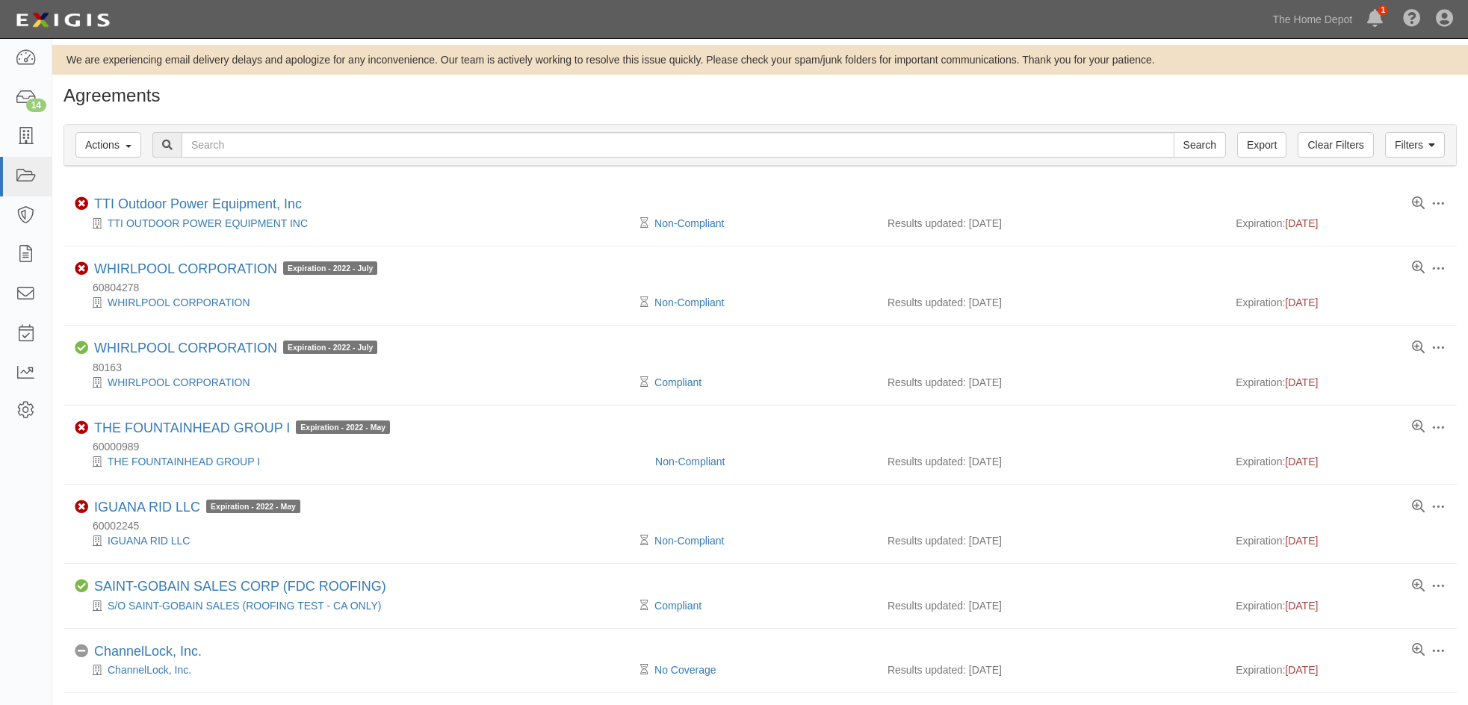
scroll to position [299, 0]
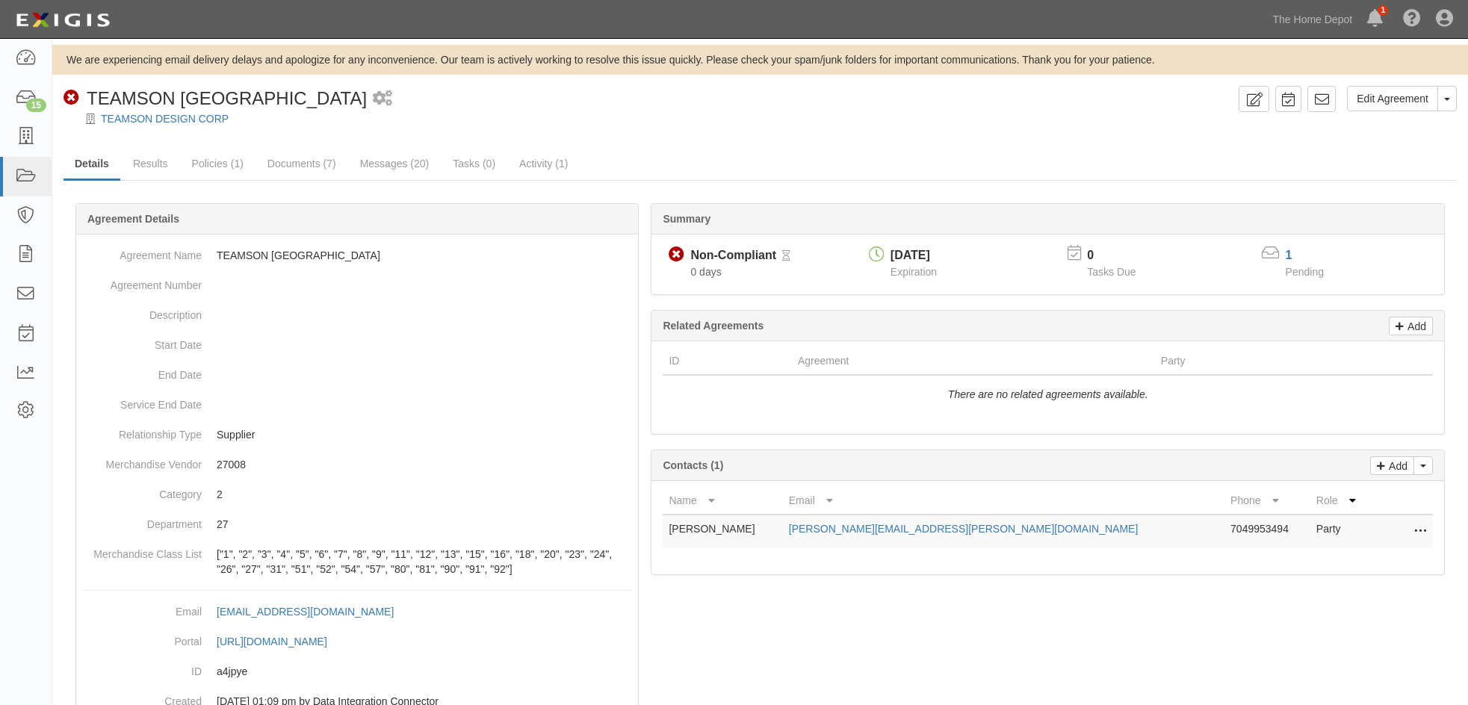
click at [828, 143] on div "Edit Agreement Toggle Agreement Dropdown View Audit Trail Archive Agreement Del…" at bounding box center [759, 438] width 1415 height 704
click at [153, 117] on link "TEAMSON DESIGN CORP" at bounding box center [165, 119] width 128 height 12
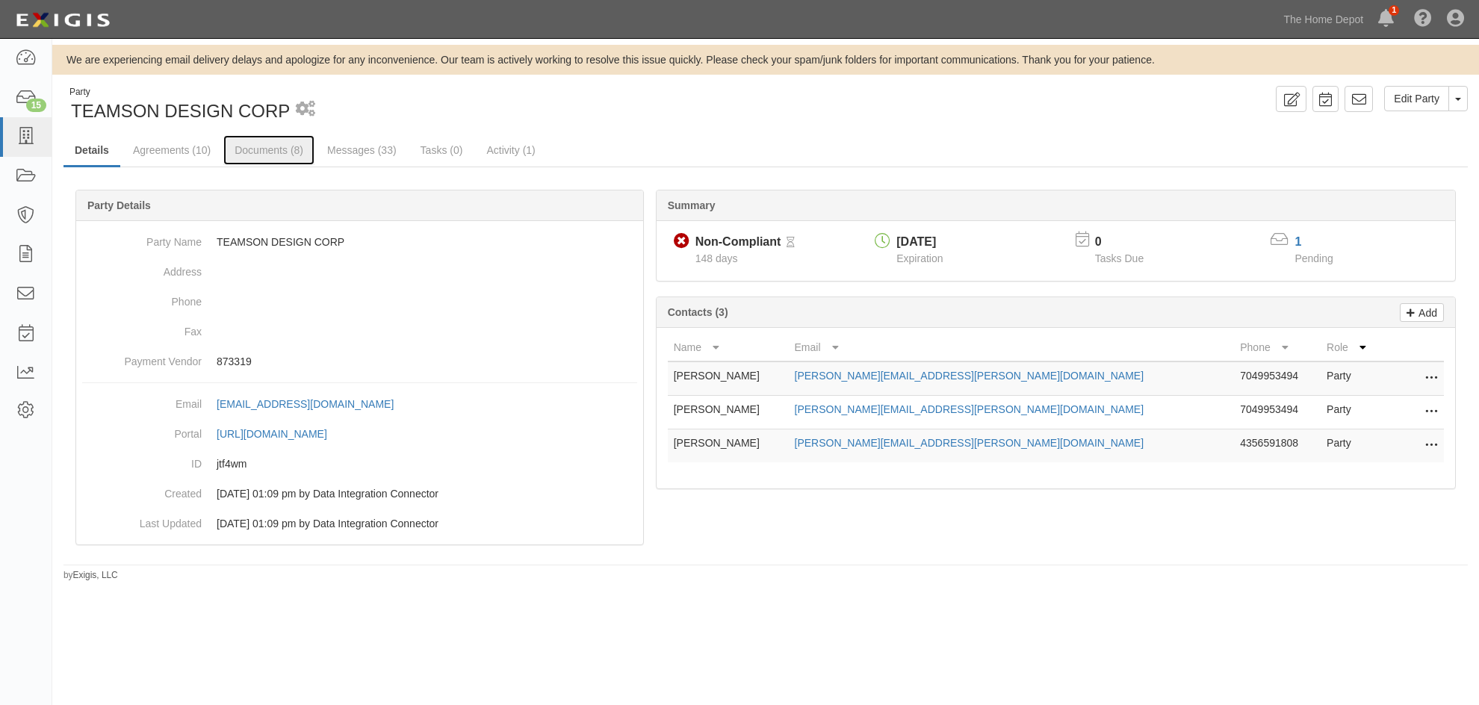
click at [246, 148] on link "Documents (8)" at bounding box center [268, 150] width 91 height 30
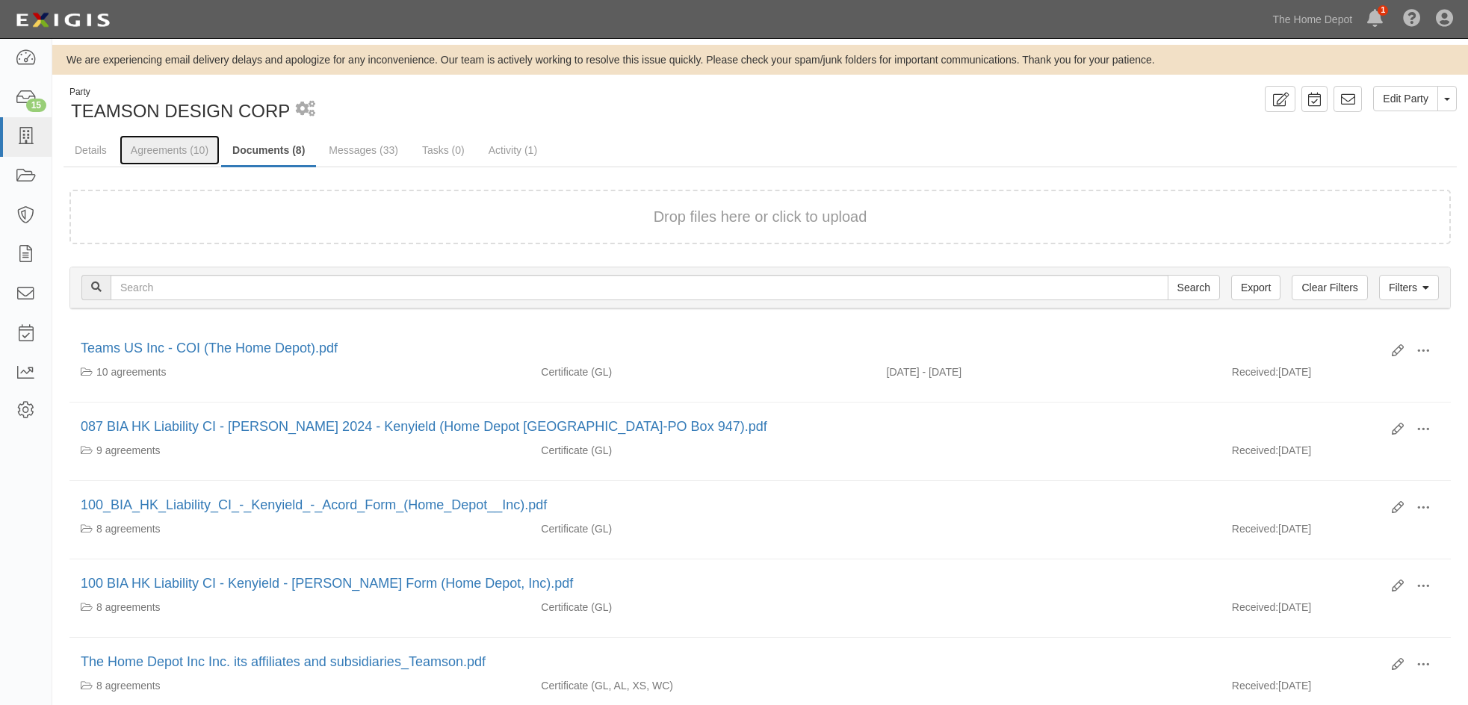
click at [167, 149] on link "Agreements (10)" at bounding box center [170, 150] width 100 height 30
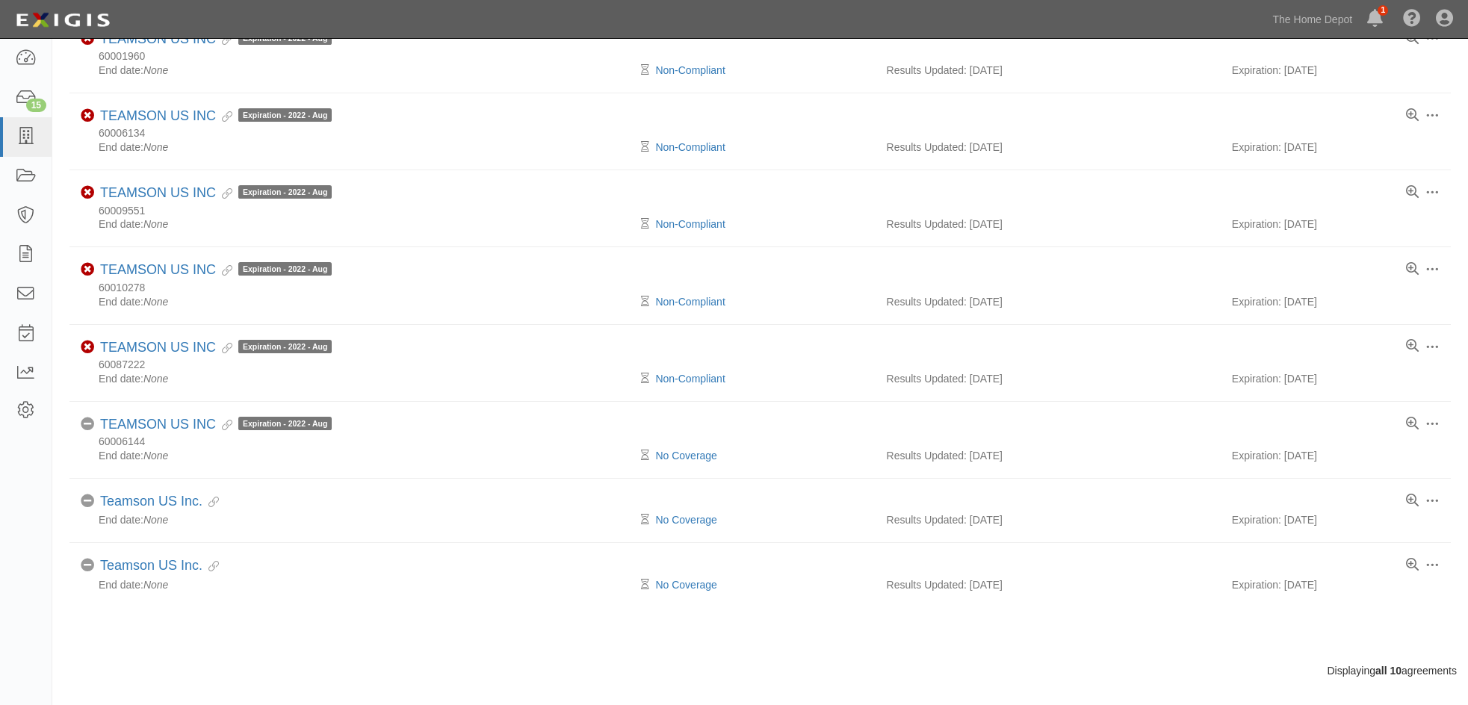
scroll to position [402, 0]
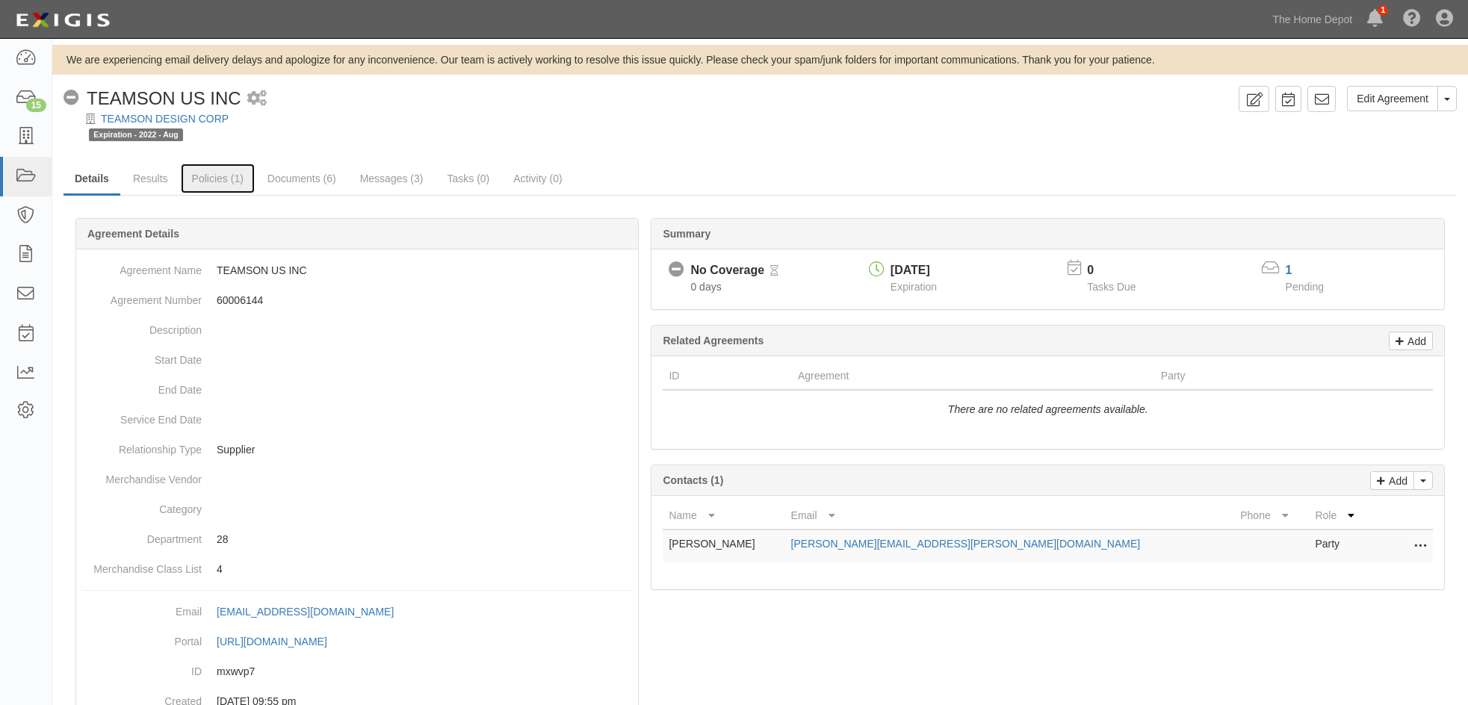
click at [216, 172] on link "Policies (1)" at bounding box center [218, 179] width 74 height 30
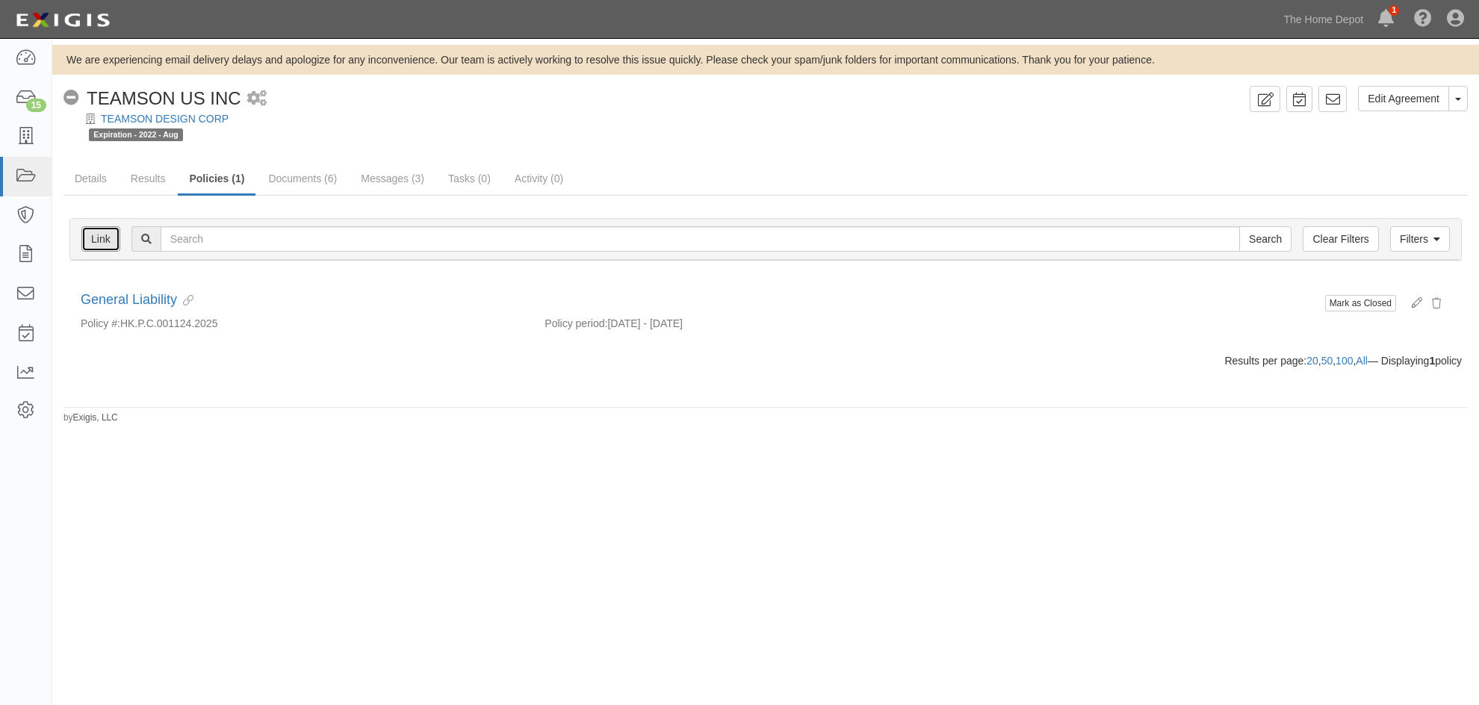
click at [104, 235] on link "Link" at bounding box center [100, 238] width 39 height 25
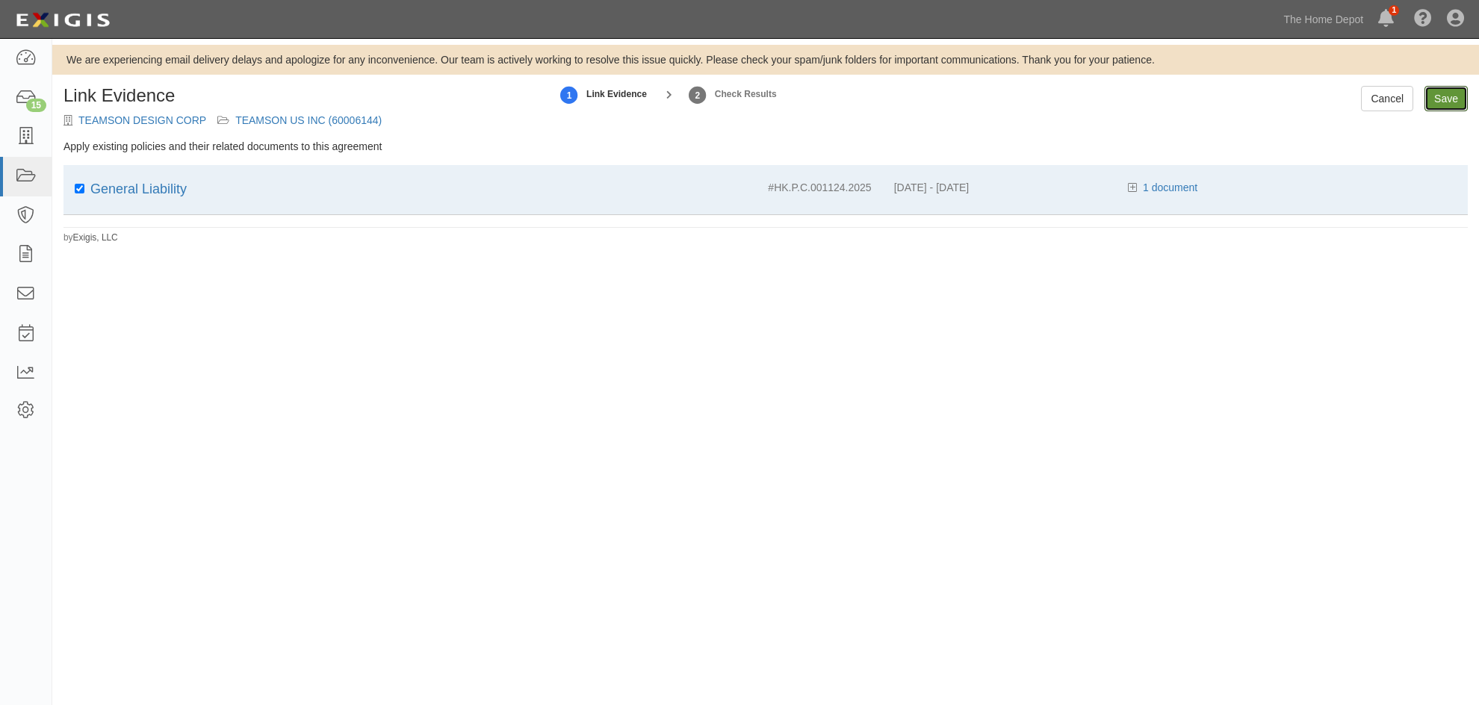
click at [1447, 101] on input "Save" at bounding box center [1445, 98] width 43 height 25
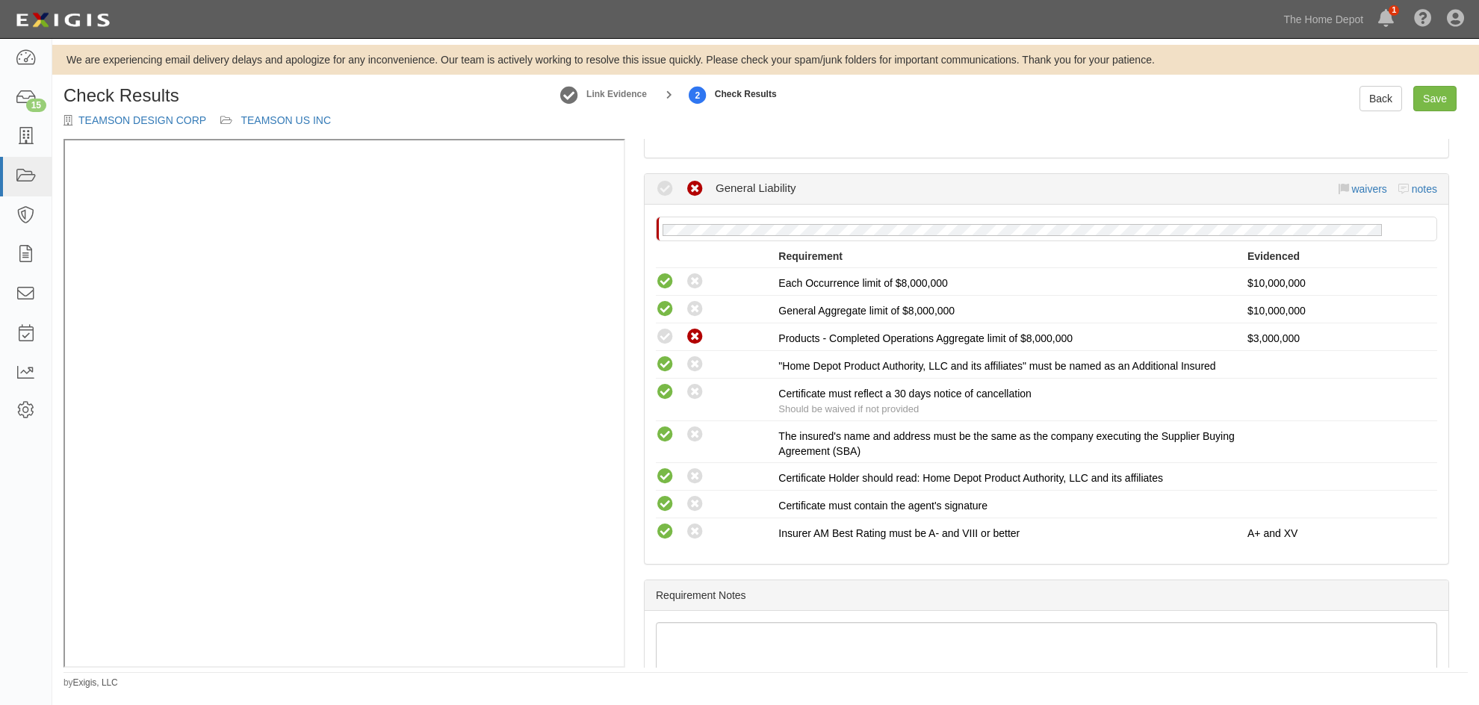
scroll to position [224, 0]
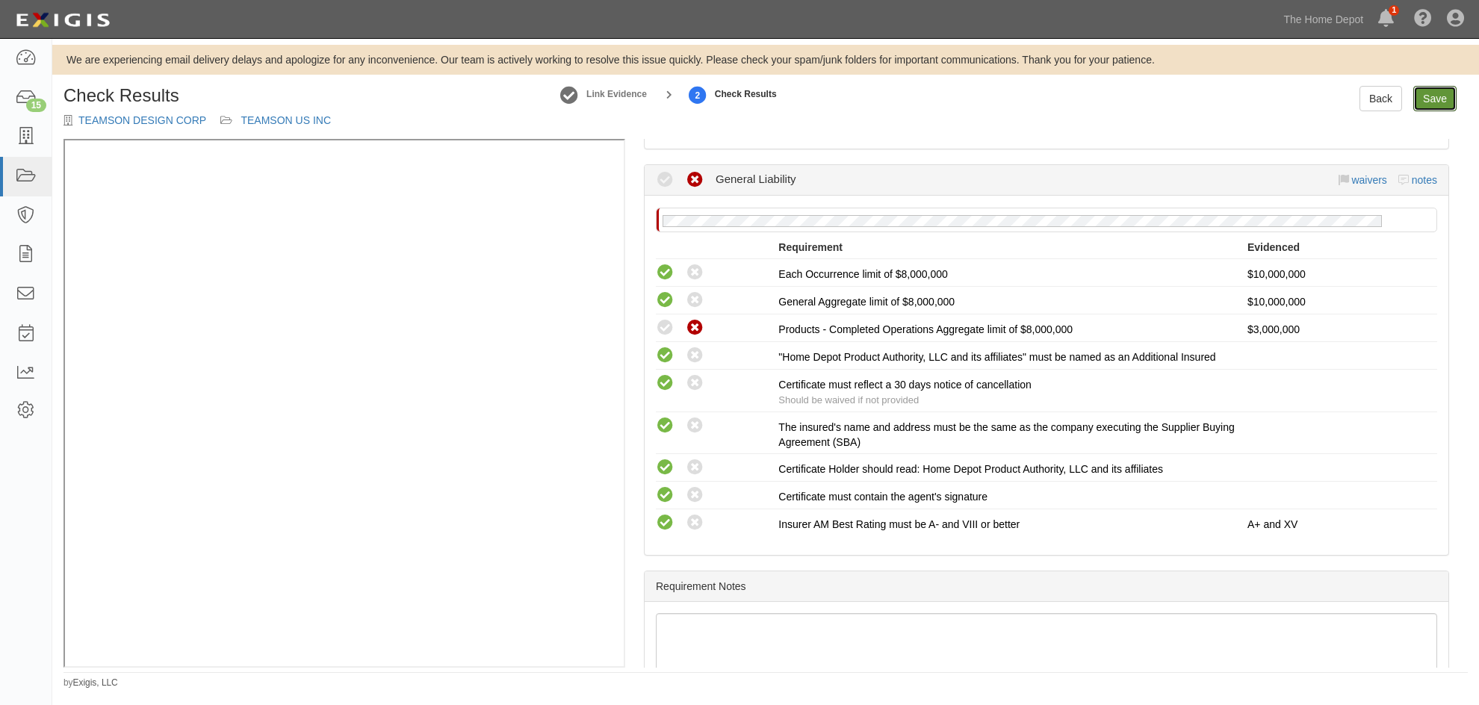
click at [1444, 101] on link "Save" at bounding box center [1434, 98] width 43 height 25
radio input "true"
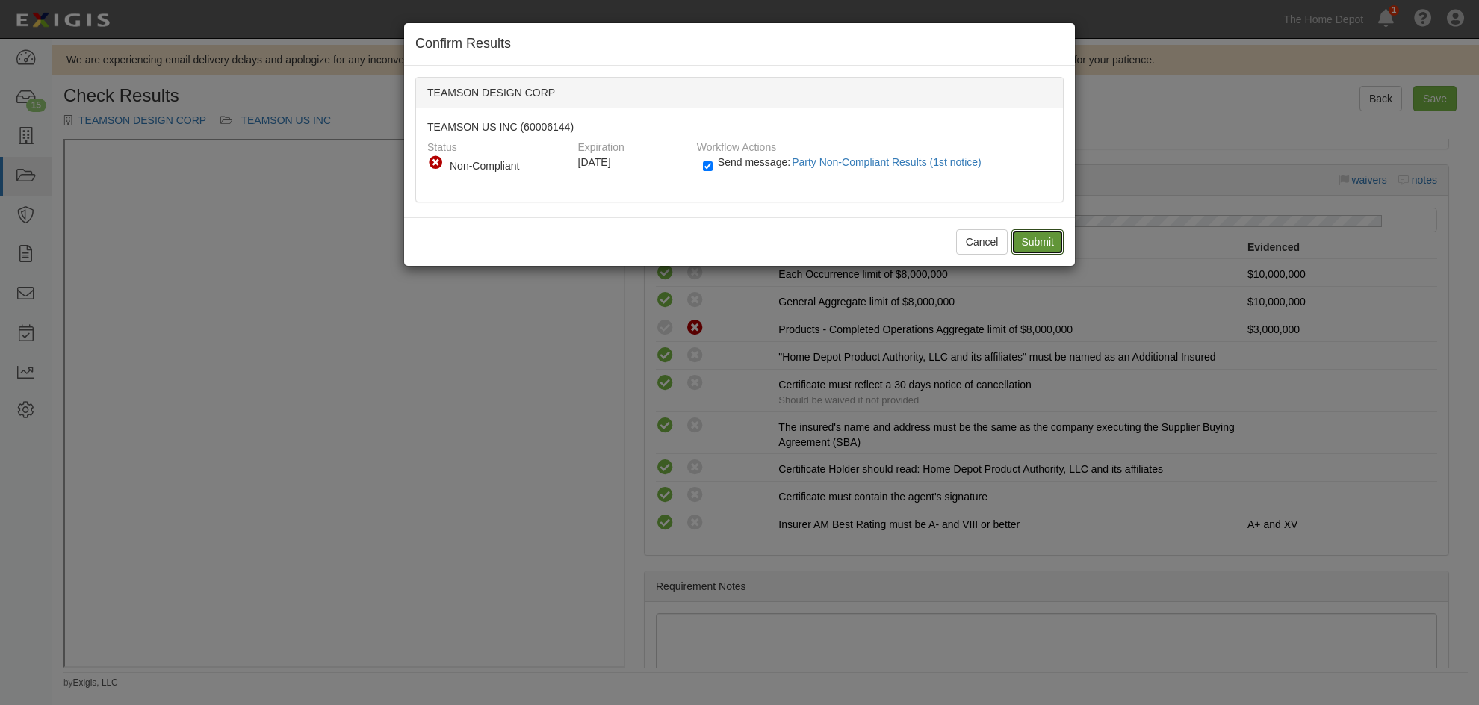
click at [1017, 243] on input "Submit" at bounding box center [1037, 241] width 52 height 25
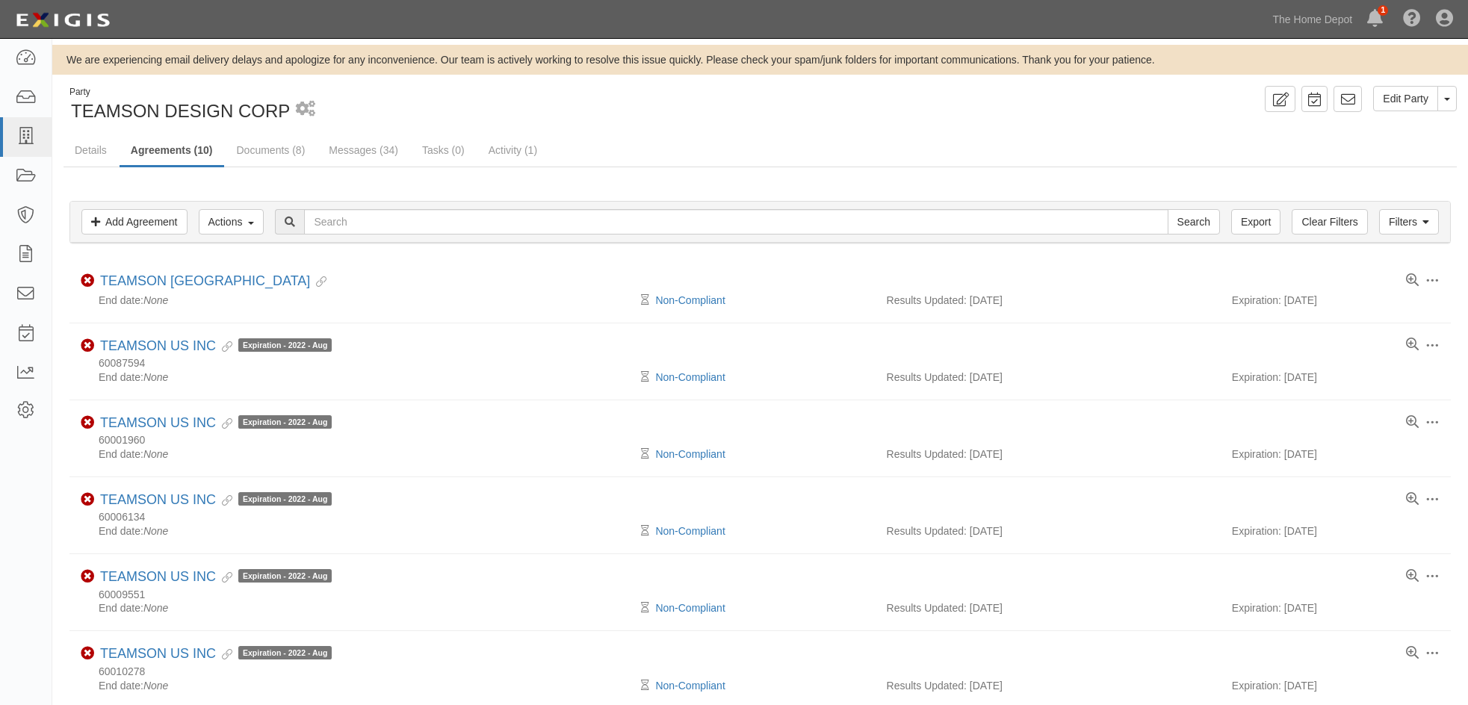
scroll to position [402, 0]
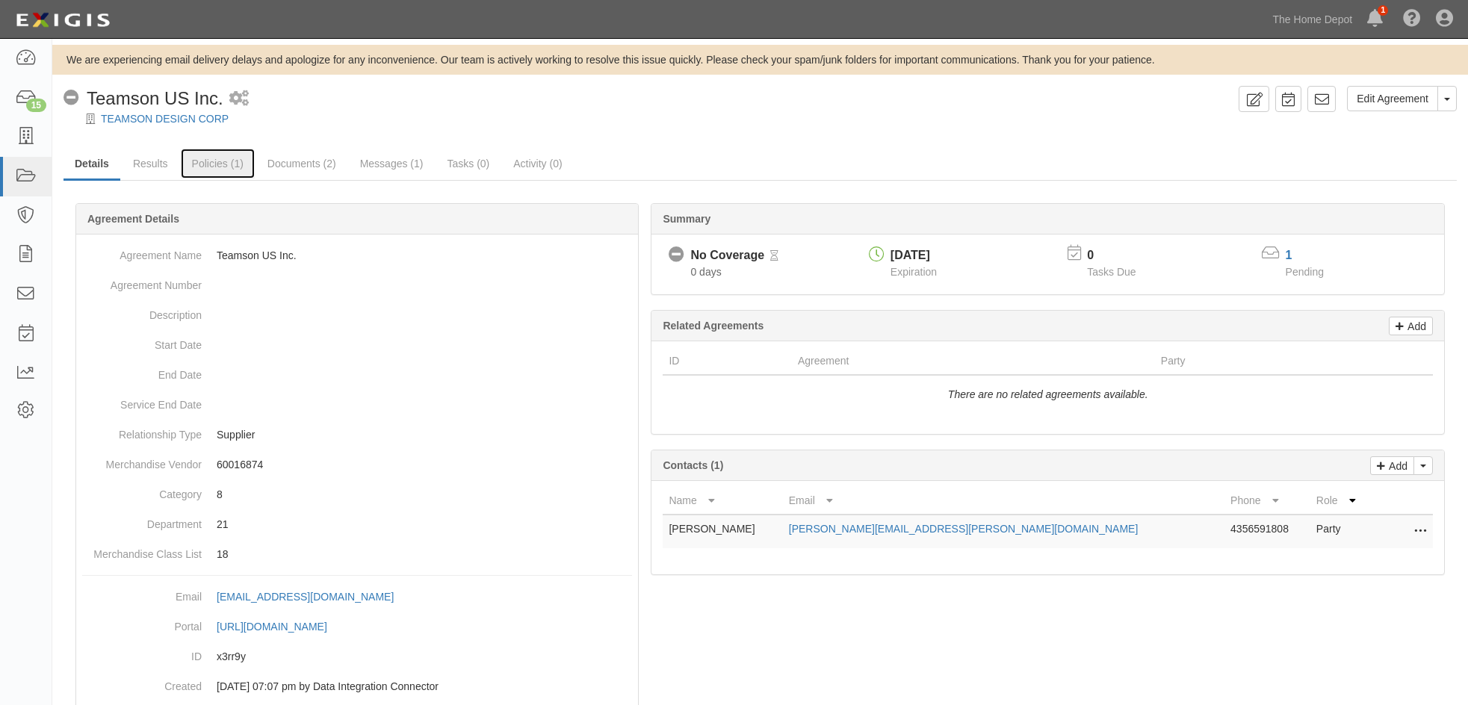
click at [203, 164] on link "Policies (1)" at bounding box center [218, 164] width 74 height 30
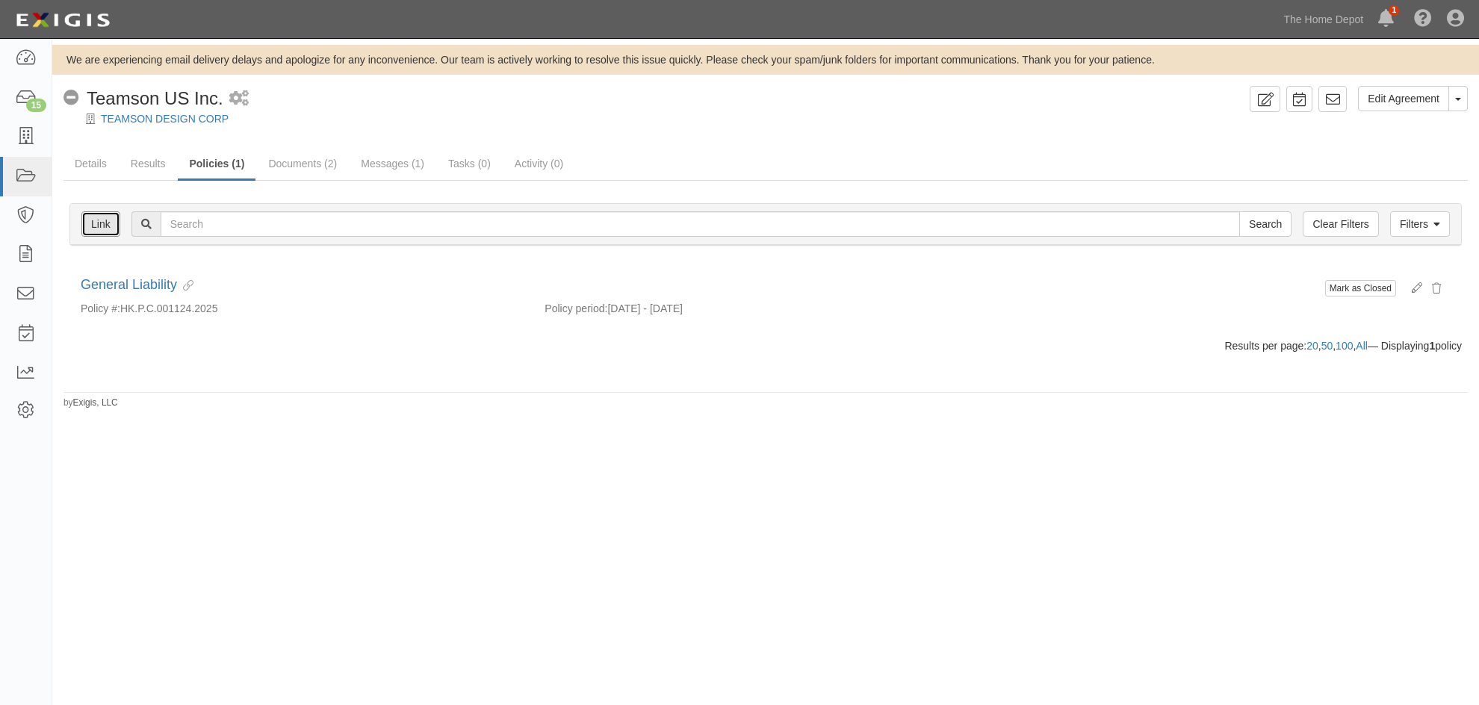
click at [98, 224] on link "Link" at bounding box center [100, 223] width 39 height 25
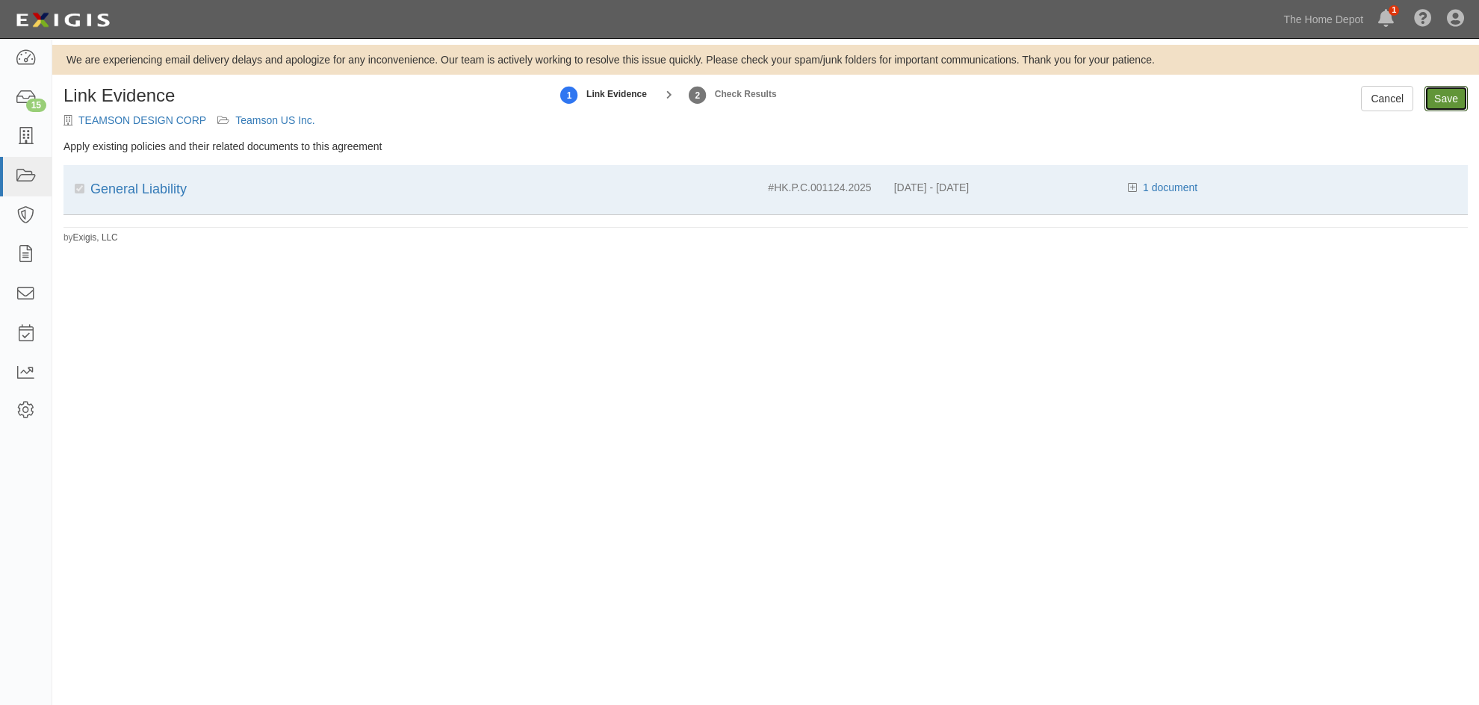
click at [1453, 96] on input "Save" at bounding box center [1445, 98] width 43 height 25
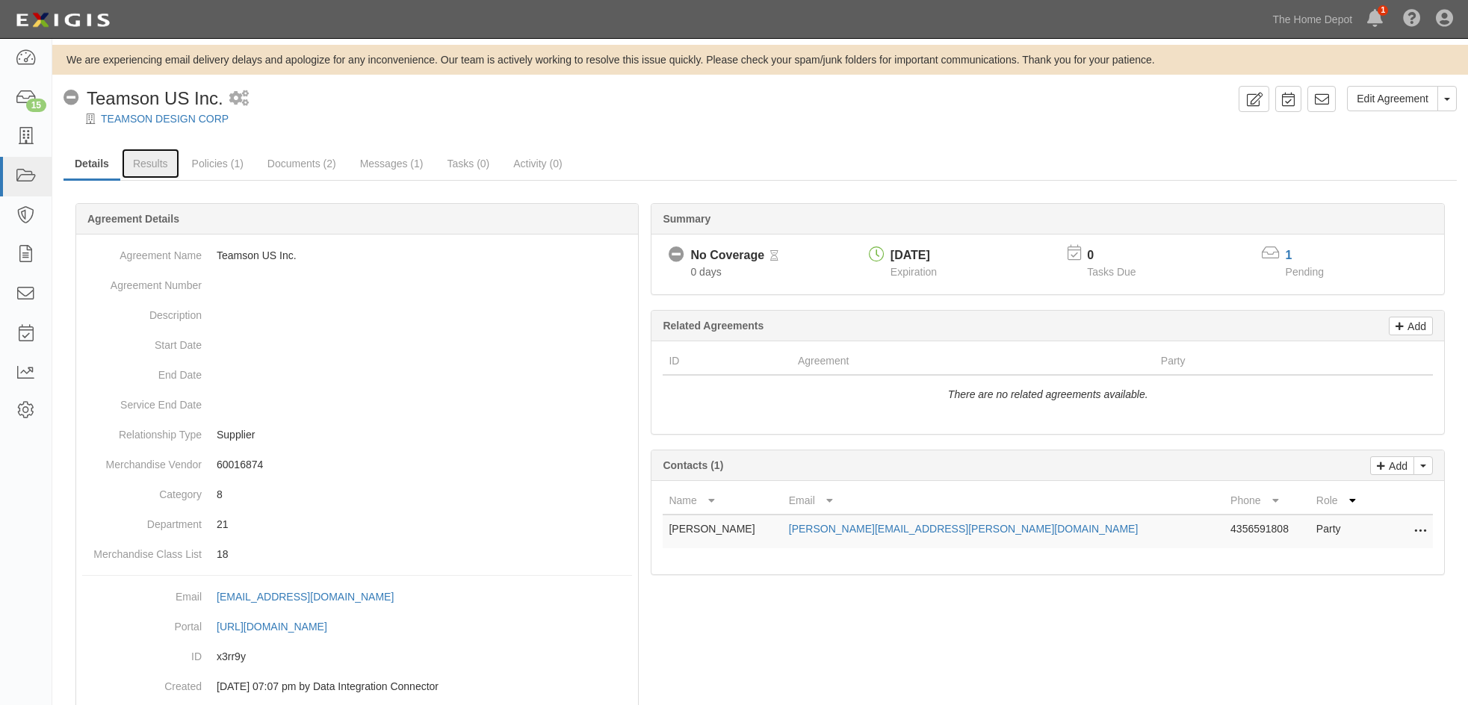
click at [149, 160] on link "Results" at bounding box center [151, 164] width 58 height 30
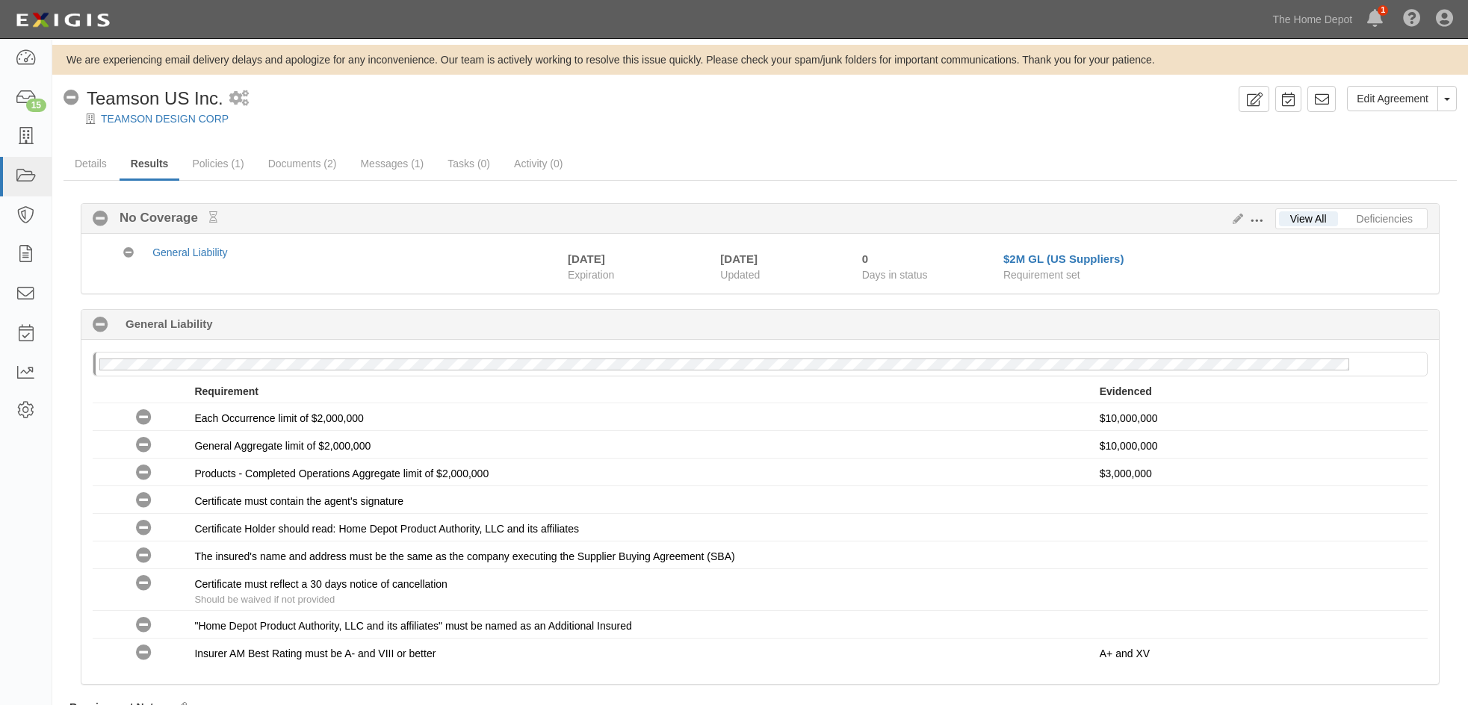
click at [1239, 211] on div "No Coverage No Coverage" at bounding box center [760, 218] width 1335 height 18
click at [1239, 214] on icon at bounding box center [1234, 219] width 16 height 10
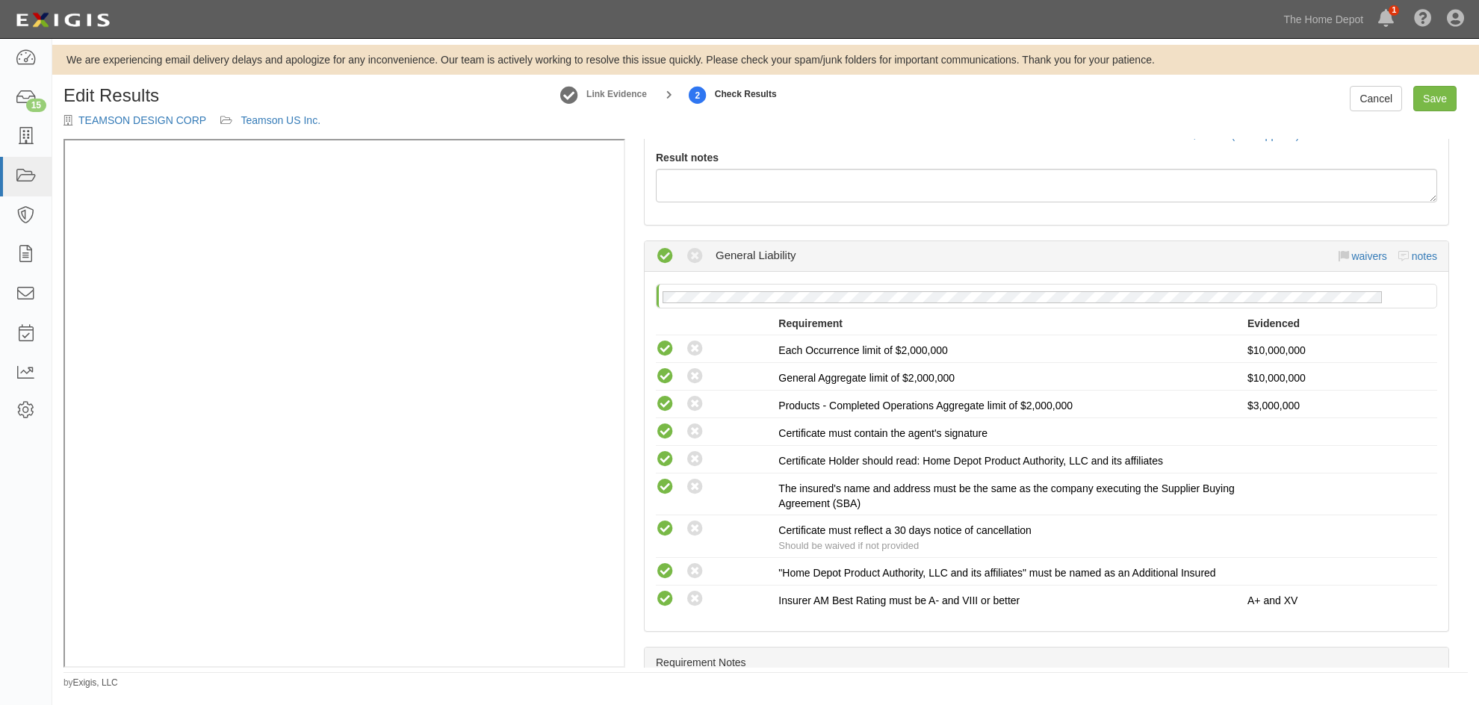
scroll to position [224, 0]
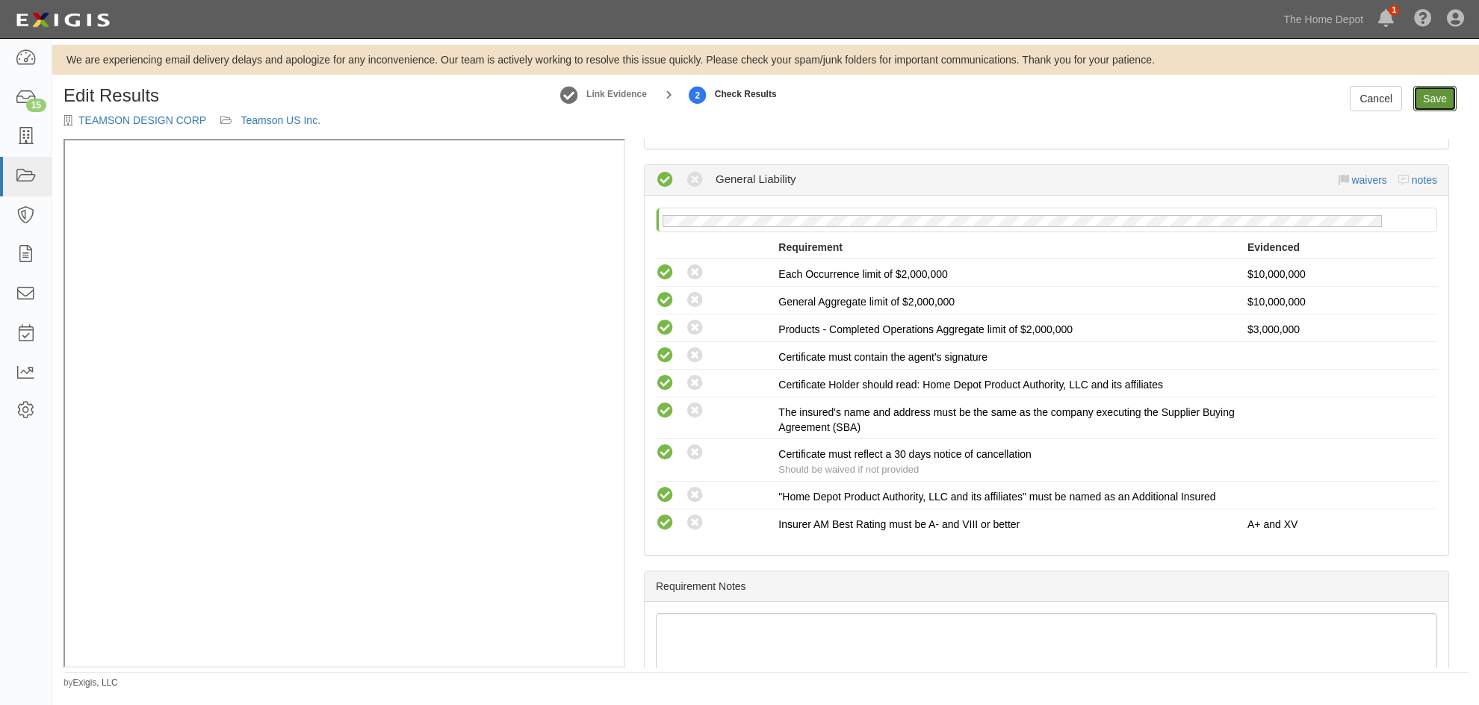
click at [1427, 102] on link "Save" at bounding box center [1434, 98] width 43 height 25
radio input "true"
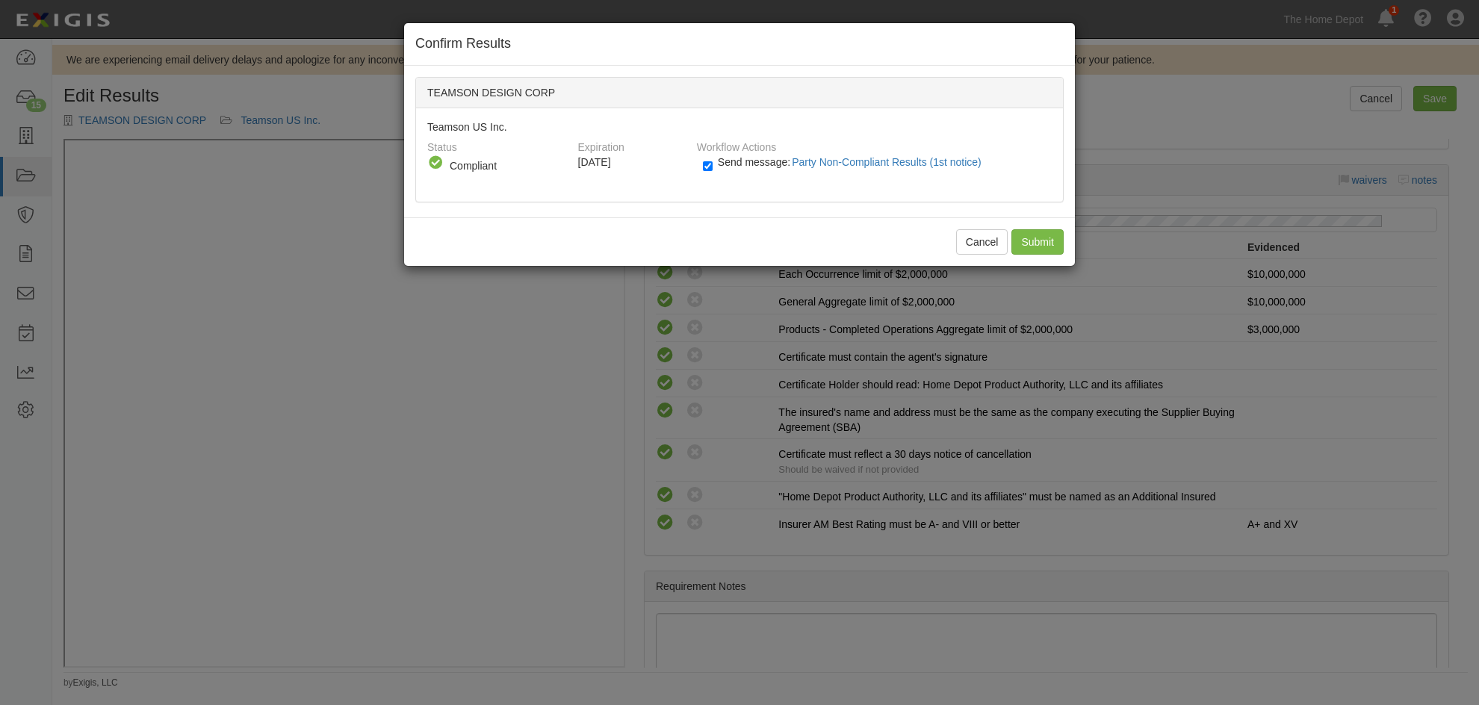
click at [713, 165] on label "Send message: Party Non-Compliant Results (1st notice)" at bounding box center [845, 169] width 285 height 19
click at [713, 165] on input "Send message: Party Non-Compliant Results (1st notice)" at bounding box center [708, 166] width 10 height 17
checkbox input "false"
click at [1037, 241] on input "Submit" at bounding box center [1037, 241] width 52 height 25
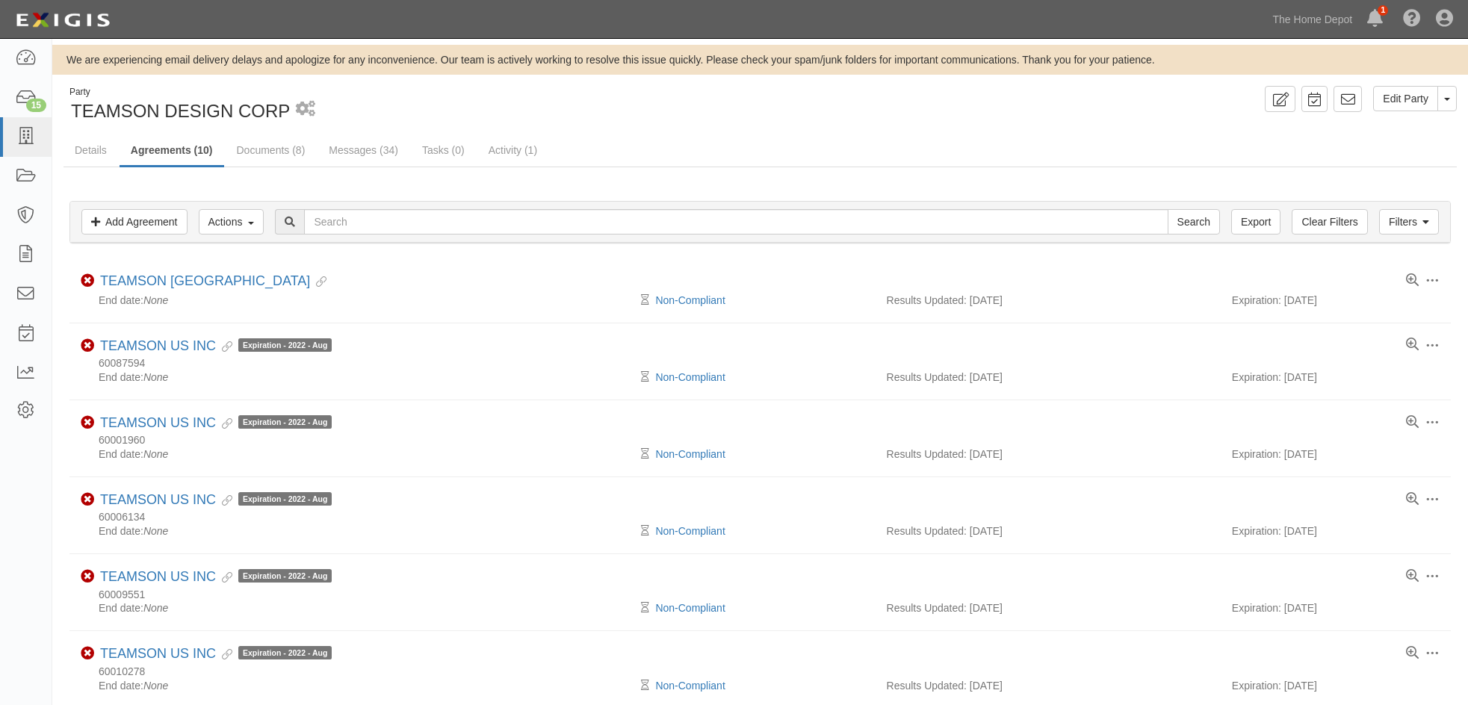
scroll to position [402, 0]
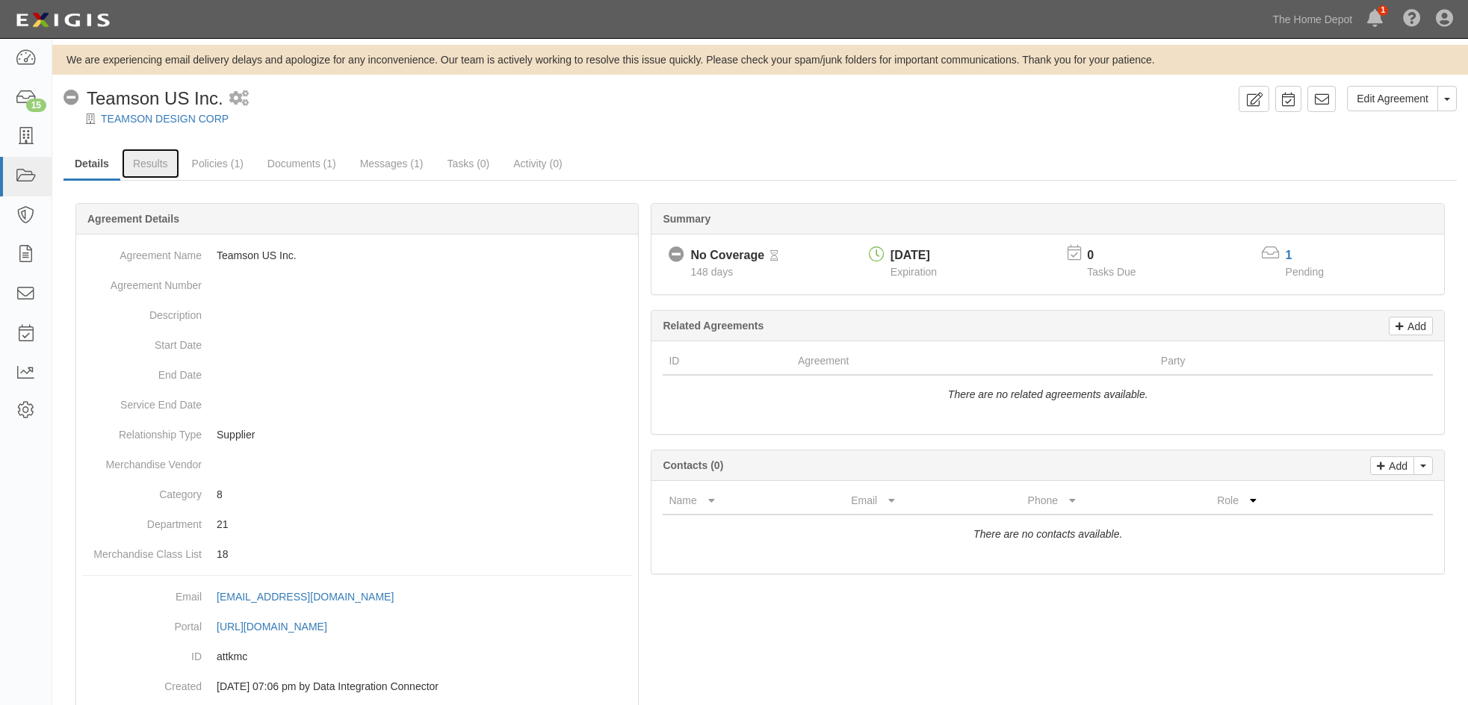
click at [144, 160] on link "Results" at bounding box center [151, 164] width 58 height 30
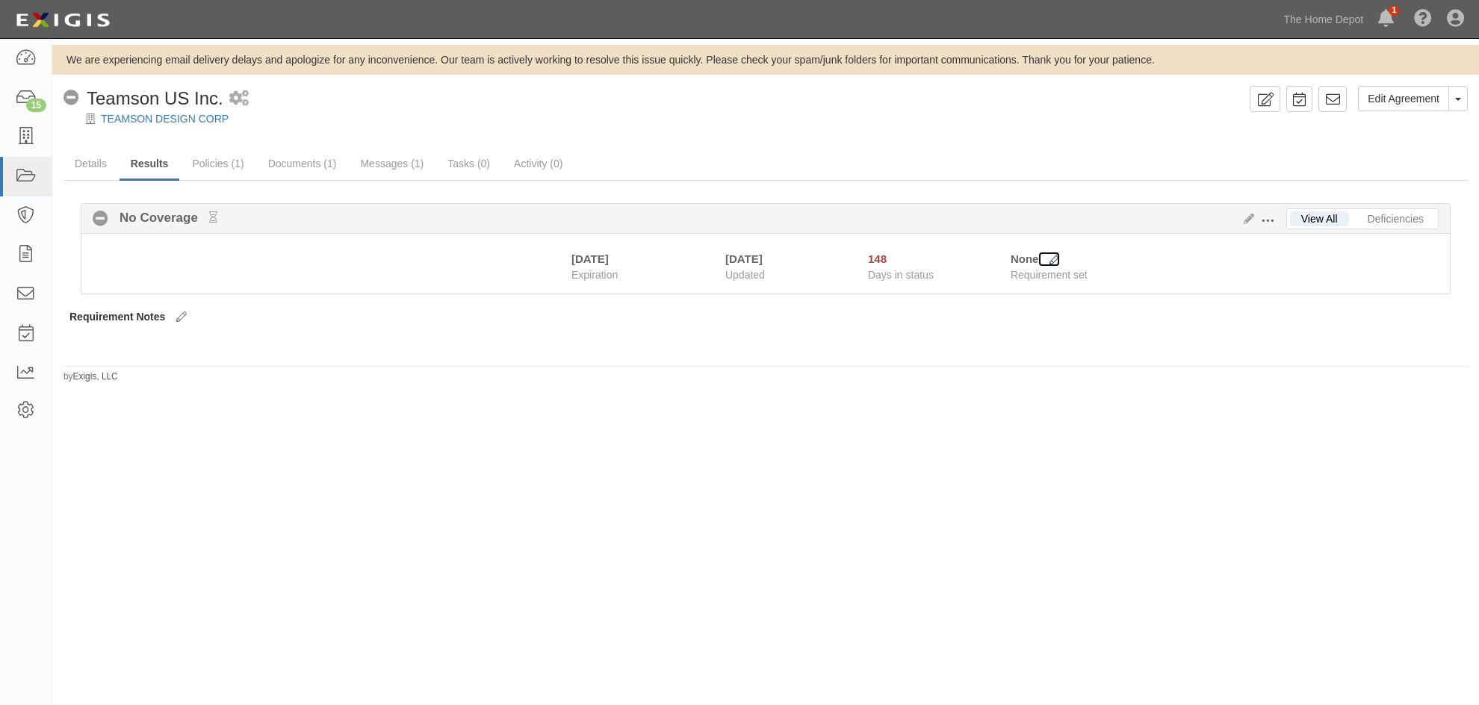
click at [1057, 259] on icon at bounding box center [1054, 260] width 10 height 10
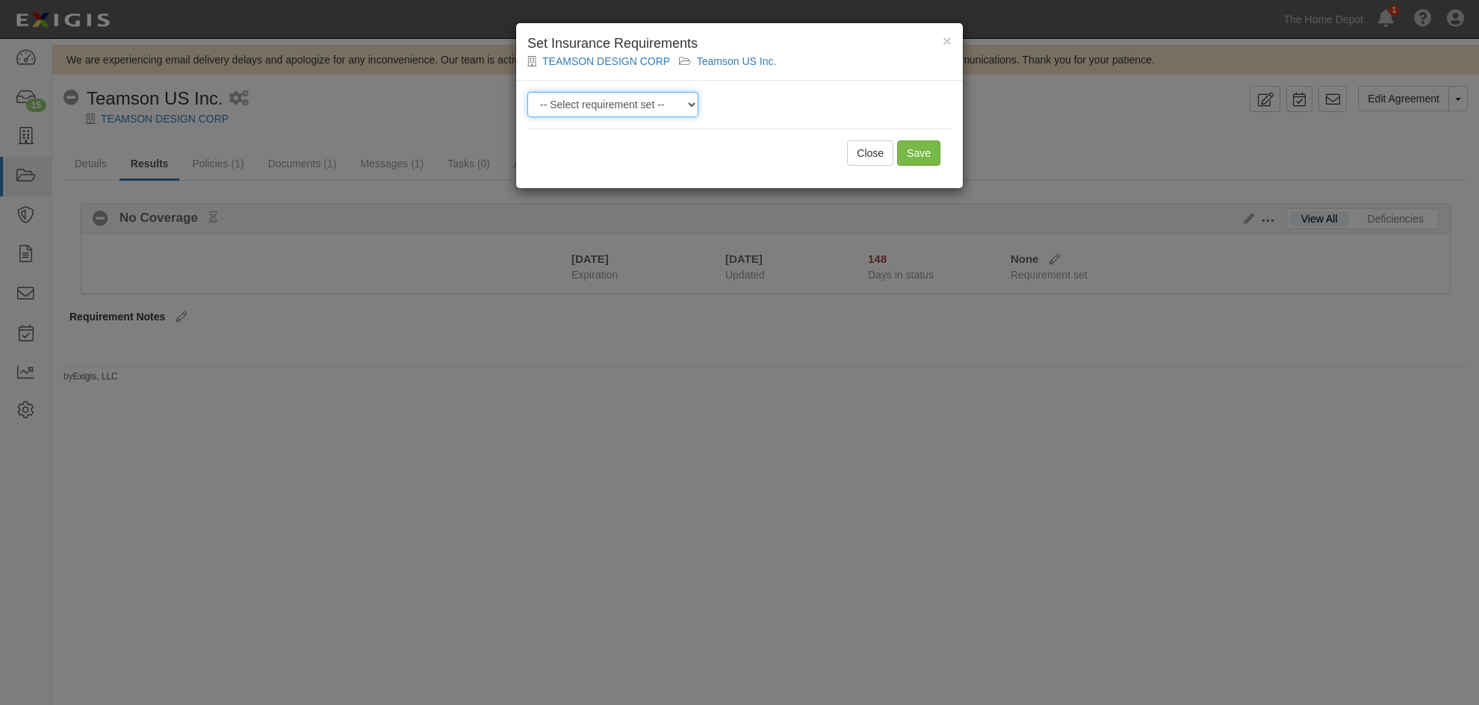
click at [587, 103] on select "-- Select requirement set -- $20M GL (Non-US Suppliers) $20M GL (US Suppliers) …" at bounding box center [612, 104] width 171 height 25
select select "3961"
click at [527, 92] on select "-- Select requirement set -- $20M GL (Non-US Suppliers) $20M GL (US Suppliers) …" at bounding box center [612, 104] width 171 height 25
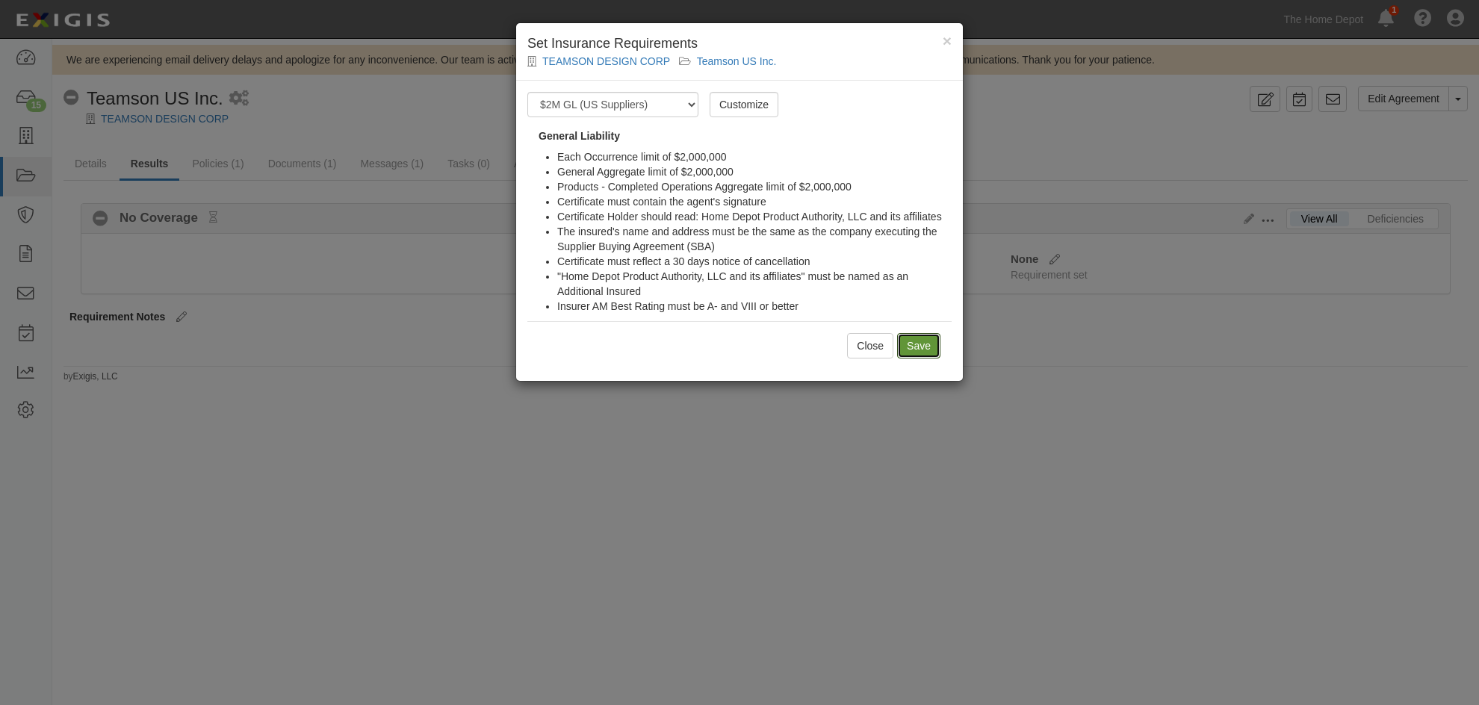
click at [909, 338] on link "Save" at bounding box center [918, 345] width 43 height 25
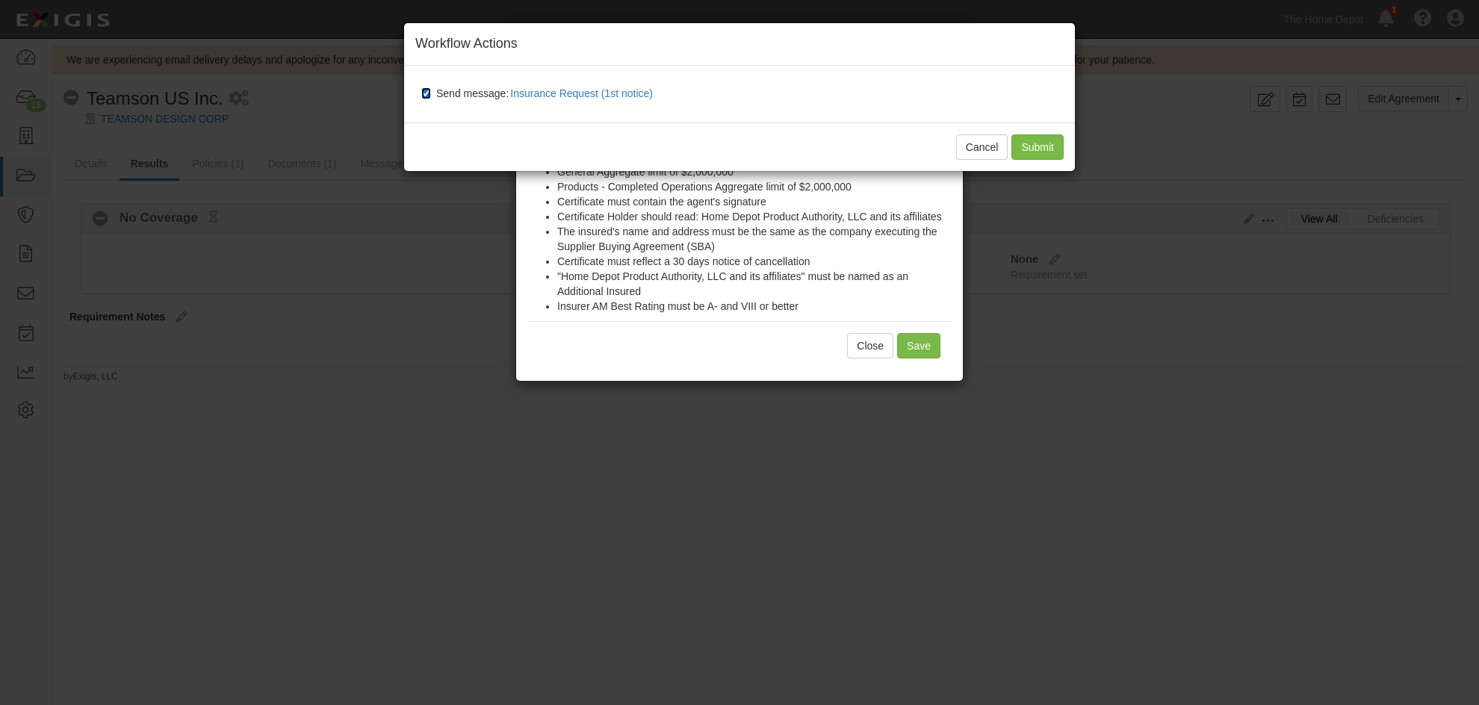
click at [428, 91] on input "Send message: Insurance Request (1st notice)" at bounding box center [426, 93] width 10 height 12
checkbox input "false"
click at [1033, 146] on input "Submit" at bounding box center [1037, 146] width 52 height 25
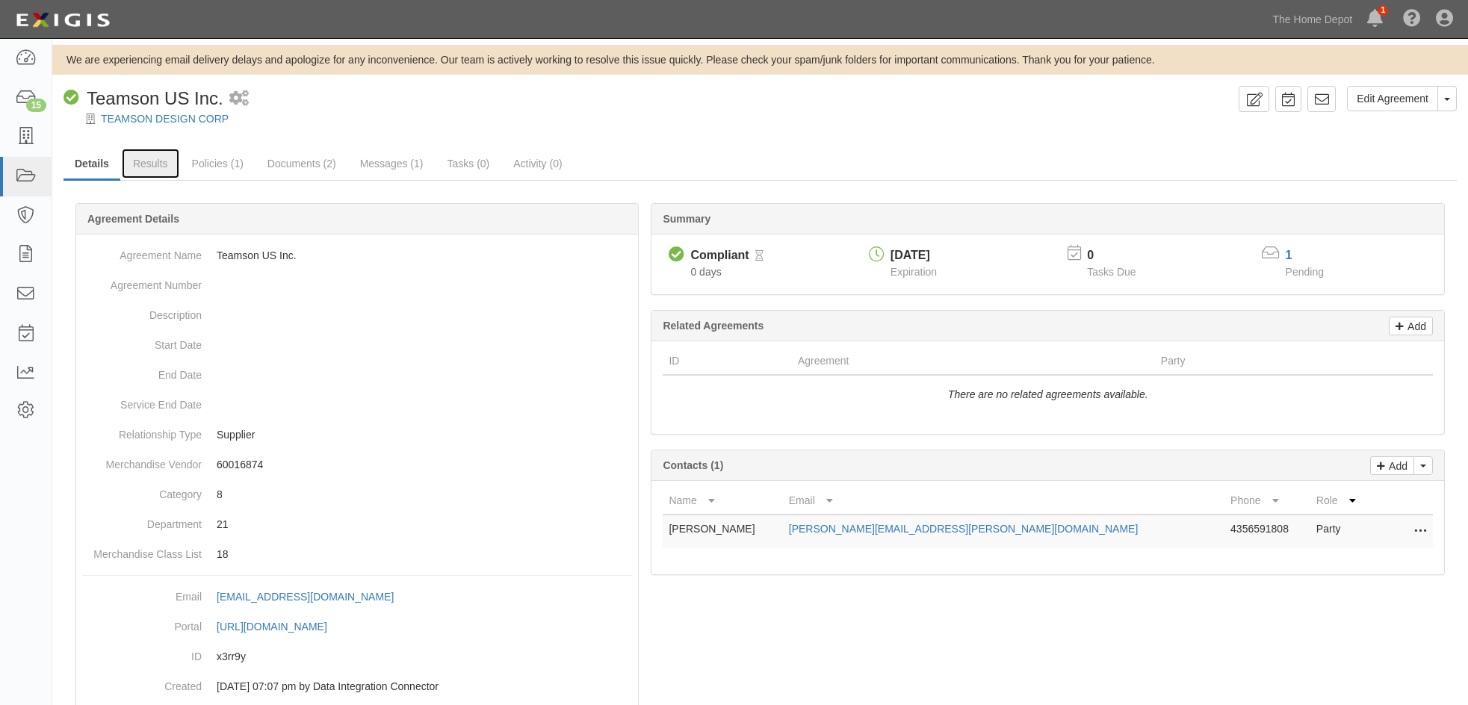
click at [152, 162] on link "Results" at bounding box center [151, 164] width 58 height 30
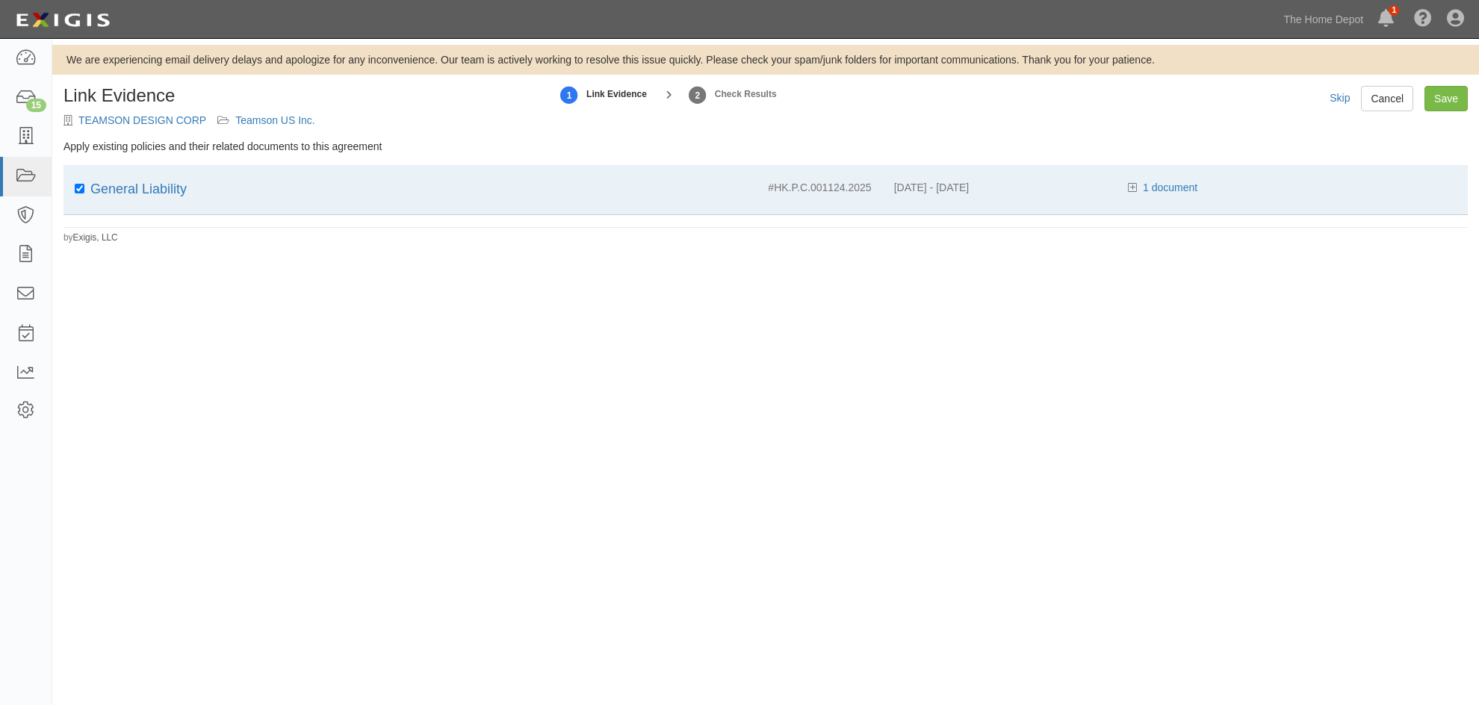
click at [1445, 85] on div "We are experiencing email delivery delays and apologize for any inconvenience. …" at bounding box center [765, 144] width 1427 height 199
click at [1444, 97] on input "Save" at bounding box center [1445, 98] width 43 height 25
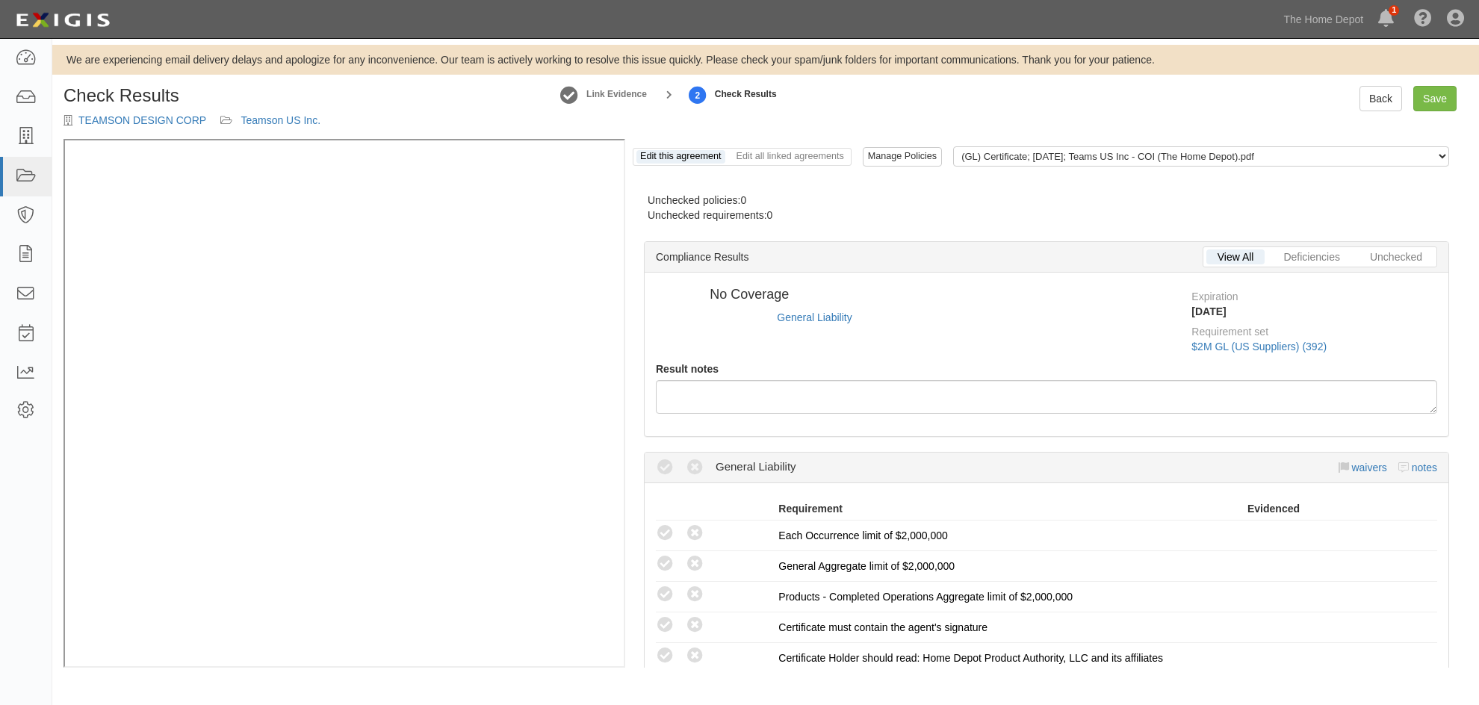
radio input "true"
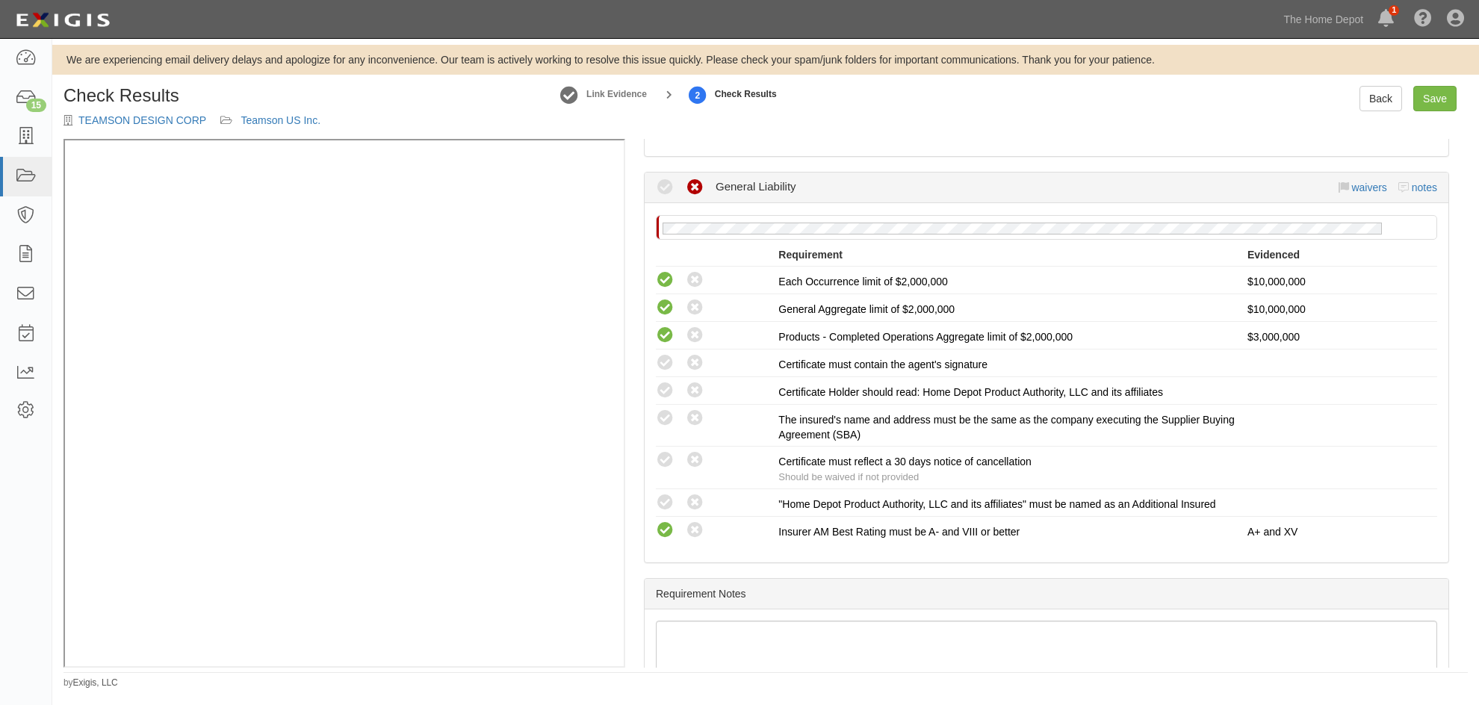
scroll to position [224, 0]
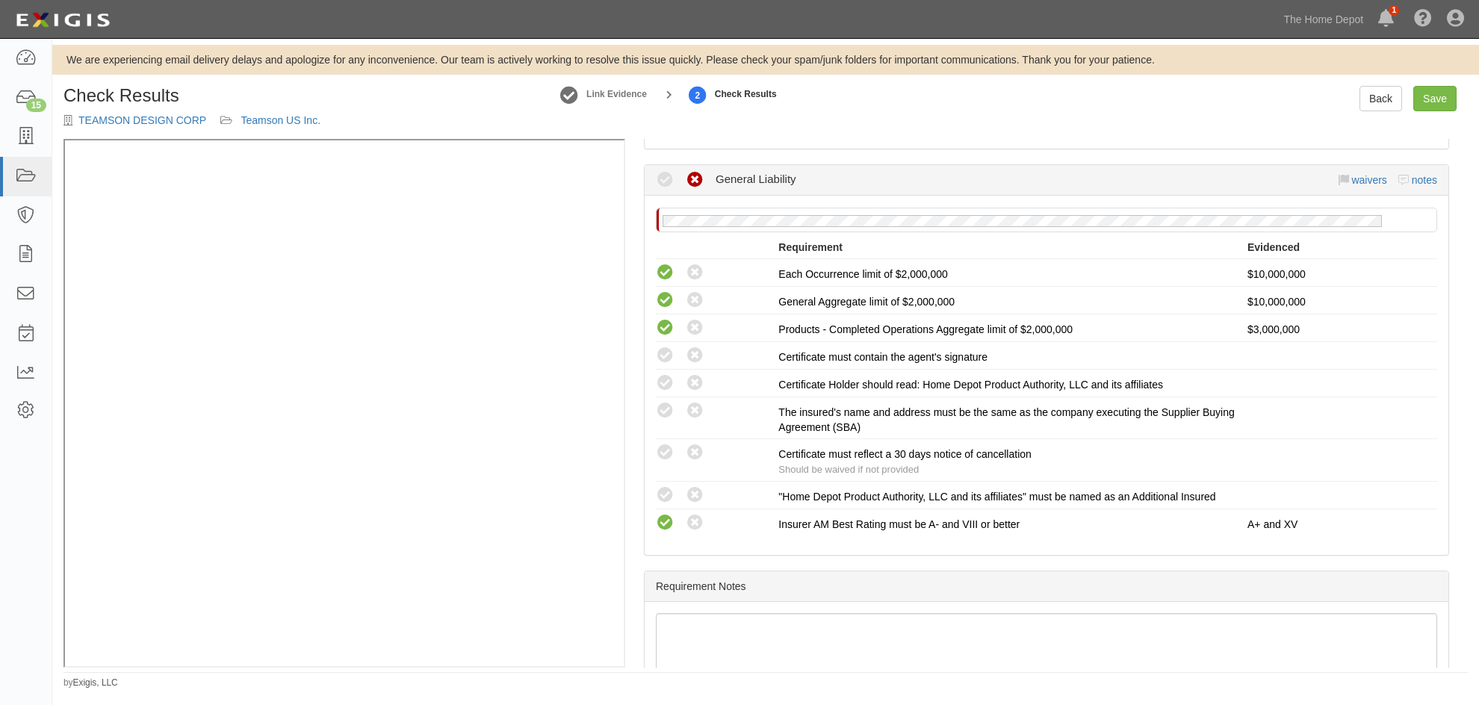
click at [663, 356] on icon at bounding box center [665, 356] width 19 height 19
radio input "true"
click at [668, 381] on icon at bounding box center [665, 383] width 19 height 19
radio input "true"
click at [666, 409] on icon at bounding box center [665, 411] width 19 height 19
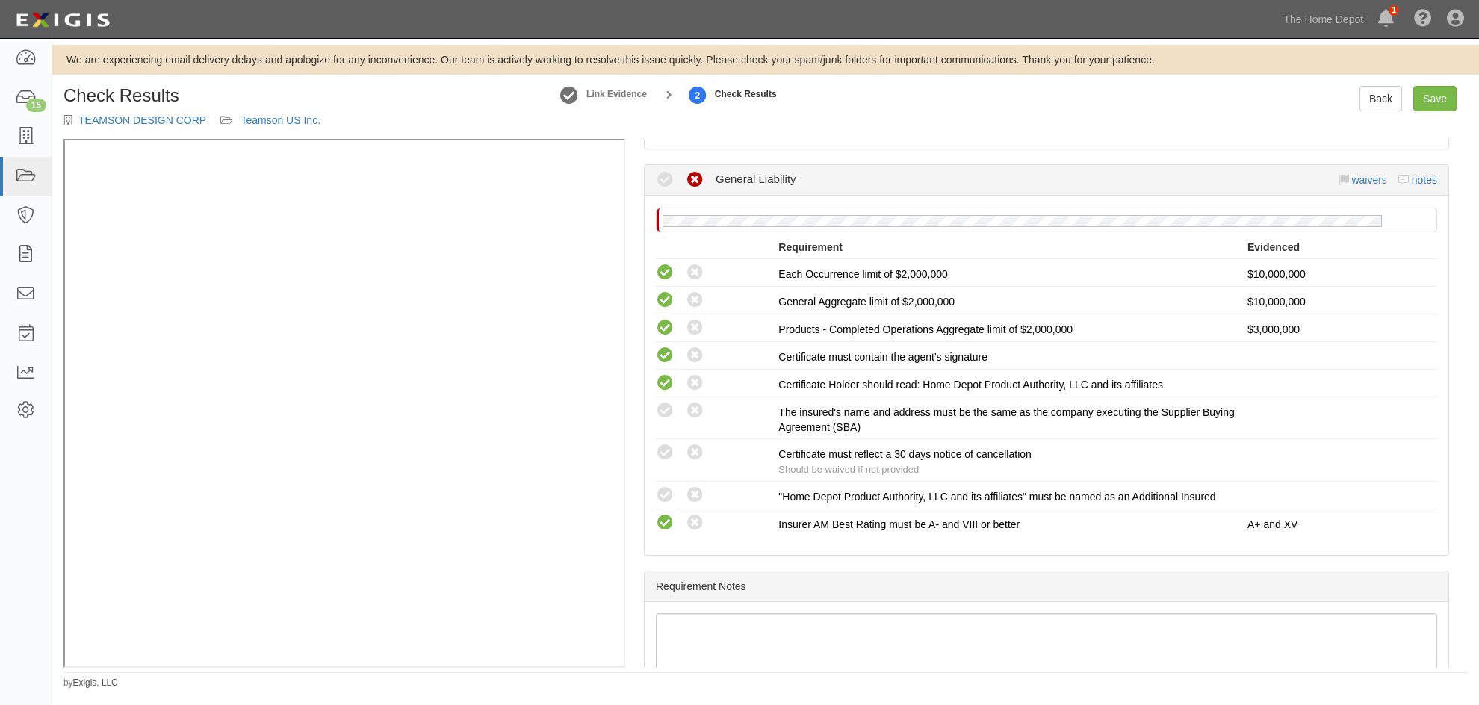
radio input "true"
click at [666, 449] on icon at bounding box center [665, 453] width 19 height 19
radio input "true"
click at [665, 489] on icon at bounding box center [665, 495] width 19 height 19
radio input "true"
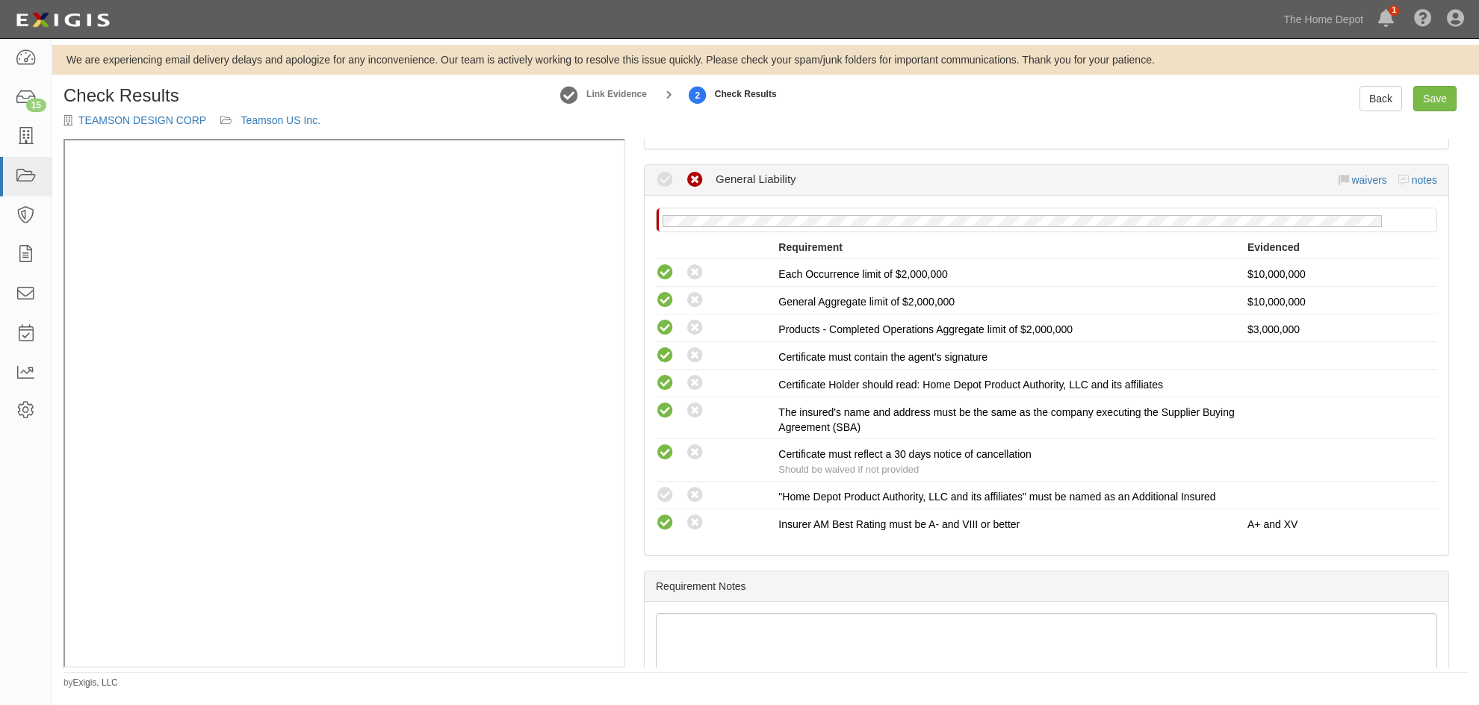
radio input "true"
click at [1439, 95] on link "Save" at bounding box center [1434, 98] width 43 height 25
radio input "true"
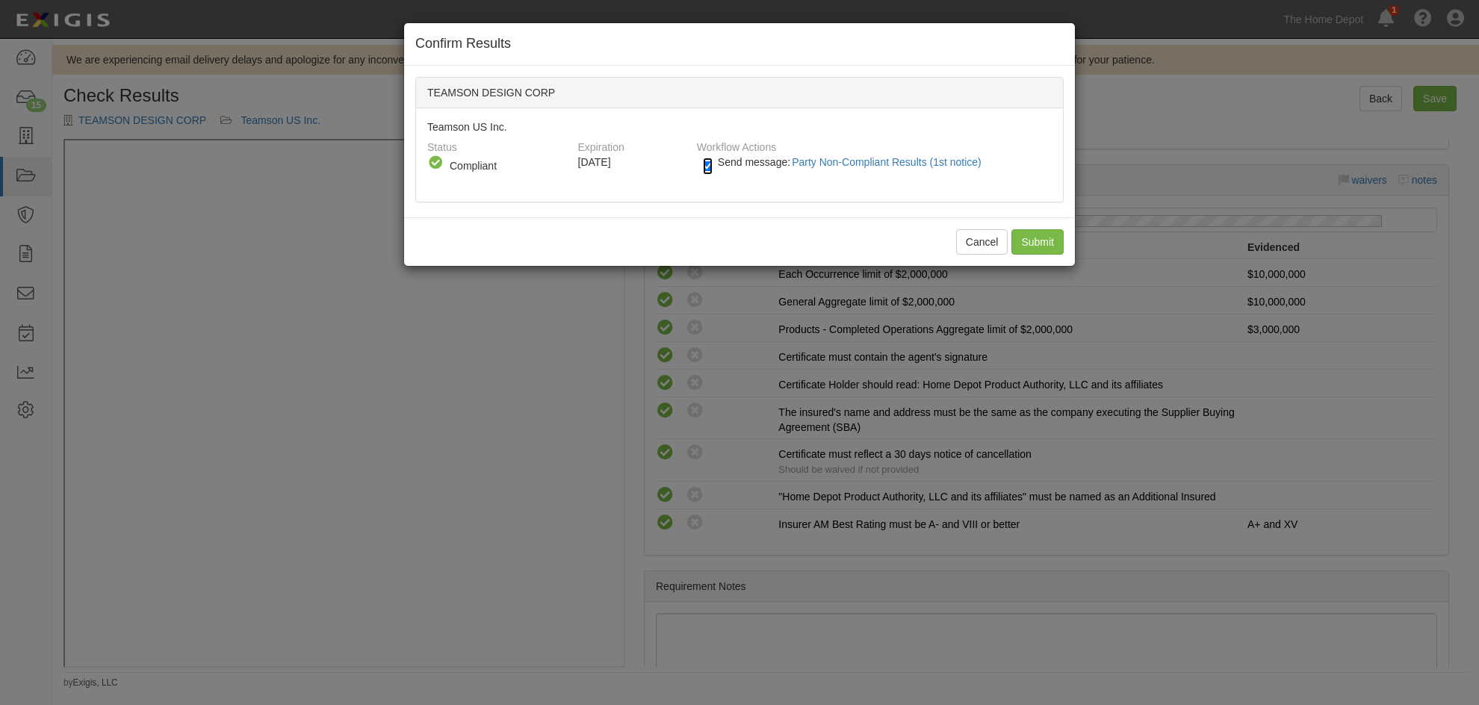
click at [710, 164] on input "Send message: Party Non-Compliant Results (1st notice)" at bounding box center [708, 166] width 10 height 17
checkbox input "false"
click at [1045, 240] on input "Submit" at bounding box center [1037, 241] width 52 height 25
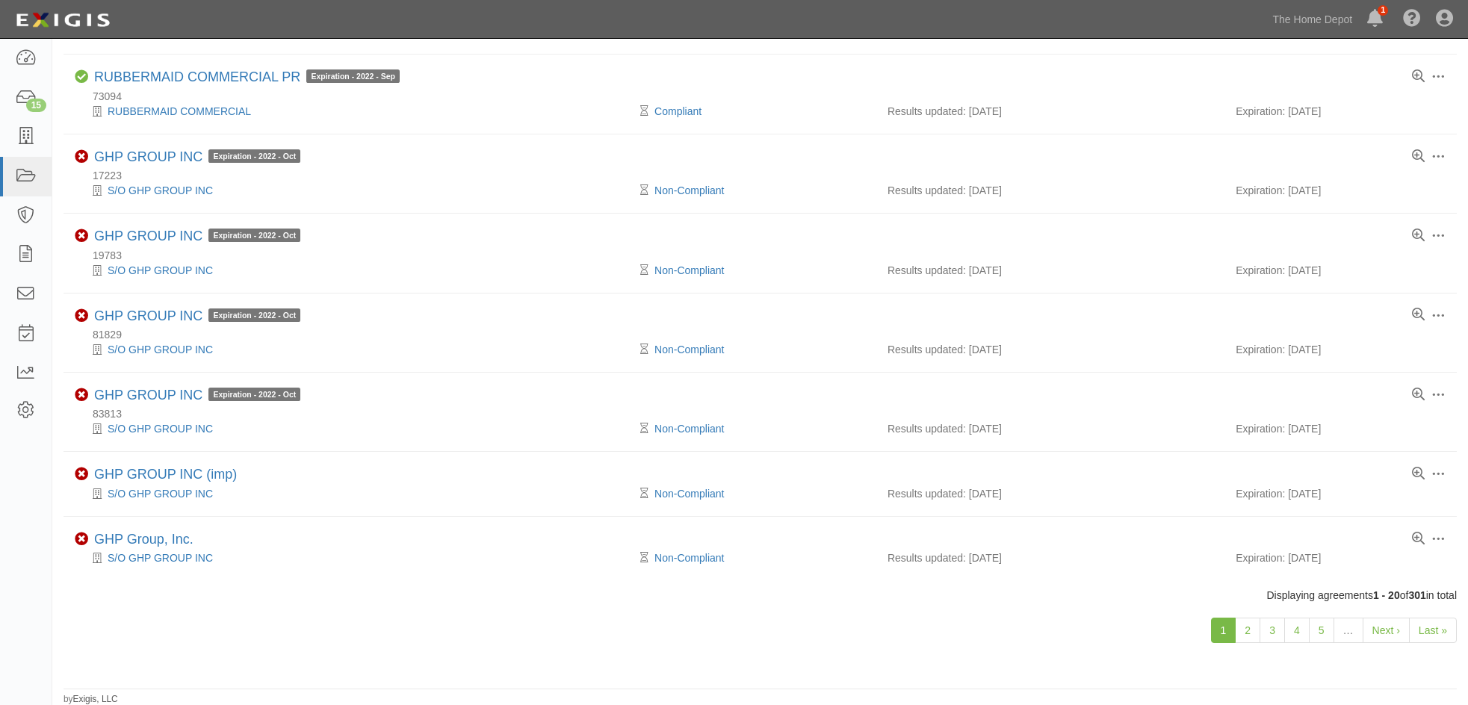
scroll to position [1041, 0]
click at [1248, 630] on link "2" at bounding box center [1247, 629] width 25 height 25
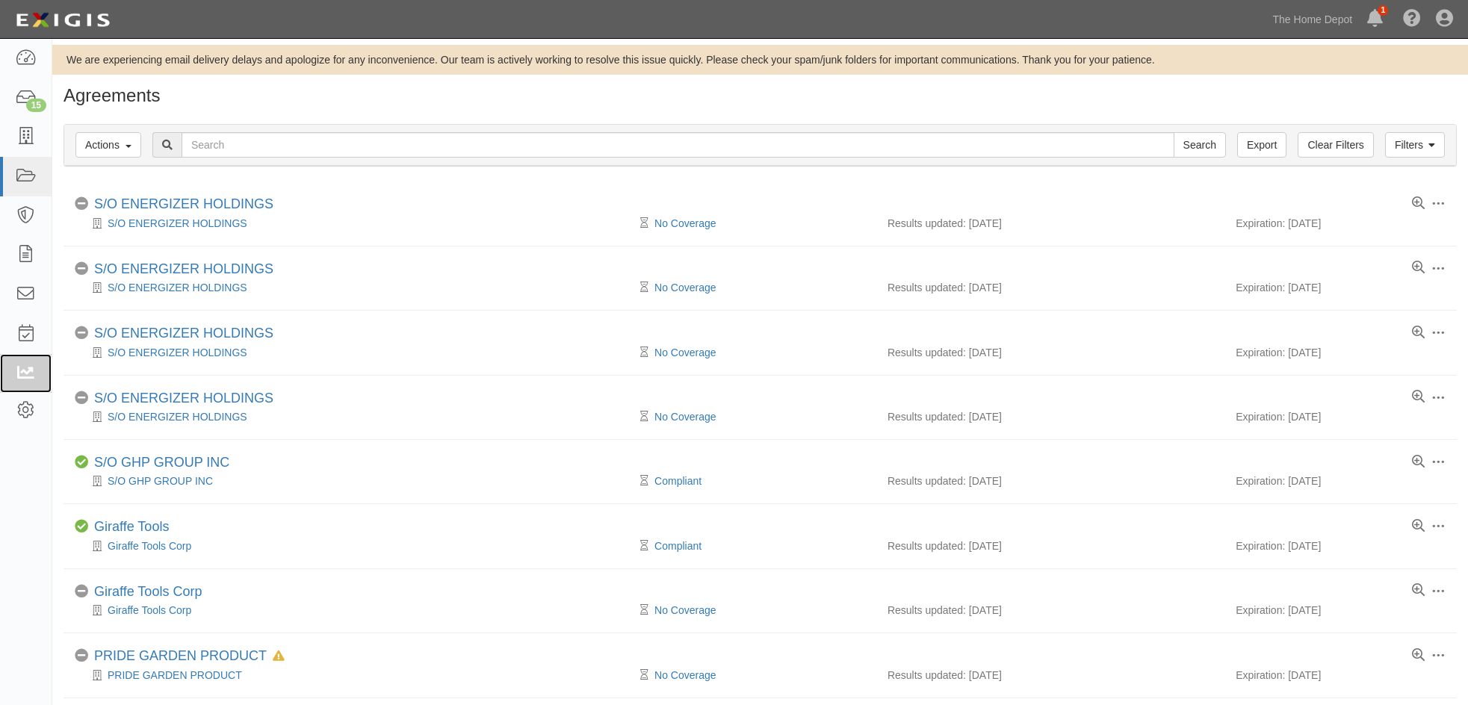
click at [27, 370] on icon at bounding box center [25, 373] width 21 height 17
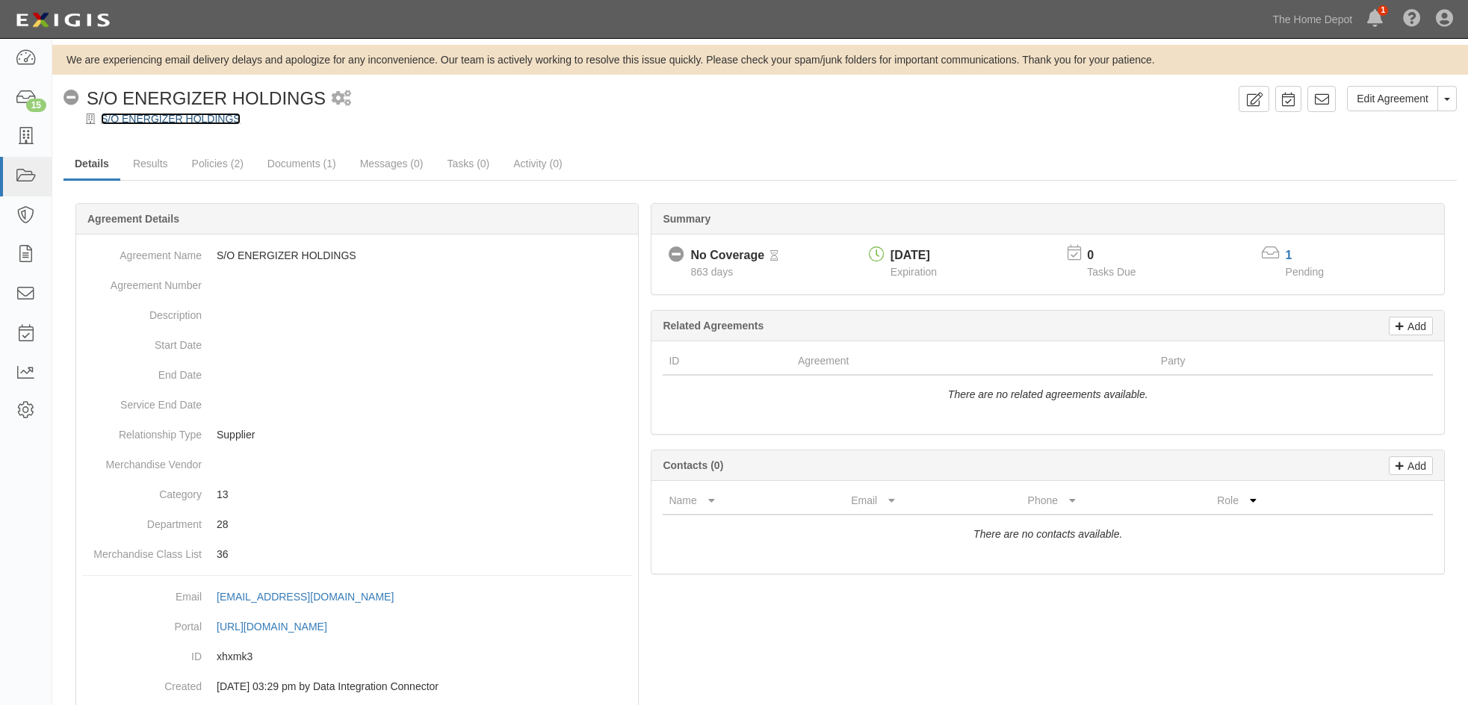
click at [178, 114] on link "S/O ENERGIZER HOLDINGS" at bounding box center [171, 119] width 140 height 12
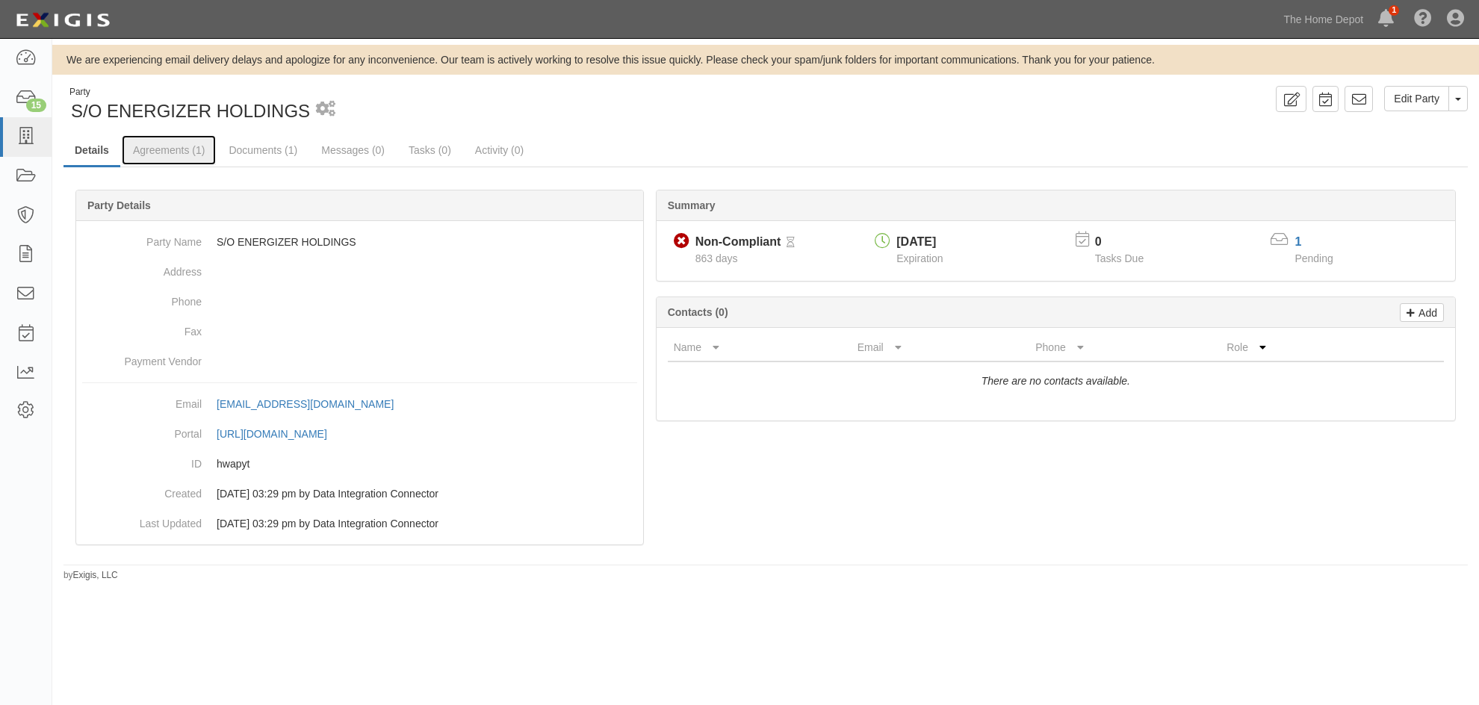
click at [162, 146] on link "Agreements (1)" at bounding box center [169, 150] width 94 height 30
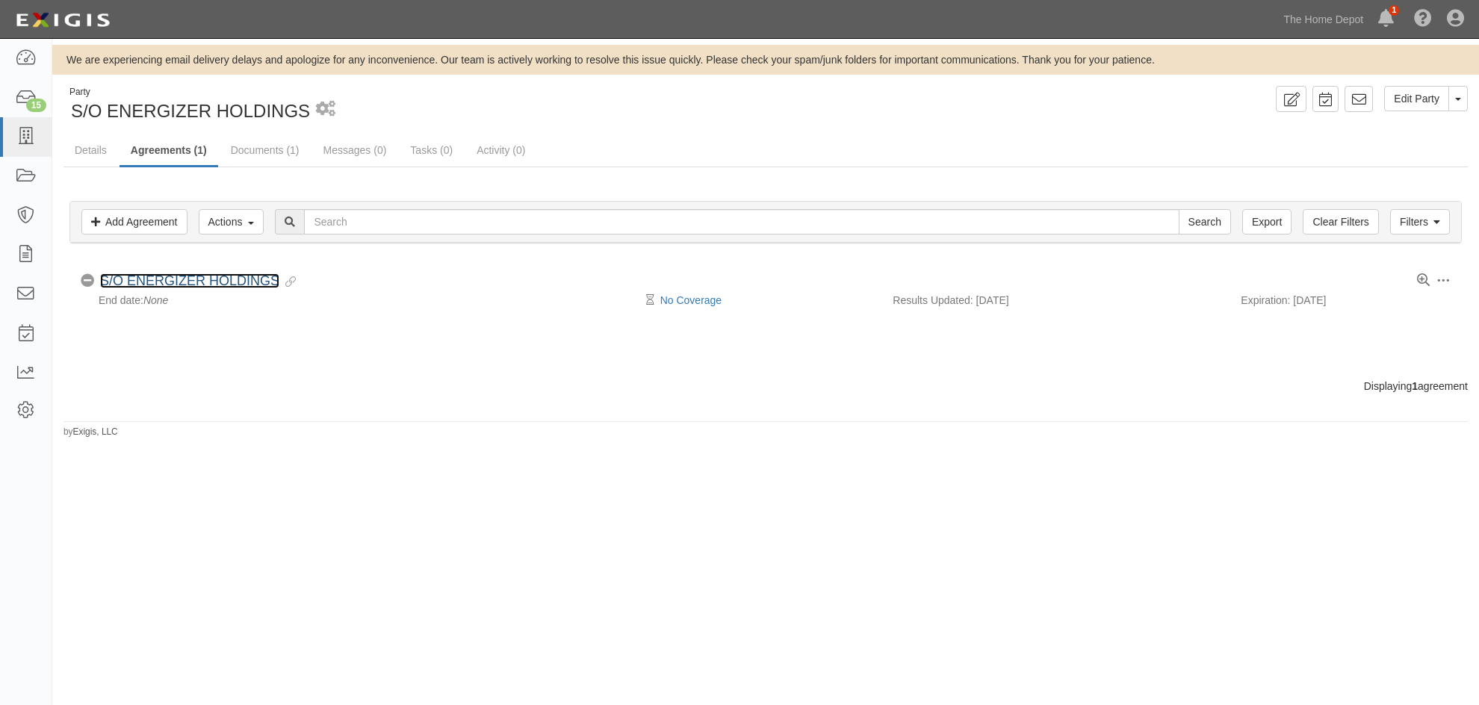
click at [184, 277] on link "S/O ENERGIZER HOLDINGS" at bounding box center [189, 280] width 179 height 15
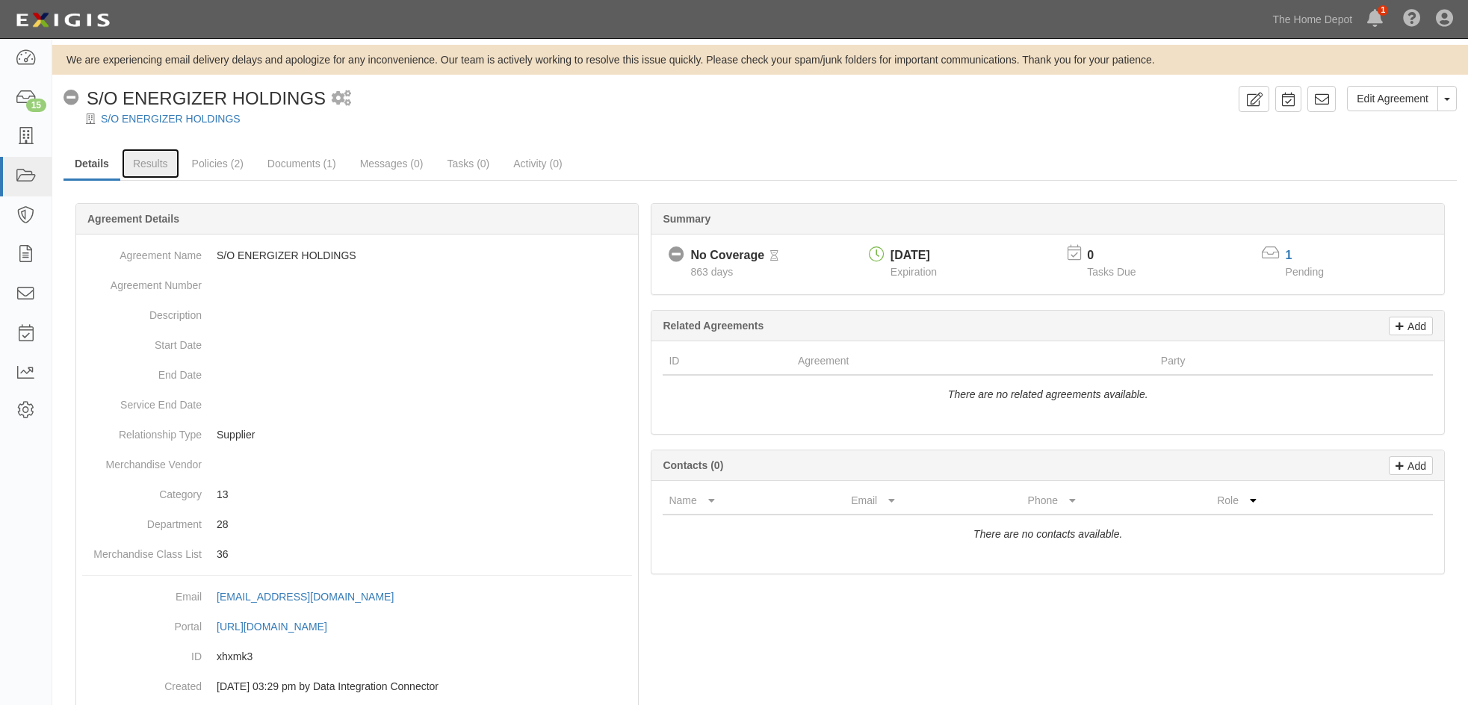
click at [164, 161] on link "Results" at bounding box center [151, 164] width 58 height 30
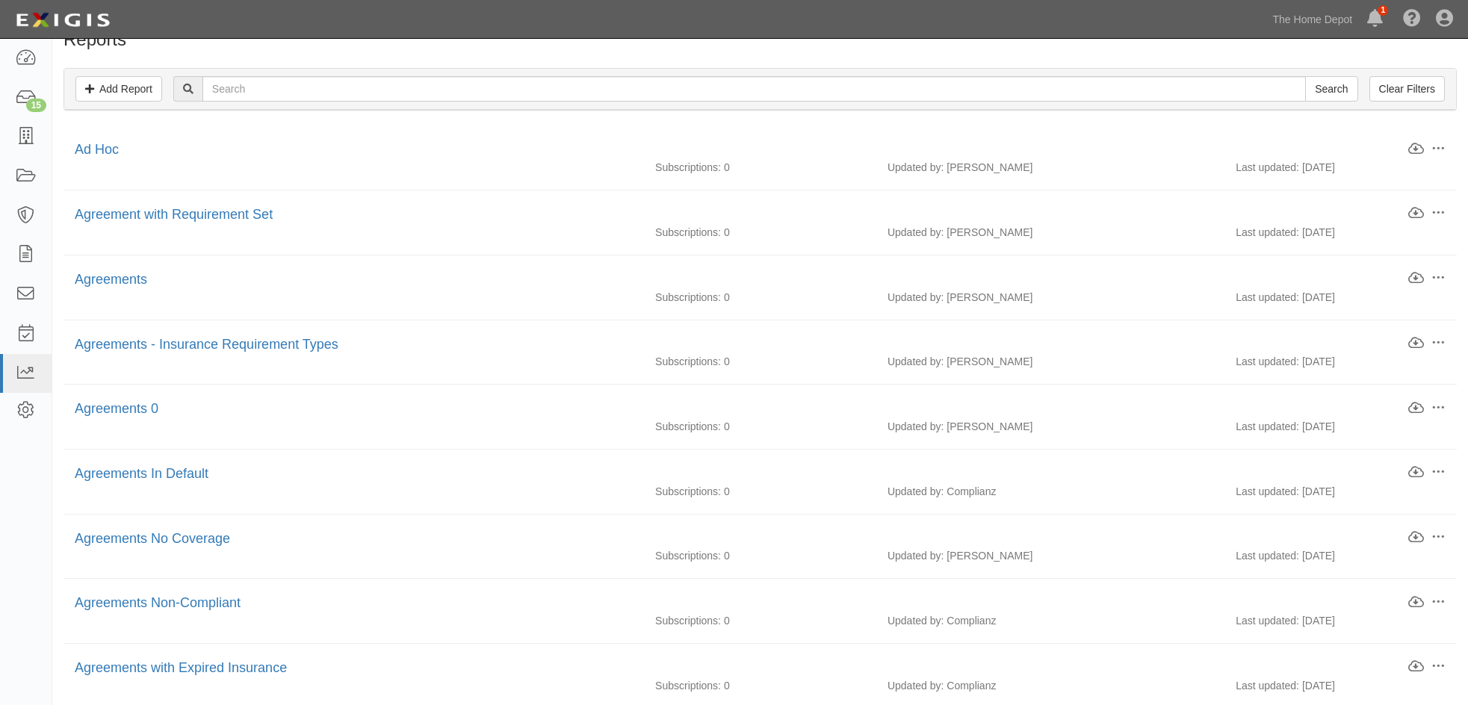
scroll to position [131, 0]
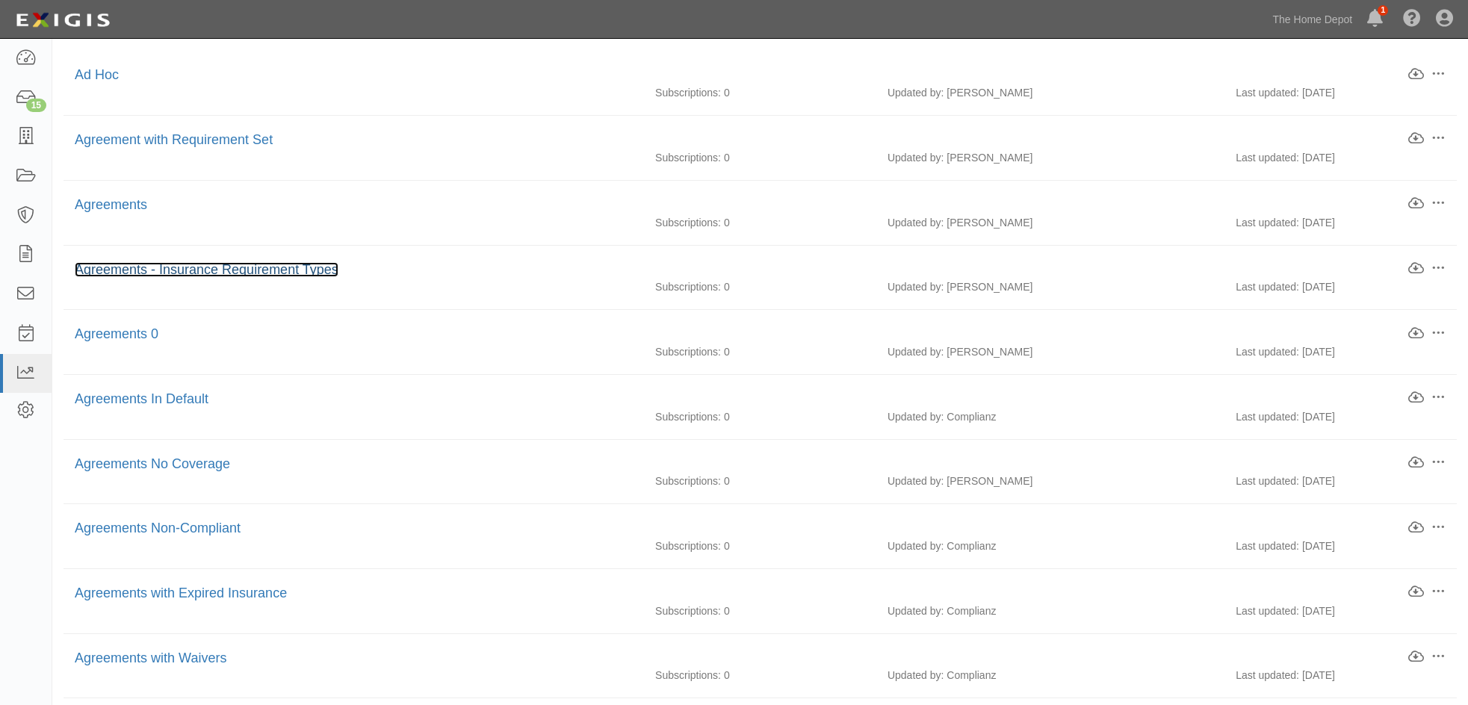
click at [196, 266] on link "Agreements - Insurance Requirement Types" at bounding box center [207, 269] width 264 height 15
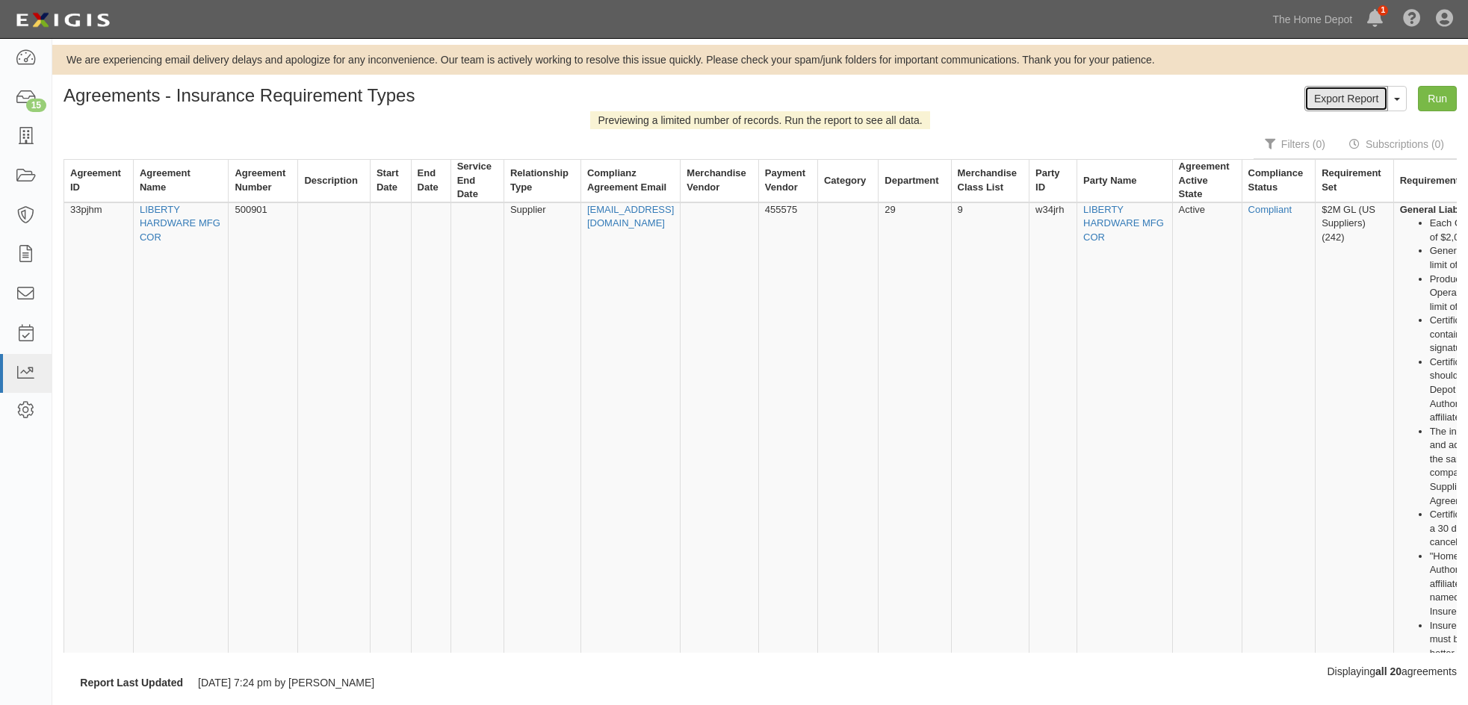
click at [1356, 101] on link "Export Report" at bounding box center [1346, 98] width 84 height 25
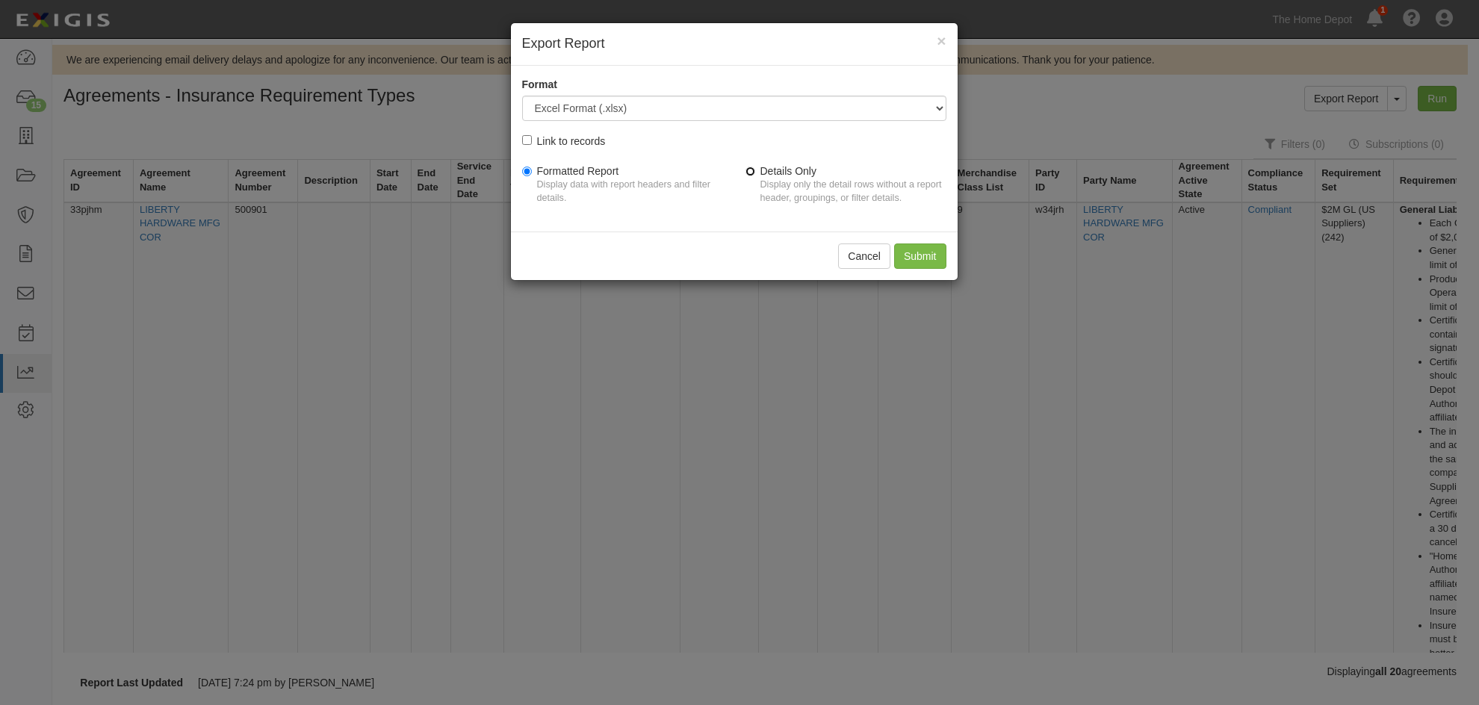
click at [748, 170] on input "Details Only Display only the detail rows without a report header, groupings, o…" at bounding box center [750, 172] width 10 height 10
radio input "true"
click at [527, 173] on input "Formatted Report Display data with report headers and filter details." at bounding box center [527, 172] width 10 height 10
radio input "true"
click at [921, 255] on input "Submit" at bounding box center [920, 255] width 52 height 25
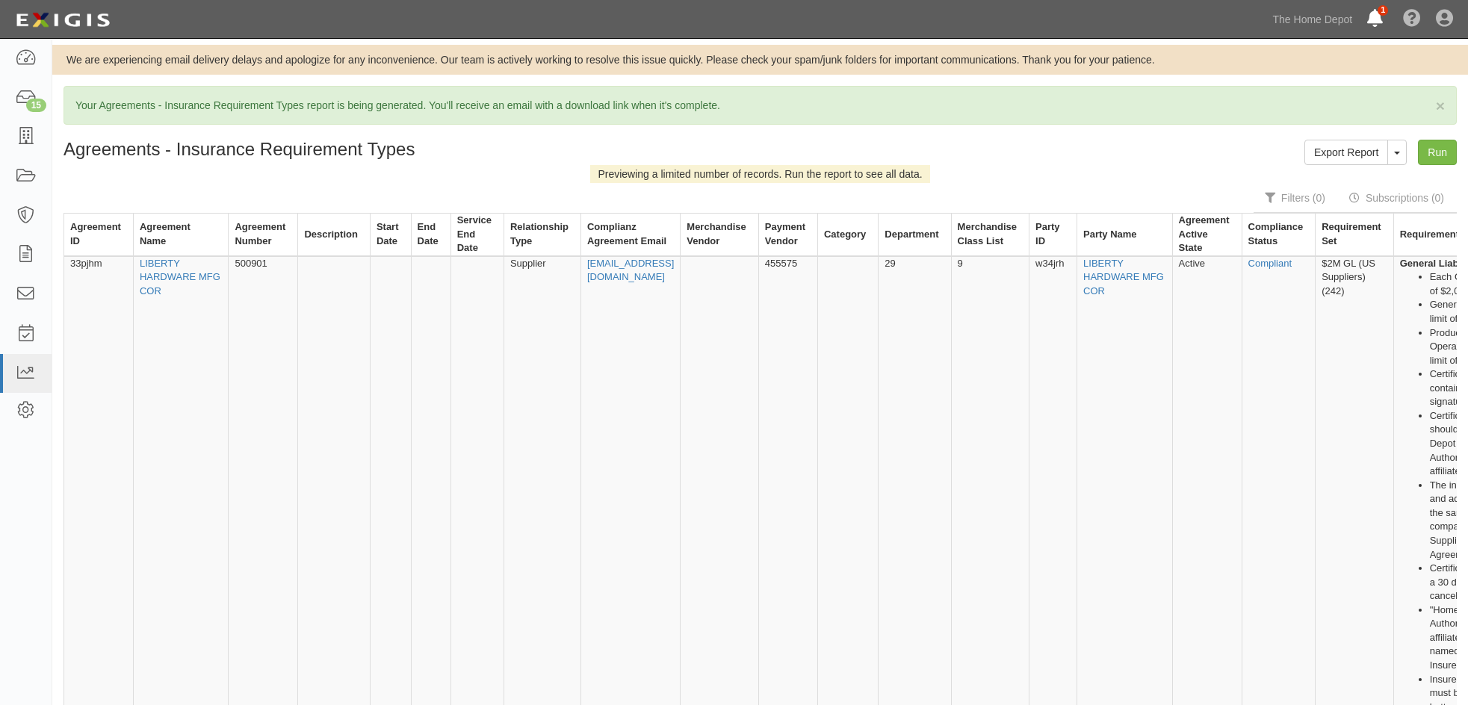
click at [1383, 14] on icon at bounding box center [1375, 19] width 16 height 18
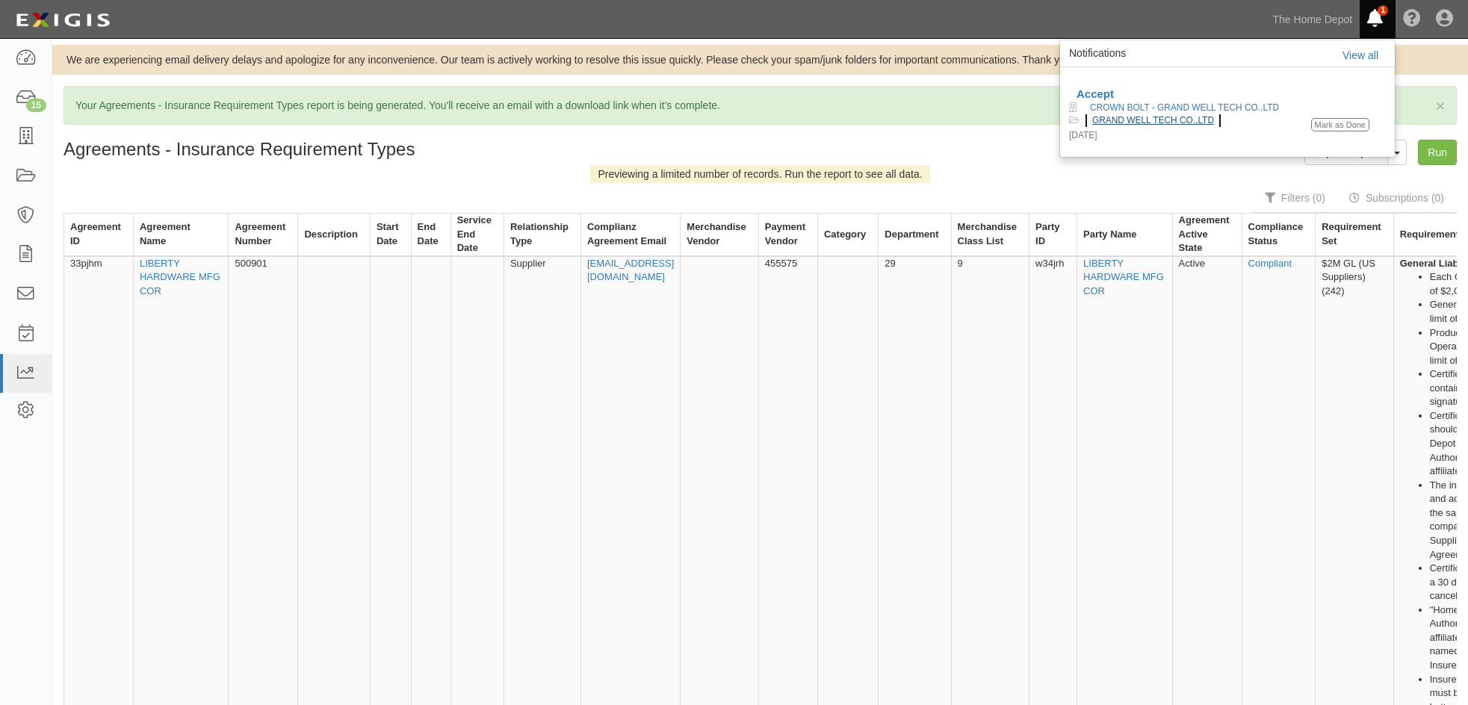
click at [1118, 115] on link "GRAND WELL TECH CO.,LTD" at bounding box center [1152, 120] width 137 height 25
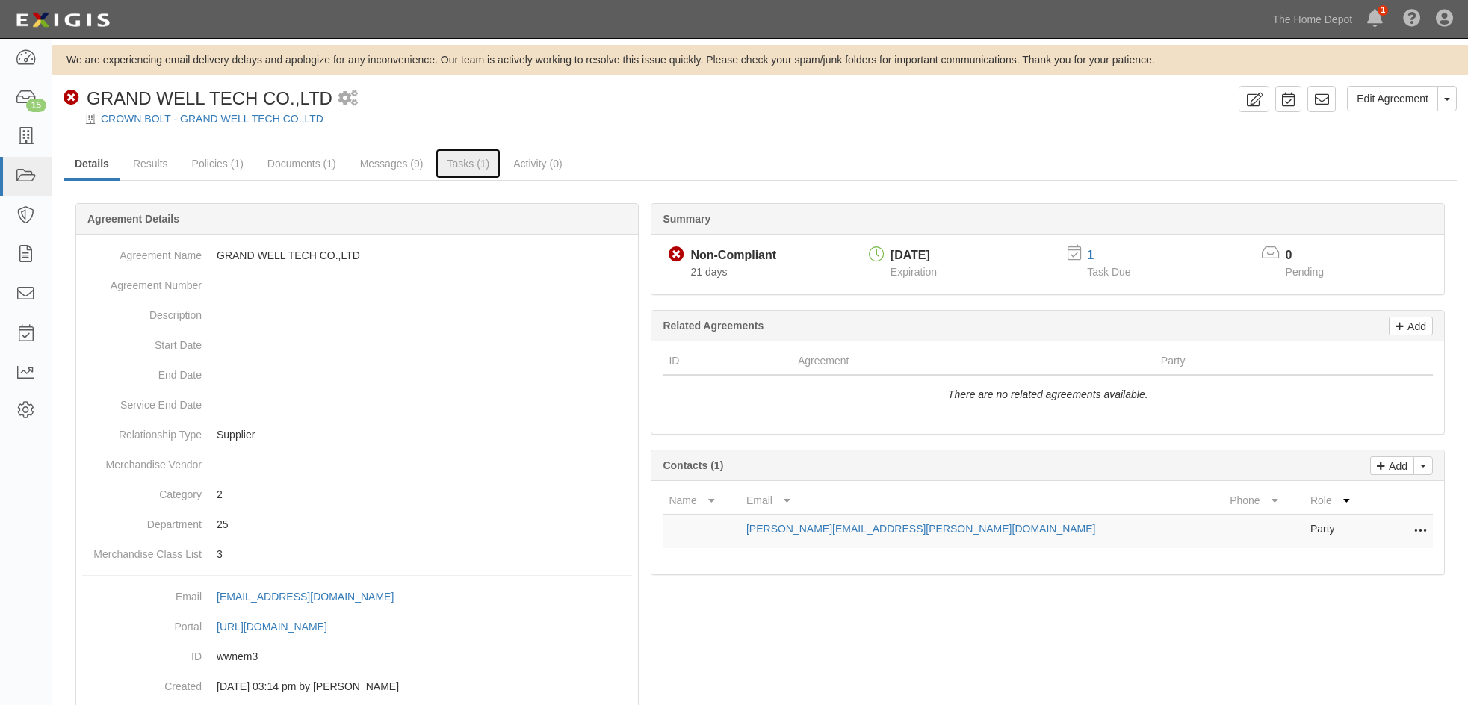
click at [469, 162] on link "Tasks (1)" at bounding box center [467, 164] width 65 height 30
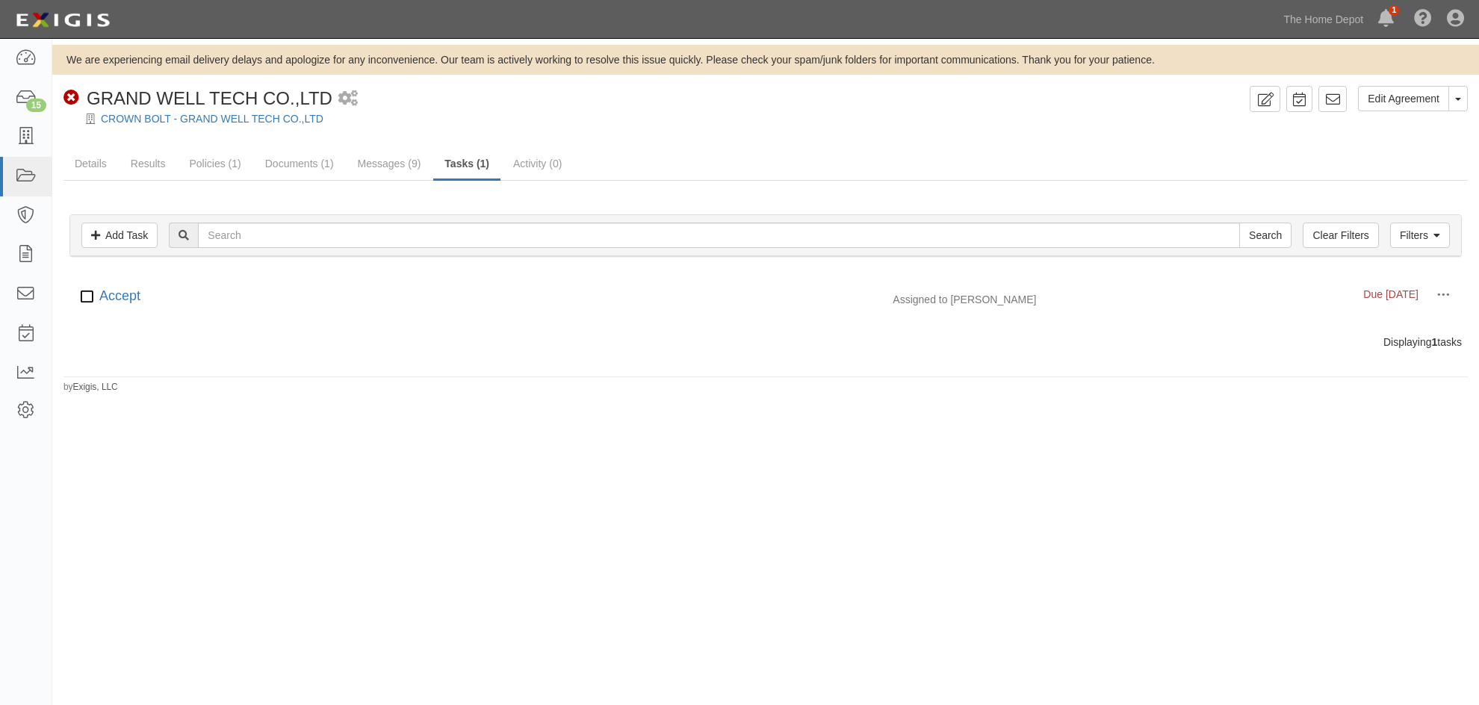
click at [907, 297] on span "Assigned to [PERSON_NAME]" at bounding box center [964, 300] width 143 height 12
click at [123, 293] on link "Accept" at bounding box center [119, 295] width 41 height 15
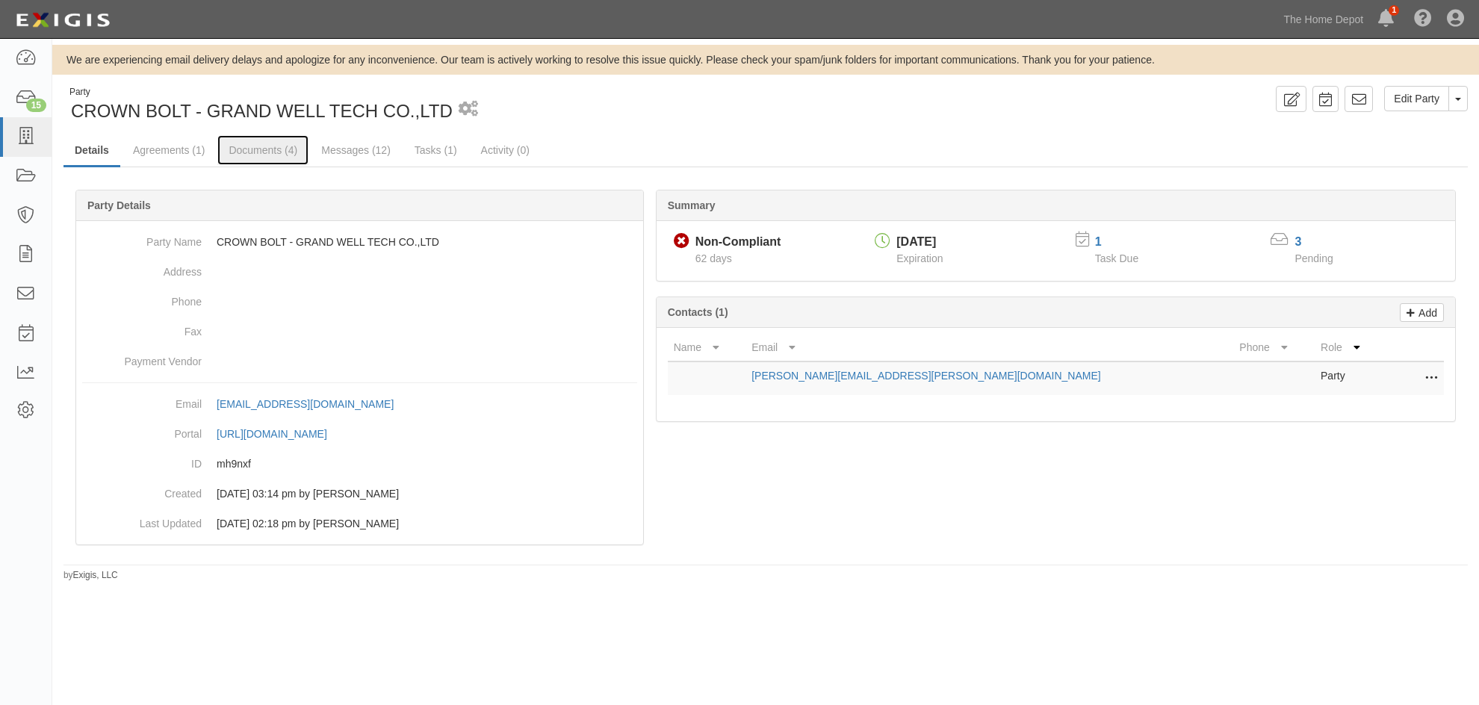
click at [252, 143] on link "Documents (4)" at bounding box center [262, 150] width 91 height 30
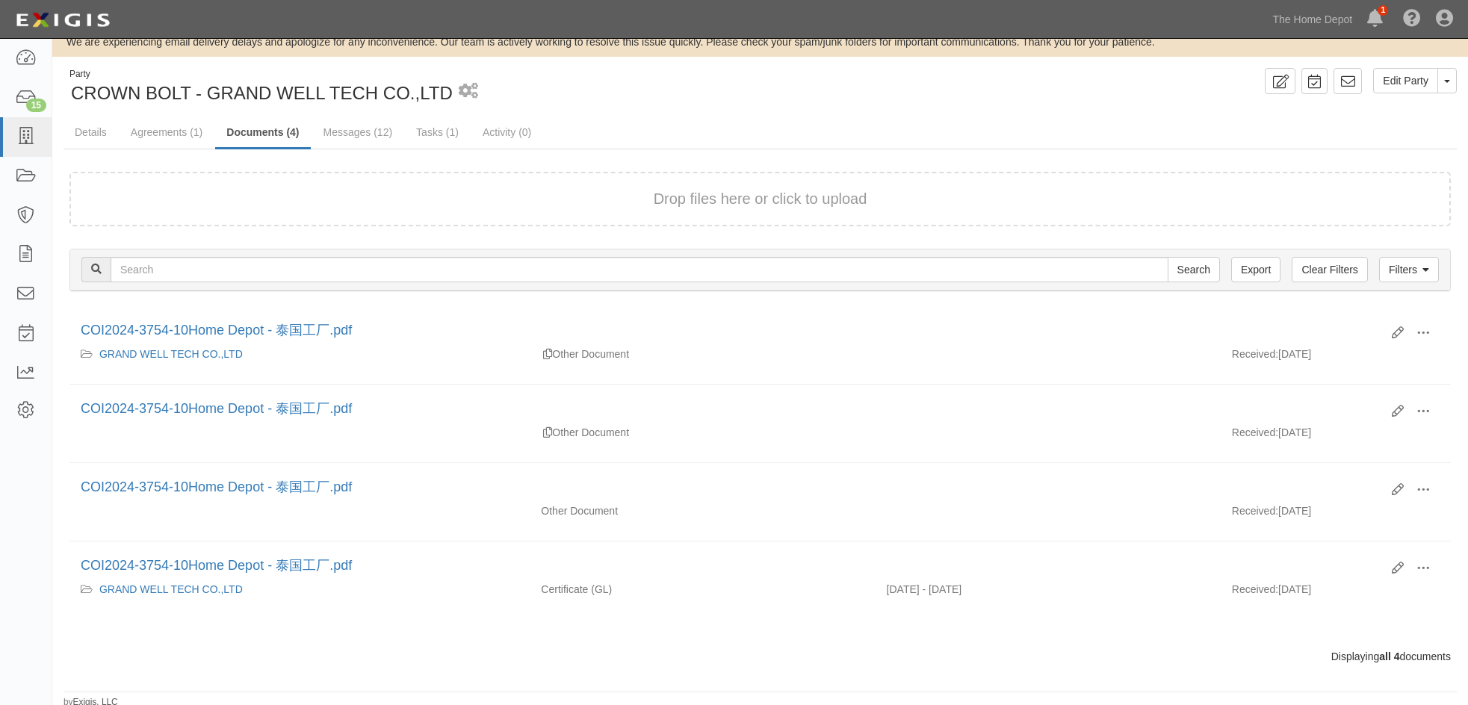
scroll to position [22, 0]
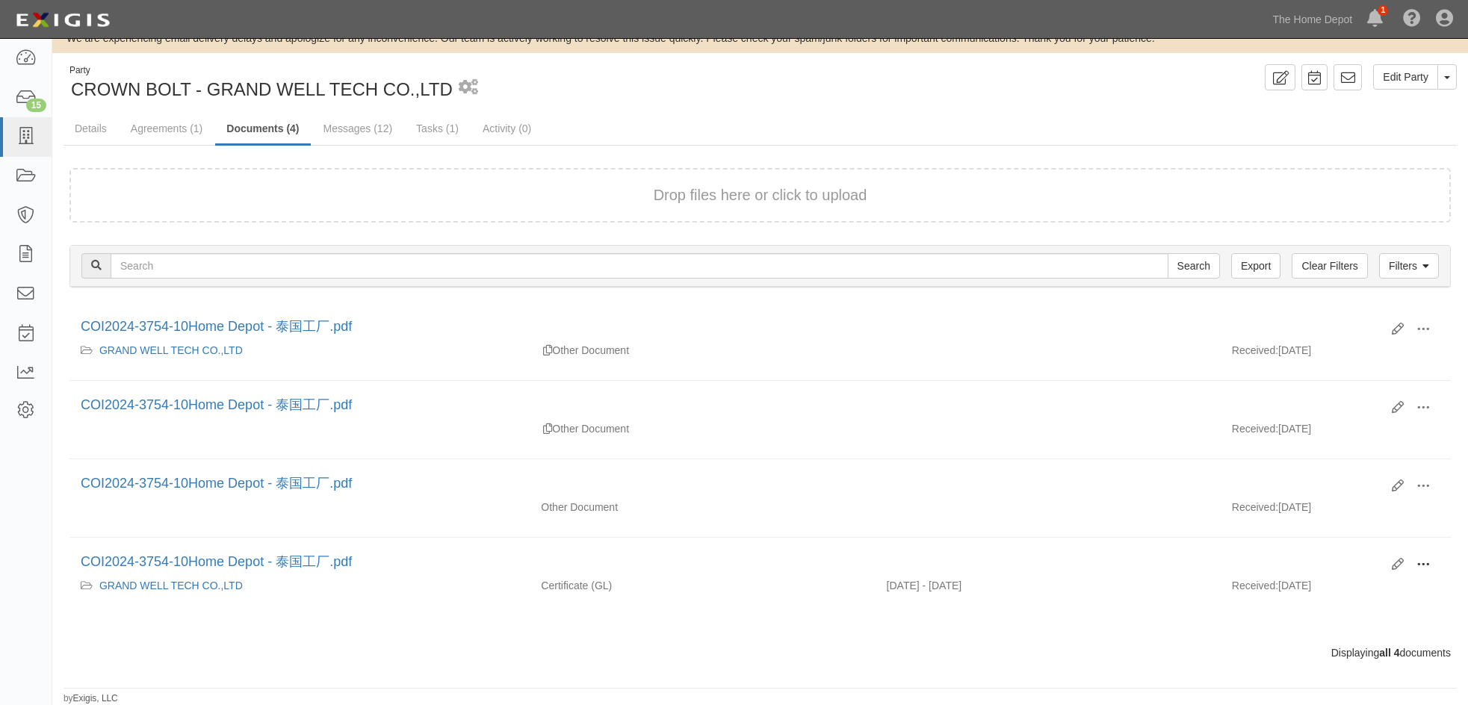
click at [1417, 563] on span at bounding box center [1422, 564] width 13 height 13
click at [1313, 586] on link "View" at bounding box center [1350, 586] width 118 height 27
click at [364, 127] on link "Messages (12)" at bounding box center [358, 129] width 92 height 30
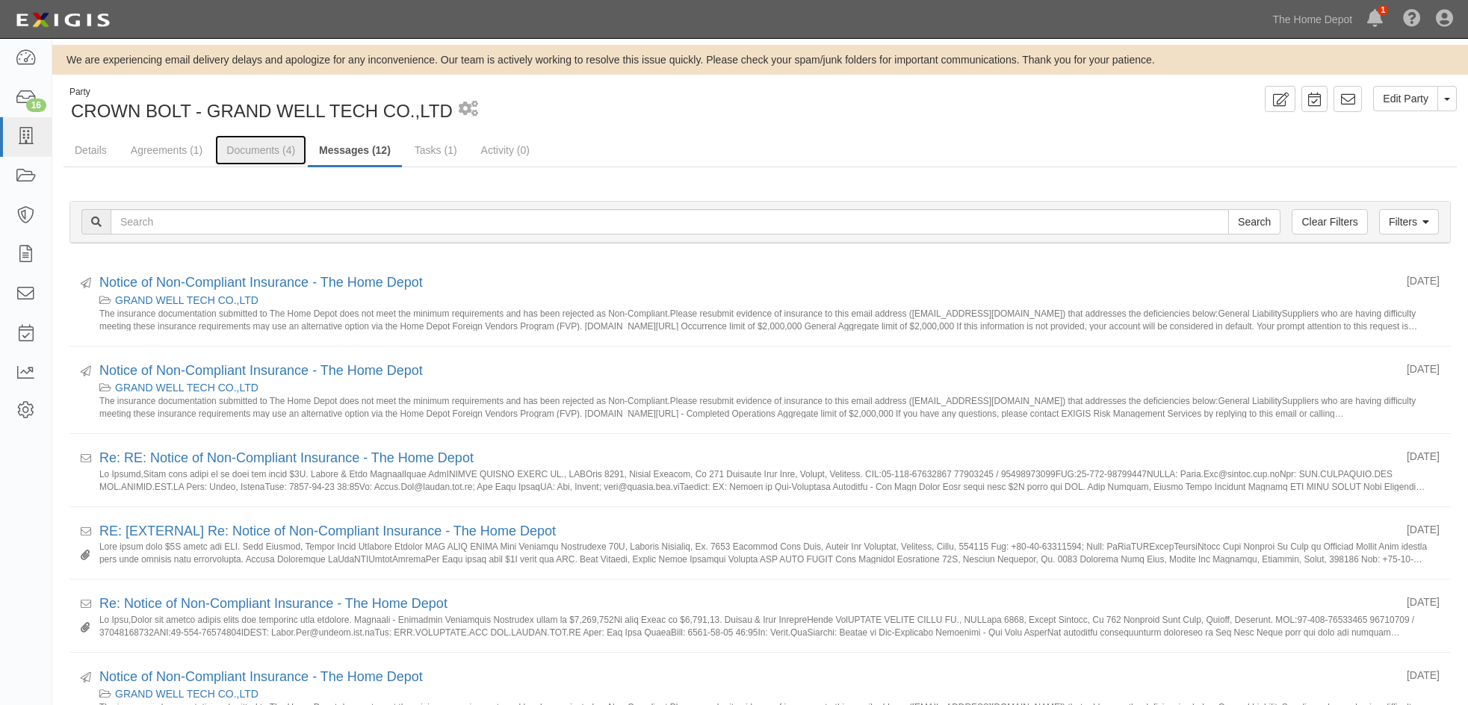
click at [254, 158] on link "Documents (4)" at bounding box center [260, 150] width 91 height 30
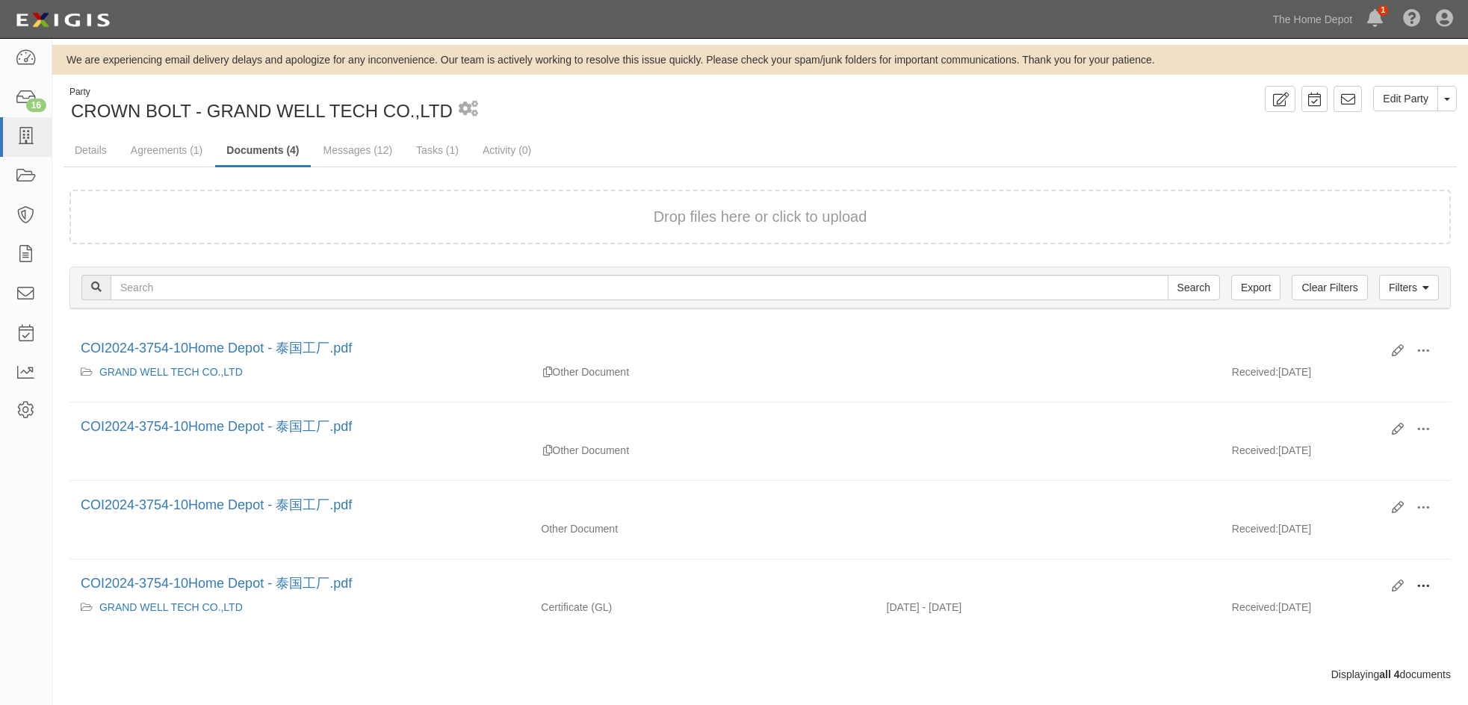
click at [1420, 583] on span at bounding box center [1422, 586] width 13 height 13
click at [1325, 607] on link "View" at bounding box center [1350, 608] width 118 height 27
click at [1096, 119] on div "Party CROWN BOLT - GRAND WELL TECH CO.,LTD 2 scheduled workflows Edit Party Tog…" at bounding box center [759, 105] width 1415 height 38
click at [1013, 366] on div "GRAND WELL TECH CO.,LTD Other Document Received: [DATE]" at bounding box center [759, 375] width 1381 height 22
click at [1030, 111] on div "Edit Party Toggle Party Dropdown View Audit Trail Archive Party Delete Party Se…" at bounding box center [1114, 99] width 708 height 26
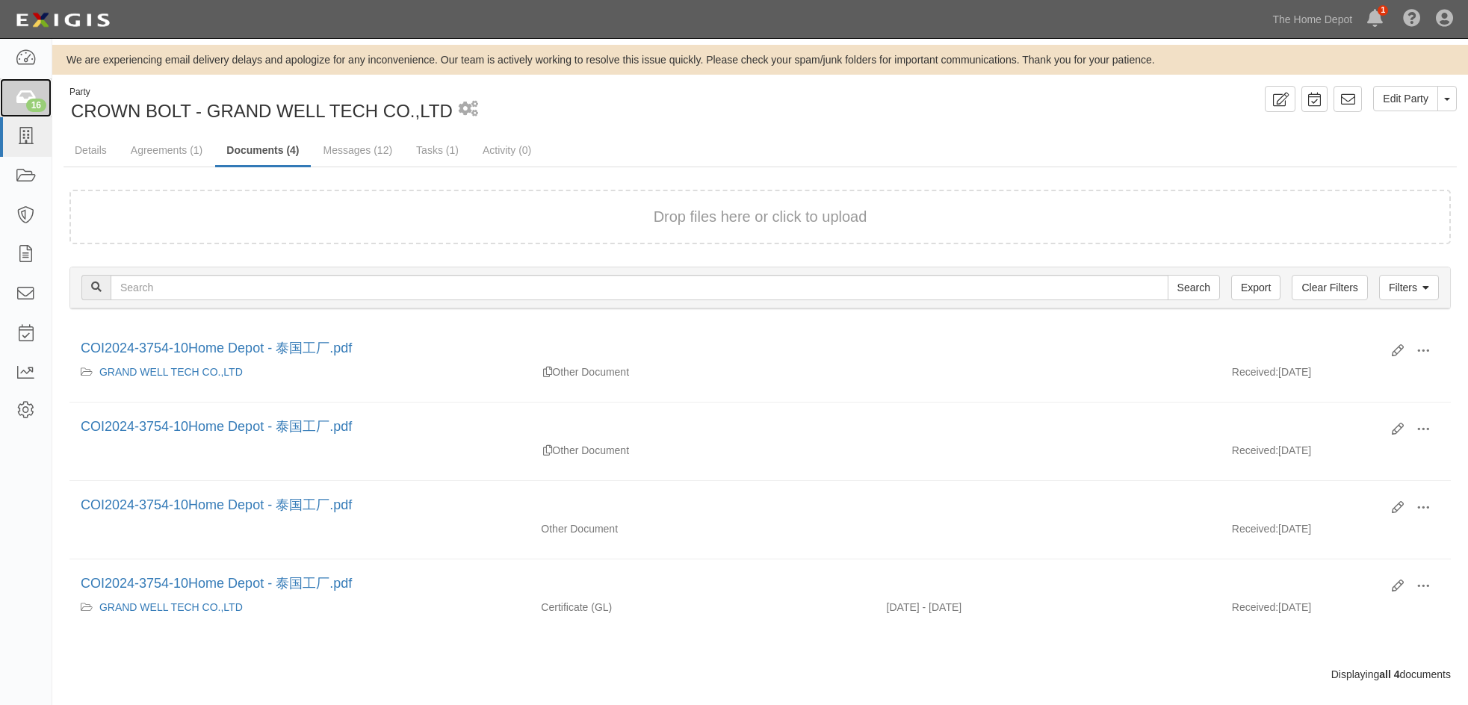
click at [26, 86] on link "16" at bounding box center [26, 98] width 52 height 40
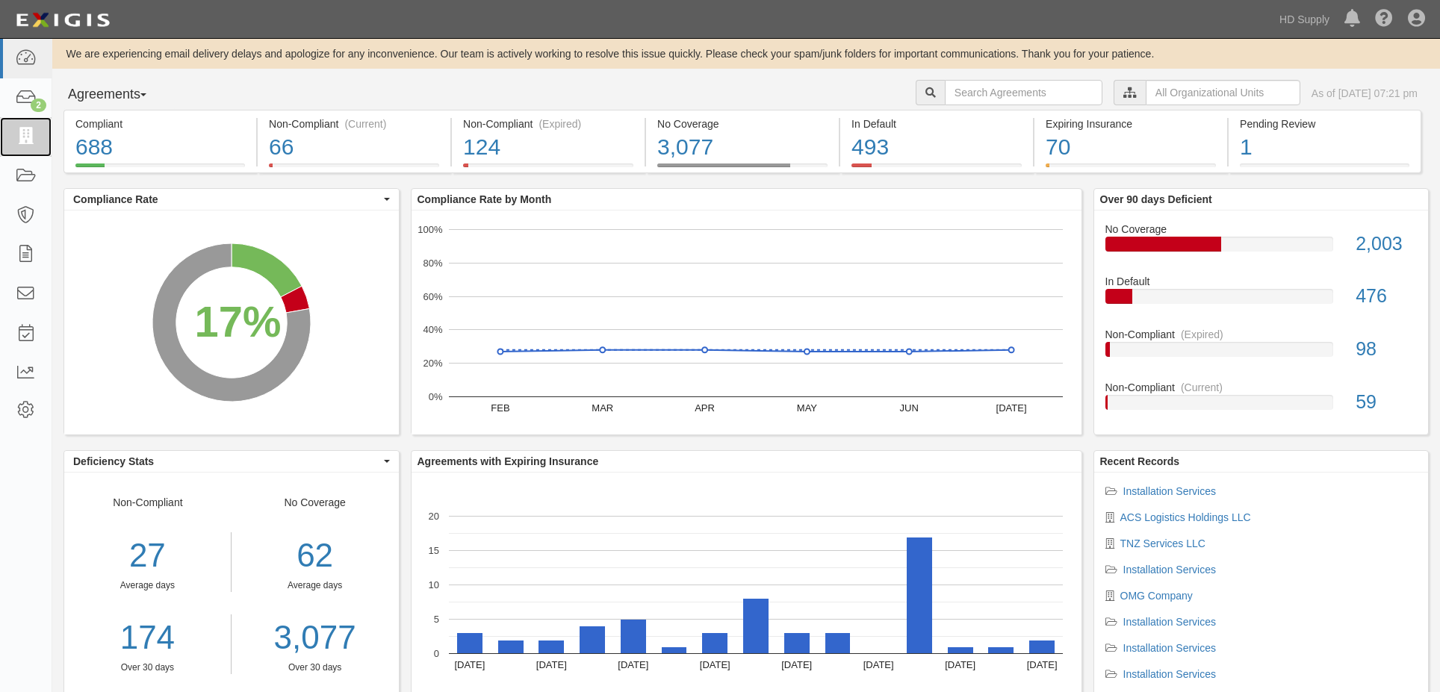
click at [37, 138] on link at bounding box center [26, 137] width 52 height 40
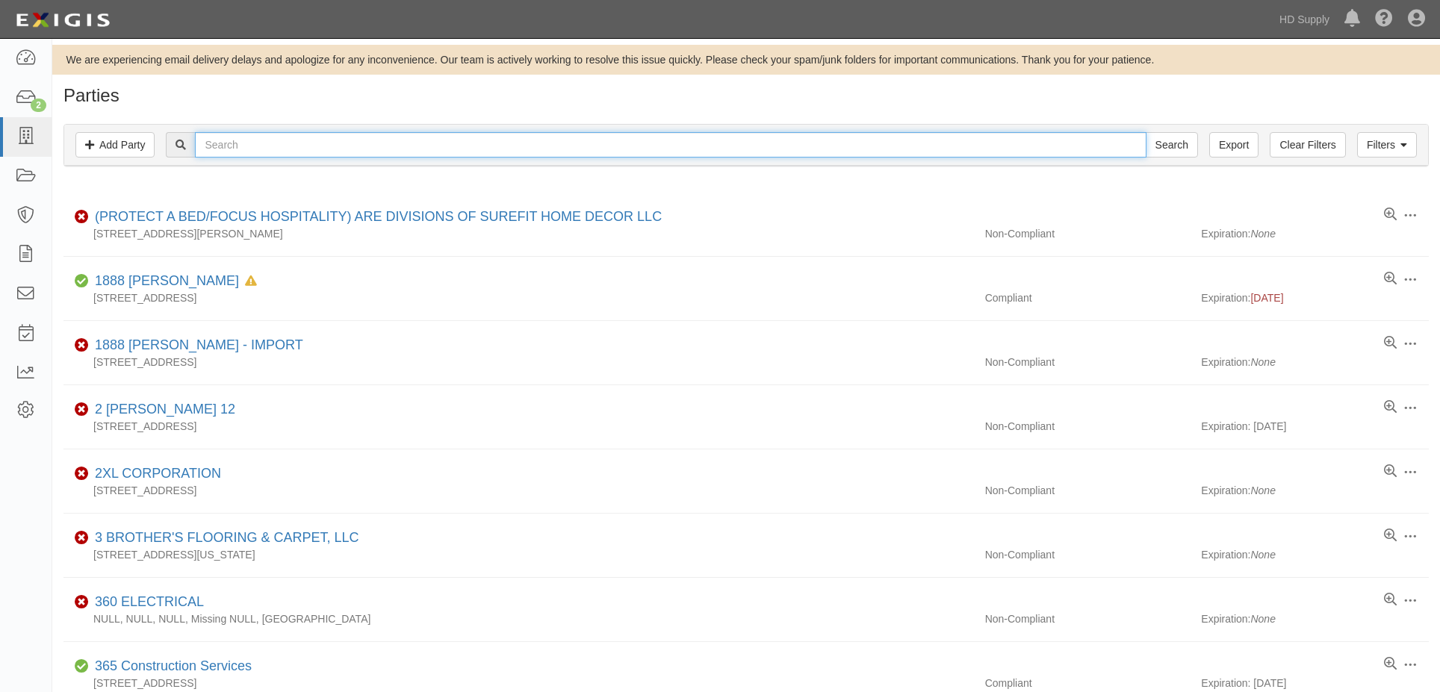
click at [225, 149] on input "text" at bounding box center [670, 144] width 951 height 25
type input "miracle m"
click at [1146, 132] on input "Search" at bounding box center [1172, 144] width 52 height 25
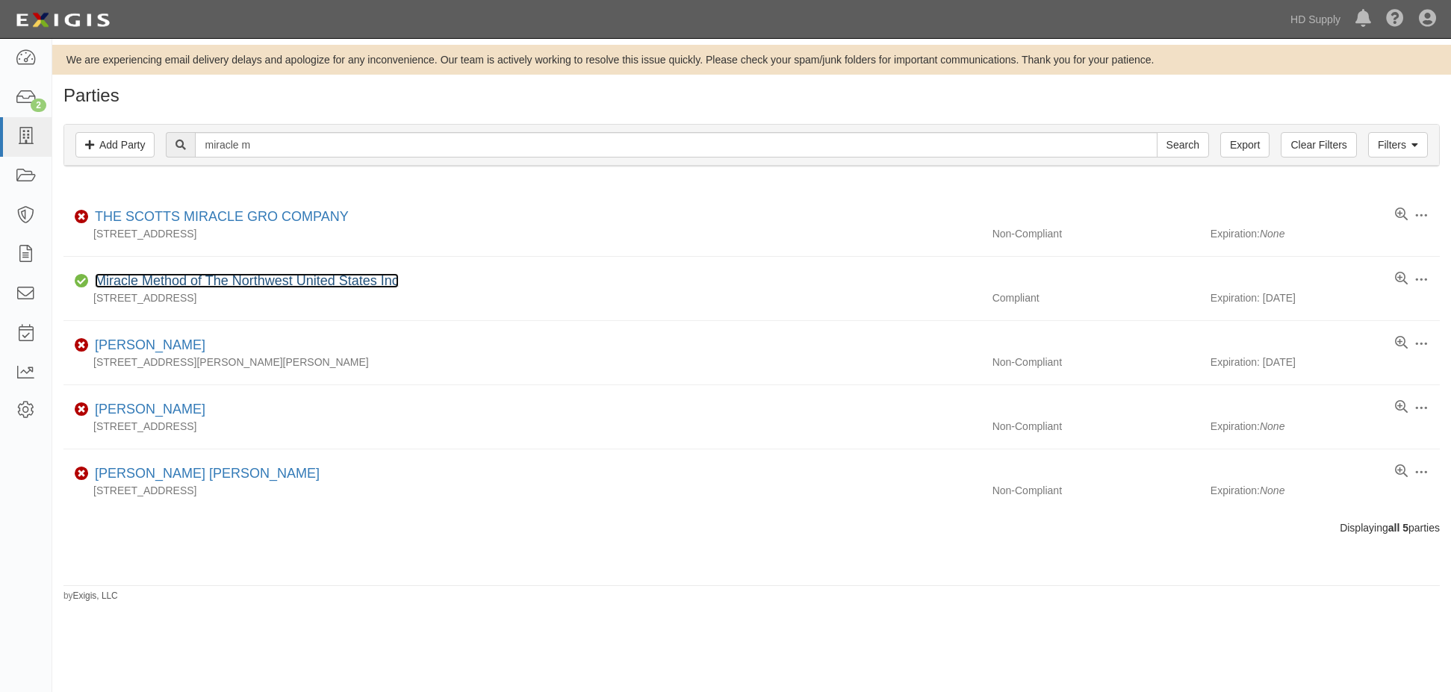
click at [223, 279] on link "Miracle Method of The Northwest United States Inc" at bounding box center [247, 280] width 304 height 15
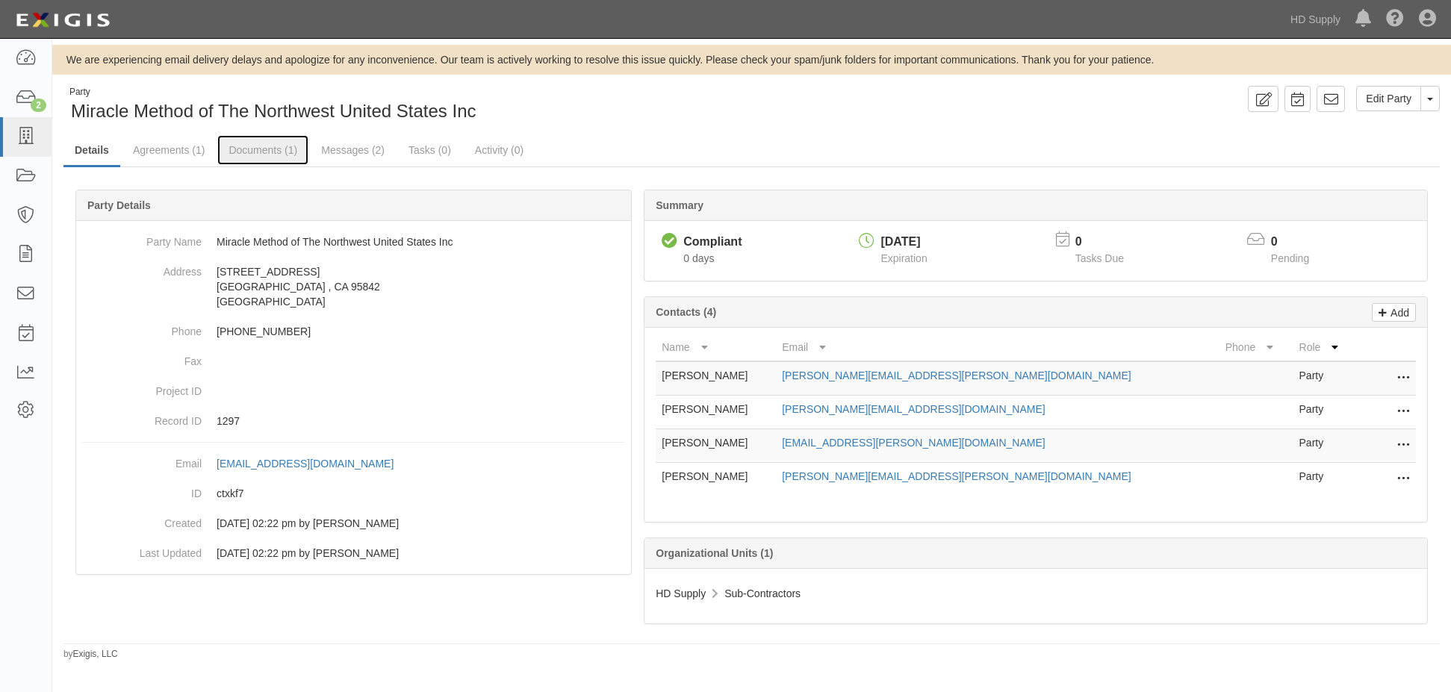
click at [264, 145] on link "Documents (1)" at bounding box center [262, 150] width 91 height 30
click at [29, 140] on icon at bounding box center [25, 136] width 21 height 17
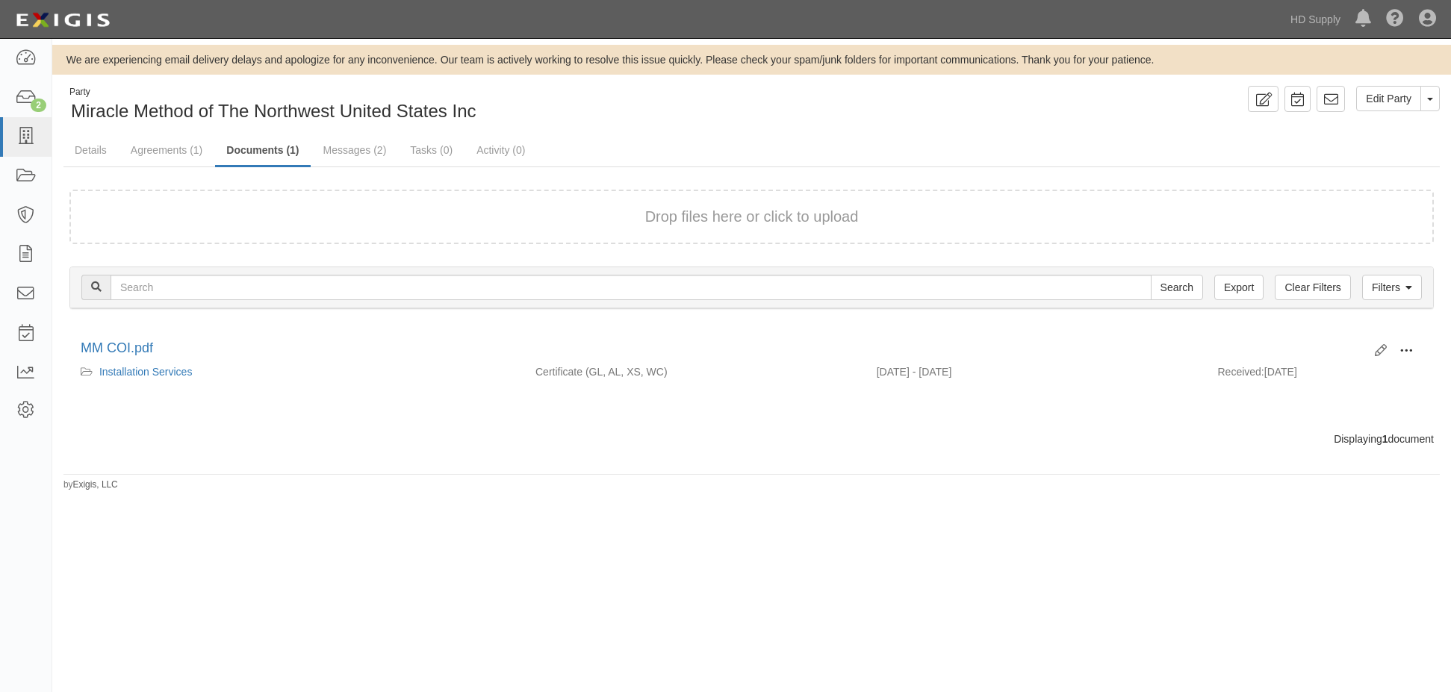
click at [1403, 353] on span at bounding box center [1406, 350] width 13 height 13
click at [1309, 348] on link "Edit" at bounding box center [1334, 345] width 118 height 27
click at [1427, 103] on button "Toggle Party Dropdown" at bounding box center [1430, 98] width 19 height 25
click at [1380, 127] on link "View Audit Trail" at bounding box center [1380, 126] width 118 height 19
click at [338, 146] on link "Messages (2)" at bounding box center [355, 150] width 86 height 30
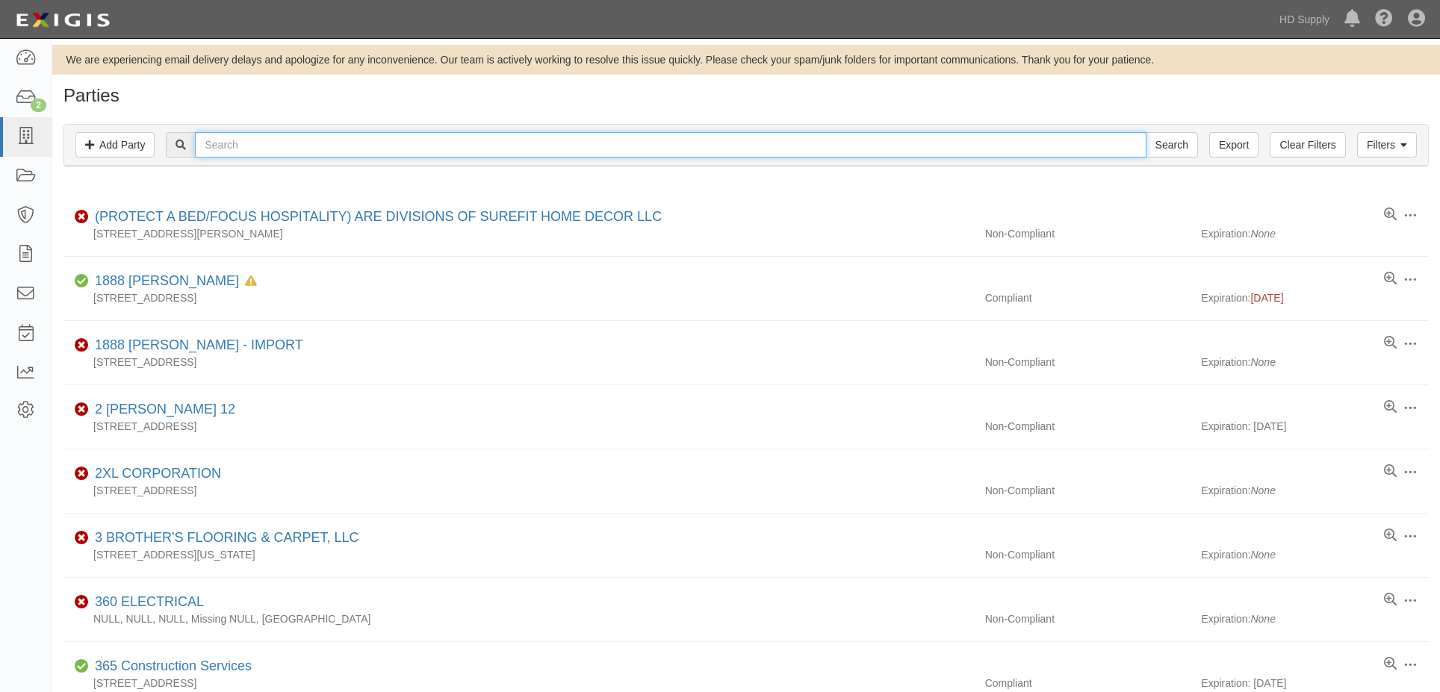
click at [257, 141] on input "text" at bounding box center [670, 144] width 951 height 25
paste input "Novus Building Services"
type input "Novus Building Services"
click at [1146, 132] on input "Search" at bounding box center [1172, 144] width 52 height 25
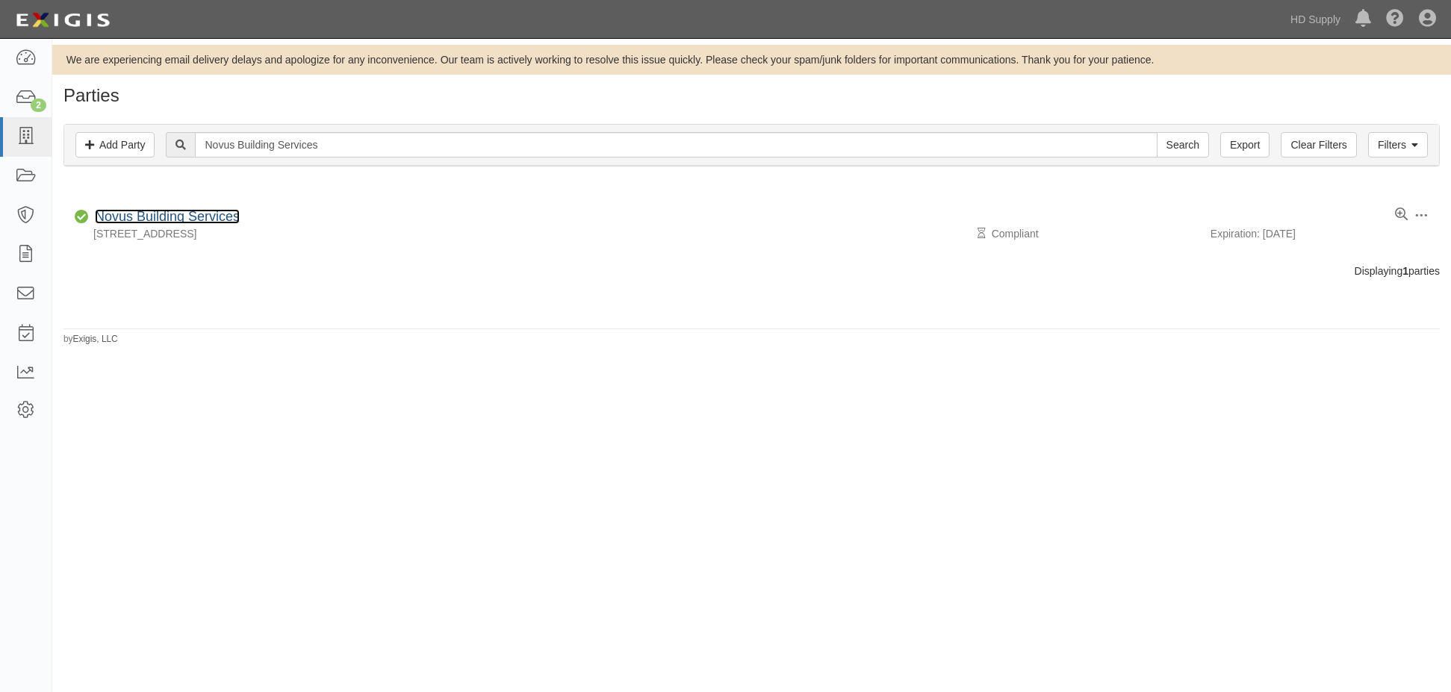
click at [138, 216] on link "Novus Building Services" at bounding box center [167, 216] width 145 height 15
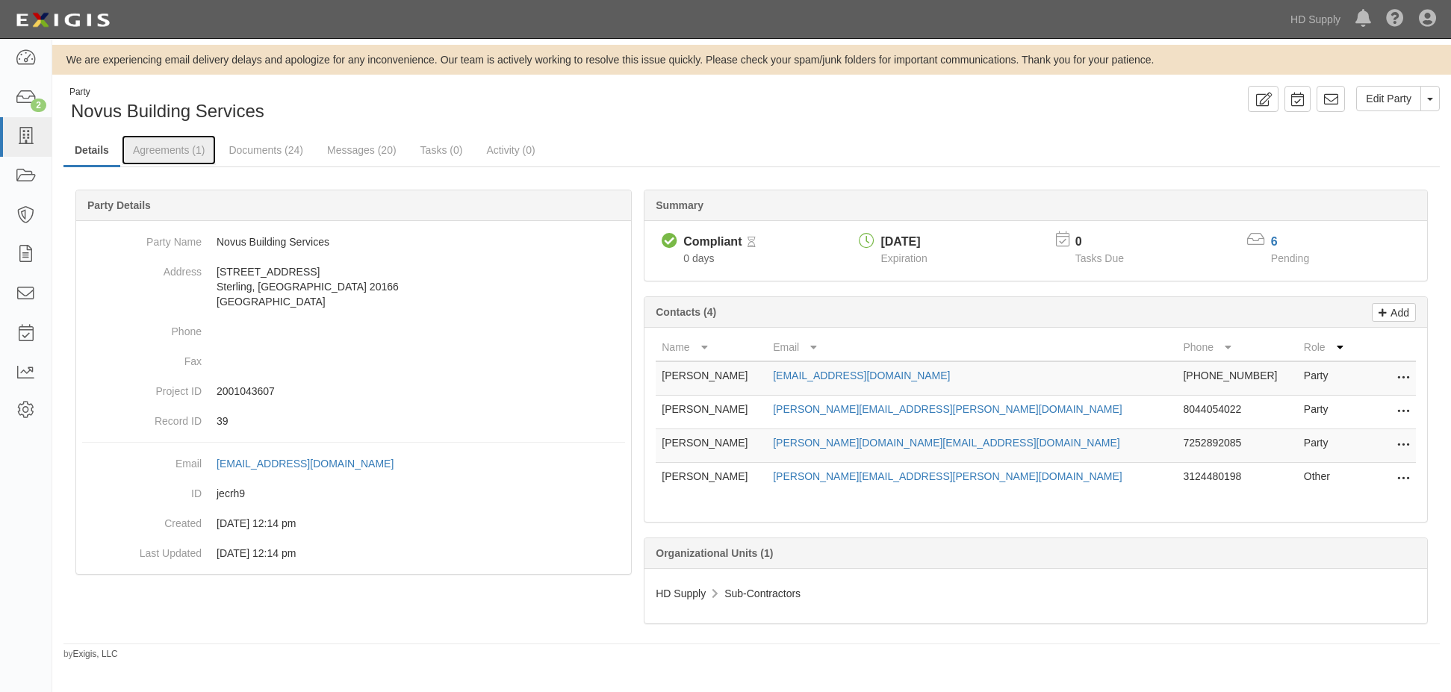
click at [176, 155] on link "Agreements (1)" at bounding box center [169, 150] width 94 height 30
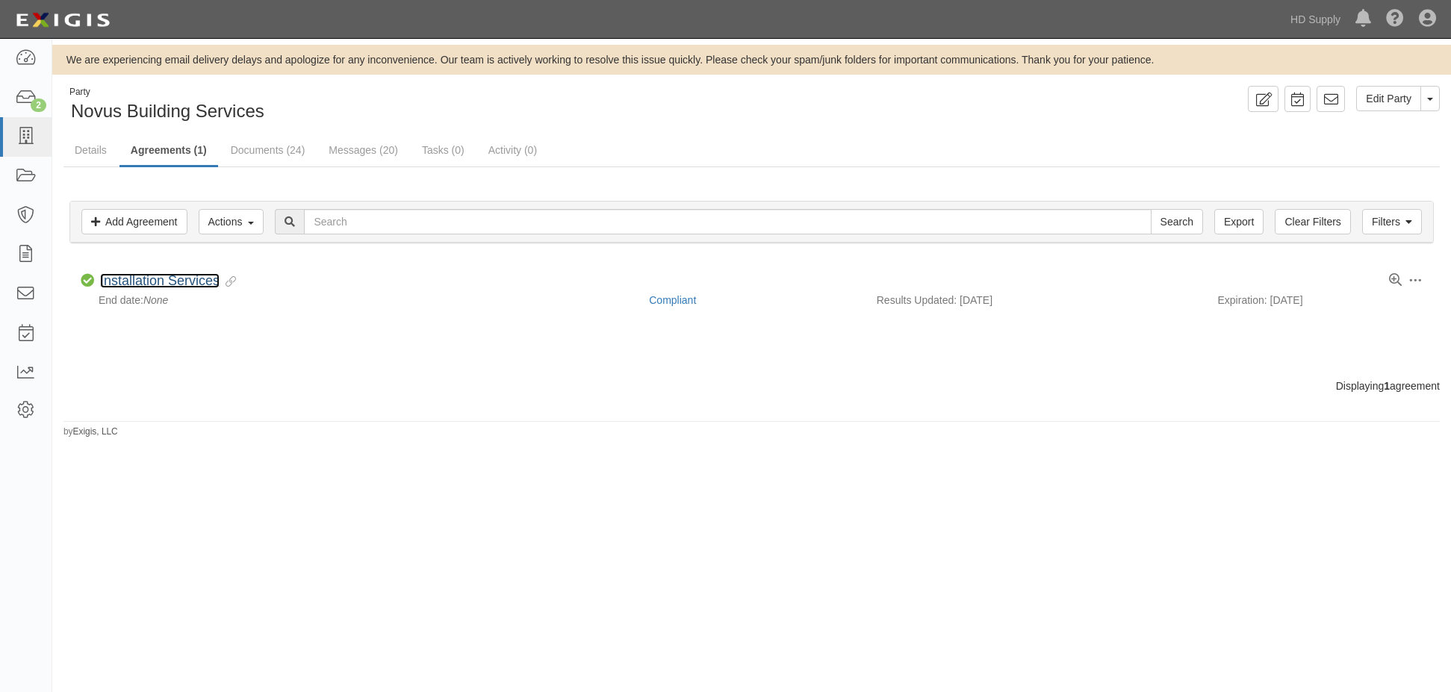
click at [146, 287] on link "Installation Services" at bounding box center [160, 280] width 120 height 15
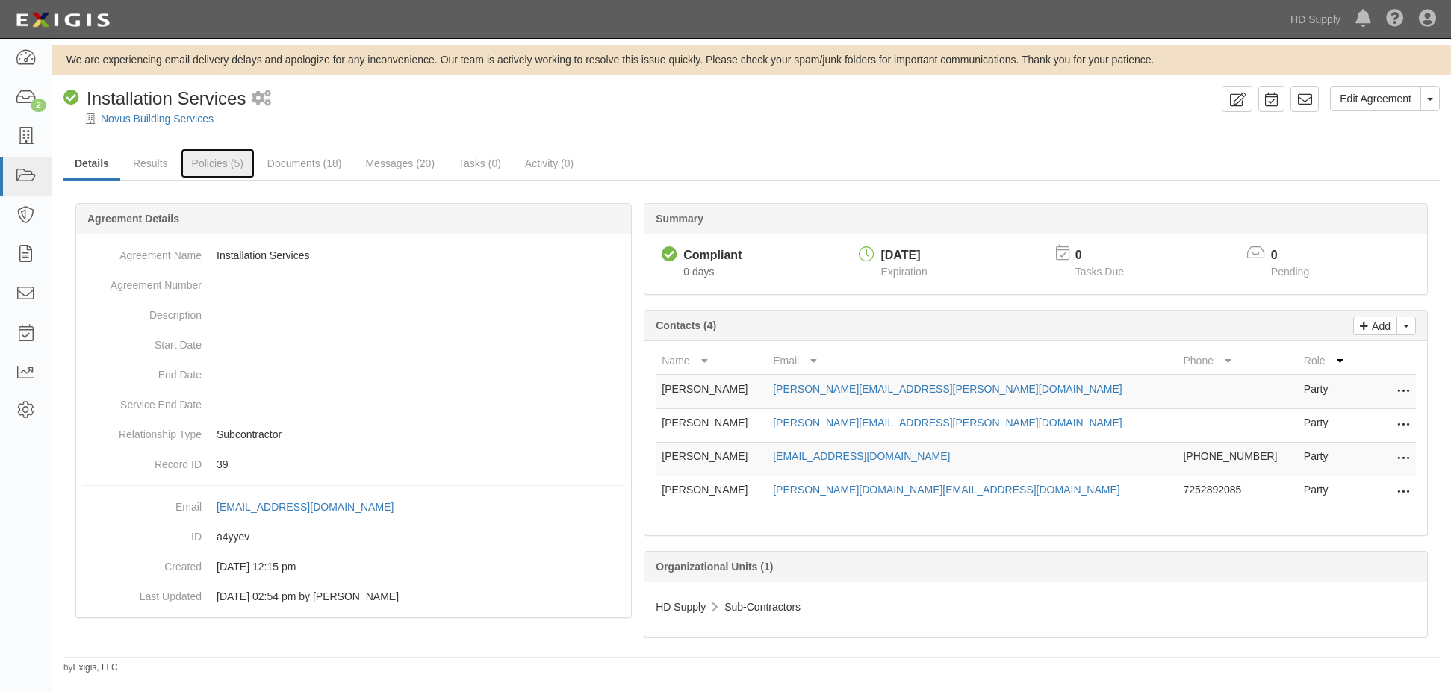
click at [205, 162] on link "Policies (5)" at bounding box center [218, 164] width 74 height 30
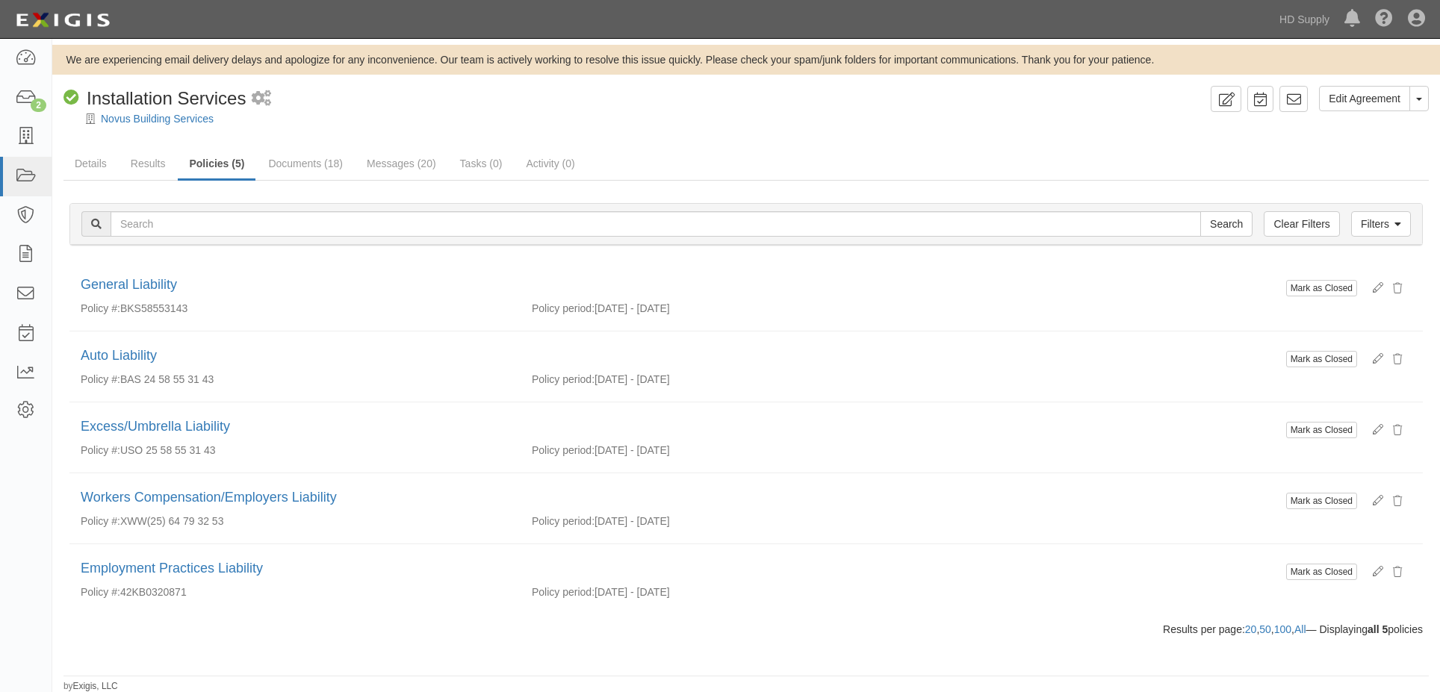
scroll to position [1, 0]
click at [304, 165] on link "Documents (18)" at bounding box center [305, 163] width 97 height 30
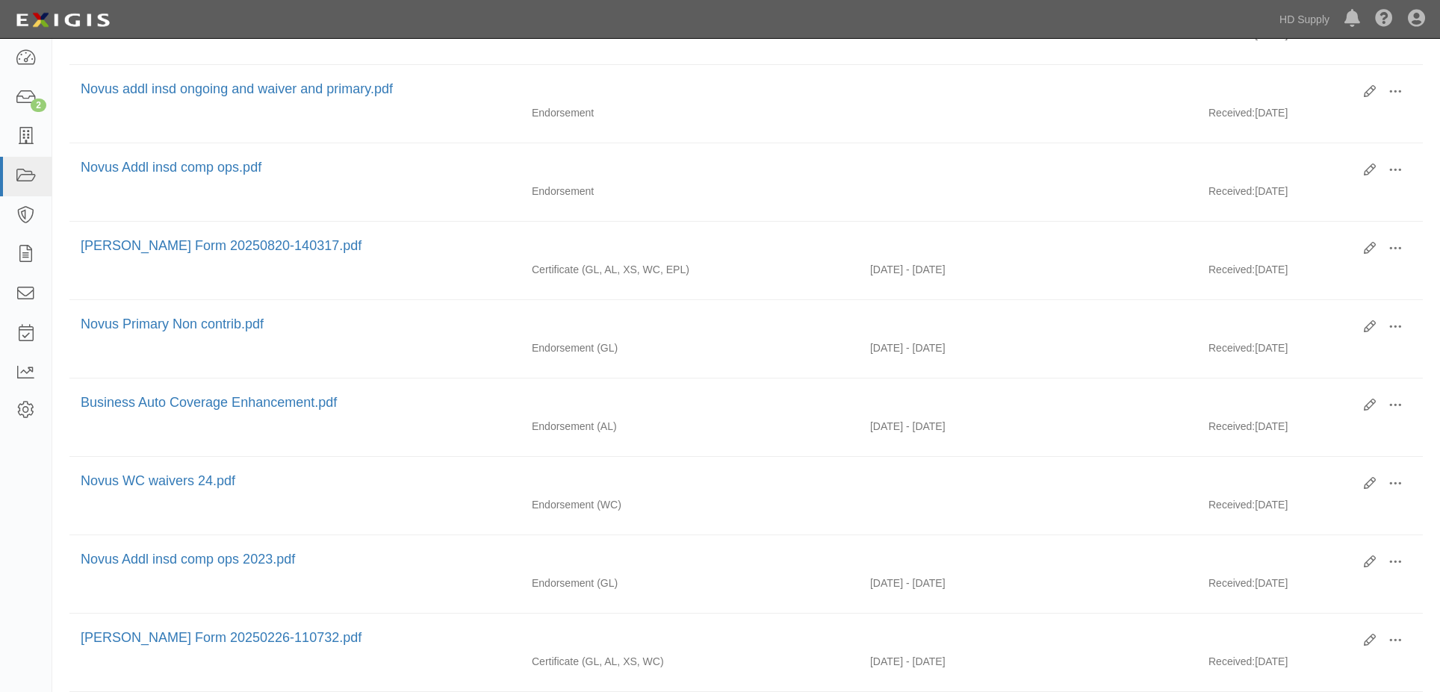
scroll to position [598, 0]
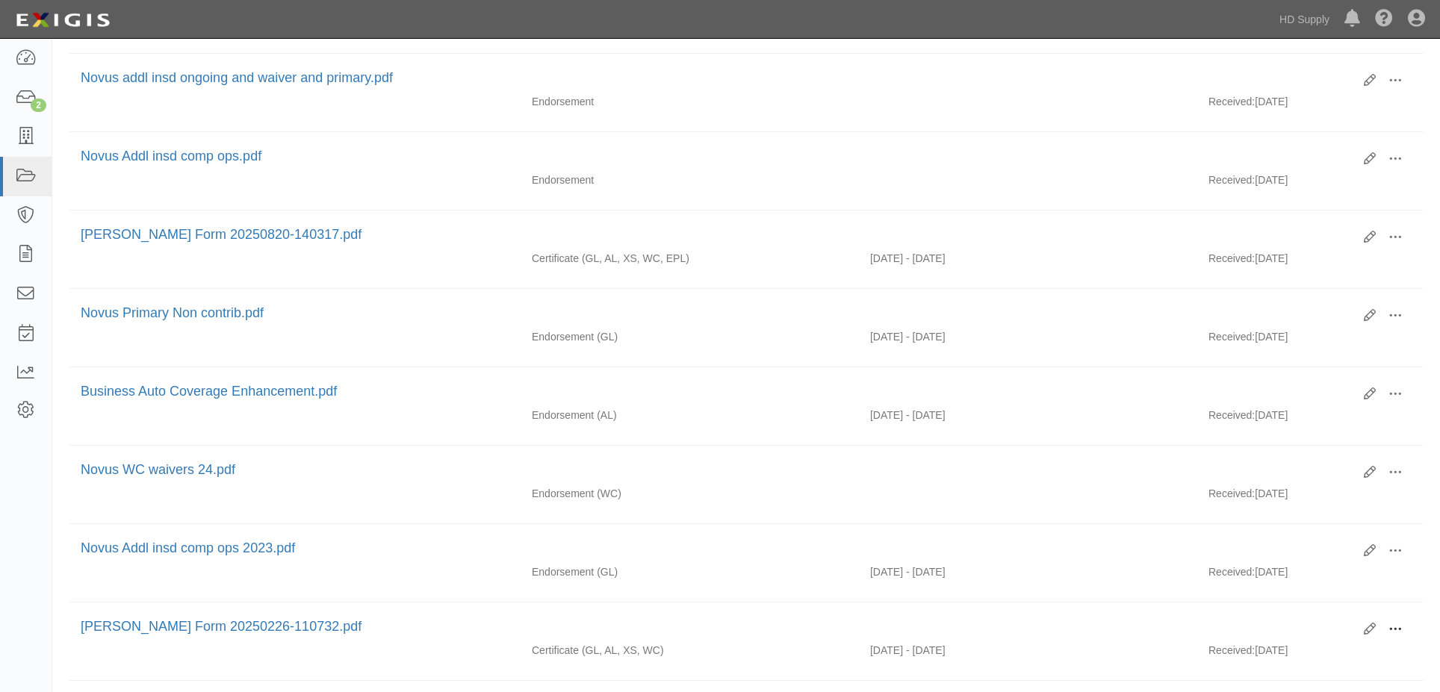
click at [1393, 627] on span at bounding box center [1394, 629] width 13 height 13
click at [1308, 662] on link "View" at bounding box center [1323, 651] width 118 height 27
click at [1402, 233] on button at bounding box center [1395, 238] width 33 height 25
click at [1347, 258] on link "View" at bounding box center [1323, 259] width 118 height 27
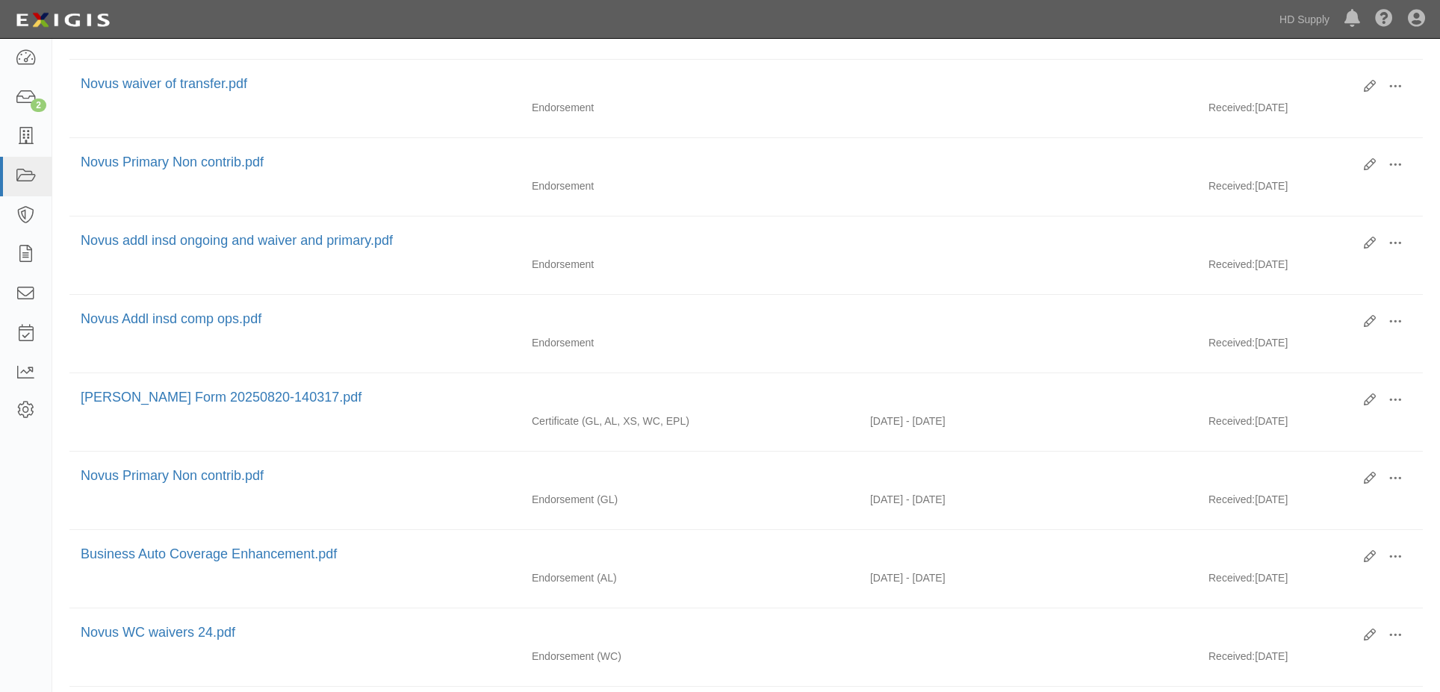
scroll to position [448, 0]
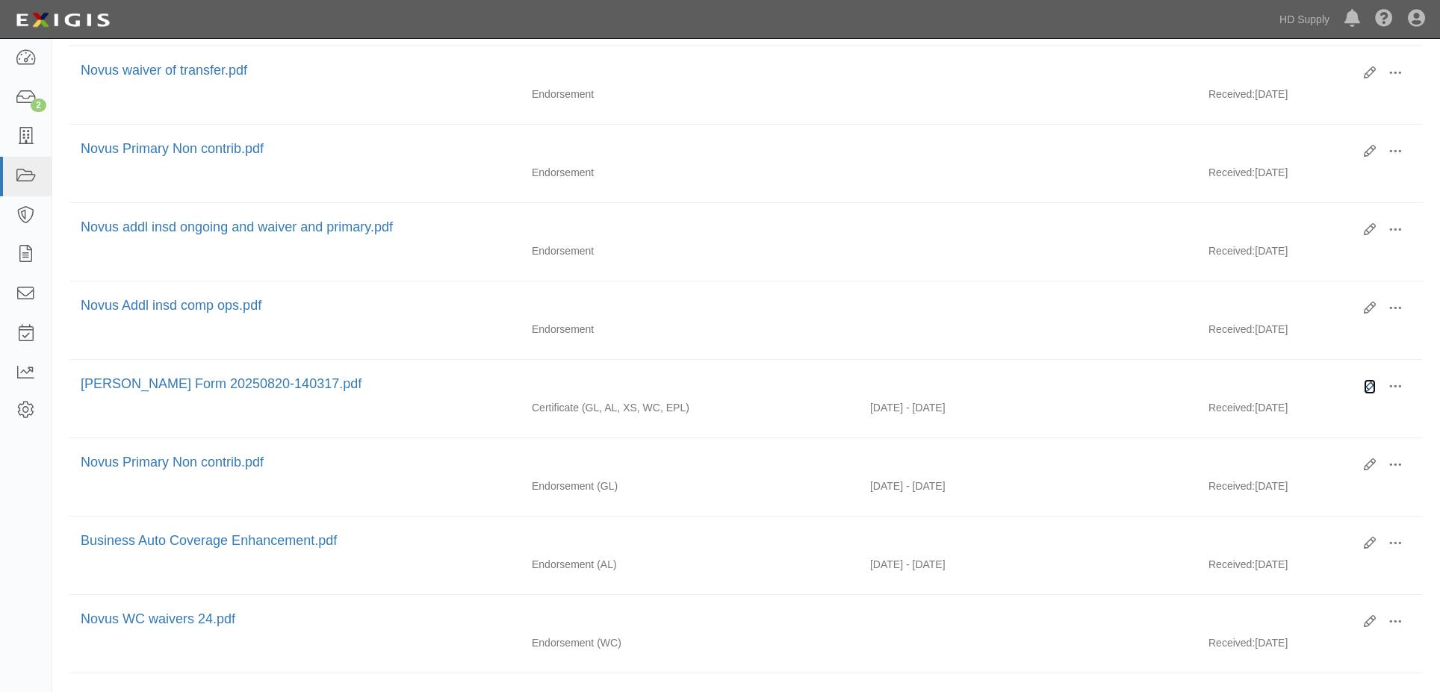
click at [1366, 382] on icon at bounding box center [1370, 387] width 12 height 12
